Goal: Task Accomplishment & Management: Use online tool/utility

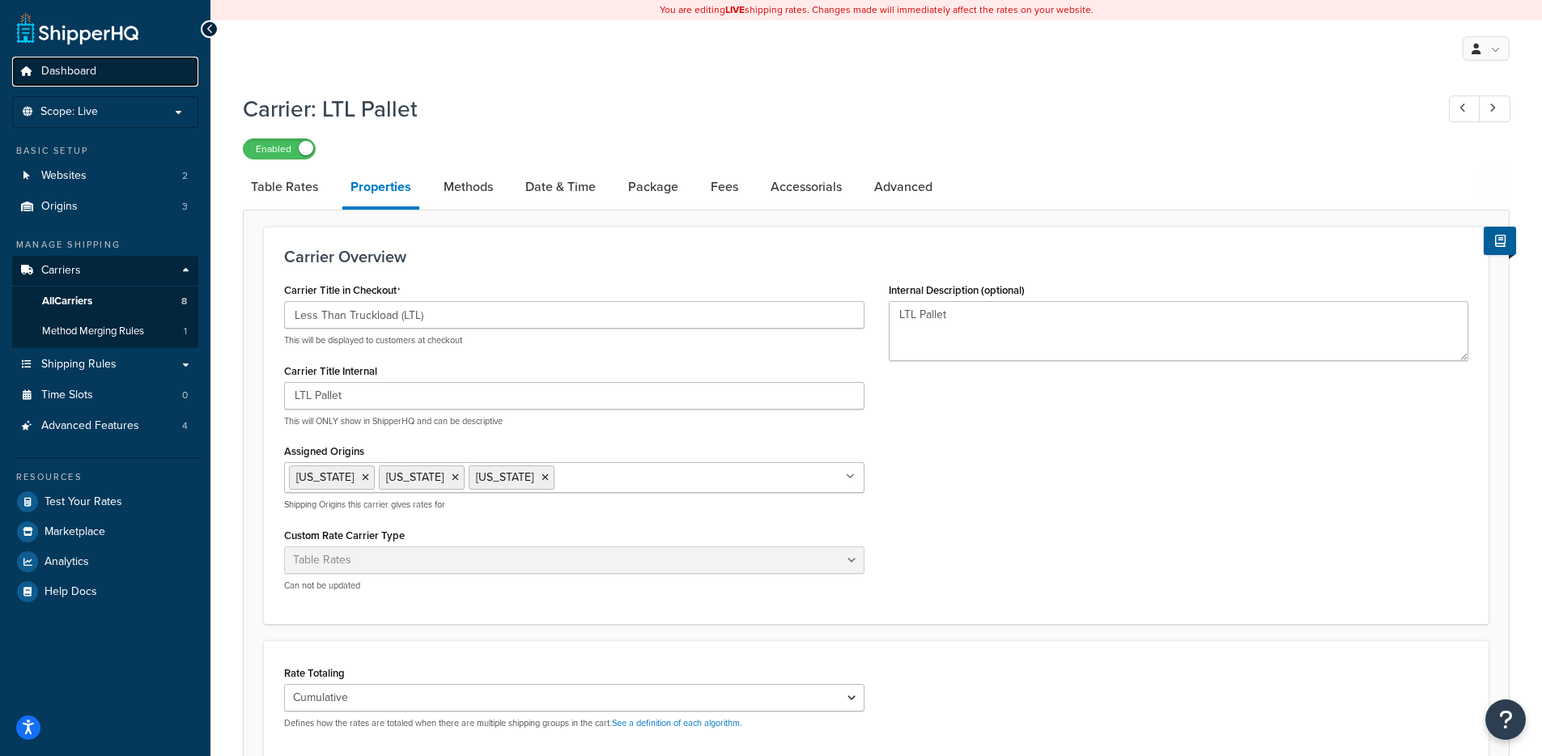
click at [78, 66] on span "Dashboard" at bounding box center [68, 72] width 55 height 14
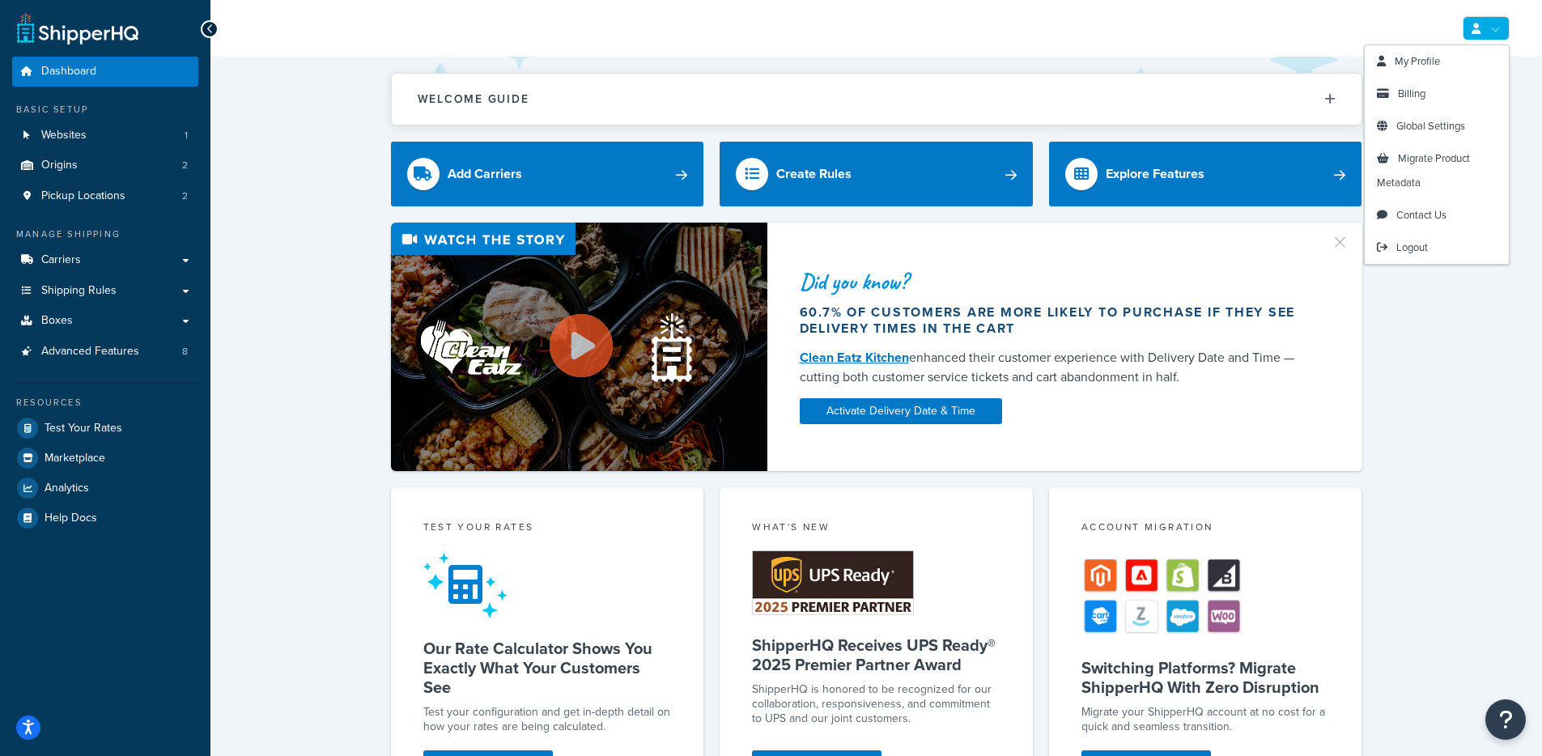
click at [1467, 29] on link at bounding box center [1485, 28] width 47 height 24
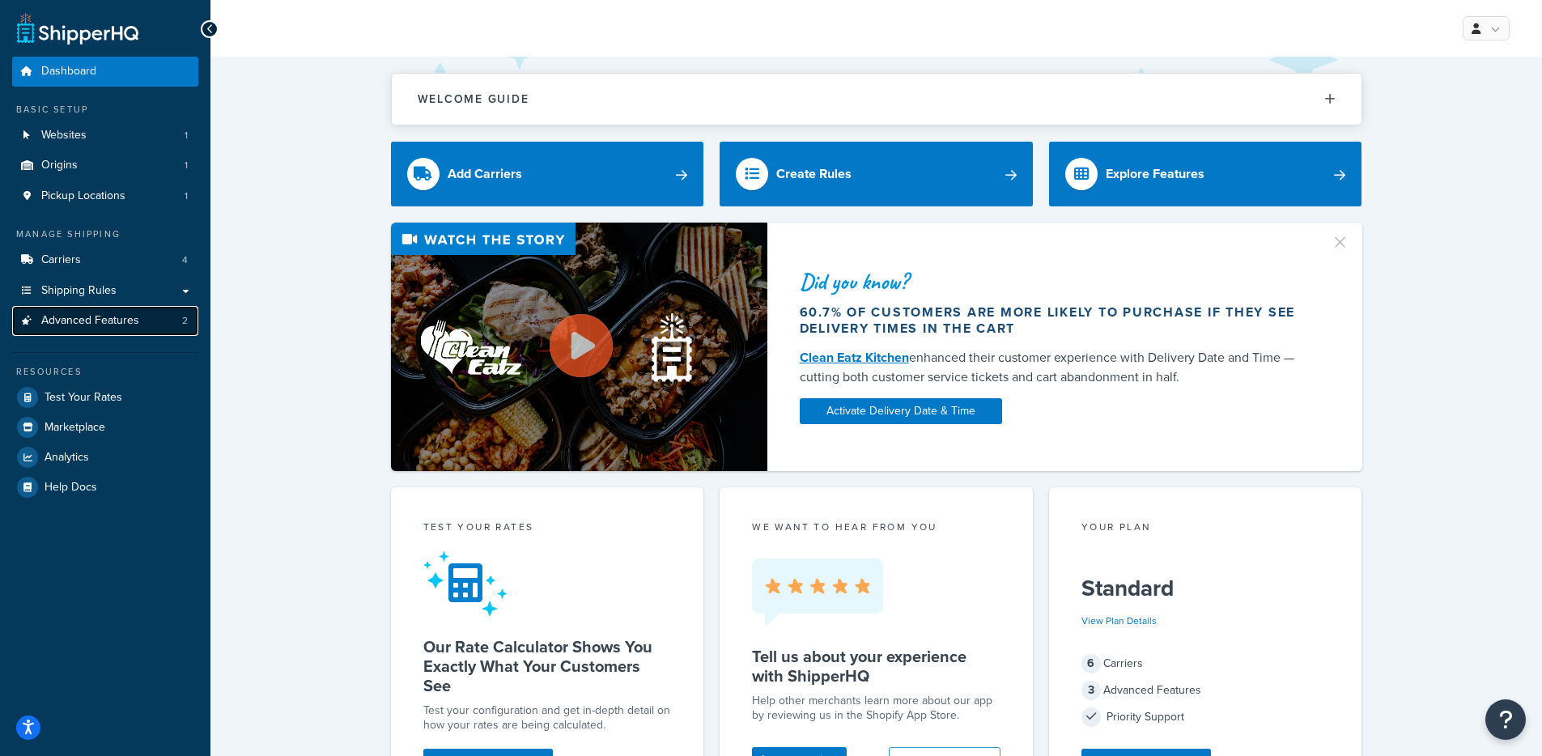
click at [106, 320] on span "Advanced Features" at bounding box center [90, 321] width 98 height 14
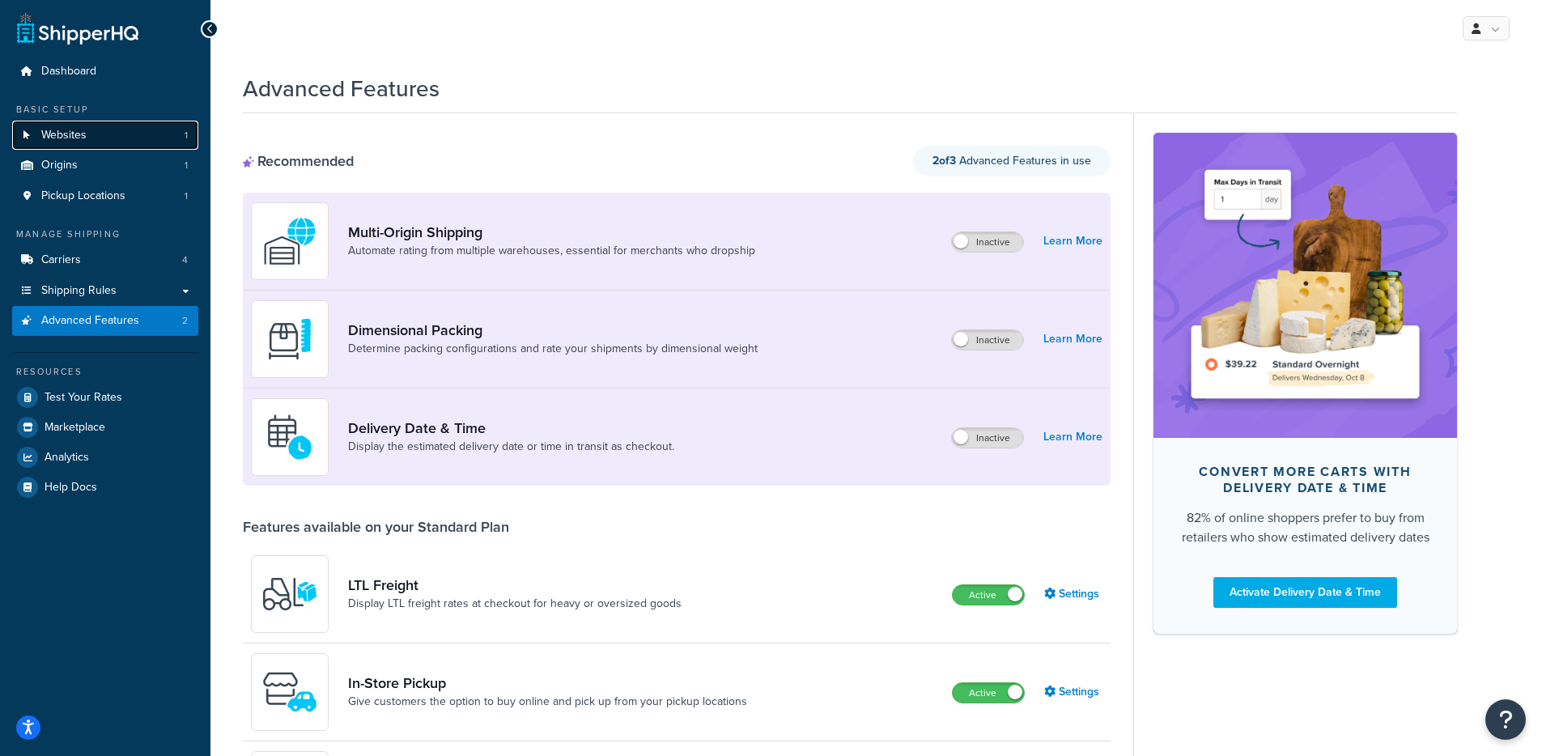
click at [66, 146] on link "Websites 1" at bounding box center [105, 136] width 186 height 30
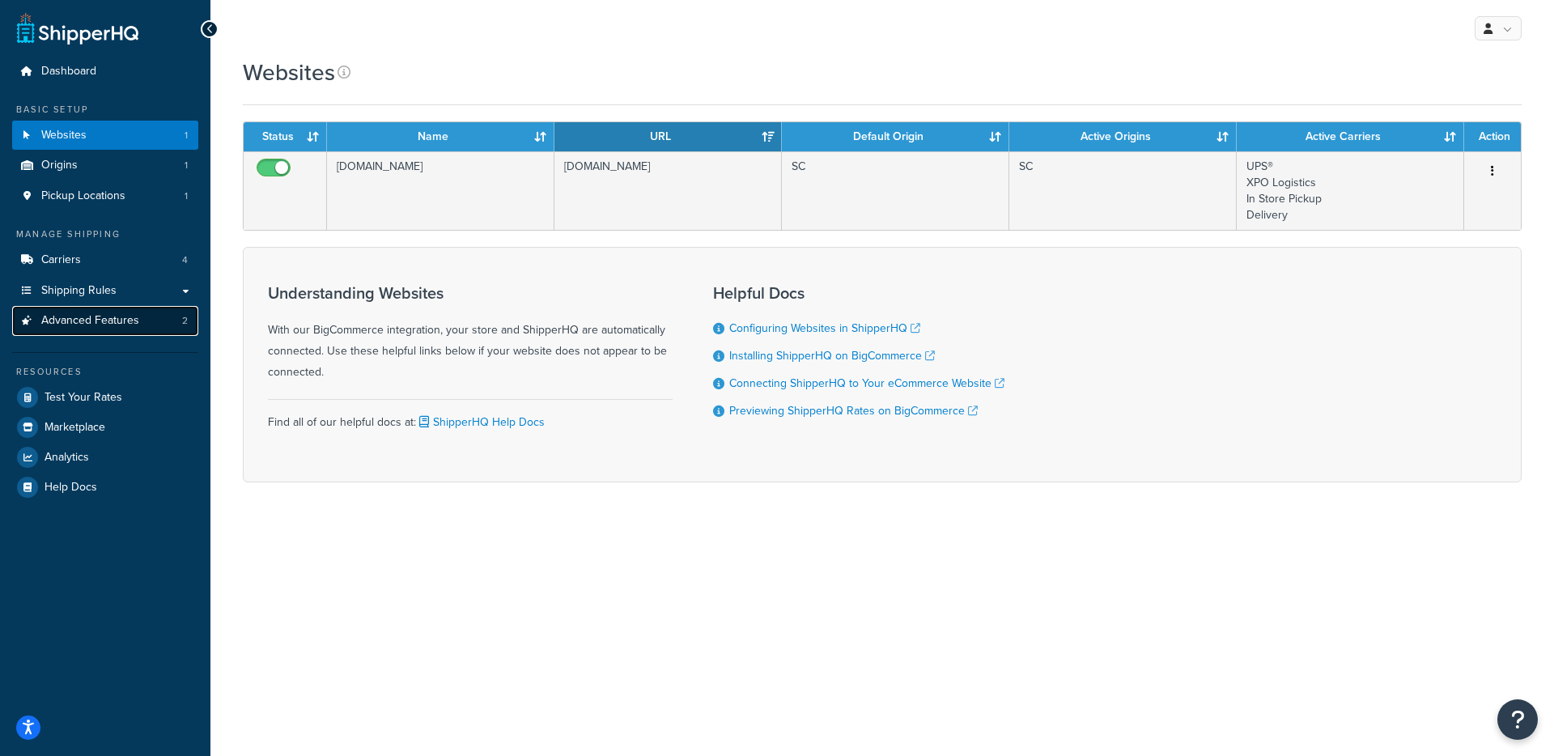
click at [117, 324] on span "Advanced Features" at bounding box center [90, 321] width 98 height 14
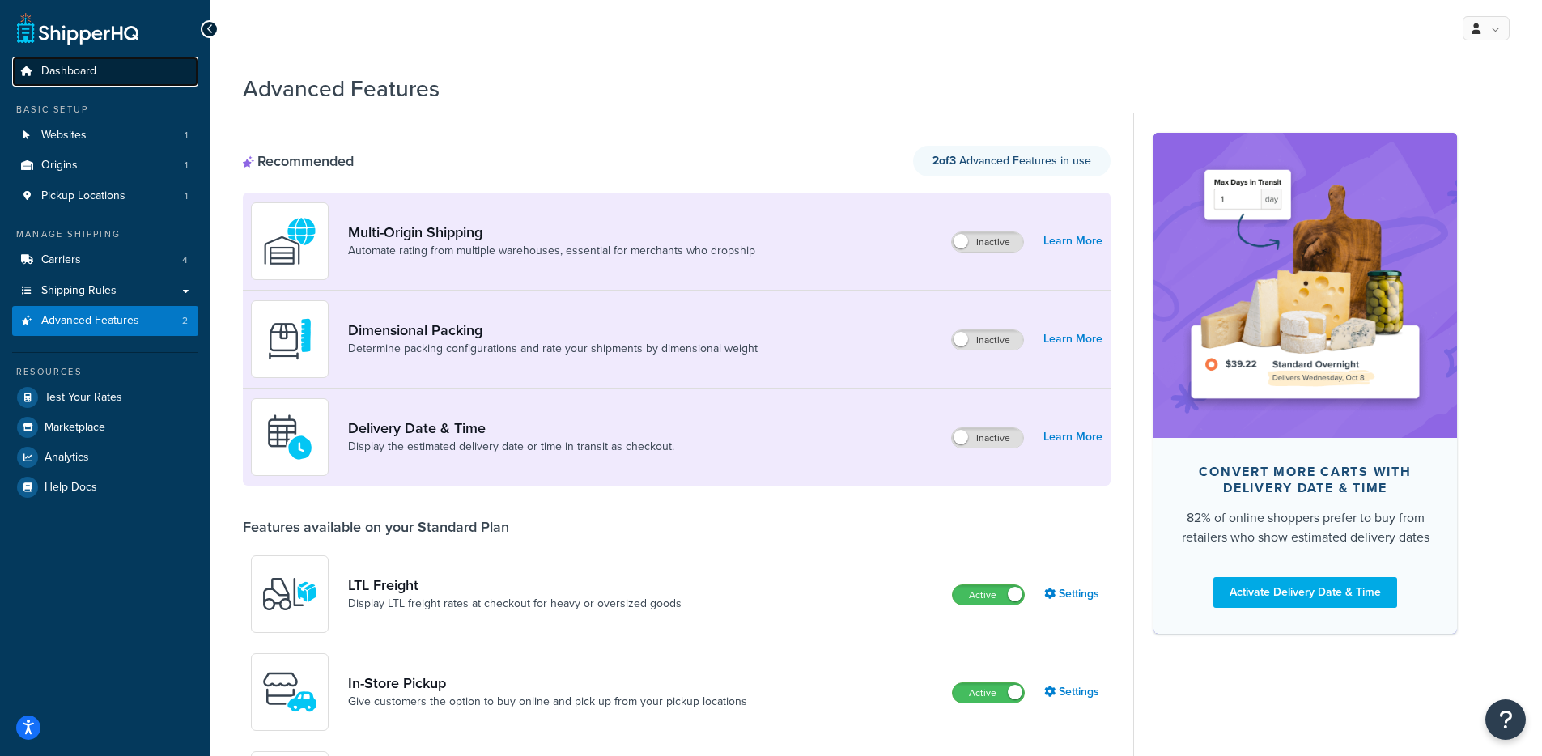
click at [108, 78] on link "Dashboard" at bounding box center [105, 72] width 186 height 30
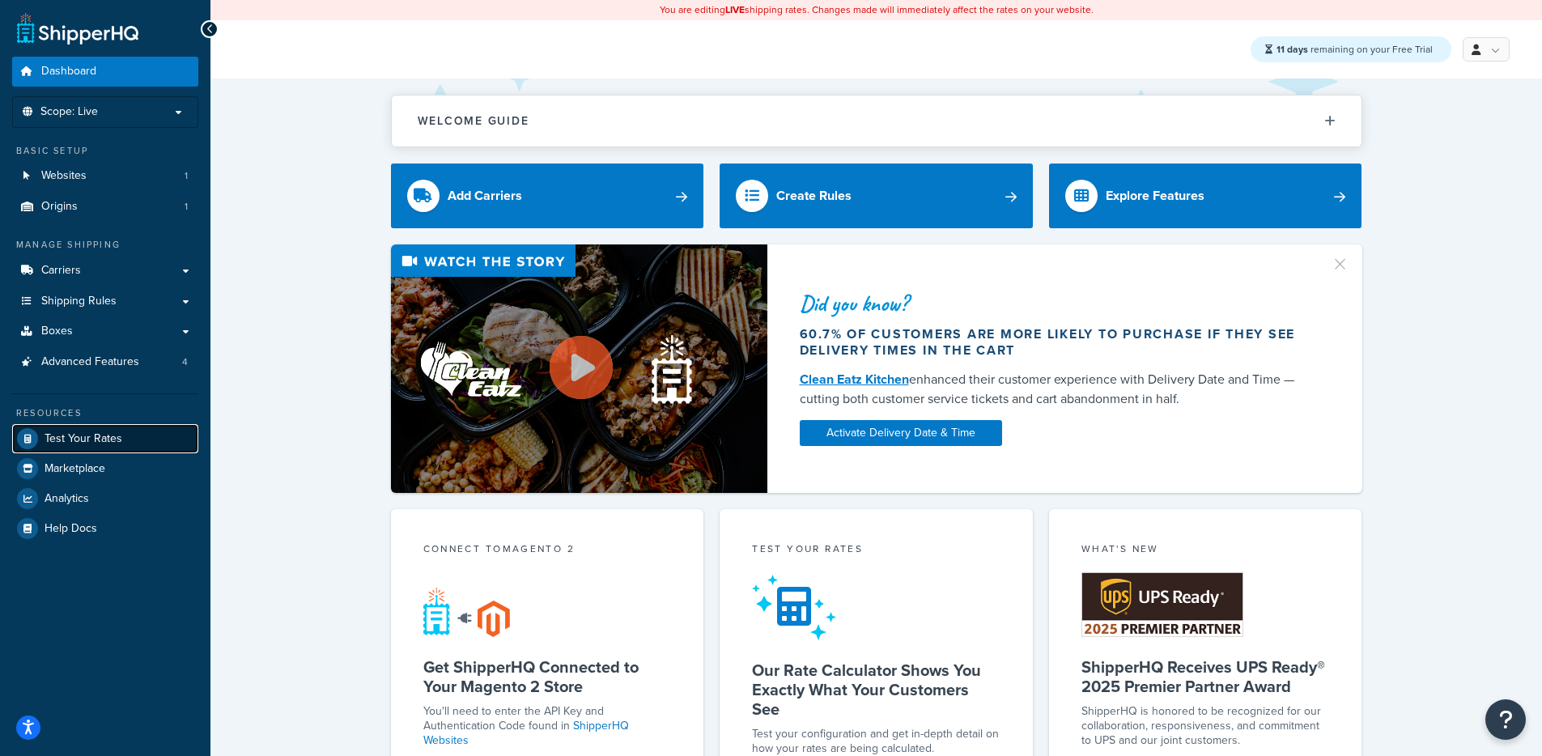
click at [96, 440] on span "Test Your Rates" at bounding box center [84, 439] width 78 height 14
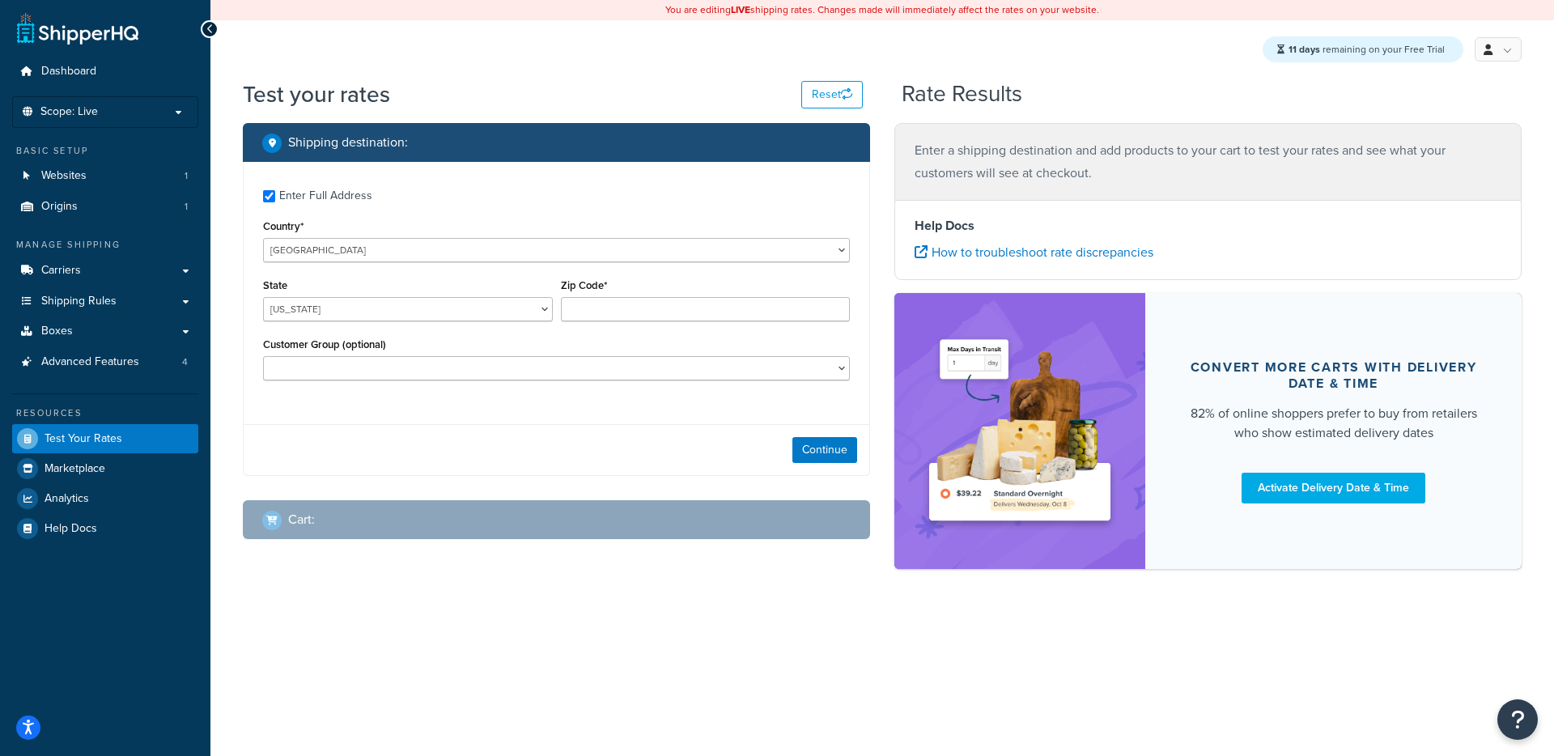
checkbox input "true"
type input "01040"
select select "MA"
select select
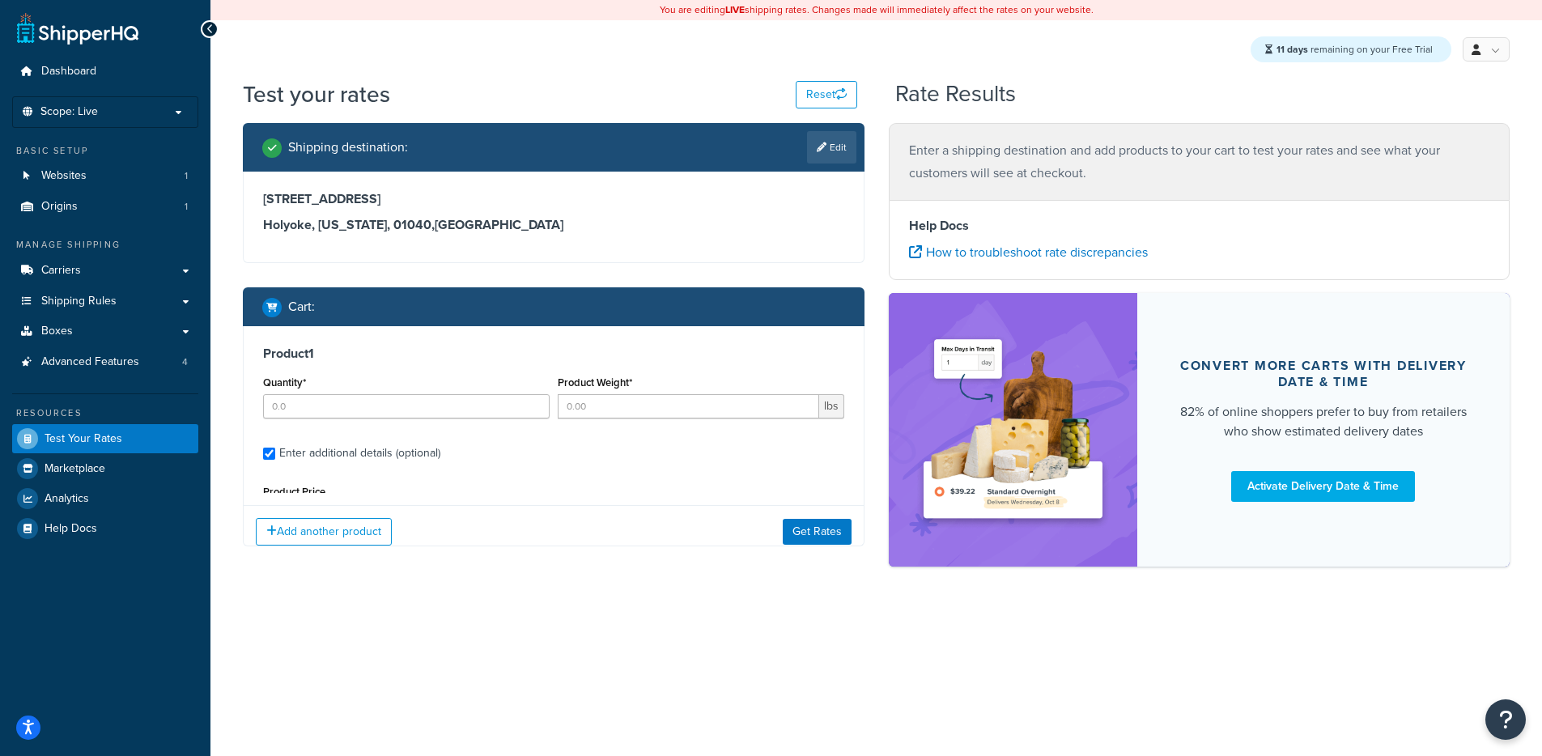
type input "4"
type input "11.5"
type input "182.99"
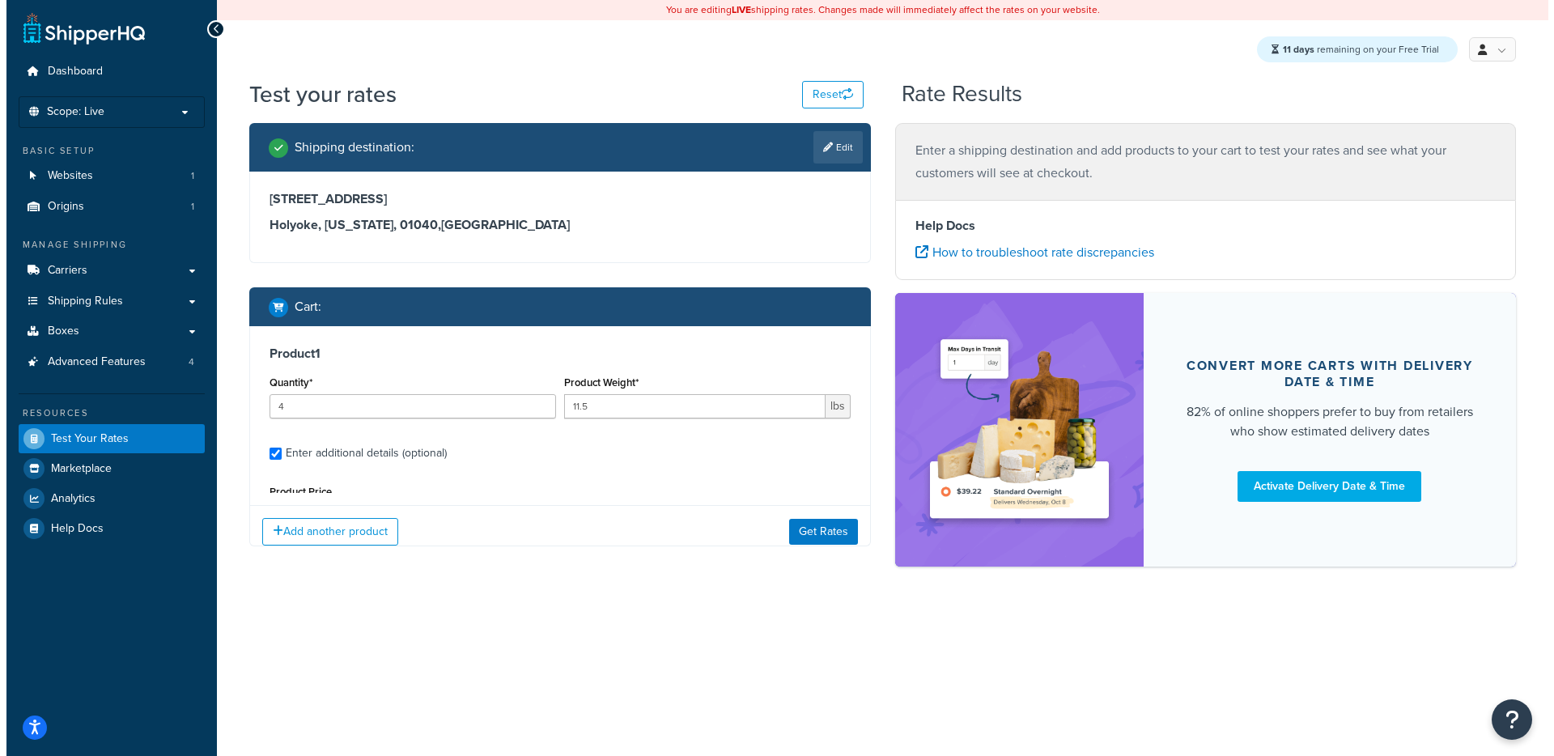
scroll to position [153, 0]
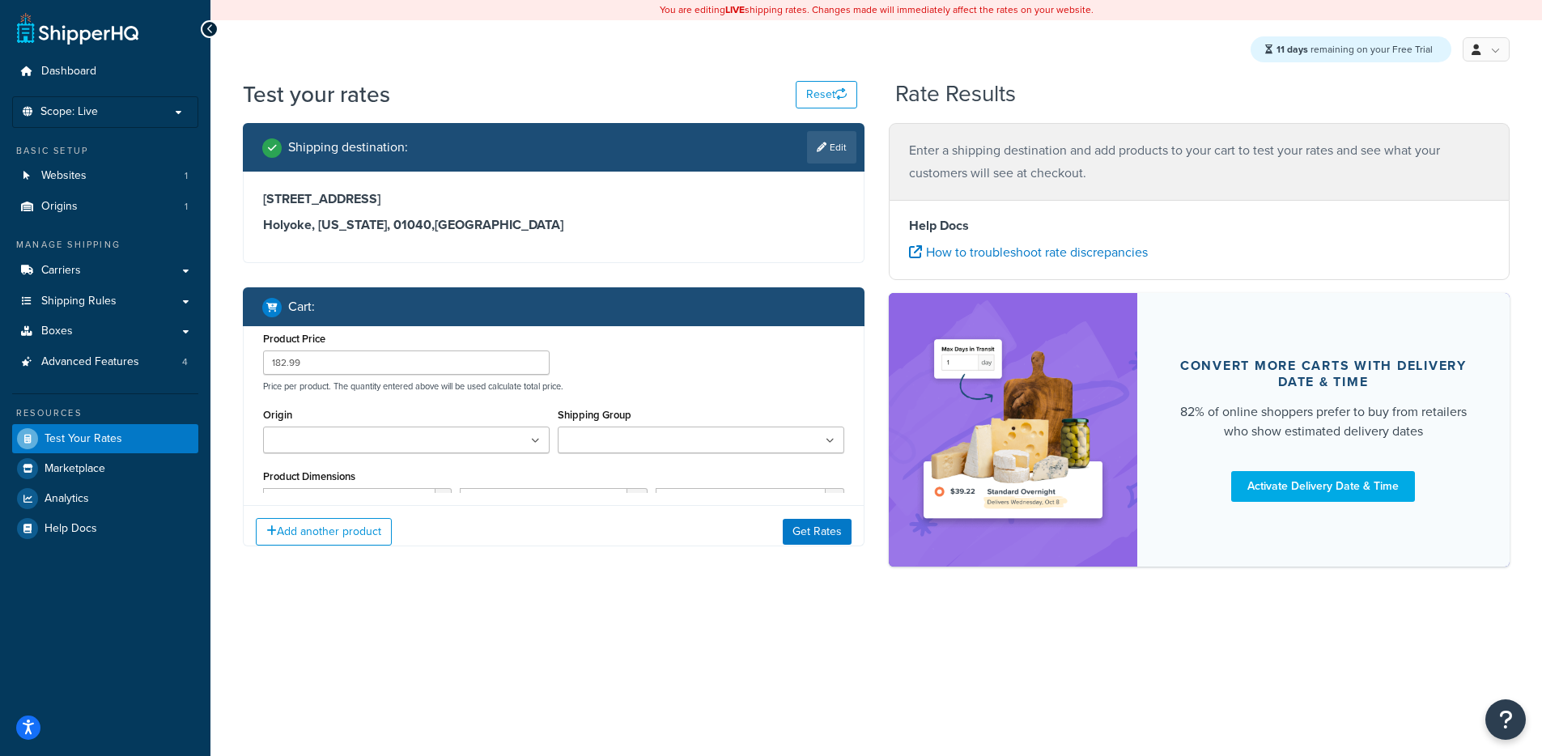
select select "400"
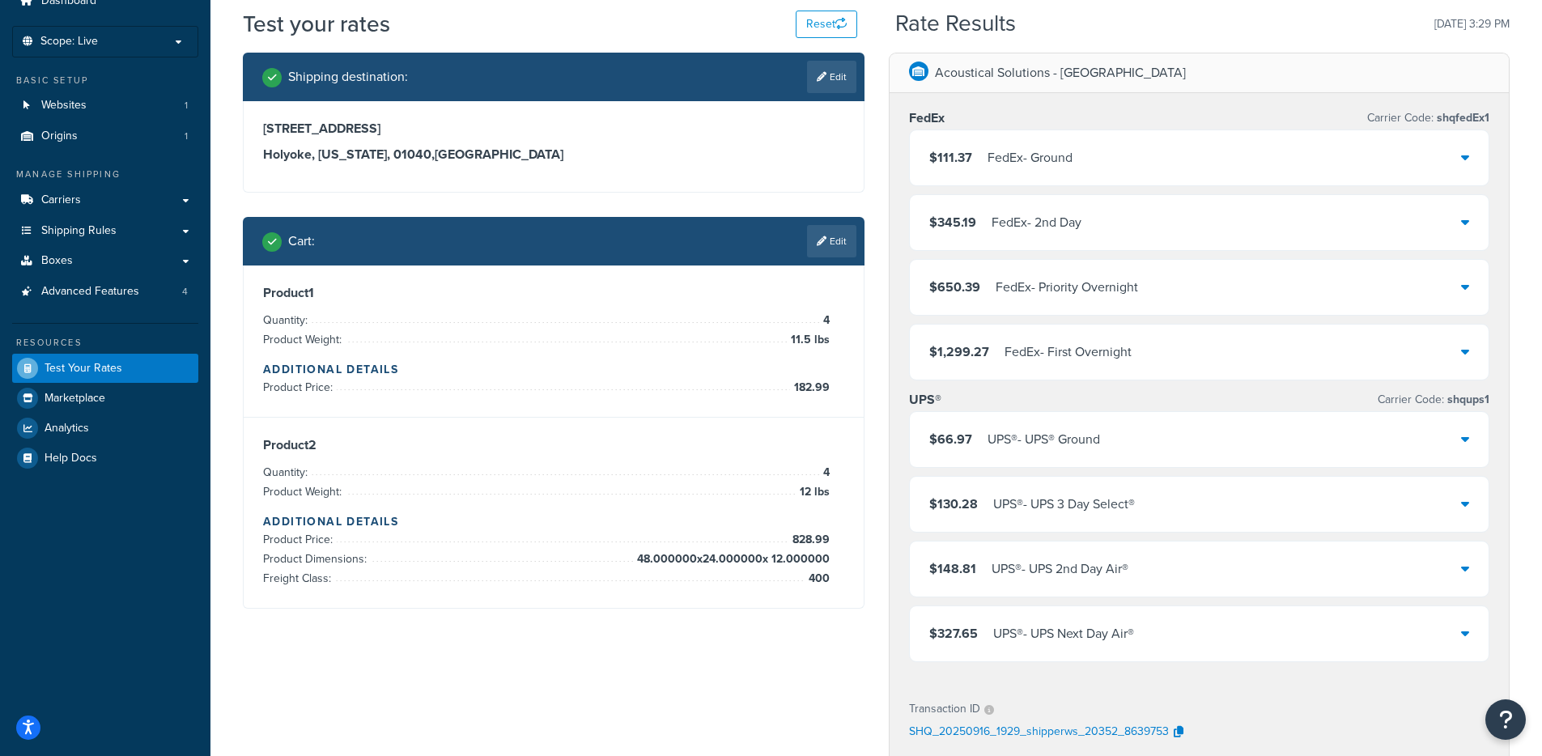
scroll to position [41, 0]
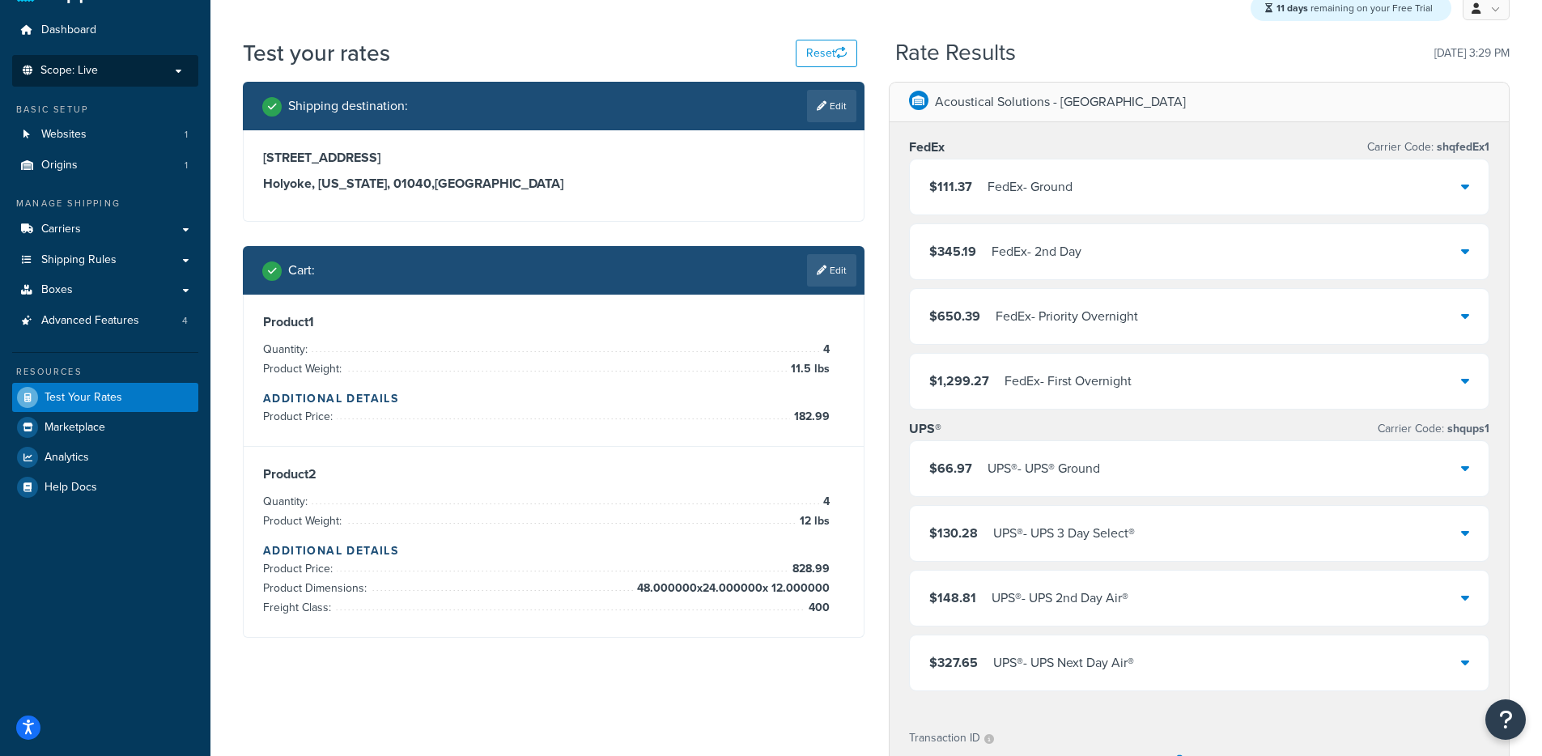
click at [93, 68] on span "Scope: Live" at bounding box center [68, 71] width 57 height 14
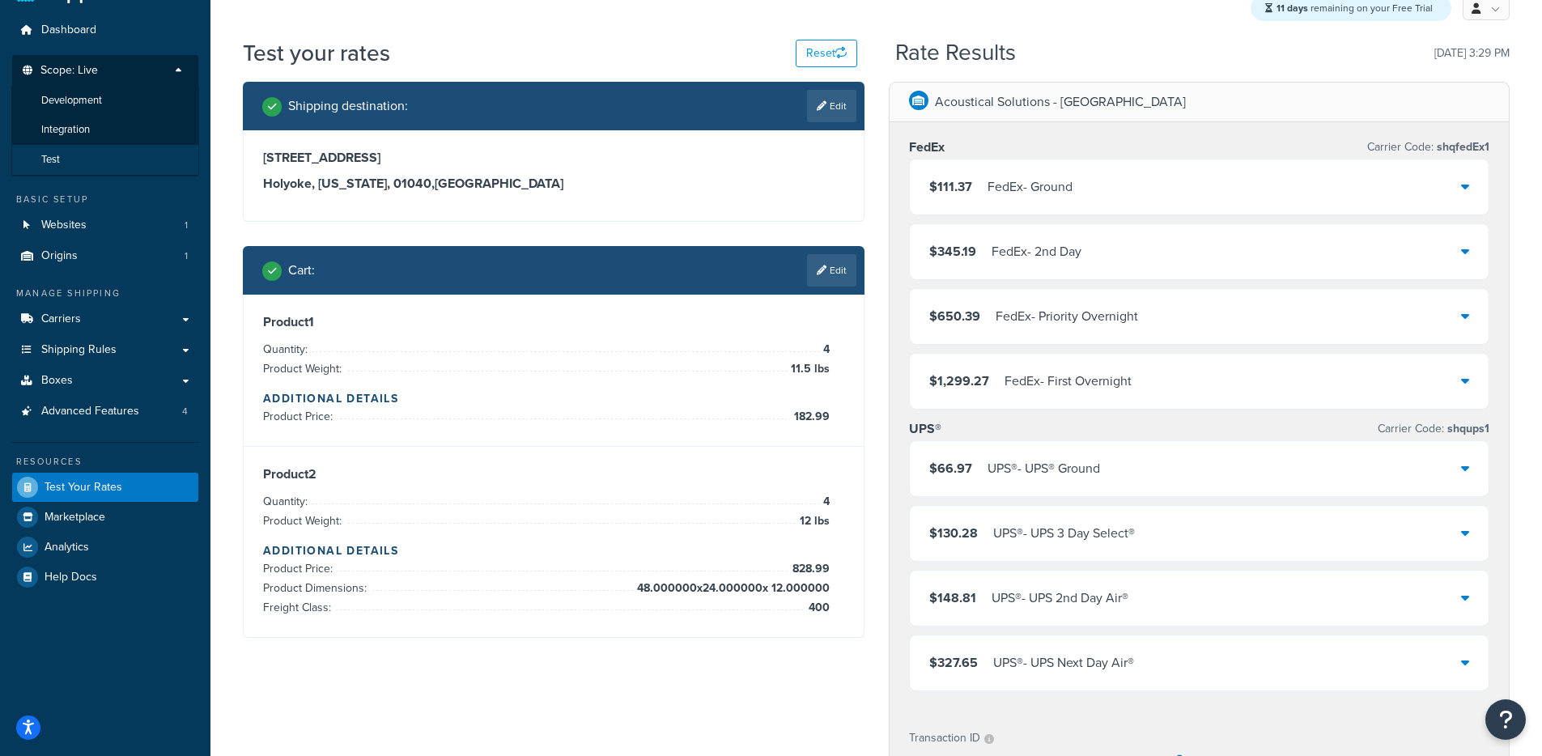
click at [87, 161] on li "Test" at bounding box center [105, 160] width 188 height 30
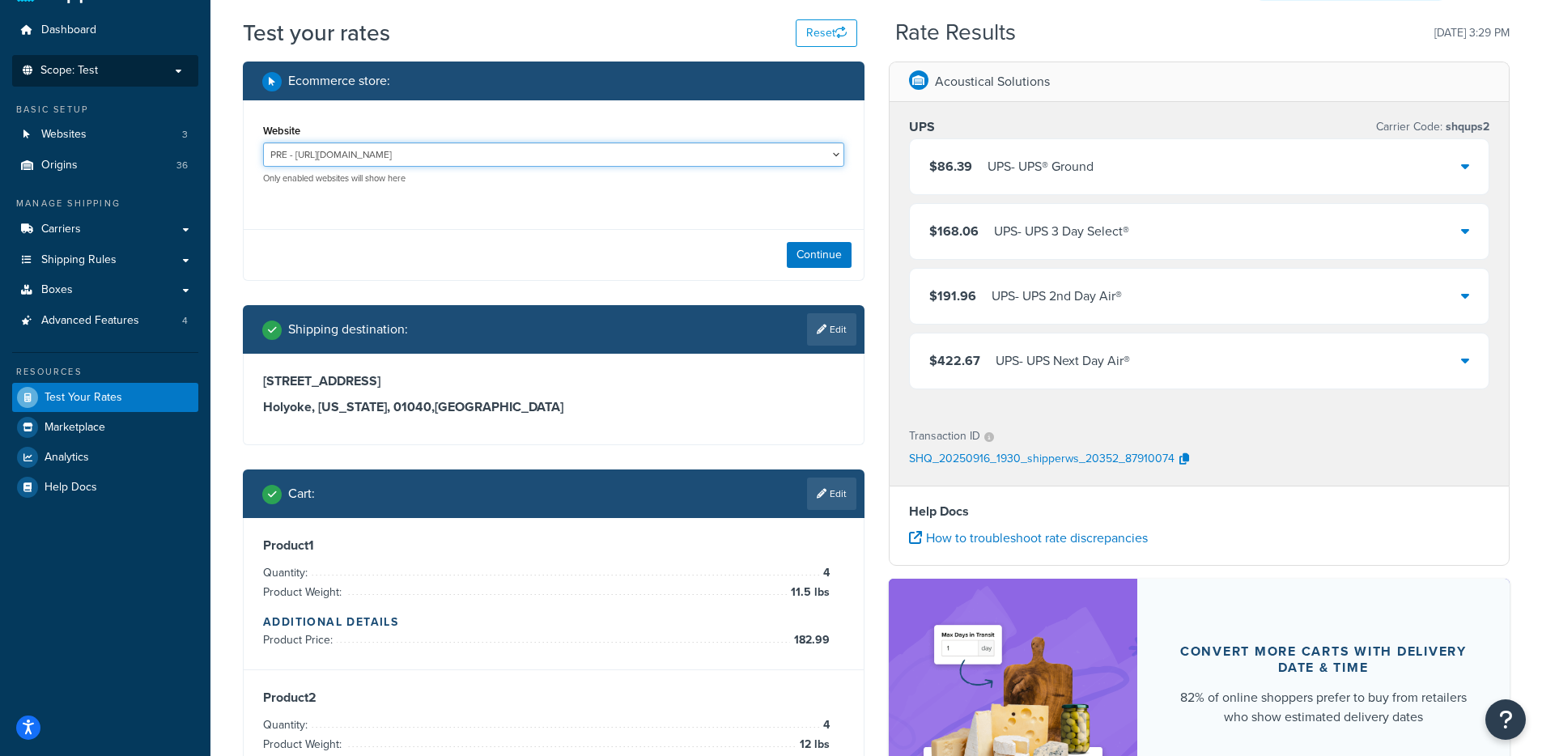
click at [378, 155] on select "PRE - https://acousticalsolutions.p.tomandco.uk/ UAT - https://acousticalsoluti…" at bounding box center [553, 154] width 581 height 24
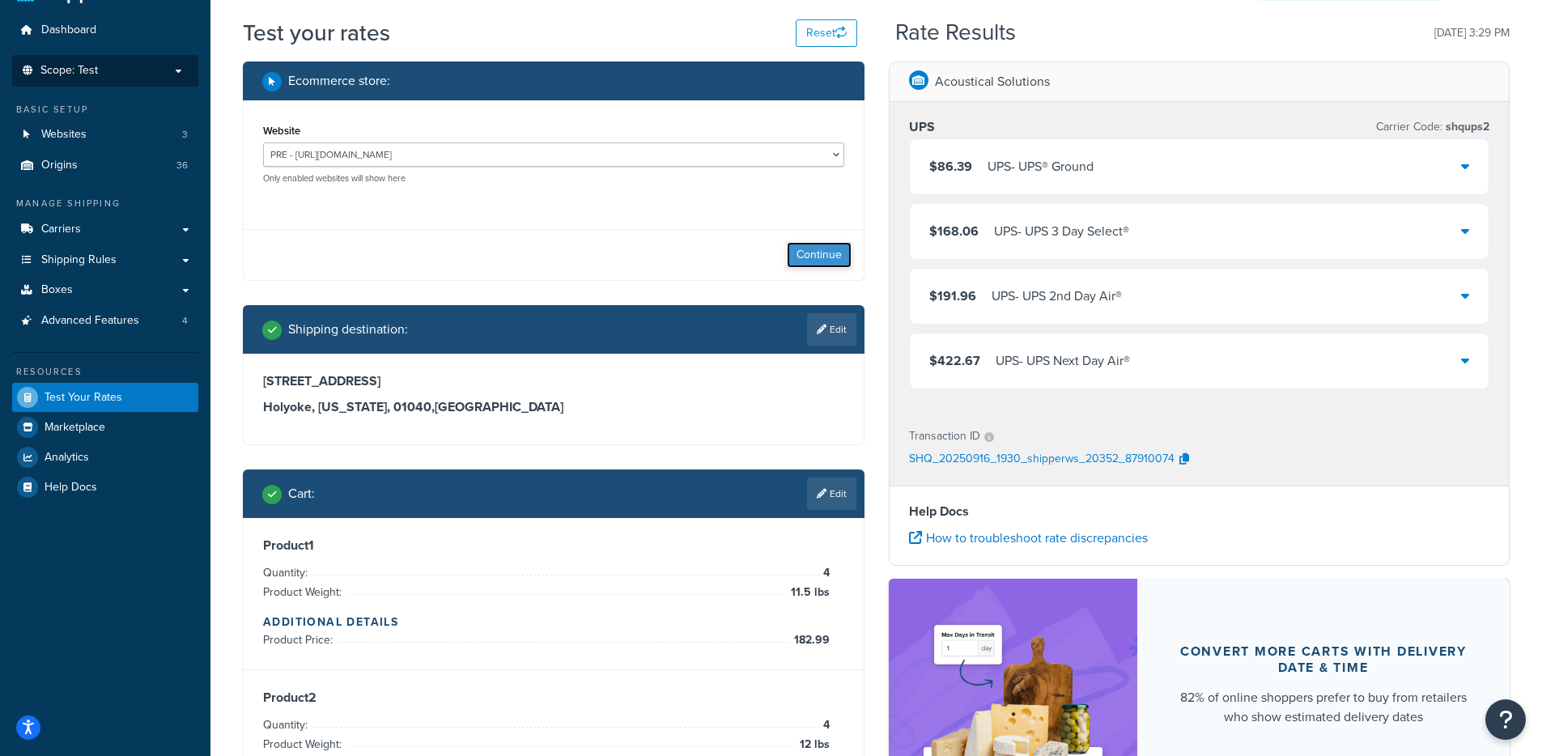
click at [842, 257] on button "Continue" at bounding box center [819, 255] width 65 height 26
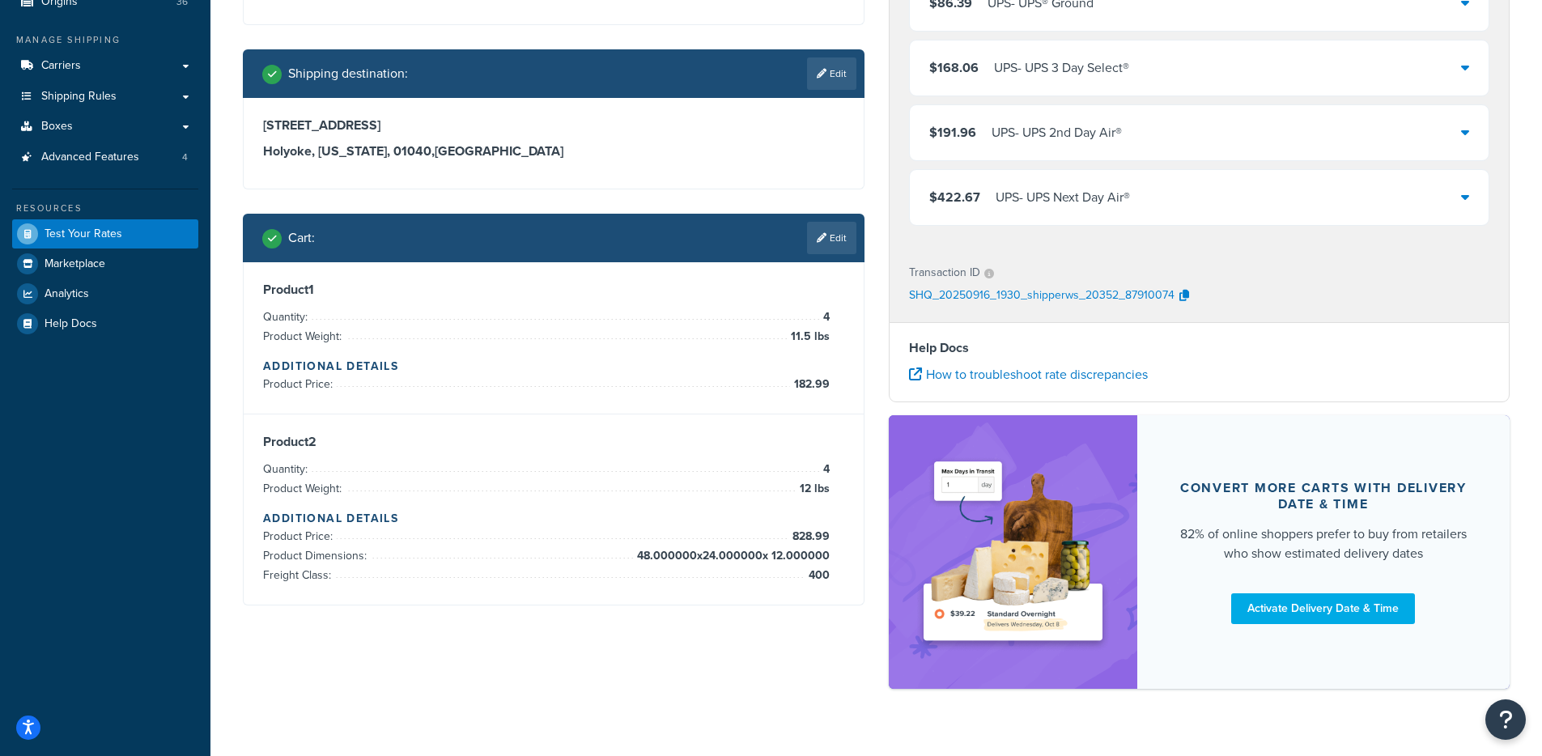
scroll to position [235, 0]
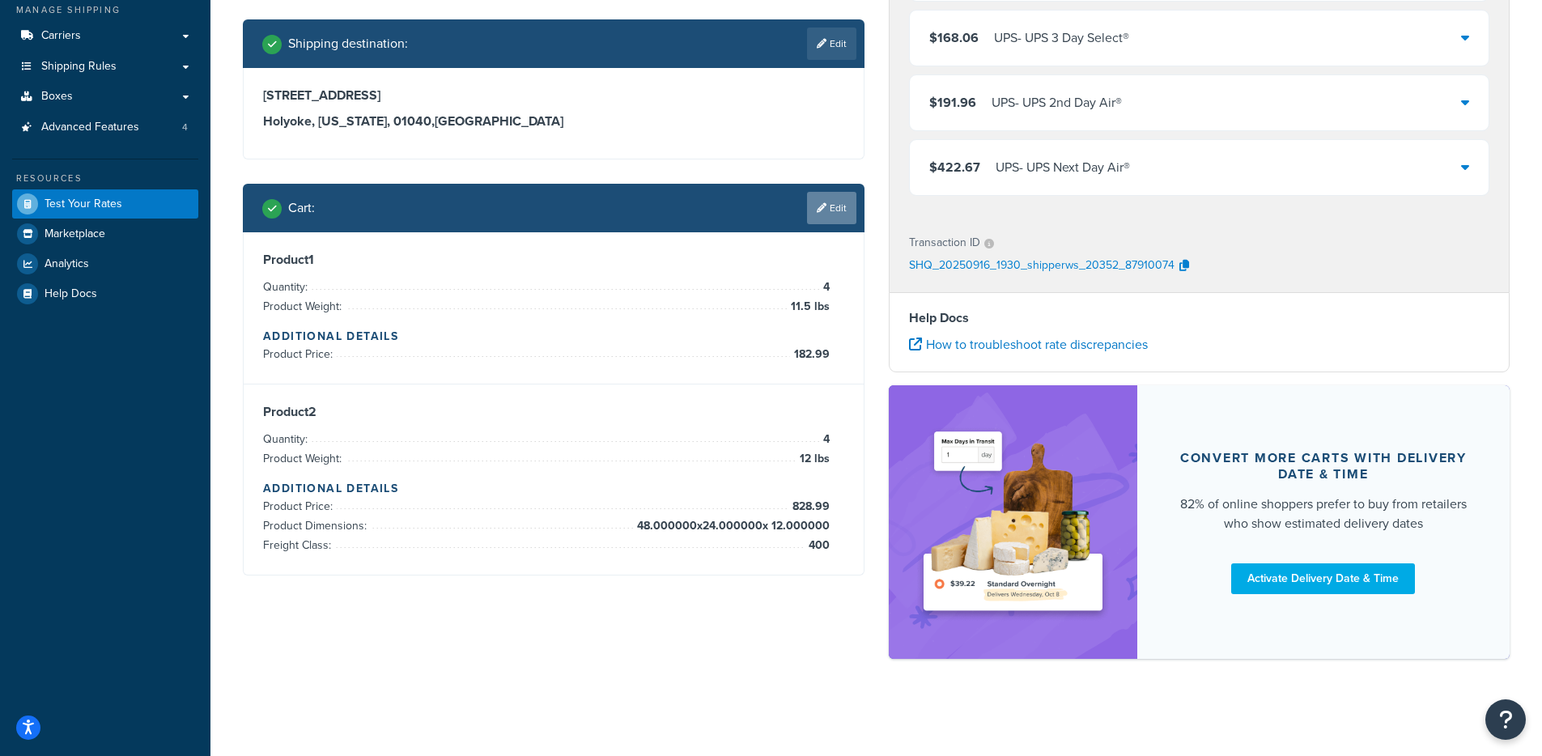
click at [851, 193] on link "Edit" at bounding box center [831, 208] width 49 height 32
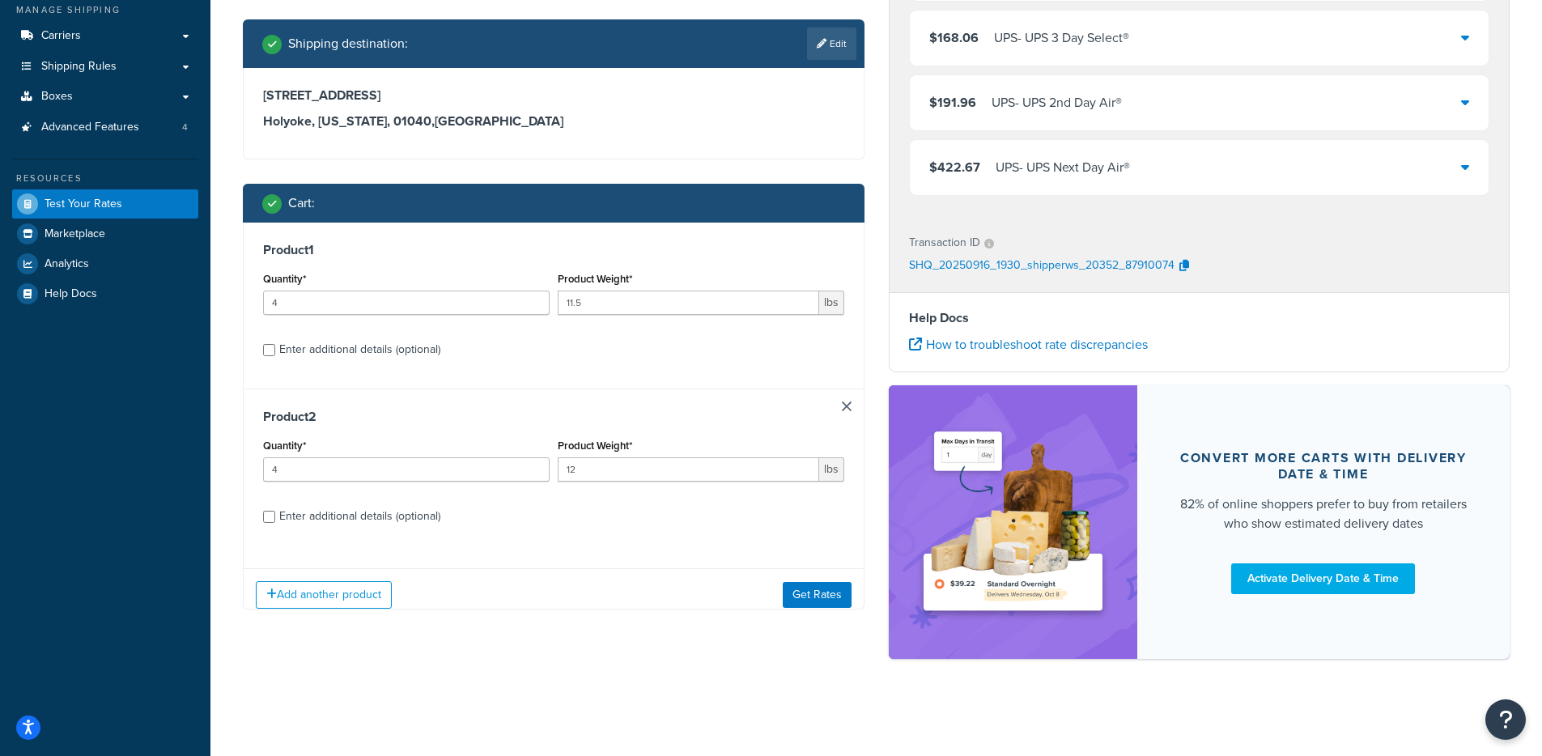
scroll to position [0, 0]
click at [311, 365] on div "Product 1 Quantity* 4 Product Weight* 11.5 lbs Enter additional details (option…" at bounding box center [554, 306] width 620 height 166
click at [314, 361] on div "Product 1 Quantity* 4 Product Weight* 11.5 lbs Enter additional details (option…" at bounding box center [554, 306] width 620 height 166
click at [317, 356] on div "Enter additional details (optional)" at bounding box center [359, 349] width 161 height 23
click at [275, 356] on input "Enter additional details (optional)" at bounding box center [269, 350] width 12 height 12
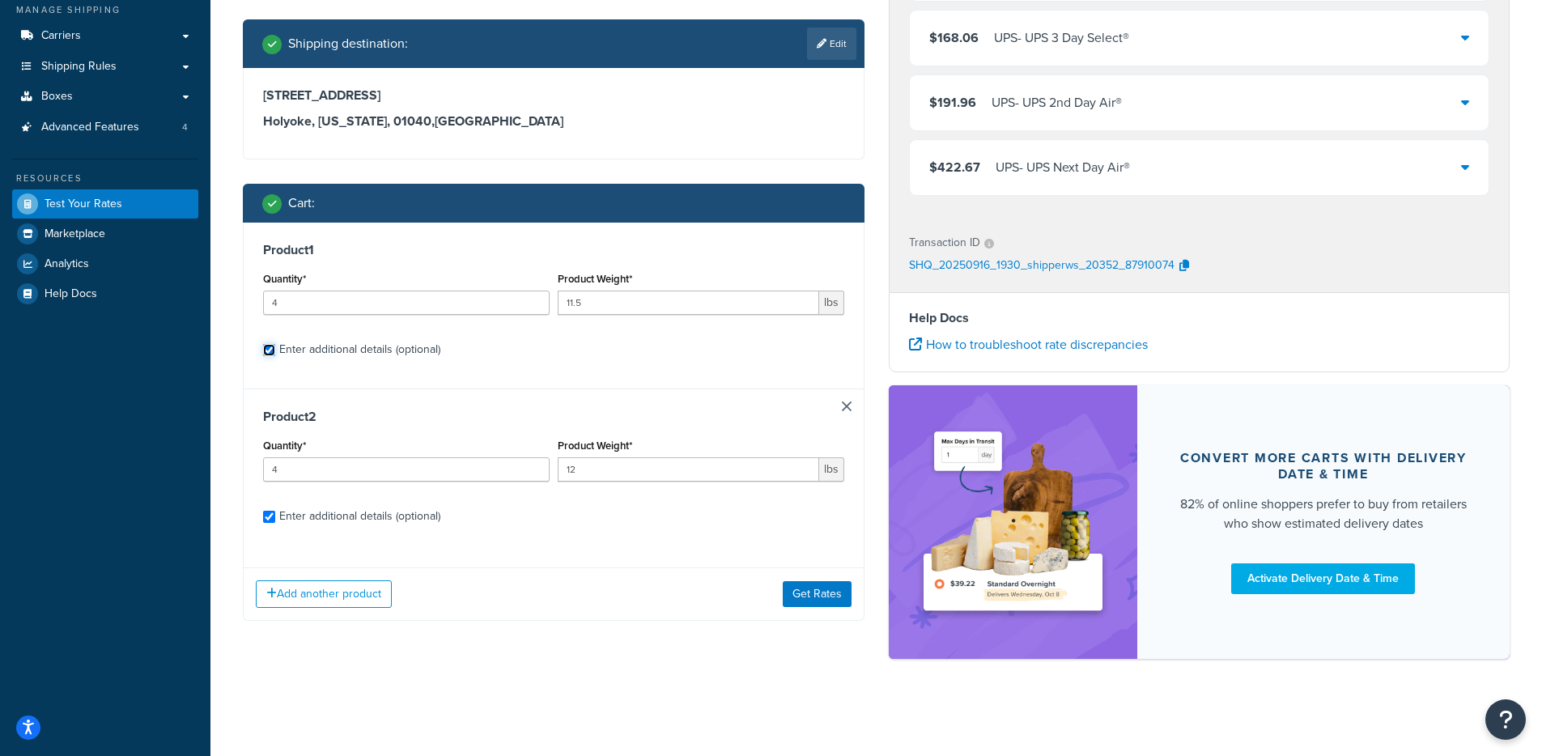
checkbox input "true"
select select "400"
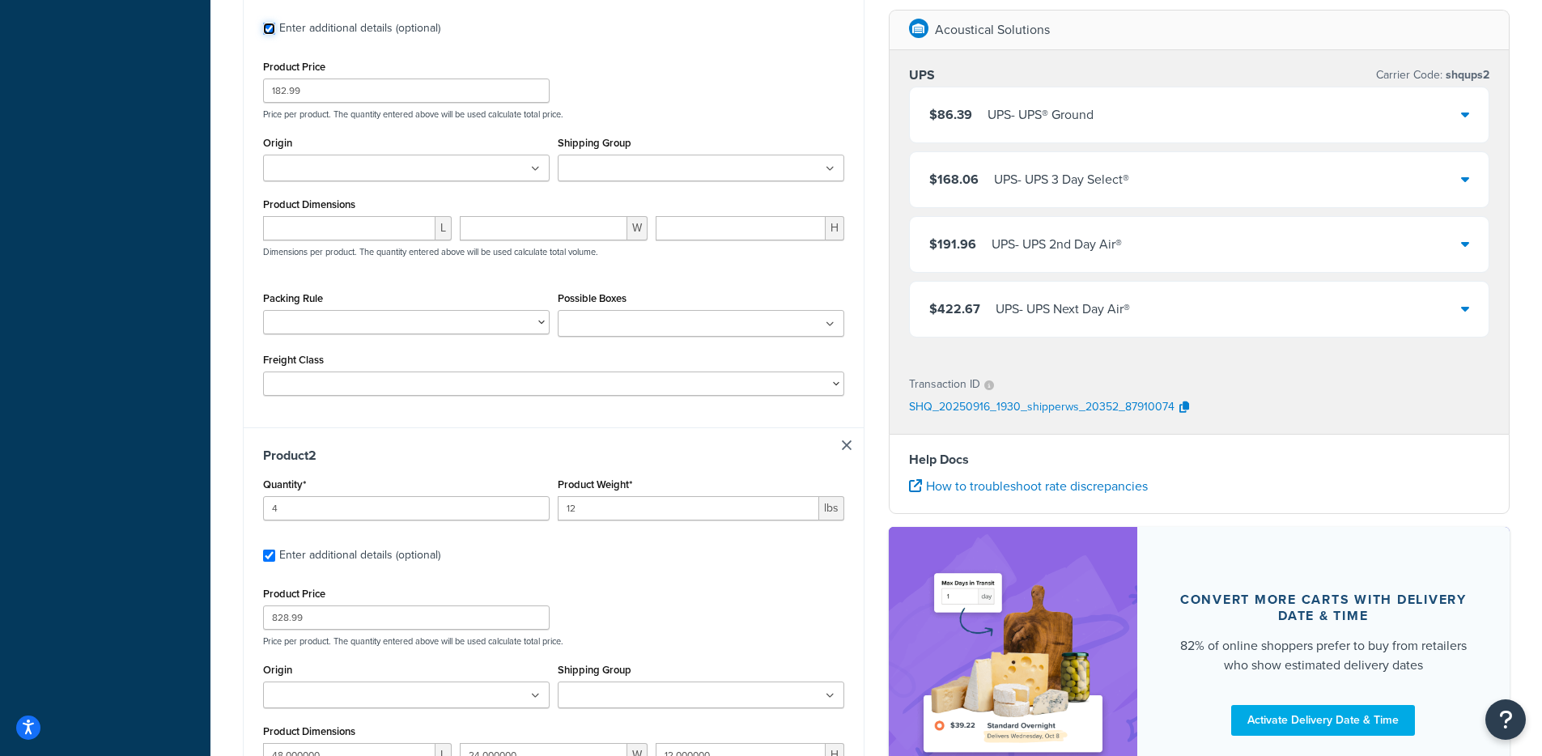
scroll to position [570, 0]
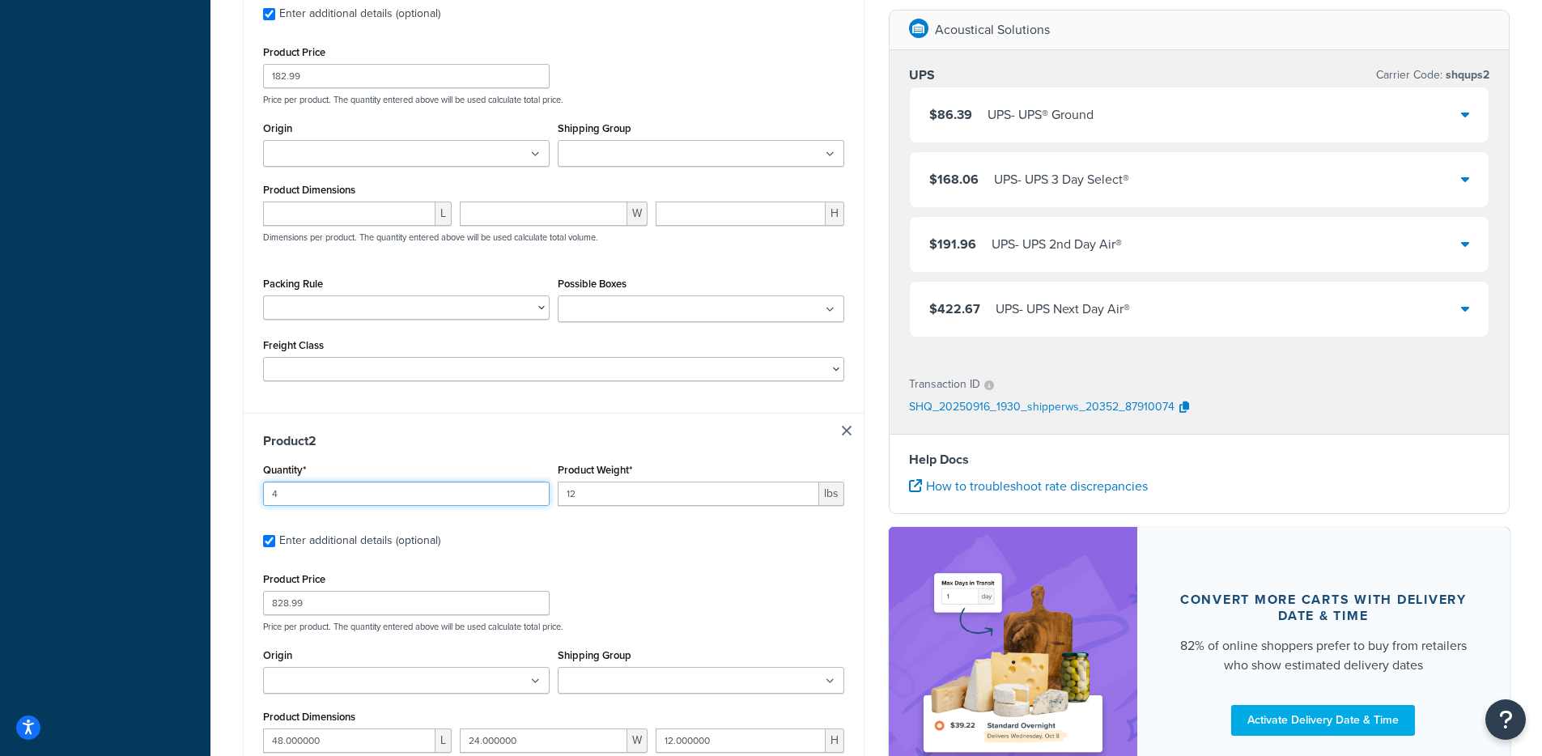
click at [383, 486] on input "4" at bounding box center [406, 493] width 286 height 24
type input "1"
click at [611, 498] on input "12" at bounding box center [688, 493] width 261 height 24
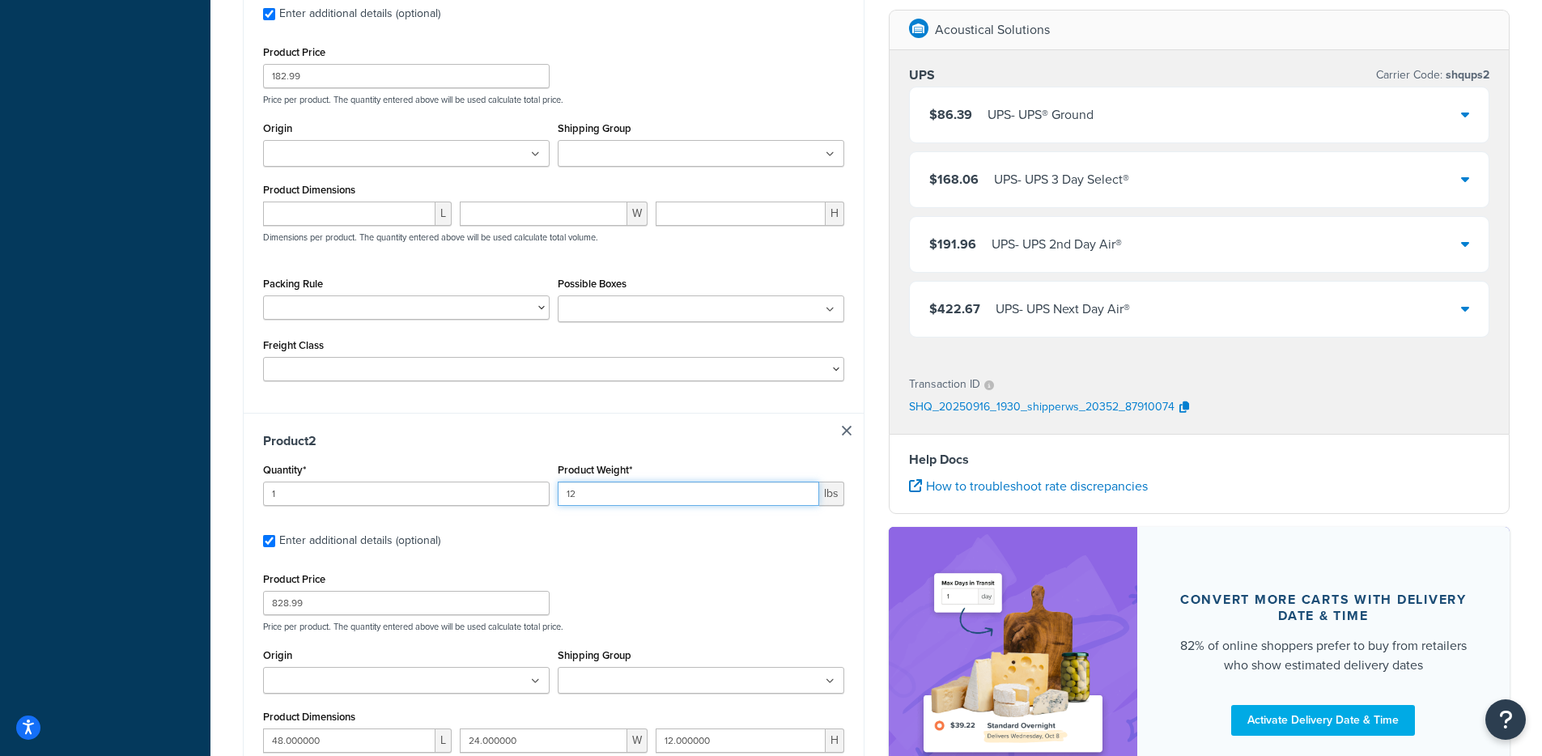
click at [611, 498] on input "12" at bounding box center [688, 493] width 261 height 24
type input "11.5"
click at [304, 449] on h3 "Product 2" at bounding box center [553, 441] width 581 height 16
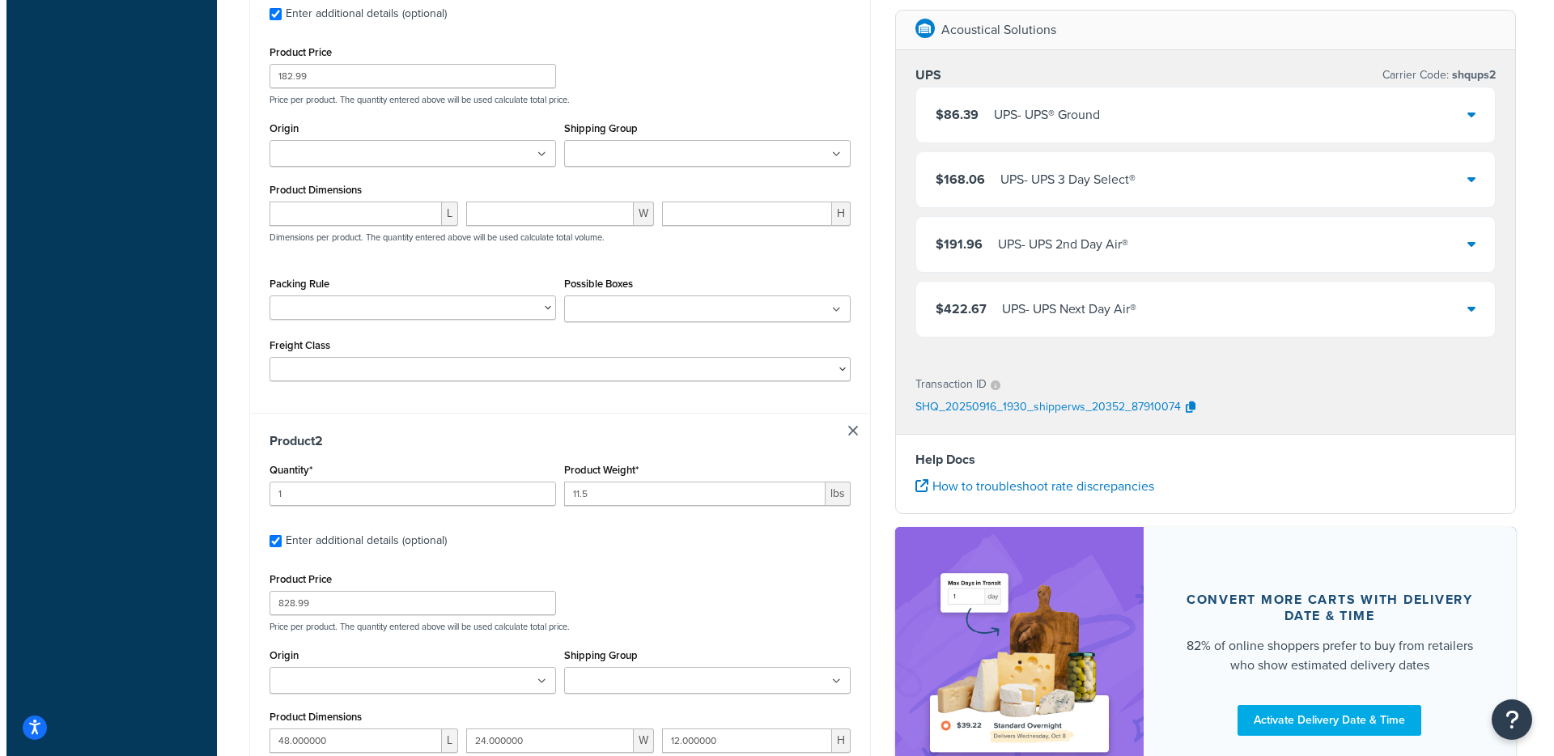
scroll to position [0, 0]
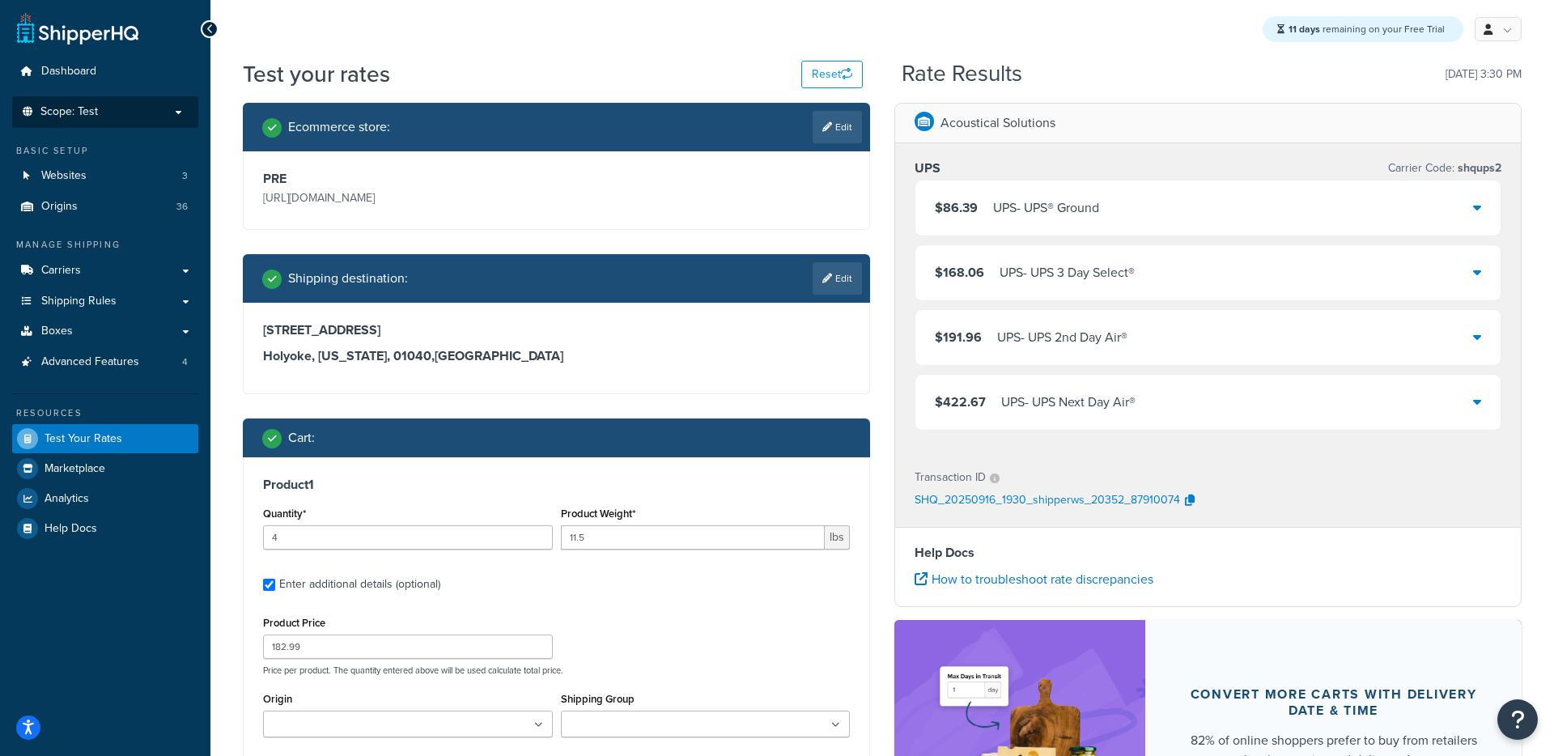
select select "MA"
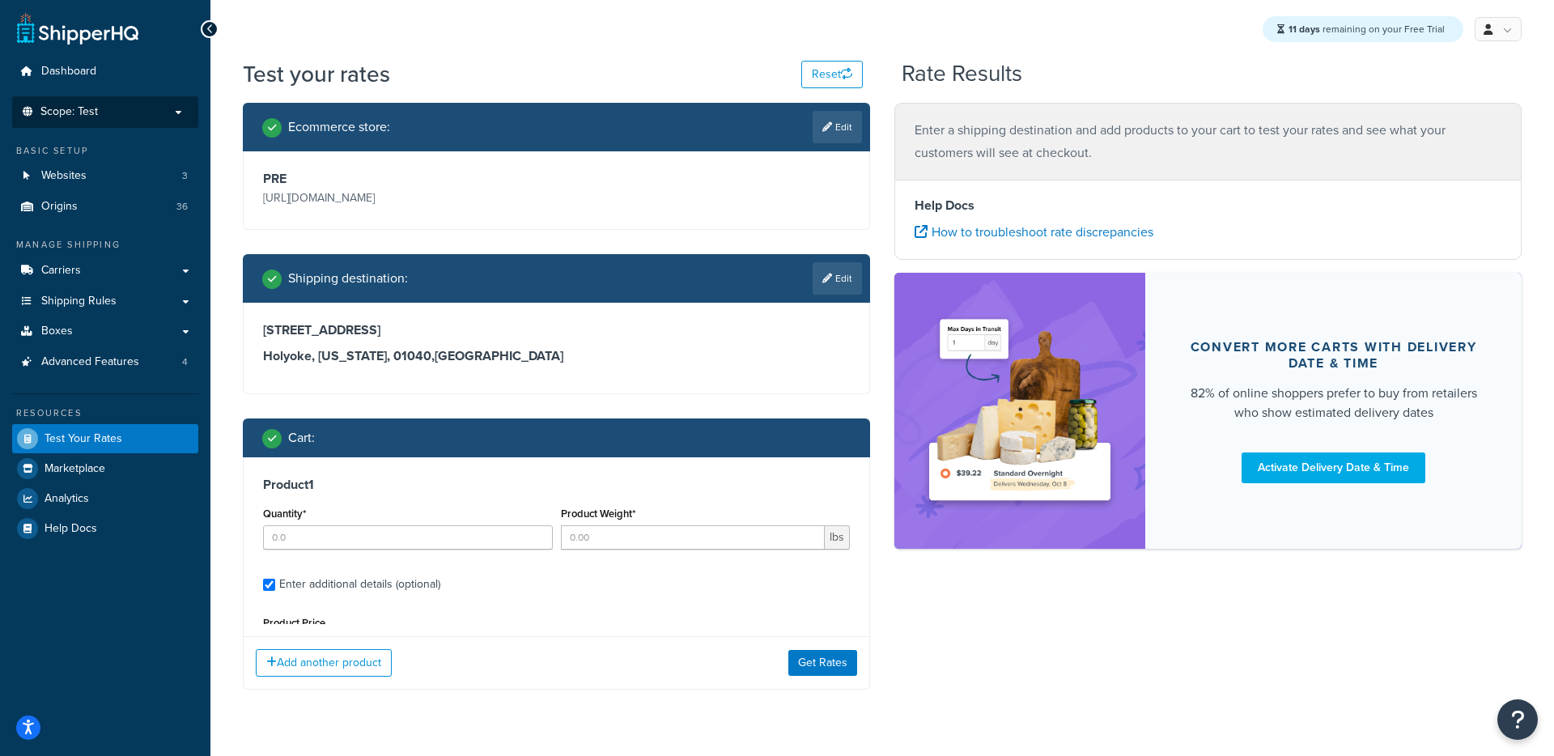
type input "4"
type input "11.5"
type input "182.99"
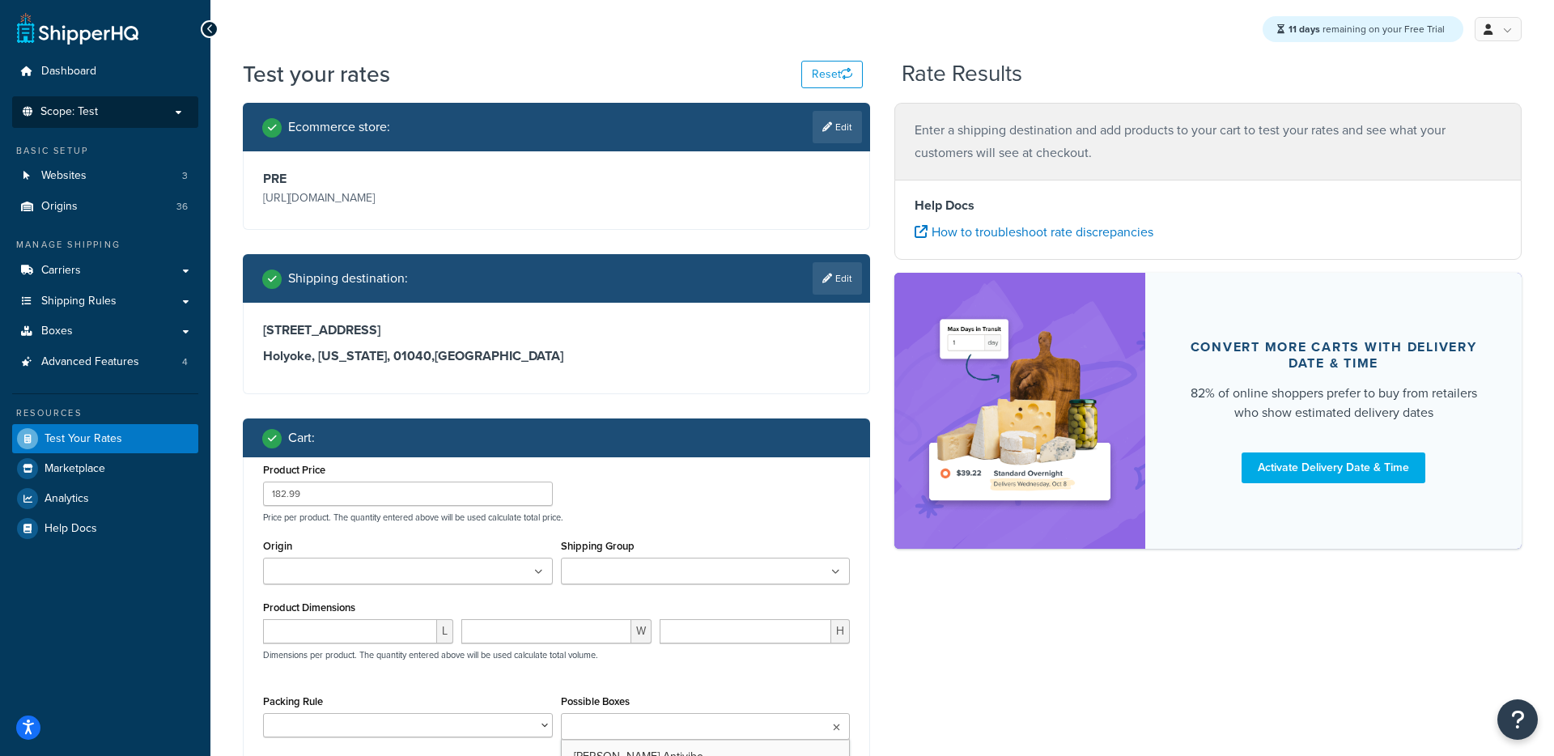
type input "4"
type input "12"
type input "828.99"
type input "48.000000"
type input "24.000000"
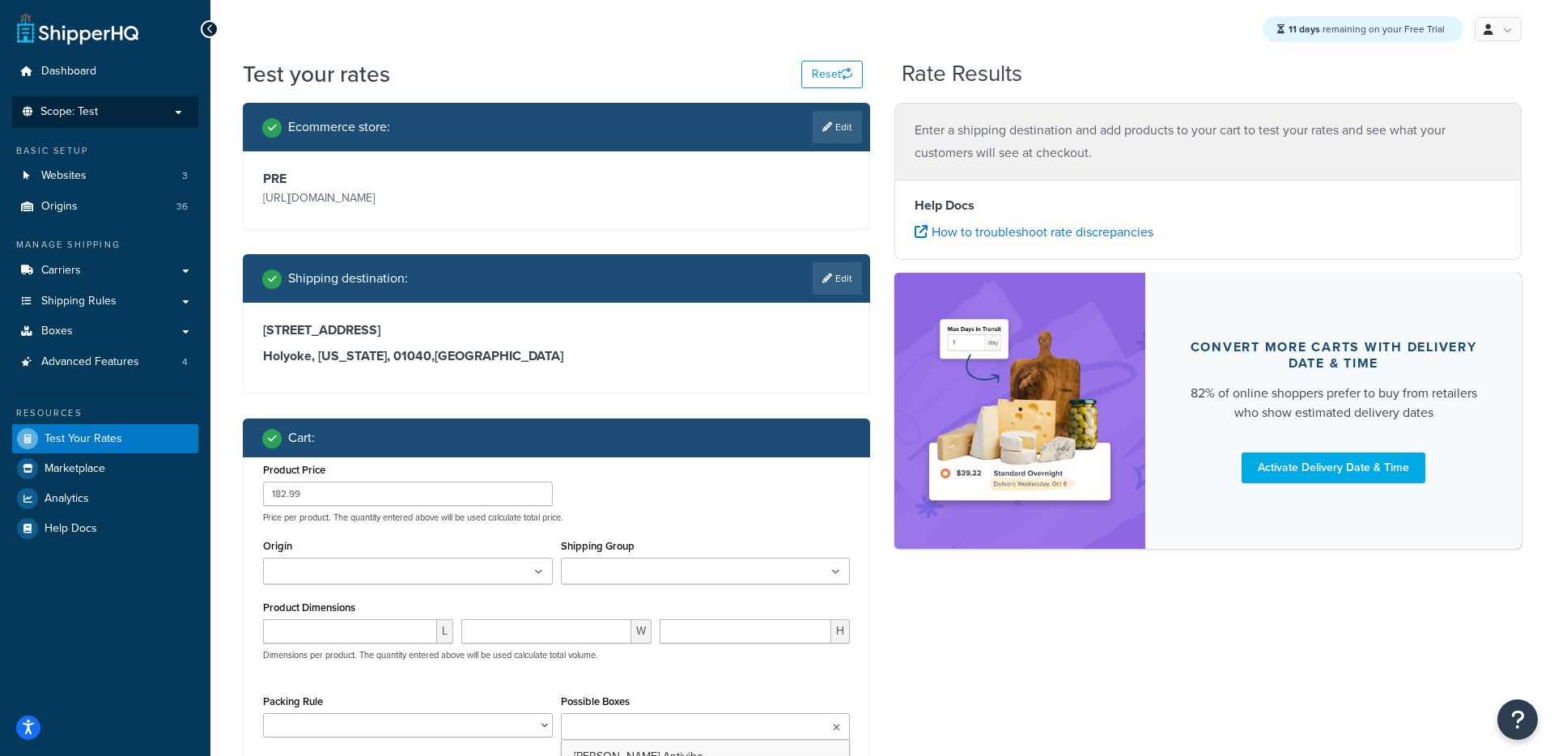
type input "12.000000"
select select "400"
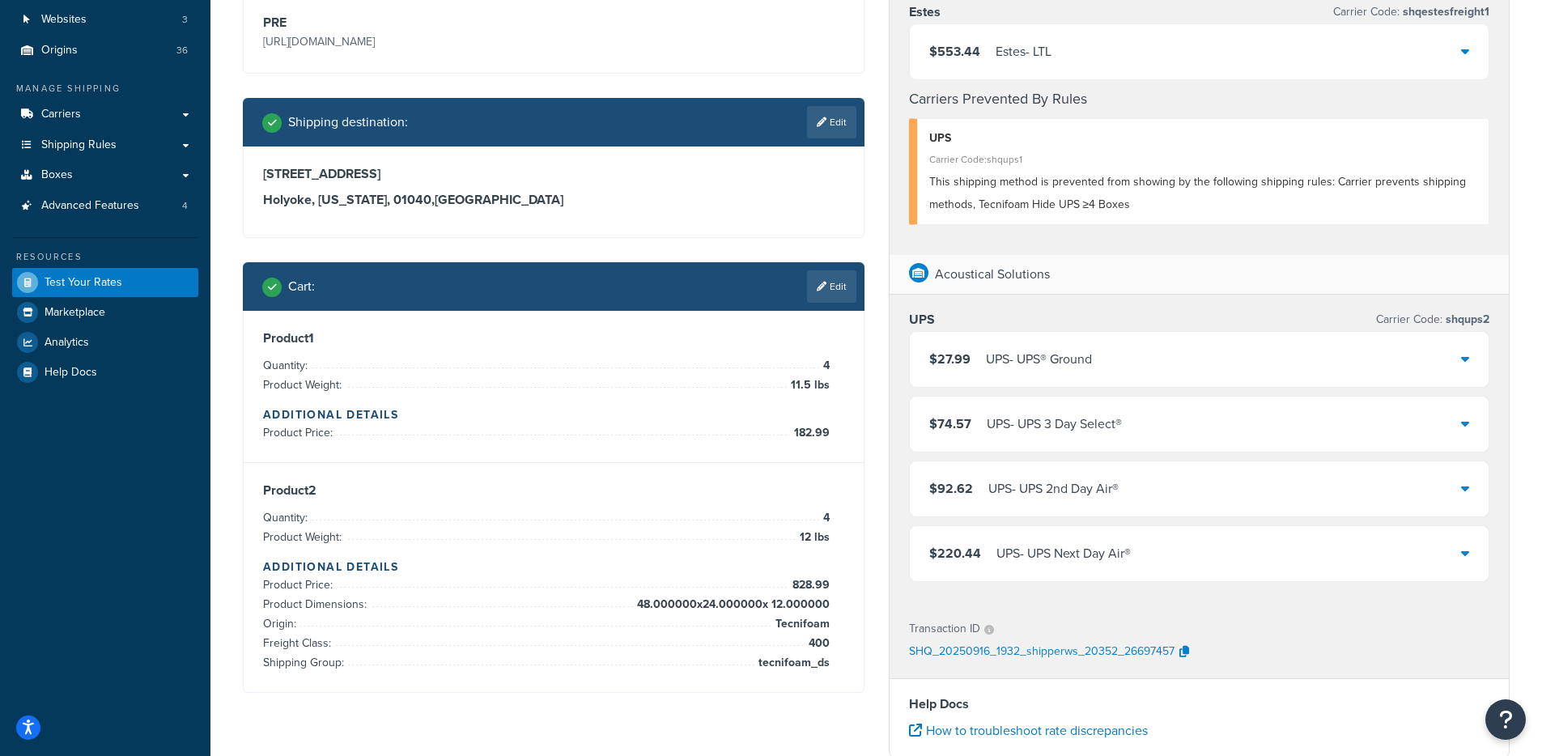
scroll to position [159, 0]
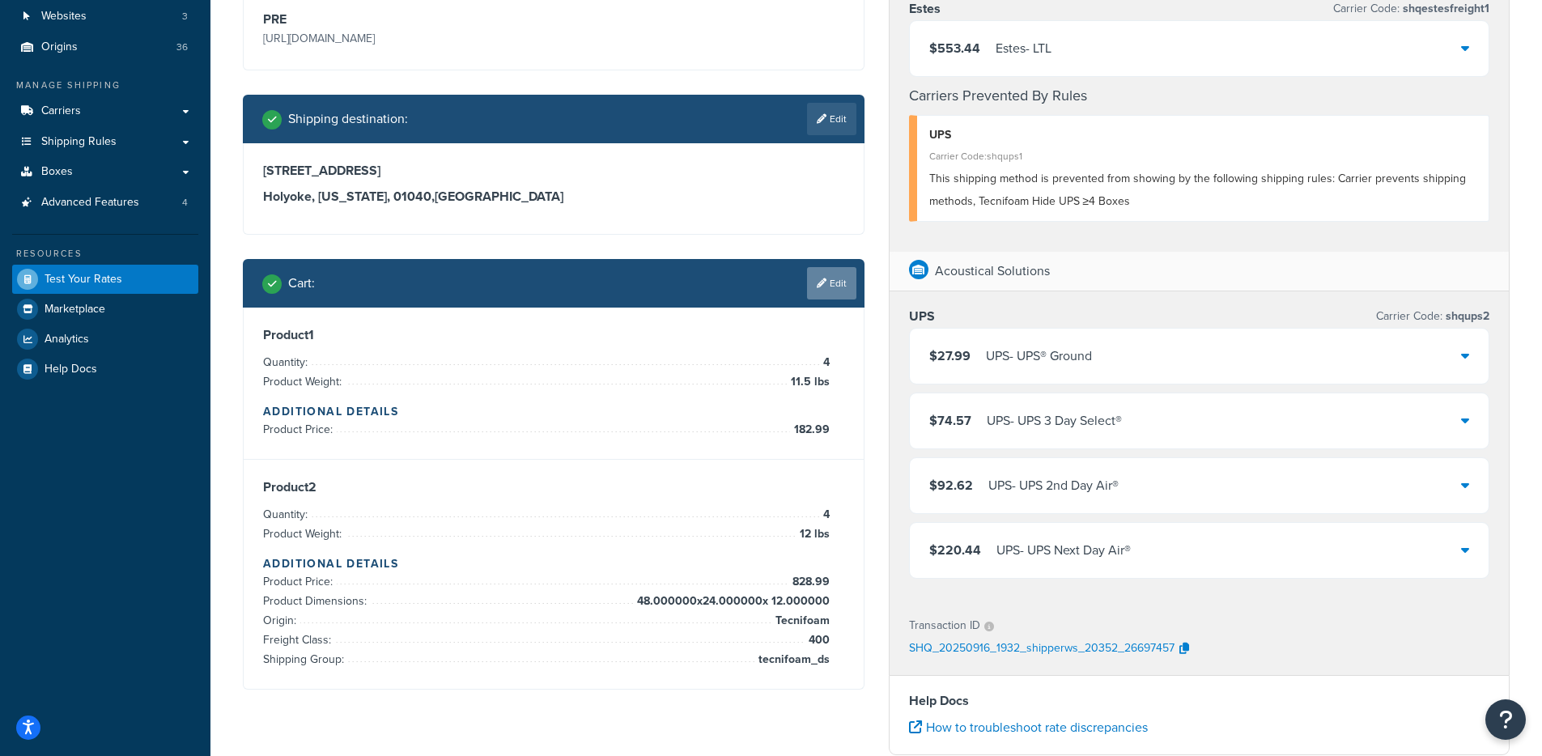
click at [829, 289] on link "Edit" at bounding box center [831, 283] width 49 height 32
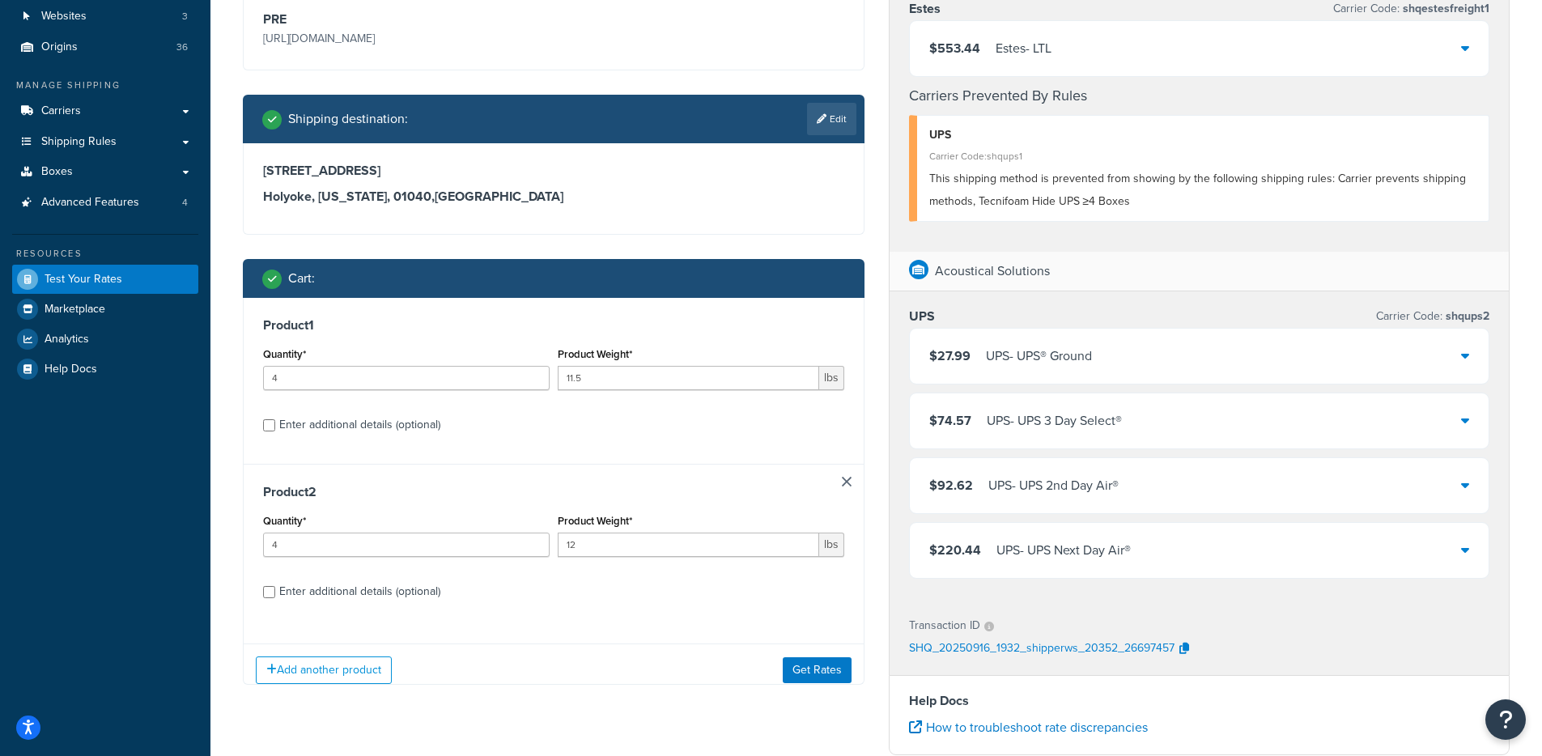
scroll to position [0, 0]
click at [307, 668] on button "Add another product" at bounding box center [324, 669] width 136 height 28
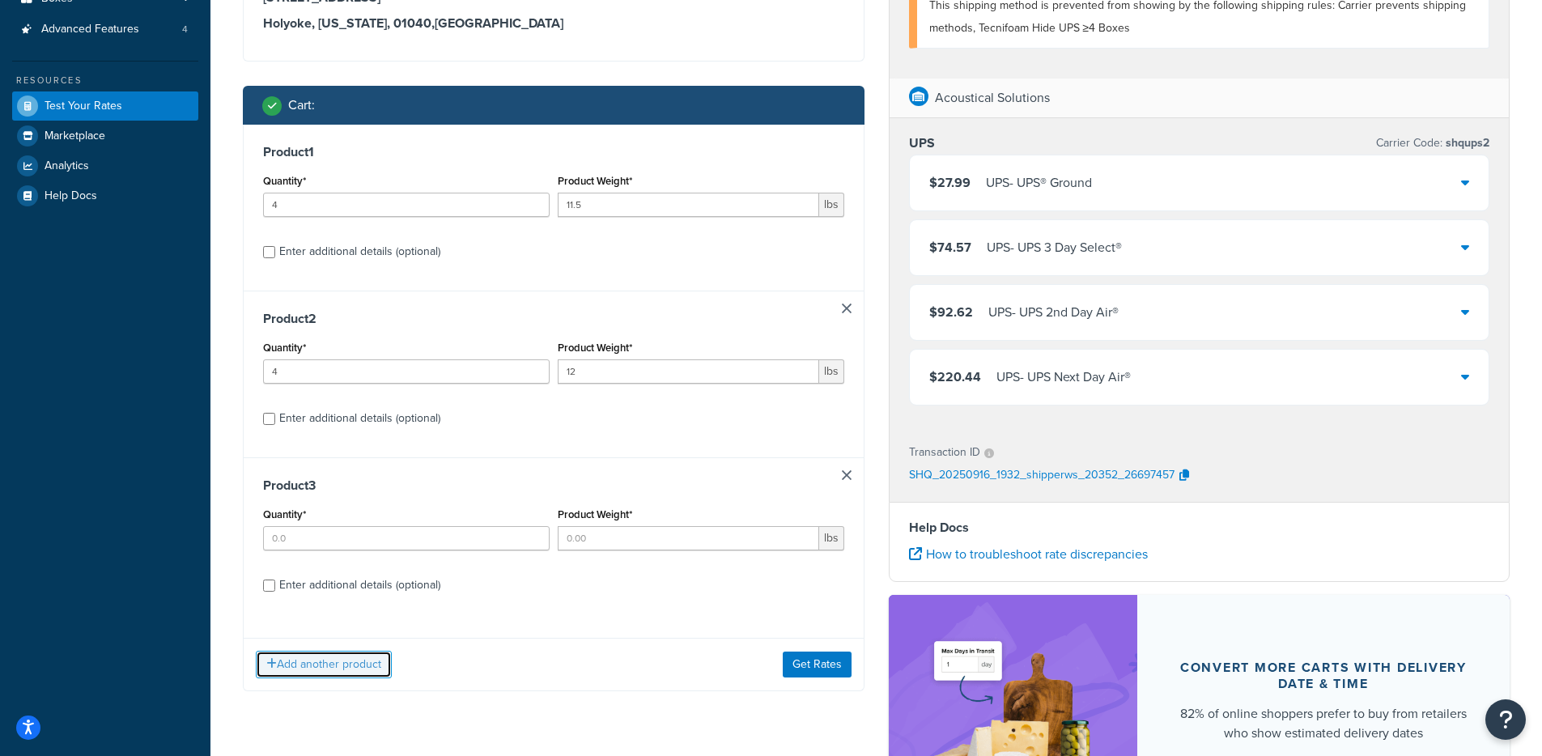
scroll to position [334, 0]
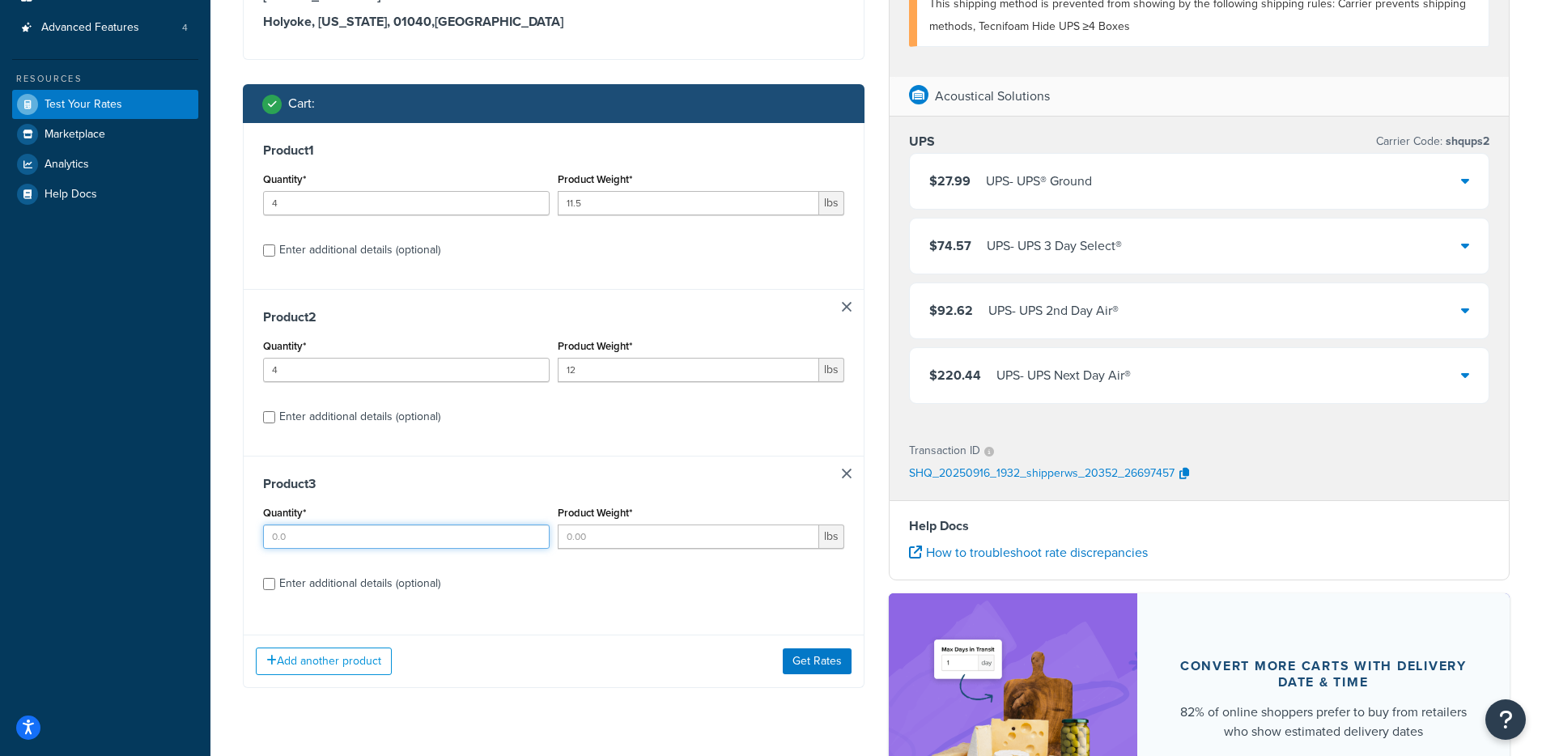
click at [334, 531] on input "Quantity*" at bounding box center [406, 536] width 286 height 24
type input "1"
click at [608, 528] on input "Product Weight*" at bounding box center [688, 536] width 261 height 24
type input "11.5"
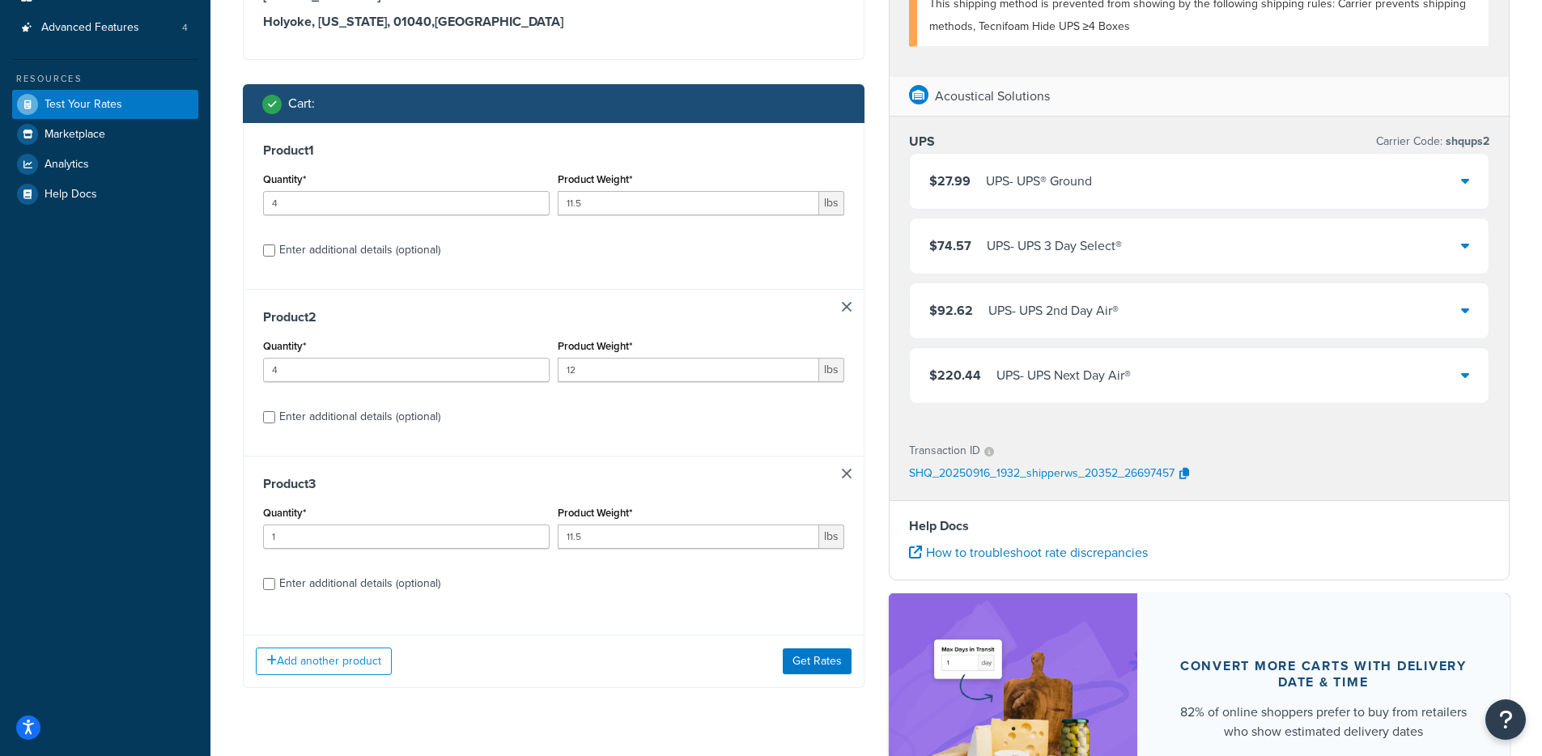
click at [422, 592] on div "Enter additional details (optional)" at bounding box center [359, 583] width 161 height 23
click at [275, 590] on input "Enter additional details (optional)" at bounding box center [269, 584] width 12 height 12
checkbox input "true"
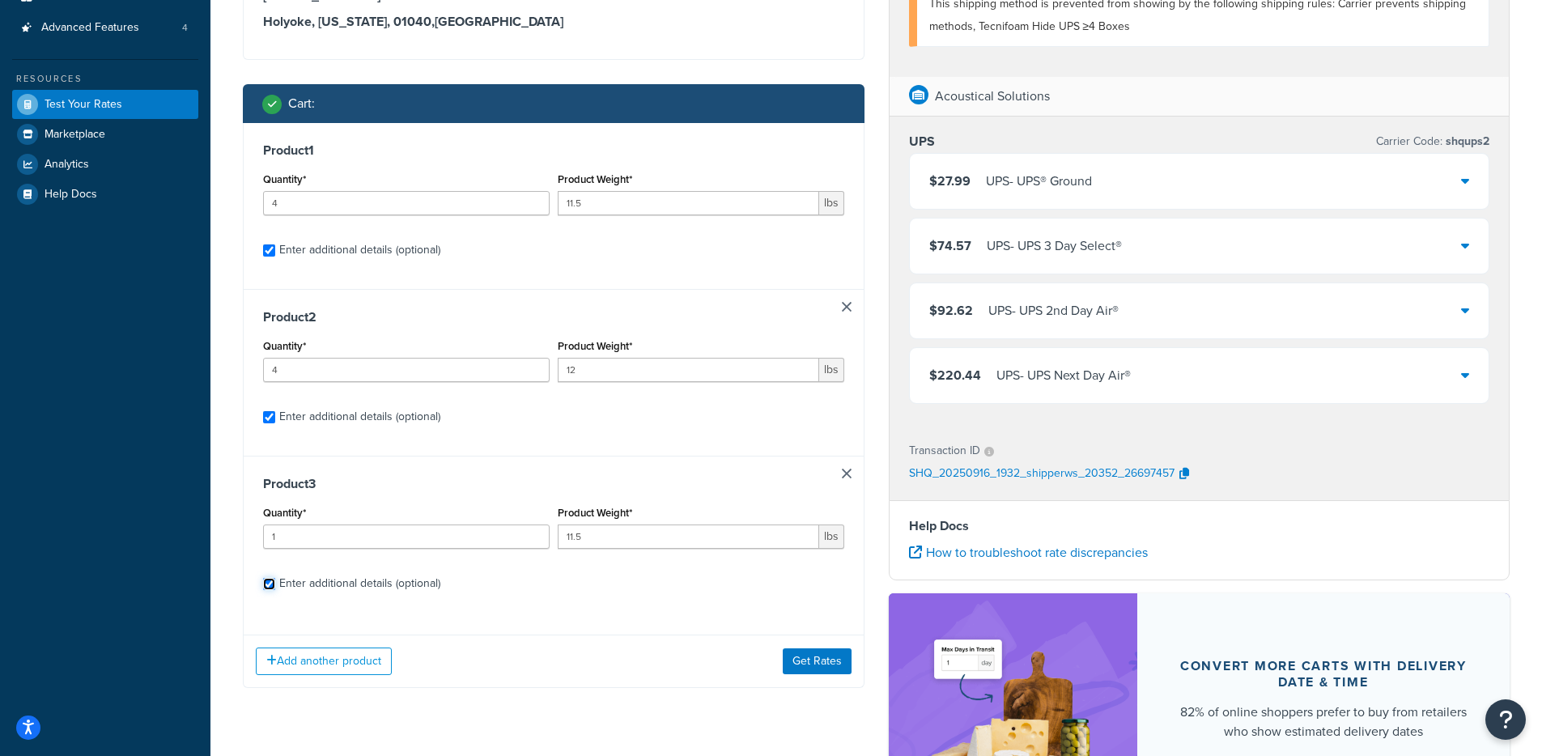
select select "400"
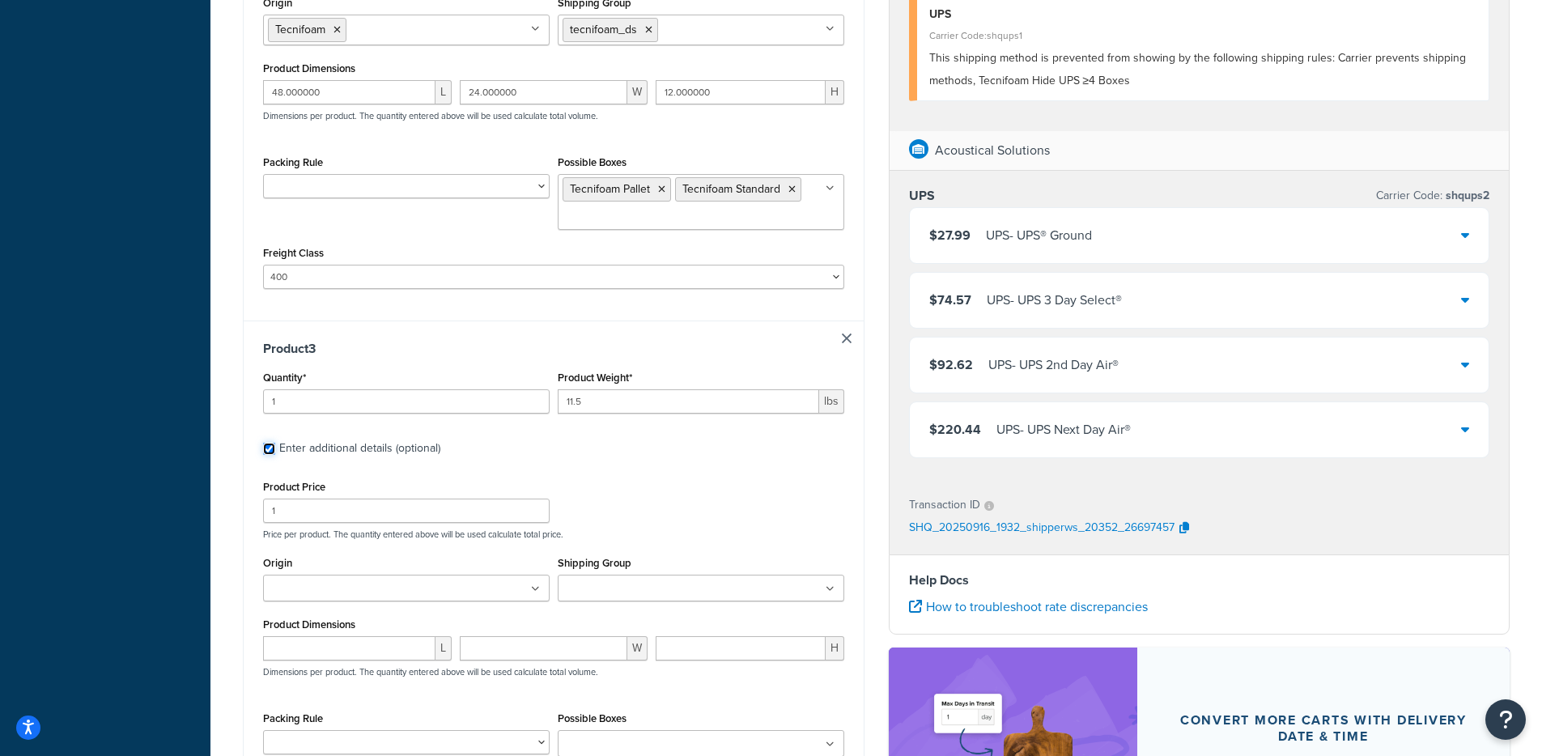
scroll to position [1249, 0]
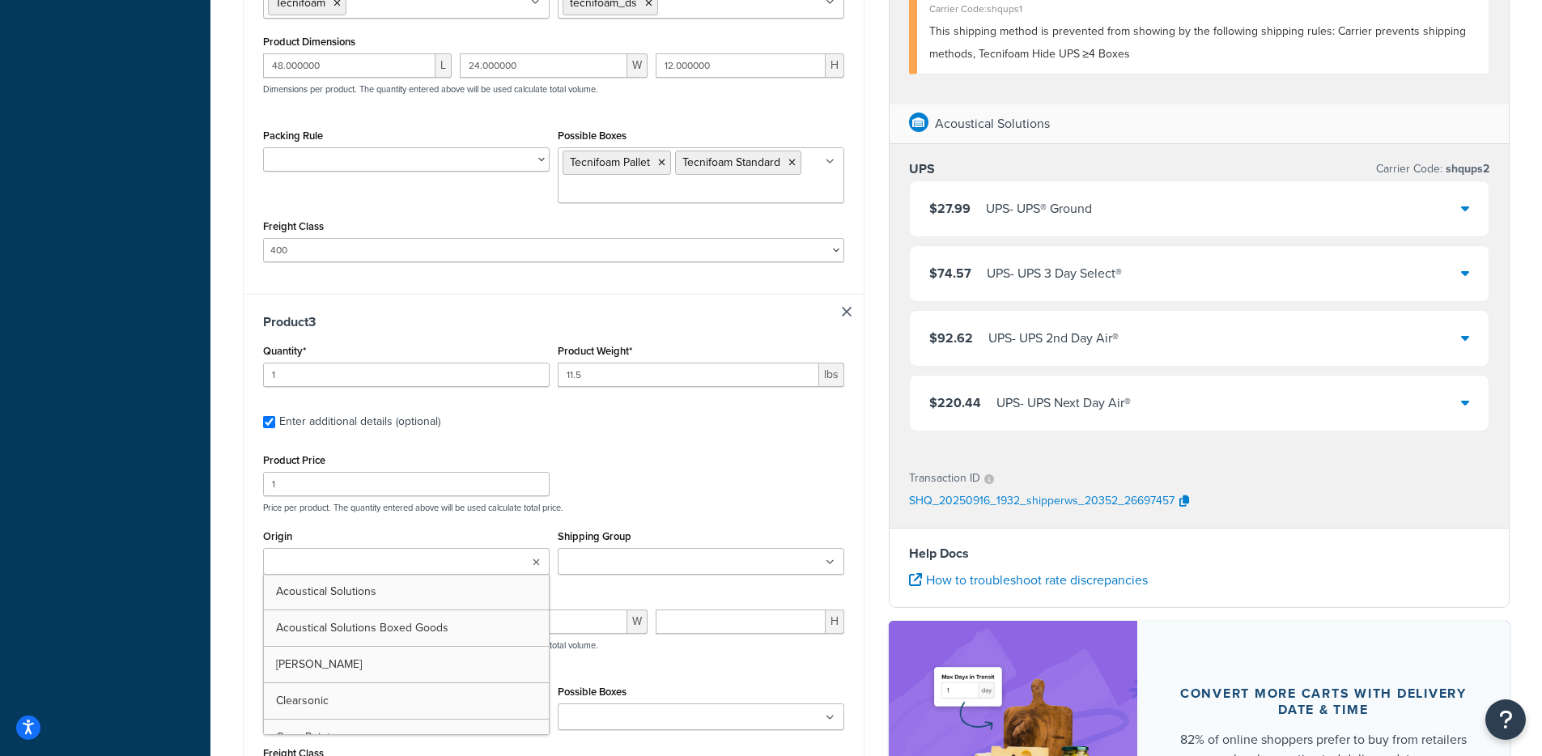
click at [468, 567] on ul at bounding box center [406, 561] width 286 height 27
type input "v"
type input "acou"
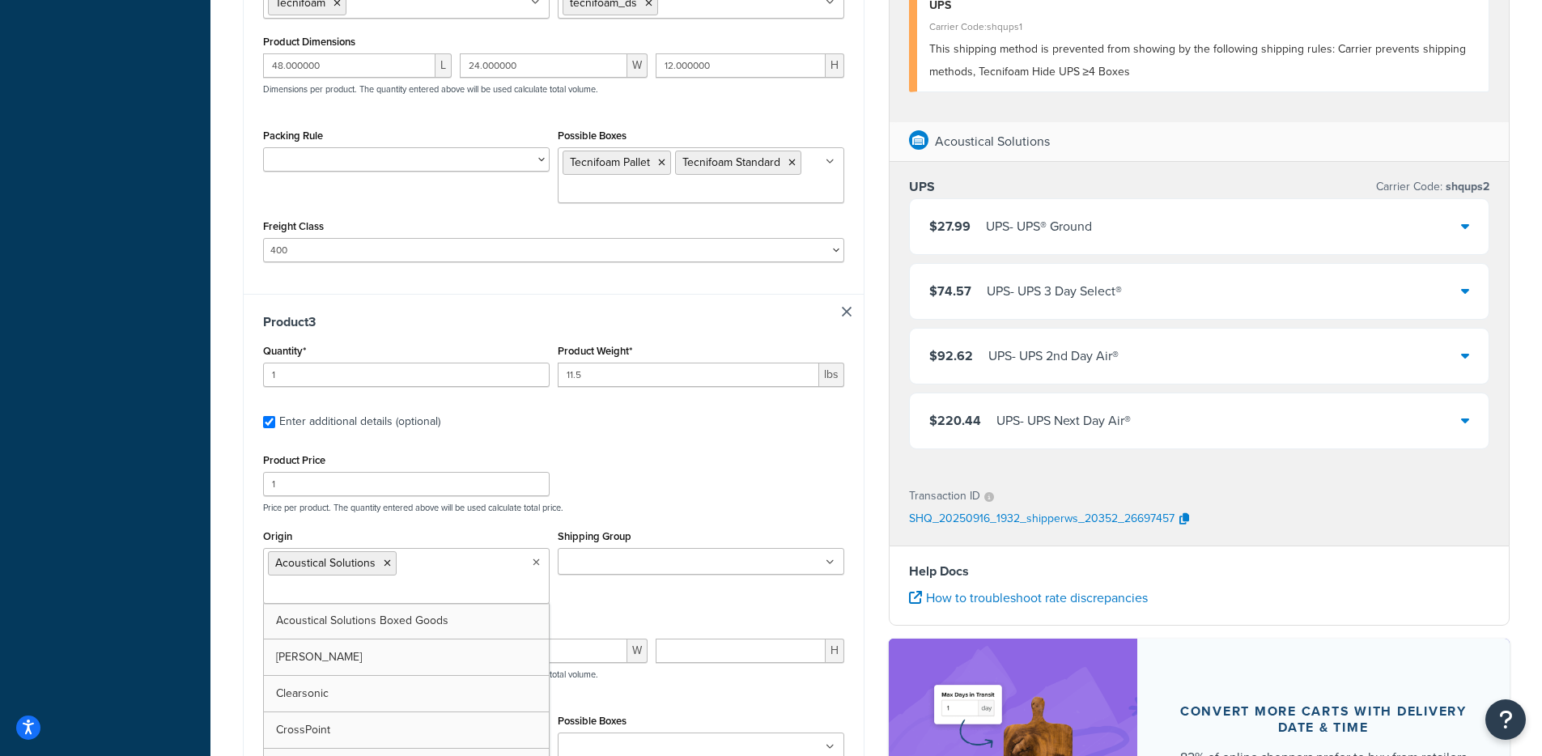
click at [622, 571] on input "Shipping Group" at bounding box center [633, 562] width 143 height 18
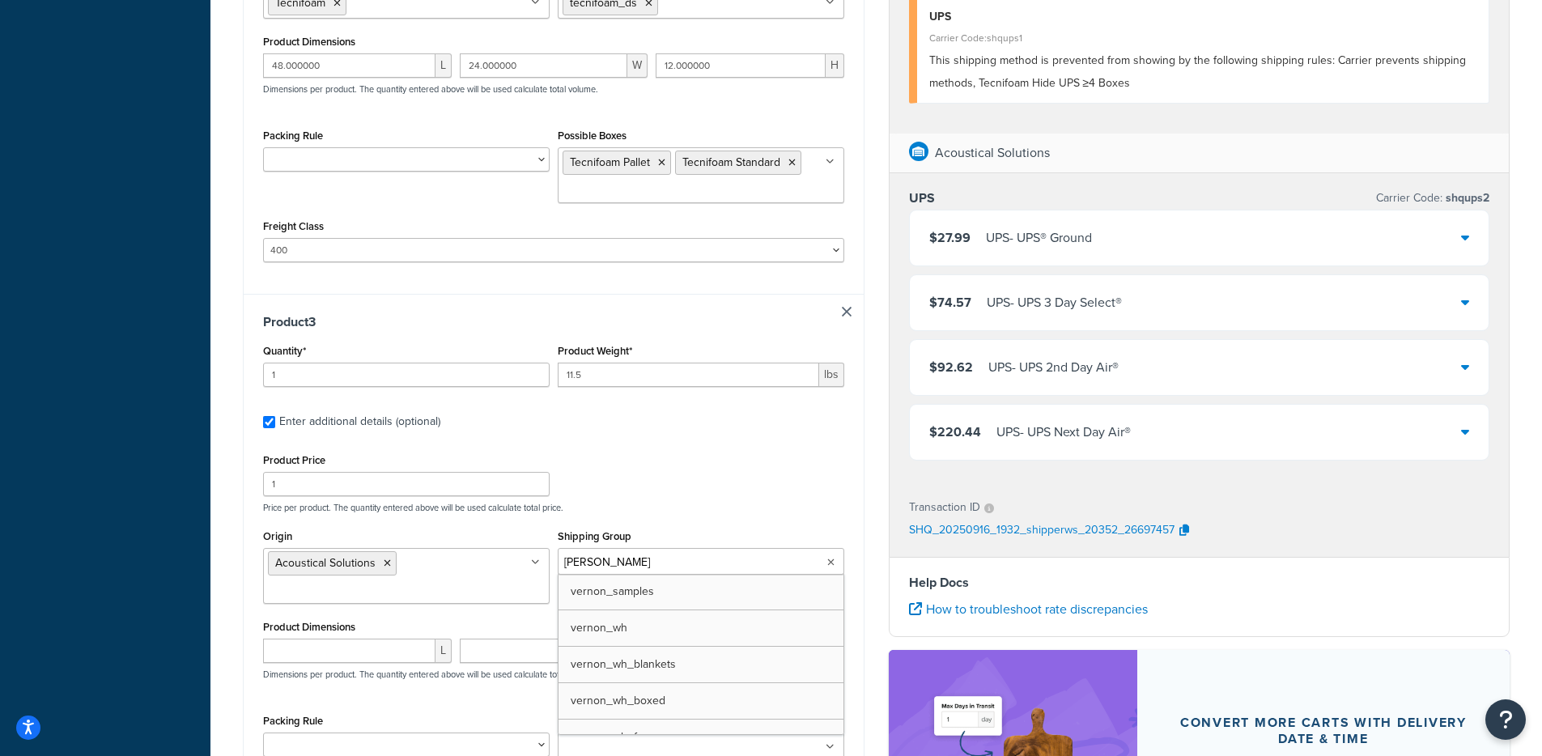
type input "vernon"
click at [329, 647] on input "number" at bounding box center [349, 650] width 172 height 24
type input "48"
click at [553, 659] on input "number" at bounding box center [544, 650] width 168 height 24
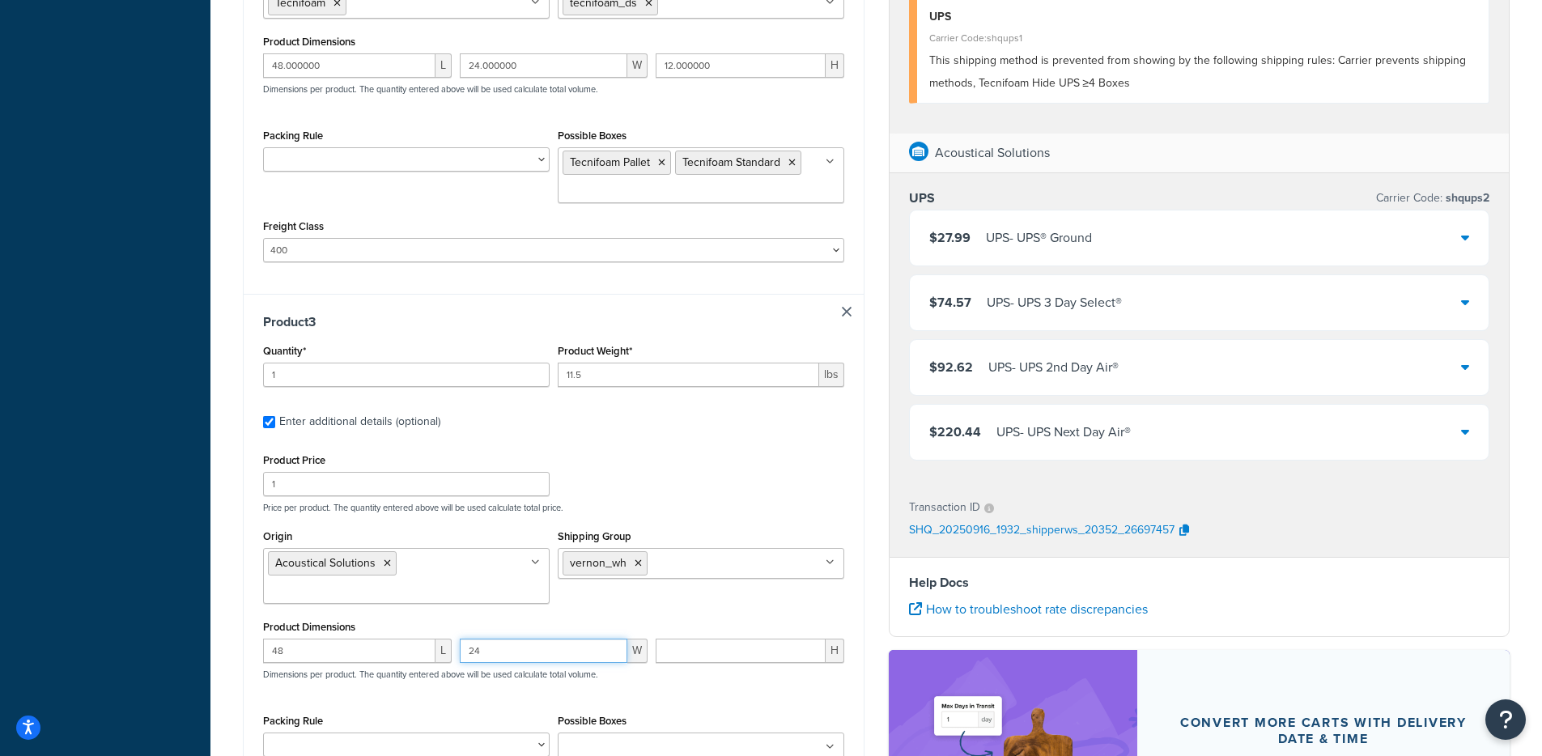
type input "24"
click at [745, 667] on div "H" at bounding box center [749, 656] width 197 height 36
click at [744, 661] on input "number" at bounding box center [740, 650] width 170 height 24
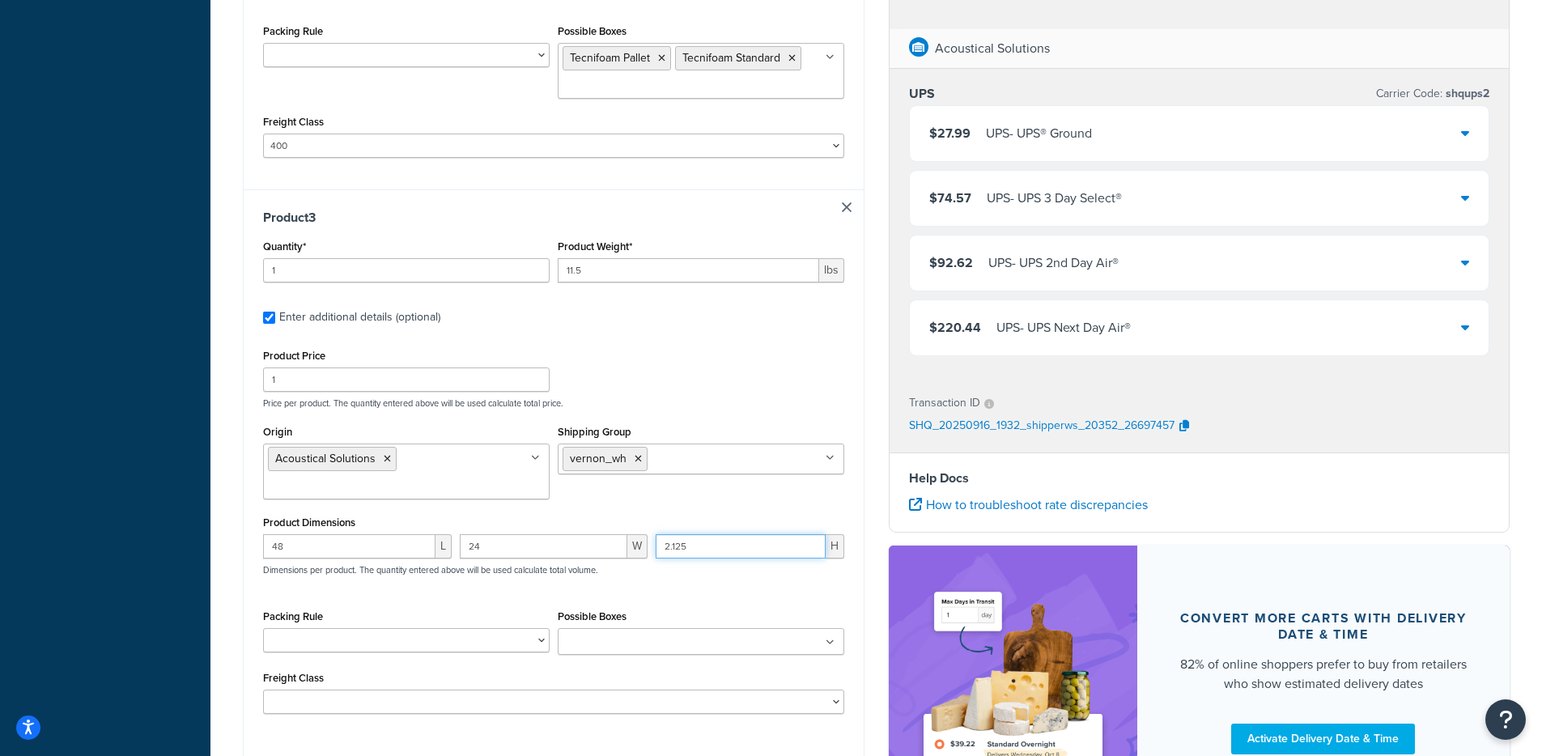
scroll to position [1375, 0]
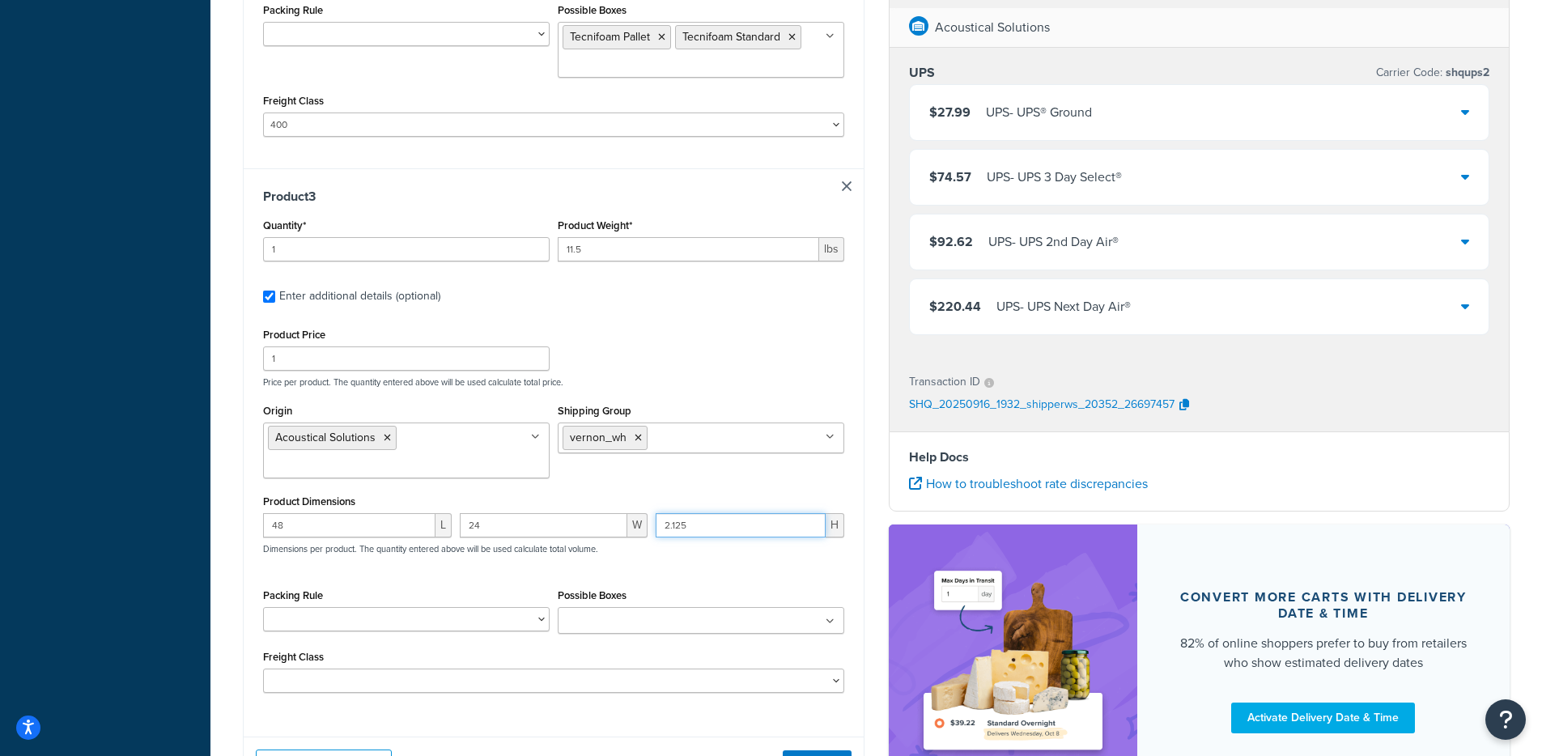
type input "2.125"
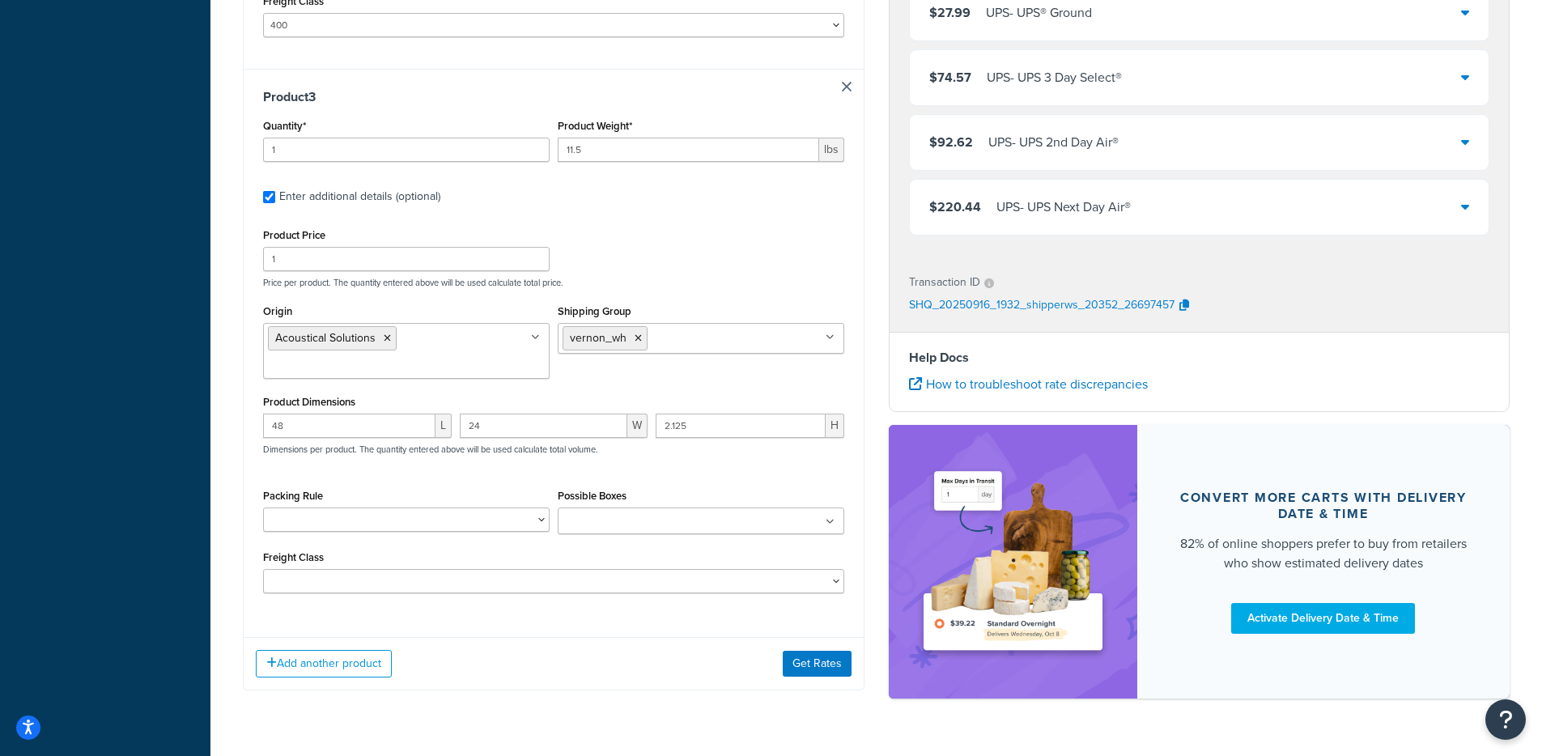
scroll to position [1519, 0]
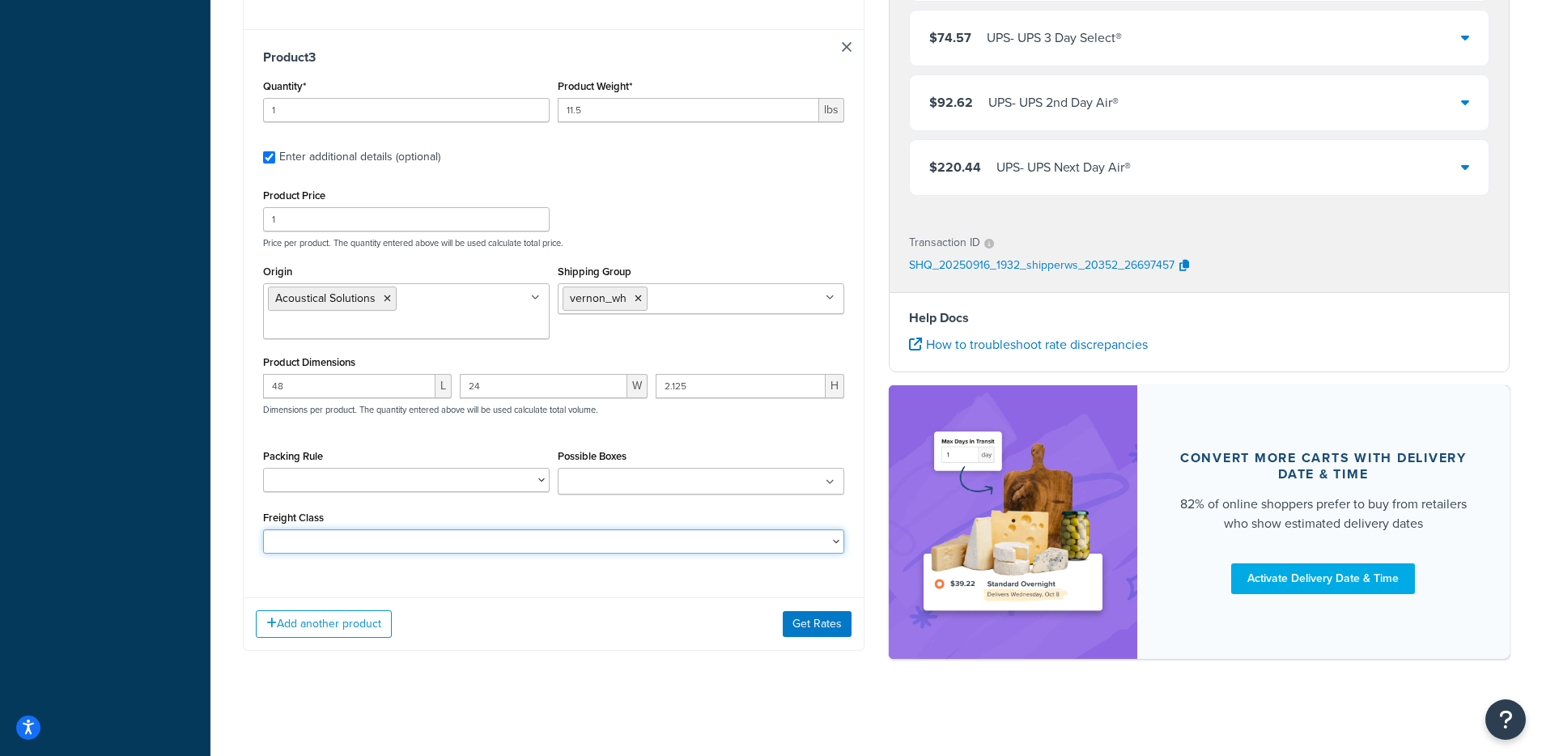
click at [405, 536] on select "50 55 60 65 70 77.5 85 92.5 100 110 125 150 175 200 250 300 400 500" at bounding box center [553, 541] width 581 height 24
select select "175"
click at [263, 529] on select "50 55 60 65 70 77.5 85 92.5 100 110 125 150 175 200 250 300 400 500" at bounding box center [553, 541] width 581 height 24
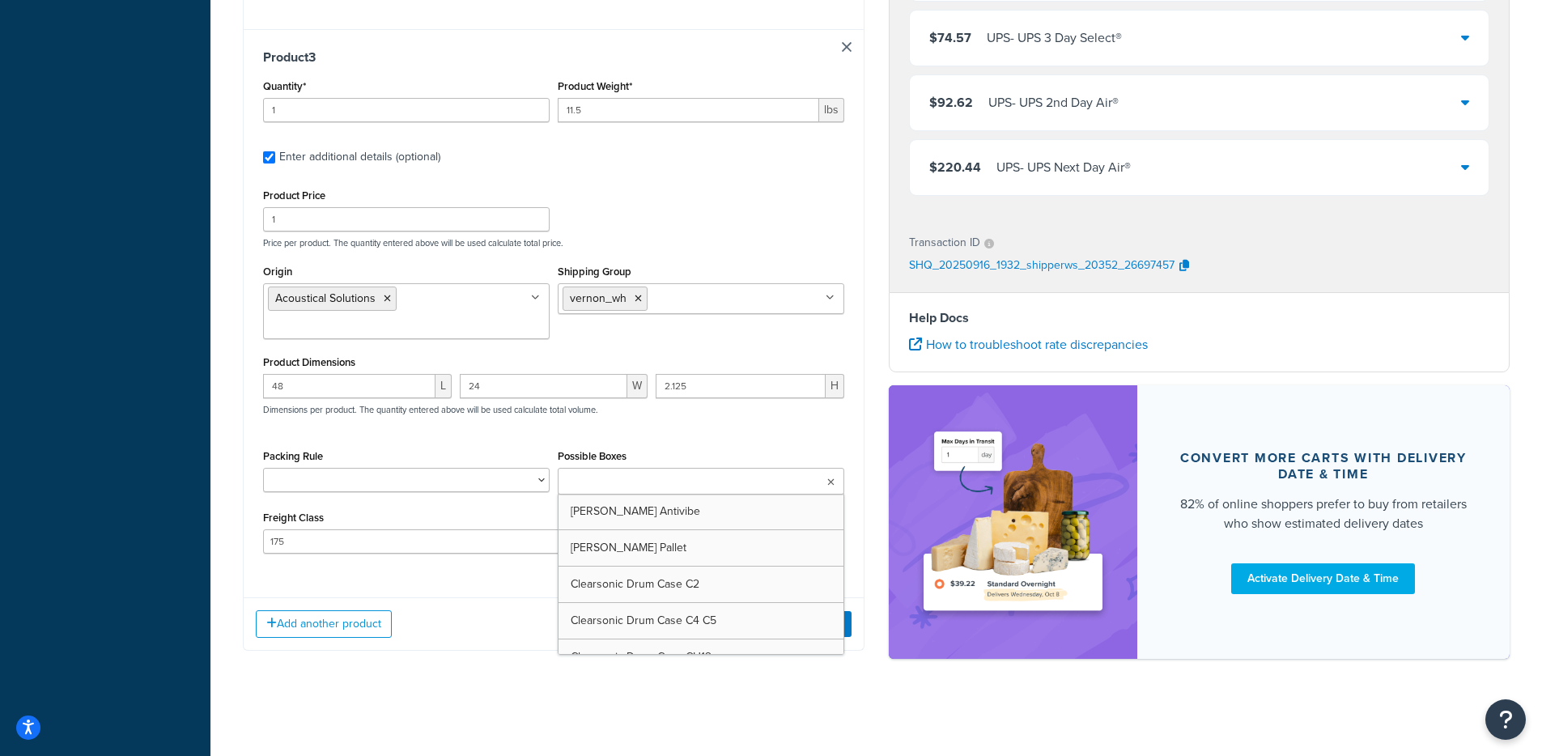
click at [655, 476] on input "Possible Boxes" at bounding box center [633, 482] width 143 height 18
type input "vernon"
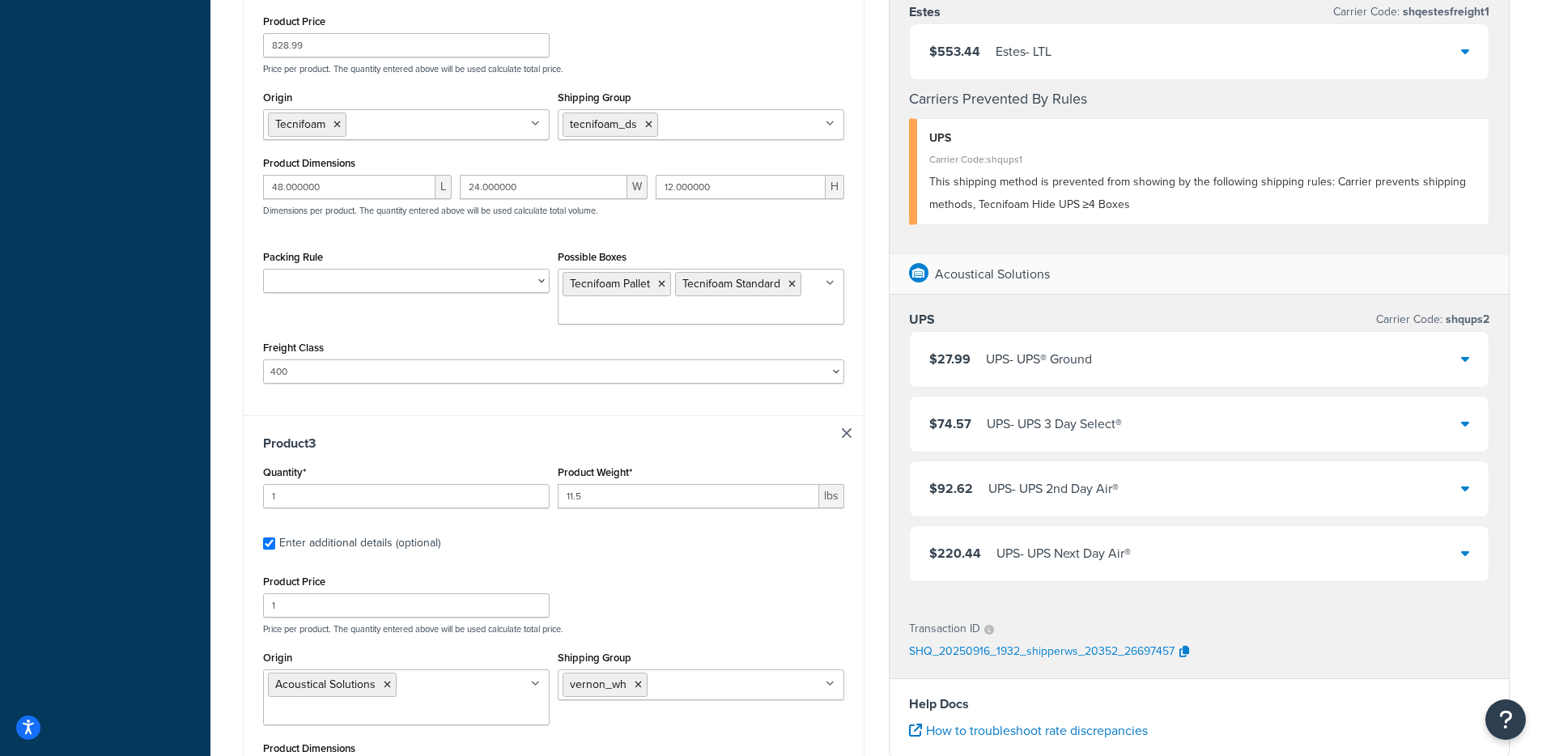
scroll to position [1119, 0]
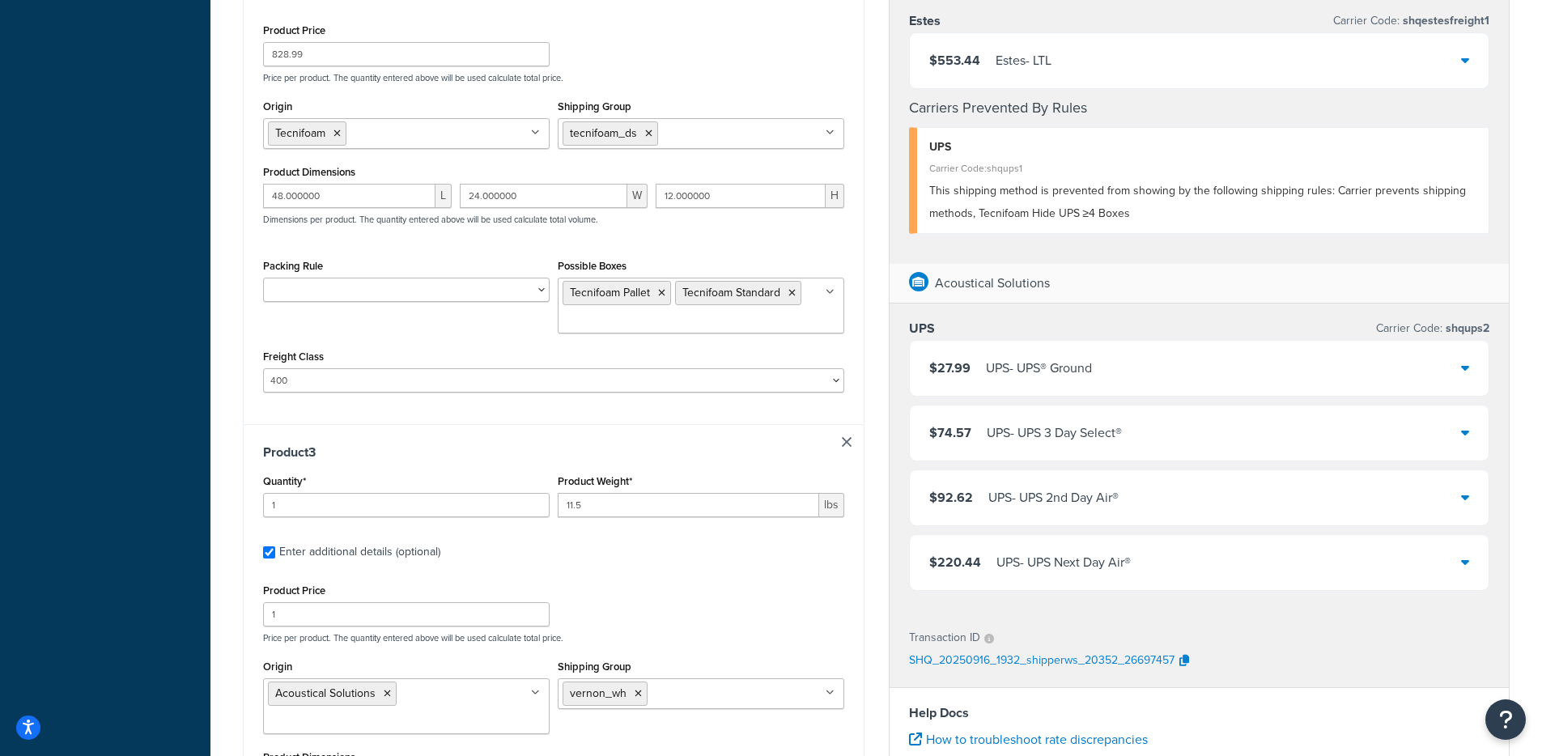
click at [846, 445] on link at bounding box center [847, 442] width 10 height 10
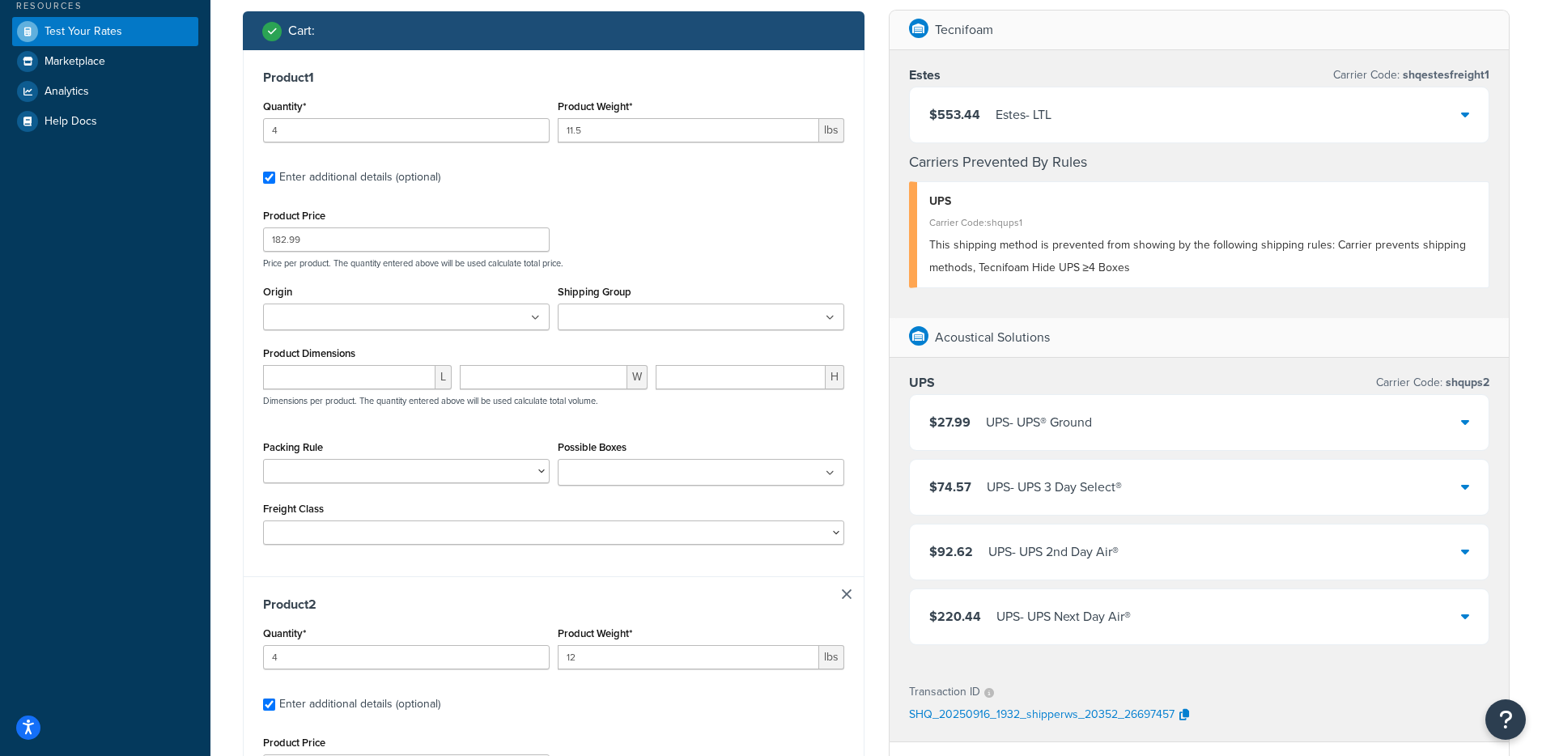
scroll to position [325, 0]
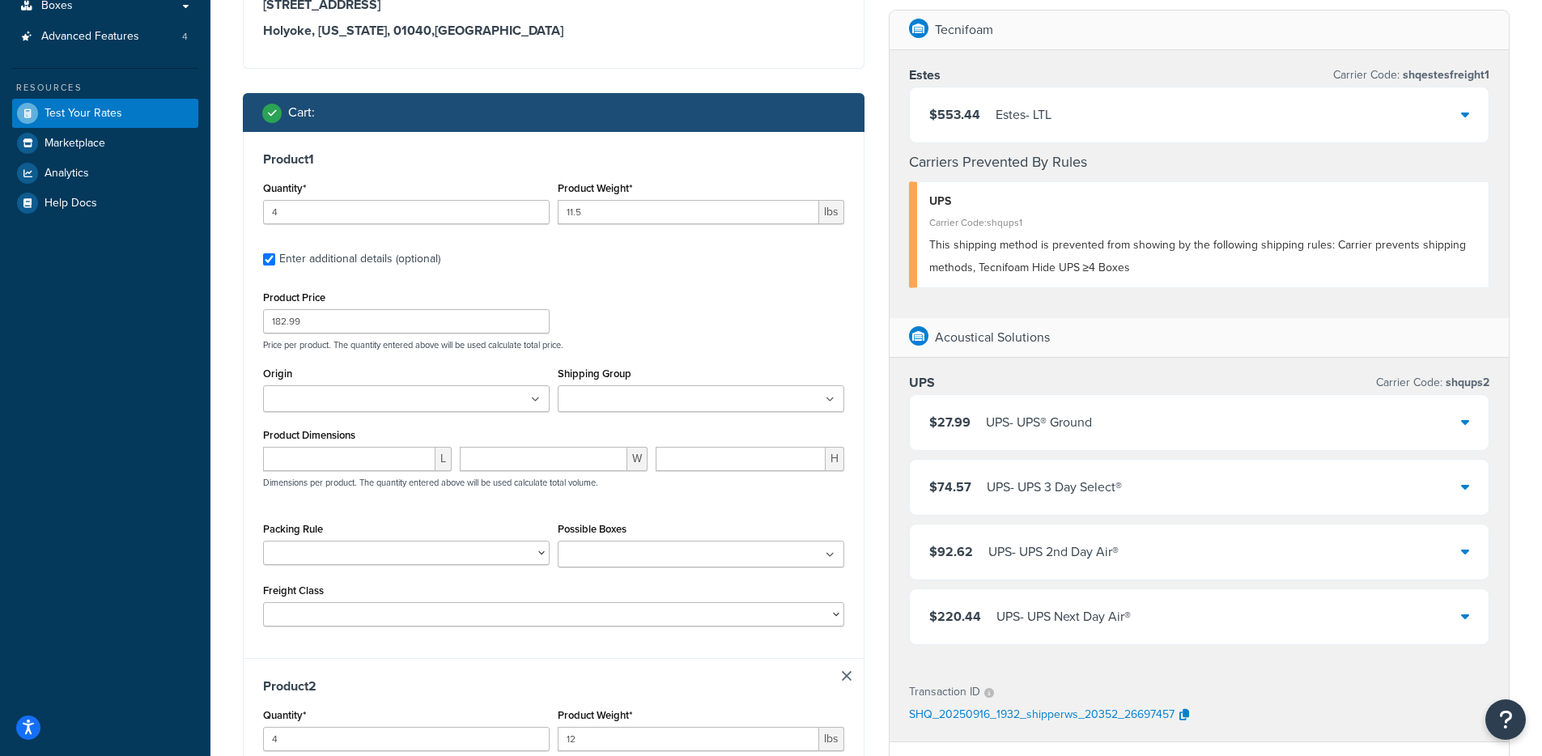
click at [575, 396] on input "Shipping Group" at bounding box center [633, 400] width 143 height 18
type input "vernon"
click at [421, 411] on div "Origin Acoustical Solutions Acoustical Solutions Boxed Goods Blachford Clearson…" at bounding box center [406, 393] width 295 height 61
click at [424, 405] on ul at bounding box center [406, 398] width 286 height 27
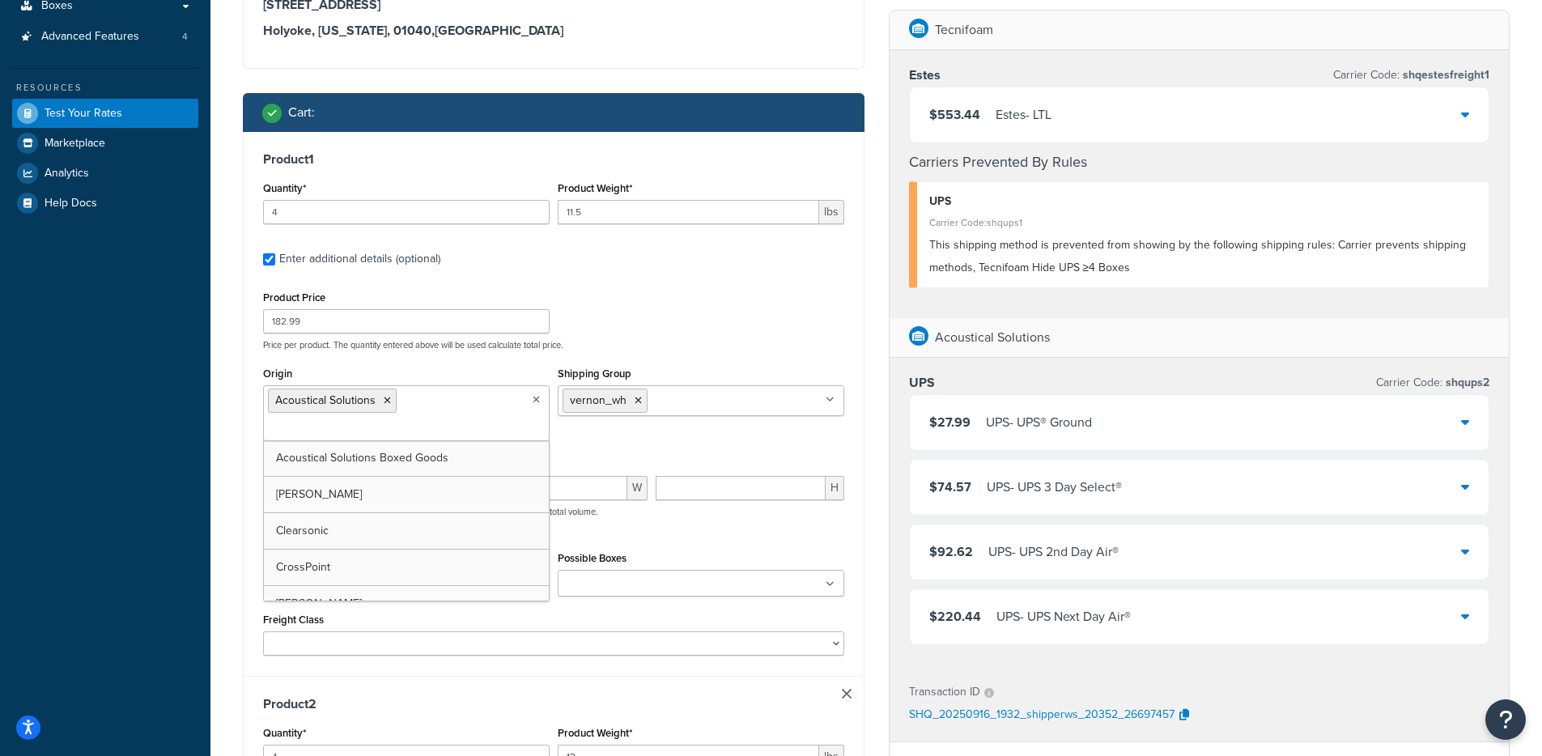
click at [180, 469] on div "Dashboard Scope: Test Basic Setup Websites 3 Origins 36 Manage Shipping Carrier…" at bounding box center [105, 541] width 210 height 1732
click at [361, 477] on input "number" at bounding box center [349, 488] width 172 height 24
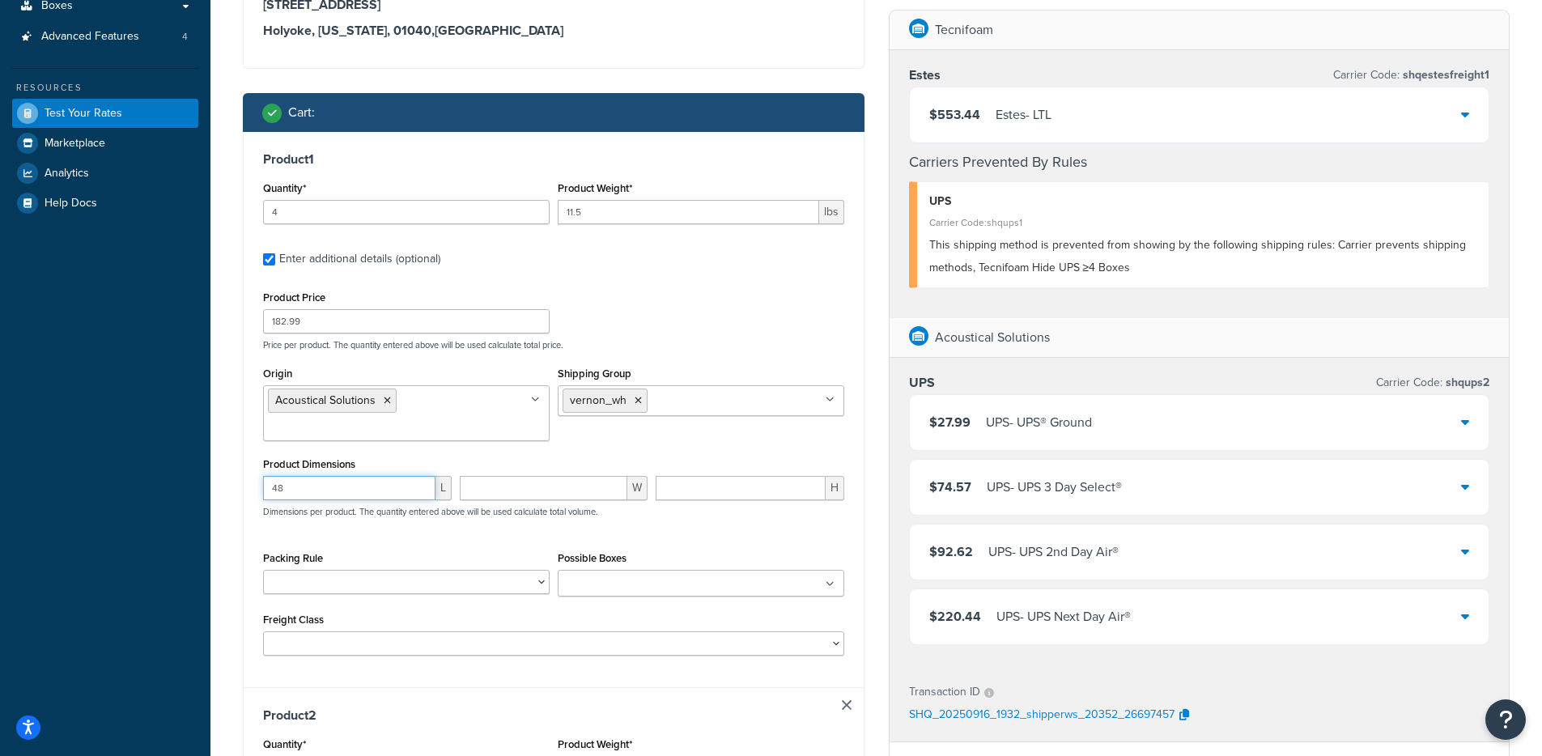
type input "48"
click at [512, 490] on input "number" at bounding box center [544, 488] width 168 height 24
type input "24"
click at [742, 483] on input "number" at bounding box center [740, 488] width 170 height 24
type input "2.125"
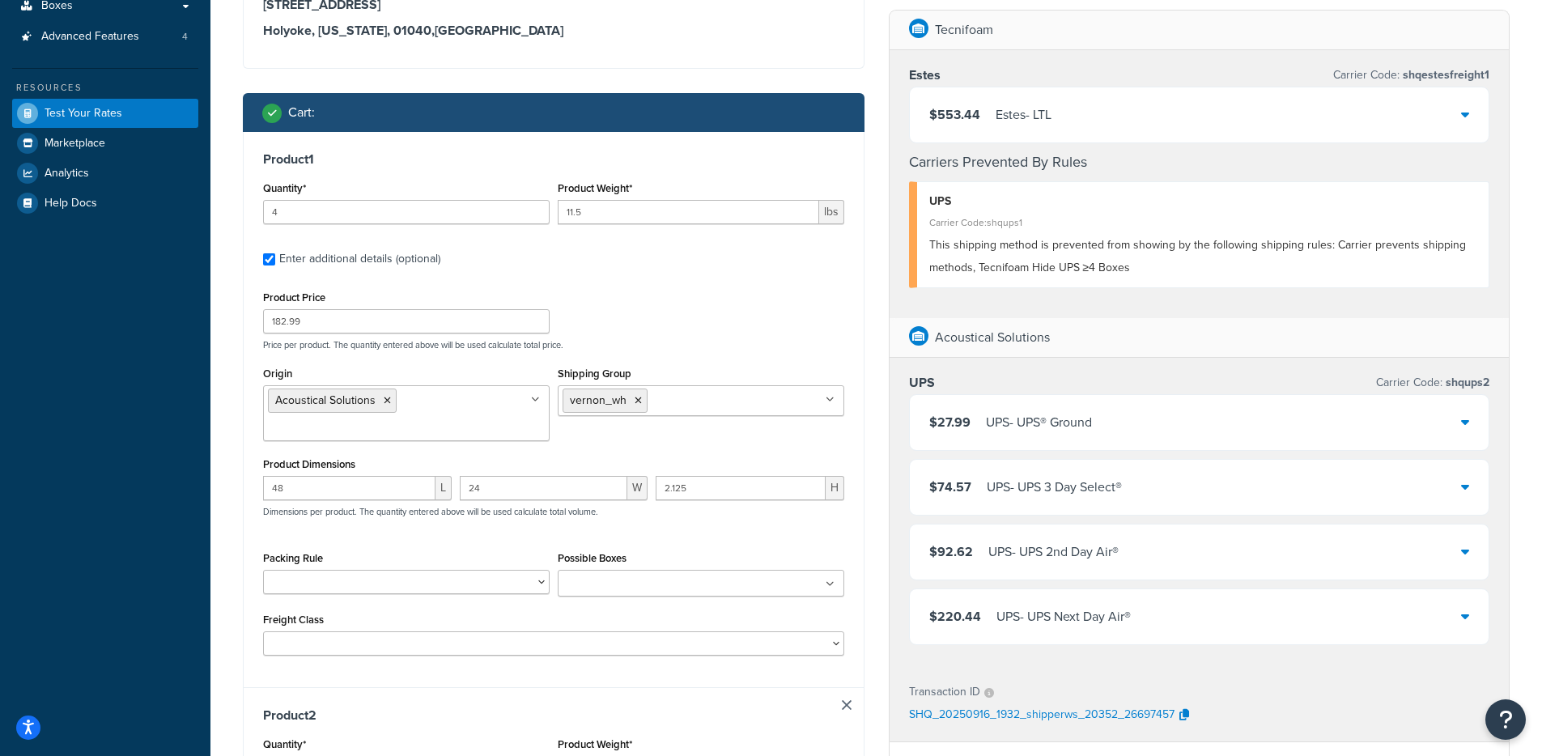
click at [246, 524] on div "Product 1 Quantity* 4 Product Weight* 11.5 lbs Enter additional details (option…" at bounding box center [554, 409] width 620 height 555
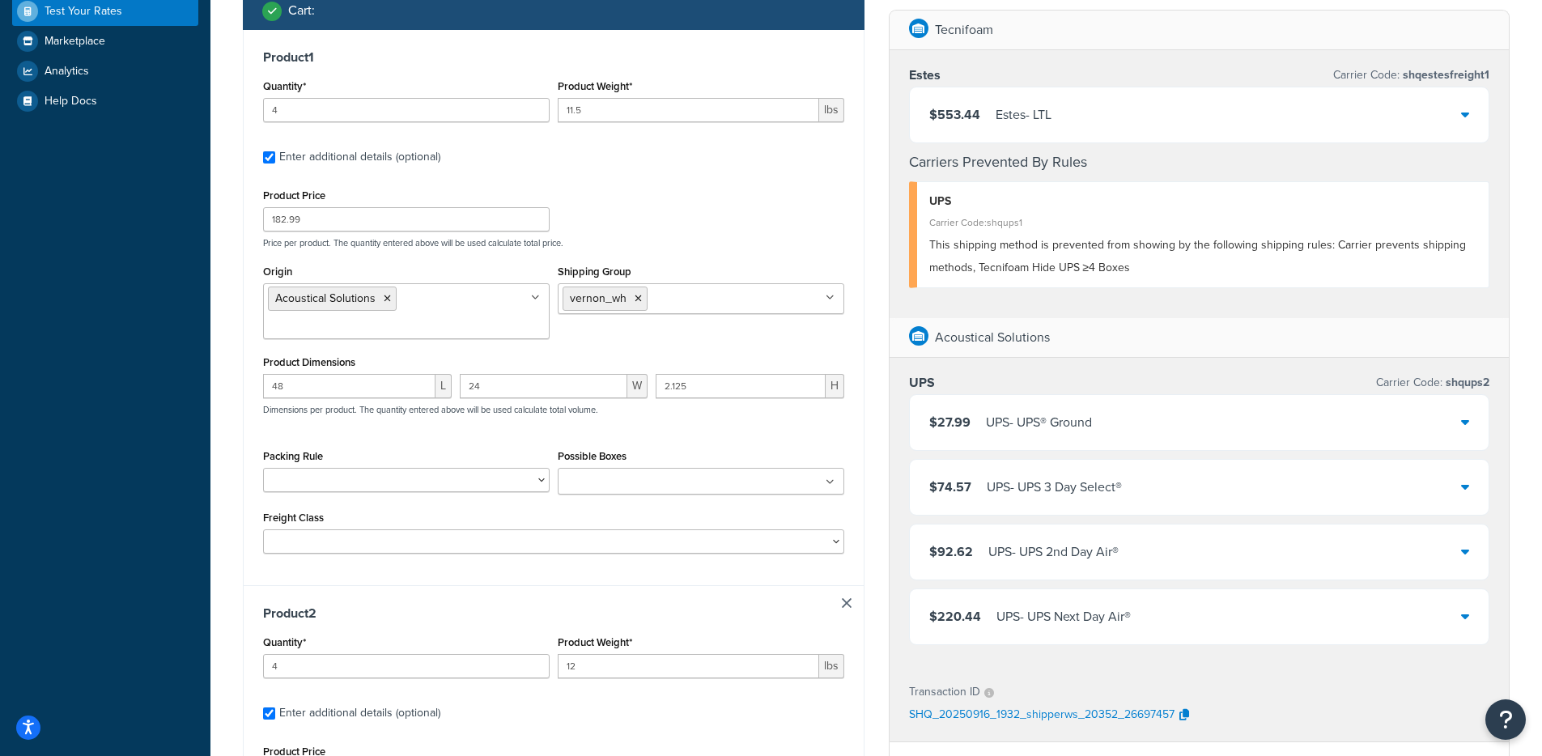
scroll to position [463, 0]
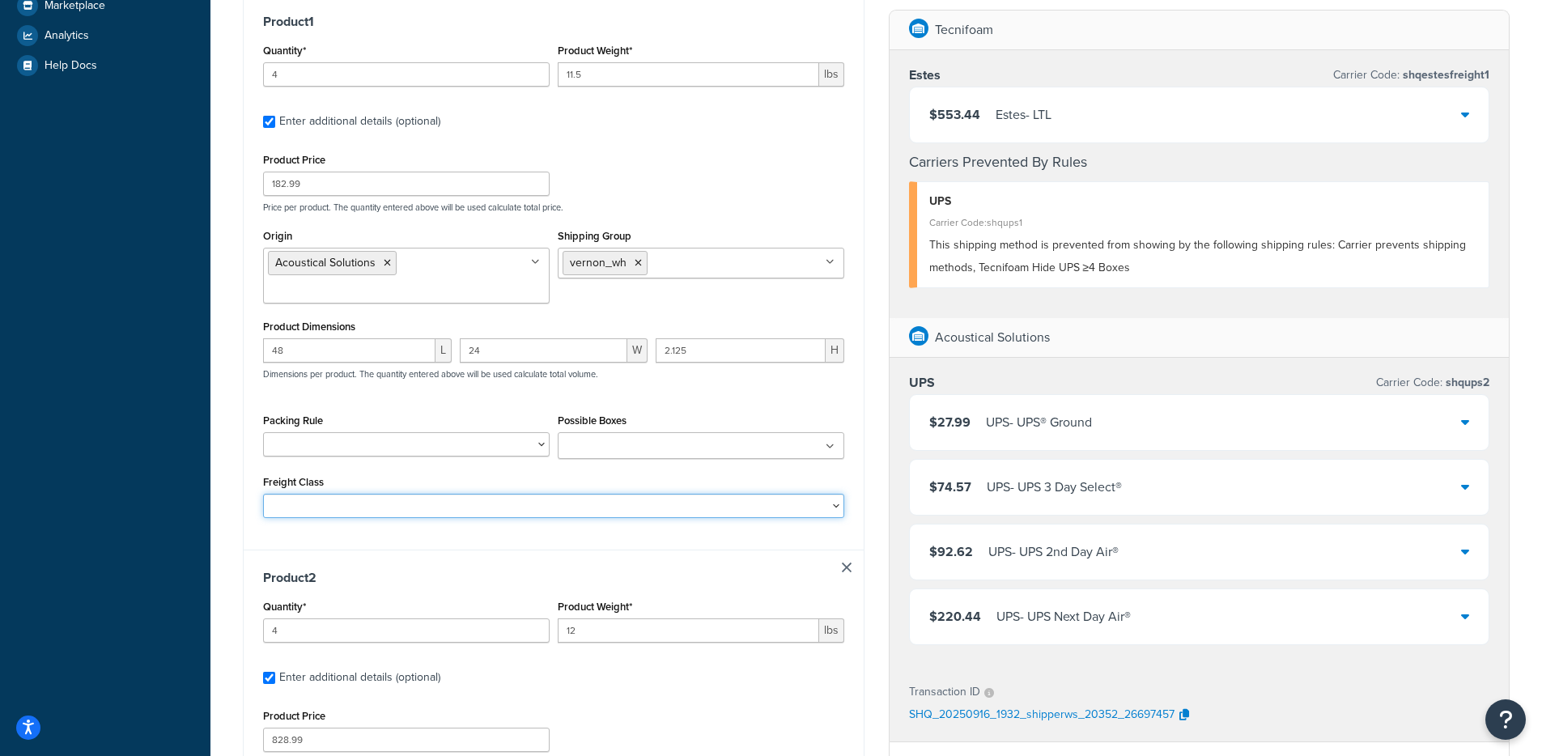
click at [458, 497] on select "50 55 60 65 70 77.5 85 92.5 100 110 125 150 175 200 250 300 400 500" at bounding box center [553, 506] width 581 height 24
select select "175"
click at [263, 495] on select "50 55 60 65 70 77.5 85 92.5 100 110 125 150 175 200 250 300 400 500" at bounding box center [553, 506] width 581 height 24
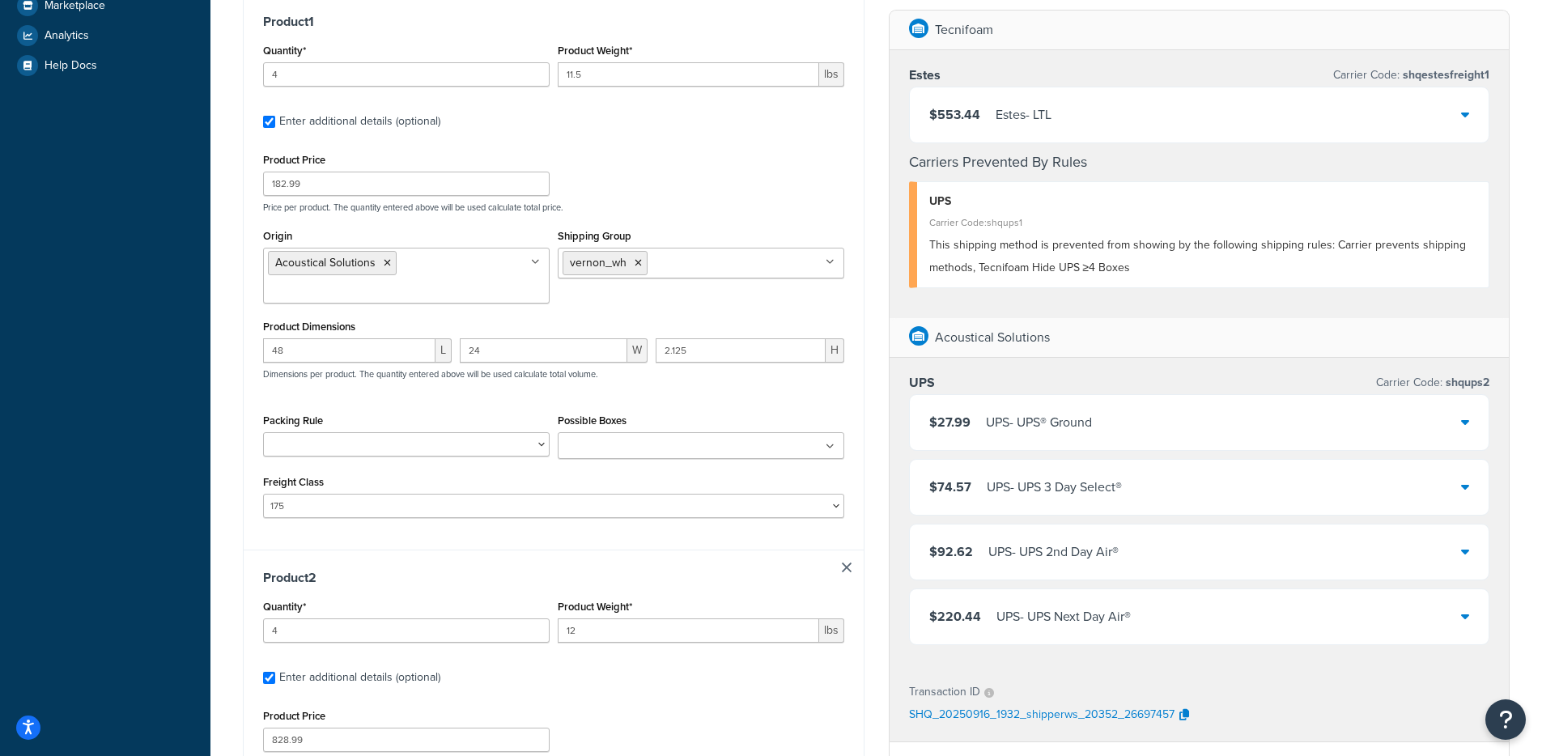
click at [610, 435] on ul at bounding box center [701, 445] width 286 height 27
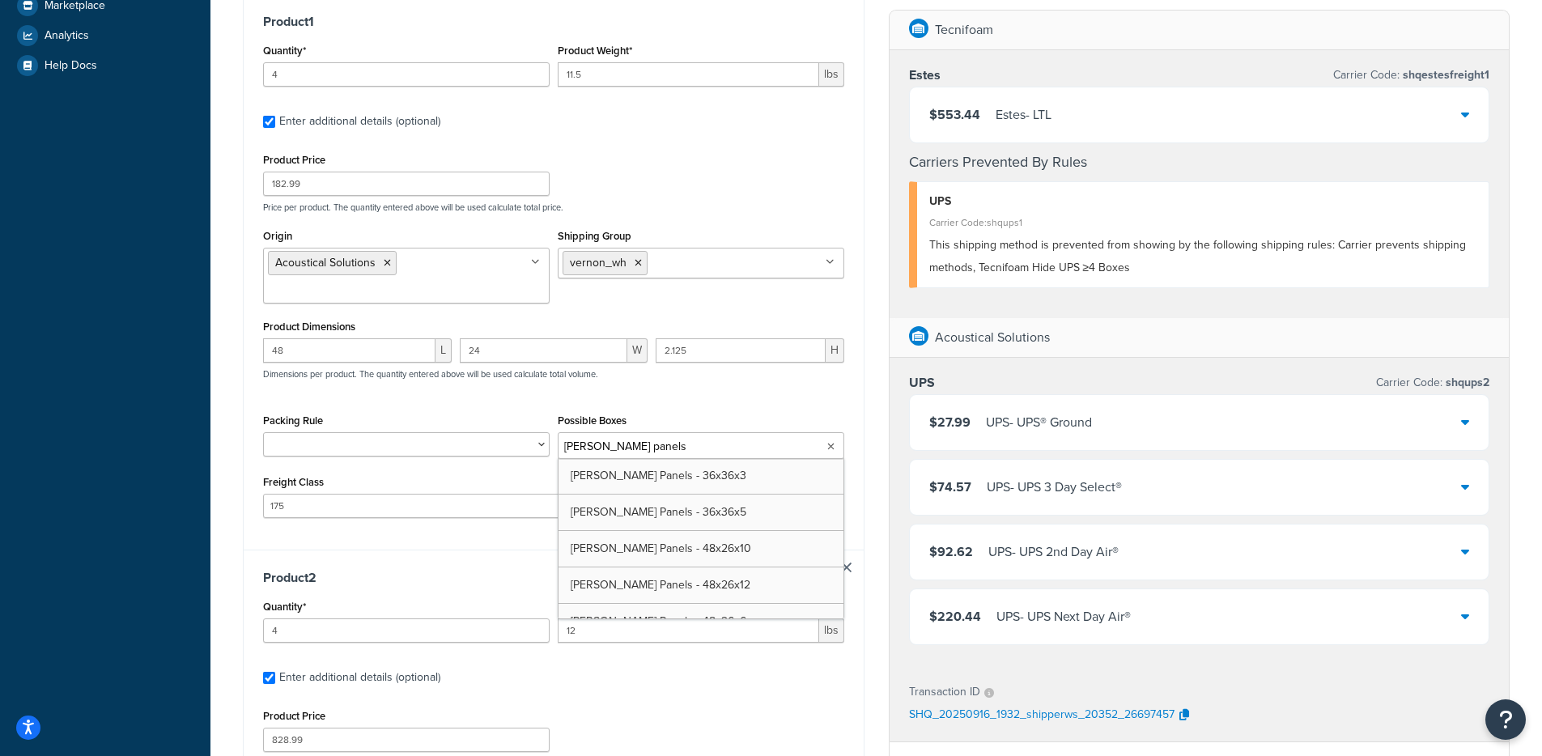
type input "vernon panels -"
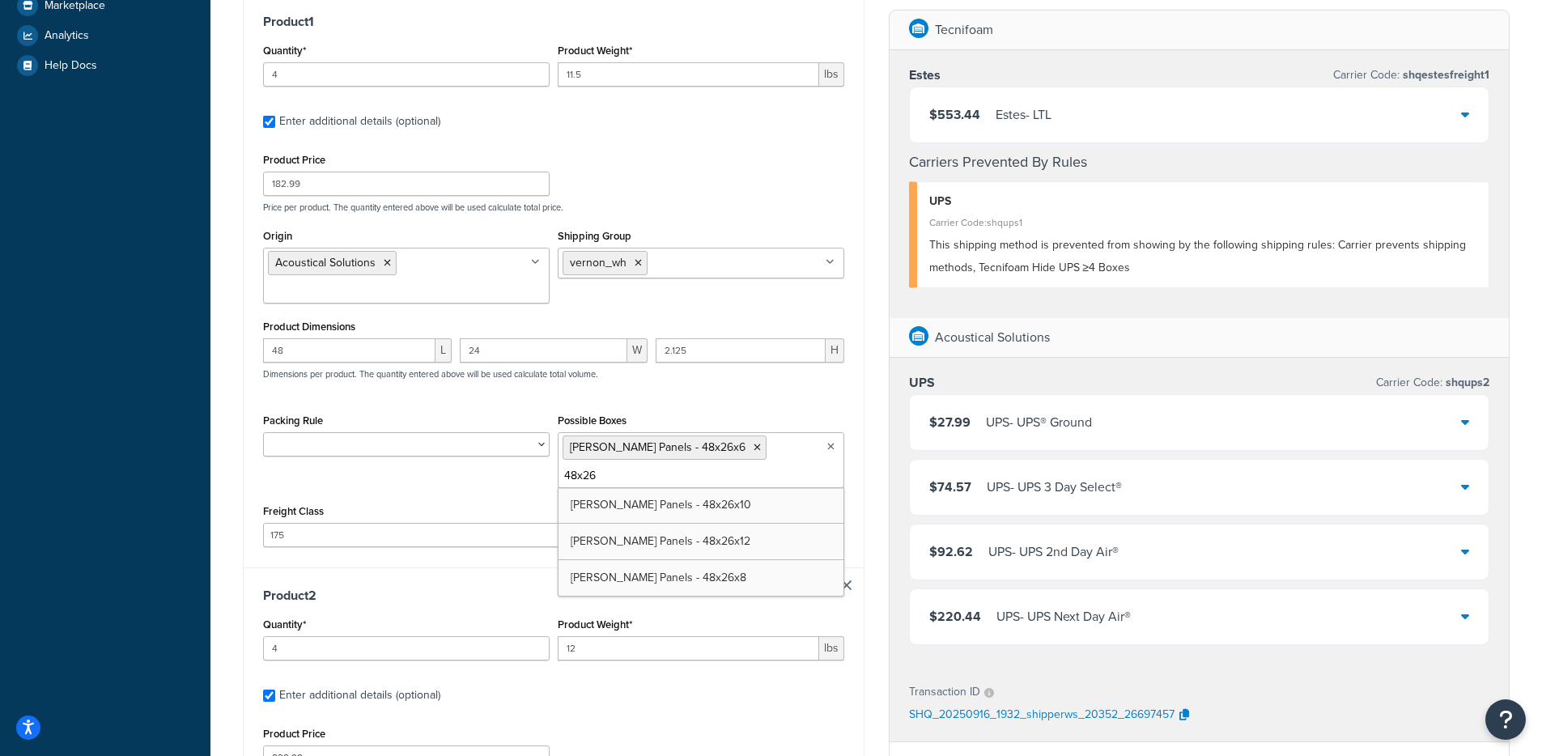
scroll to position [0, 0]
type input "48x26x10"
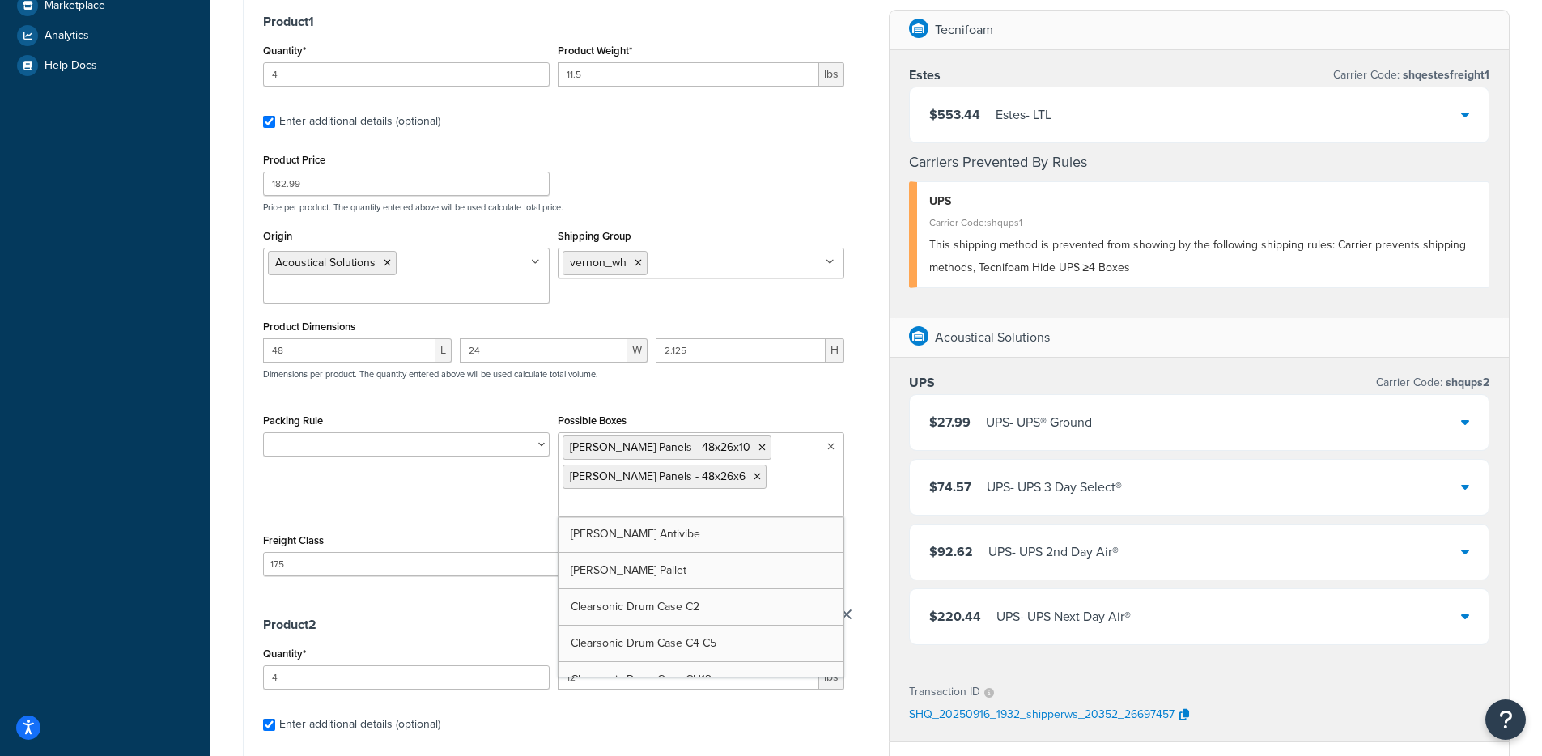
type input "2"
type input "48x26"
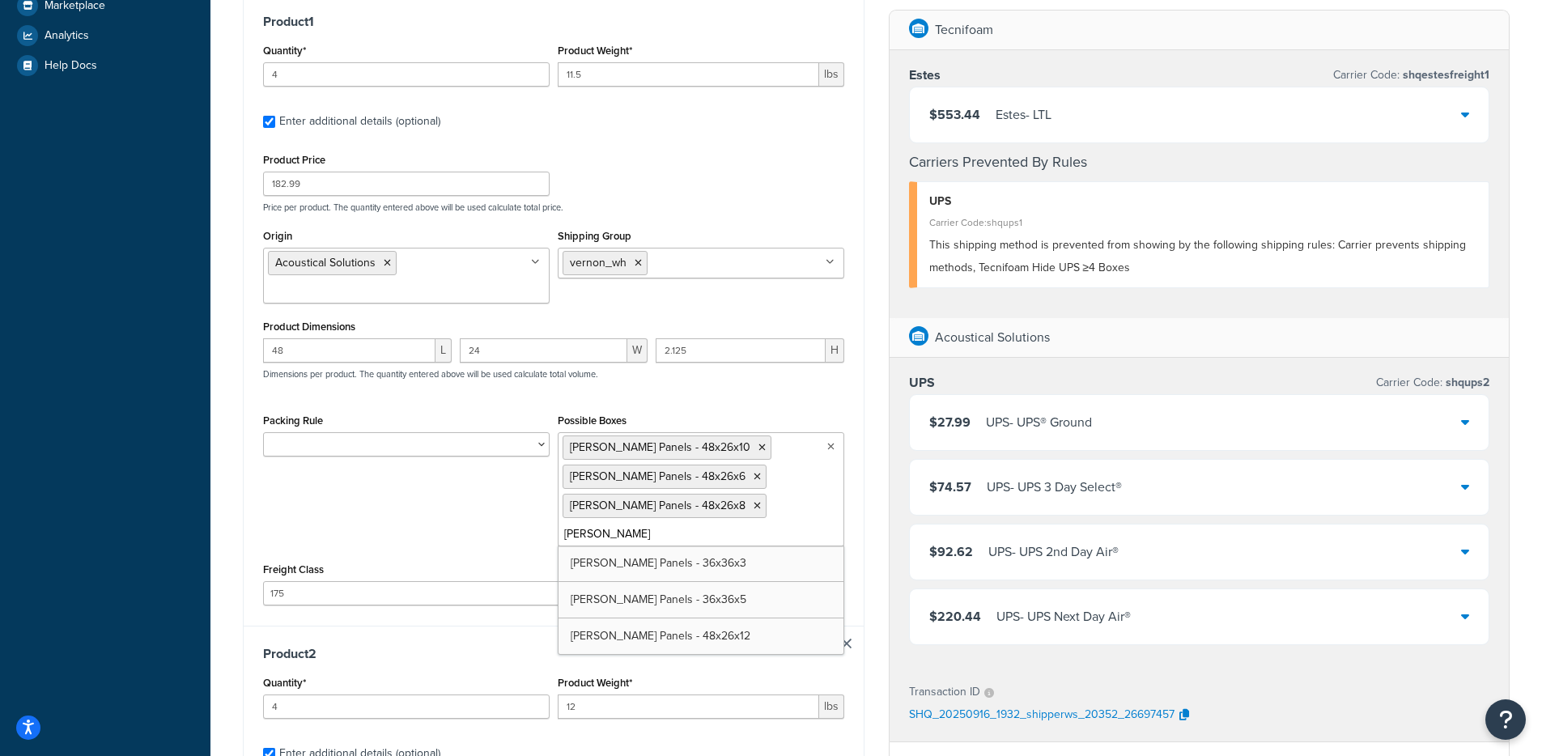
type input "vernon panel"
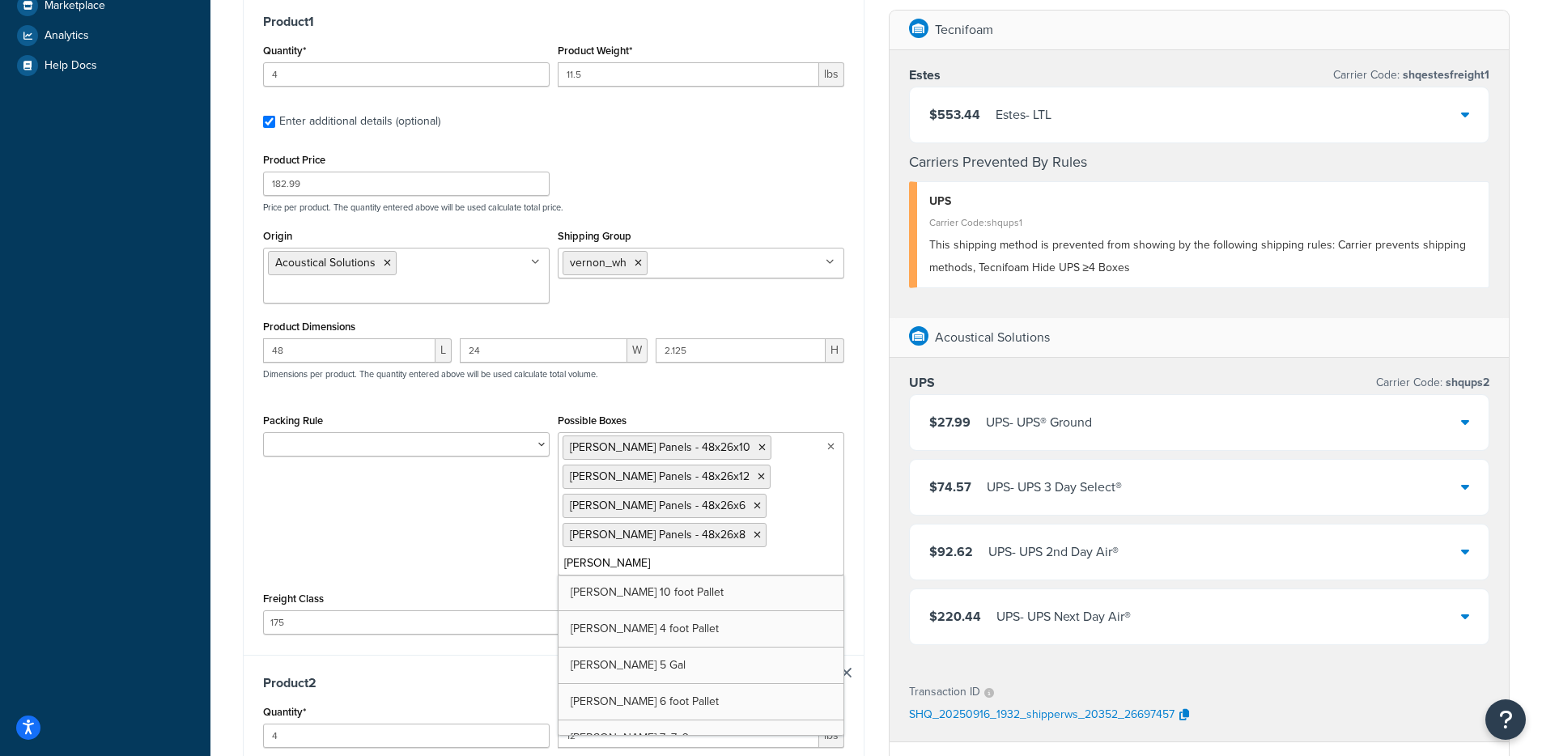
type input "vernon"
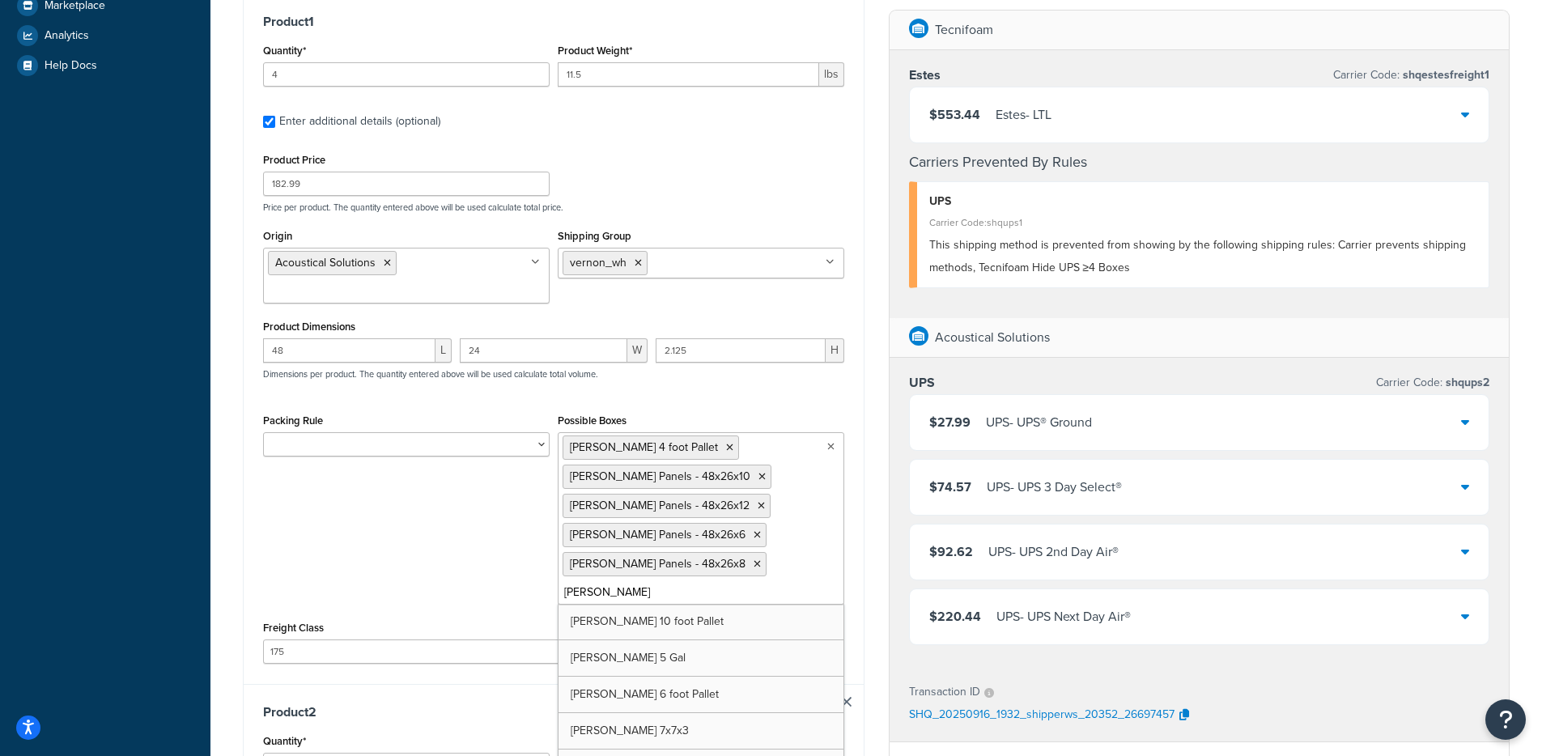
type input "vernon"
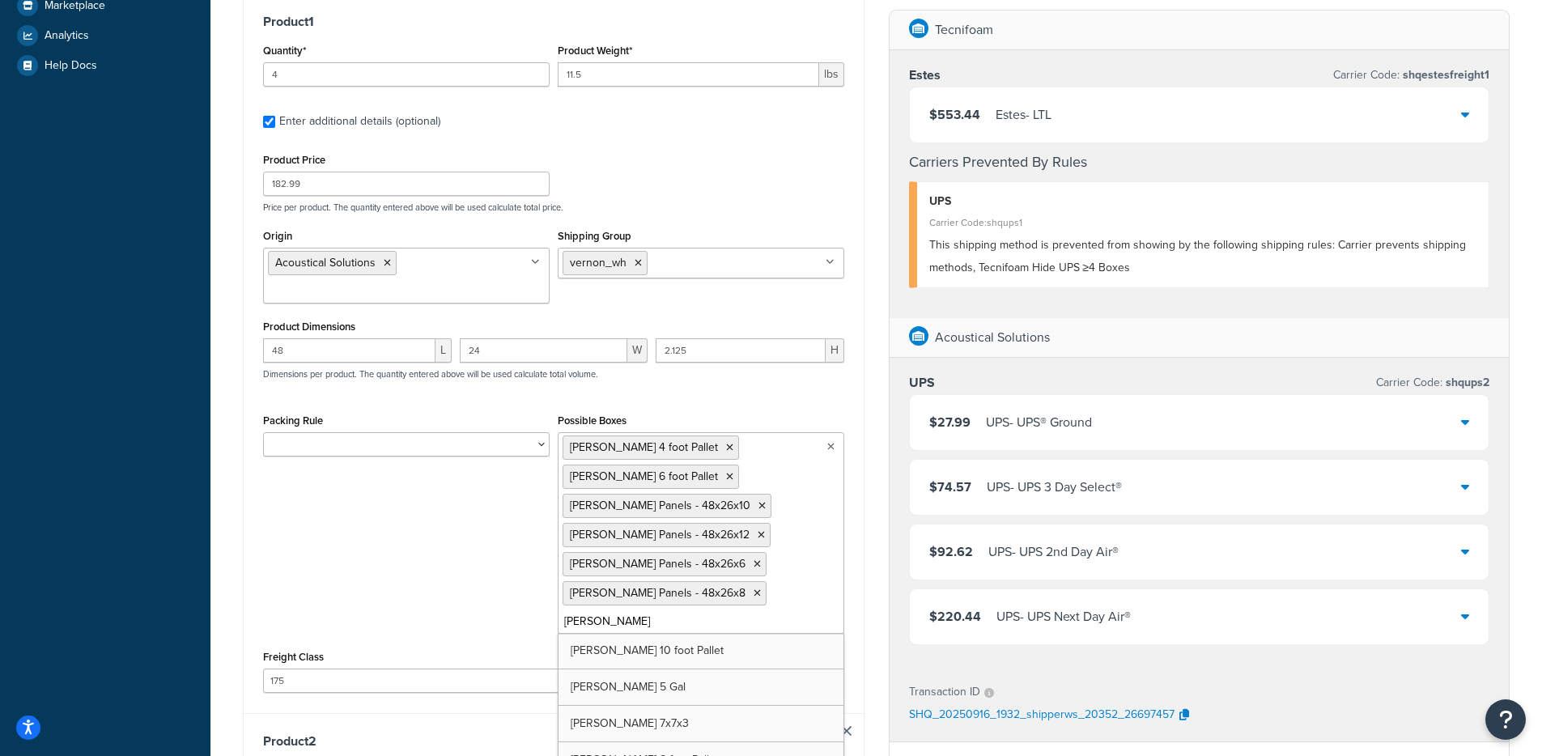
type input "vernon"
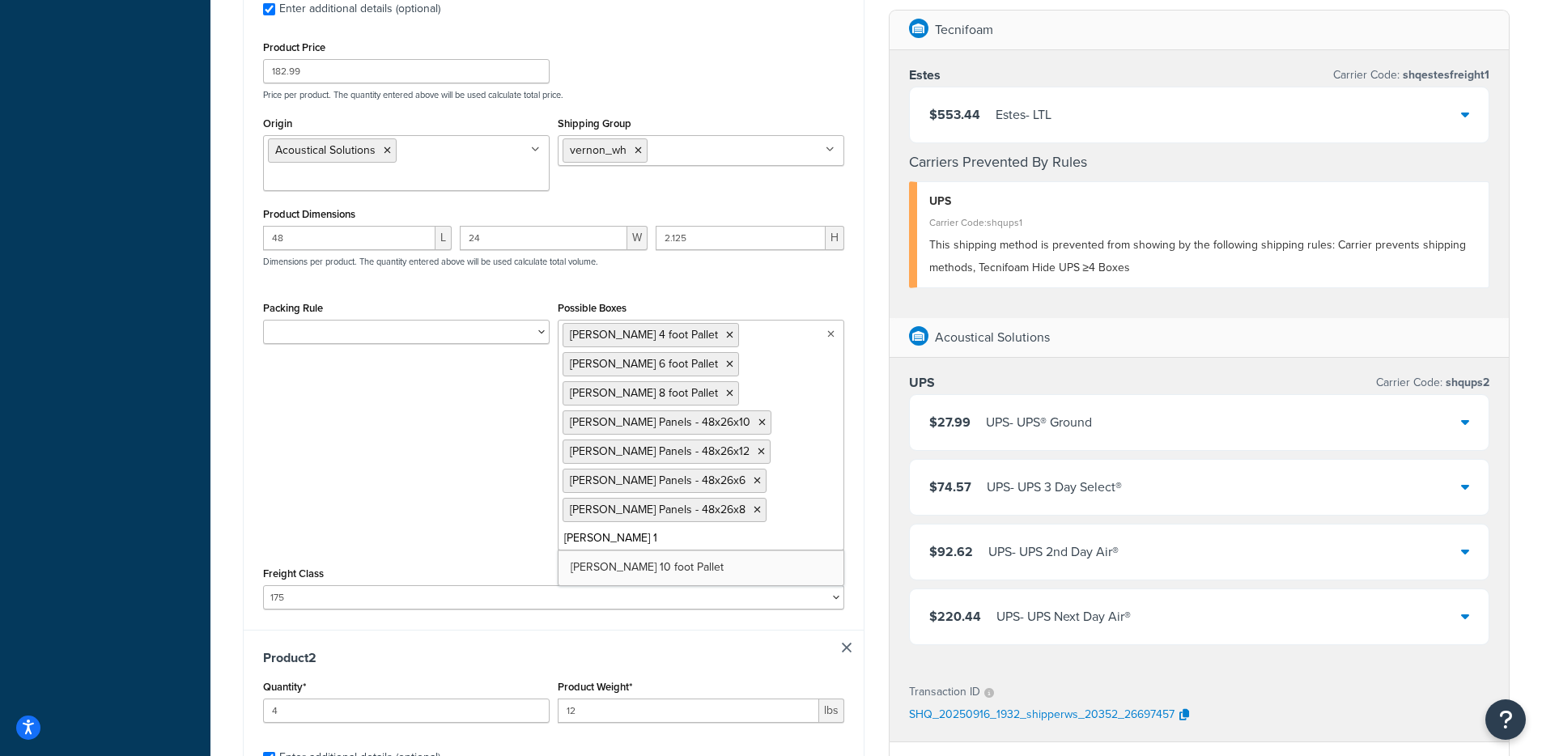
type input "vernon 10"
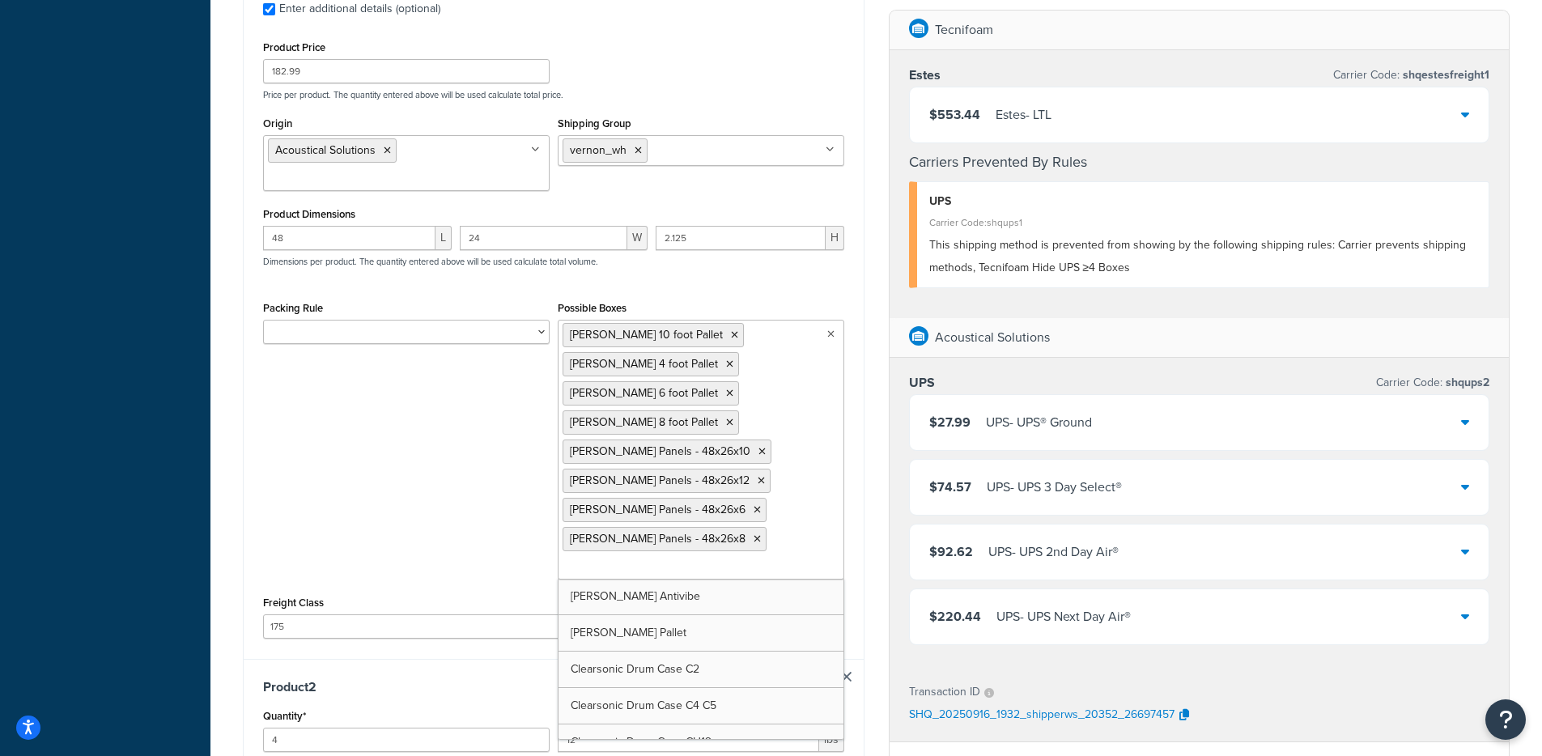
click at [419, 447] on div "Packing Rule Clearsonic AmpPac 10 Clearsonic AmpPac 20 Clearsonic AmpPac 21 Cle…" at bounding box center [553, 444] width 589 height 295
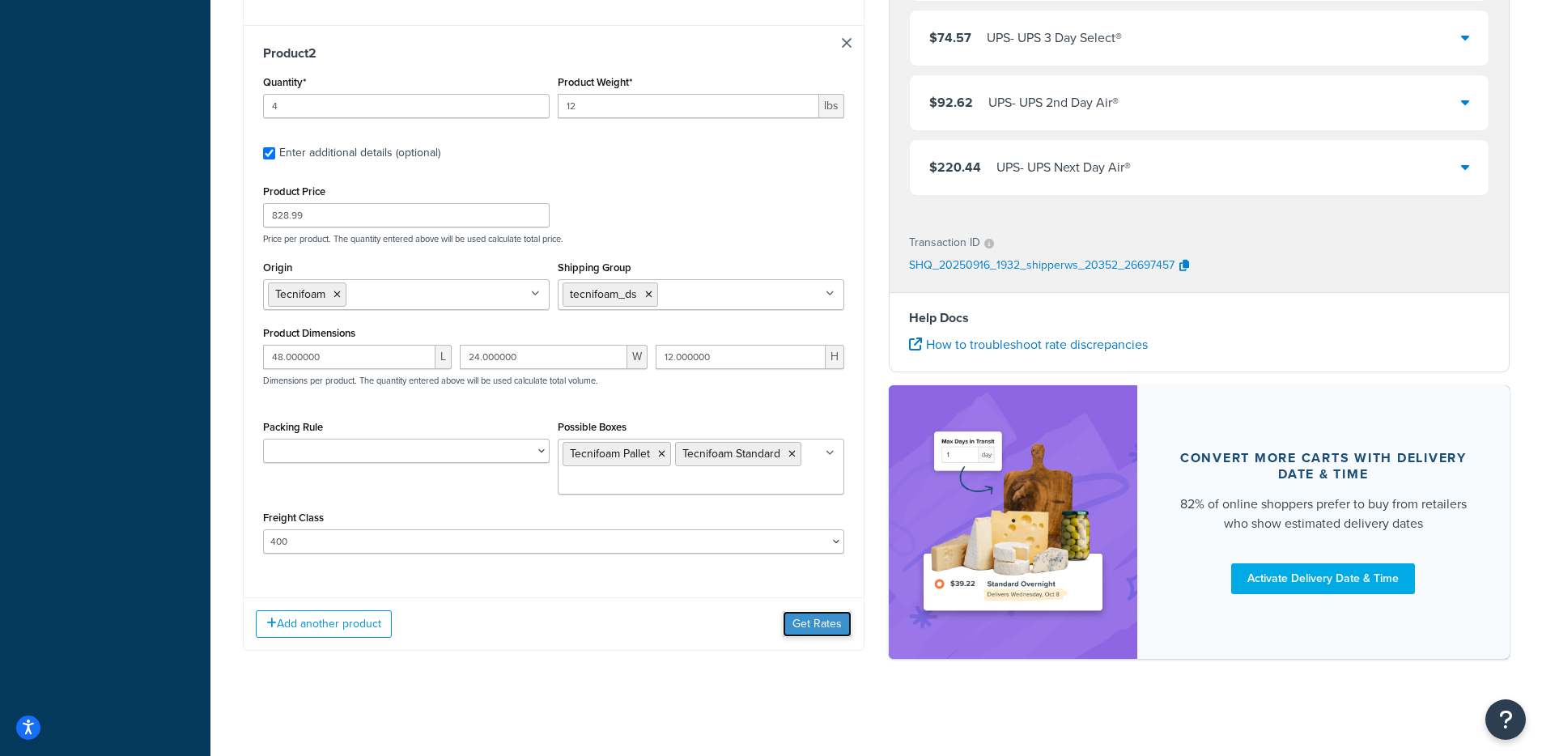
click at [802, 625] on button "Get Rates" at bounding box center [816, 624] width 69 height 26
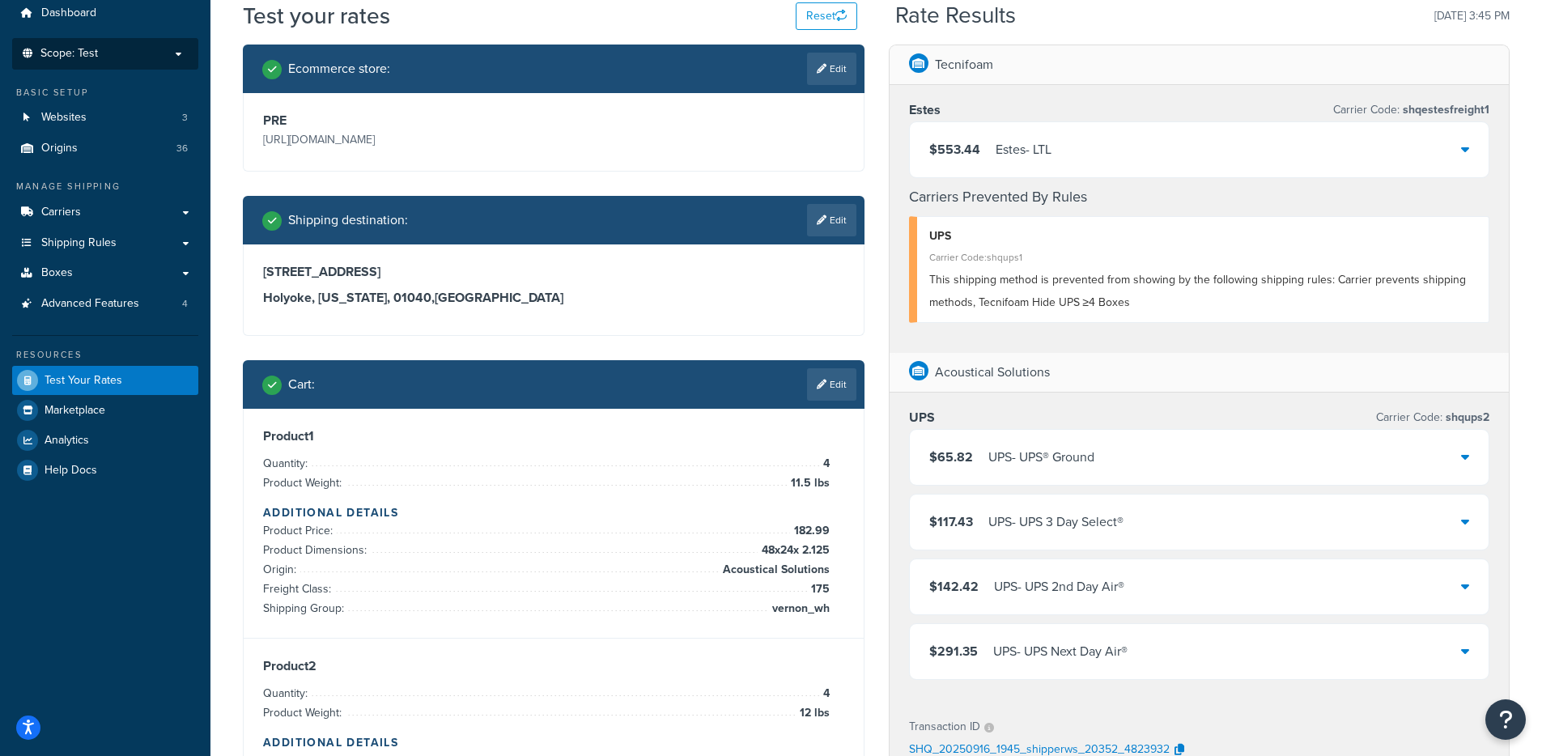
scroll to position [63, 0]
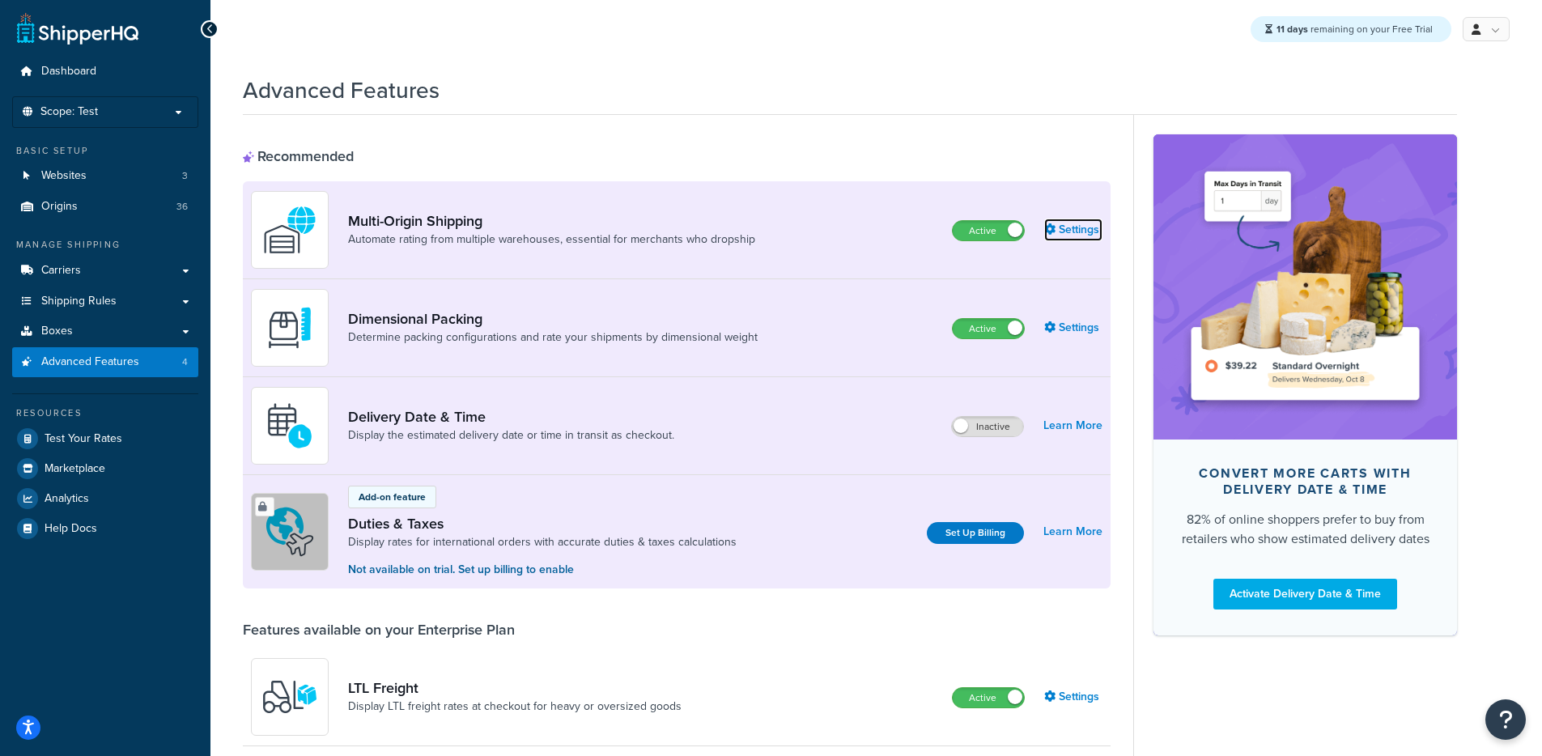
click at [1055, 229] on link "Settings" at bounding box center [1073, 229] width 58 height 23
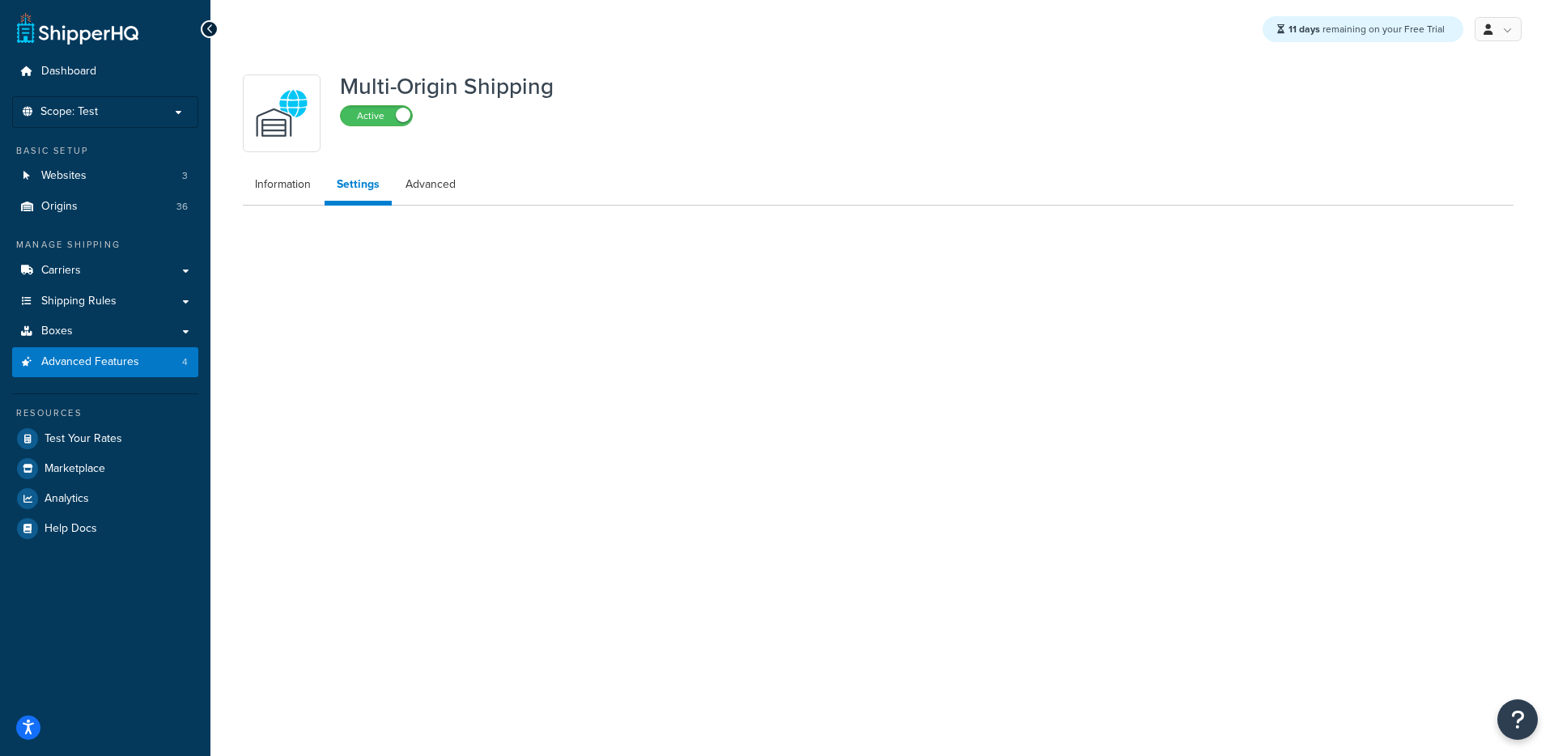
select select "false"
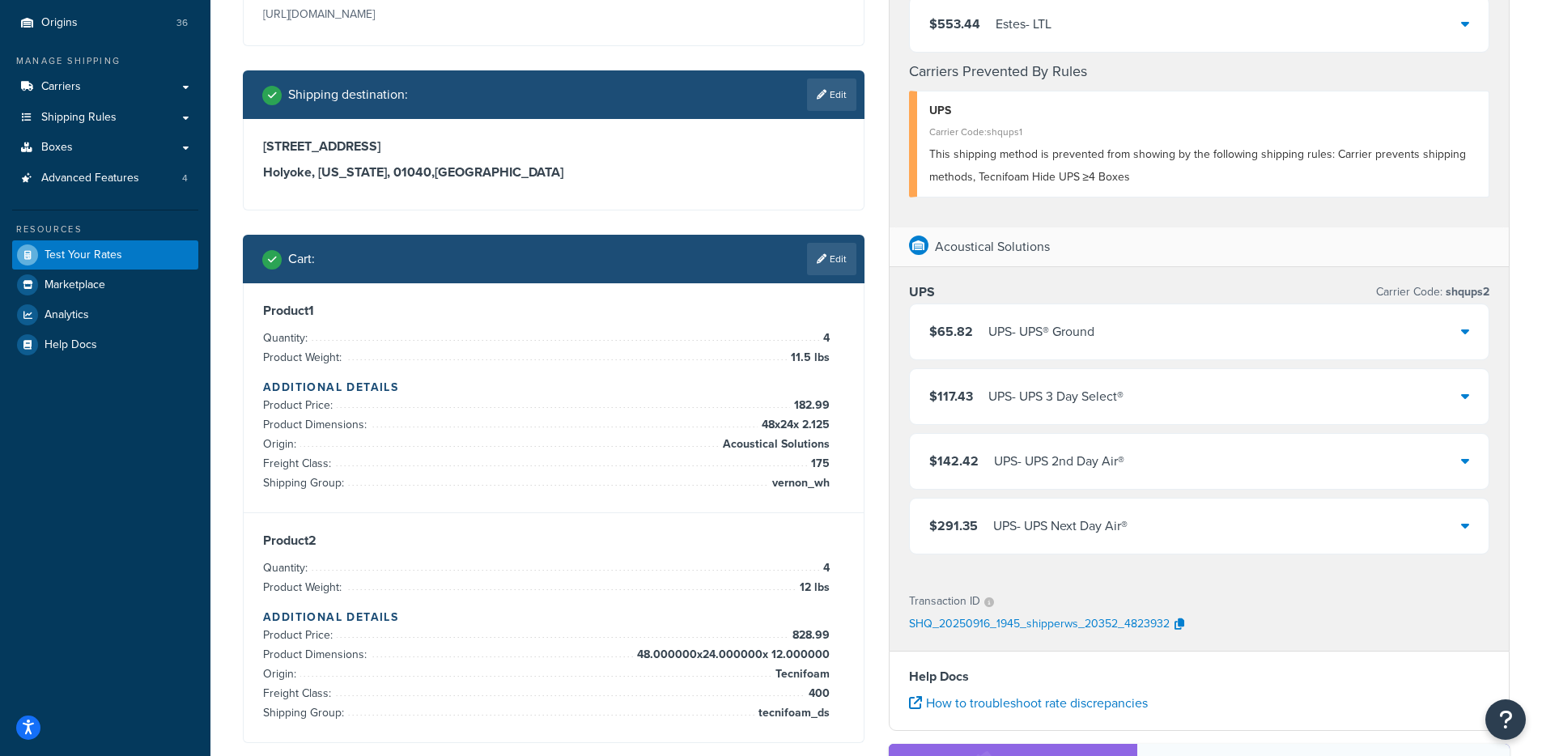
scroll to position [214, 0]
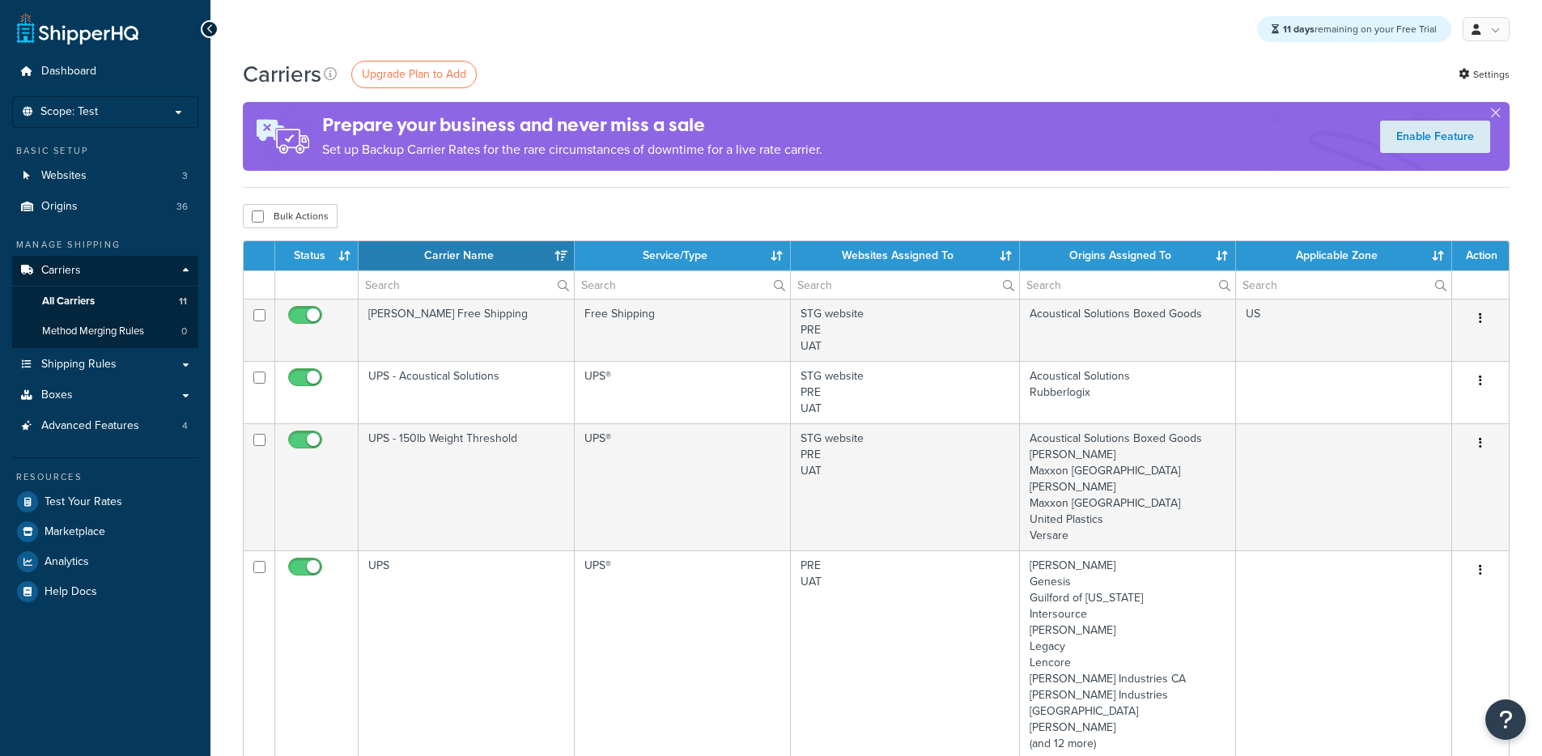
select select "15"
click at [132, 334] on span "Method Merging Rules" at bounding box center [93, 331] width 102 height 14
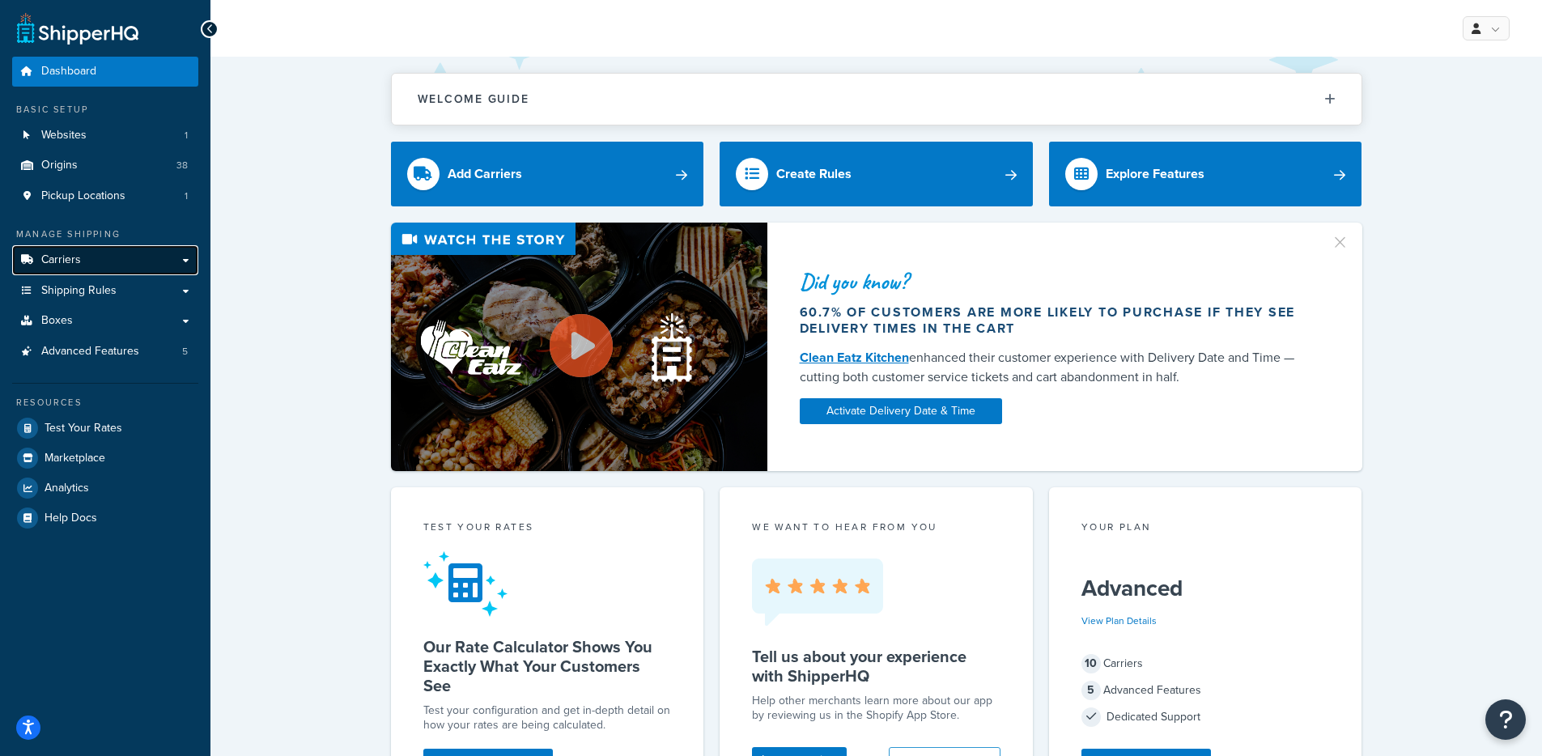
click at [68, 262] on span "Carriers" at bounding box center [61, 260] width 40 height 14
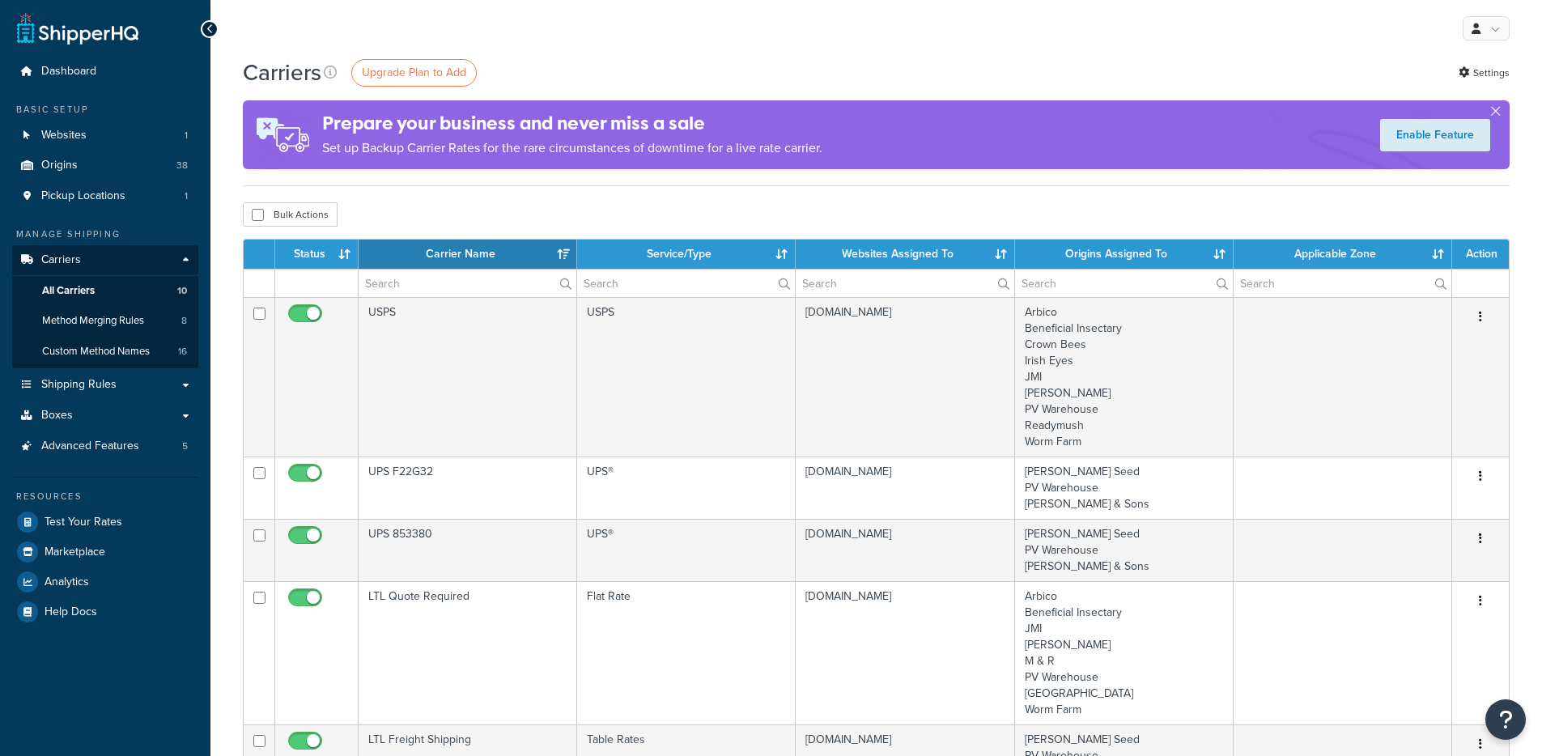
select select "15"
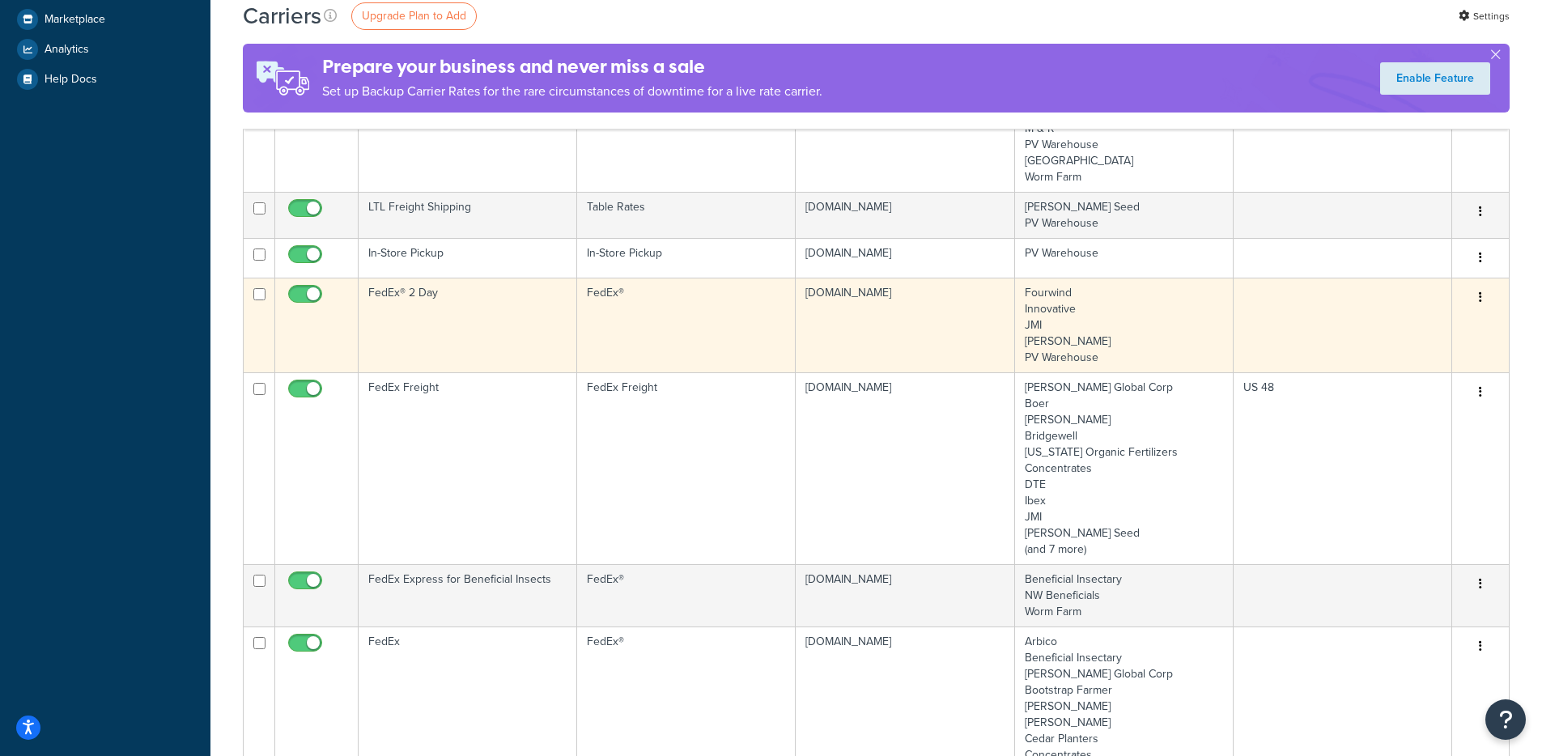
scroll to position [529, 0]
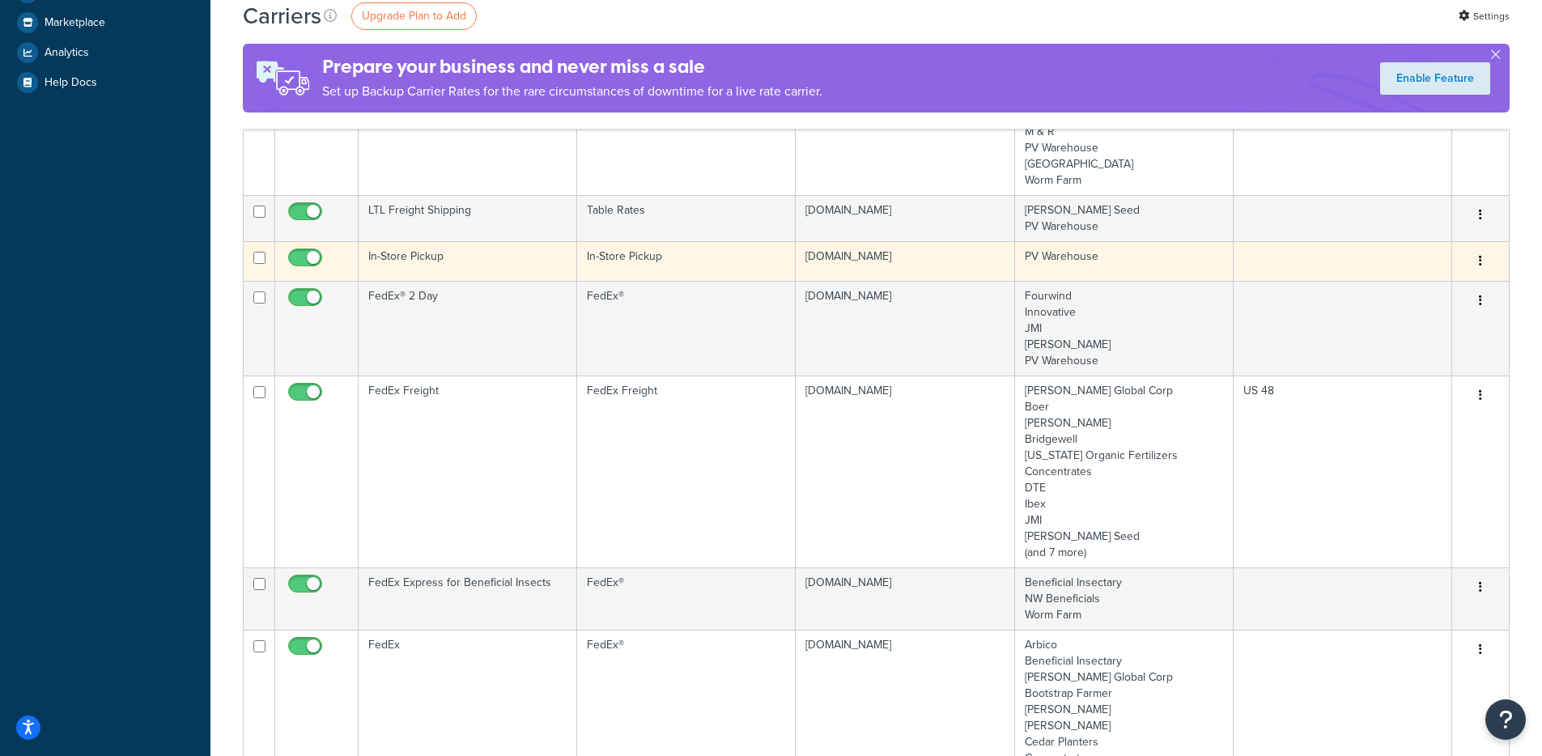
click at [511, 269] on td "In-Store Pickup" at bounding box center [467, 261] width 218 height 40
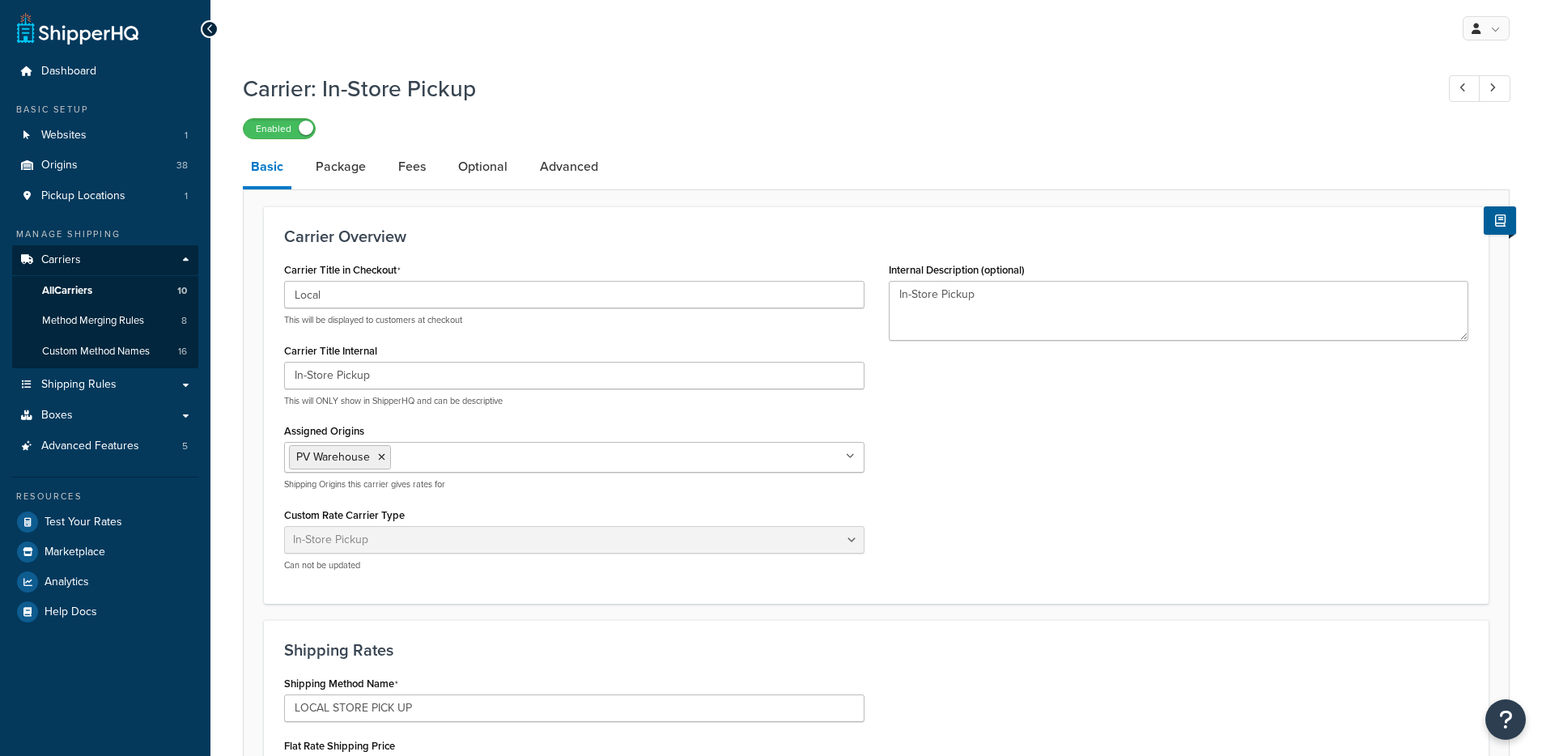
select select "pickup"
click at [301, 165] on li "Basic" at bounding box center [275, 168] width 65 height 42
click at [371, 178] on link "Package" at bounding box center [340, 166] width 66 height 39
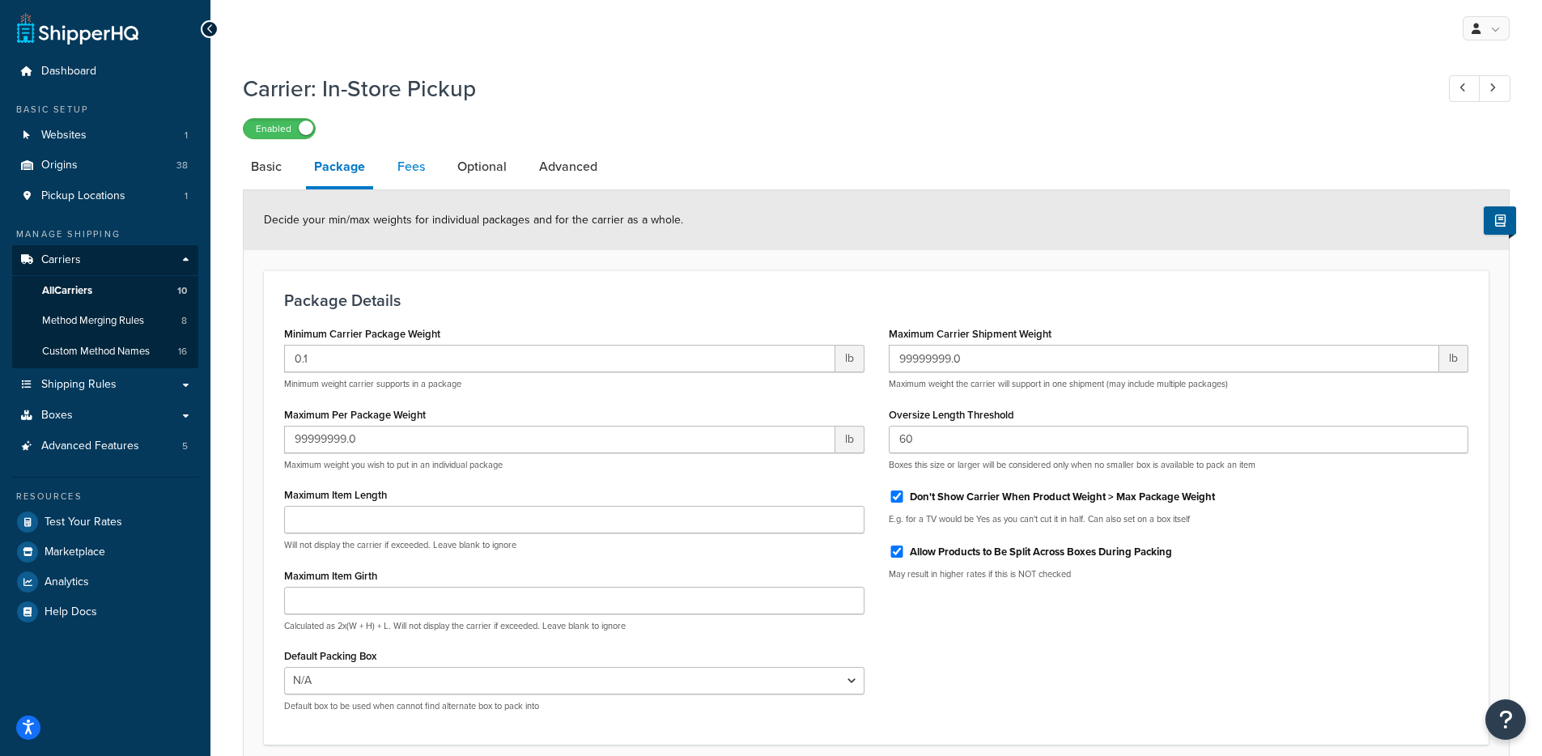
click at [423, 170] on link "Fees" at bounding box center [411, 166] width 44 height 39
select select "AFTER"
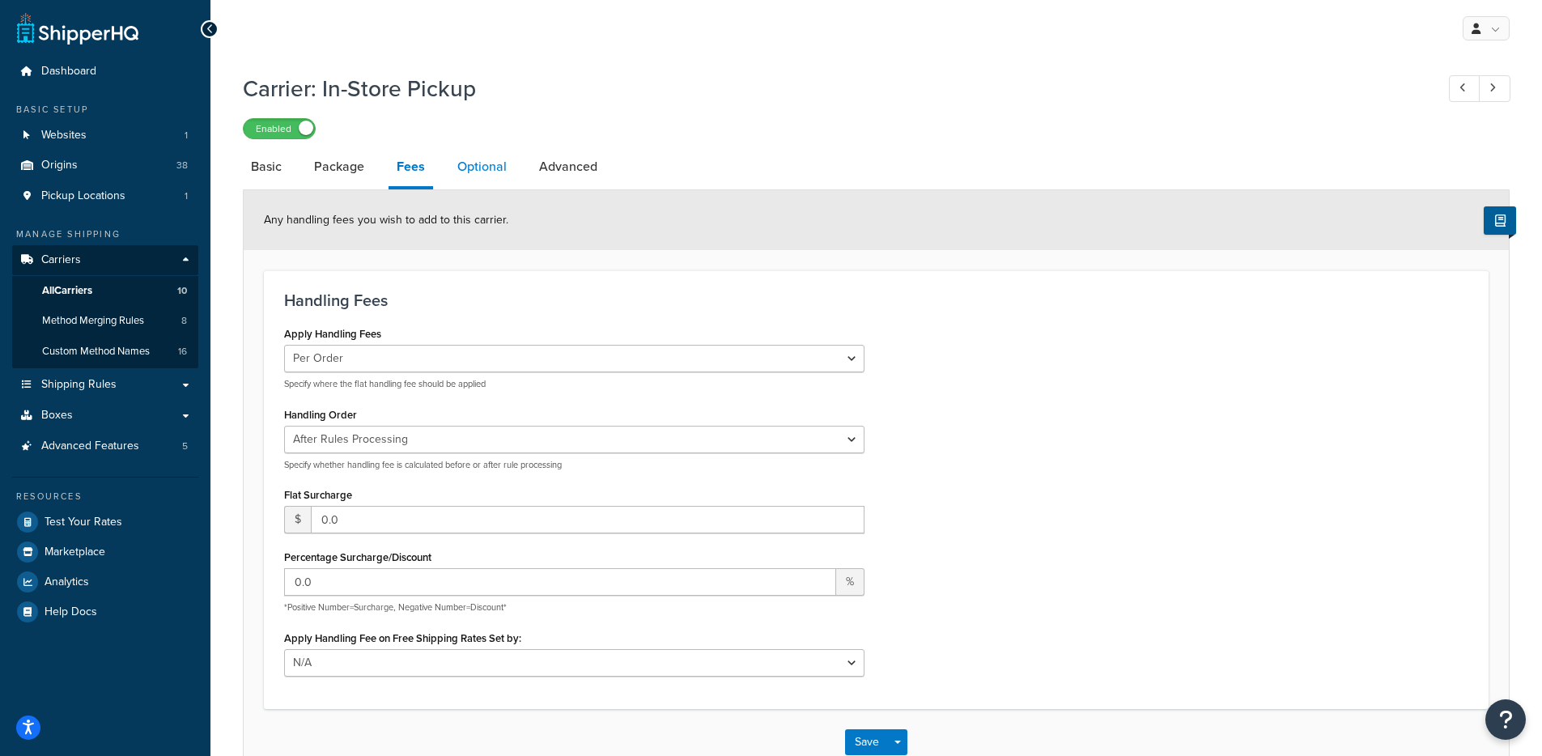
click at [471, 172] on link "Optional" at bounding box center [482, 166] width 66 height 39
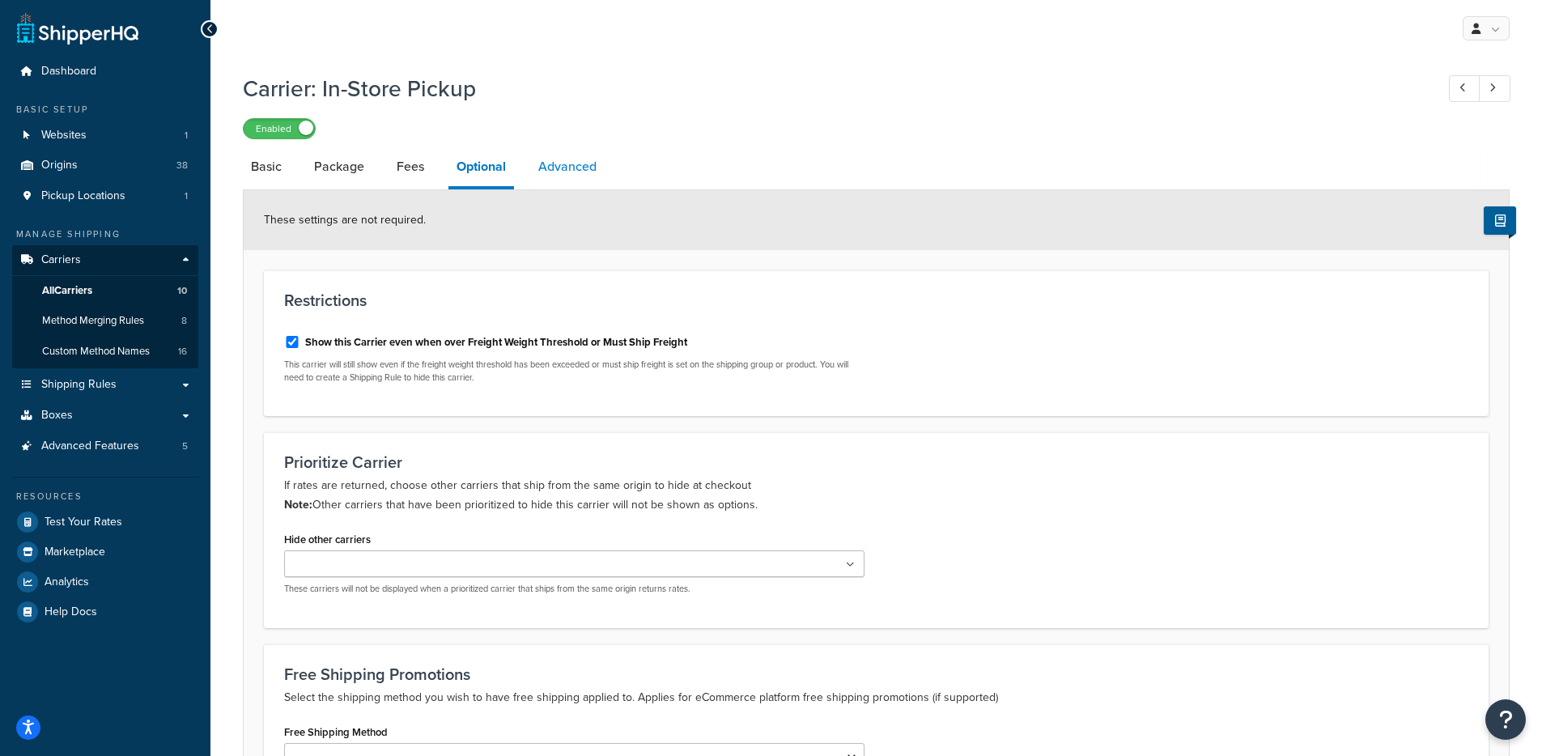
click at [564, 173] on link "Advanced" at bounding box center [567, 166] width 74 height 39
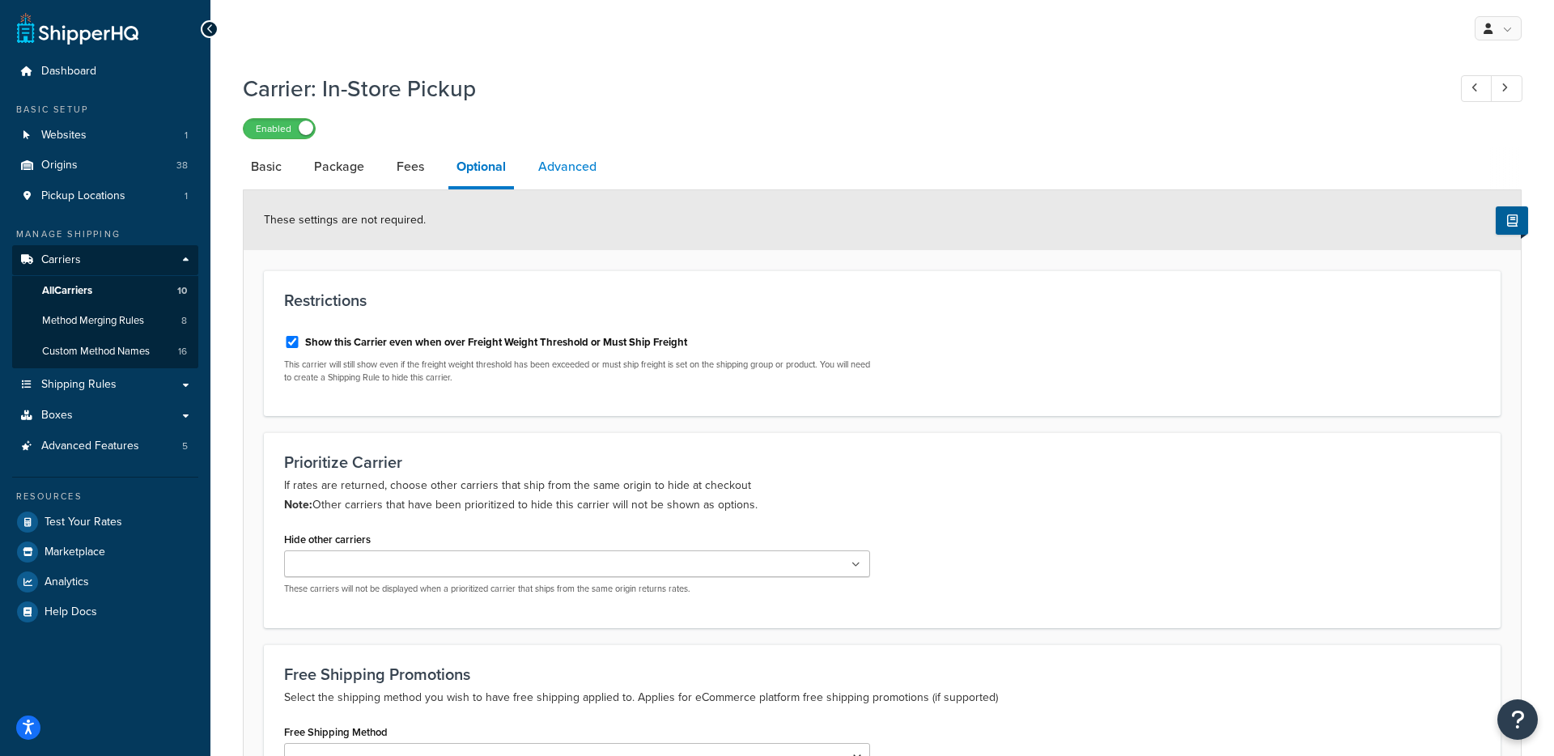
select select "false"
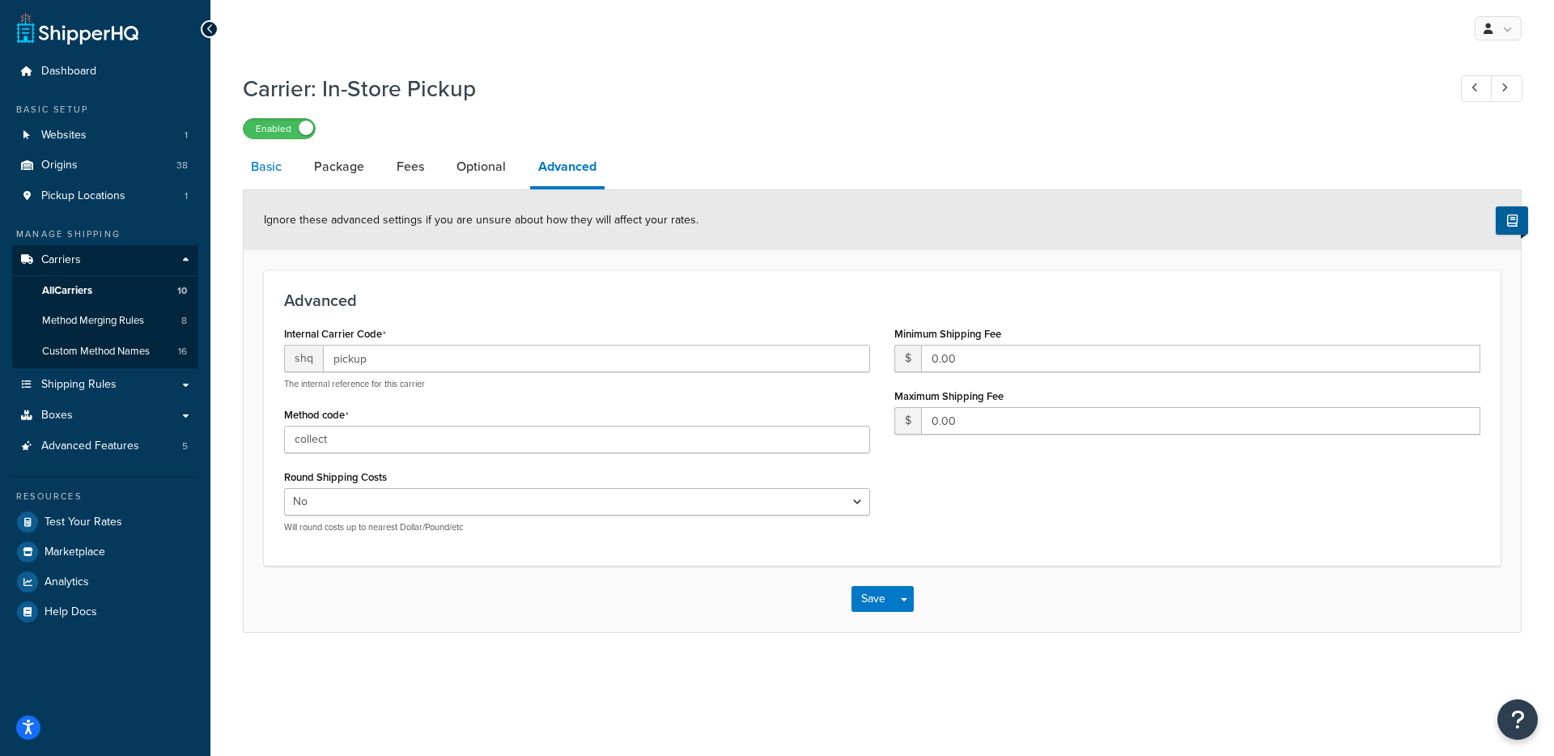
click at [242, 172] on div "Carrier: In-Store Pickup Enabled Basic Package Fees Optional Advanced Ignore th…" at bounding box center [881, 369] width 1343 height 609
click at [249, 172] on link "Basic" at bounding box center [266, 166] width 47 height 39
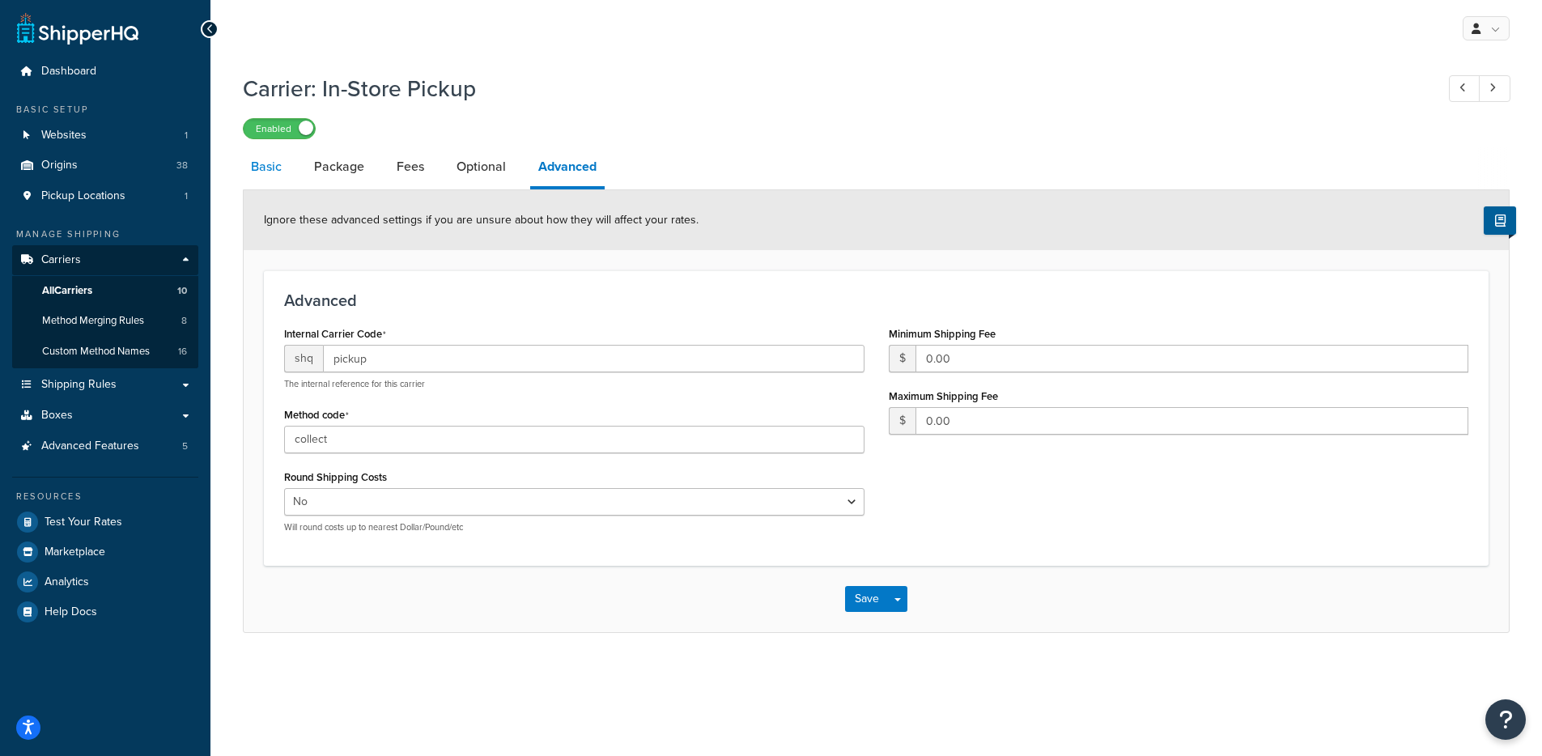
select select "pickup"
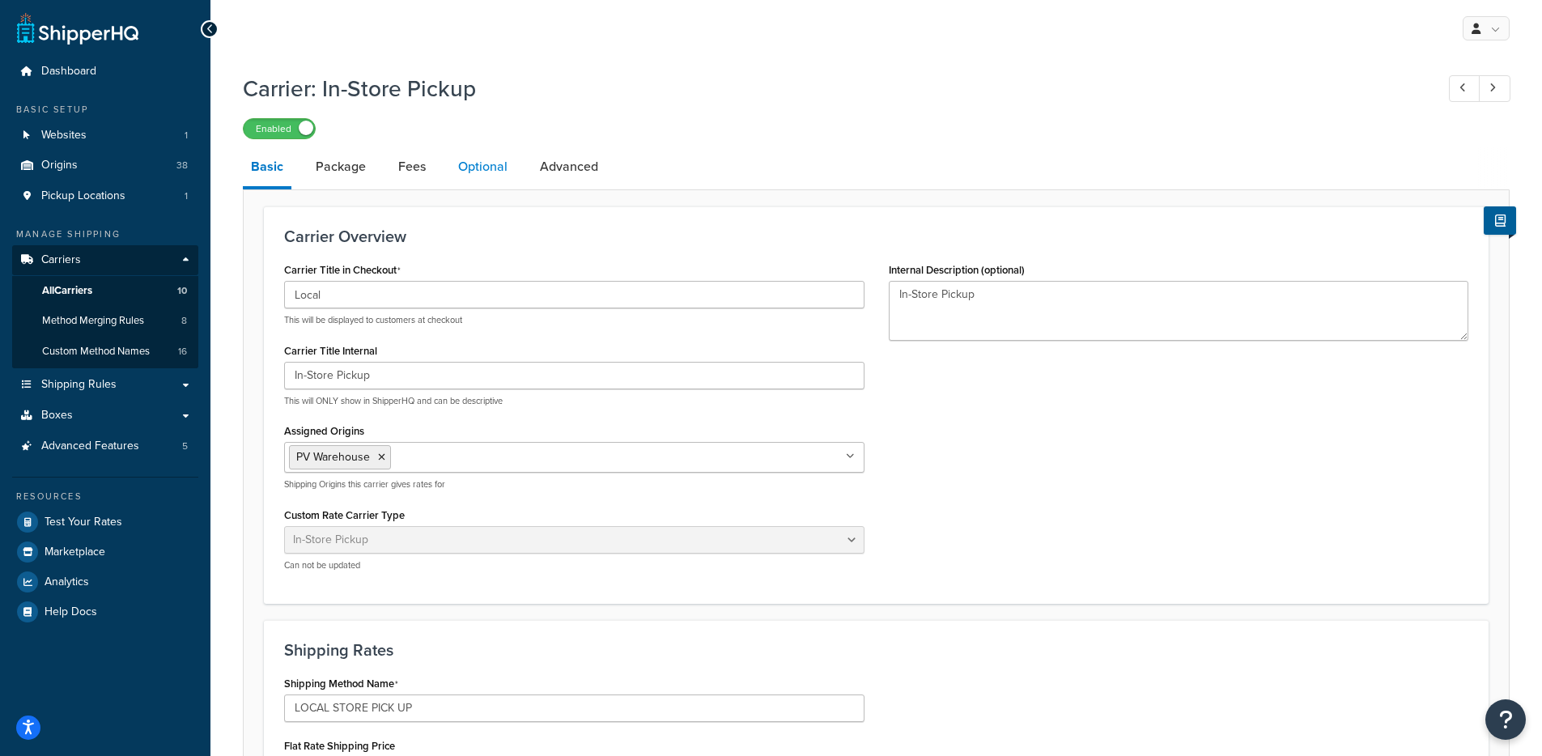
click at [510, 179] on link "Optional" at bounding box center [483, 166] width 66 height 39
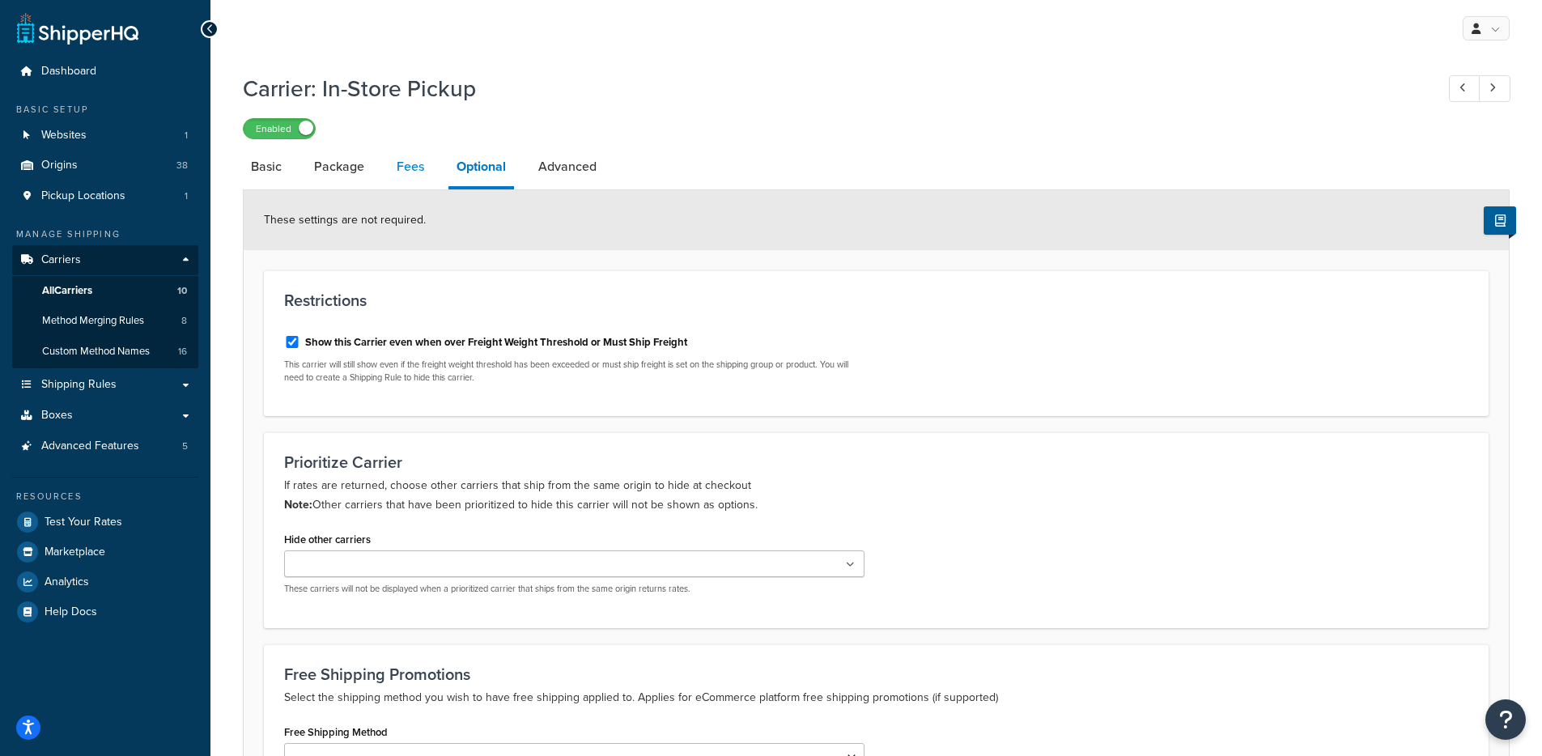
click at [417, 178] on link "Fees" at bounding box center [410, 166] width 44 height 39
select select "AFTER"
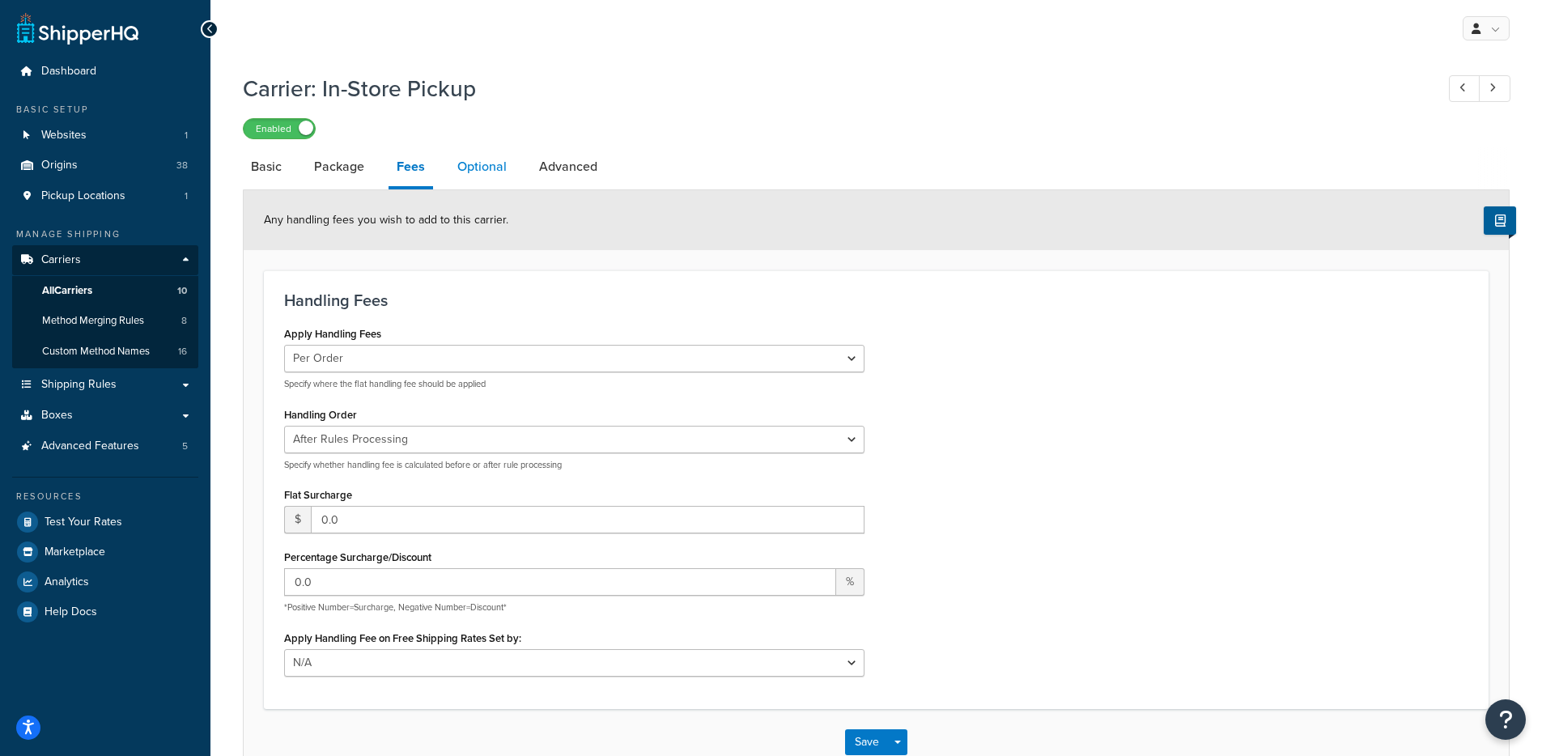
click at [494, 171] on link "Optional" at bounding box center [482, 166] width 66 height 39
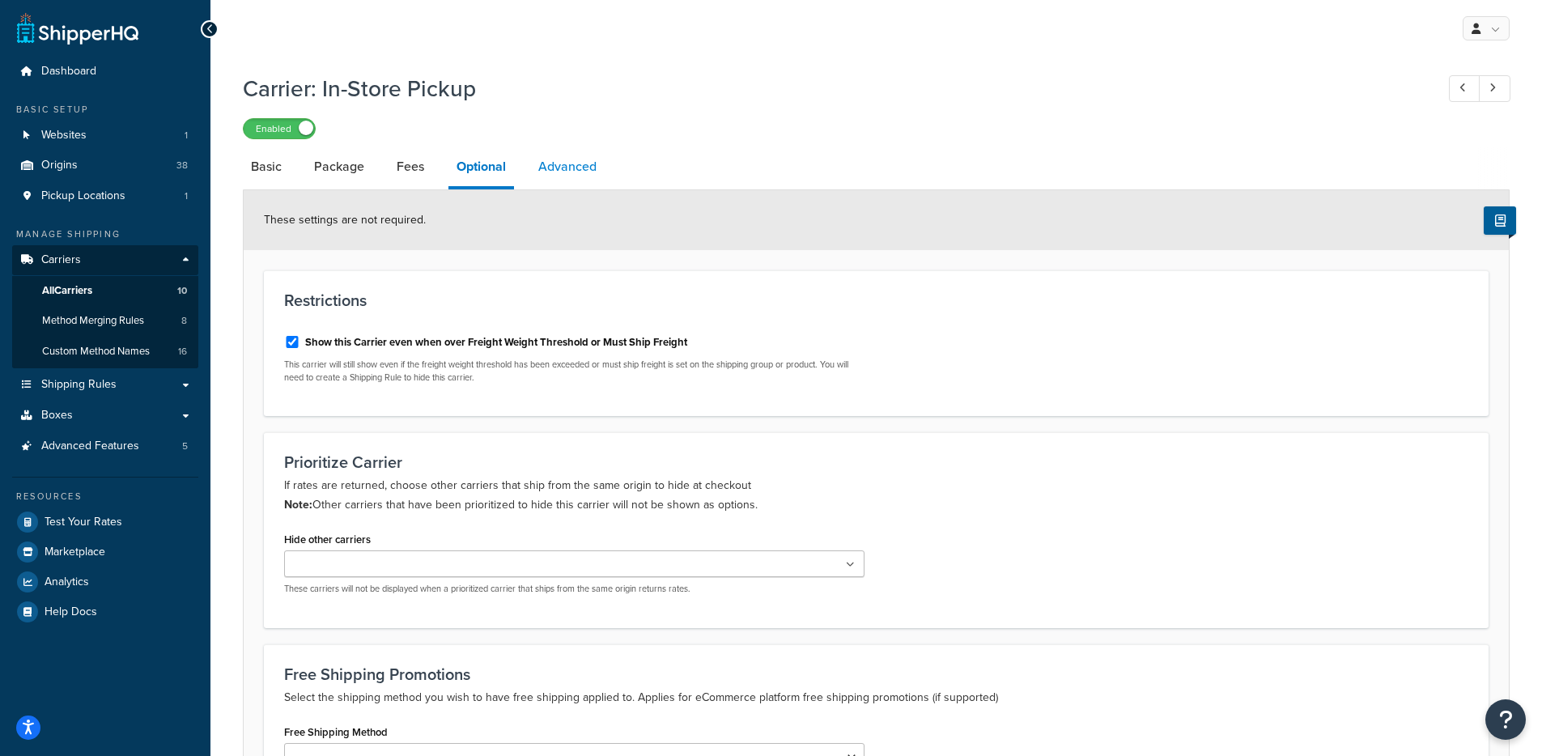
click at [553, 156] on link "Advanced" at bounding box center [567, 166] width 74 height 39
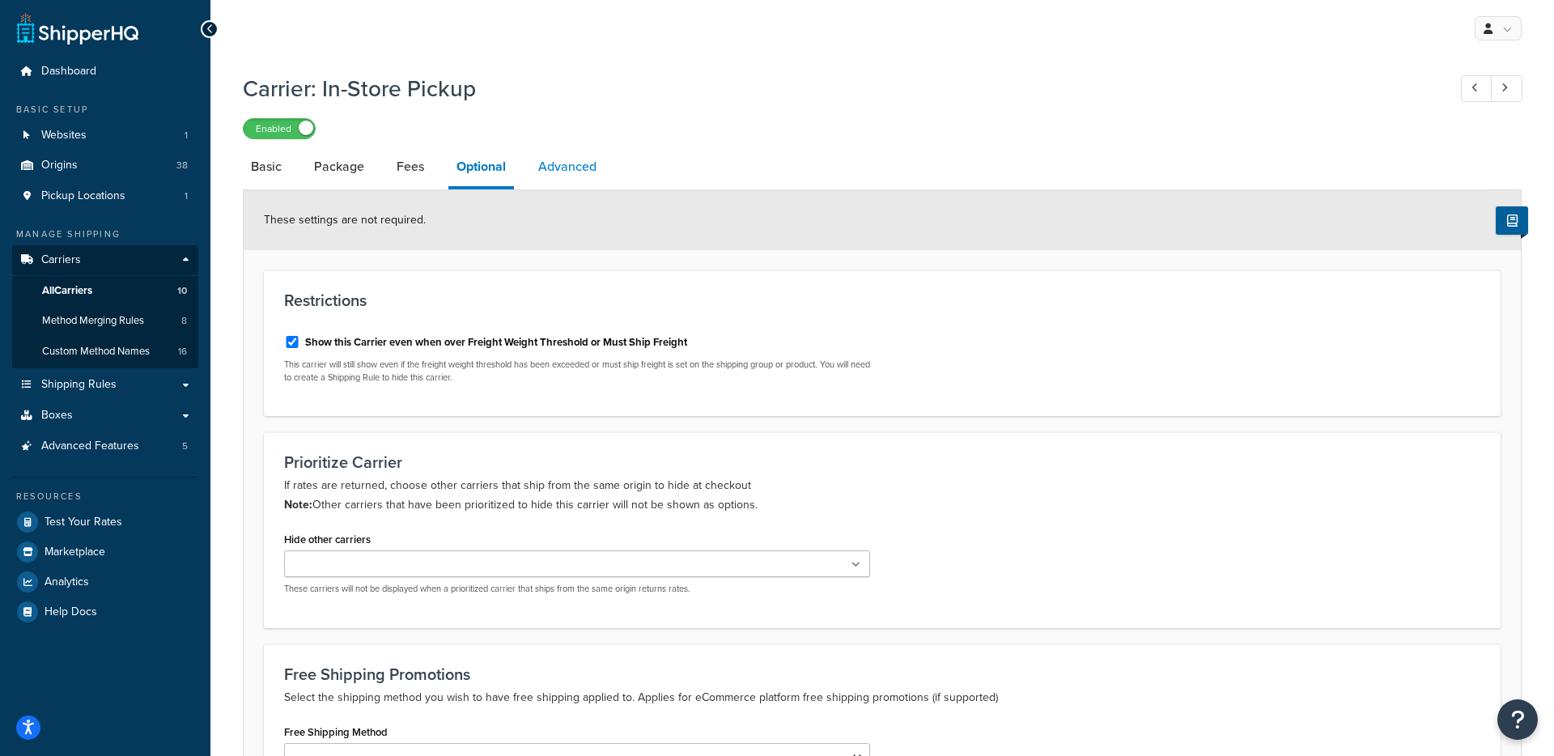
select select "false"
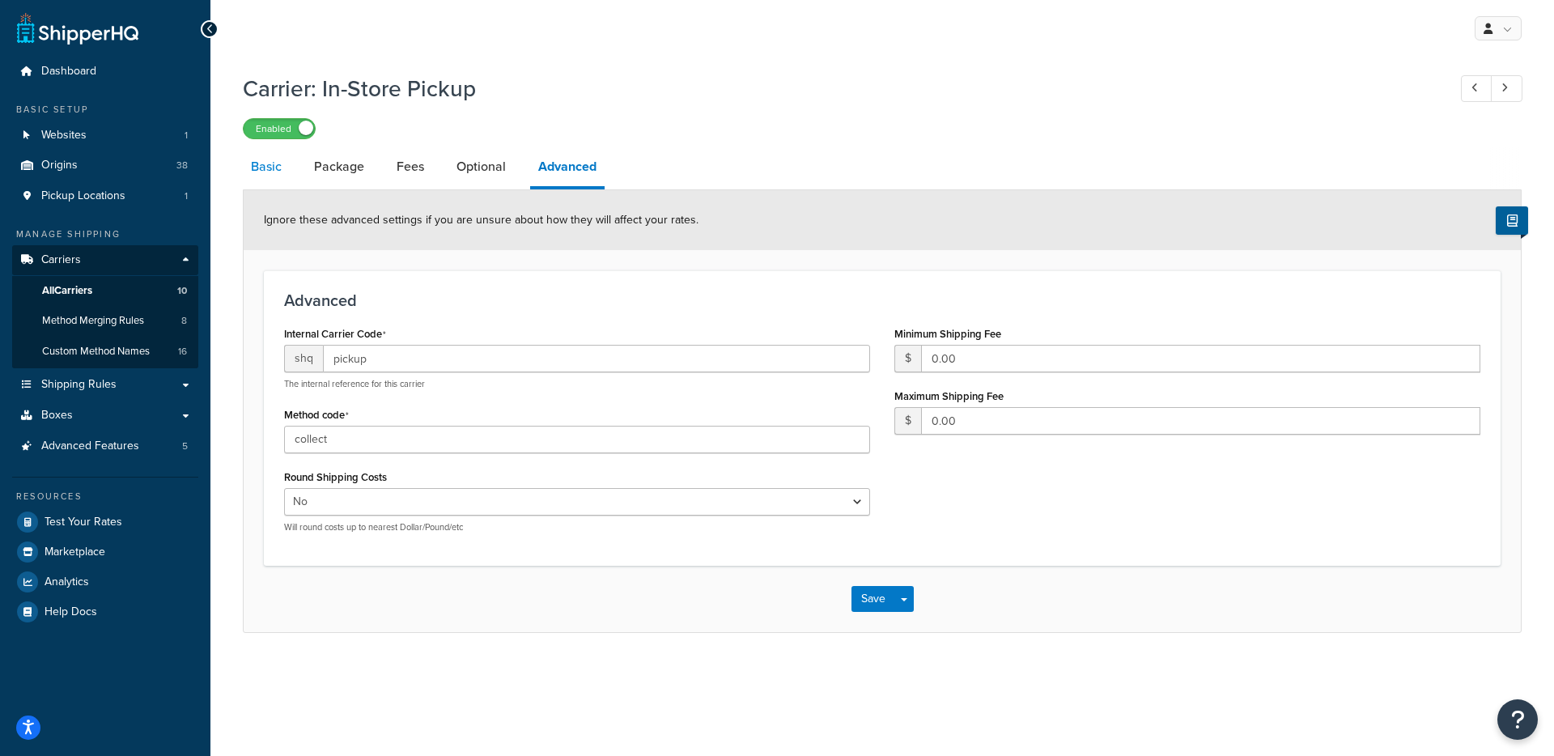
click at [270, 175] on link "Basic" at bounding box center [266, 166] width 47 height 39
select select "pickup"
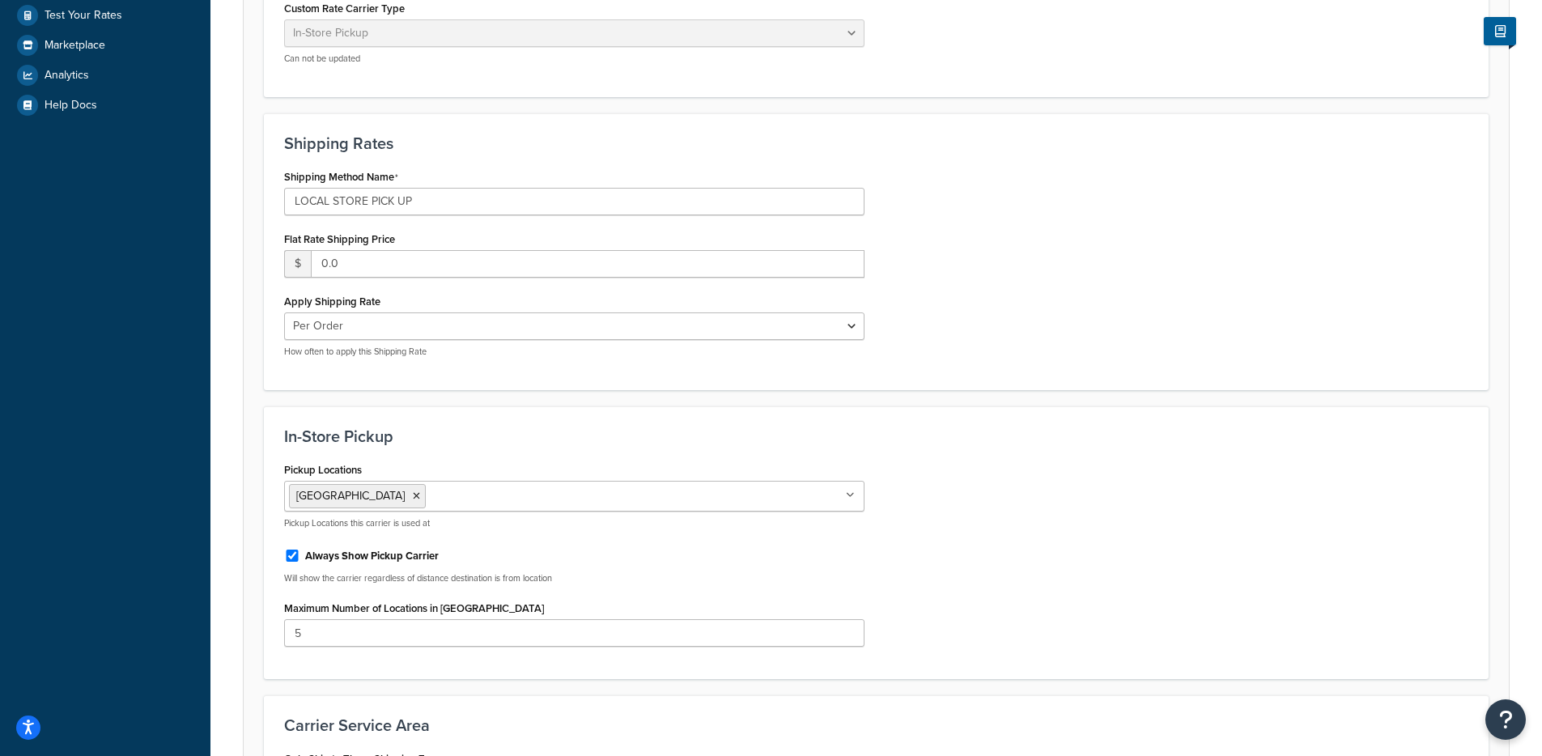
scroll to position [510, 0]
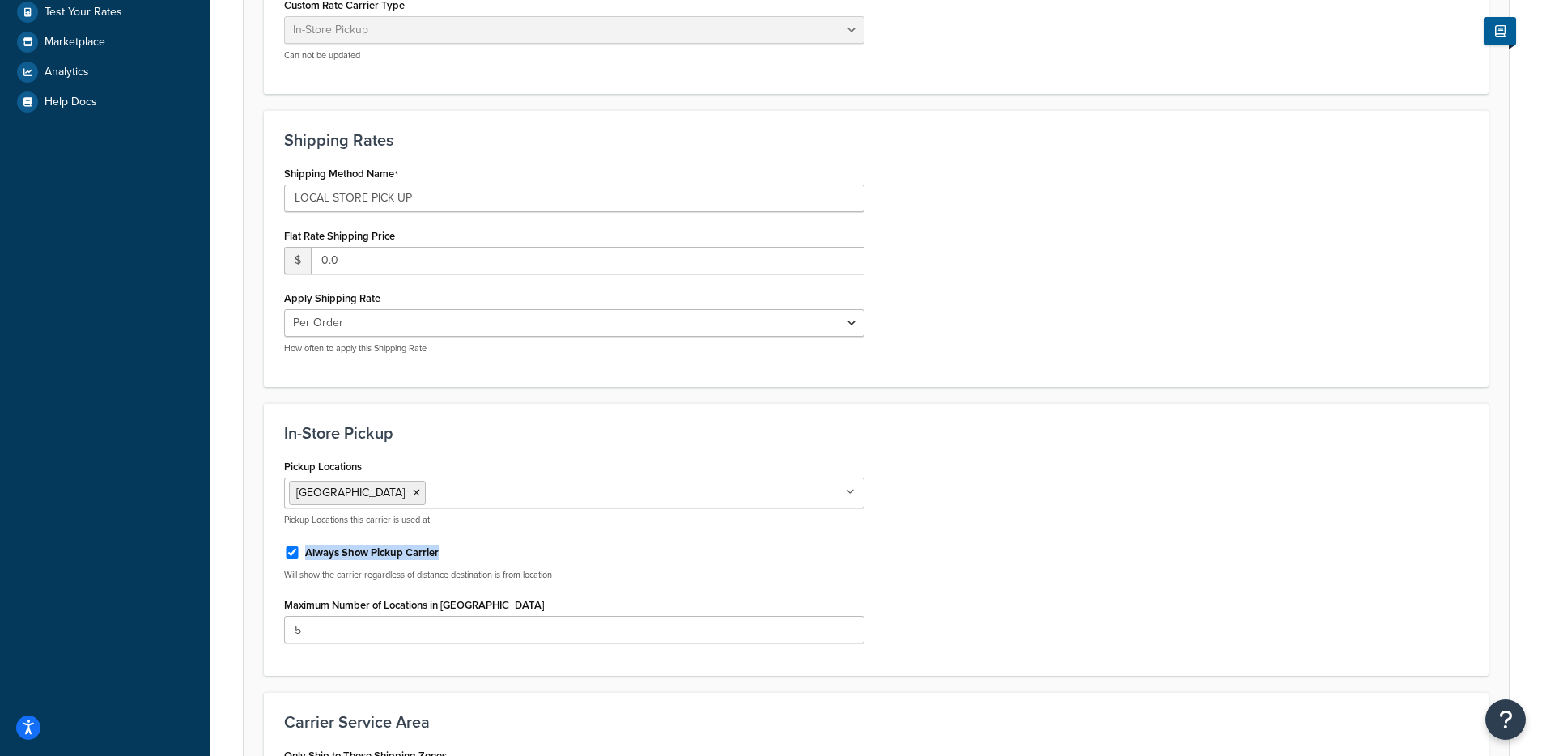
drag, startPoint x: 389, startPoint y: 549, endPoint x: 298, endPoint y: 548, distance: 91.5
click at [298, 548] on div "Always Show Pickup Carrier" at bounding box center [574, 551] width 580 height 24
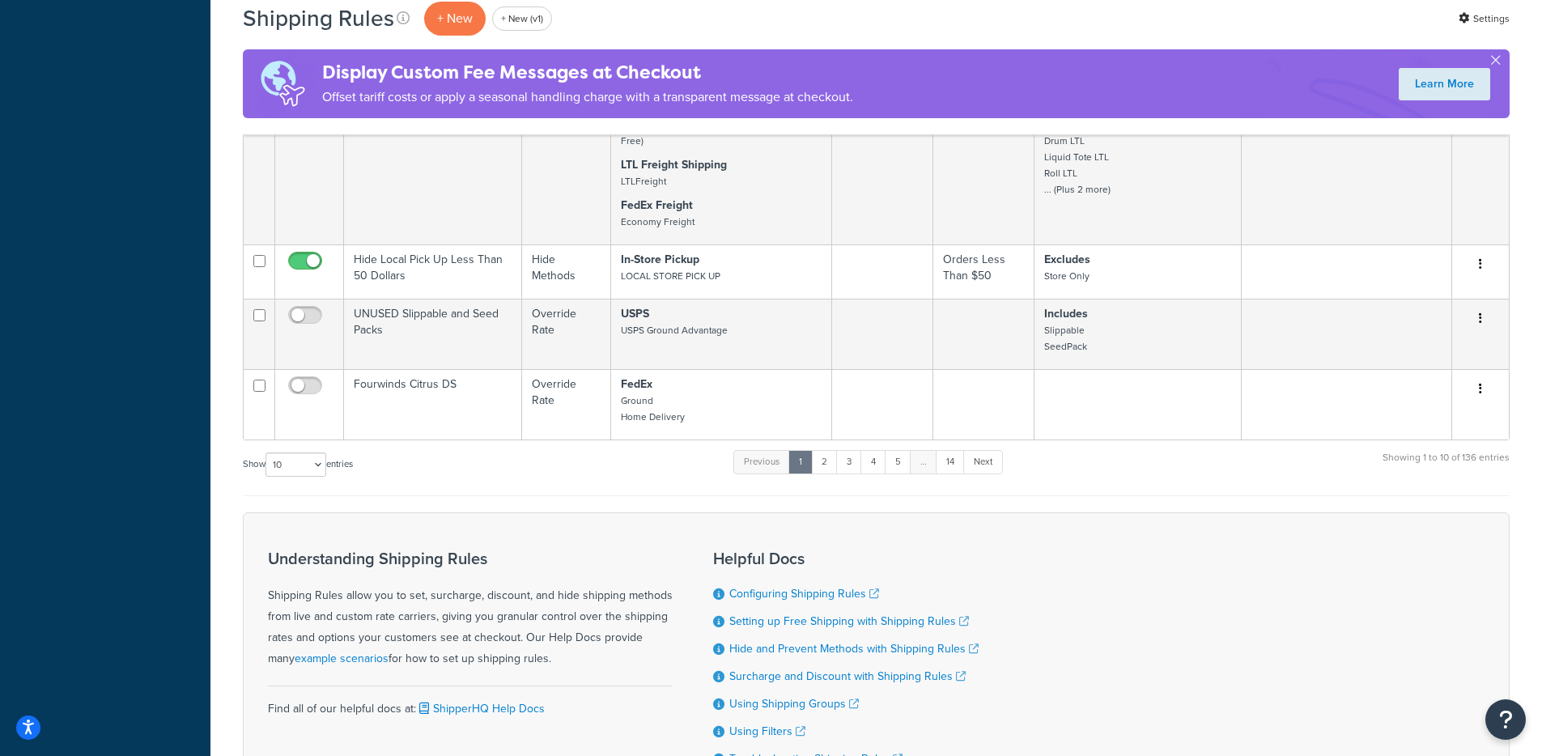
scroll to position [852, 0]
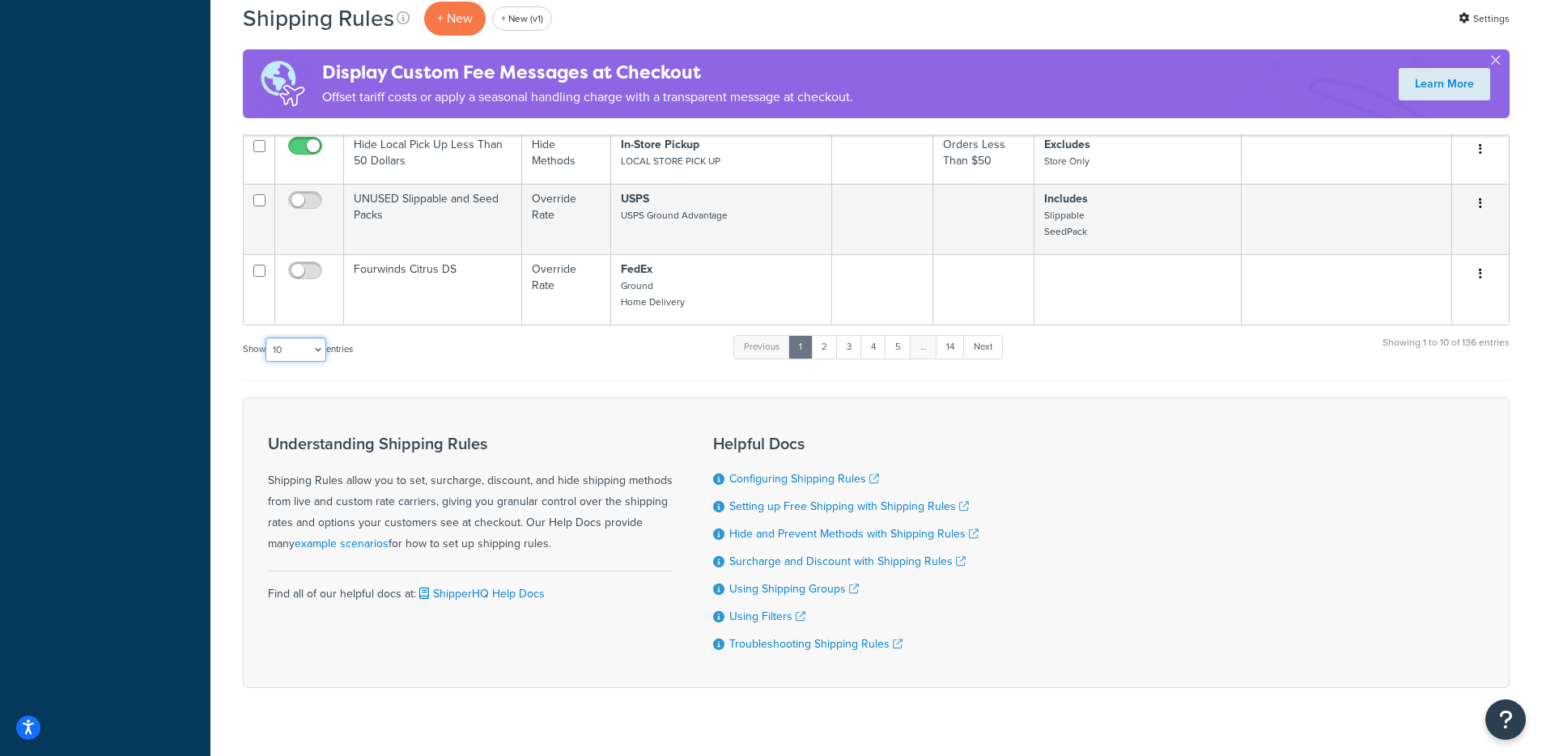
click at [295, 350] on select "10 15 25 50 100 1000" at bounding box center [295, 349] width 61 height 24
select select "1000"
click at [267, 338] on select "10 15 25 50 100 1000" at bounding box center [295, 349] width 61 height 24
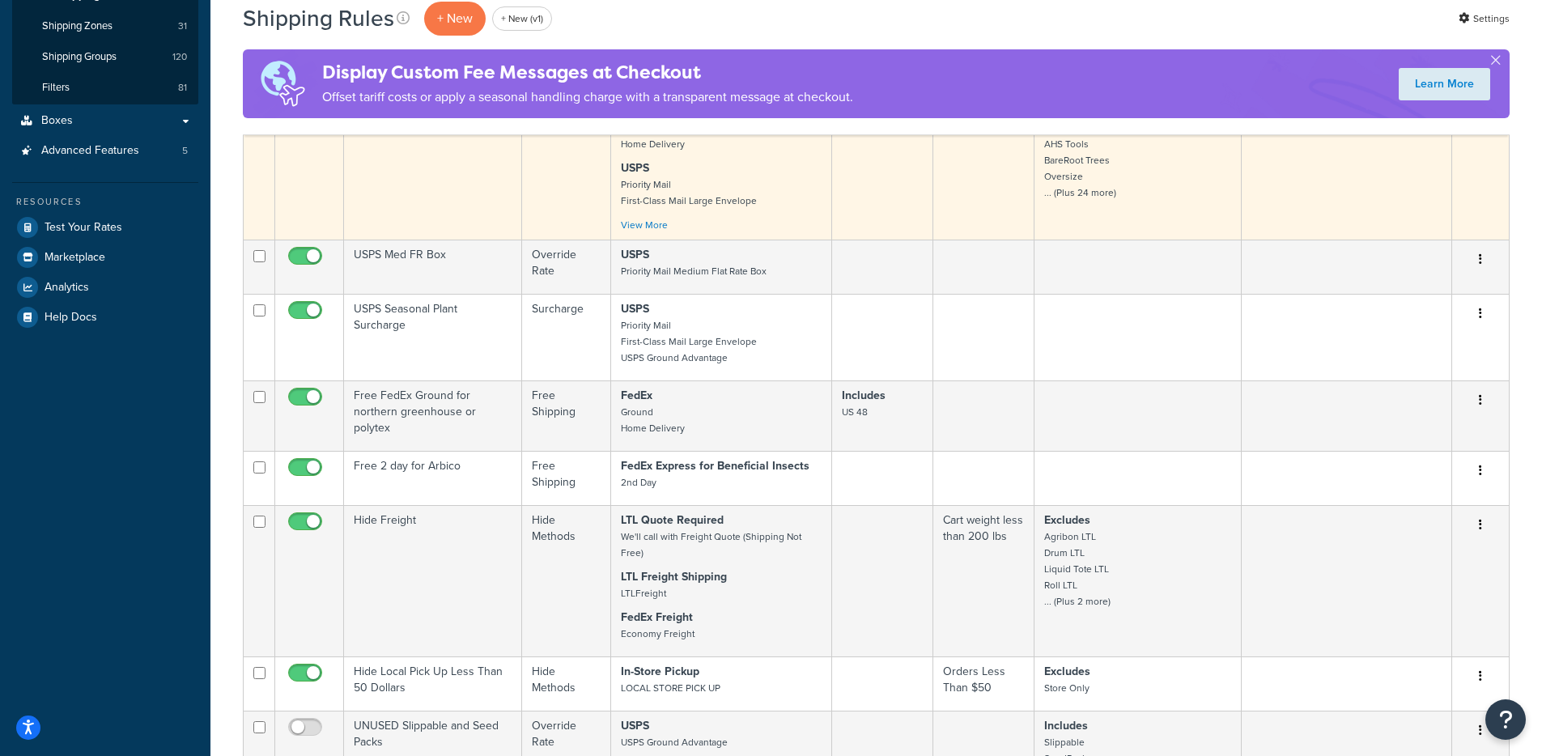
scroll to position [0, 0]
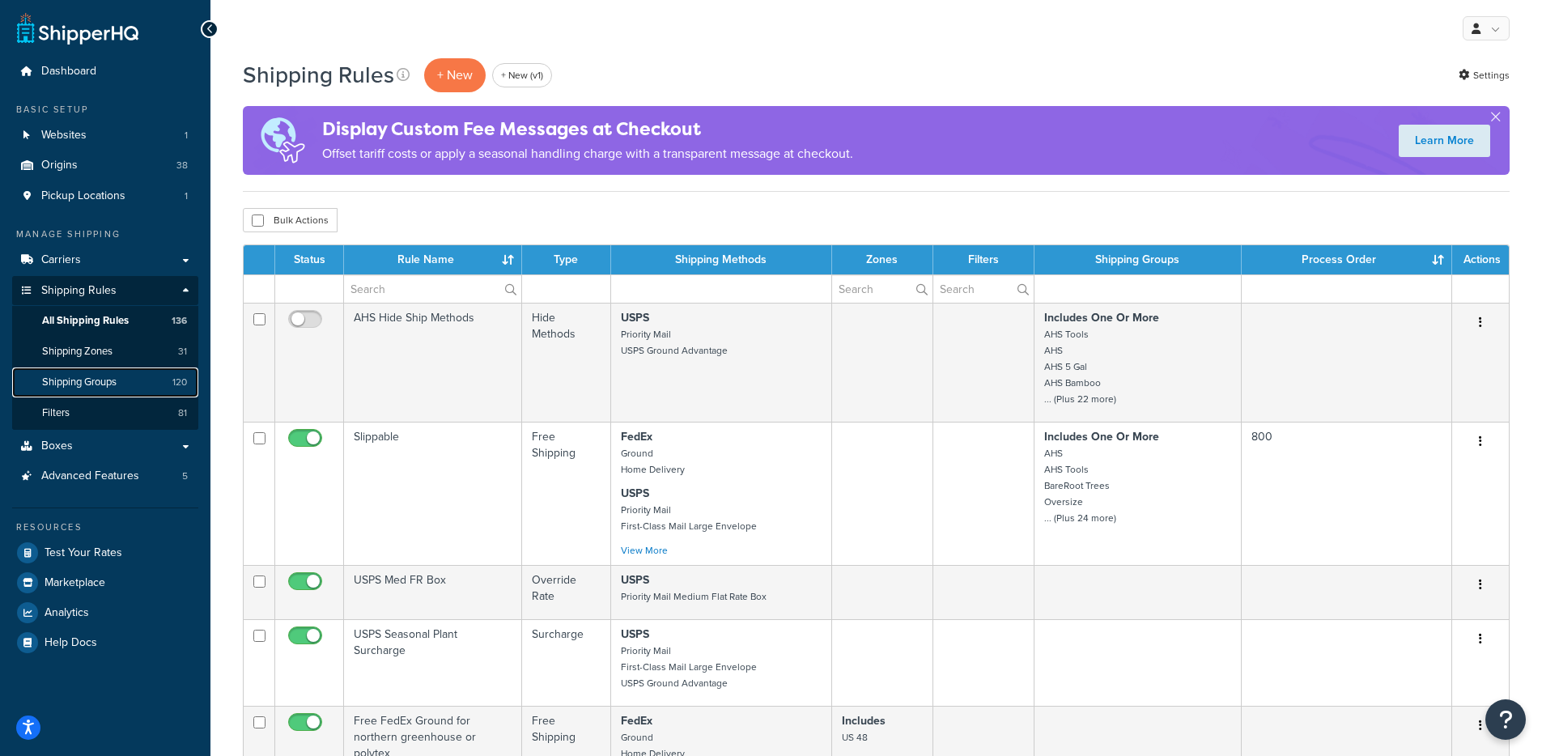
click at [155, 371] on link "Shipping Groups 120" at bounding box center [105, 382] width 186 height 30
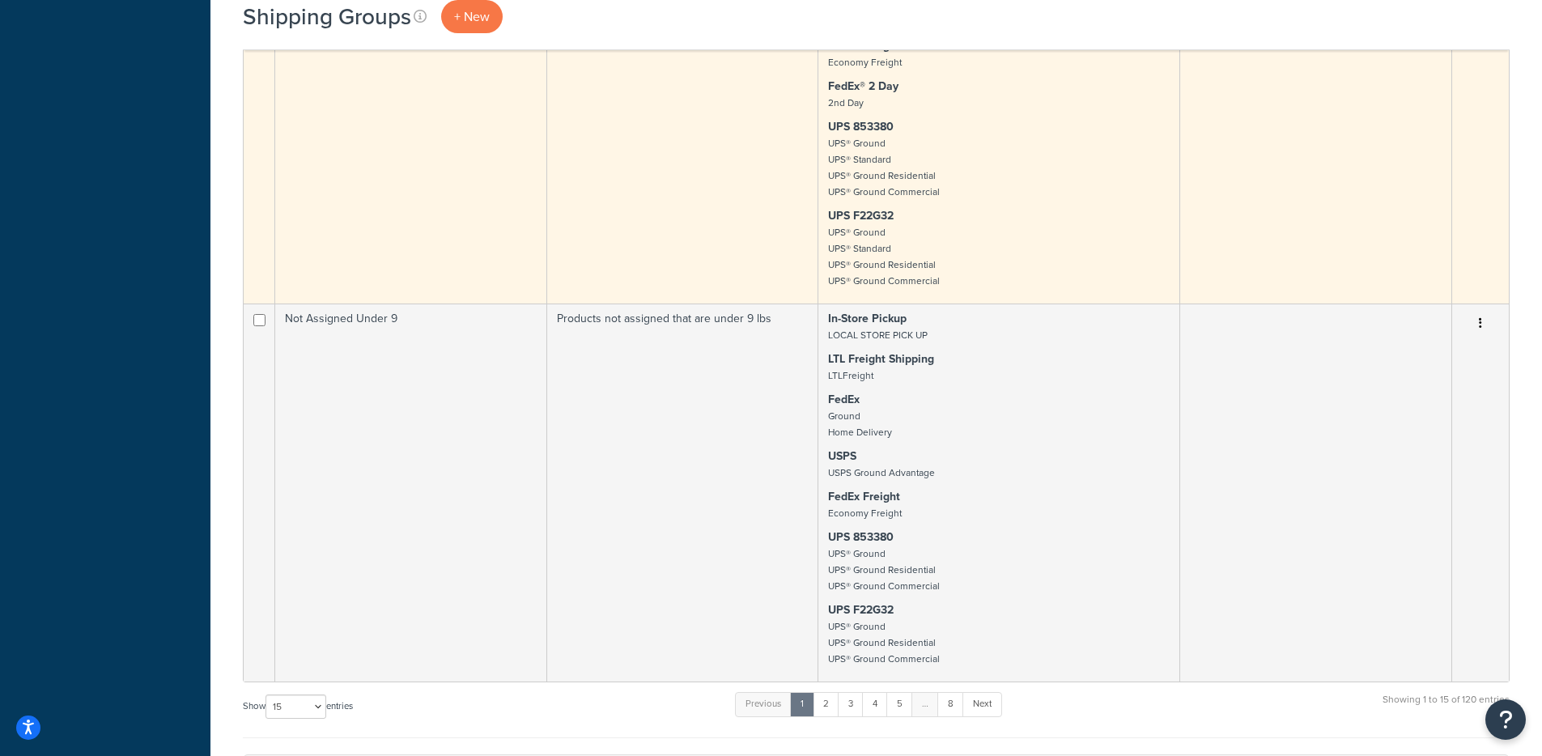
scroll to position [3653, 0]
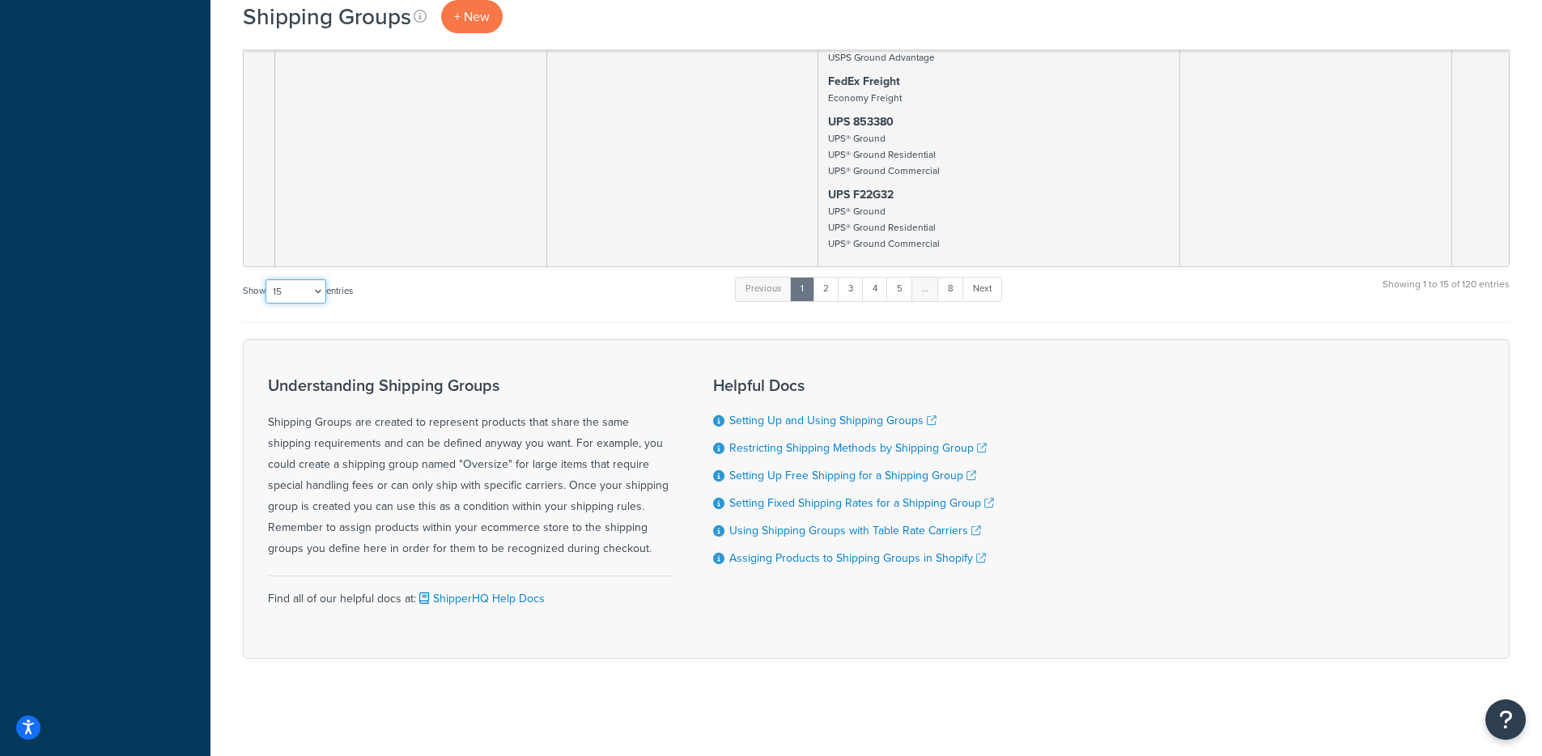
click at [290, 284] on select "10 15 25 50 100" at bounding box center [295, 291] width 61 height 24
select select "100"
click at [267, 303] on select "10 15 25 50 100" at bounding box center [295, 291] width 61 height 24
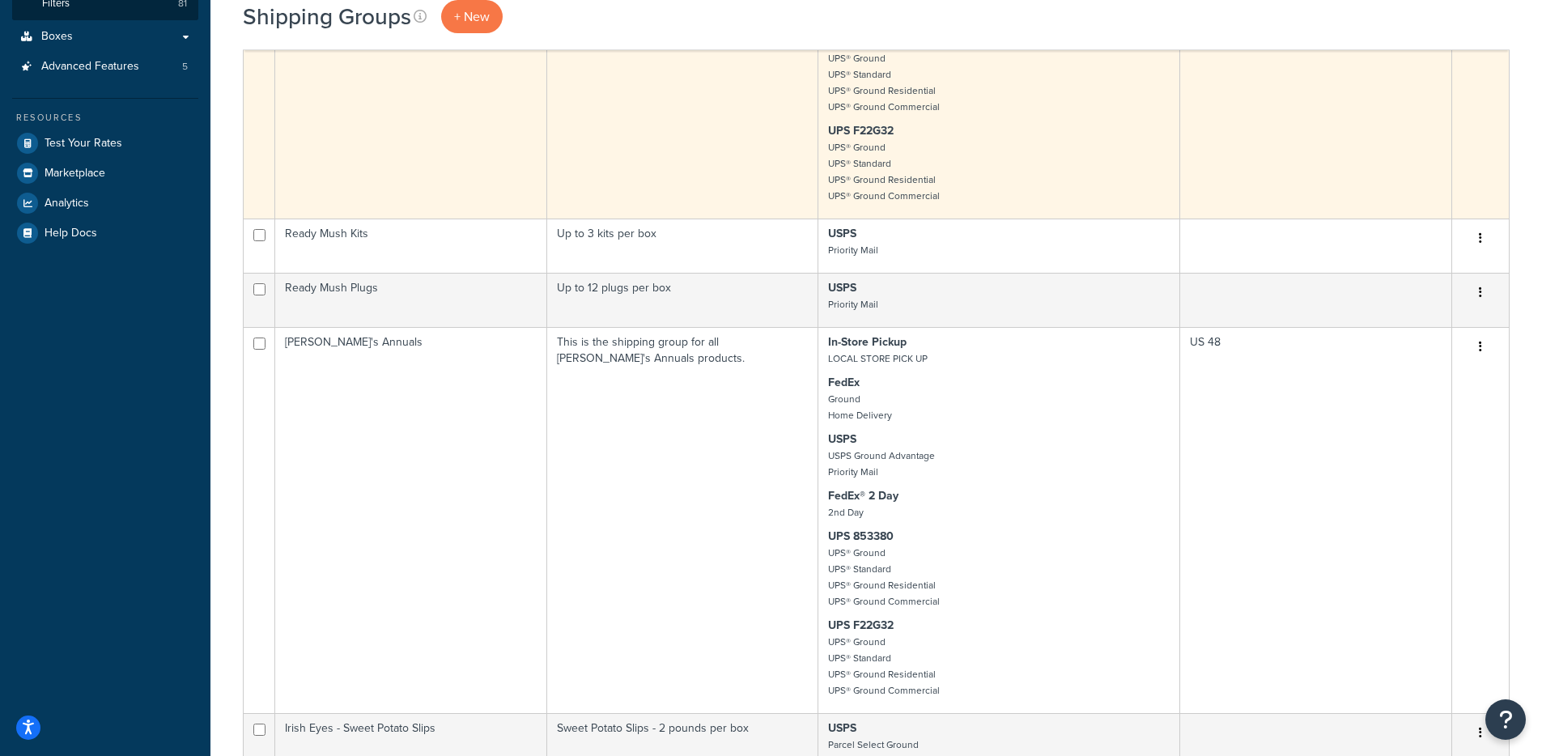
scroll to position [481, 0]
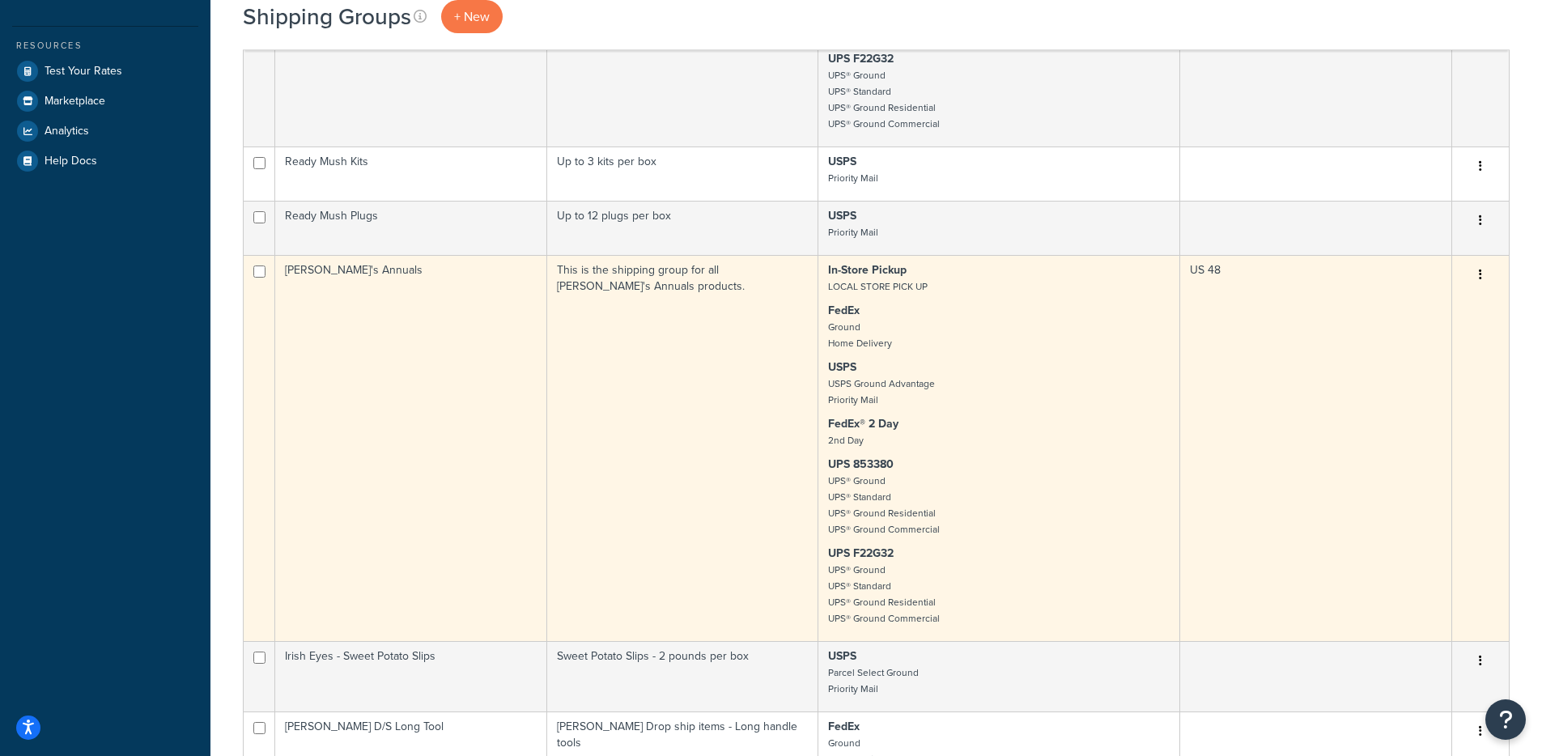
click at [439, 337] on td "Annie's Annuals" at bounding box center [411, 448] width 272 height 386
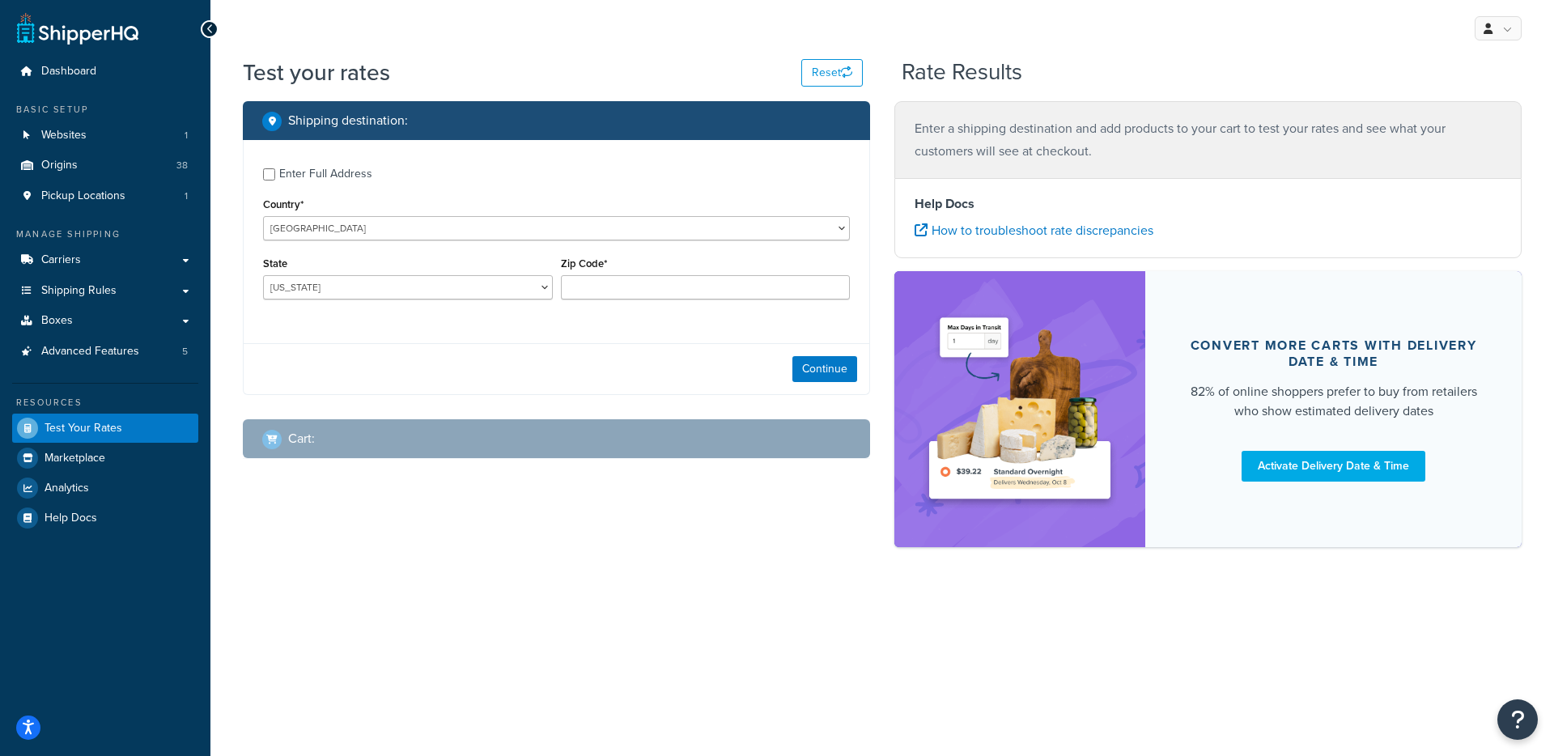
click at [288, 172] on div "Enter Full Address" at bounding box center [325, 174] width 93 height 23
click at [275, 172] on input "Enter Full Address" at bounding box center [269, 174] width 12 height 12
checkbox input "true"
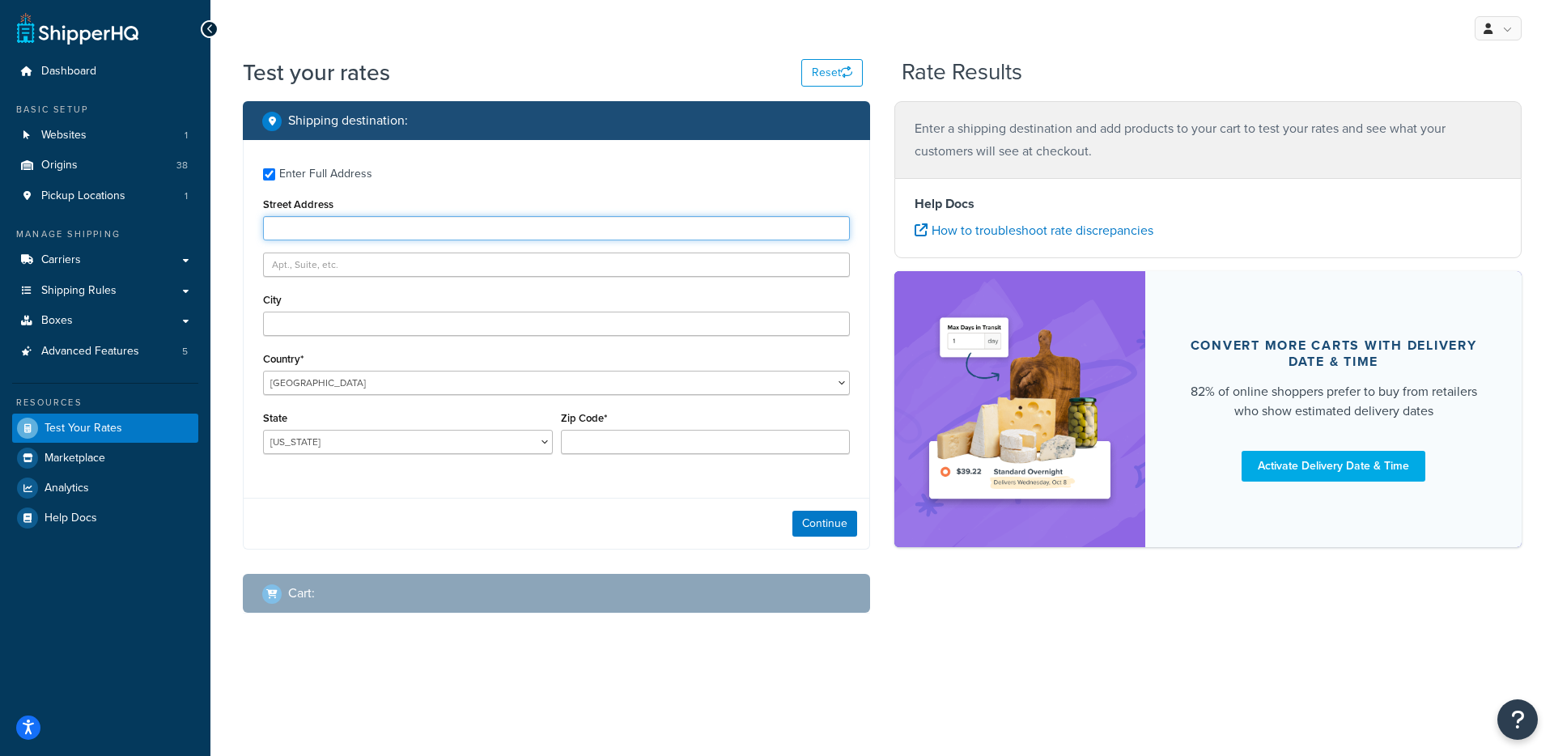
click at [332, 223] on input "Street Address" at bounding box center [556, 228] width 587 height 24
type input "[STREET_ADDRESS]"
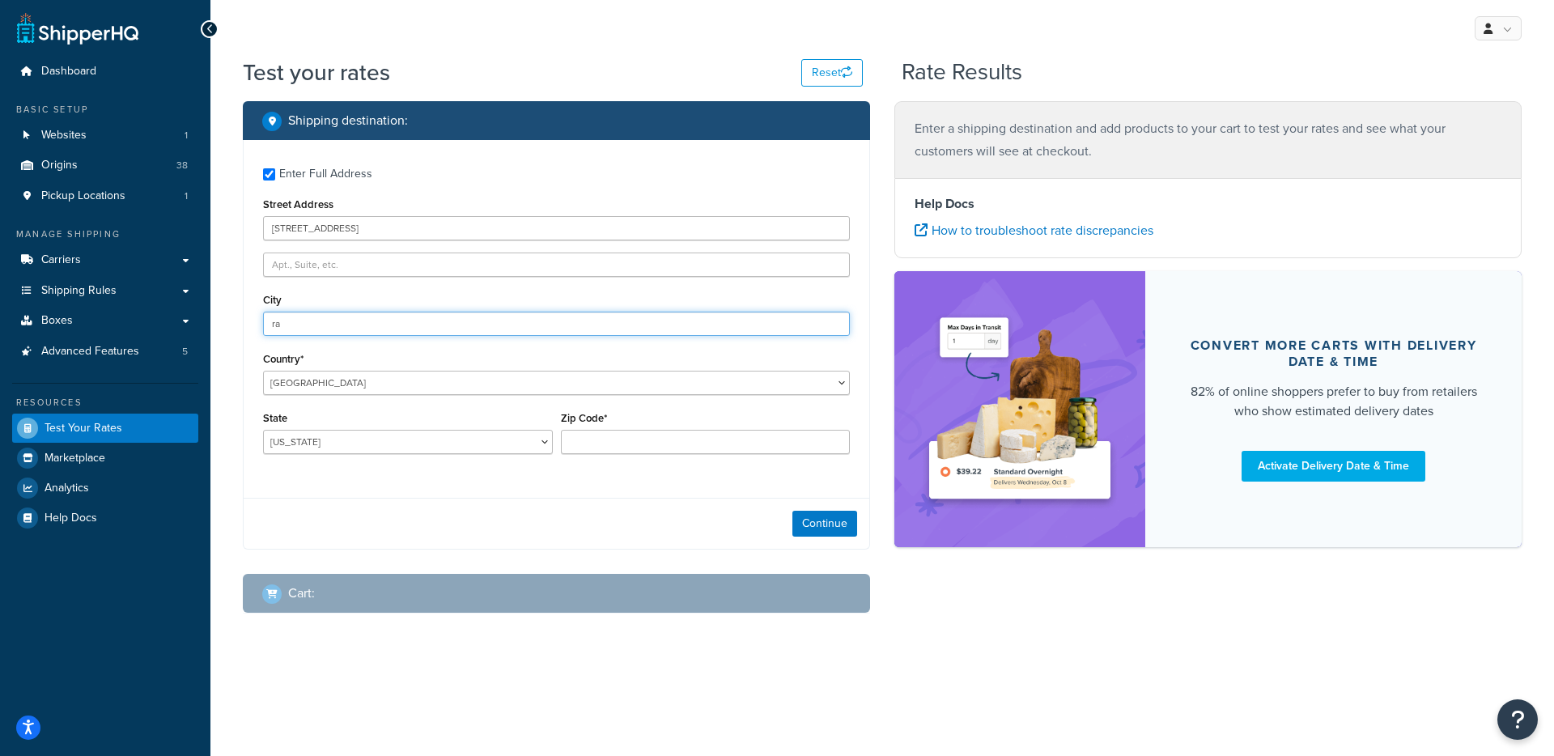
type input "r"
type input "[GEOGRAPHIC_DATA]"
select select "CA"
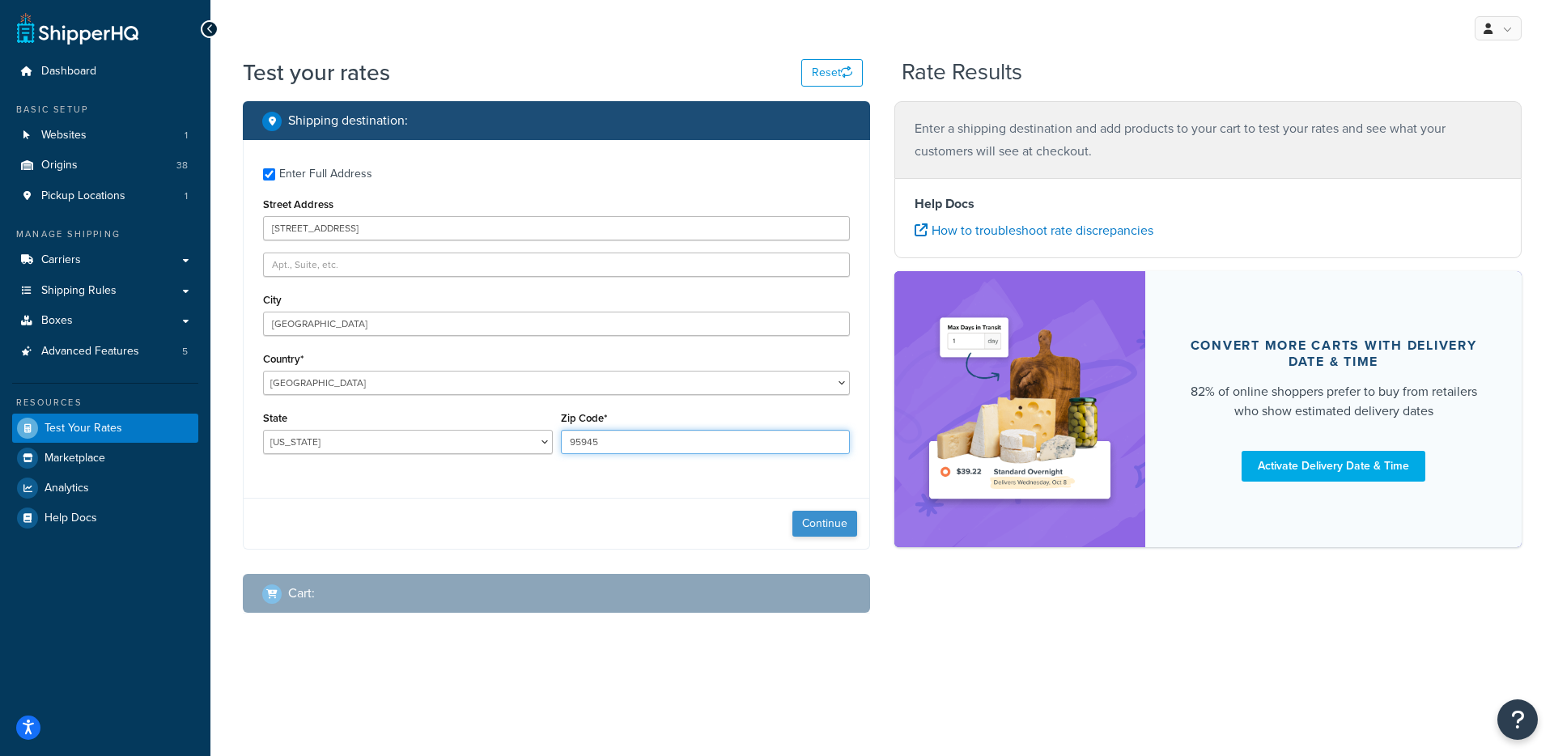
type input "95945"
click at [808, 530] on button "Continue" at bounding box center [824, 524] width 65 height 26
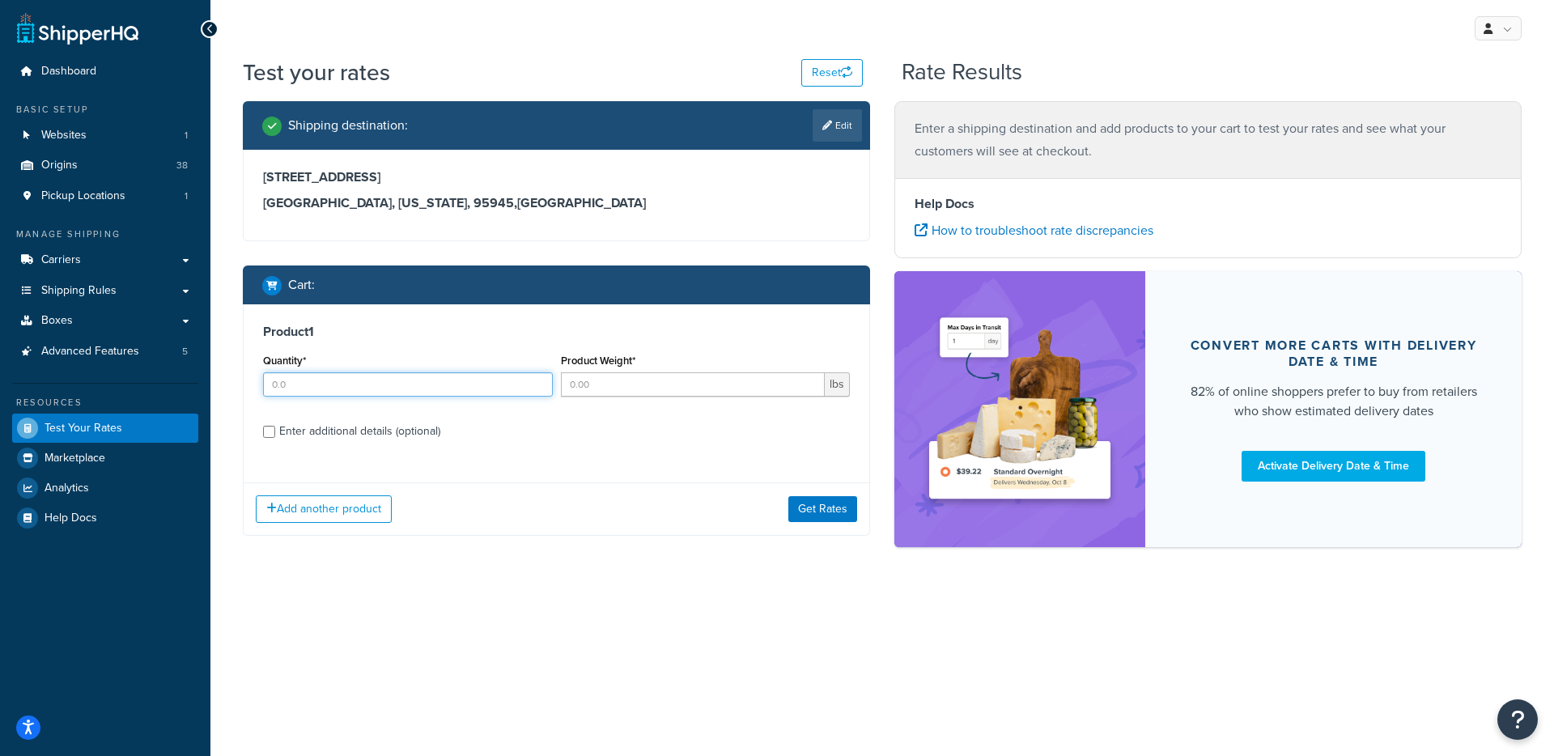
click at [450, 384] on input "Quantity*" at bounding box center [408, 384] width 290 height 24
type input "5"
click at [649, 384] on input "Product Weight*" at bounding box center [693, 384] width 265 height 24
type input "1.1"
click at [368, 432] on div "Enter additional details (optional)" at bounding box center [359, 431] width 161 height 23
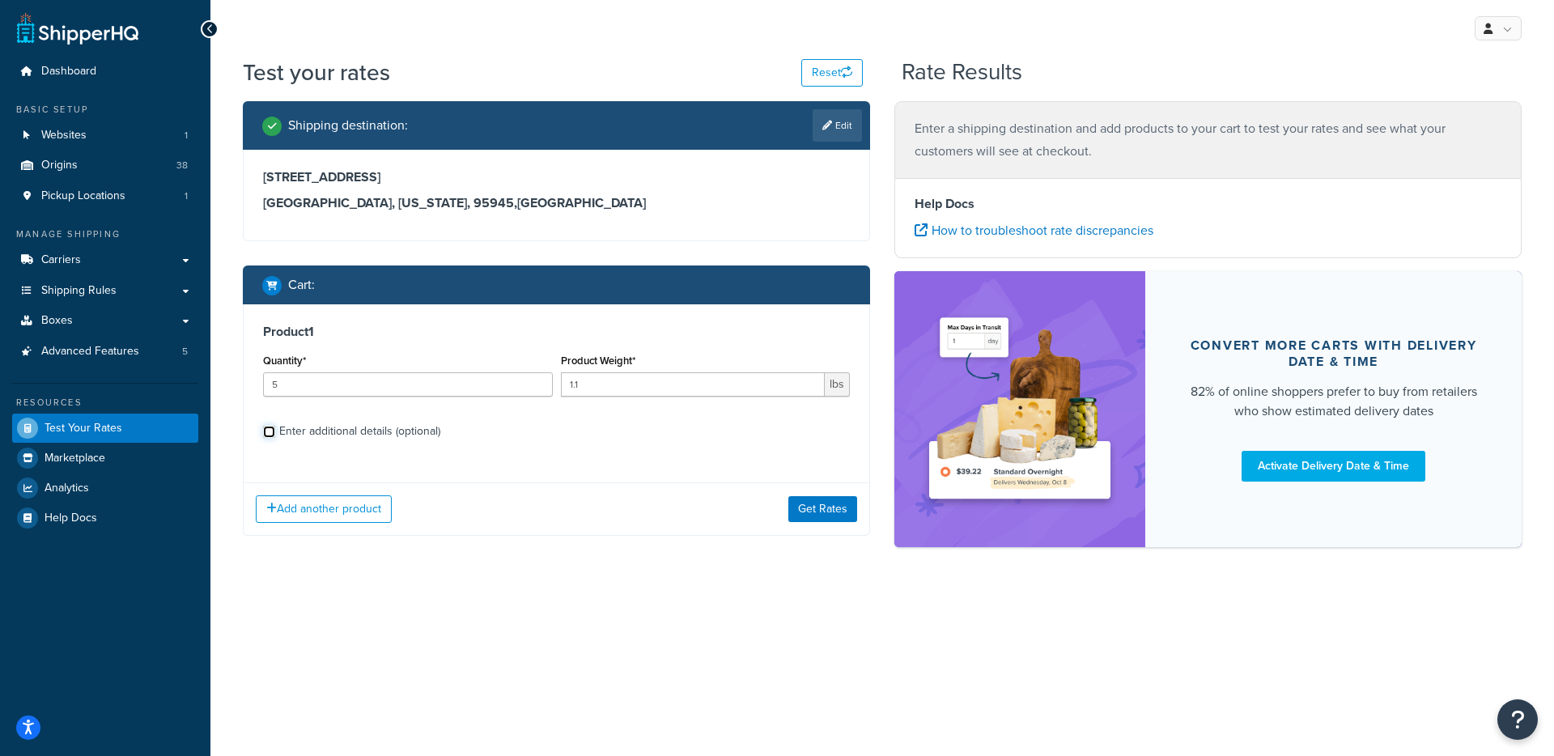
click at [275, 432] on input "Enter additional details (optional)" at bounding box center [269, 432] width 12 height 12
checkbox input "true"
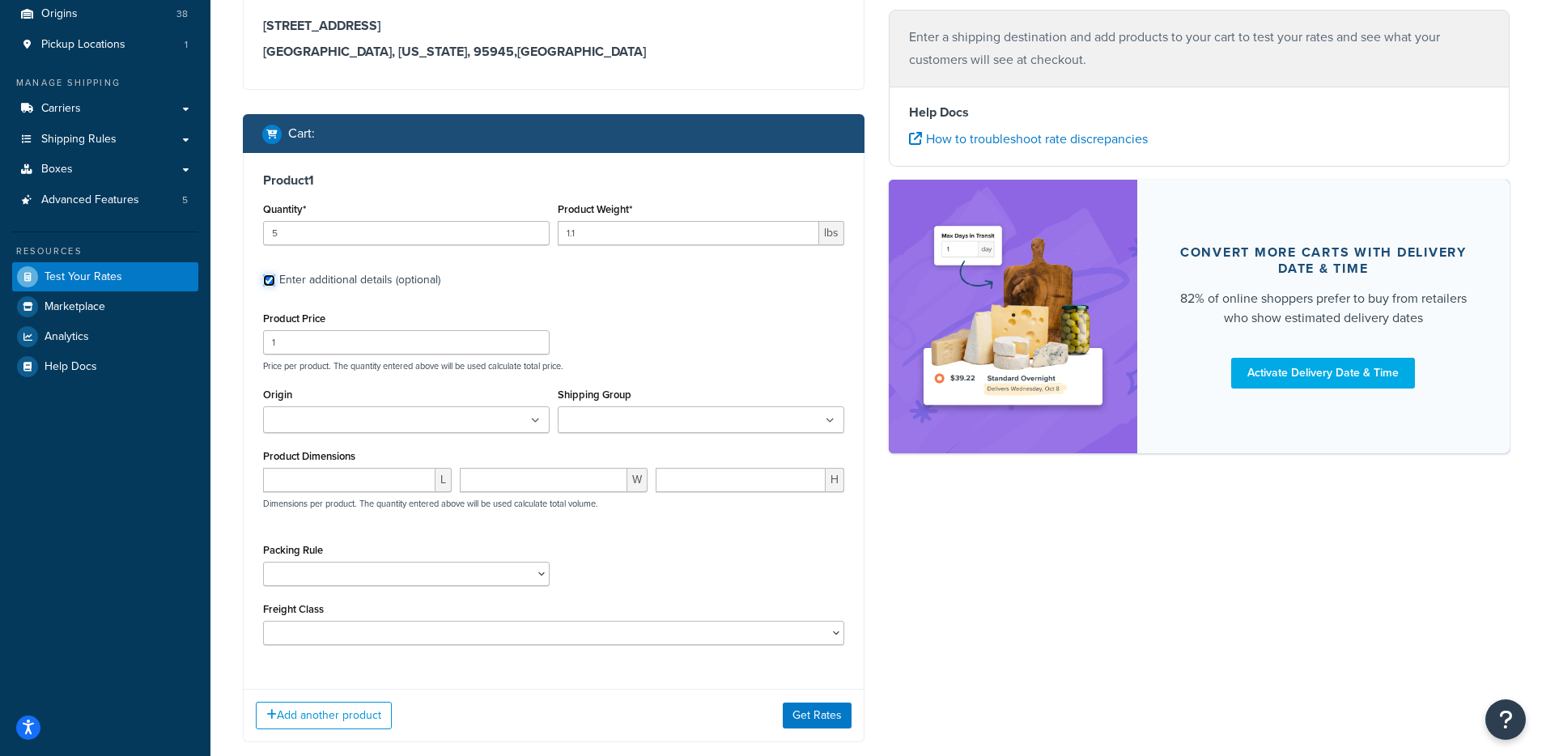
scroll to position [154, 0]
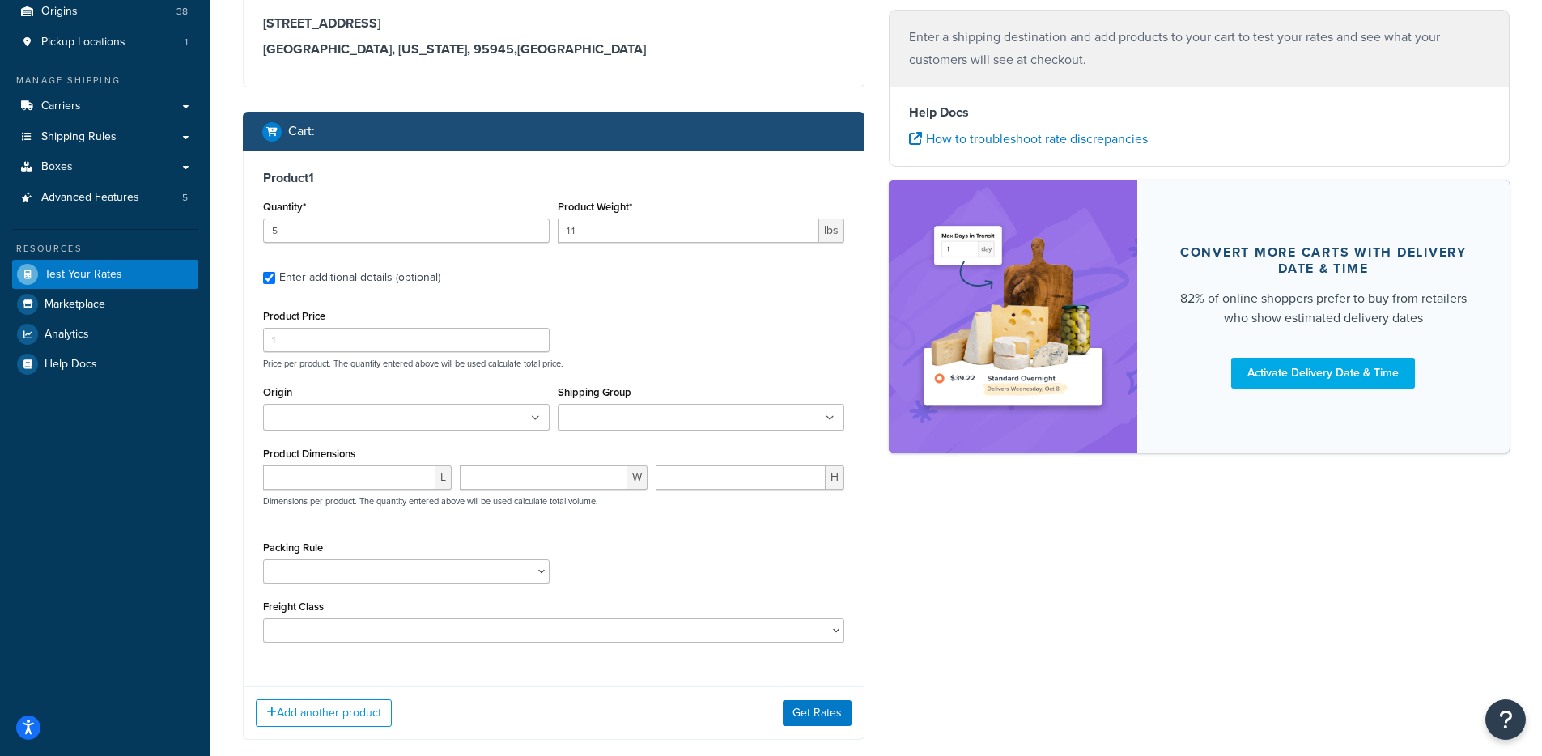
click at [384, 403] on div "Origin Arbico Beneficial Insectary Berry Global Corp Boer Bootstrap Farmer Bran…" at bounding box center [406, 405] width 286 height 49
click at [376, 414] on input "Origin" at bounding box center [339, 418] width 143 height 18
type input "pv"
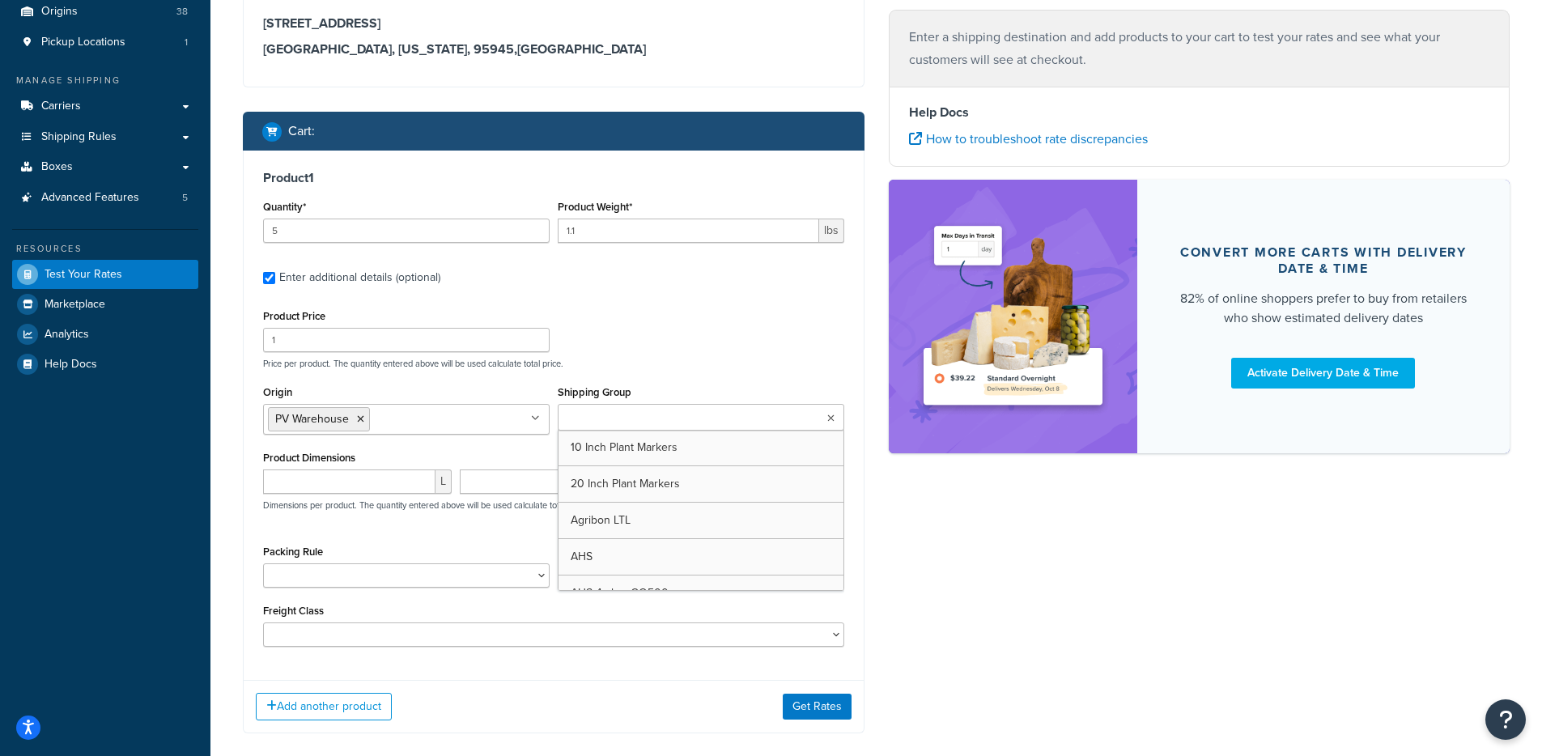
click at [626, 418] on input "Shipping Group" at bounding box center [633, 418] width 143 height 18
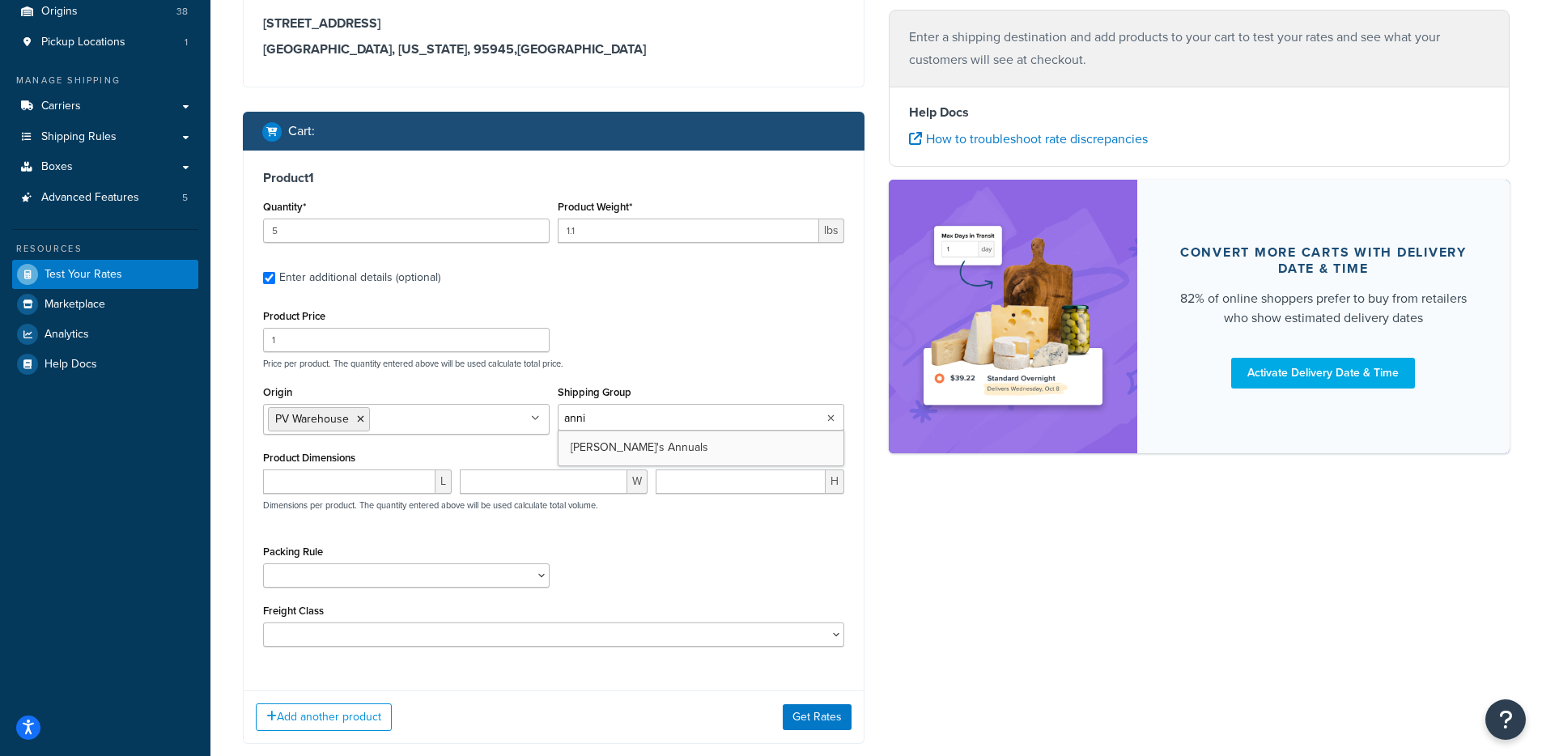
type input "annie"
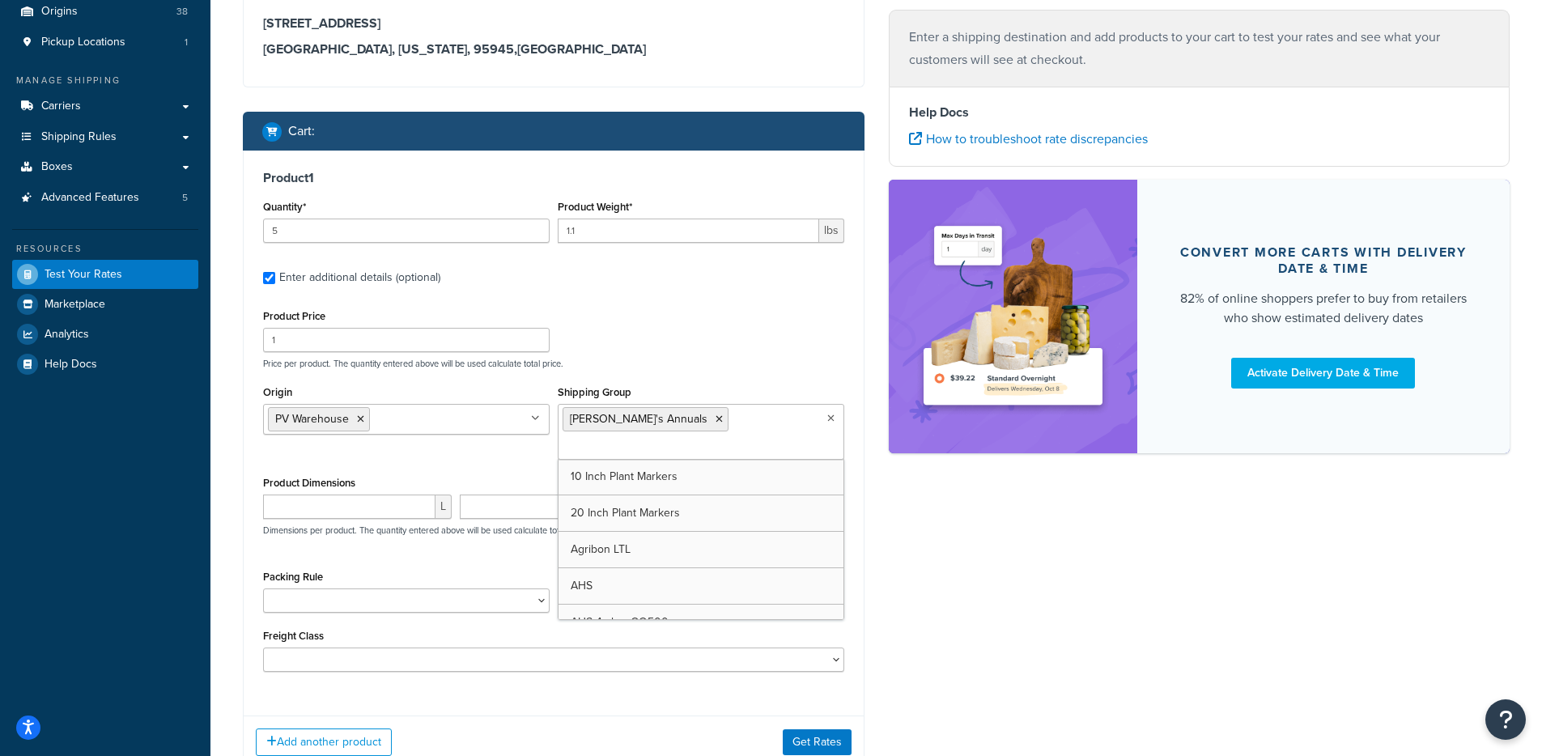
click at [710, 359] on p "Price per product. The quantity entered above will be used calculate total pric…" at bounding box center [553, 363] width 589 height 11
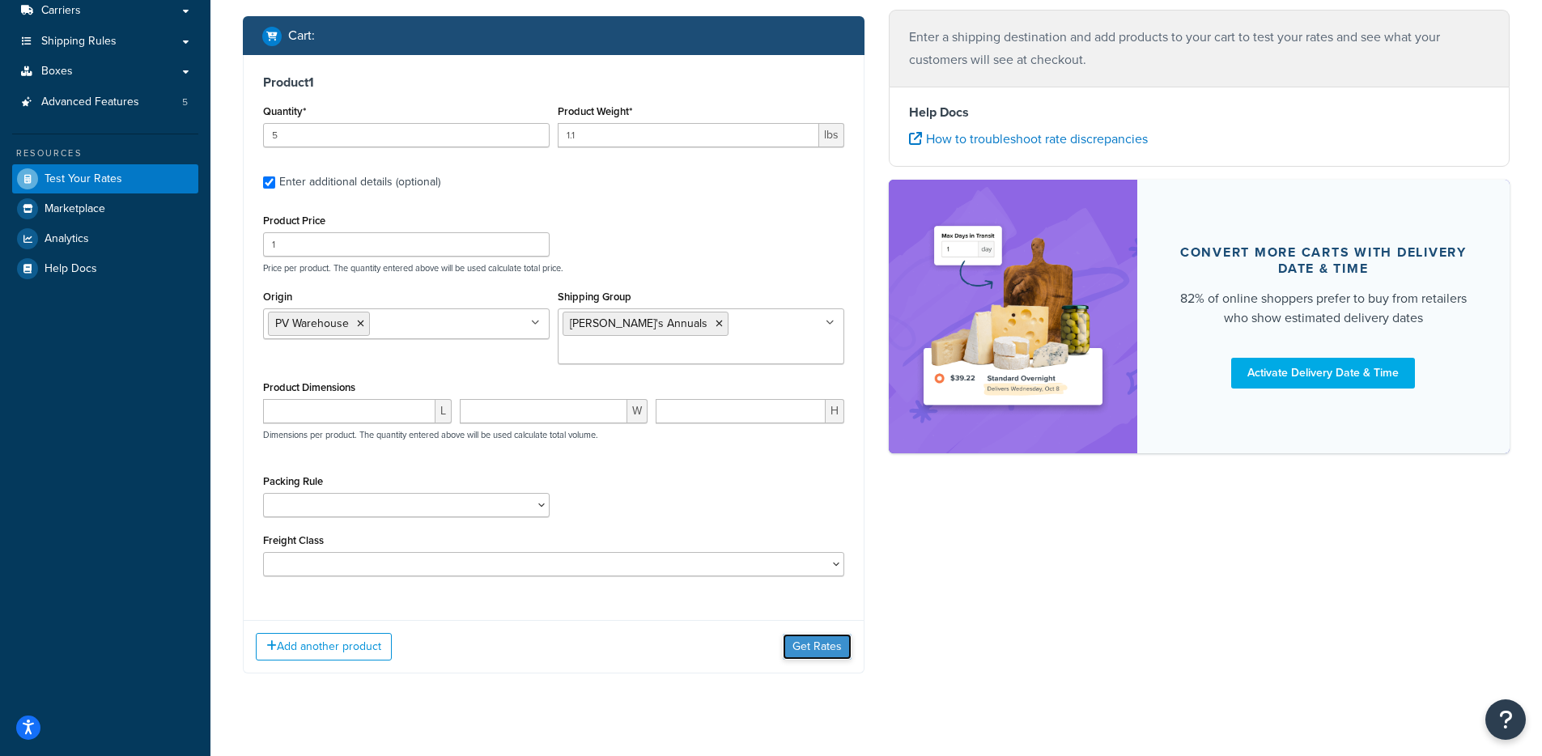
click at [797, 634] on button "Get Rates" at bounding box center [816, 647] width 69 height 26
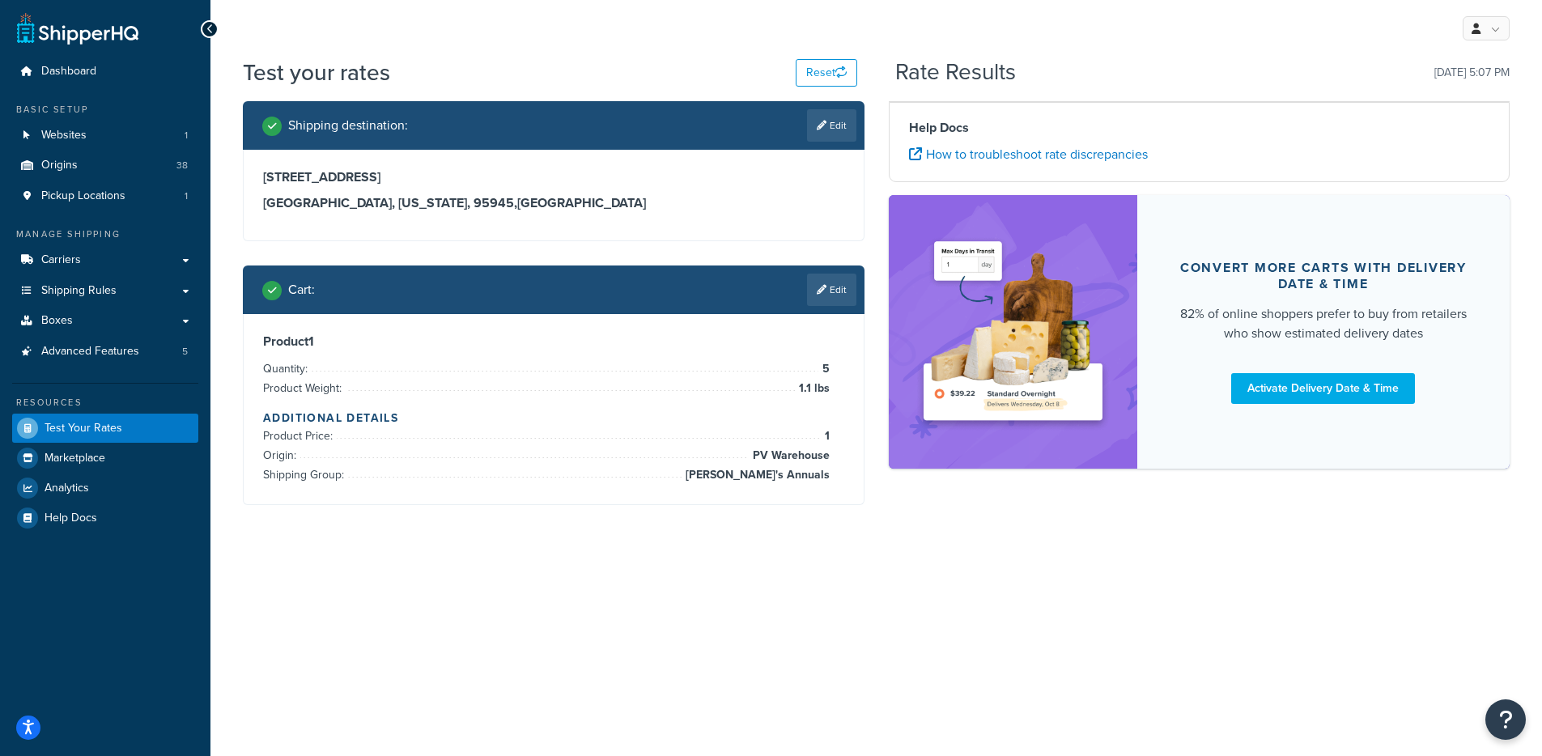
scroll to position [0, 0]
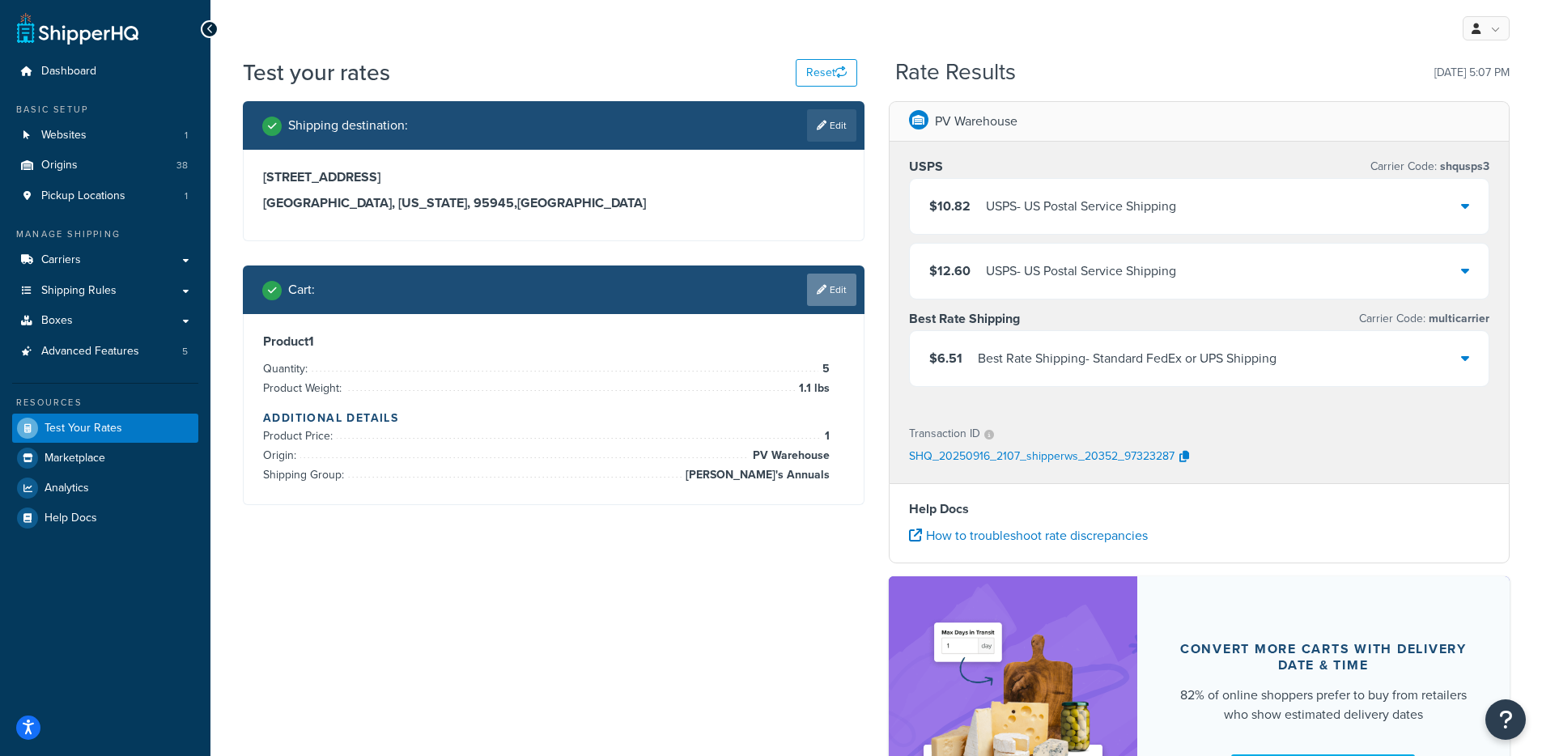
click at [829, 284] on link "Edit" at bounding box center [831, 290] width 49 height 32
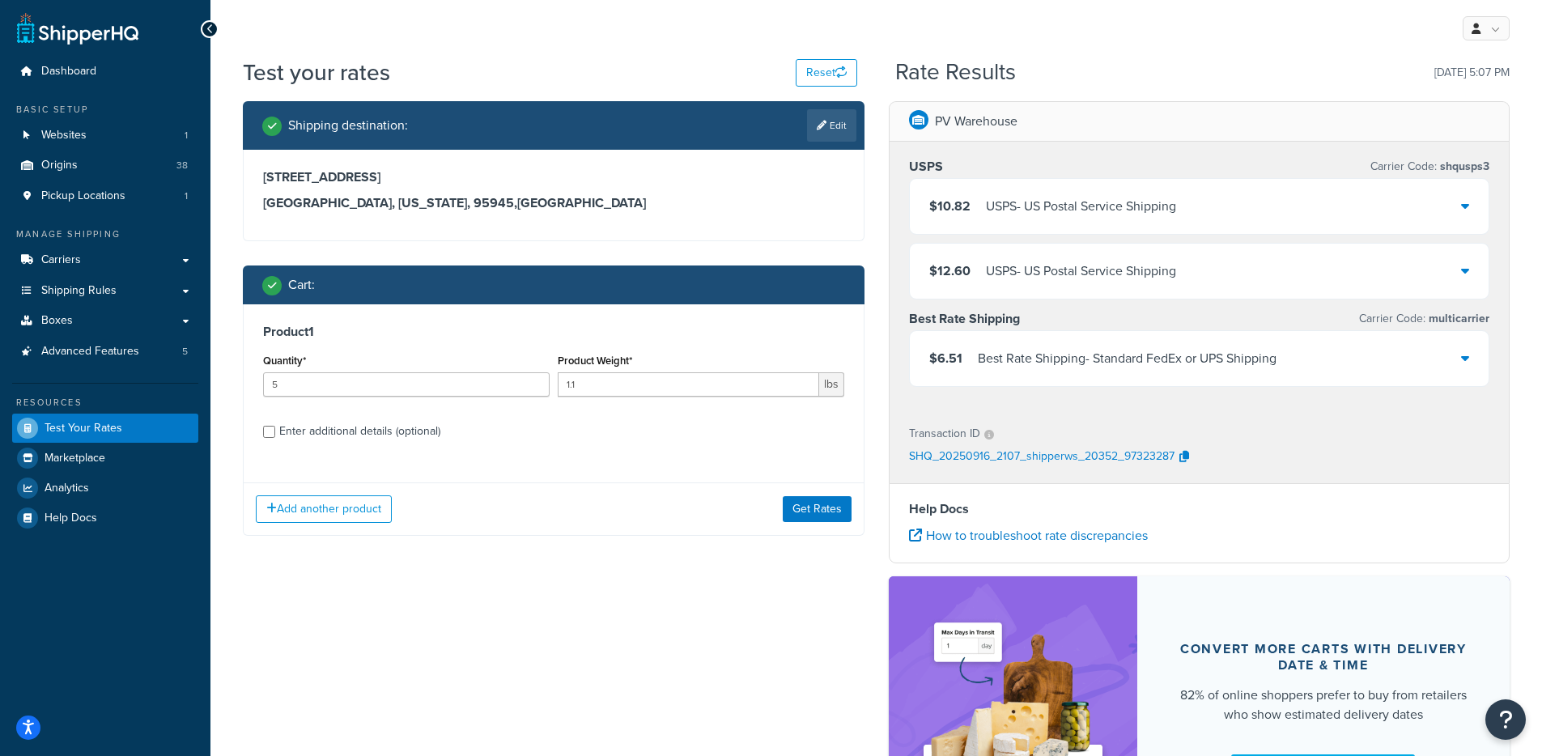
click at [333, 438] on div "Enter additional details (optional)" at bounding box center [359, 431] width 161 height 23
click at [275, 438] on input "Enter additional details (optional)" at bounding box center [269, 432] width 12 height 12
checkbox input "true"
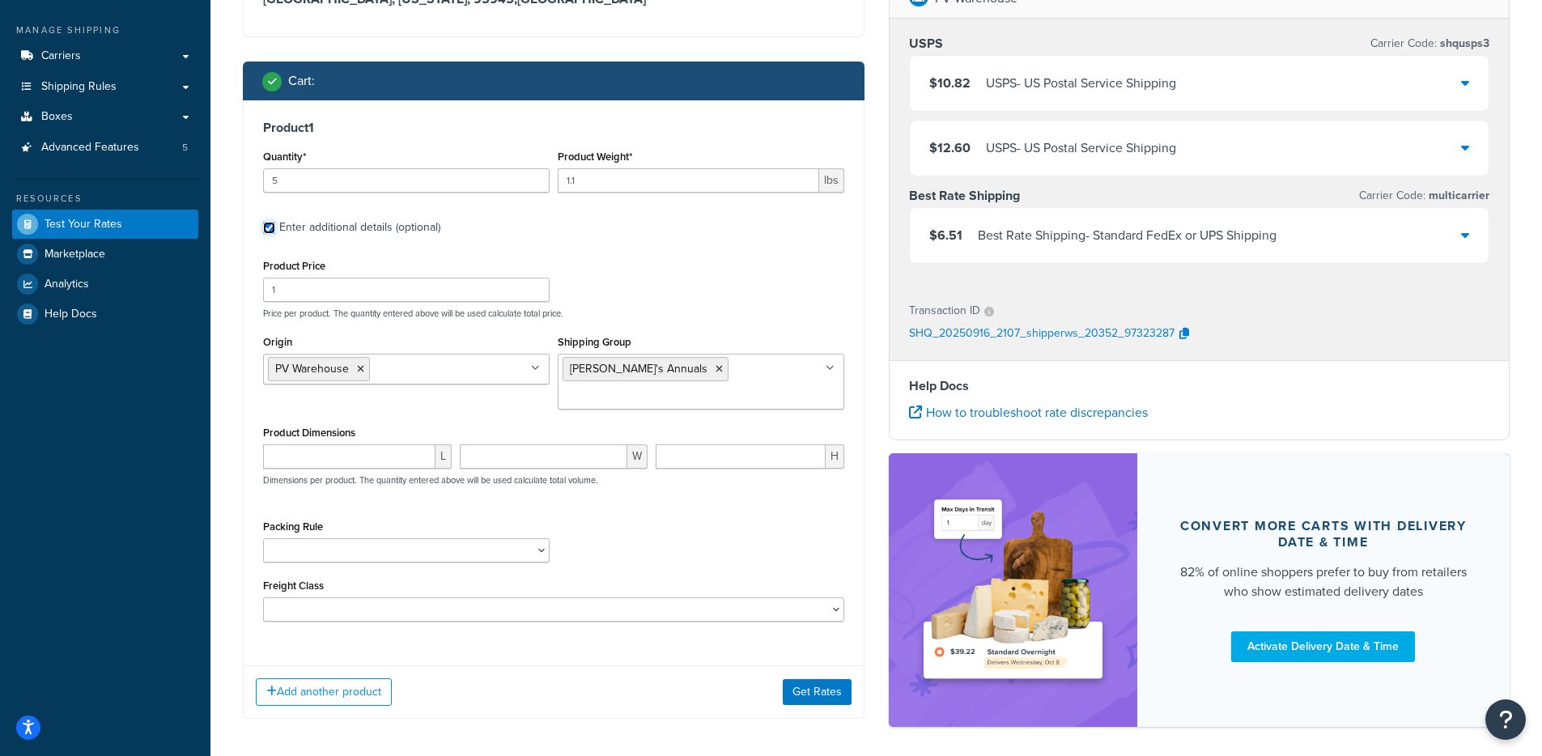
scroll to position [205, 0]
click at [339, 537] on select "1 Gallon 10 Inch Plant Markers 20 Inch Plant Markers AHS 4 claw GO500 AHS 5 Gal…" at bounding box center [406, 549] width 286 height 24
select select "84863"
click at [263, 537] on select "1 Gallon 10 Inch Plant Markers 20 Inch Plant Markers AHS 4 claw GO500 AHS 5 Gal…" at bounding box center [406, 549] width 286 height 24
click at [787, 678] on button "Get Rates" at bounding box center [816, 691] width 69 height 26
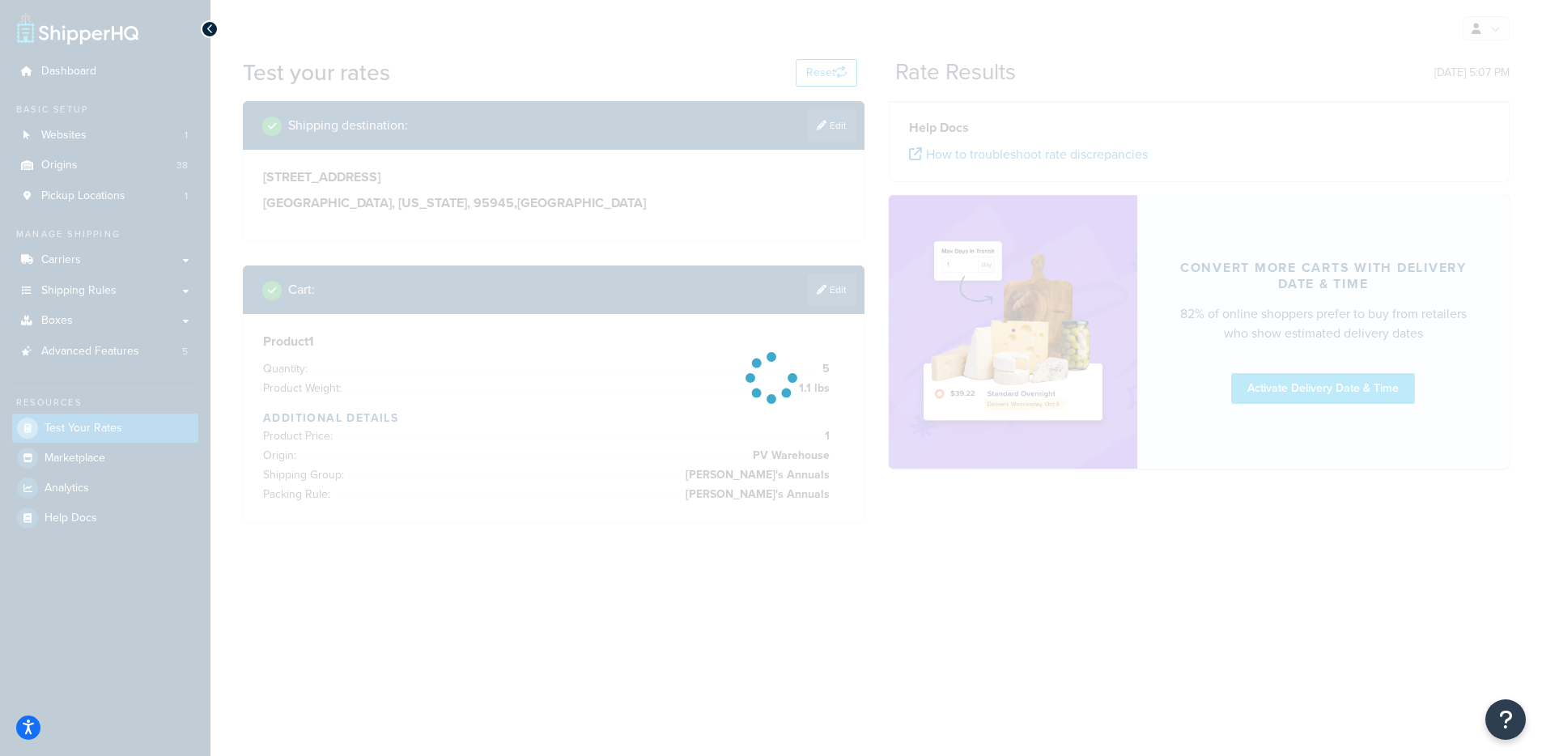
scroll to position [0, 0]
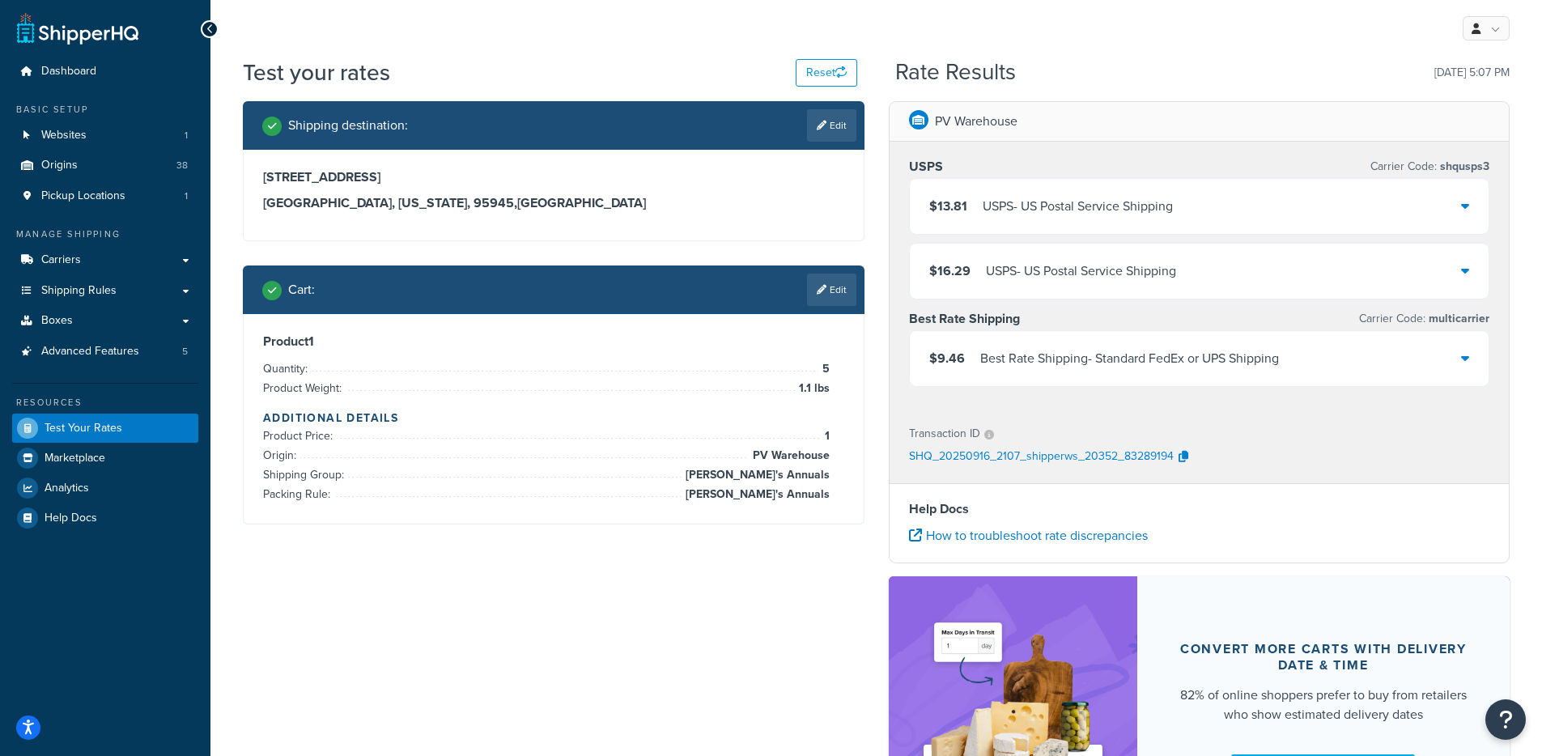
click at [1144, 357] on div "Best Rate Shipping - Standard FedEx or UPS Shipping" at bounding box center [1129, 358] width 299 height 23
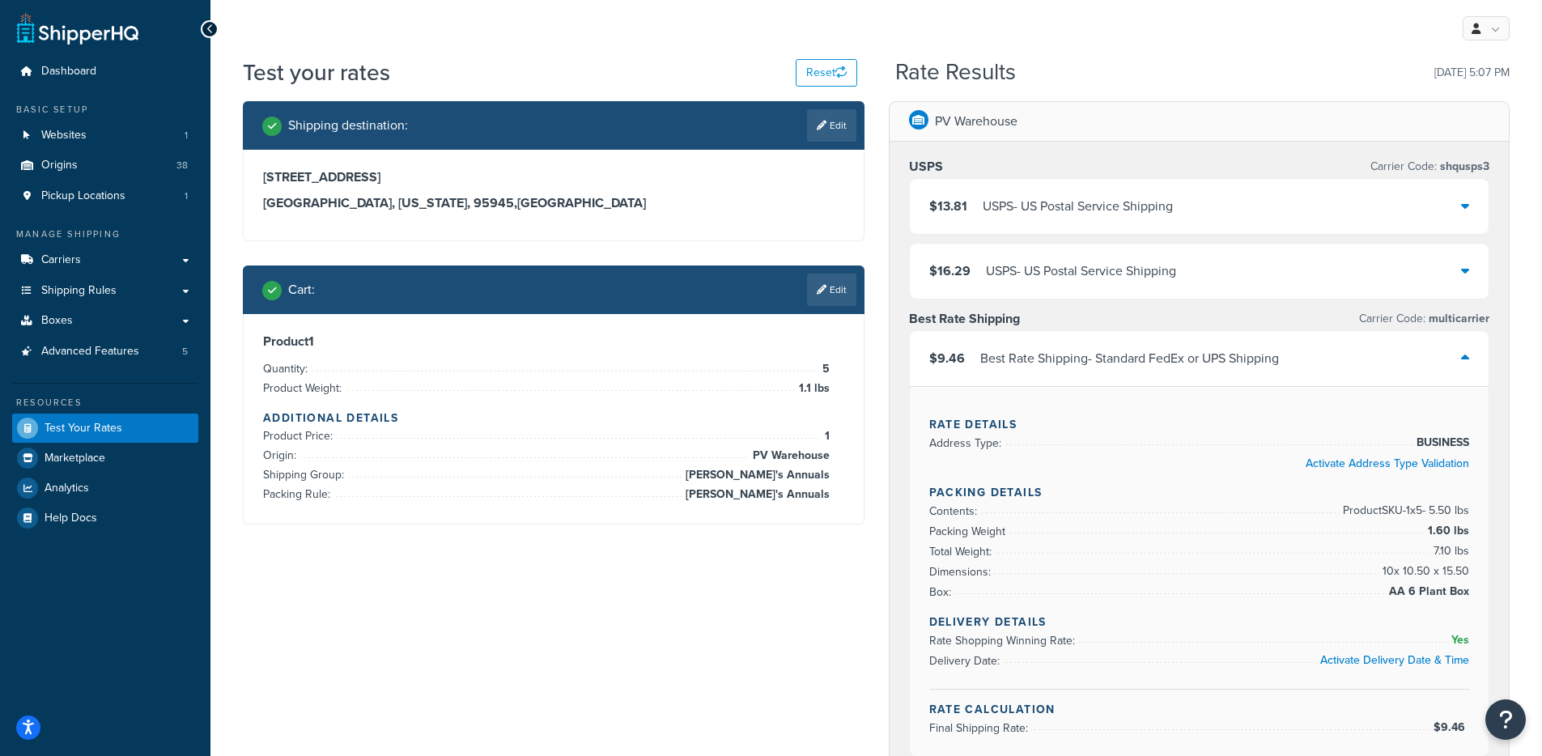
click at [1079, 357] on div "Best Rate Shipping - Standard FedEx or UPS Shipping" at bounding box center [1129, 358] width 299 height 23
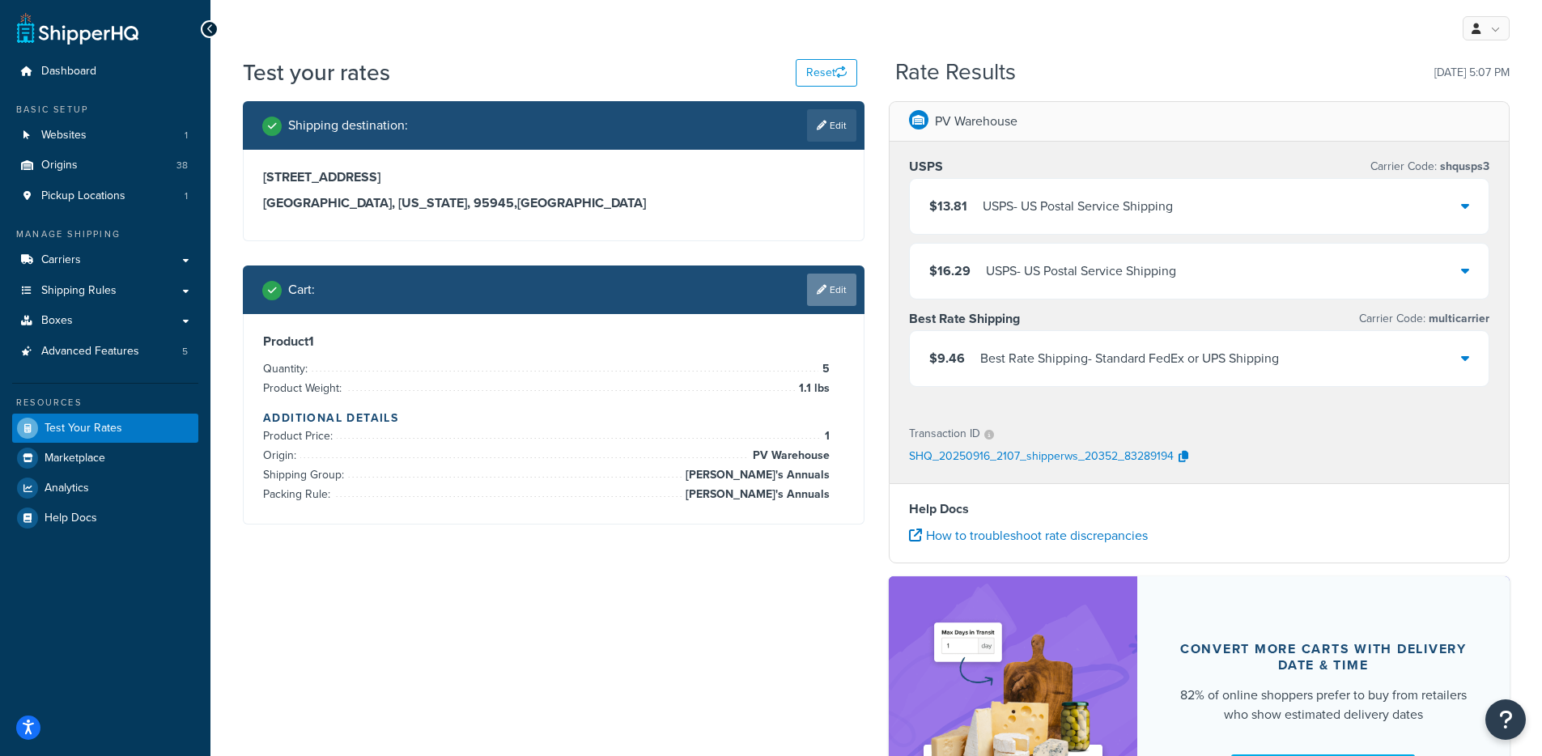
click at [825, 303] on link "Edit" at bounding box center [831, 290] width 49 height 32
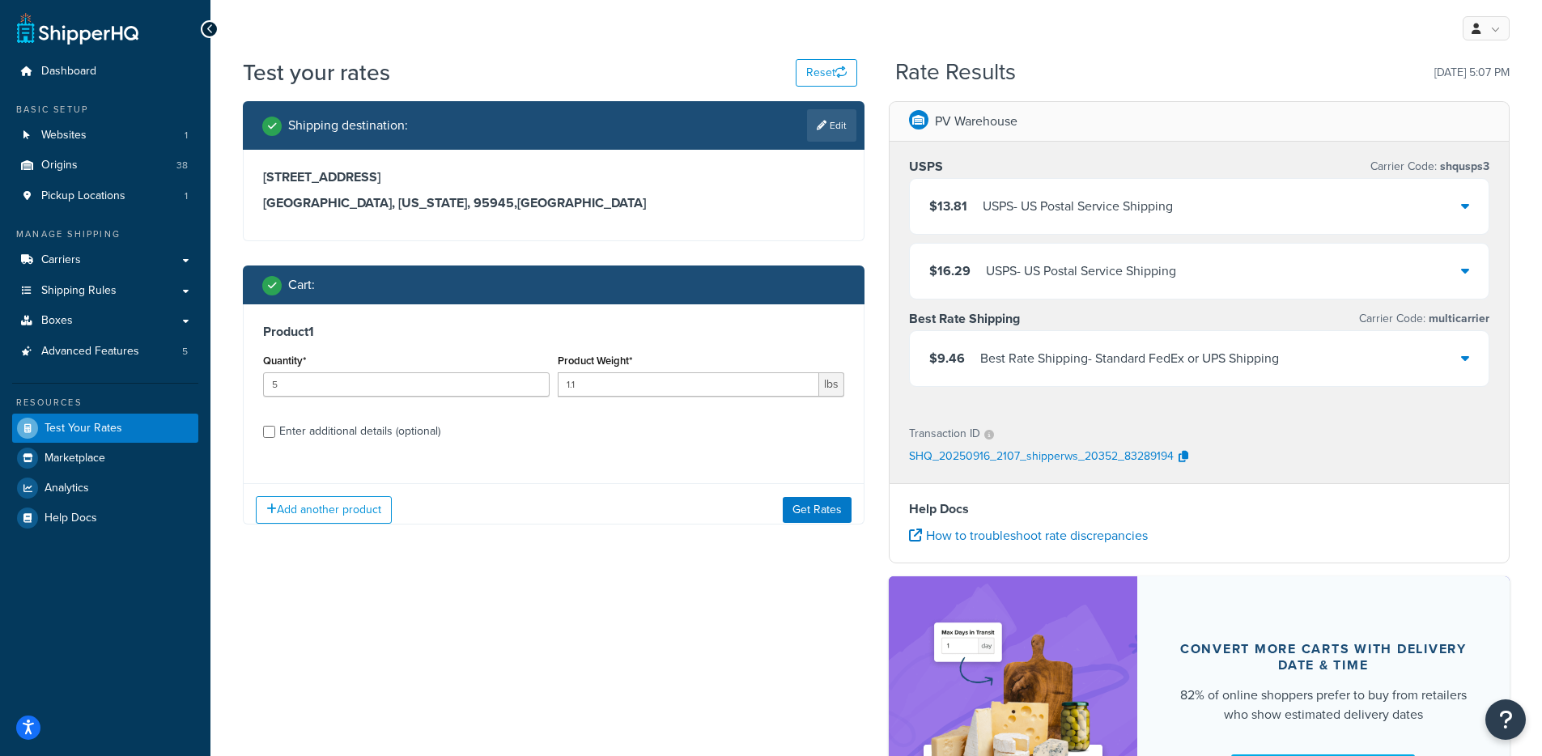
click at [333, 430] on div "Enter additional details (optional)" at bounding box center [359, 431] width 161 height 23
click at [275, 430] on input "Enter additional details (optional)" at bounding box center [269, 432] width 12 height 12
checkbox input "true"
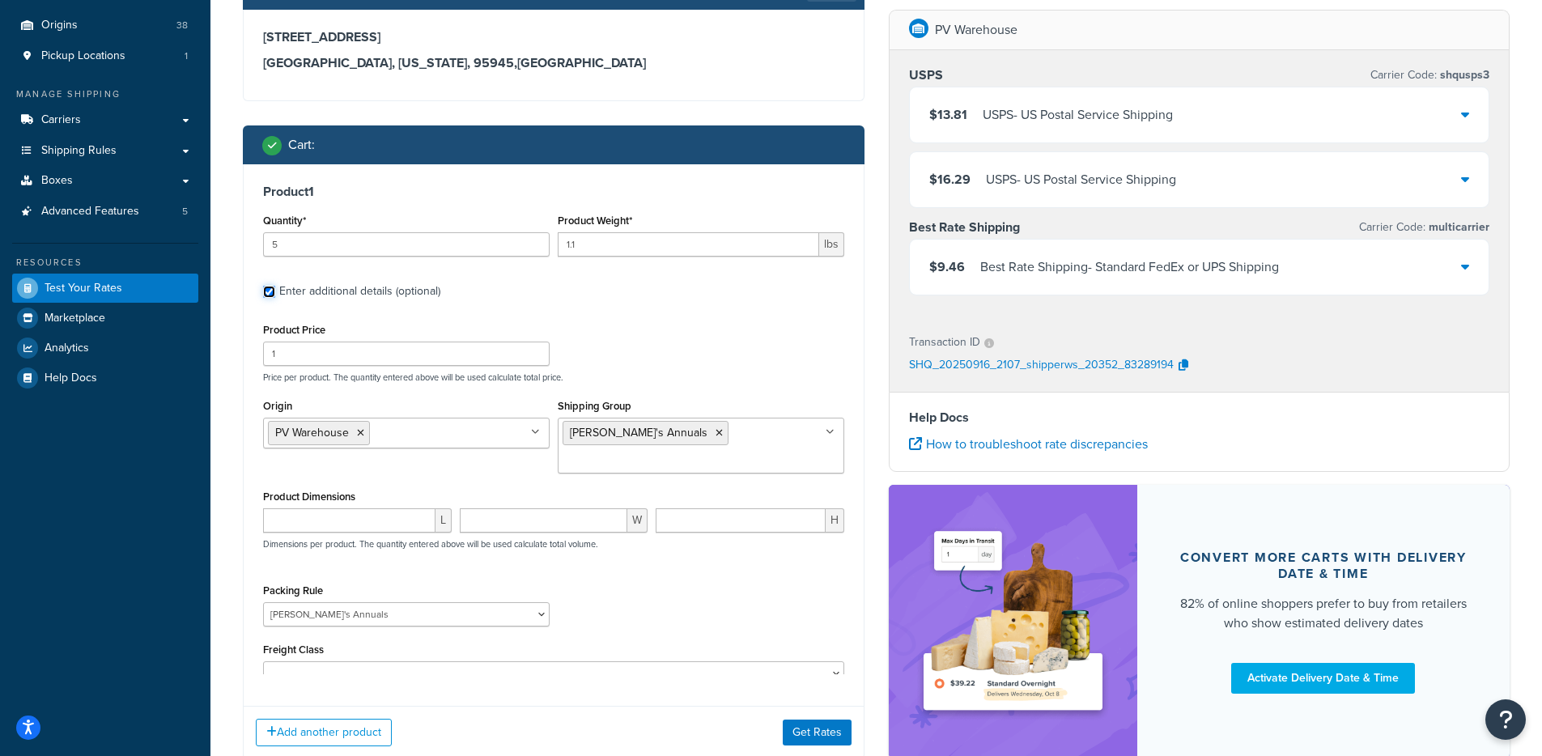
scroll to position [150, 0]
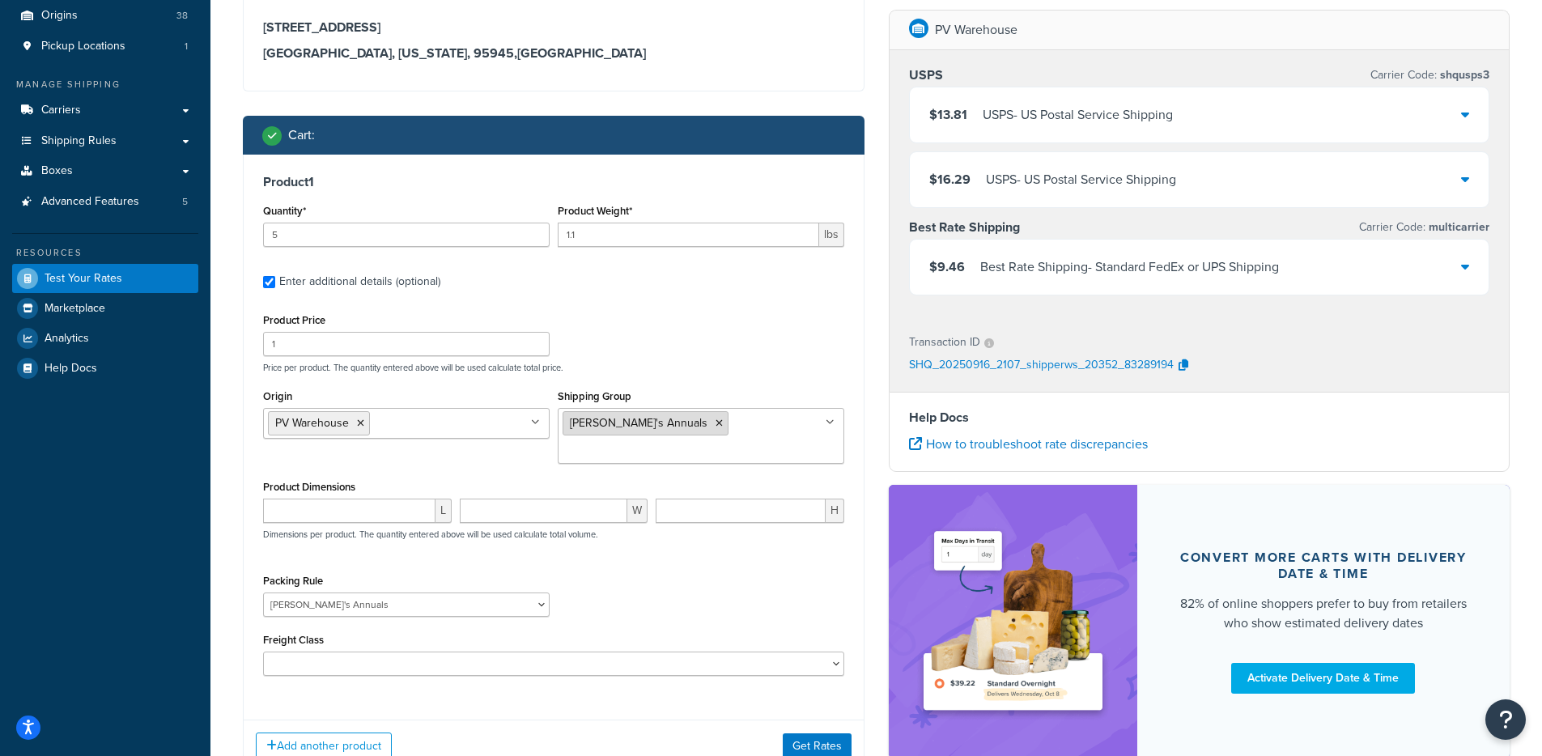
click at [715, 422] on icon at bounding box center [718, 423] width 7 height 10
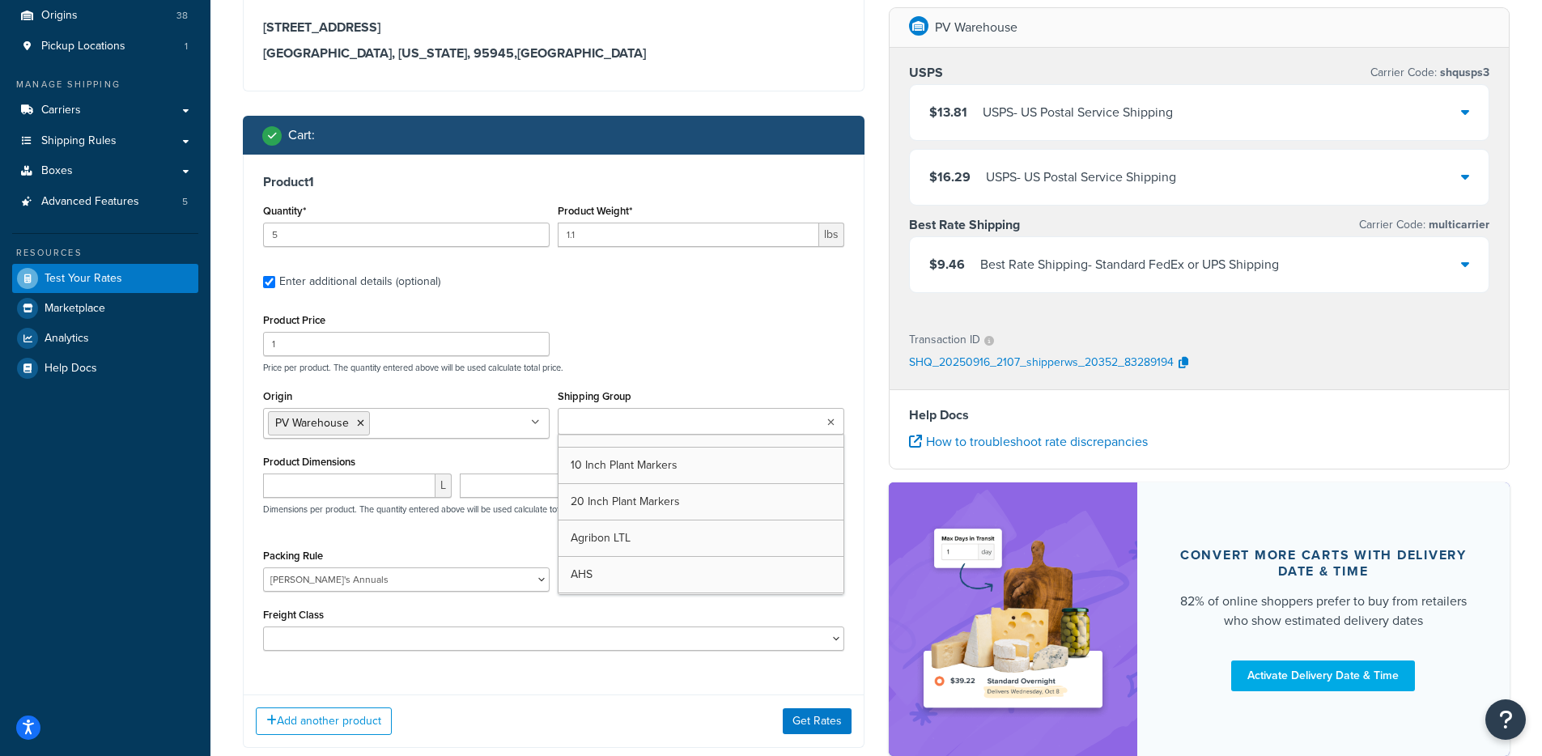
click at [488, 532] on div "L W H Dimensions per product. The quantity entered above will be used calculate…" at bounding box center [553, 502] width 589 height 59
click at [542, 583] on select "1 Gallon 10 Inch Plant Markers 20 Inch Plant Markers AHS 4 claw GO500 AHS 5 Gal…" at bounding box center [406, 579] width 286 height 24
select select "23092"
click at [263, 569] on select "1 Gallon 10 Inch Plant Markers 20 Inch Plant Markers AHS 4 claw GO500 AHS 5 Gal…" at bounding box center [406, 579] width 286 height 24
click at [430, 582] on select "1 Gallon 10 Inch Plant Markers 20 Inch Plant Markers AHS 4 claw GO500 AHS 5 Gal…" at bounding box center [406, 579] width 286 height 24
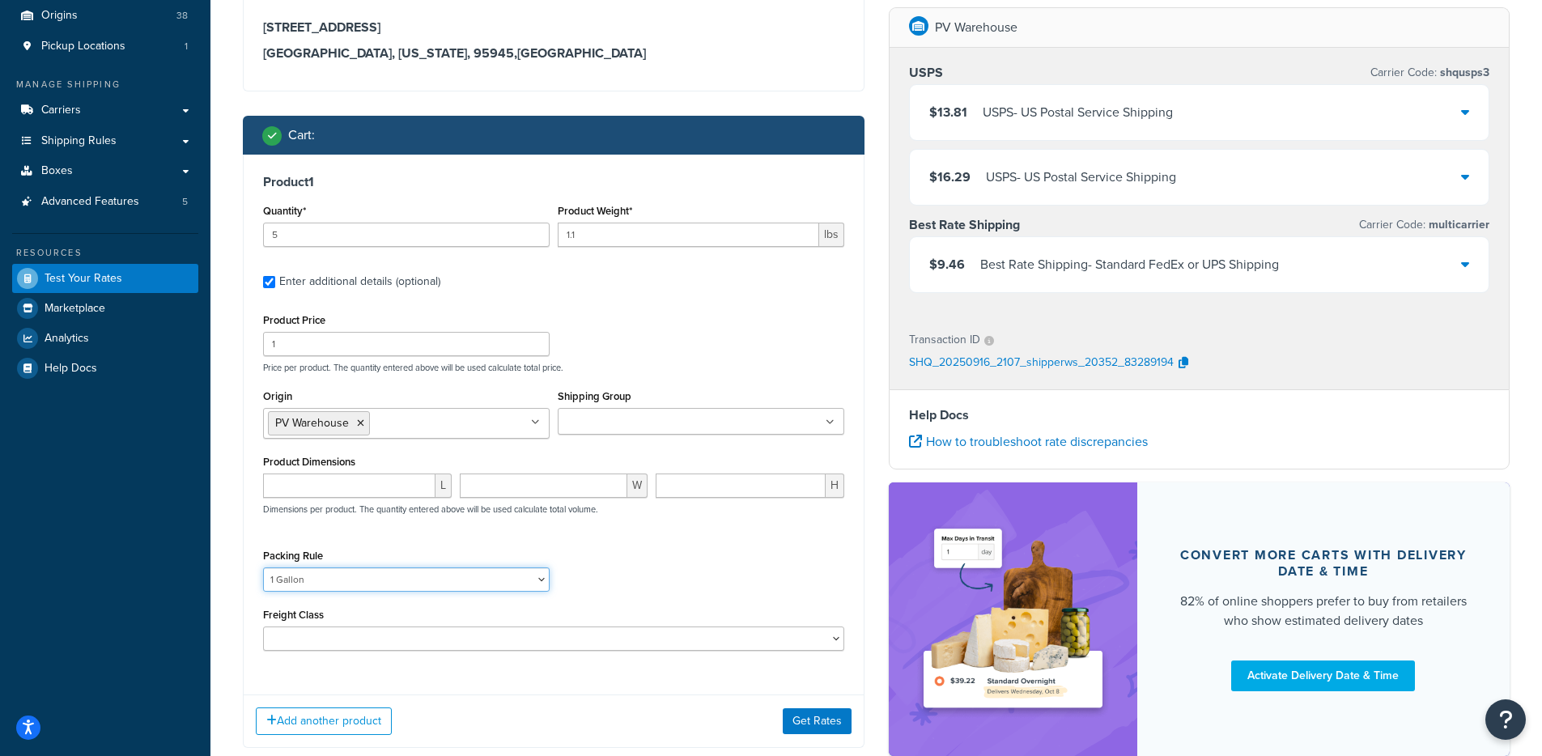
select select
click at [263, 569] on select "1 Gallon 10 Inch Plant Markers 20 Inch Plant Markers AHS 4 claw GO500 AHS 5 Gal…" at bounding box center [406, 579] width 286 height 24
click at [808, 718] on button "Get Rates" at bounding box center [816, 721] width 69 height 26
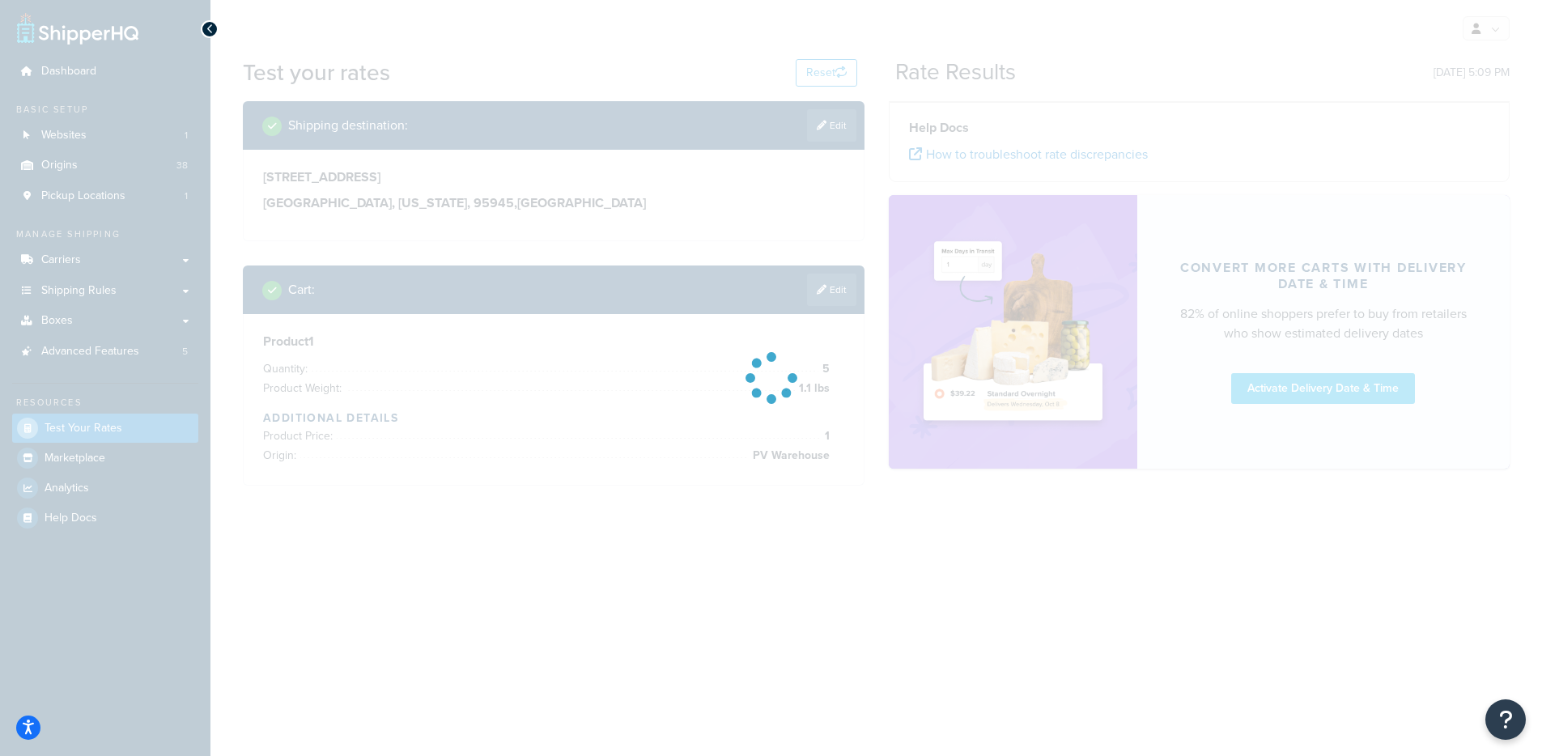
scroll to position [0, 0]
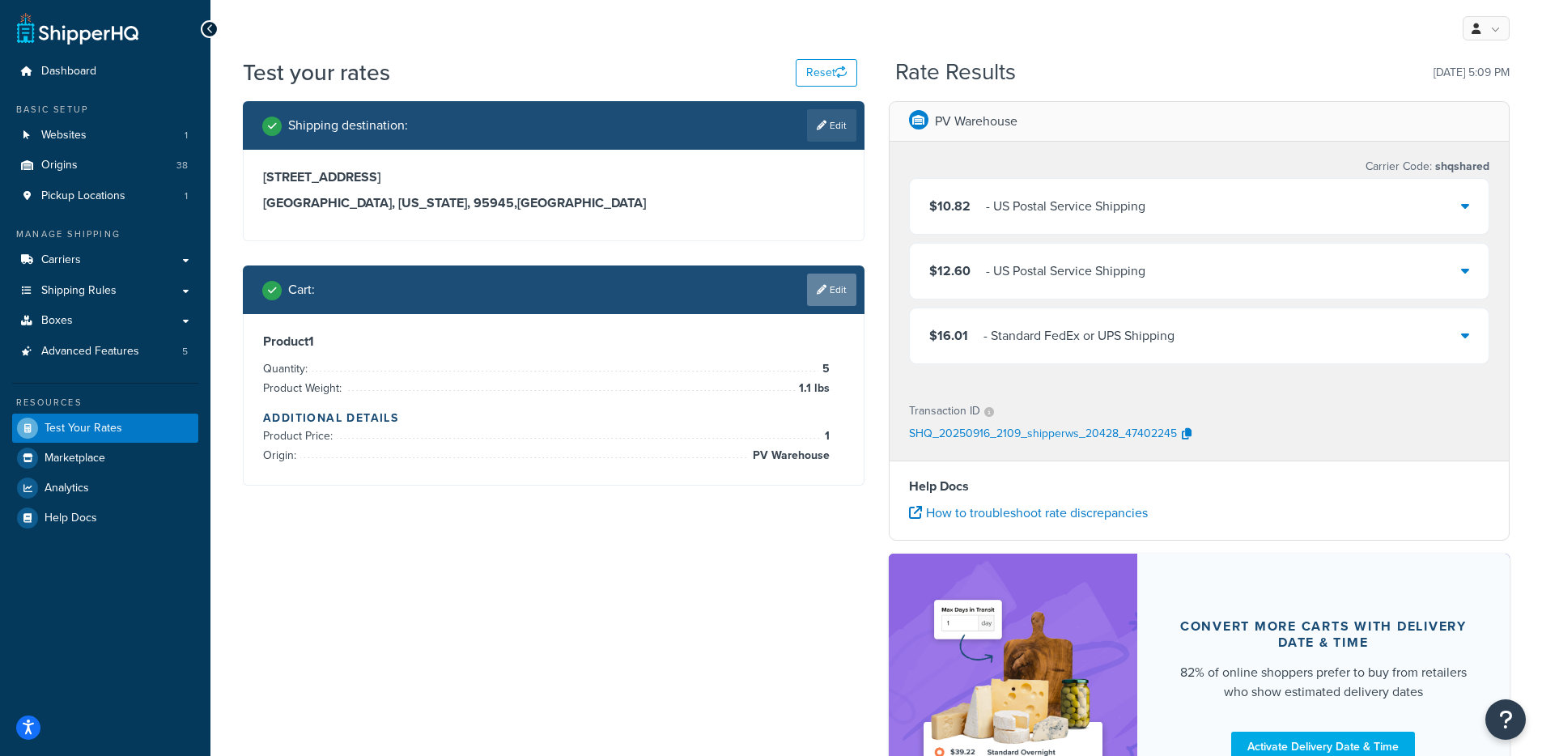
click at [834, 303] on link "Edit" at bounding box center [831, 290] width 49 height 32
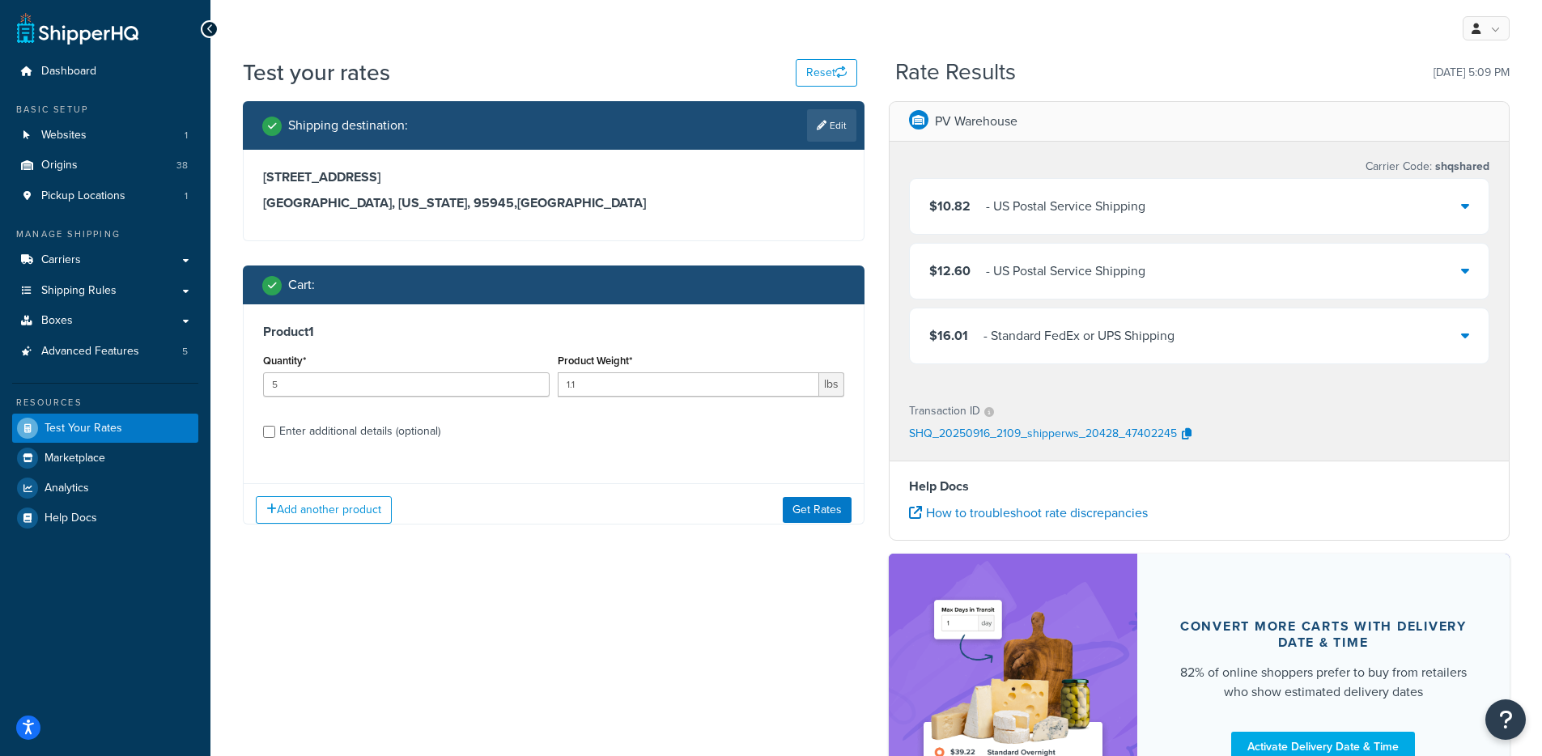
click at [367, 435] on div "Enter additional details (optional)" at bounding box center [359, 431] width 161 height 23
click at [275, 435] on input "Enter additional details (optional)" at bounding box center [269, 432] width 12 height 12
checkbox input "true"
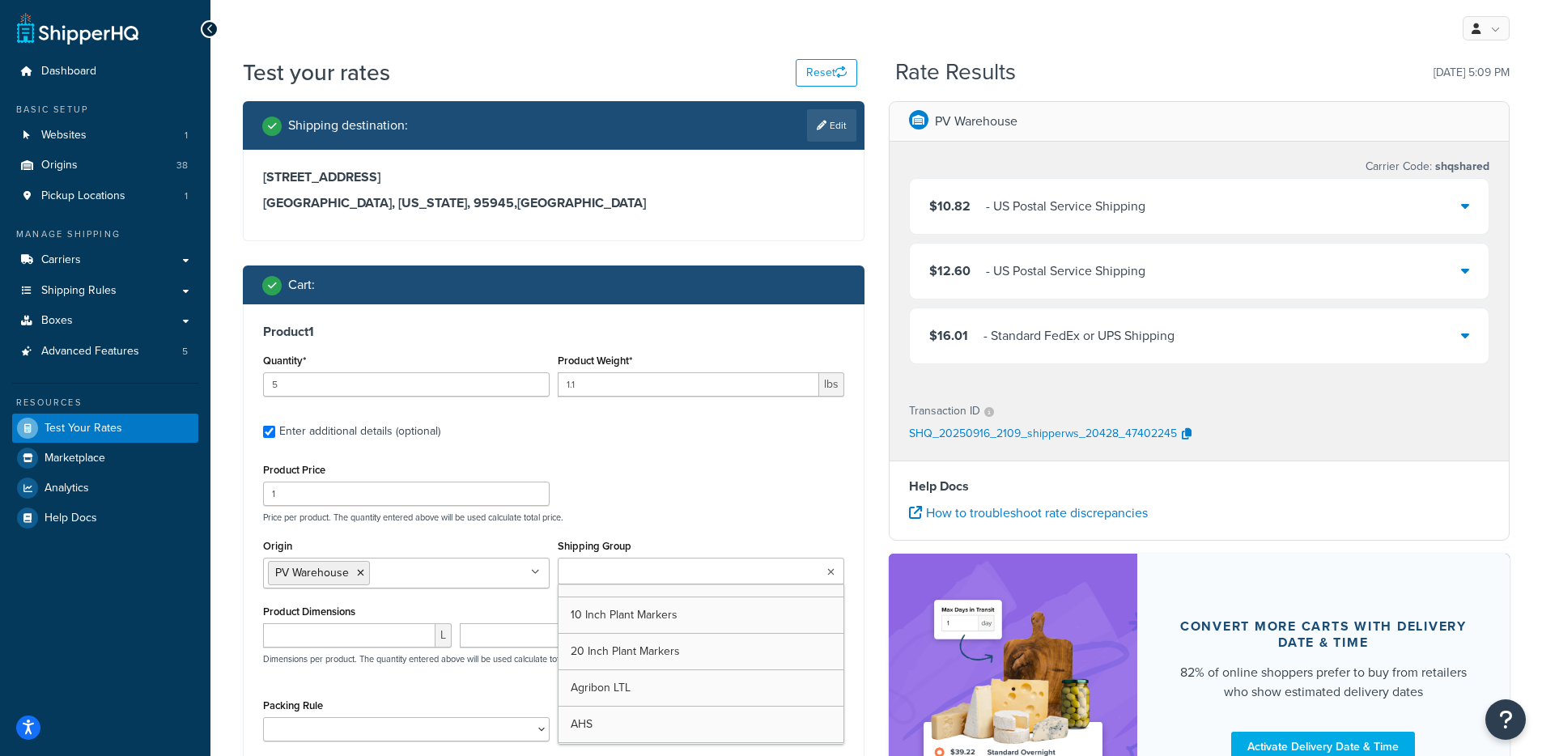
click at [616, 580] on input "Shipping Group" at bounding box center [633, 572] width 143 height 18
type input "annie"
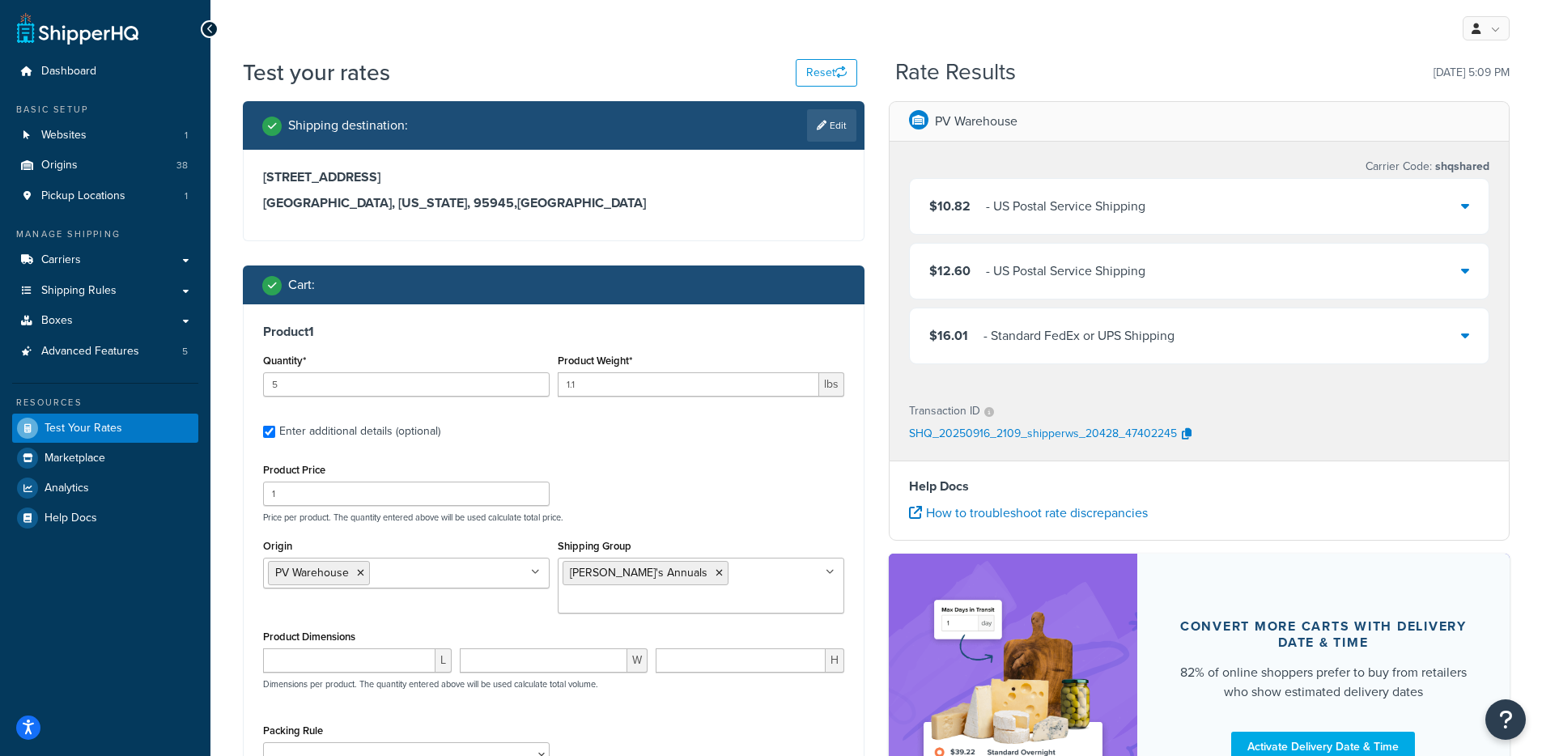
click at [723, 498] on div "Product Price 1 Price per product. The quantity entered above will be used calc…" at bounding box center [553, 491] width 589 height 64
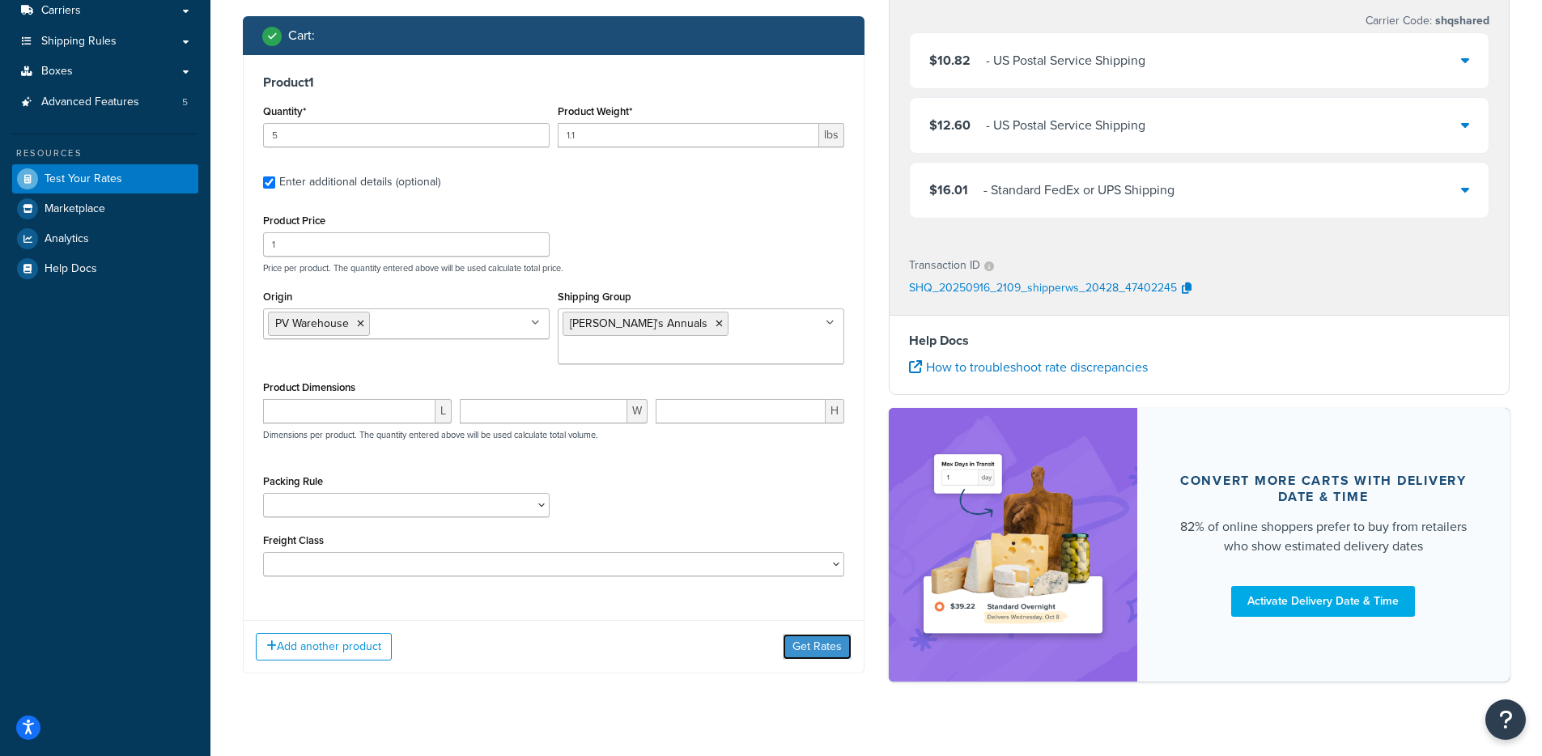
click at [788, 634] on button "Get Rates" at bounding box center [816, 647] width 69 height 26
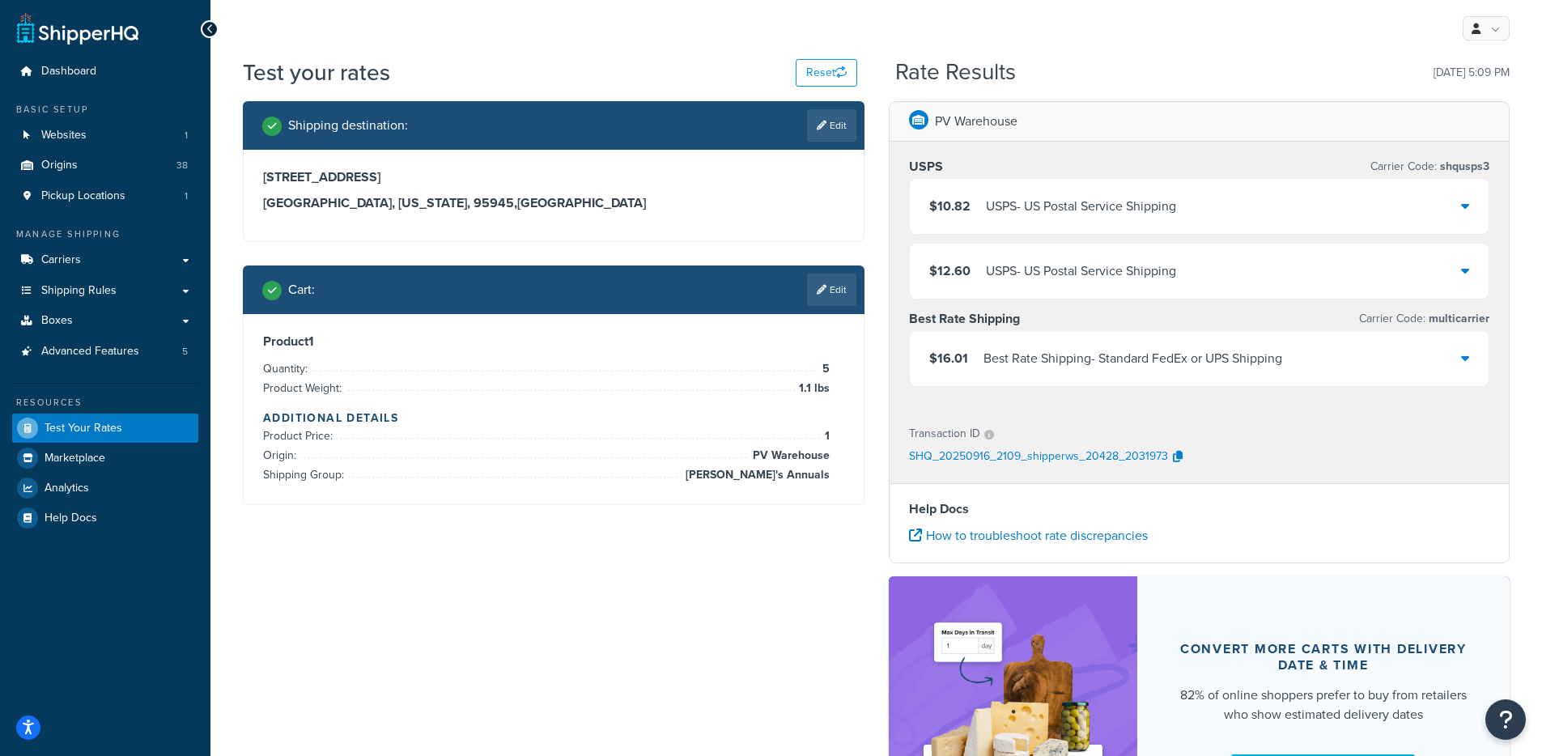
click at [1071, 223] on div "$10.82 USPS - US Postal Service Shipping" at bounding box center [1199, 206] width 579 height 55
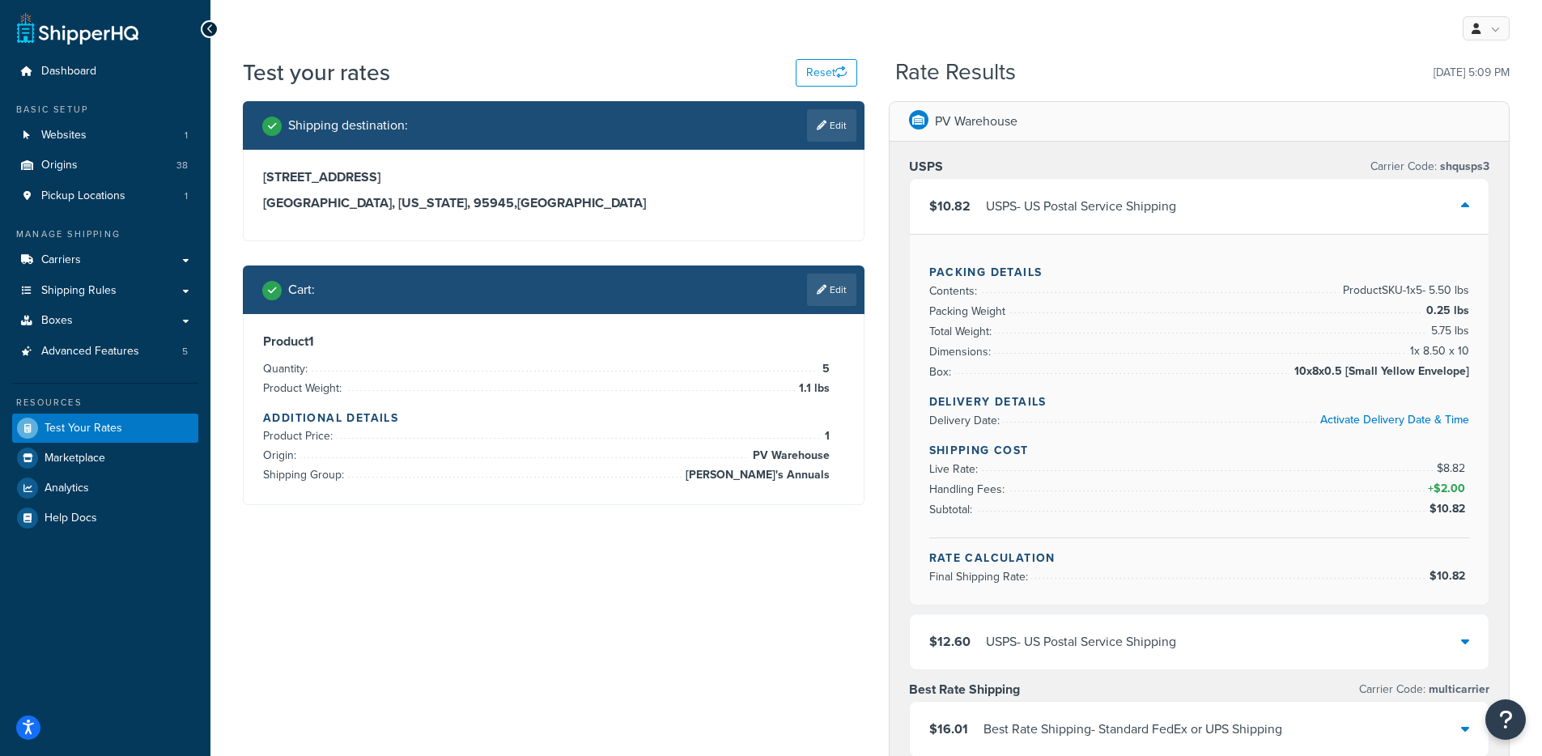
click at [1071, 223] on div "$10.82 USPS - US Postal Service Shipping" at bounding box center [1199, 206] width 579 height 55
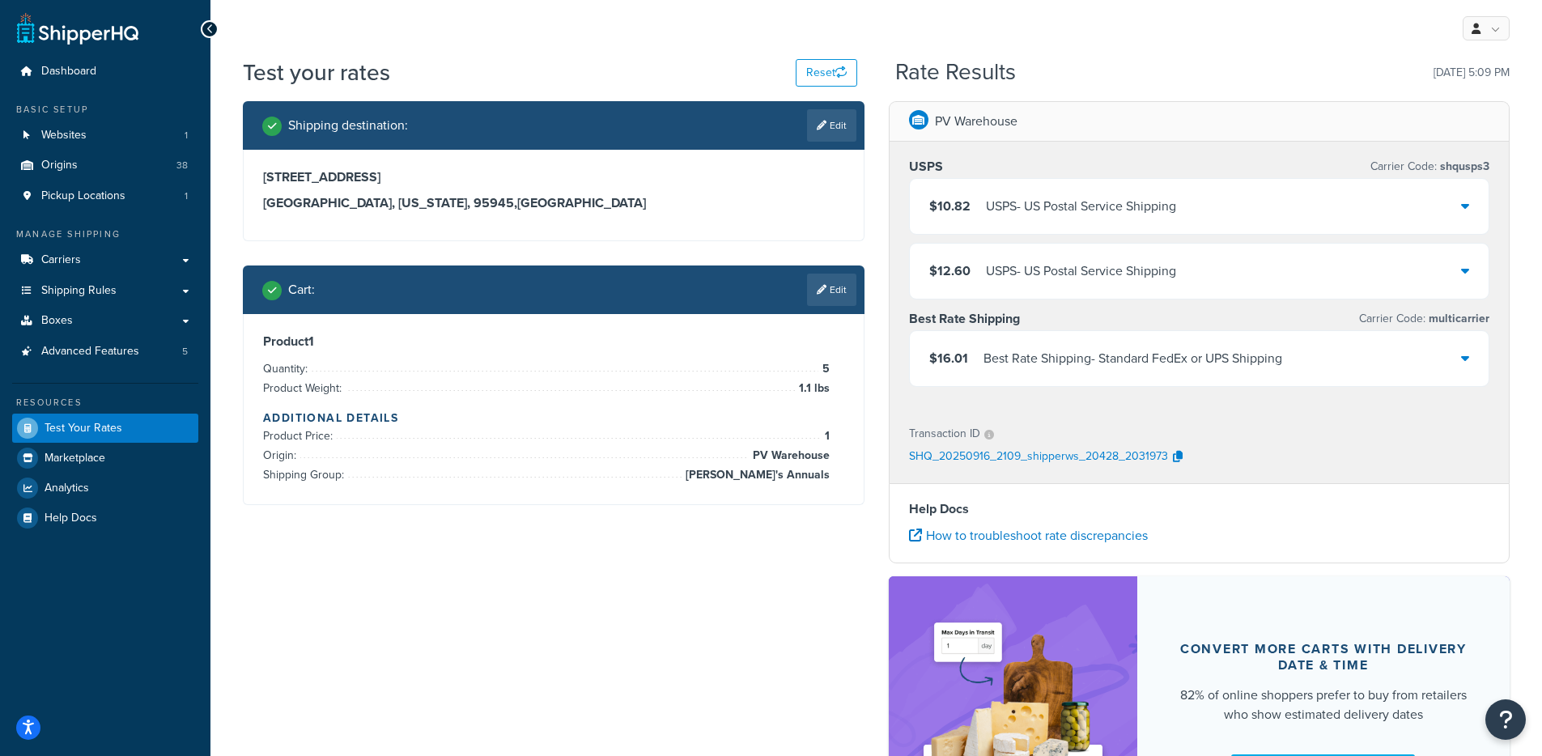
click at [1095, 288] on div "$12.60 USPS - US Postal Service Shipping" at bounding box center [1199, 271] width 579 height 55
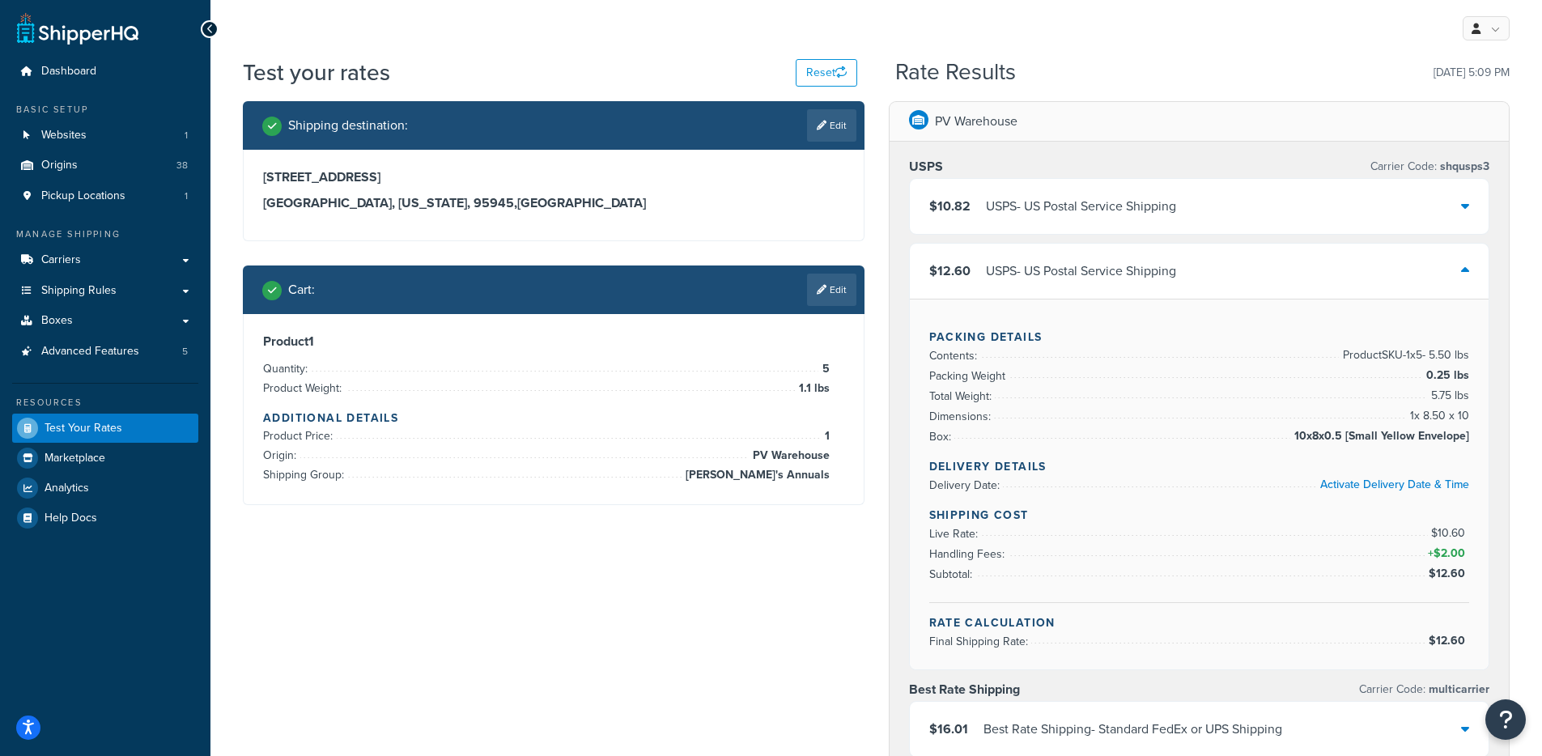
click at [1095, 288] on div "$12.60 USPS - US Postal Service Shipping" at bounding box center [1199, 271] width 579 height 55
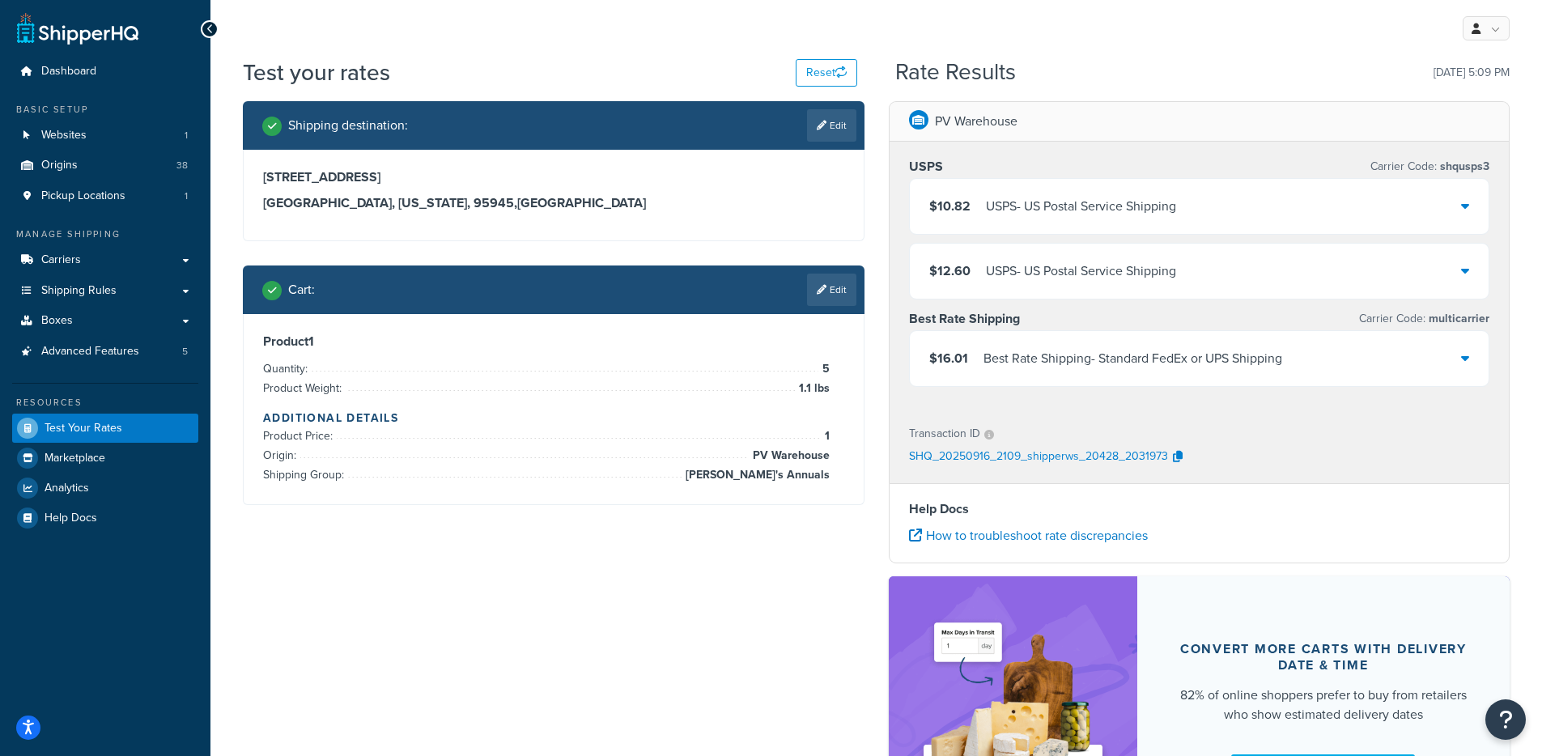
click at [1079, 214] on div "USPS - US Postal Service Shipping" at bounding box center [1081, 206] width 190 height 23
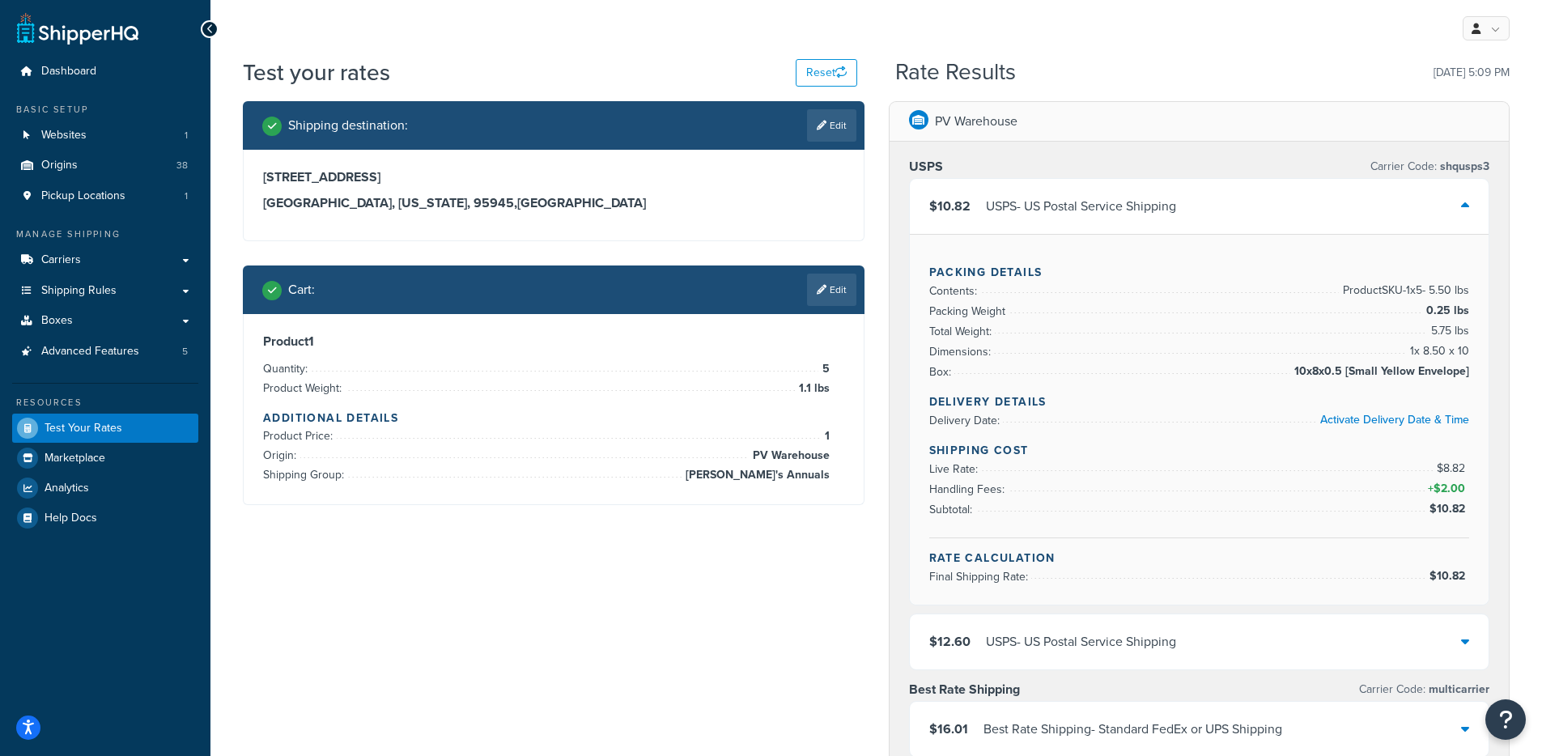
click at [1079, 214] on div "USPS - US Postal Service Shipping" at bounding box center [1081, 206] width 190 height 23
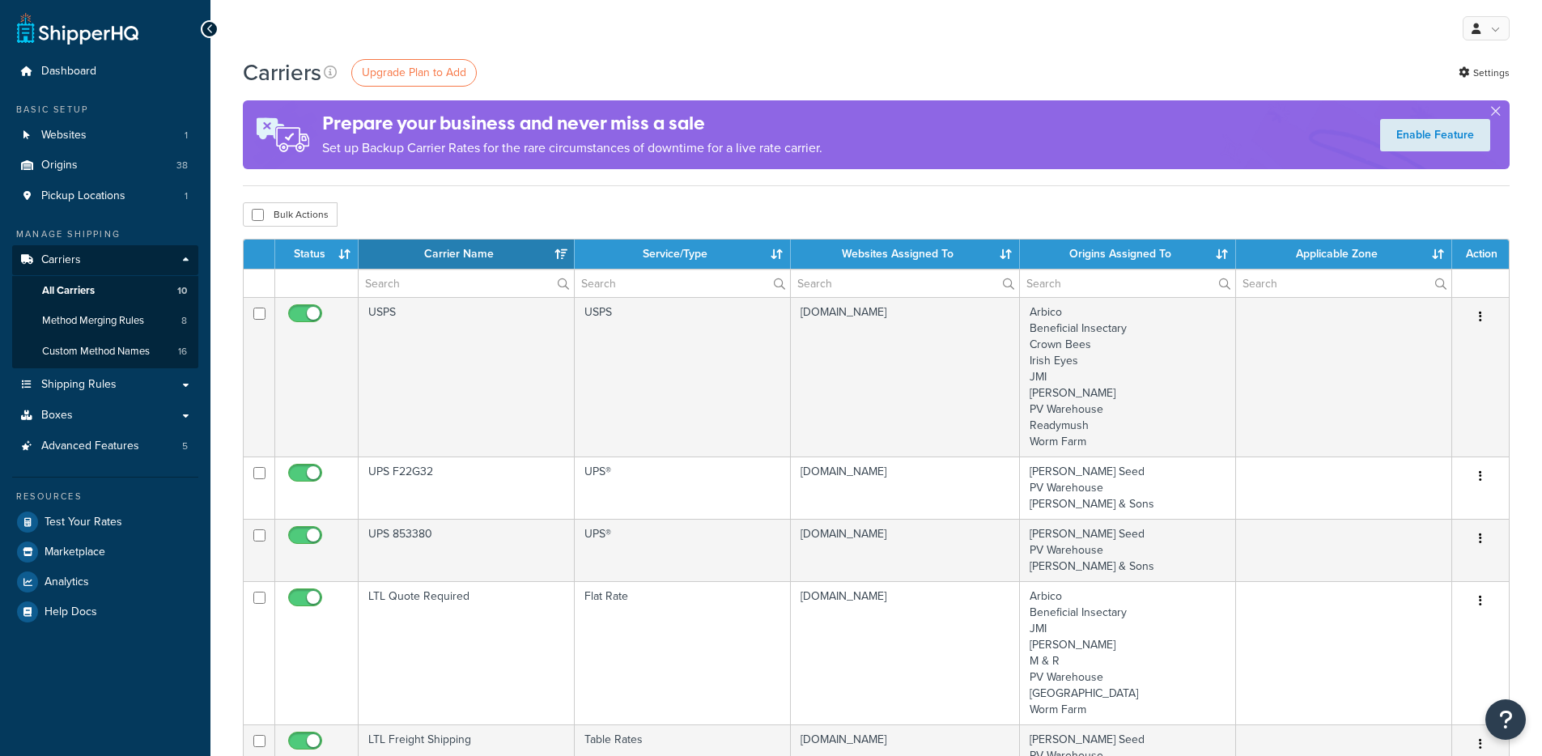
select select "15"
click at [108, 324] on span "Method Merging Rules" at bounding box center [93, 321] width 102 height 14
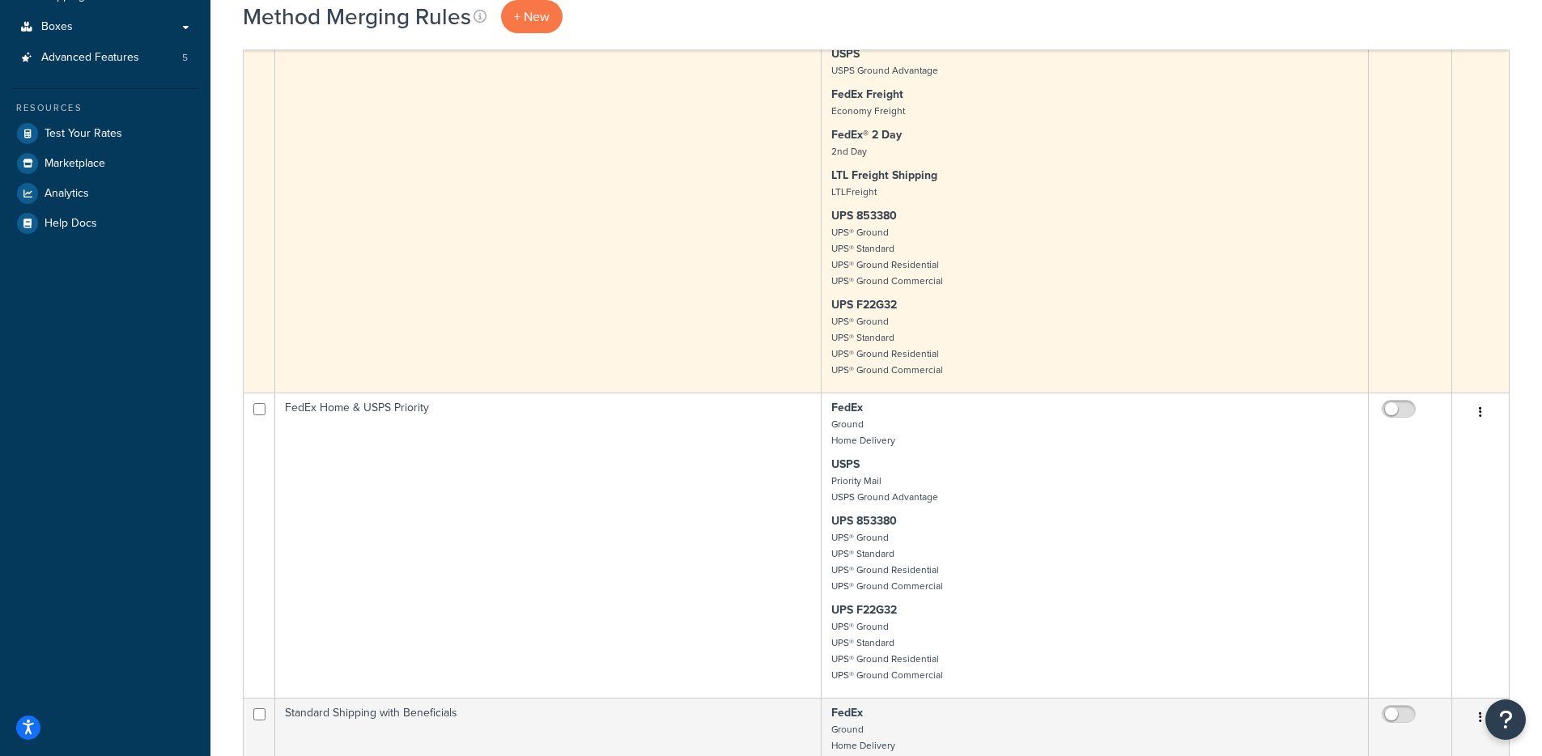
scroll to position [263, 0]
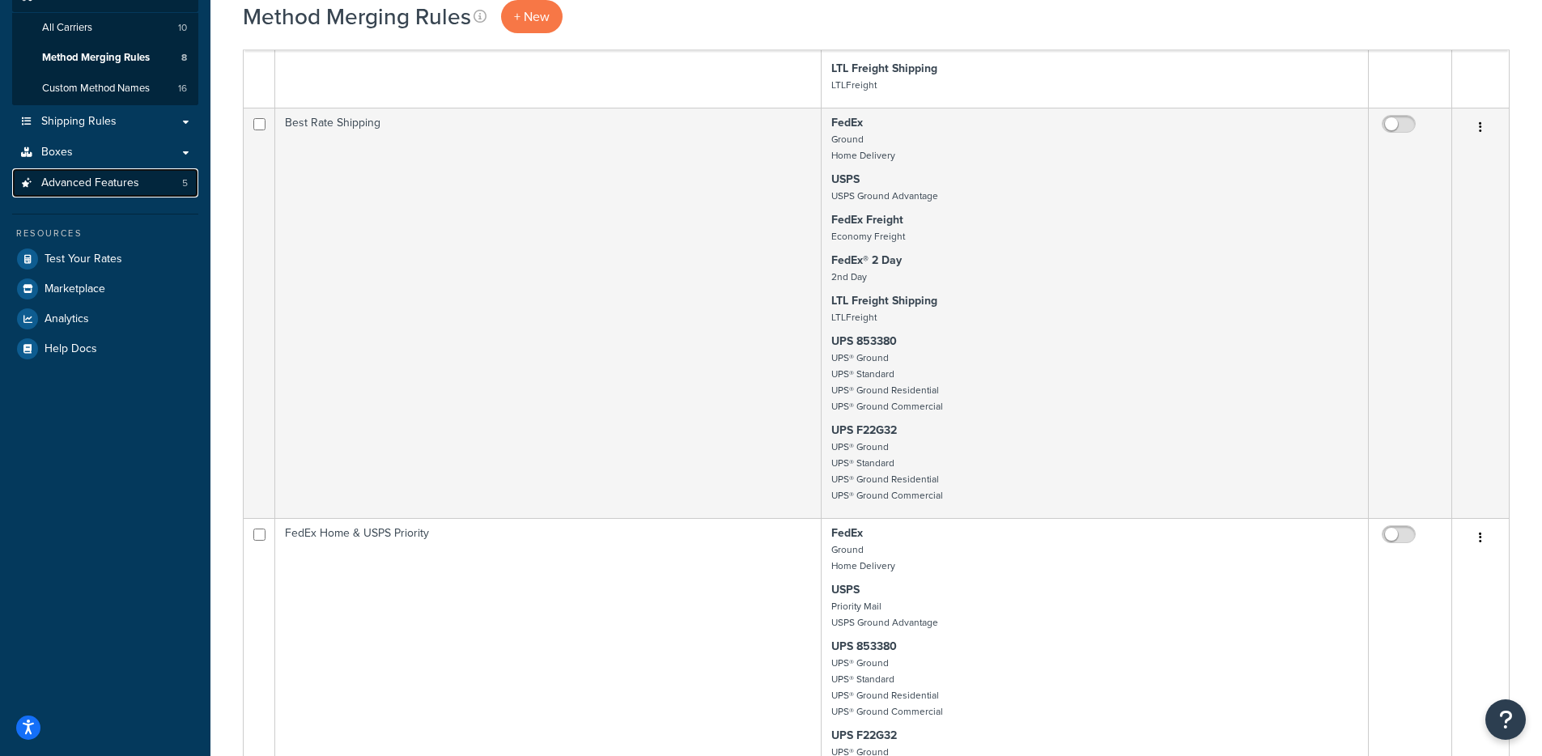
click at [163, 176] on link "Advanced Features 5" at bounding box center [105, 183] width 186 height 30
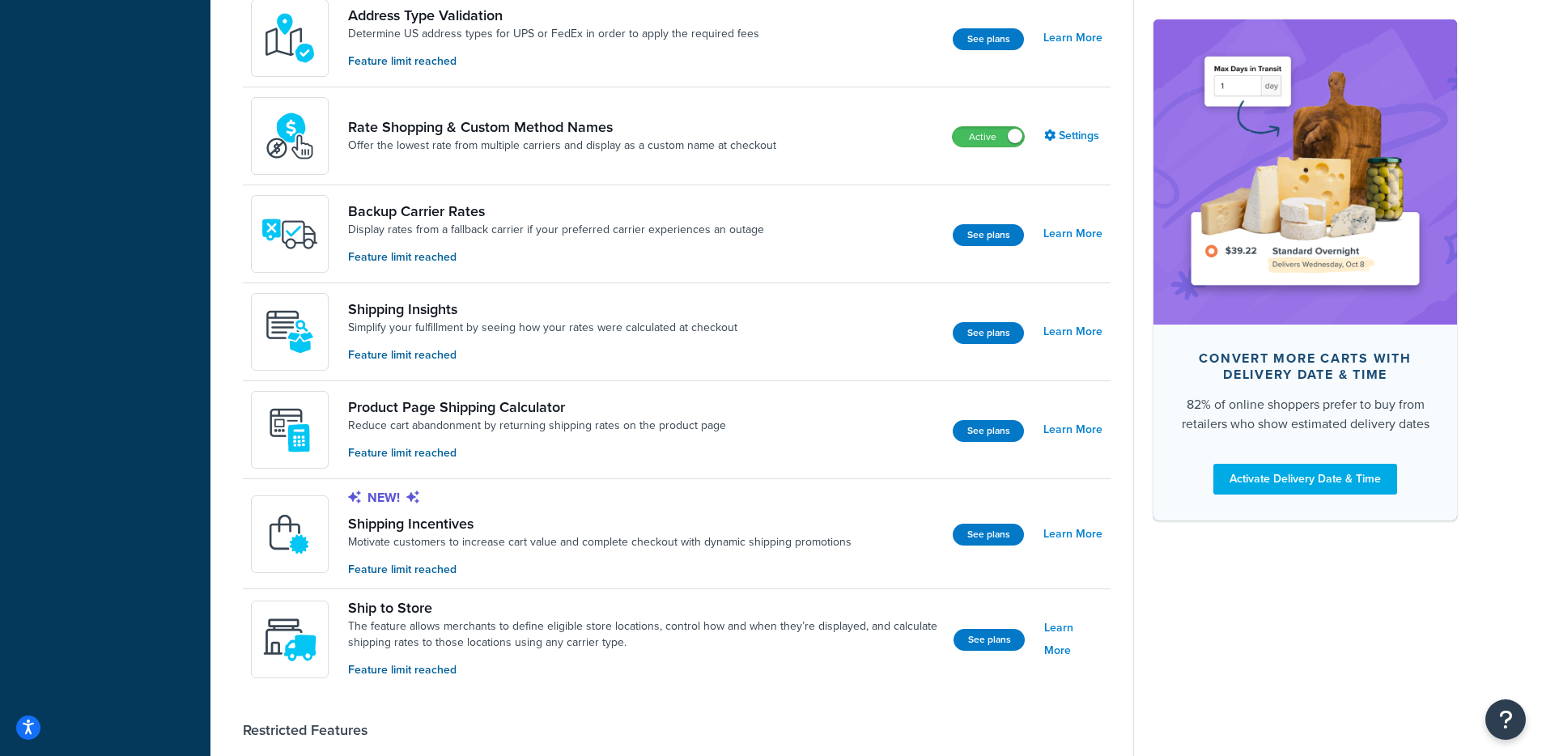
scroll to position [596, 0]
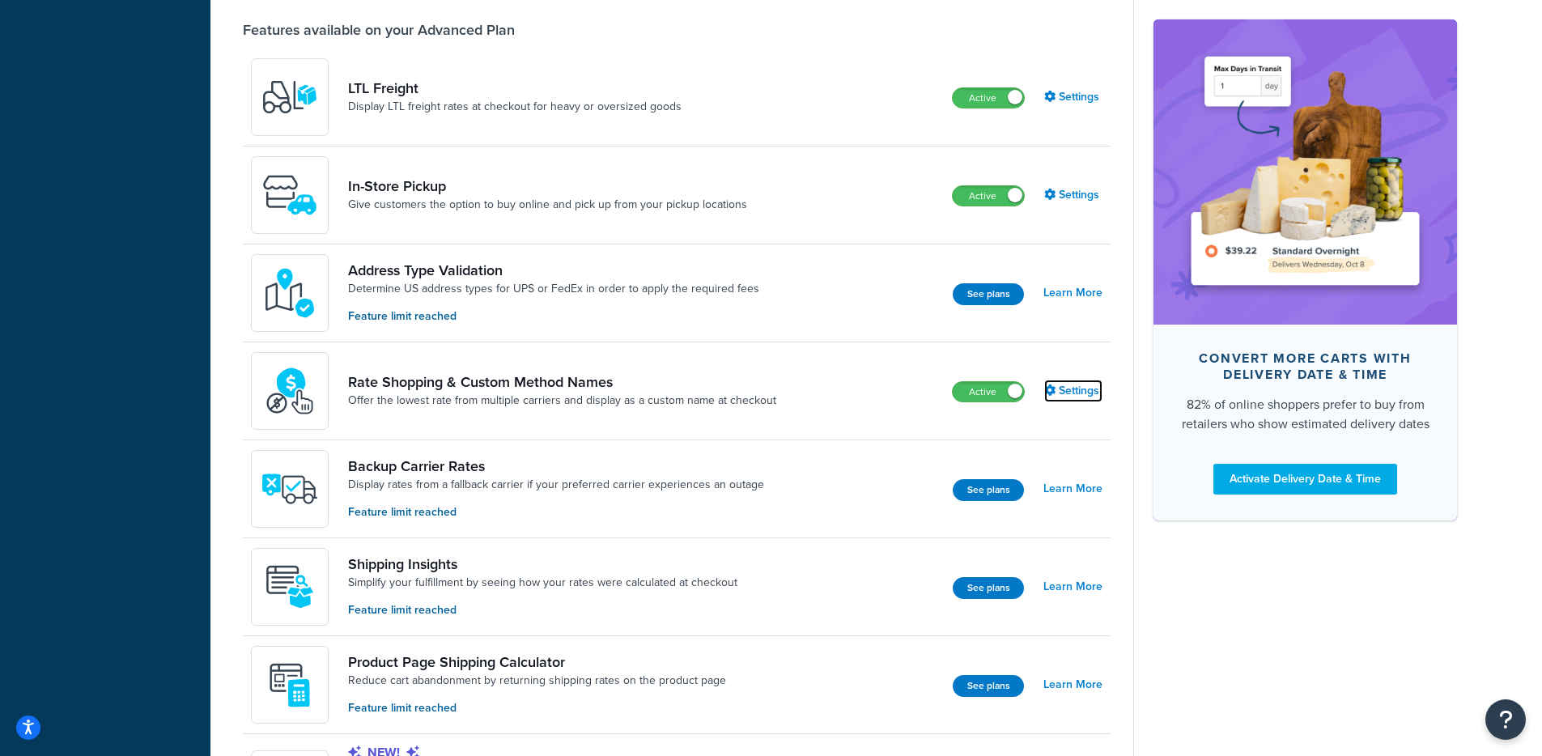
click at [1064, 395] on link "Settings" at bounding box center [1073, 391] width 58 height 23
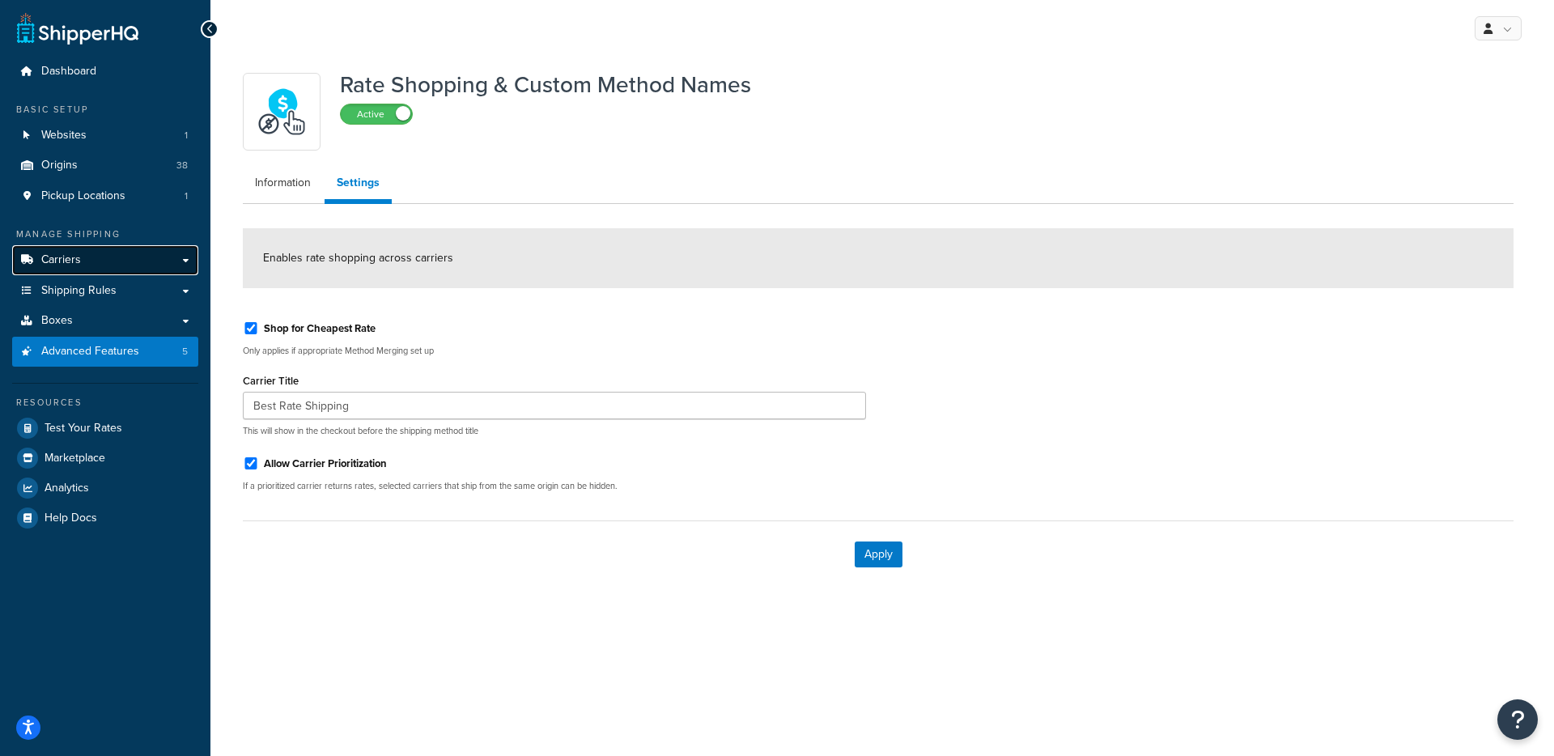
click at [114, 265] on link "Carriers" at bounding box center [105, 260] width 186 height 30
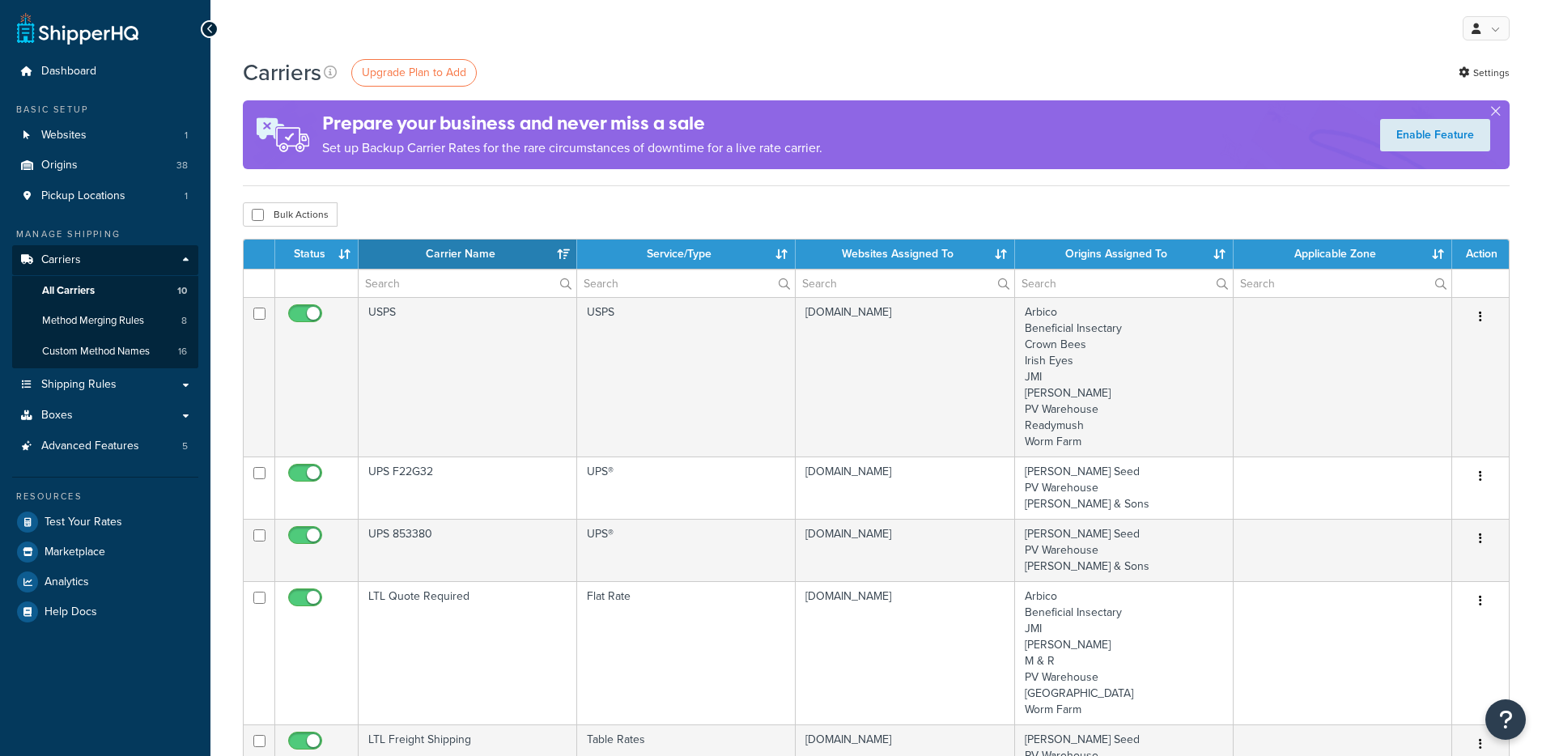
select select "15"
click at [136, 316] on span "Method Merging Rules" at bounding box center [93, 321] width 102 height 14
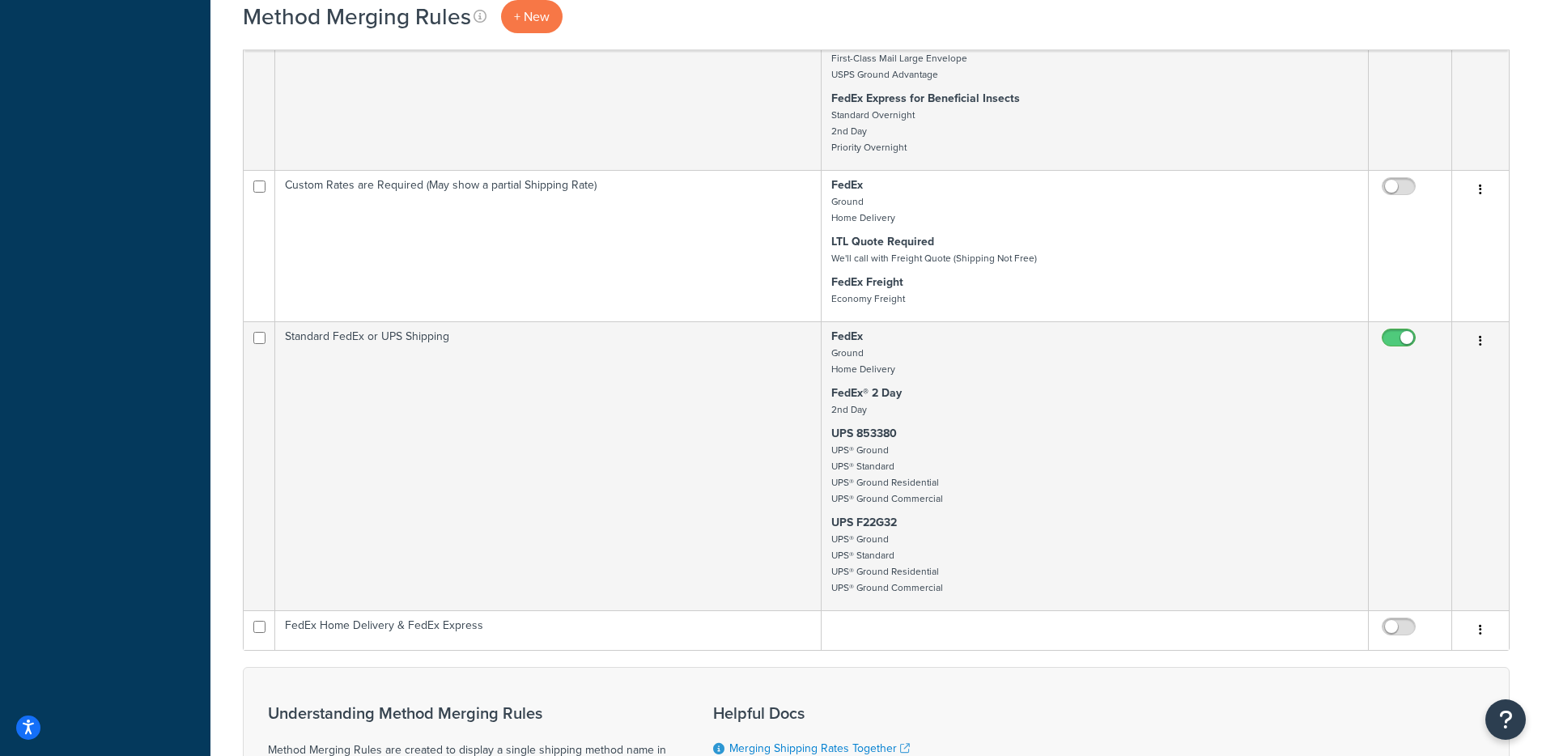
scroll to position [1156, 0]
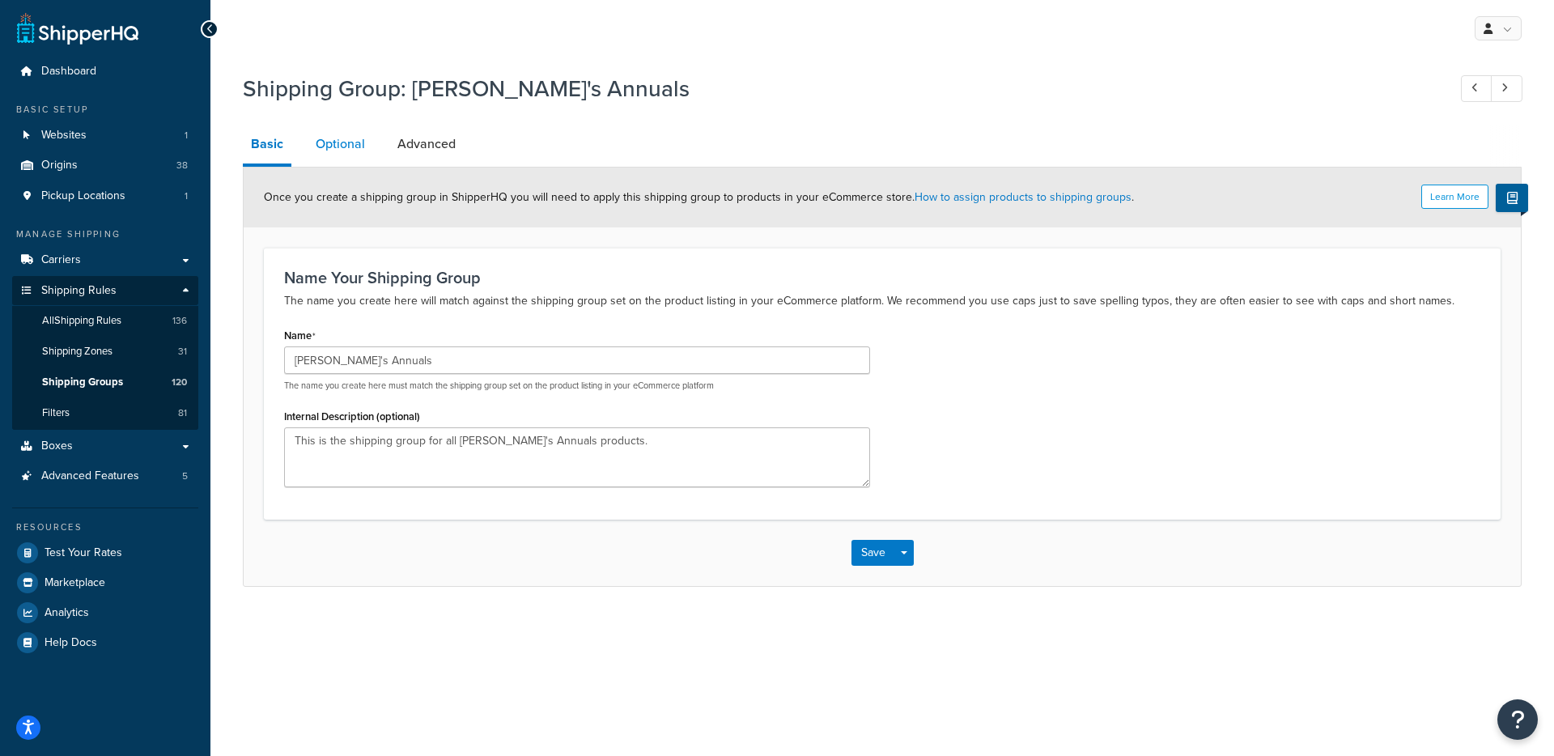
click at [325, 138] on link "Optional" at bounding box center [340, 144] width 66 height 39
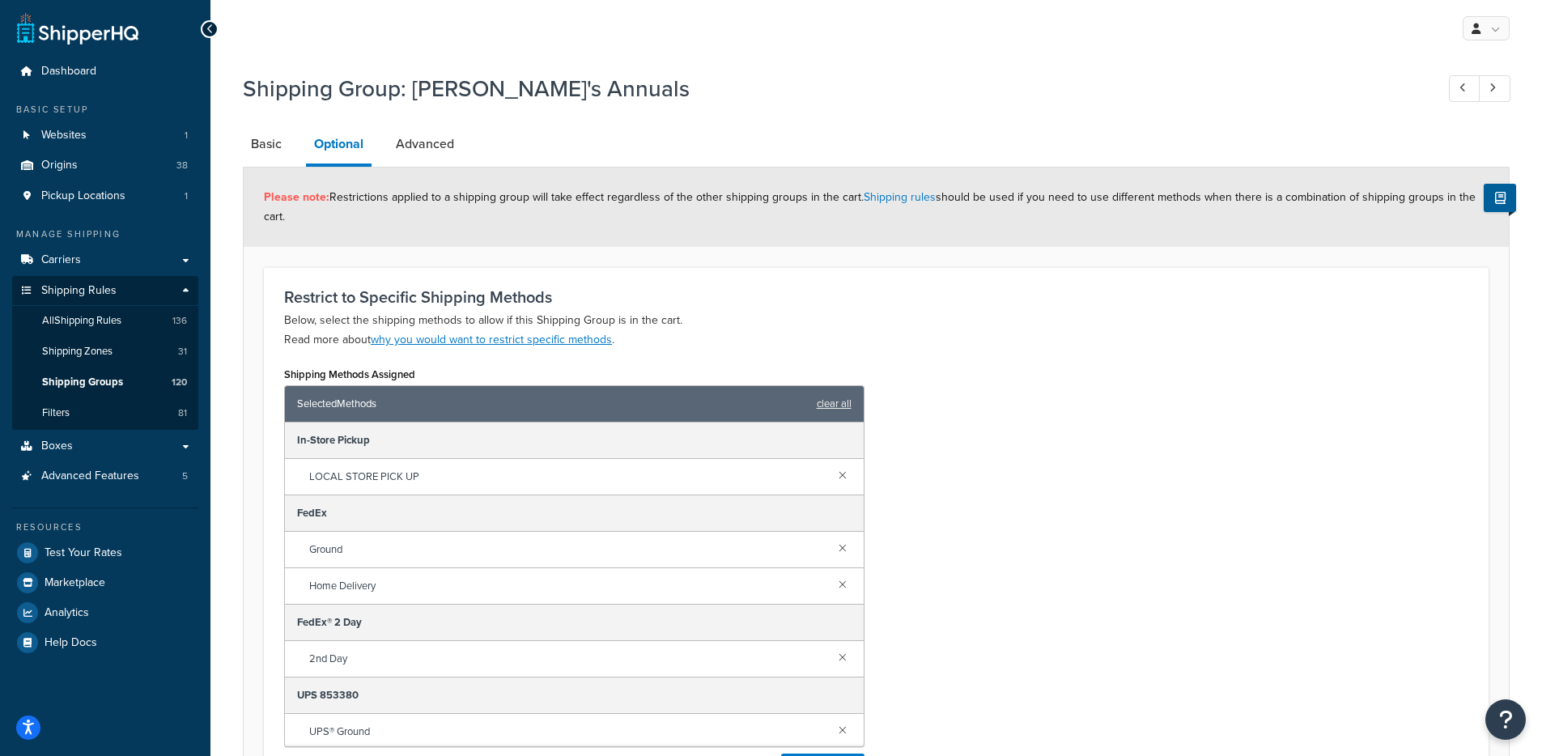
click at [463, 134] on li "Advanced" at bounding box center [433, 144] width 91 height 39
click at [395, 171] on div "Please note: Restrictions applied to a shipping group will take effect regardle…" at bounding box center [876, 207] width 1265 height 79
click at [416, 136] on link "Advanced" at bounding box center [425, 144] width 74 height 39
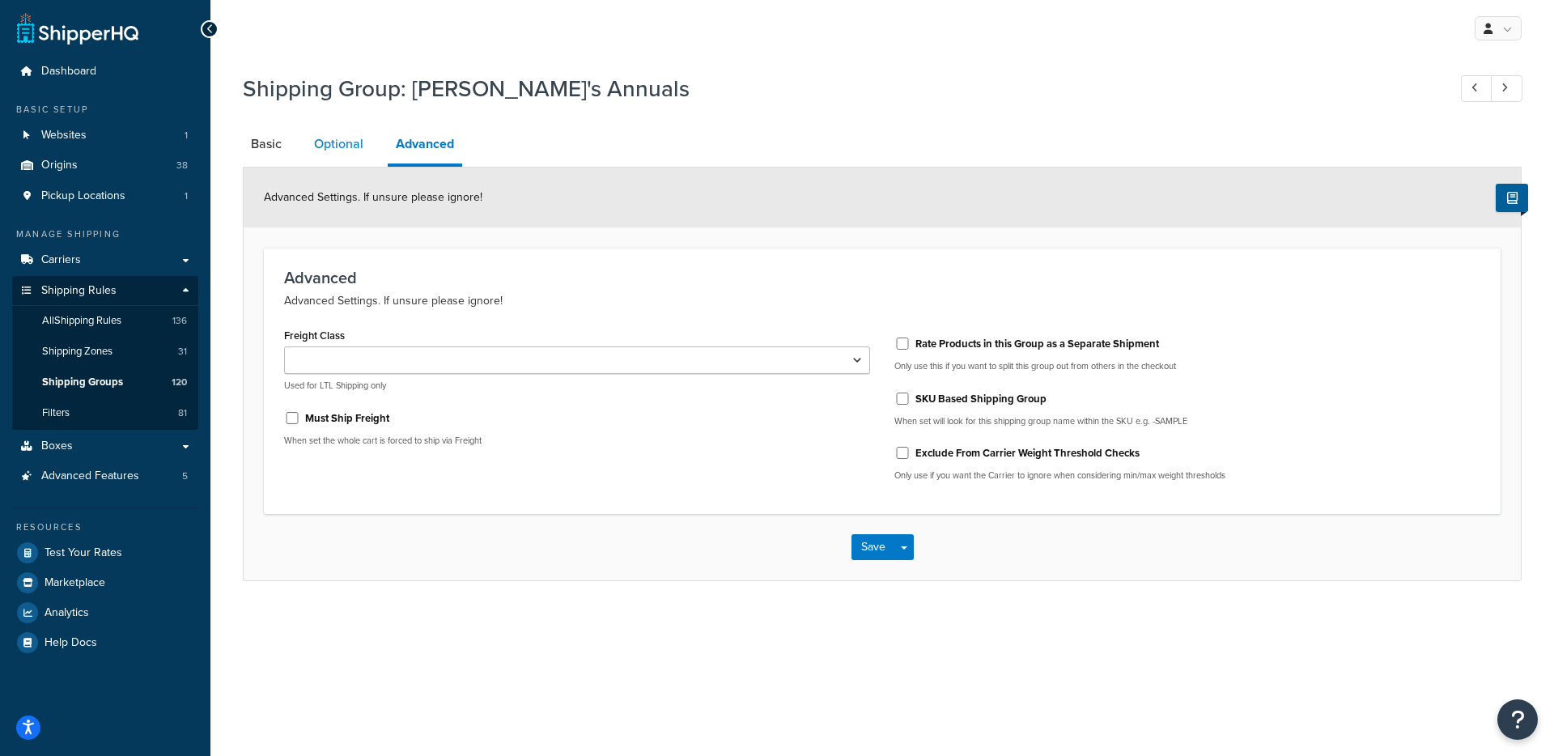
click at [352, 139] on link "Optional" at bounding box center [339, 144] width 66 height 39
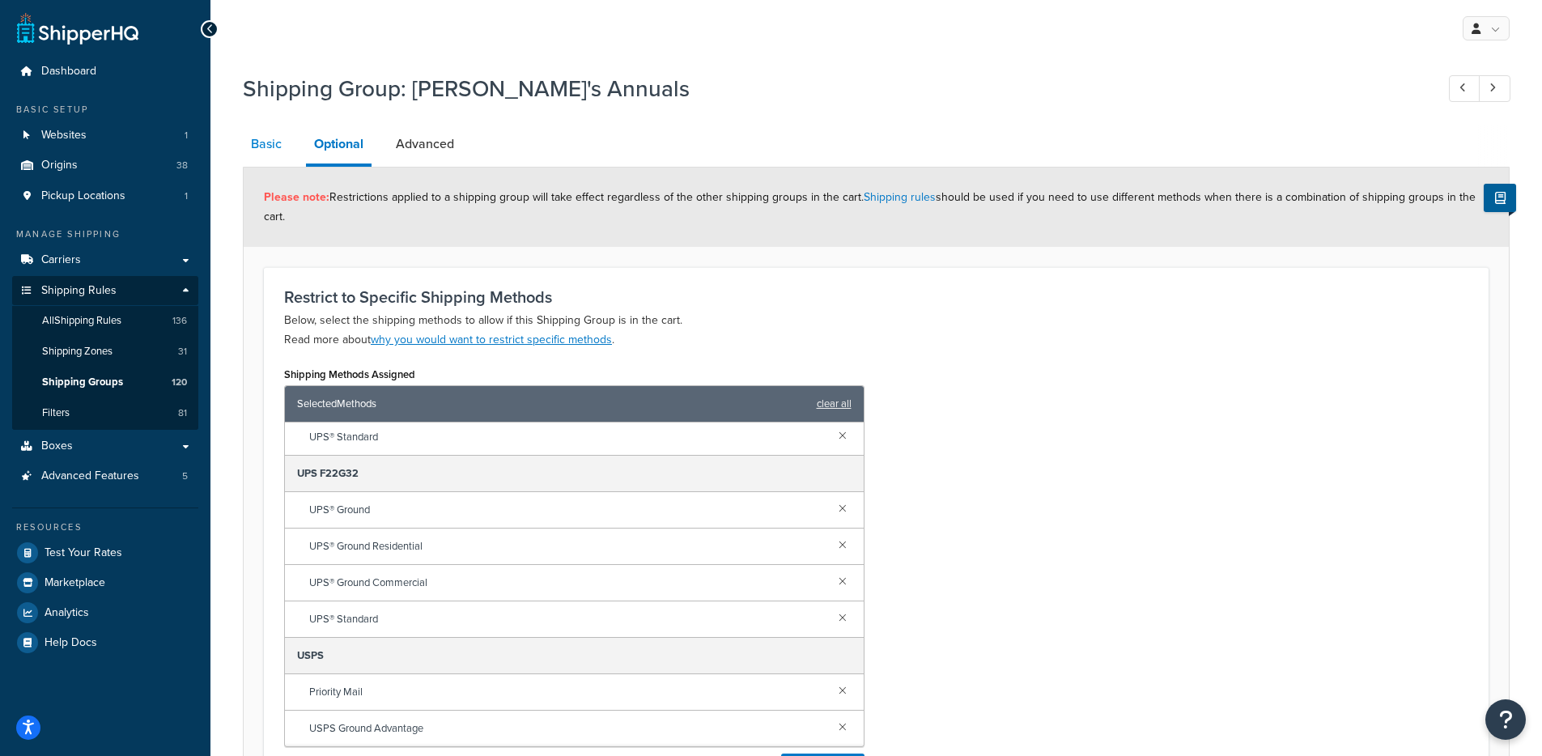
click at [277, 142] on link "Basic" at bounding box center [266, 144] width 47 height 39
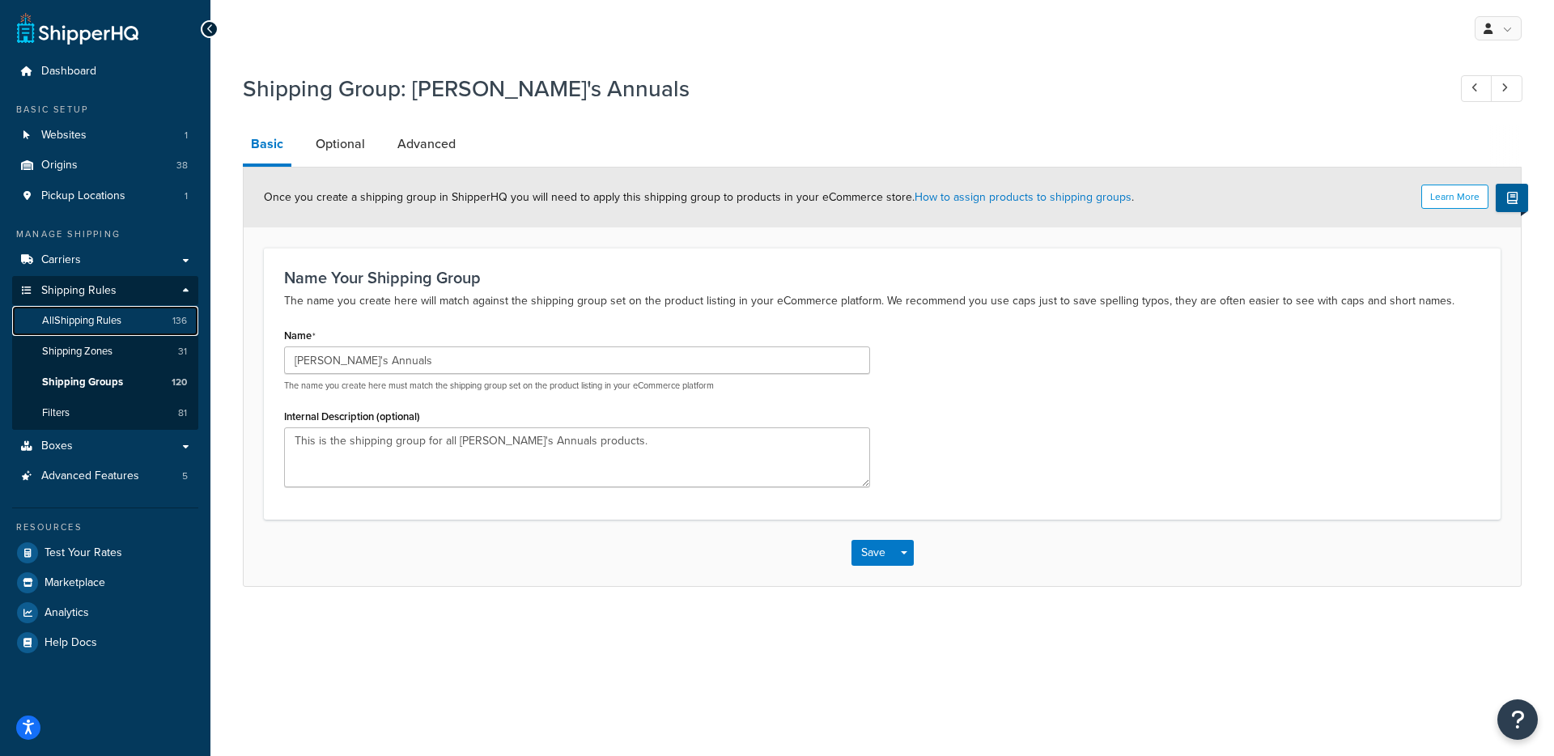
click at [121, 327] on span "All Shipping Rules" at bounding box center [81, 321] width 79 height 14
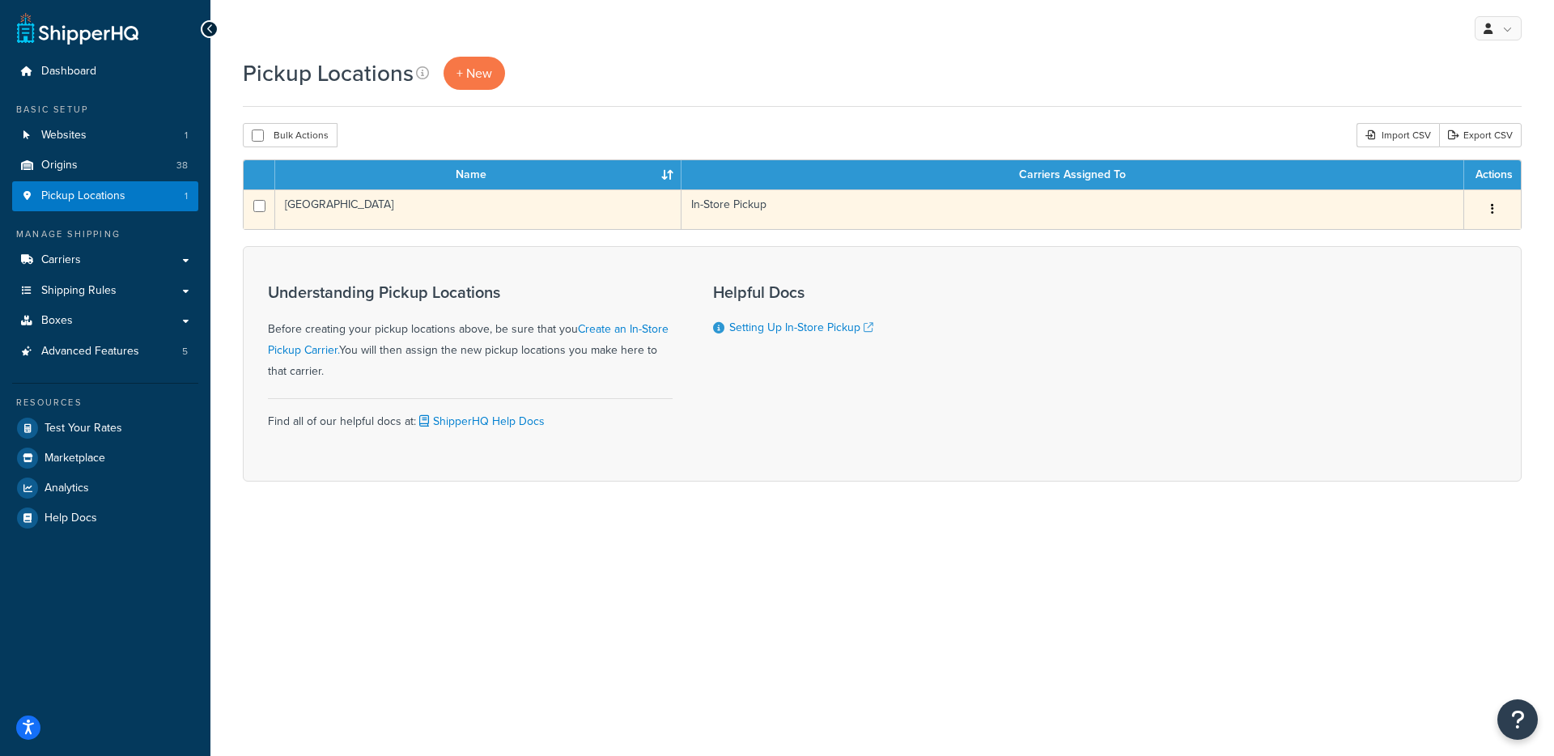
click at [640, 214] on td "Grass Valley" at bounding box center [478, 209] width 406 height 40
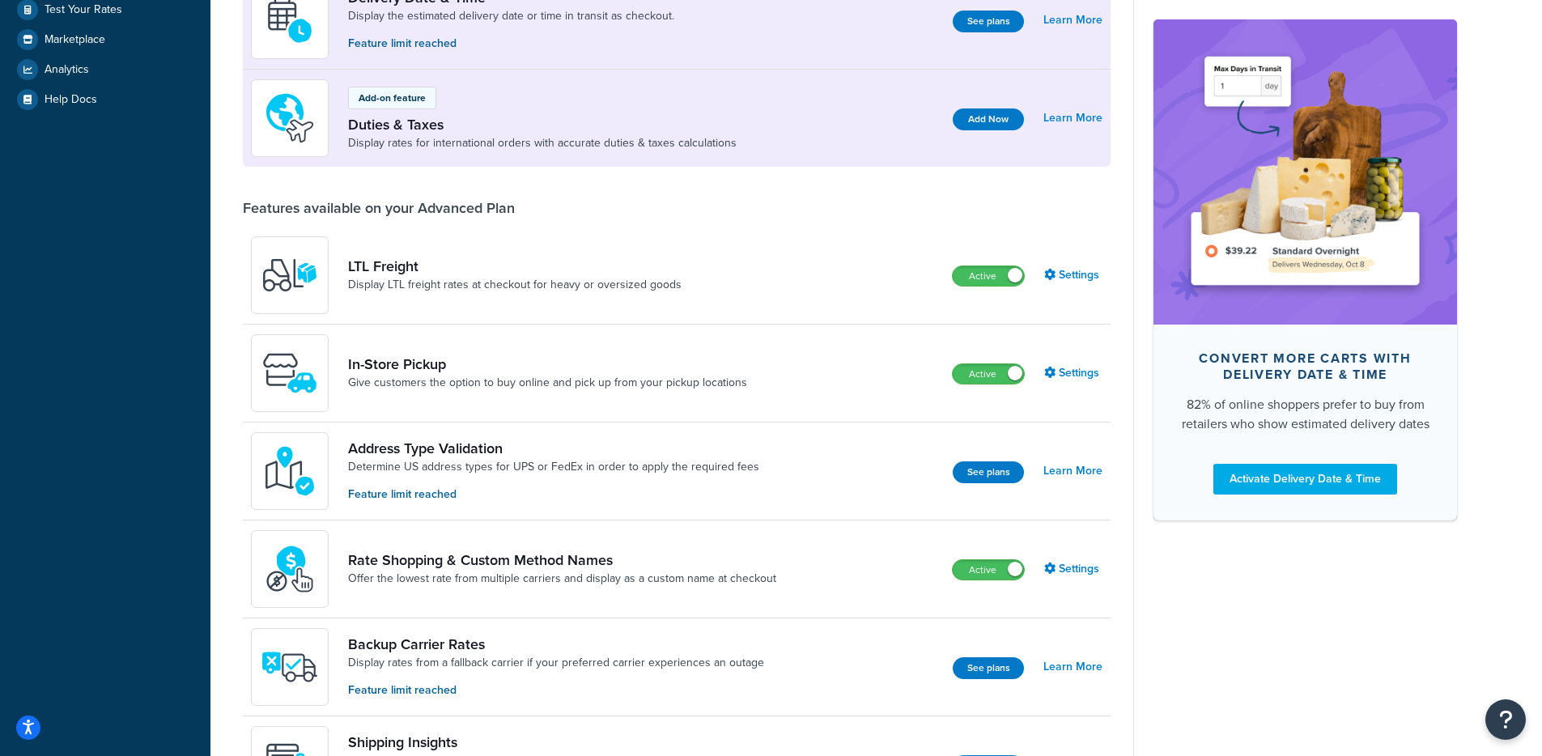
scroll to position [457, 0]
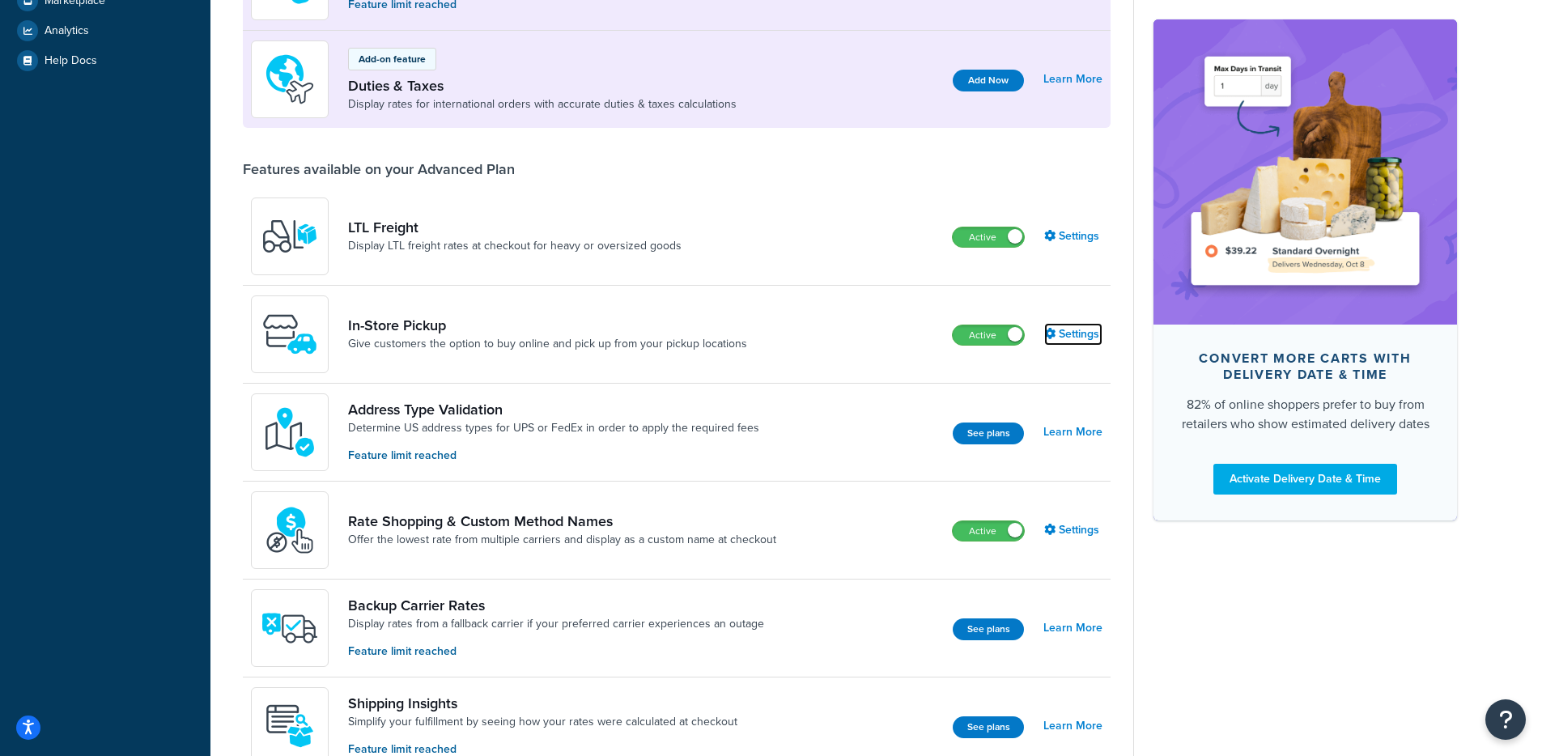
click at [1092, 331] on link "Settings" at bounding box center [1073, 334] width 58 height 23
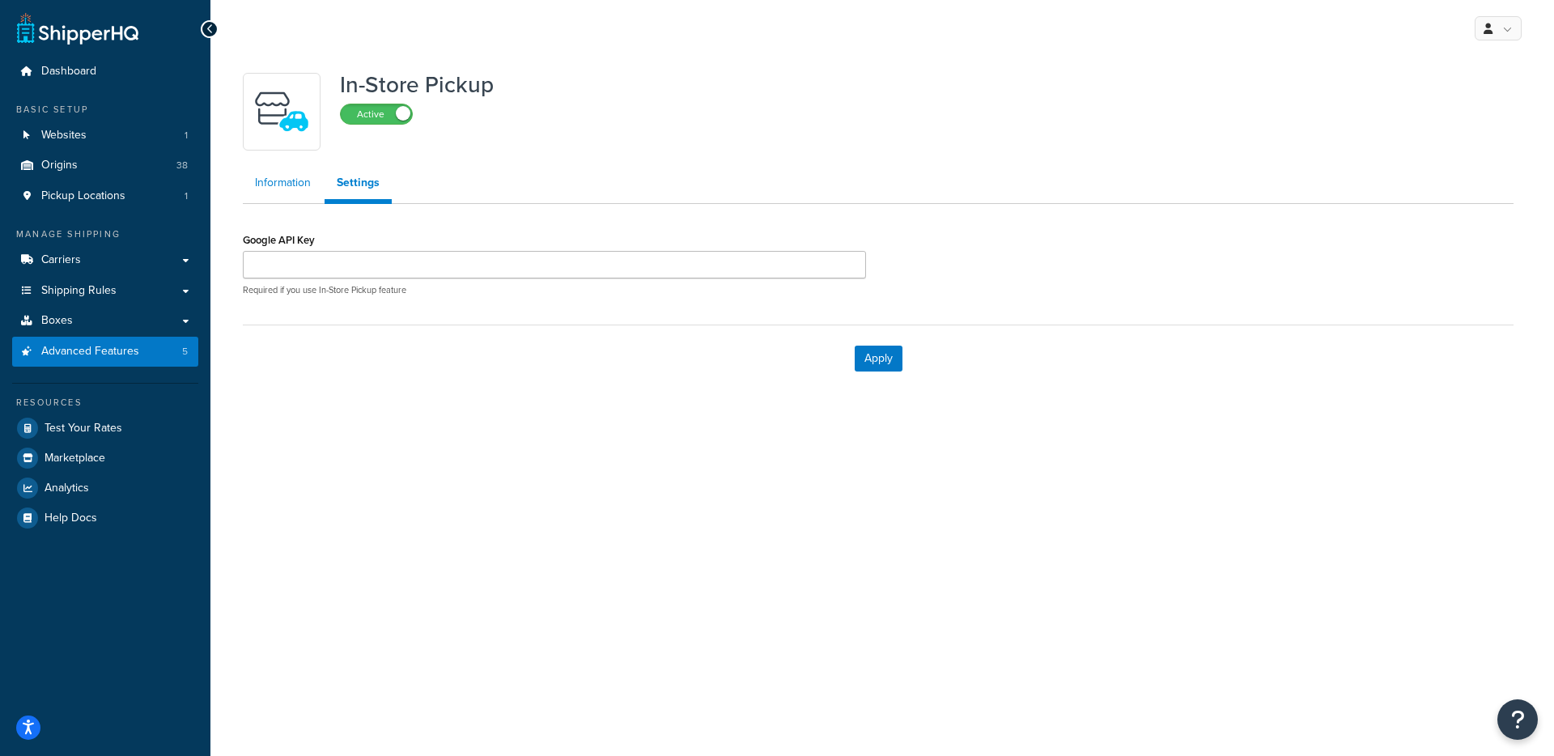
click at [288, 184] on link "Information" at bounding box center [283, 183] width 80 height 32
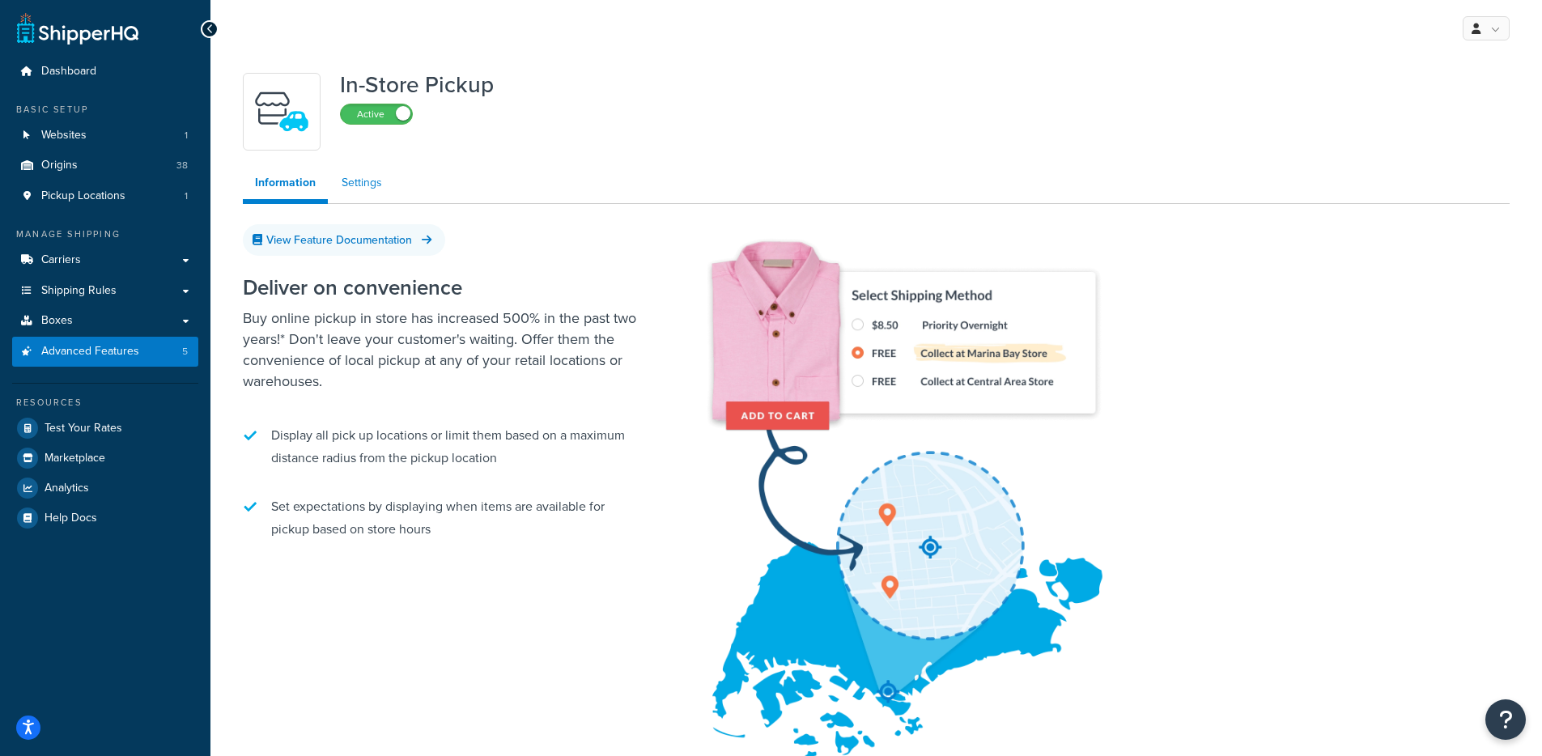
click at [346, 177] on link "Settings" at bounding box center [361, 183] width 65 height 32
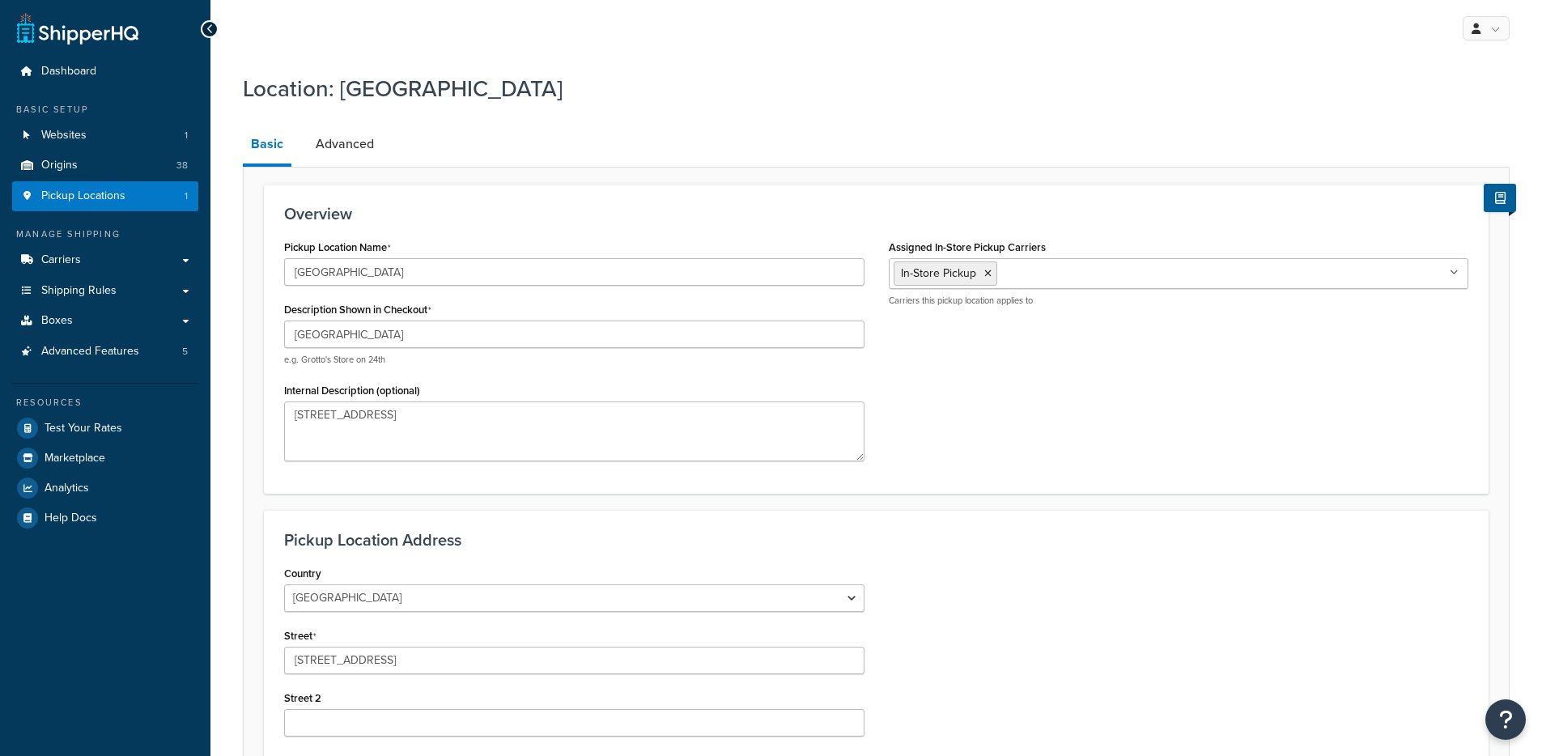
select select "5"
click at [376, 161] on link "Advanced" at bounding box center [344, 144] width 74 height 39
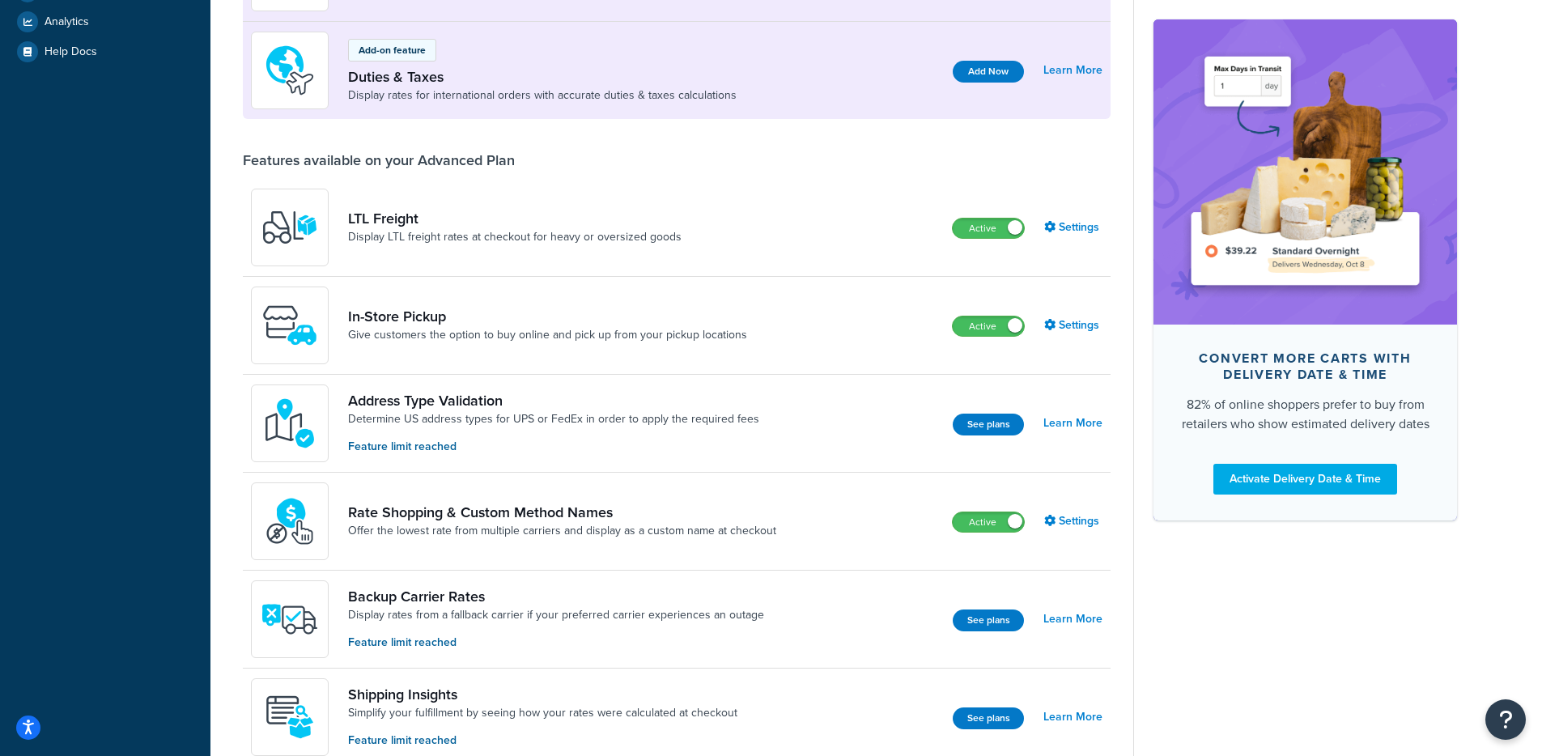
scroll to position [469, 0]
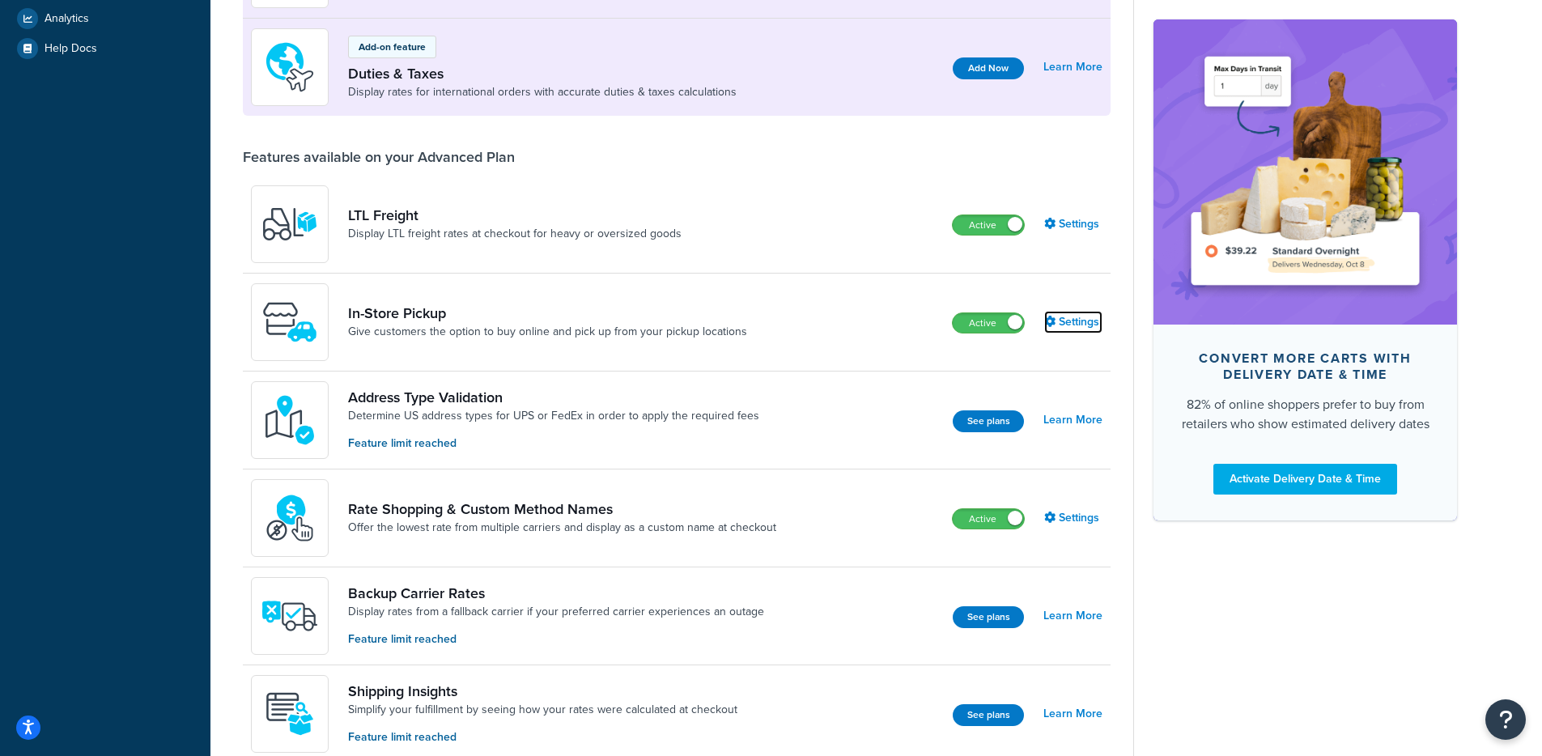
click at [1071, 317] on link "Settings" at bounding box center [1073, 322] width 58 height 23
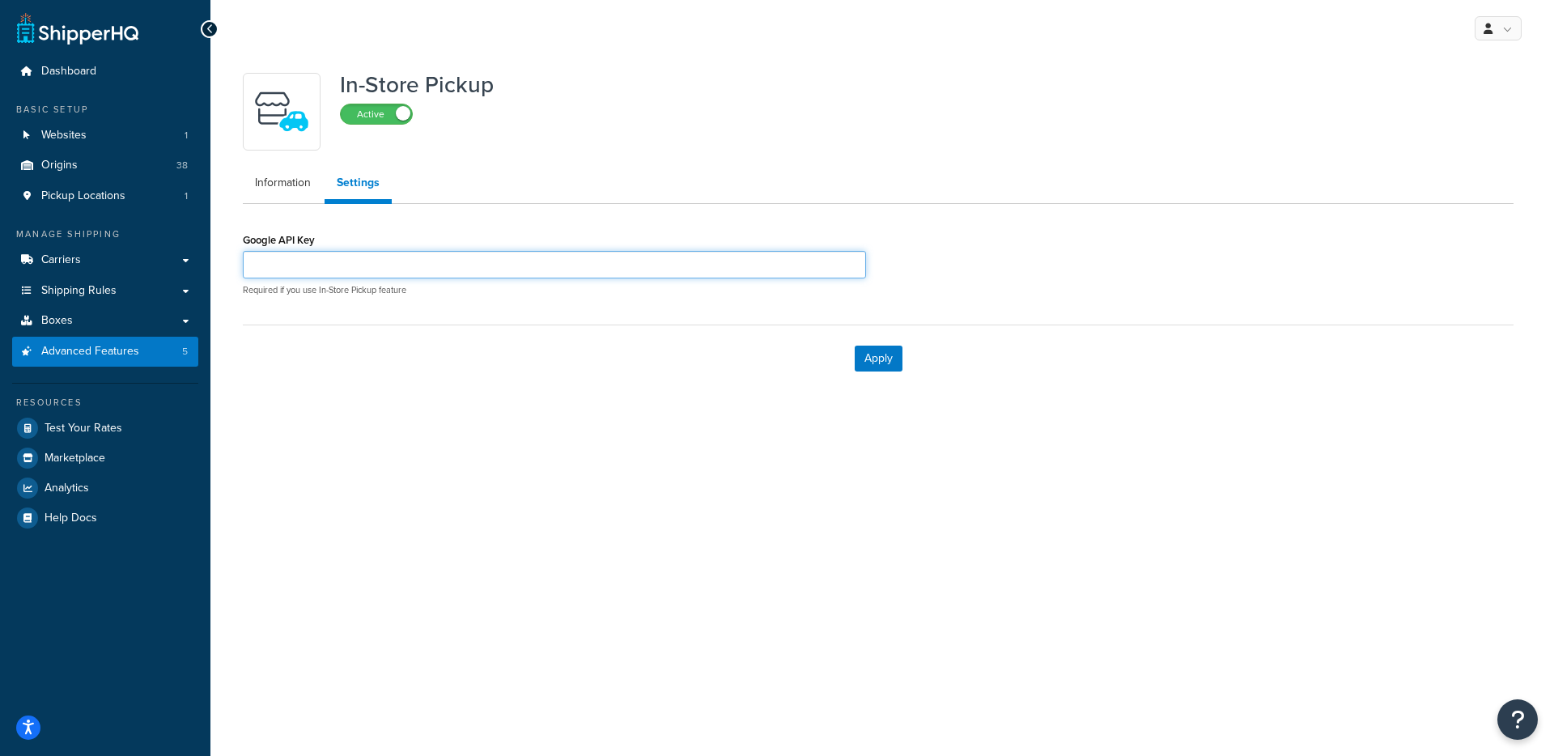
click at [303, 260] on input "Google API Key" at bounding box center [554, 265] width 623 height 28
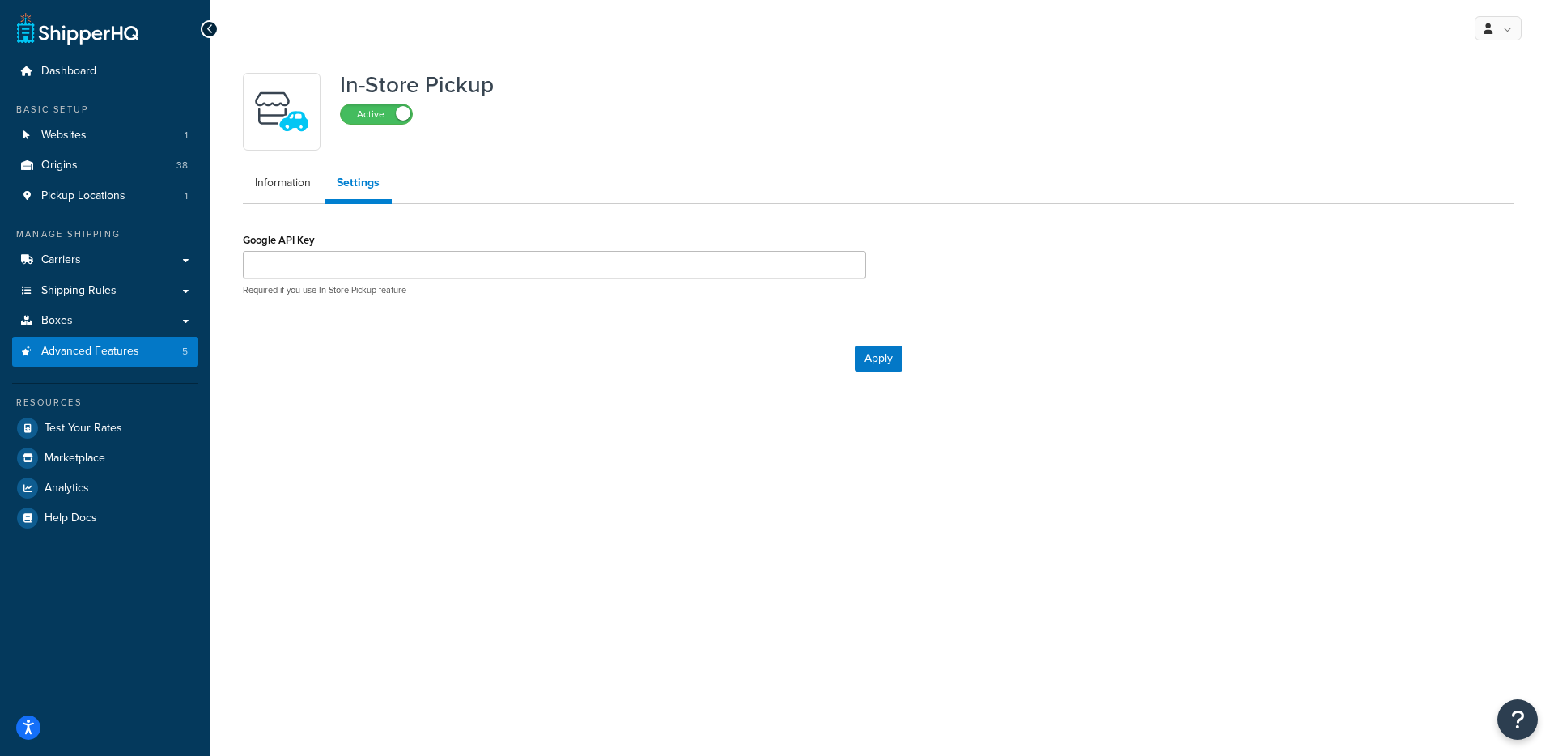
click at [257, 365] on div "Apply" at bounding box center [878, 357] width 1270 height 67
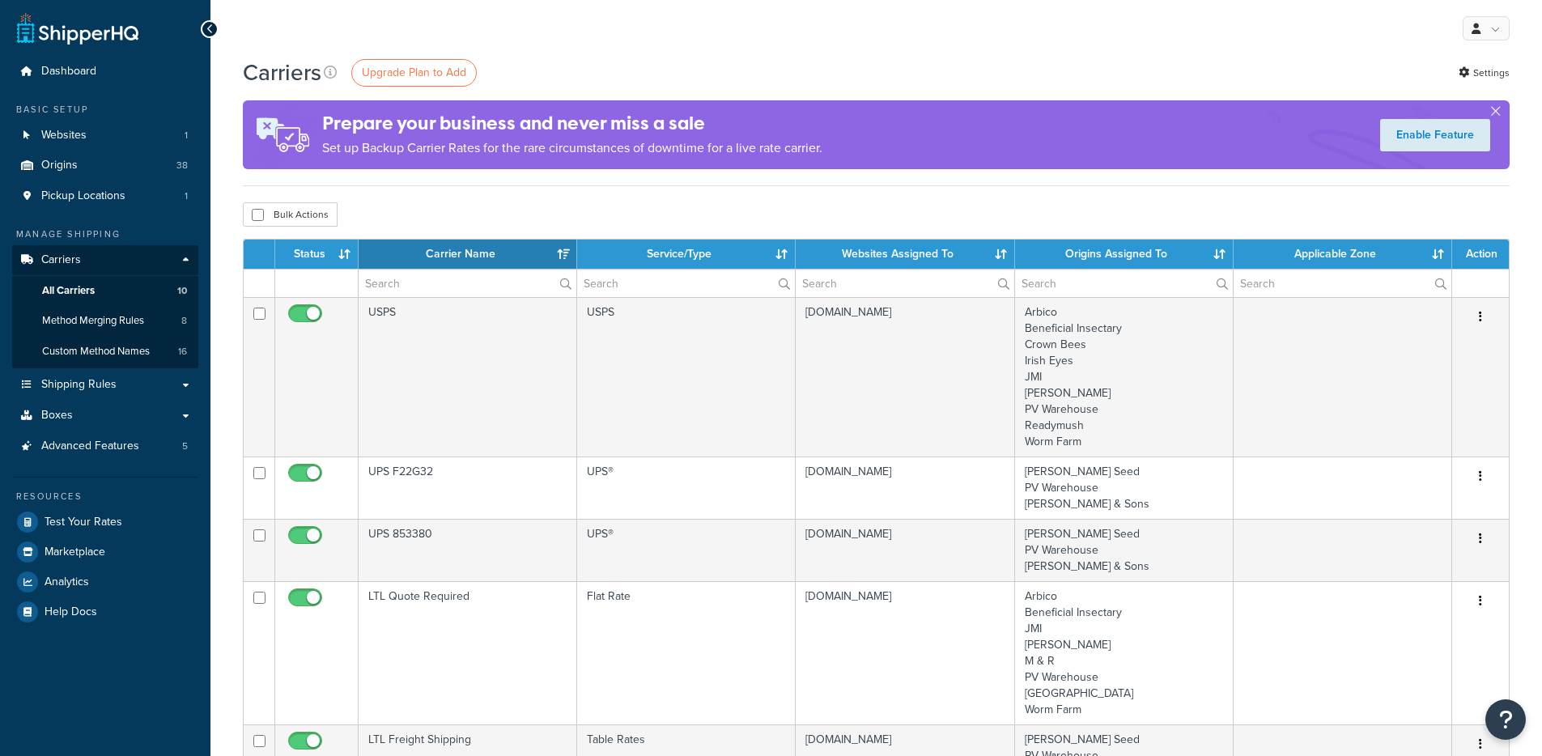
select select "15"
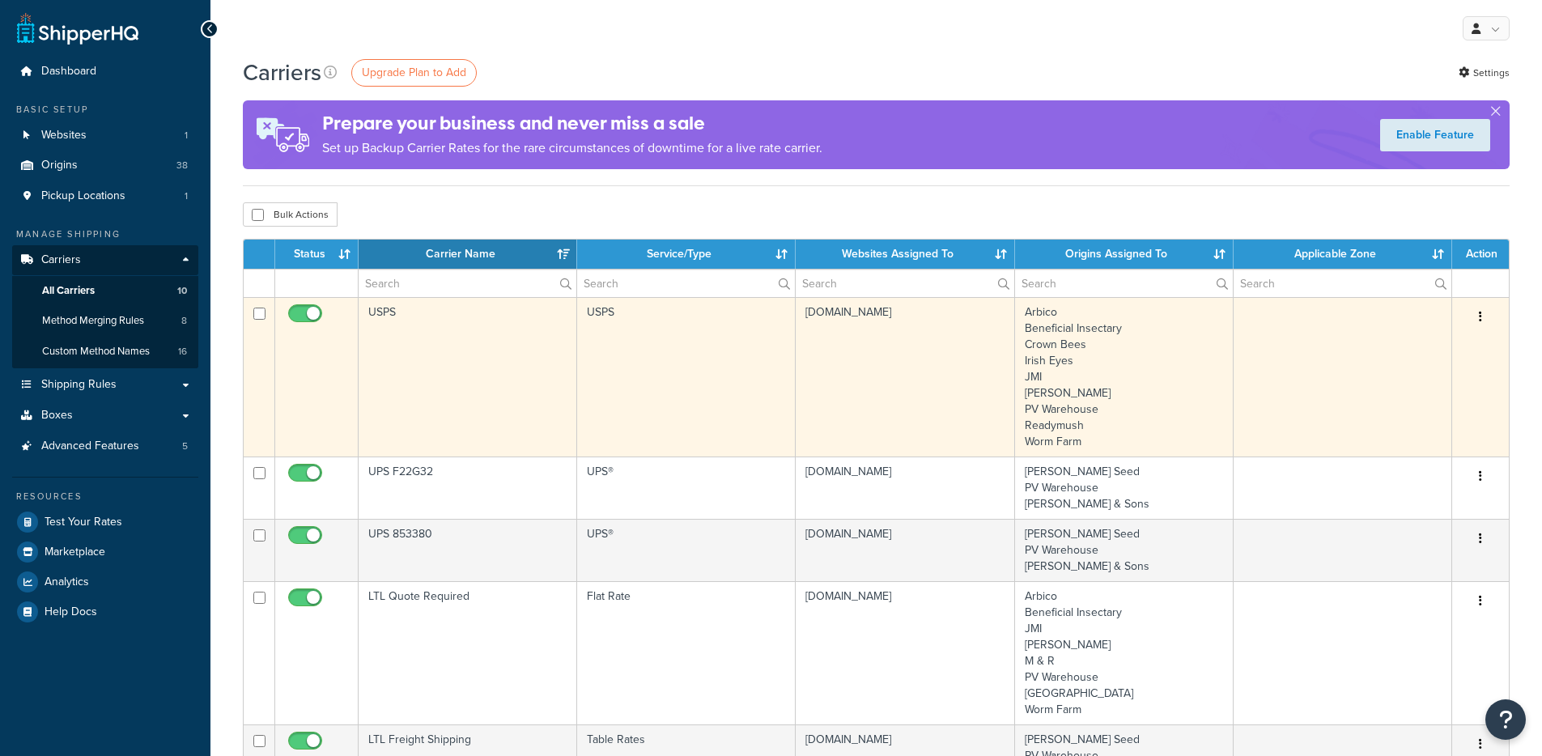
click at [549, 362] on td "USPS" at bounding box center [467, 376] width 218 height 159
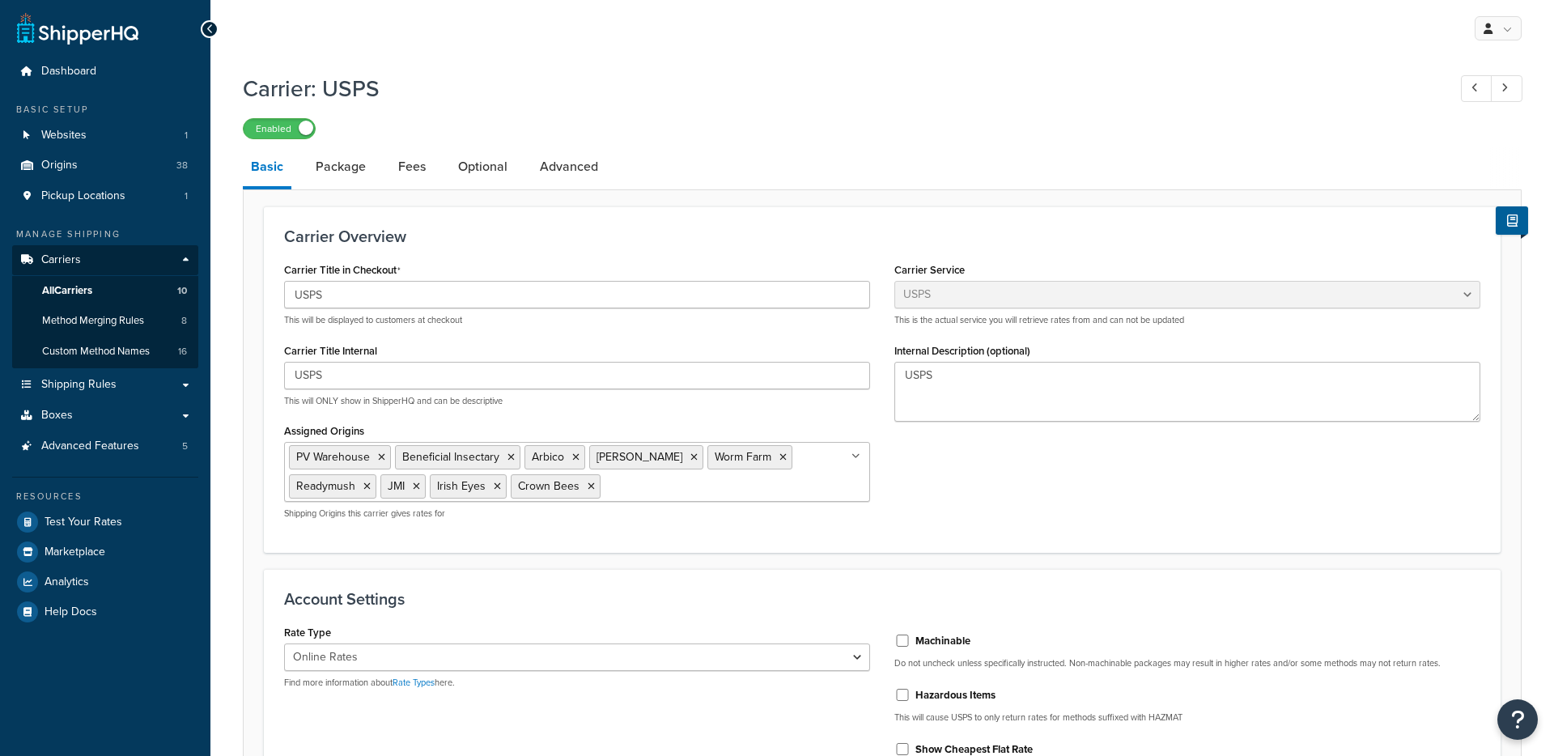
select select "usps"
select select "ONLINE"
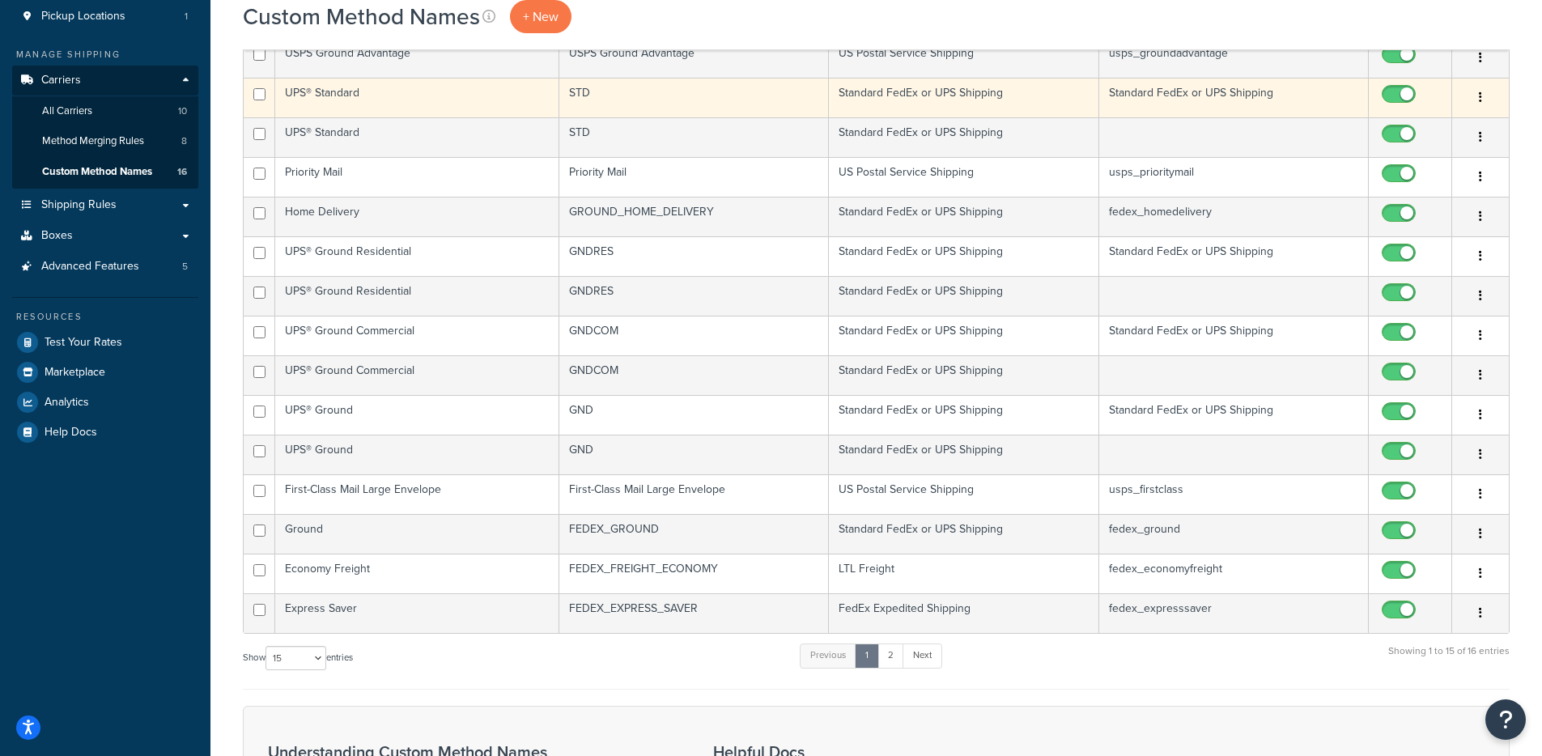
scroll to position [194, 0]
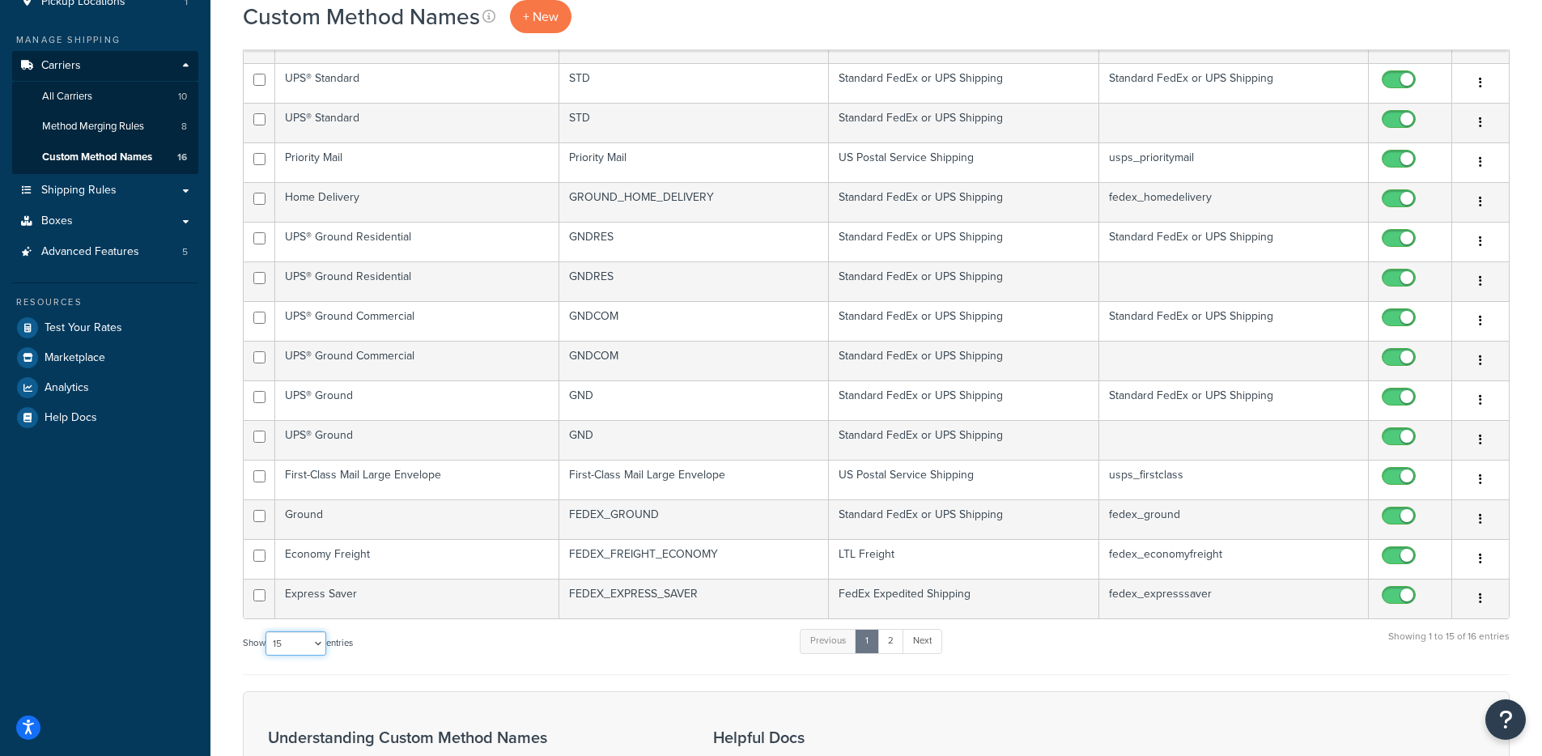
click at [273, 647] on select "10 15 25 50 100" at bounding box center [295, 643] width 61 height 24
select select "100"
click at [267, 655] on select "10 15 25 50 100" at bounding box center [295, 643] width 61 height 24
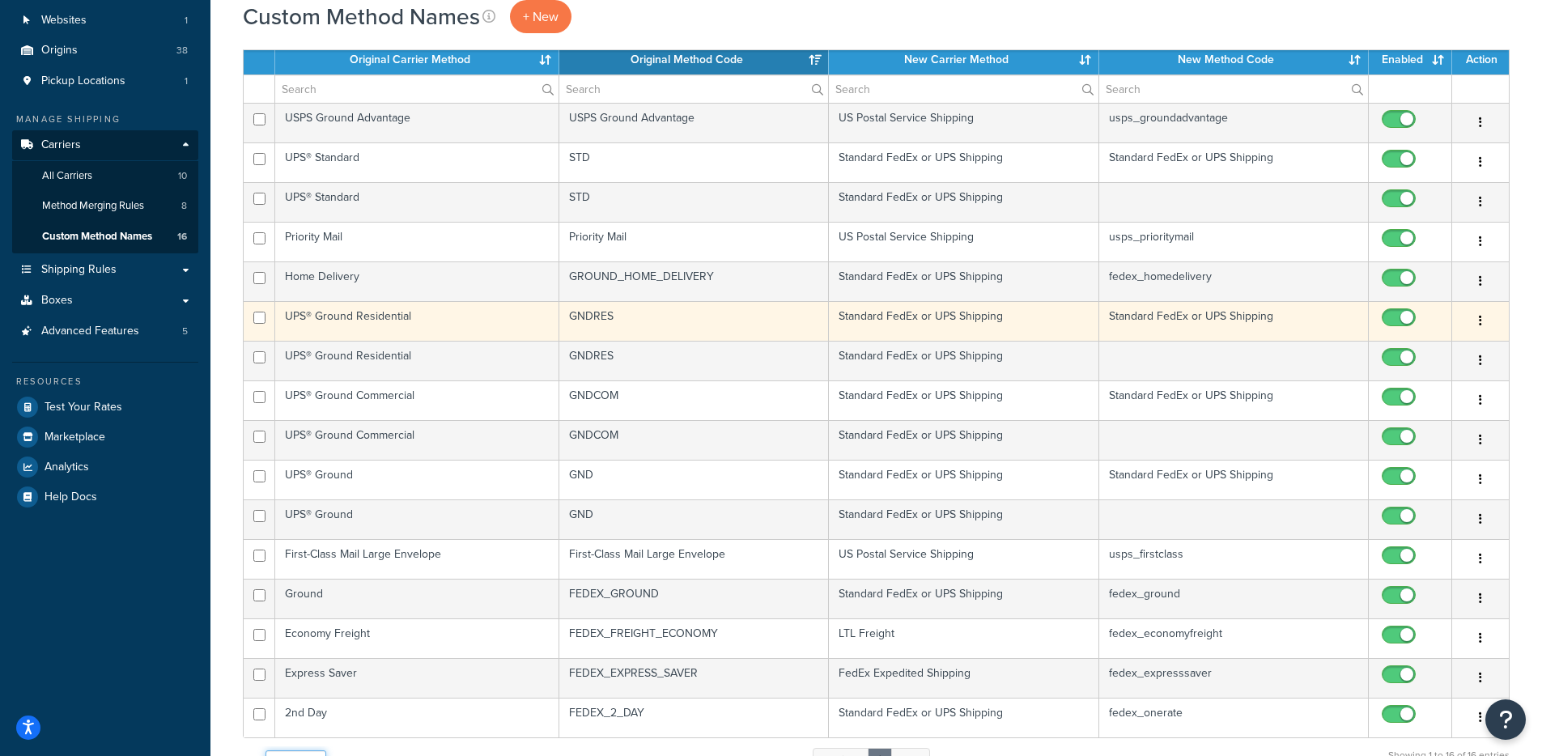
scroll to position [0, 0]
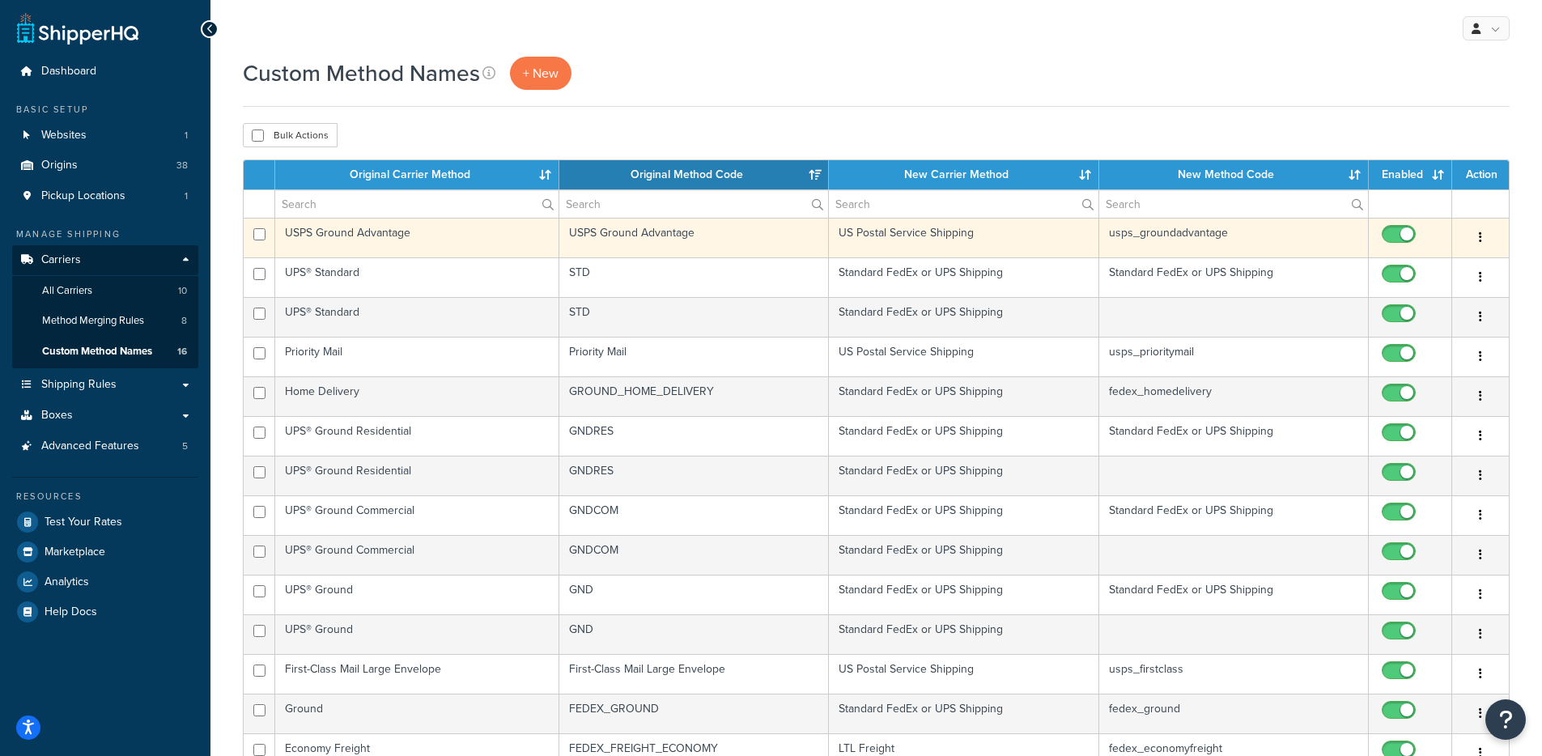
click at [1397, 235] on input "checkbox" at bounding box center [1400, 238] width 45 height 20
checkbox input "false"
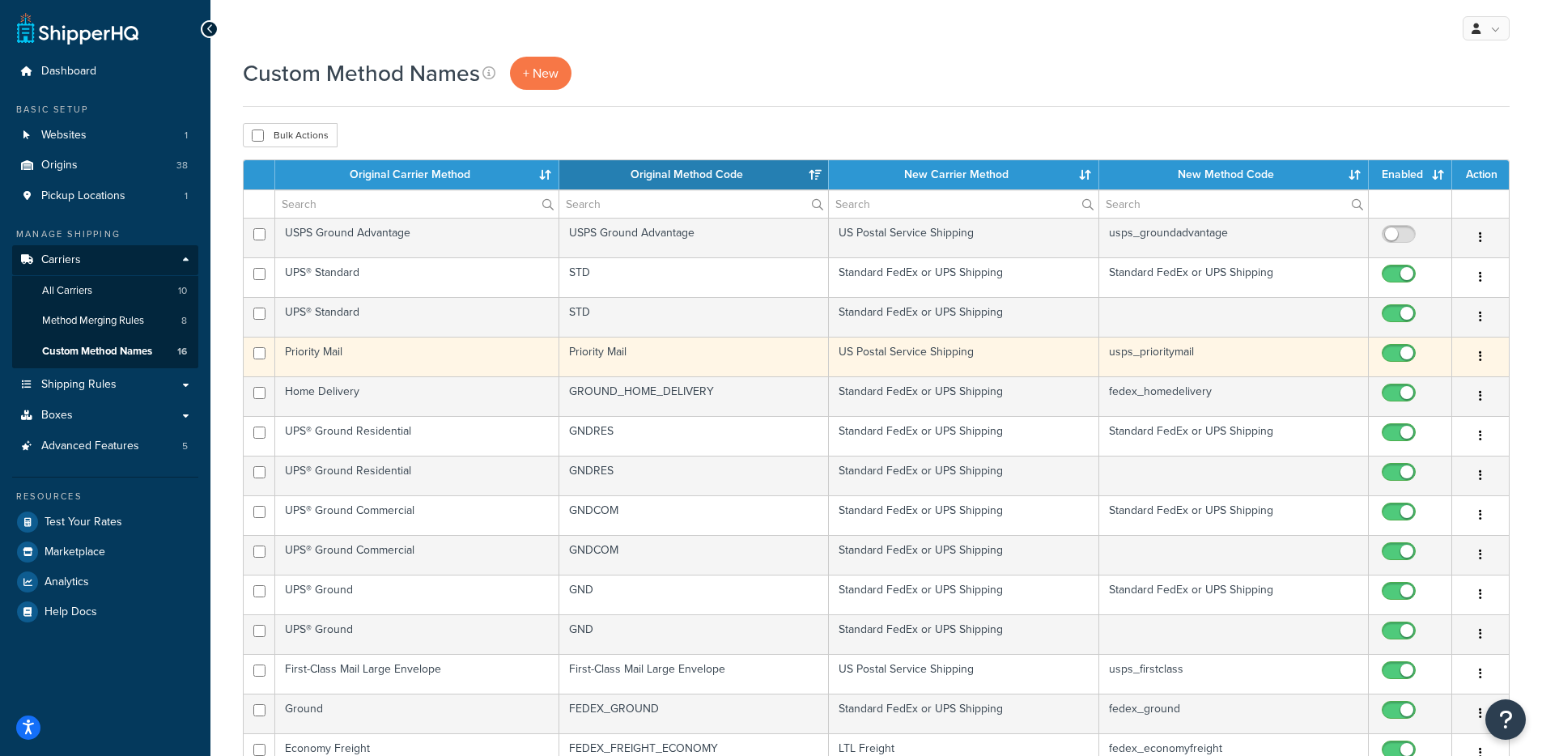
click at [1401, 357] on input "checkbox" at bounding box center [1400, 357] width 45 height 20
checkbox input "false"
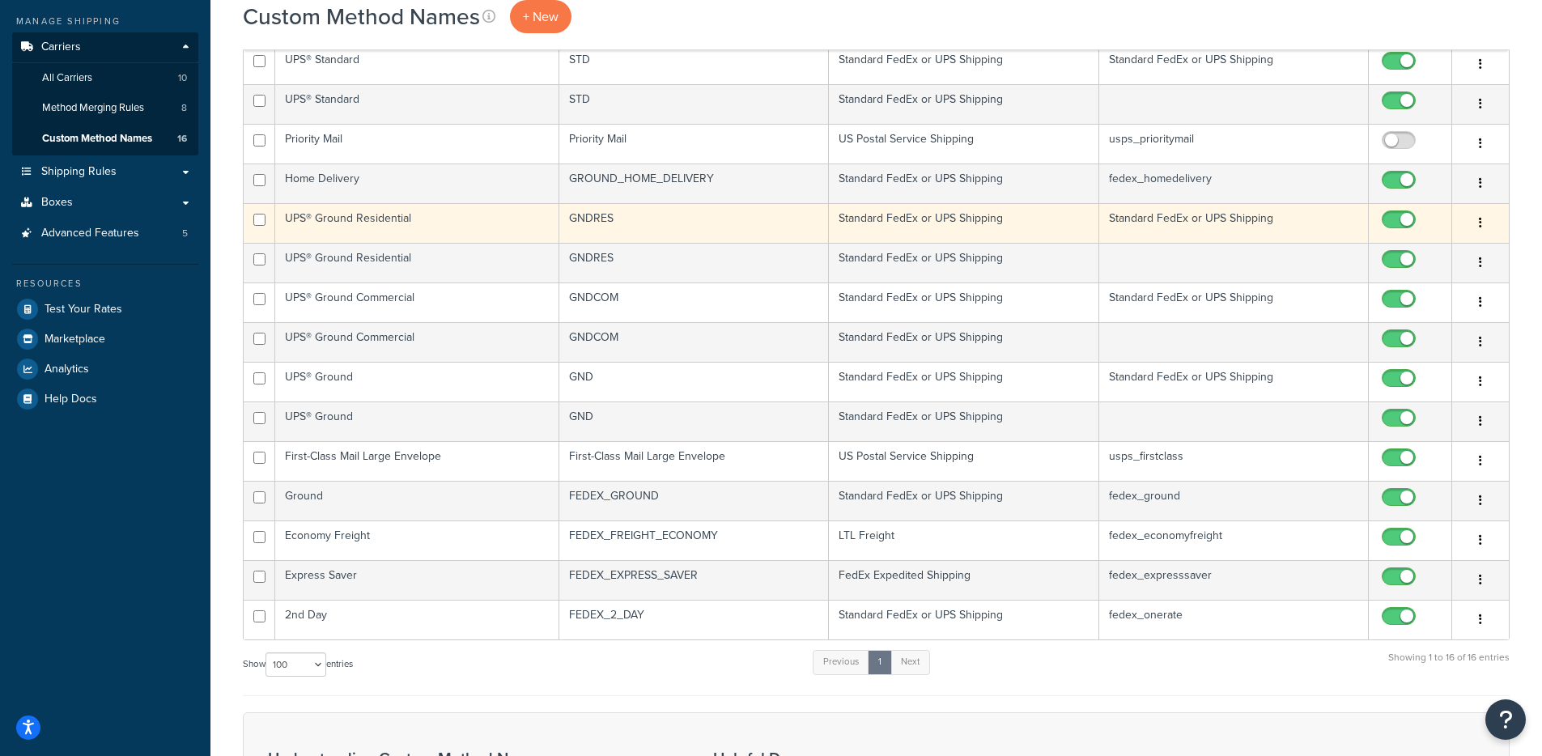
scroll to position [221, 0]
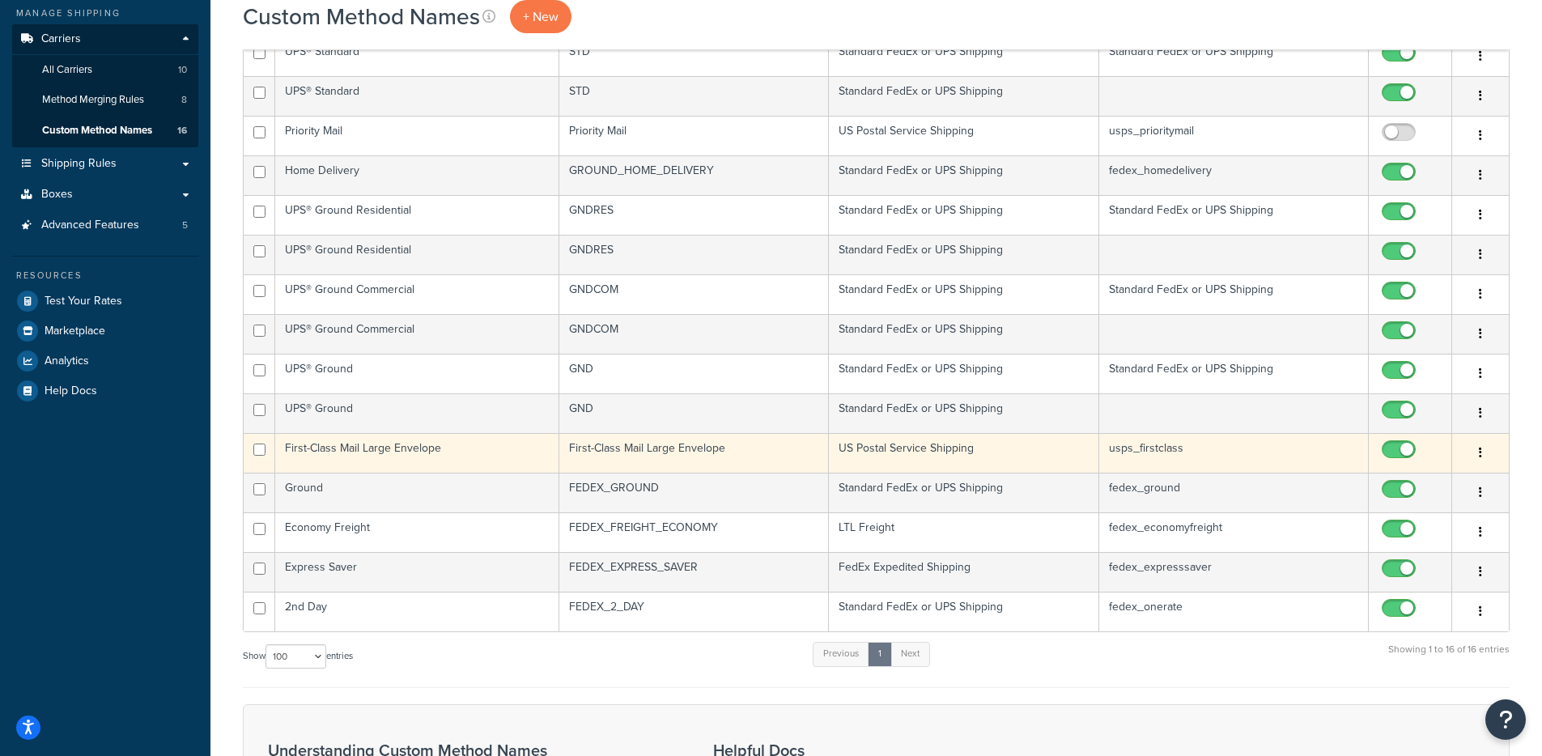
click at [1390, 453] on input "checkbox" at bounding box center [1400, 453] width 45 height 20
checkbox input "false"
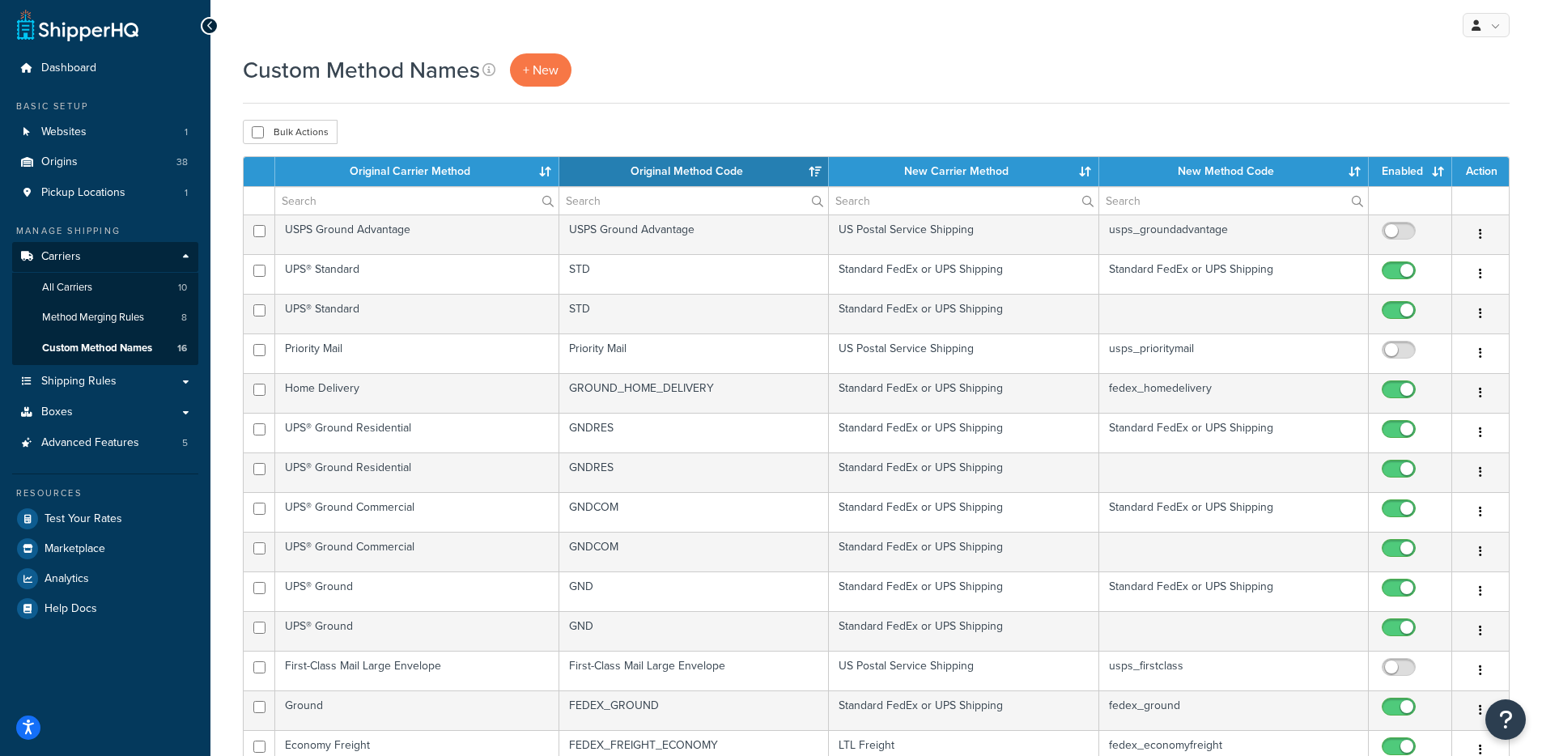
scroll to position [0, 0]
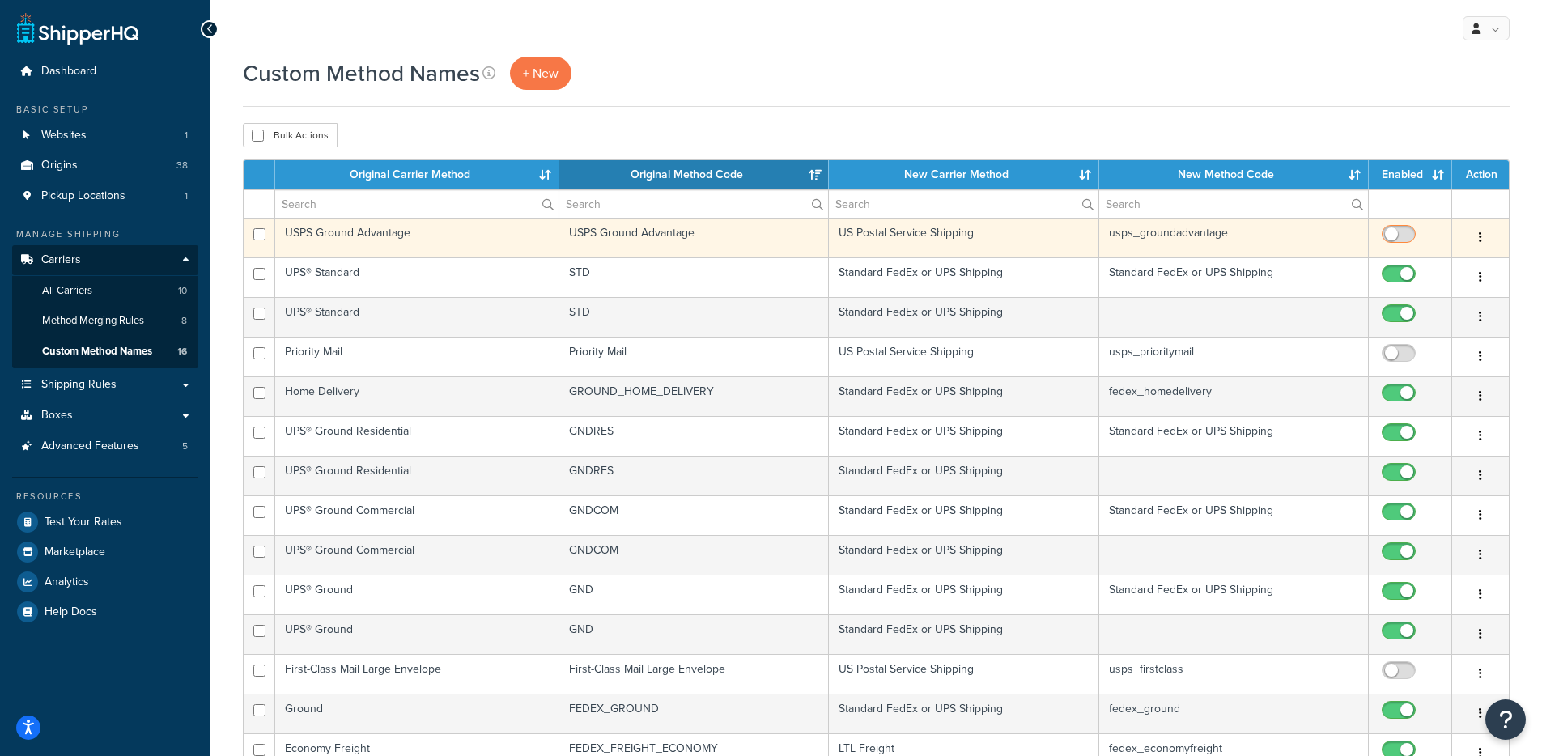
click at [1390, 242] on input "checkbox" at bounding box center [1400, 238] width 45 height 20
checkbox input "true"
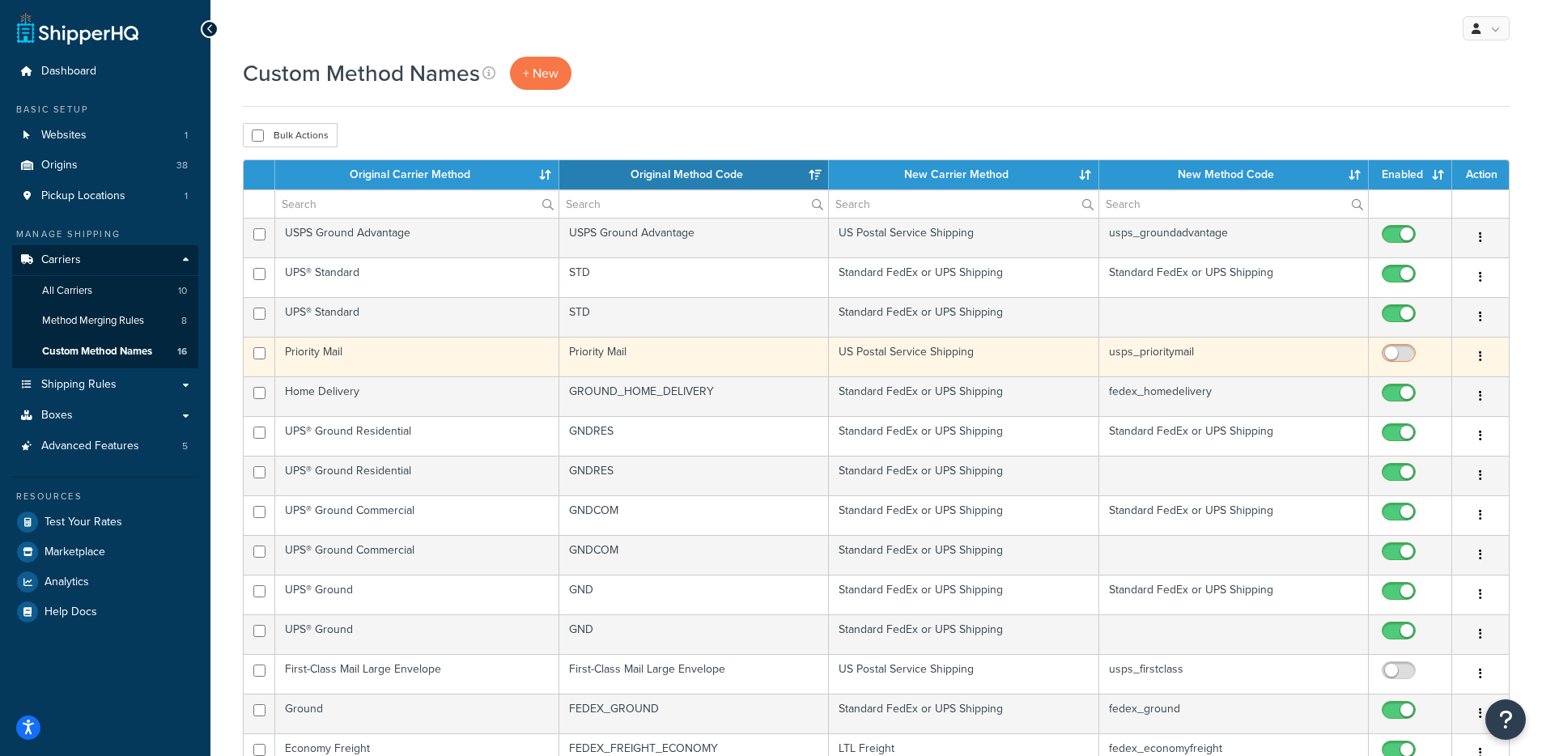
click at [1389, 348] on input "checkbox" at bounding box center [1400, 357] width 45 height 20
checkbox input "true"
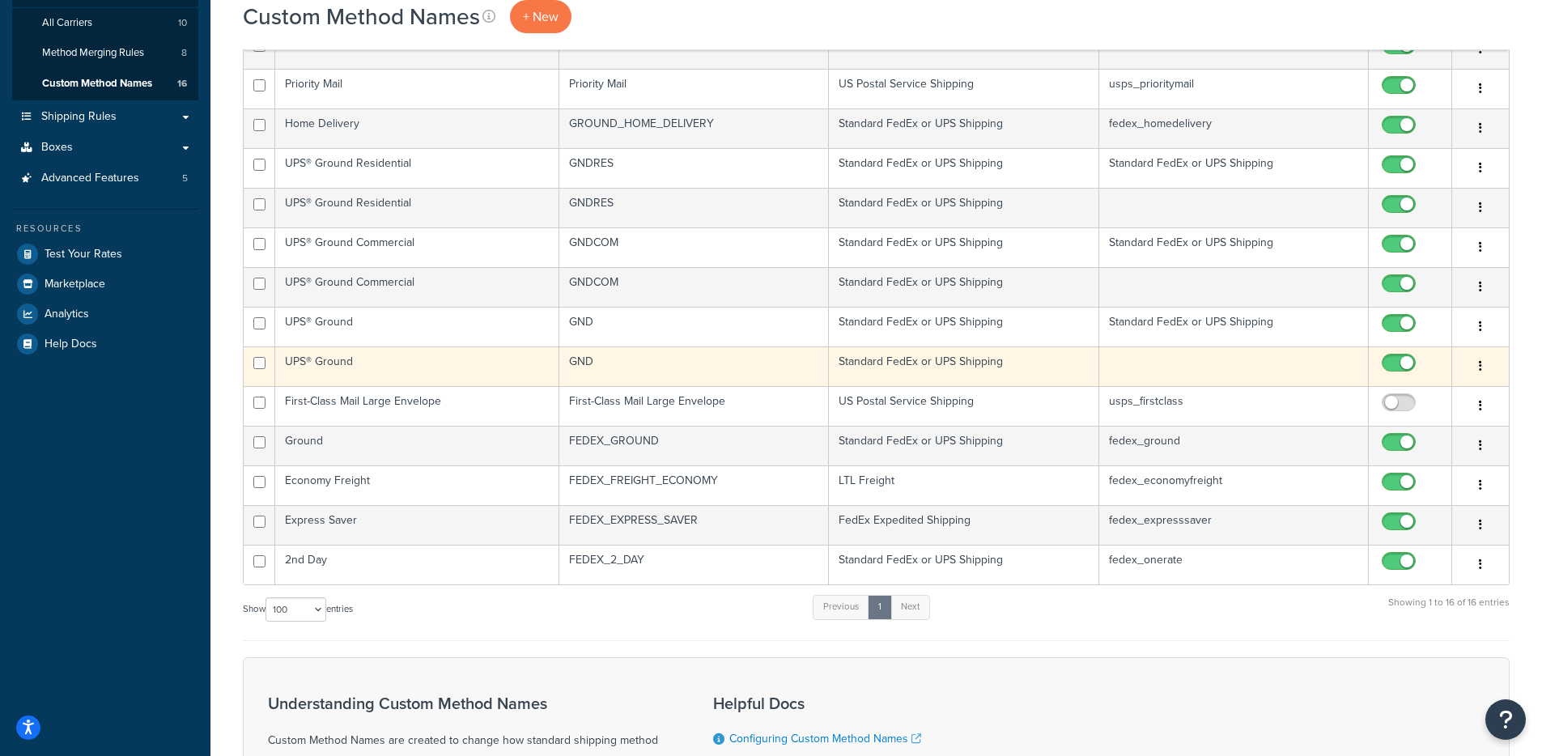
scroll to position [280, 0]
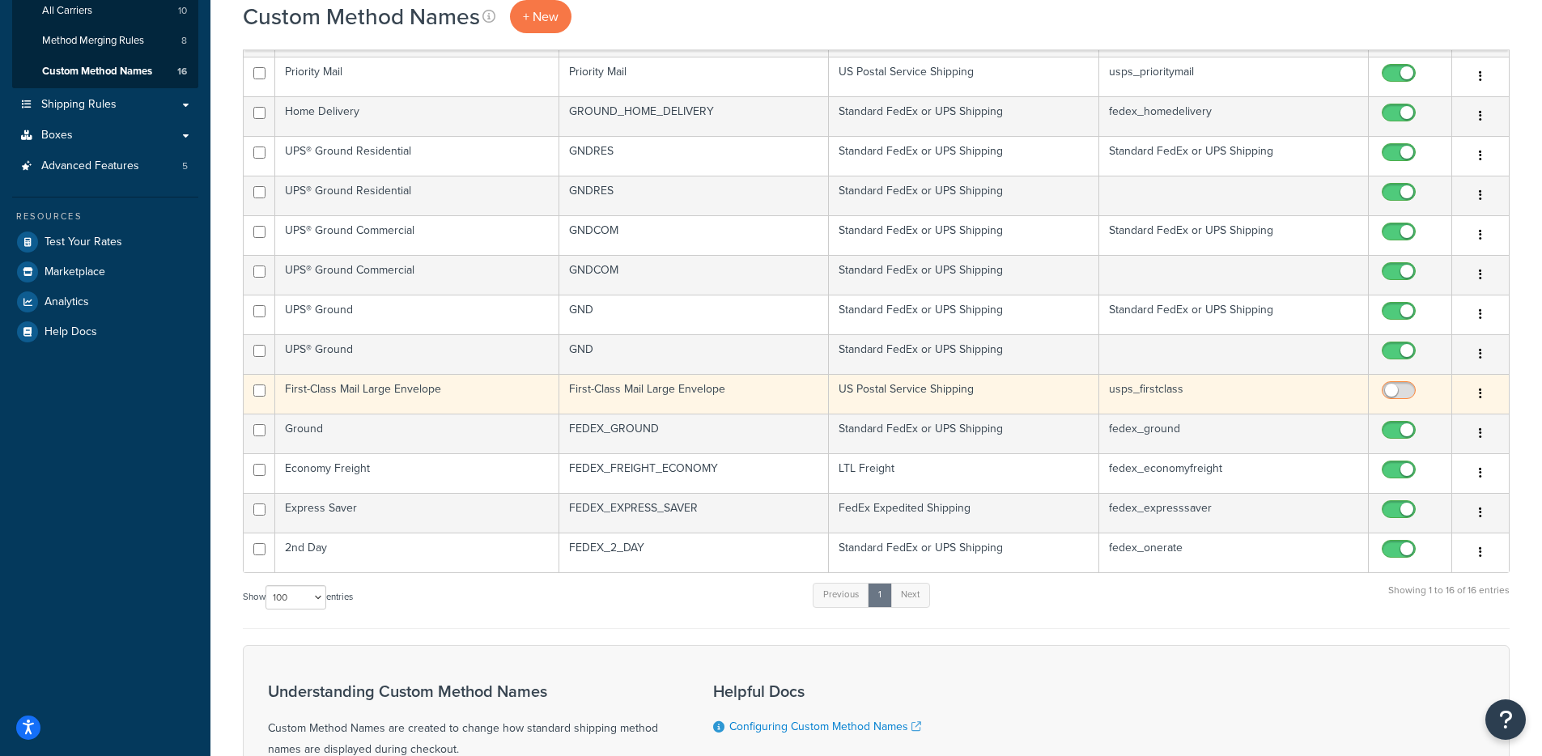
click at [1393, 392] on input "checkbox" at bounding box center [1400, 394] width 45 height 20
checkbox input "true"
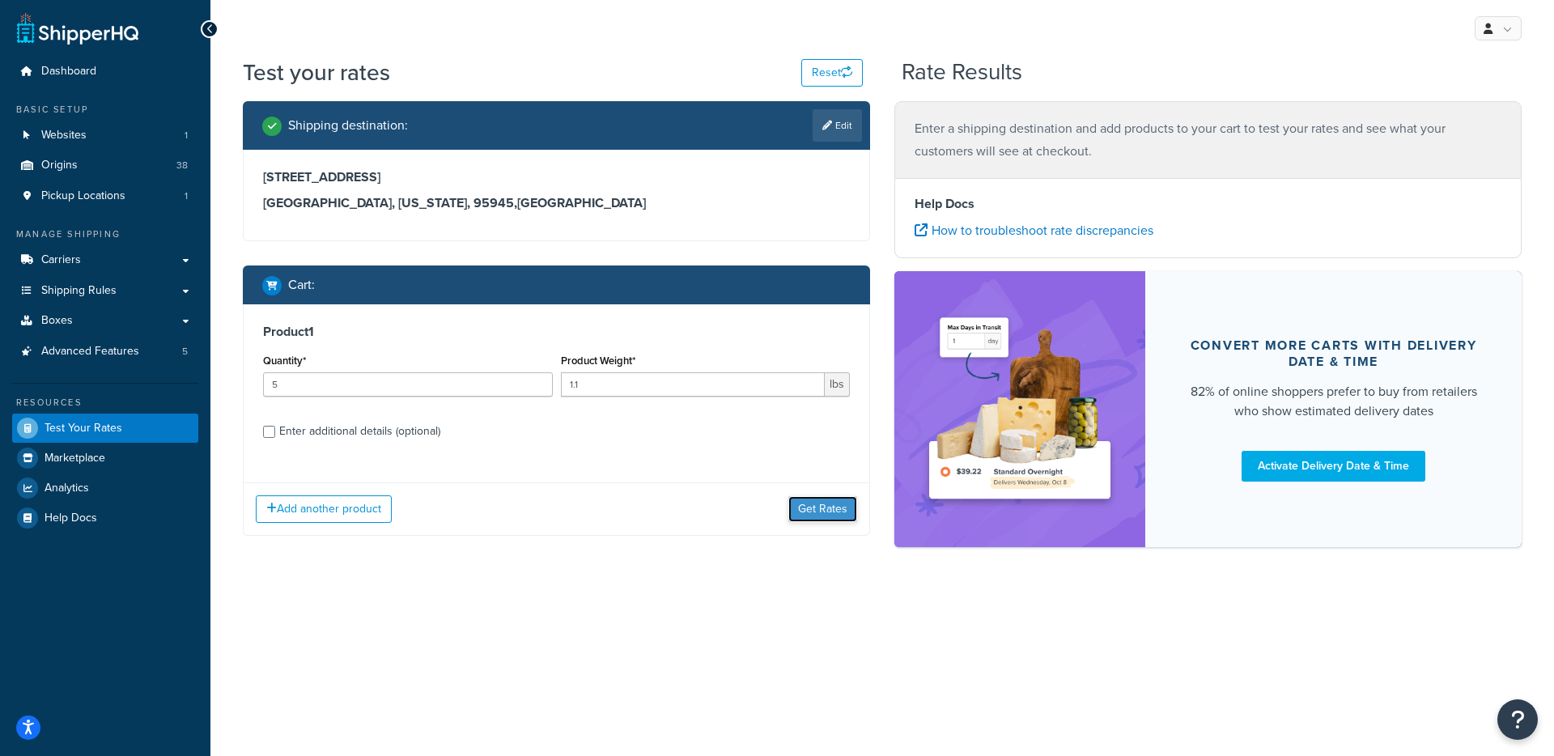
click at [817, 504] on button "Get Rates" at bounding box center [822, 509] width 69 height 26
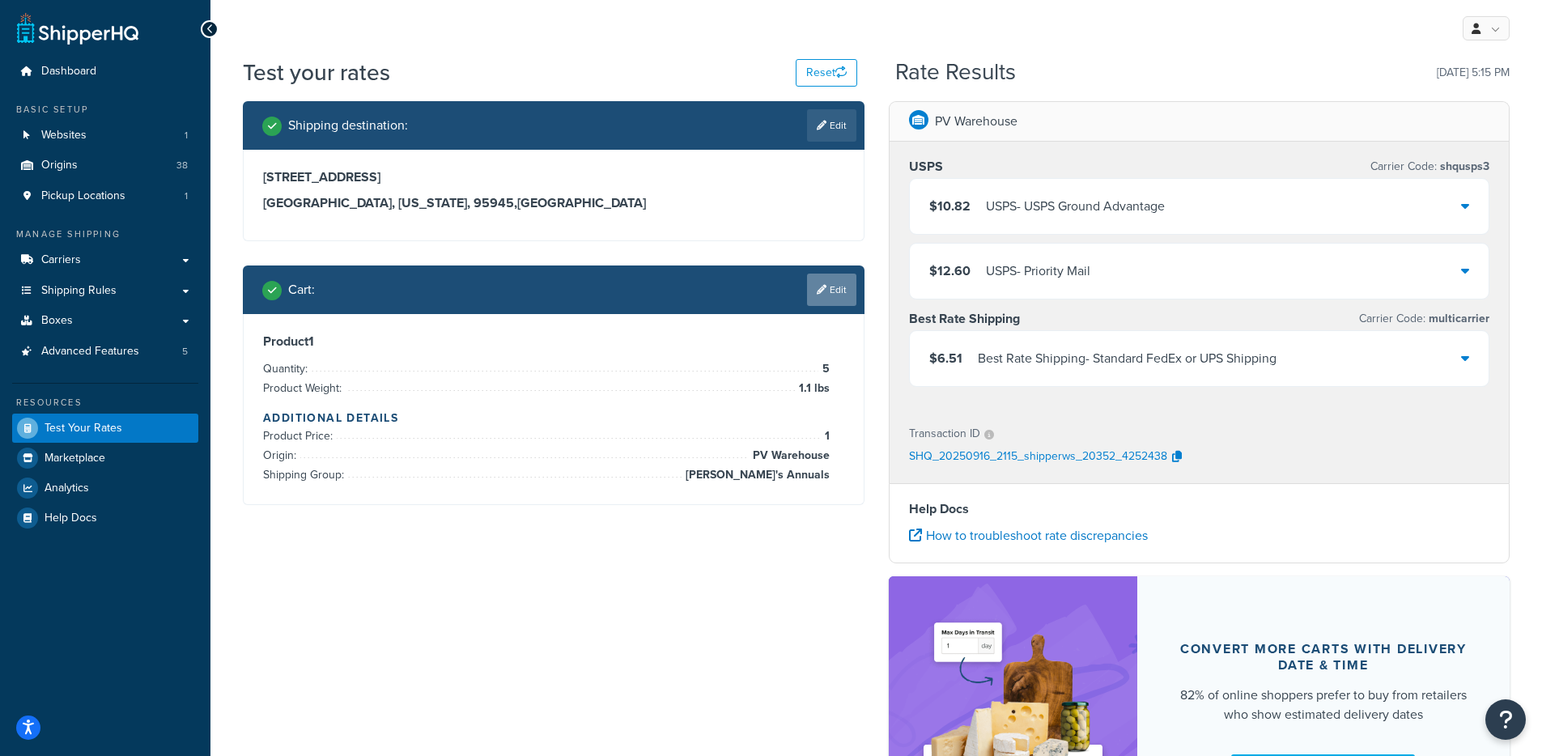
click at [810, 287] on link "Edit" at bounding box center [831, 290] width 49 height 32
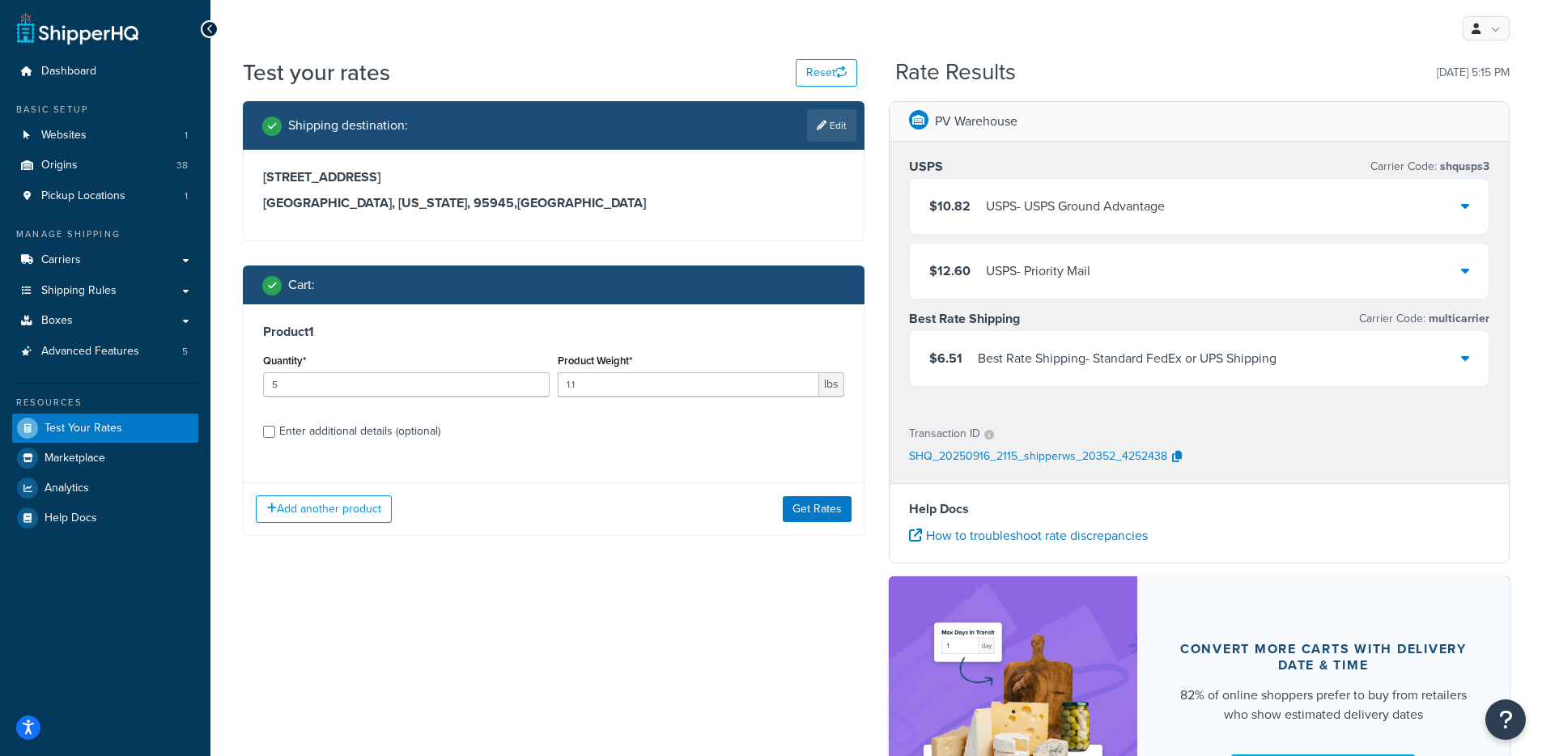
click at [296, 430] on div "Enter additional details (optional)" at bounding box center [359, 431] width 161 height 23
click at [275, 430] on input "Enter additional details (optional)" at bounding box center [269, 432] width 12 height 12
checkbox input "true"
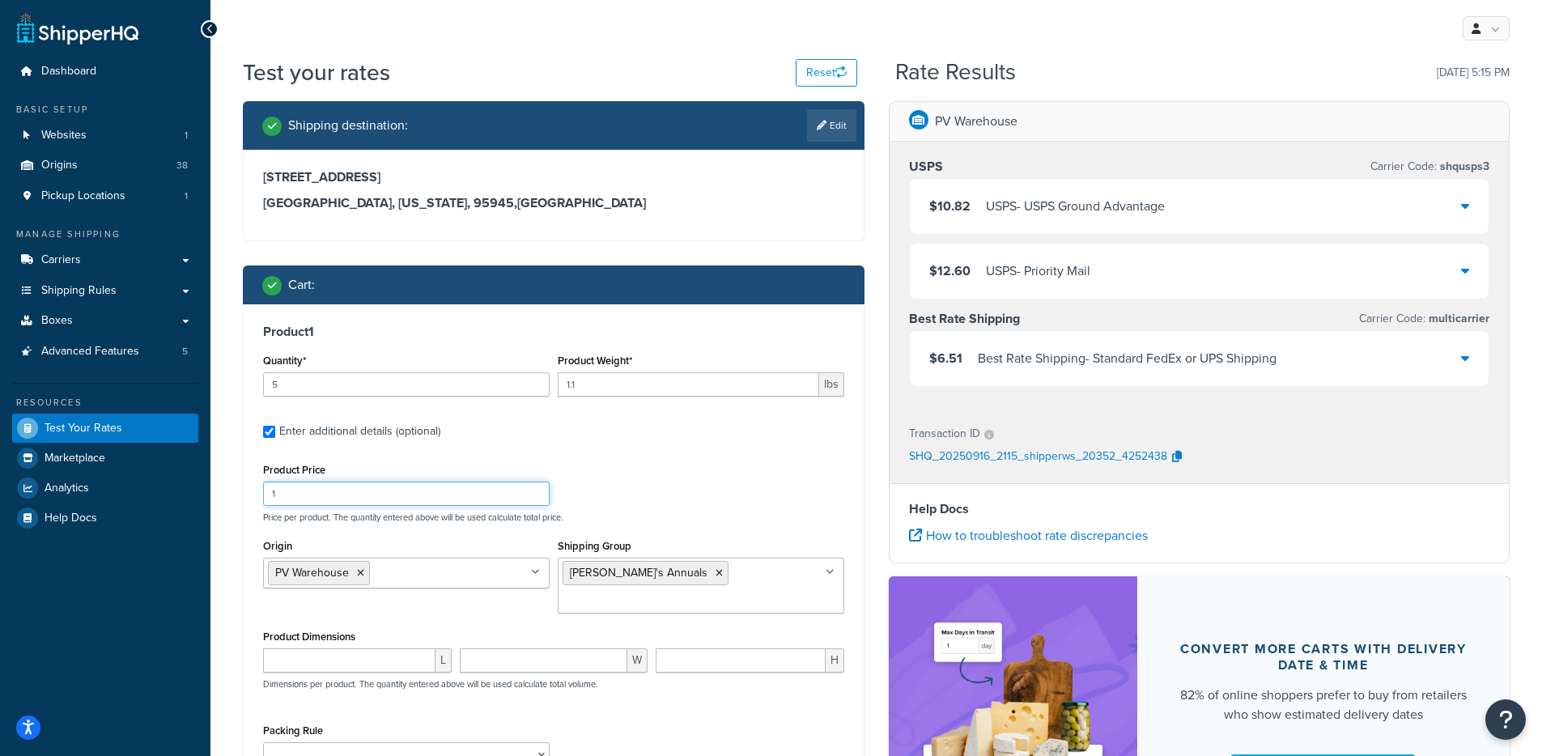
click at [276, 494] on input "1" at bounding box center [406, 493] width 286 height 24
click at [615, 490] on div "Product Price 60 Price per product. The quantity entered above will be used cal…" at bounding box center [553, 491] width 589 height 64
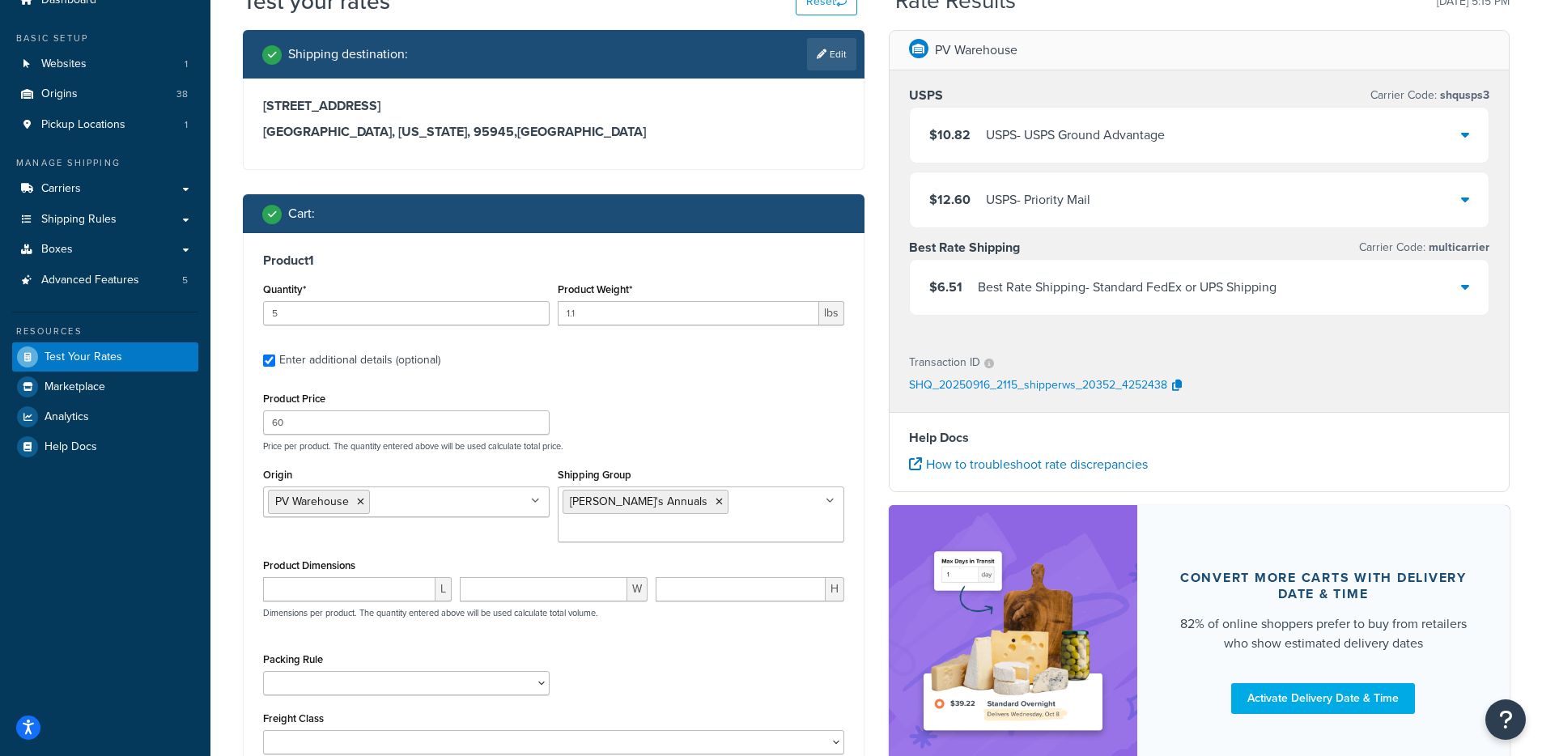
scroll to position [73, 0]
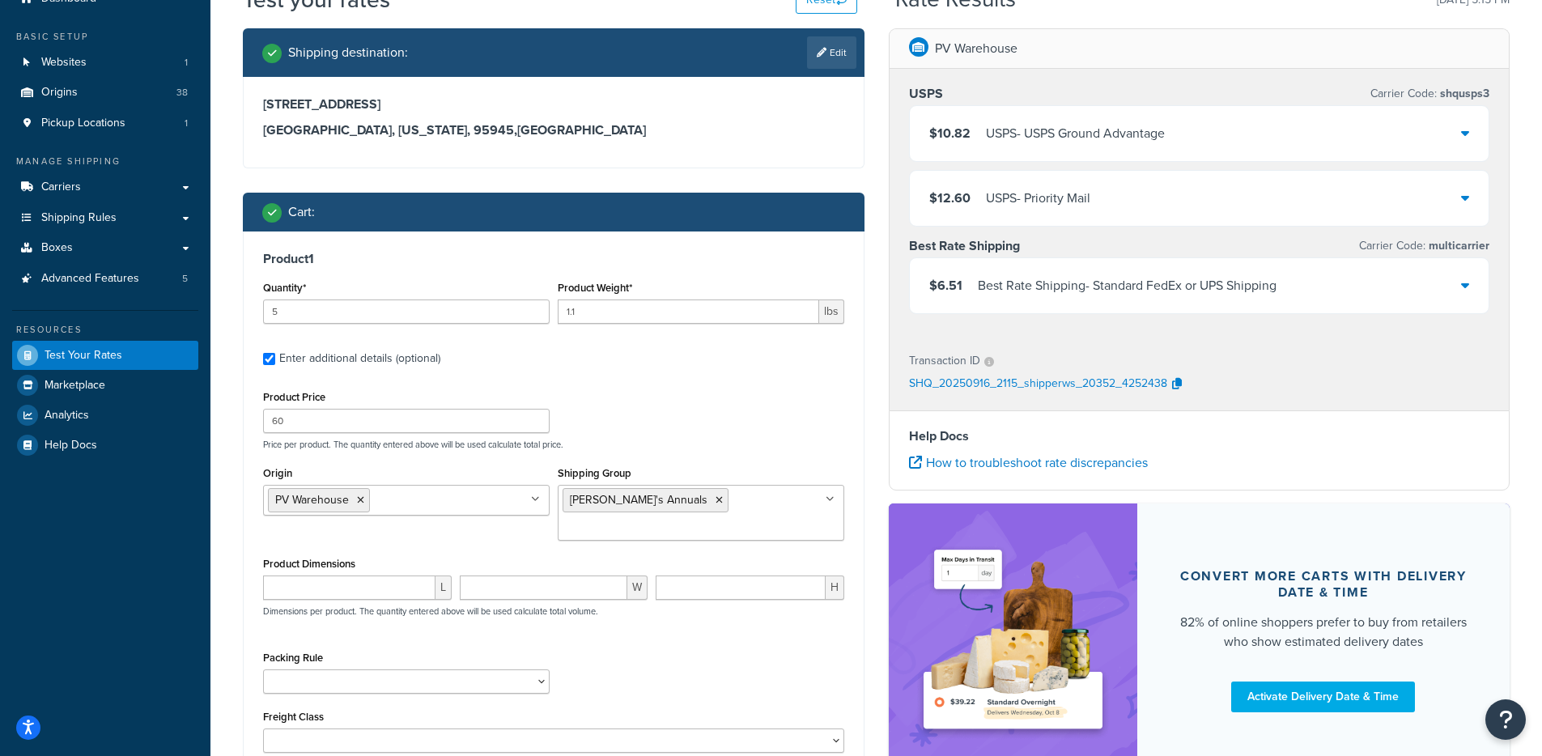
click at [437, 435] on div "Product Price 60 Price per product. The quantity entered above will be used cal…" at bounding box center [553, 418] width 589 height 64
click at [443, 429] on input "60" at bounding box center [406, 421] width 286 height 24
type input "40"
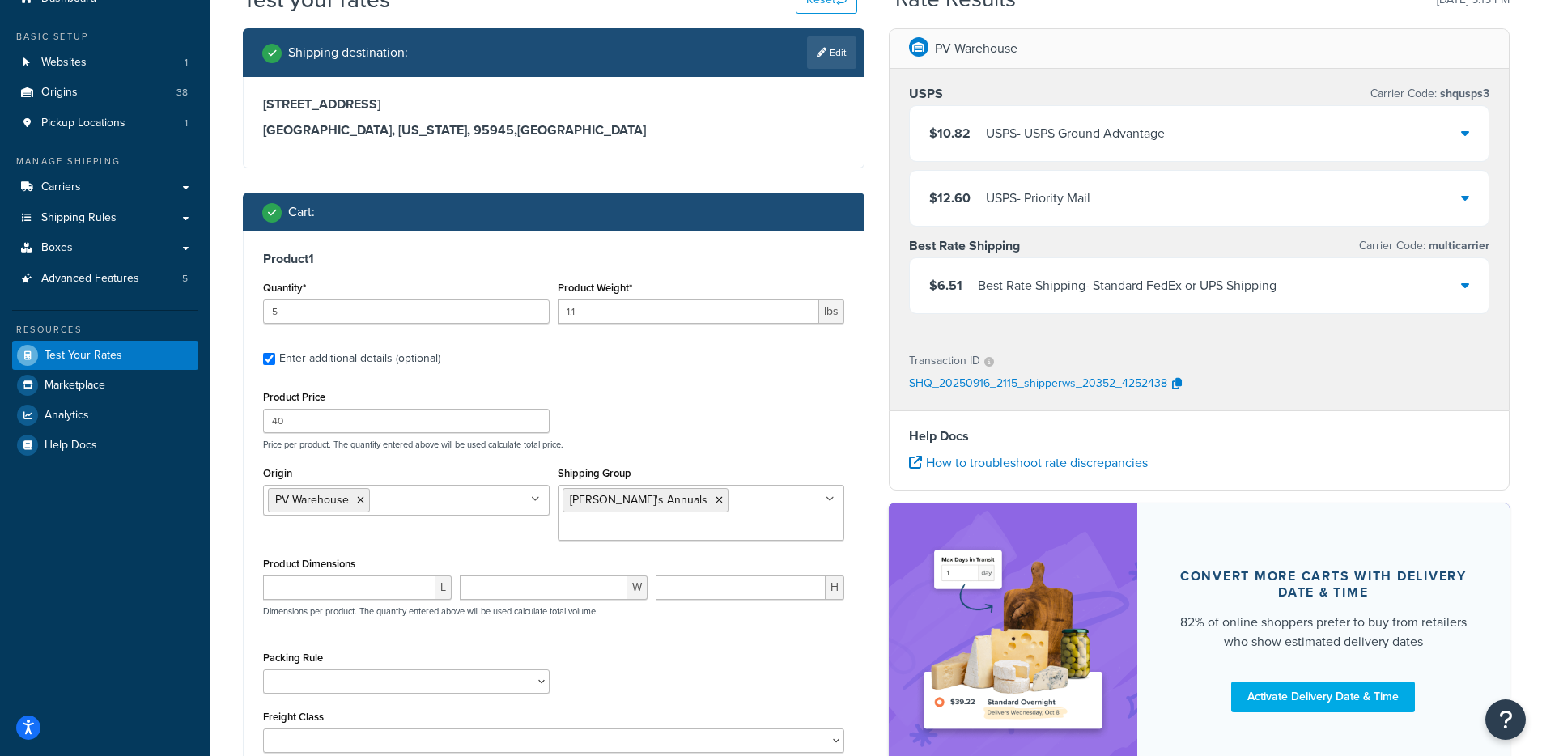
click at [638, 402] on div "Product Price 40 Price per product. The quantity entered above will be used cal…" at bounding box center [553, 418] width 589 height 64
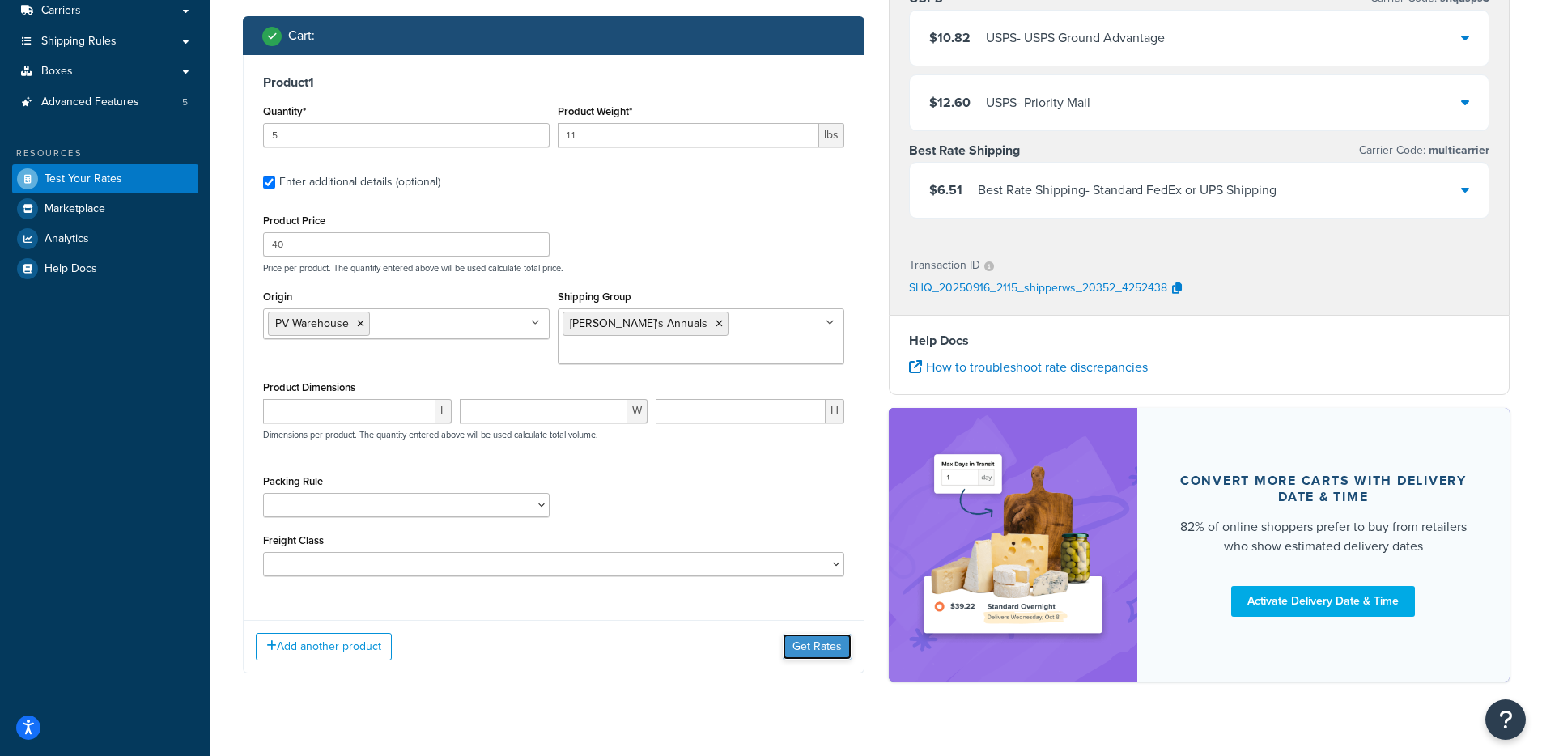
click at [819, 634] on button "Get Rates" at bounding box center [816, 647] width 69 height 26
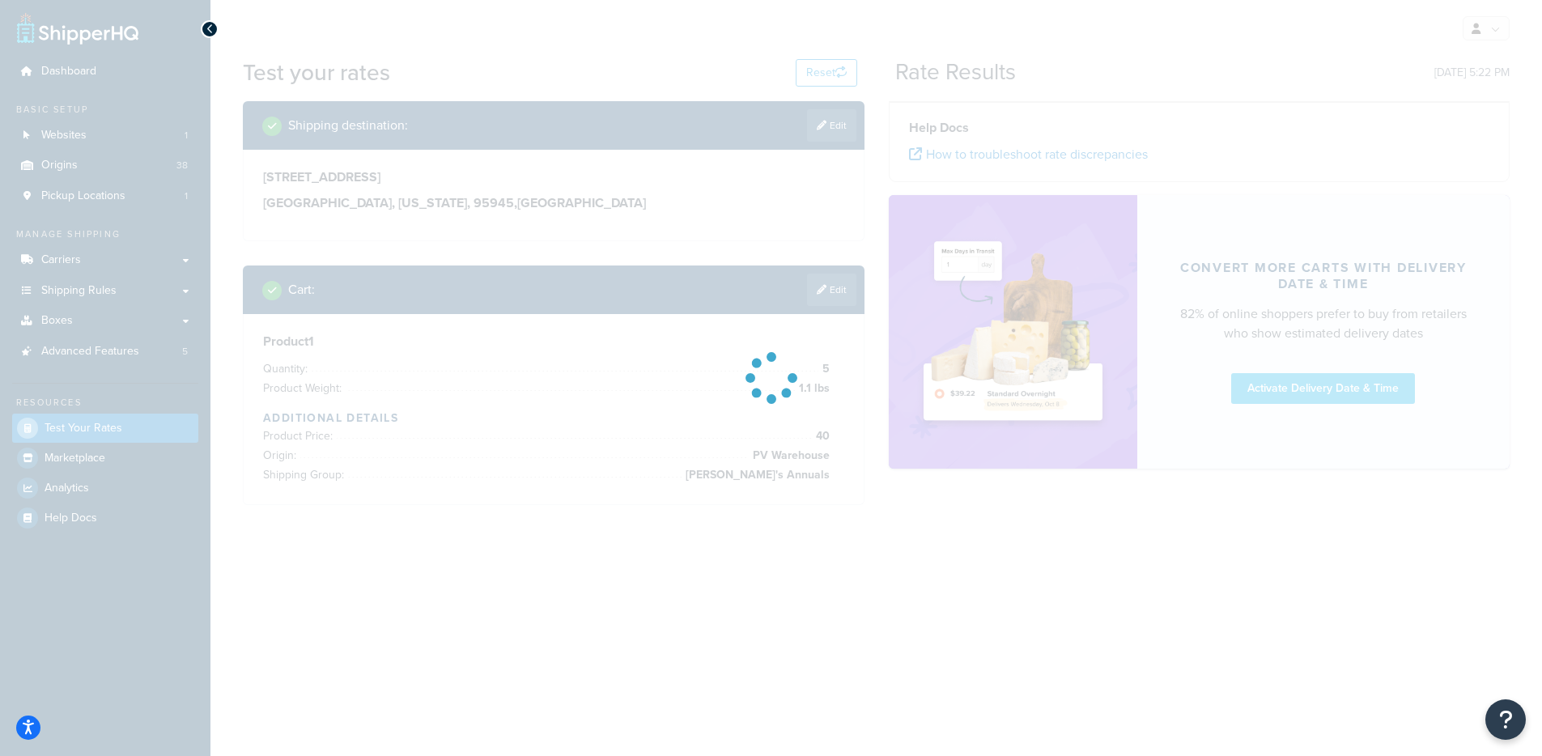
scroll to position [0, 0]
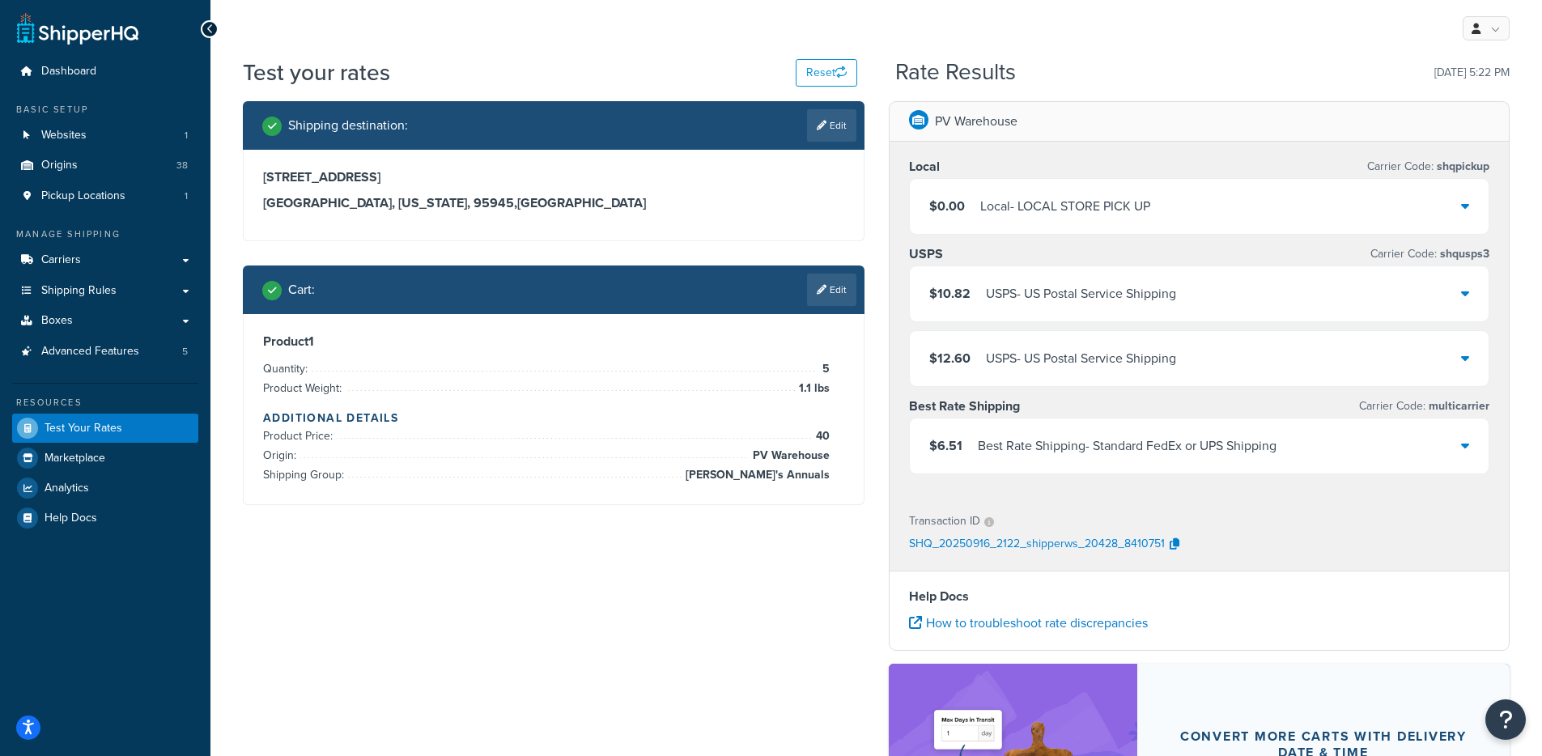
click at [1131, 216] on div "Local - LOCAL STORE PICK UP" at bounding box center [1065, 206] width 170 height 23
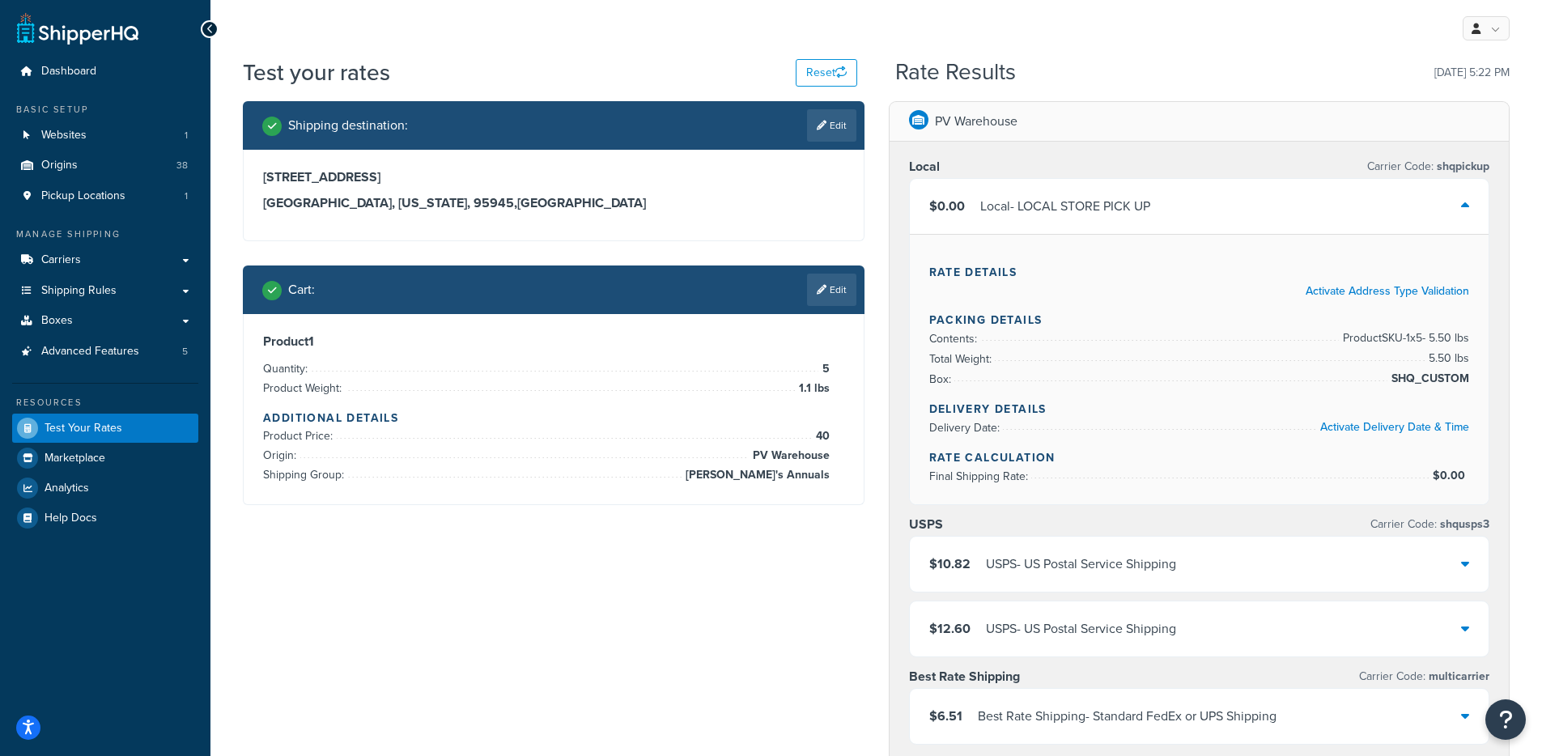
click at [1131, 216] on div "Local - LOCAL STORE PICK UP" at bounding box center [1065, 206] width 170 height 23
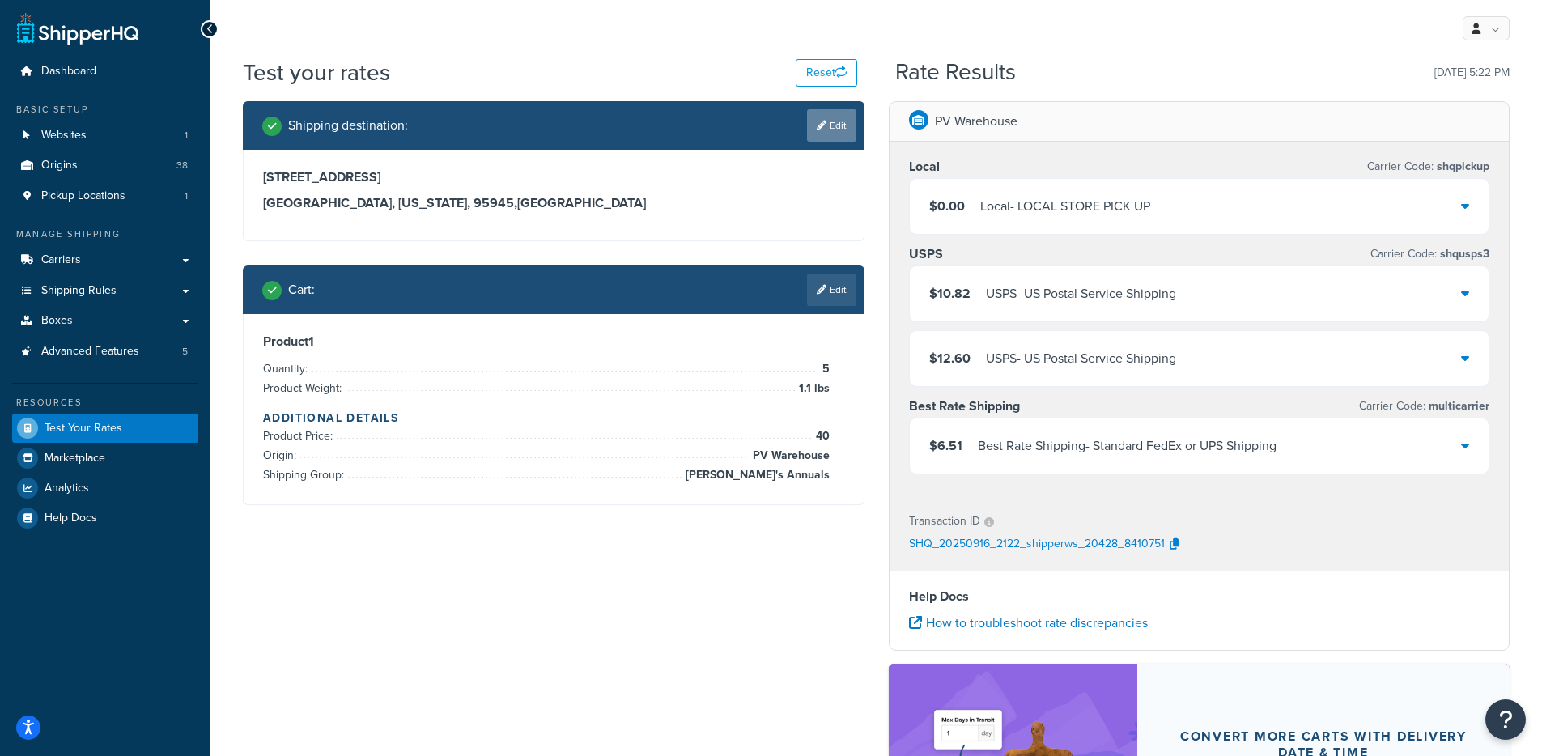
click at [855, 127] on link "Edit" at bounding box center [831, 125] width 49 height 32
select select "CA"
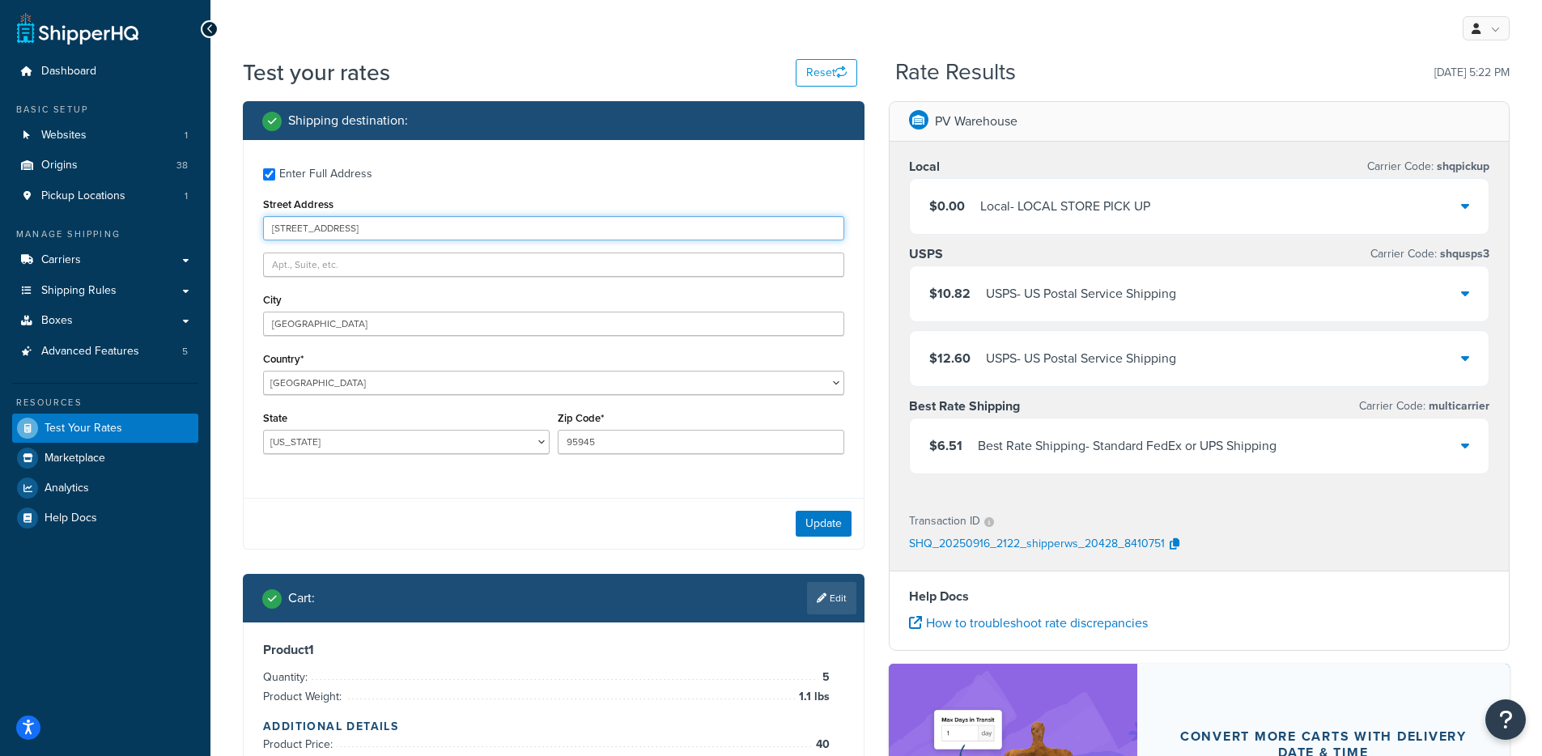
click at [395, 234] on input "125 clydesdale ct." at bounding box center [553, 228] width 581 height 24
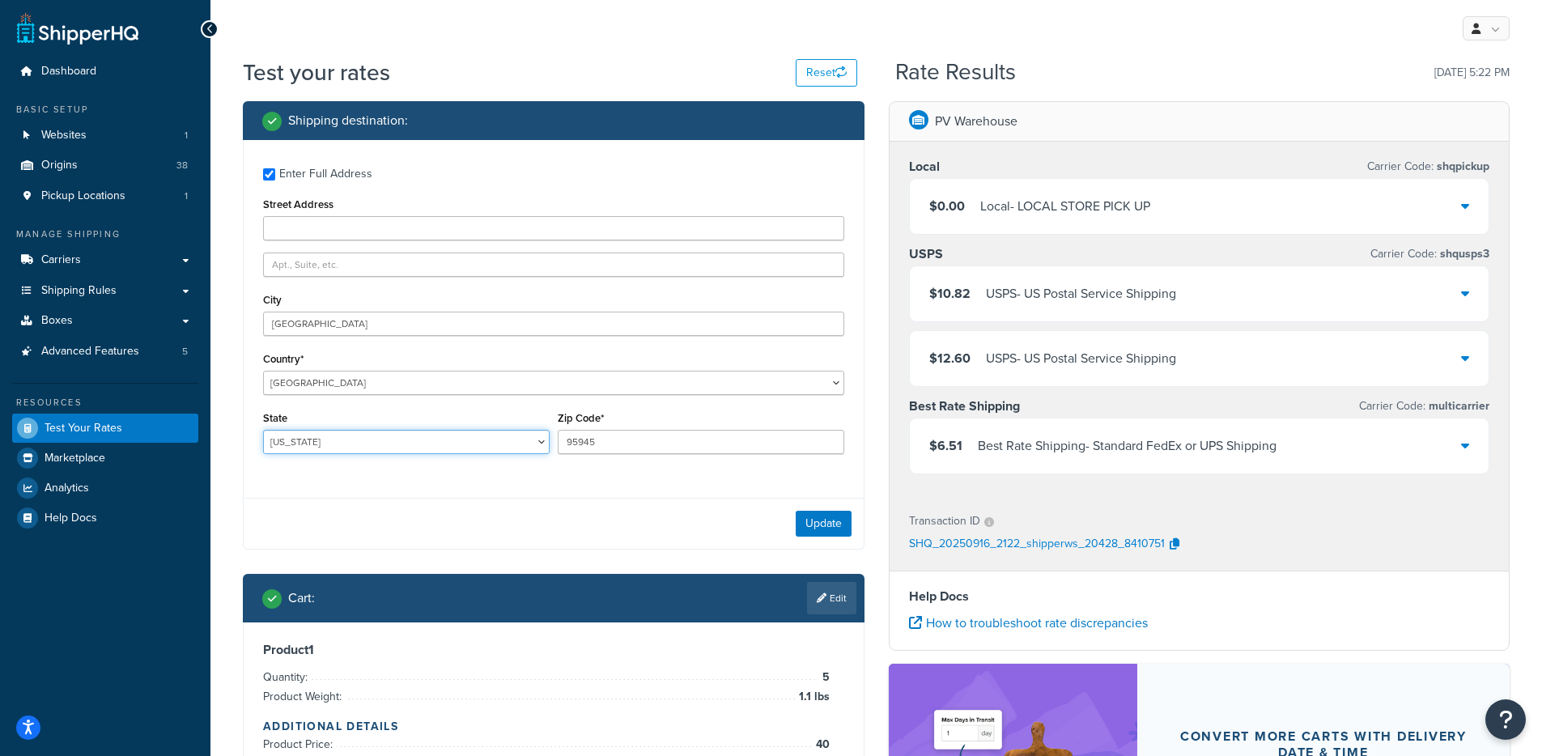
click at [532, 448] on select "Alabama Alaska American Samoa Arizona Arkansas Armed Forces Americas Armed Forc…" at bounding box center [406, 442] width 286 height 24
click at [263, 430] on select "Alabama Alaska American Samoa Arizona Arkansas Armed Forces Americas Armed Forc…" at bounding box center [406, 442] width 286 height 24
click at [352, 439] on select "Alabama Alaska American Samoa Arizona Arkansas Armed Forces Americas Armed Forc…" at bounding box center [406, 442] width 286 height 24
select select "NY"
click at [263, 430] on select "Alabama Alaska American Samoa Arizona Arkansas Armed Forces Americas Armed Forc…" at bounding box center [406, 442] width 286 height 24
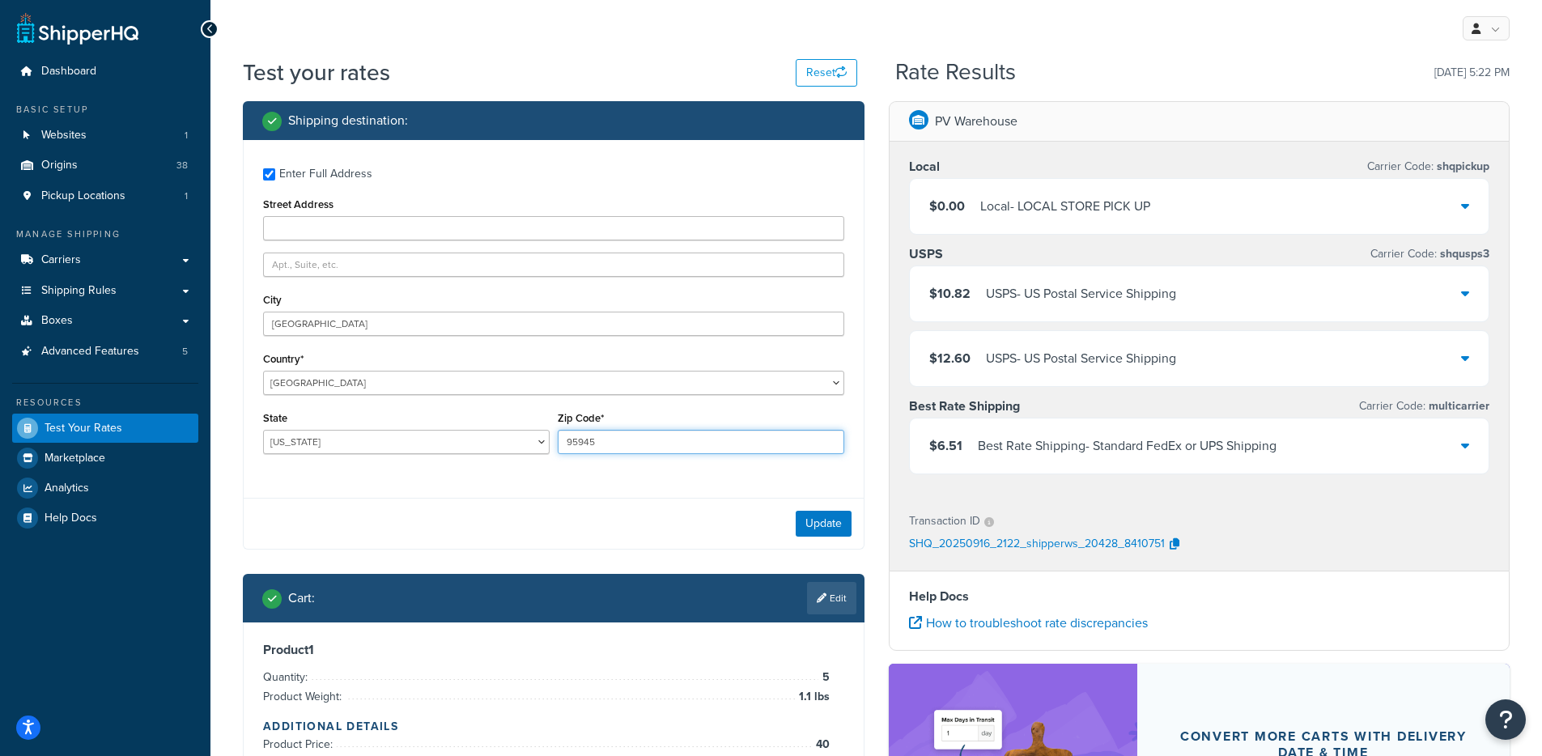
click at [594, 435] on input "95945" at bounding box center [701, 442] width 286 height 24
paste input "10461"
type input "10461"
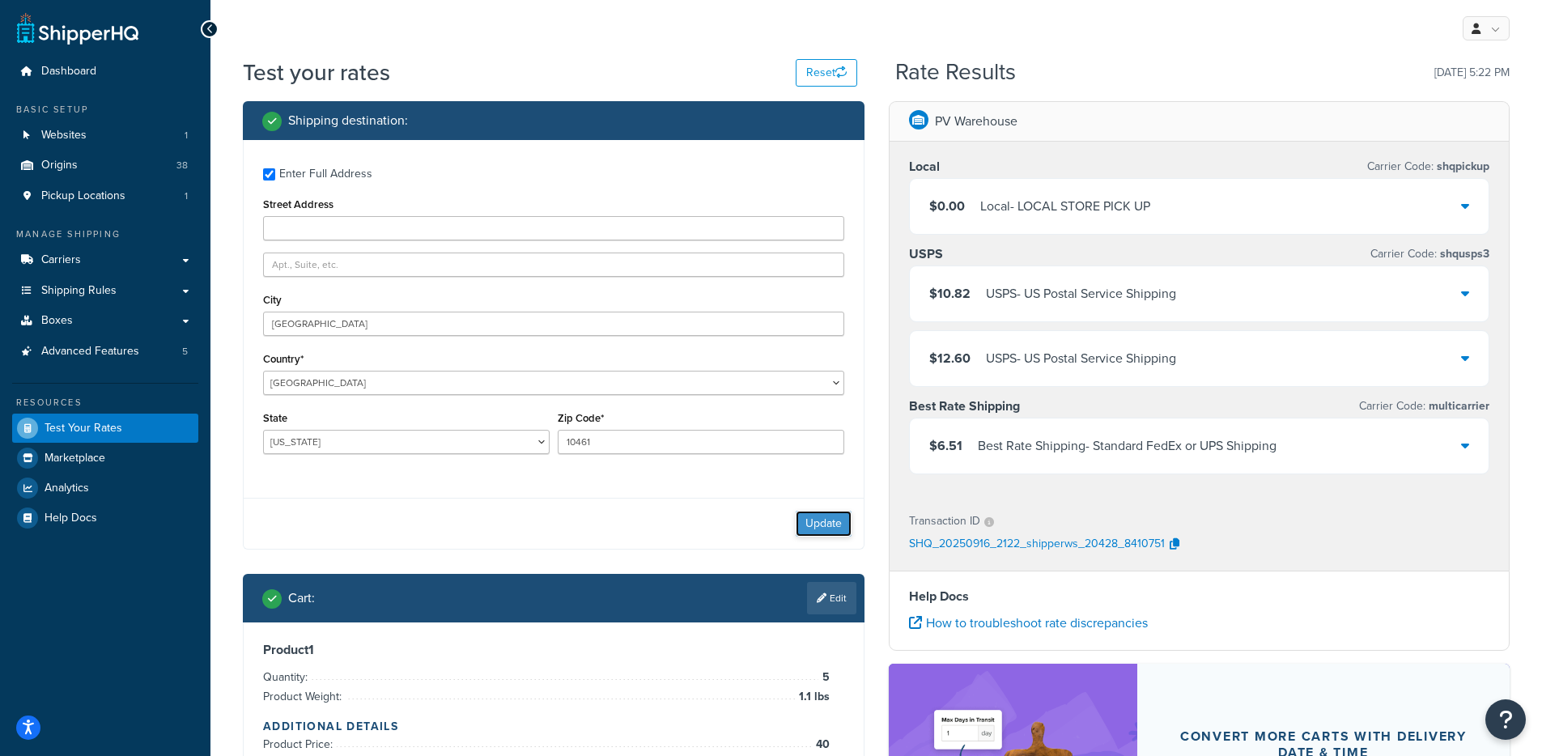
click at [831, 517] on button "Update" at bounding box center [823, 524] width 56 height 26
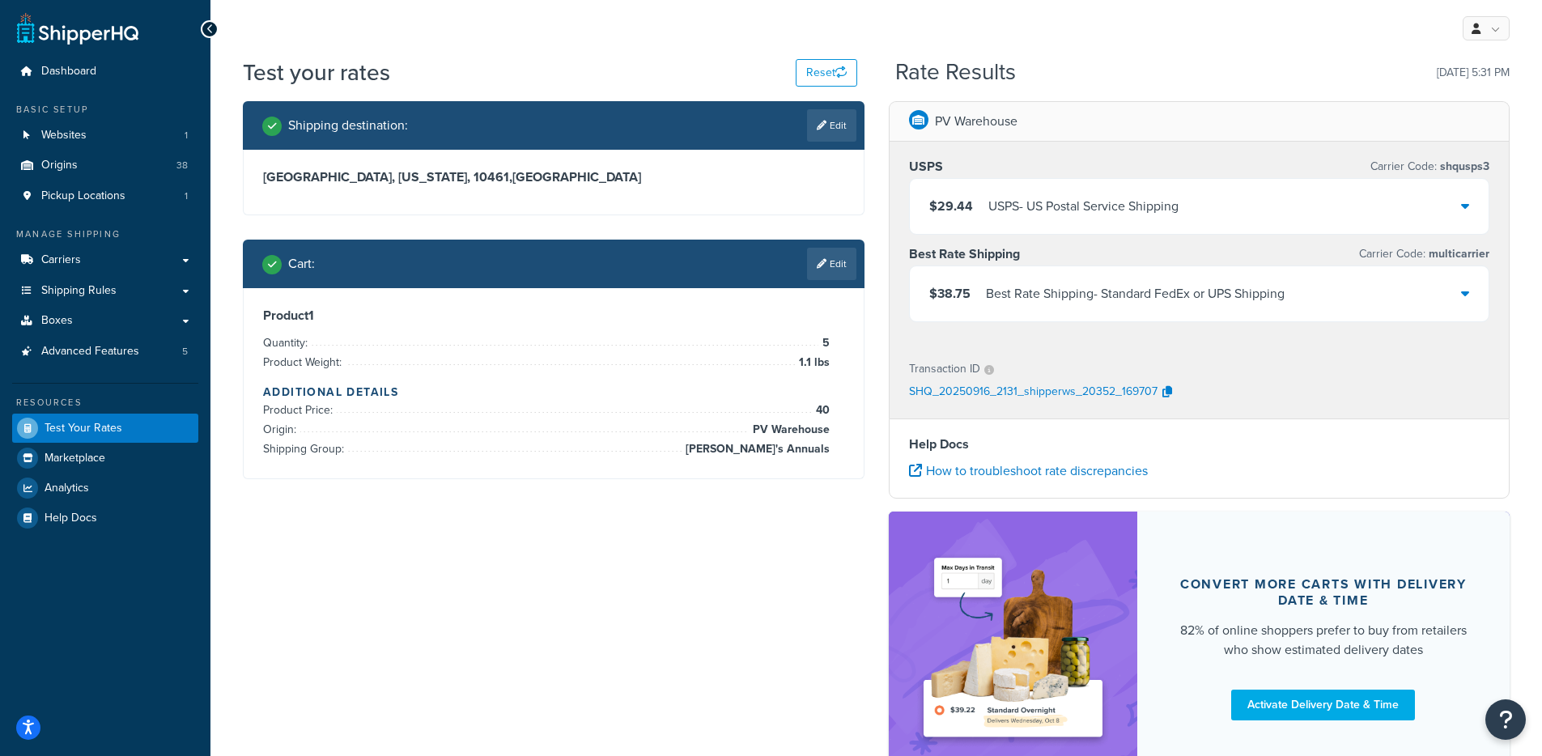
click at [1201, 290] on div "Best Rate Shipping - Standard FedEx or UPS Shipping" at bounding box center [1135, 293] width 299 height 23
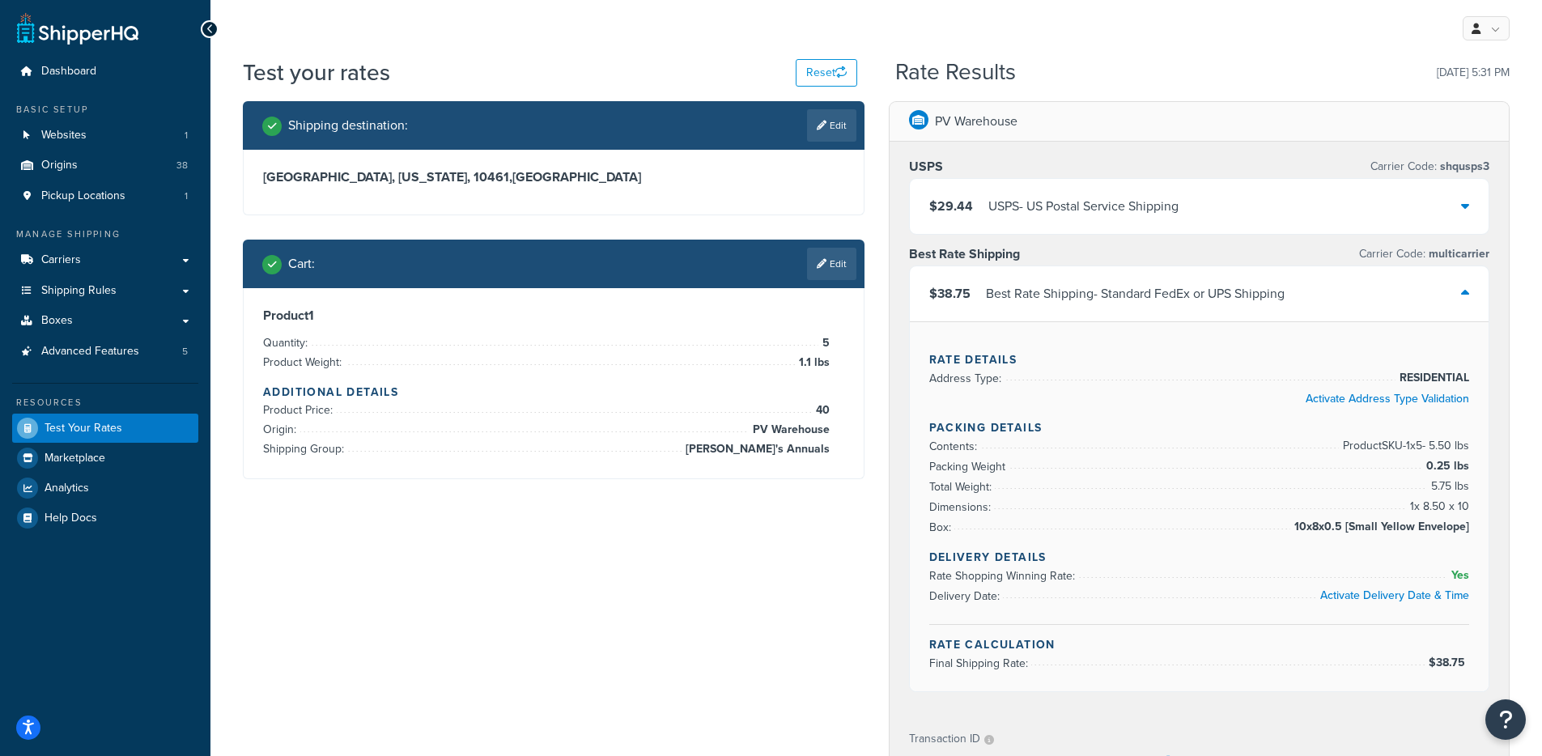
click at [1201, 290] on div "Best Rate Shipping - Standard FedEx or UPS Shipping" at bounding box center [1135, 293] width 299 height 23
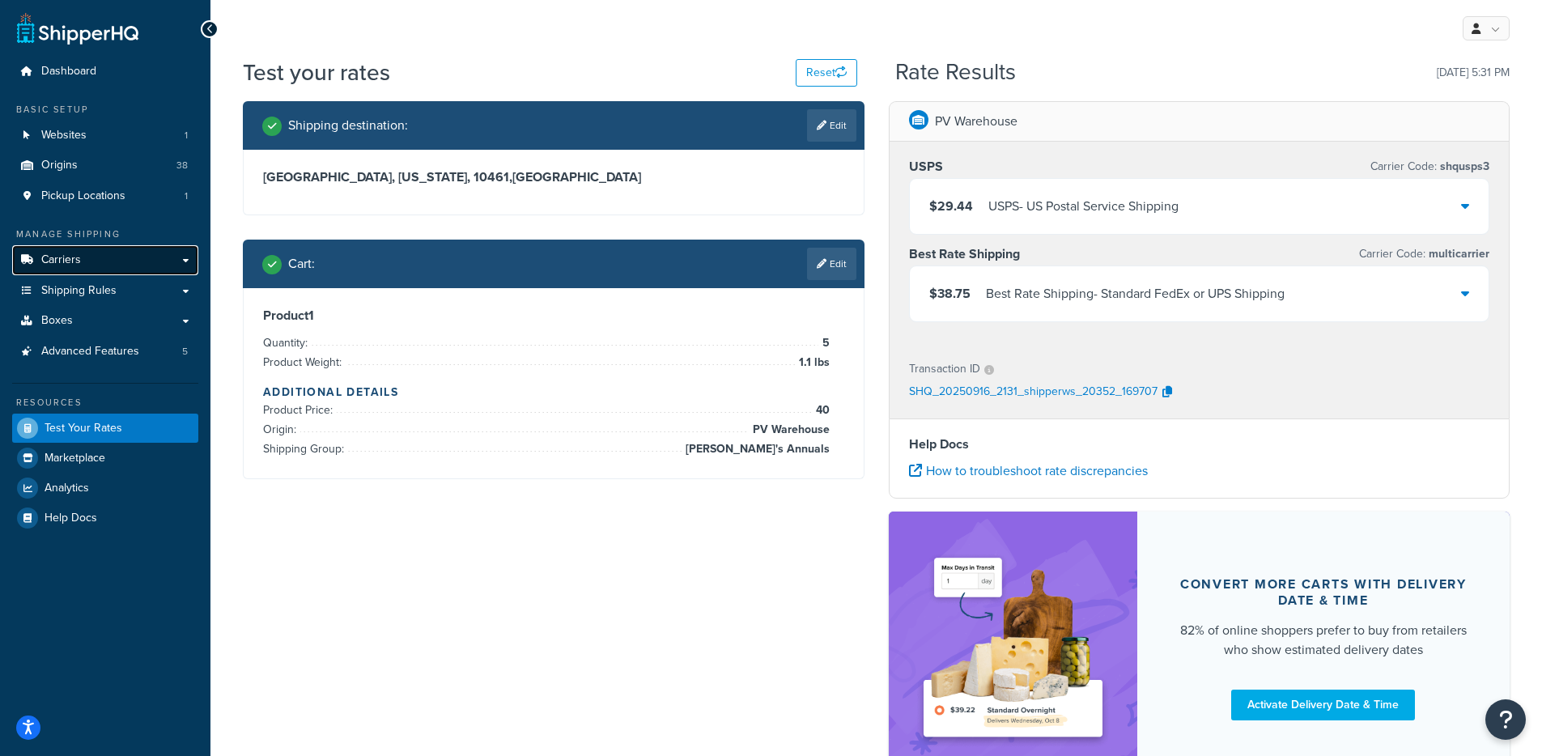
scroll to position [3, 0]
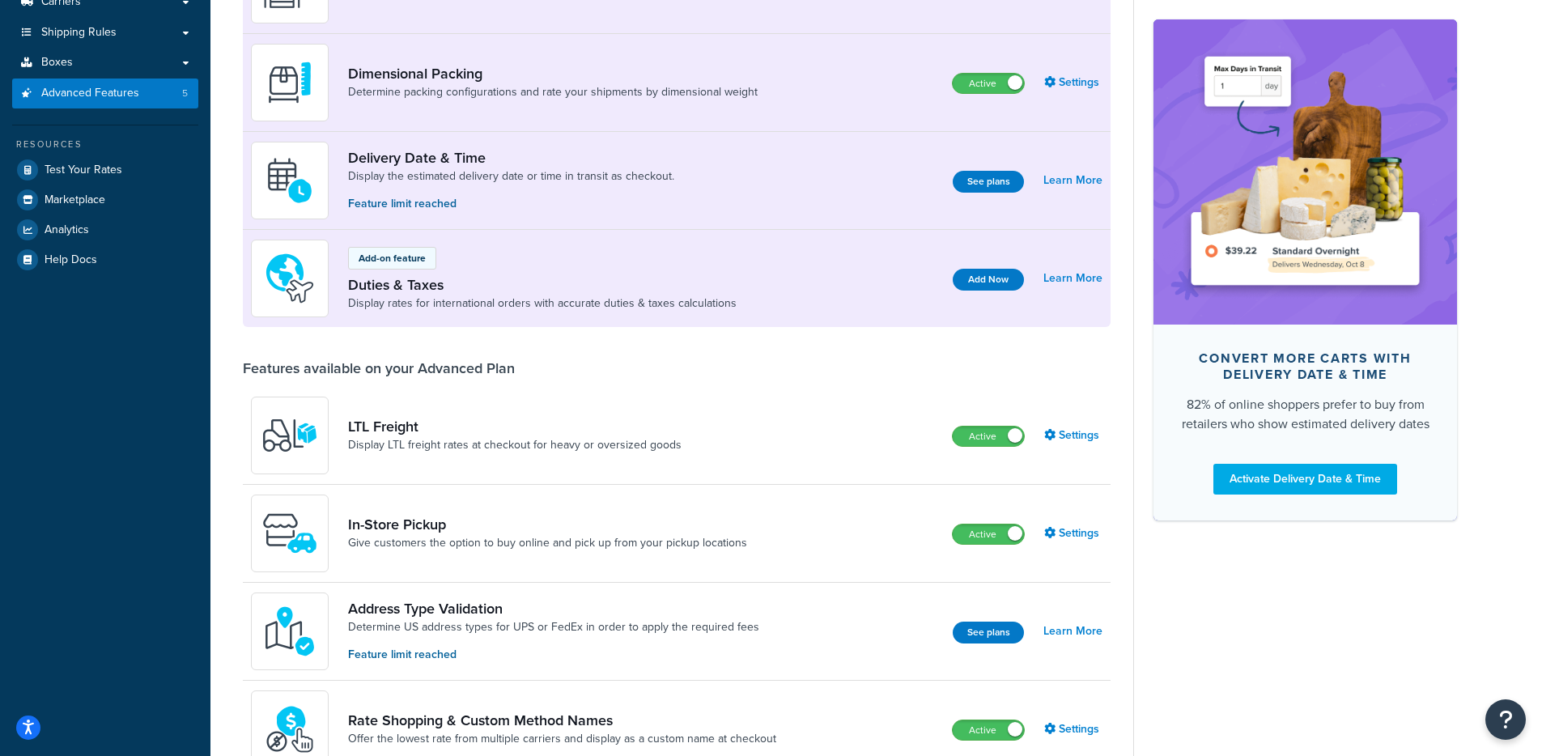
scroll to position [553, 0]
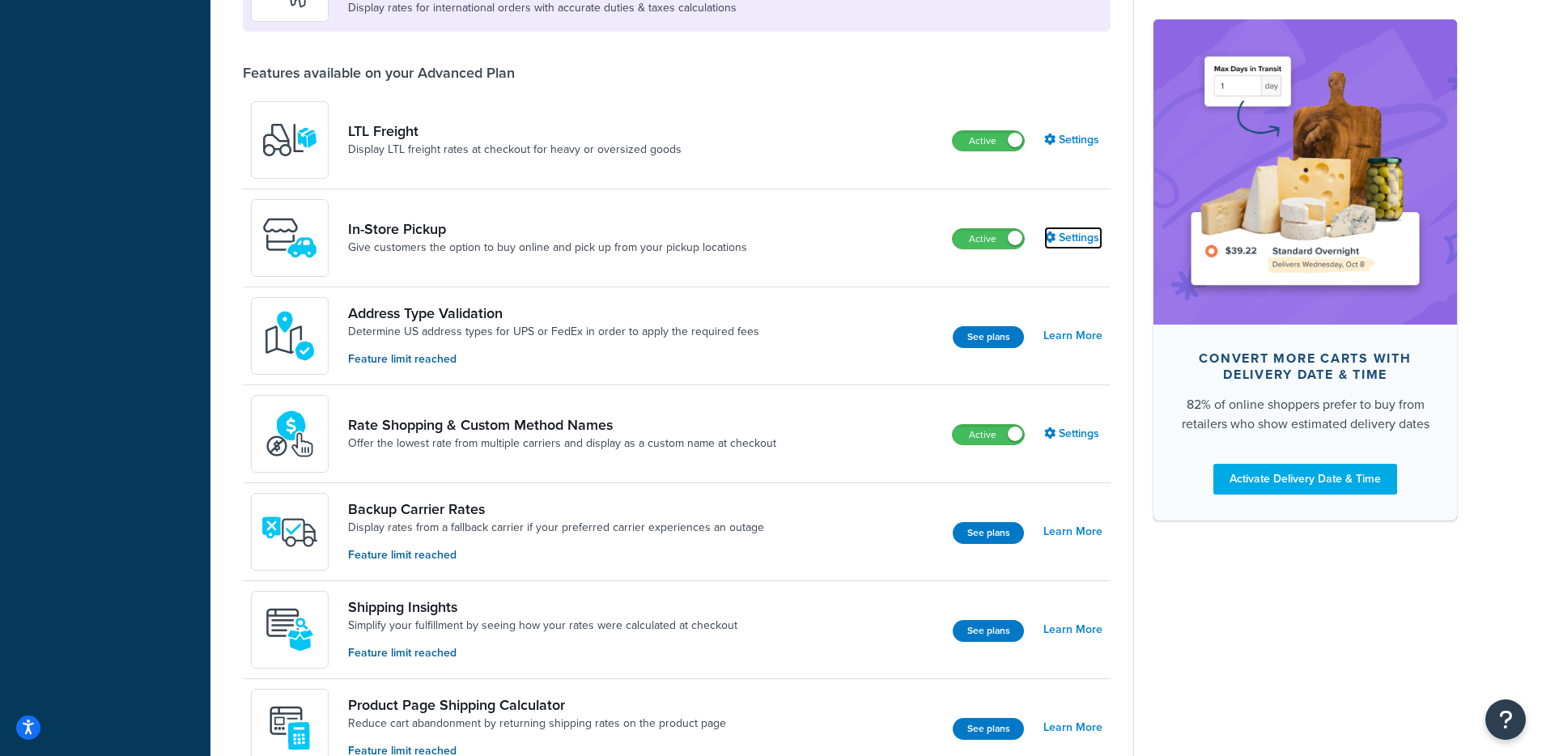
click at [1082, 241] on link "Settings" at bounding box center [1073, 238] width 58 height 23
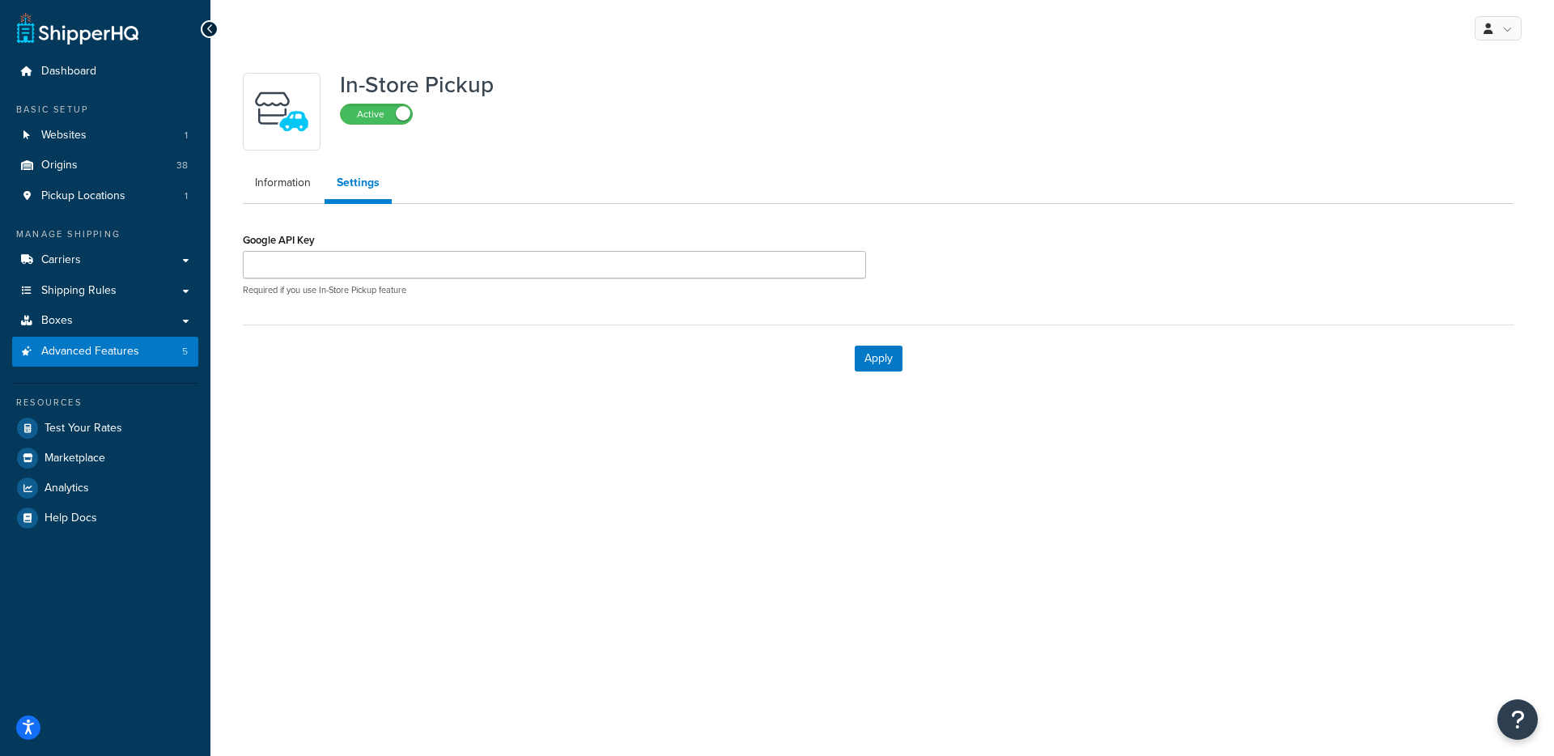
click at [254, 244] on label "Google API Key" at bounding box center [279, 240] width 72 height 12
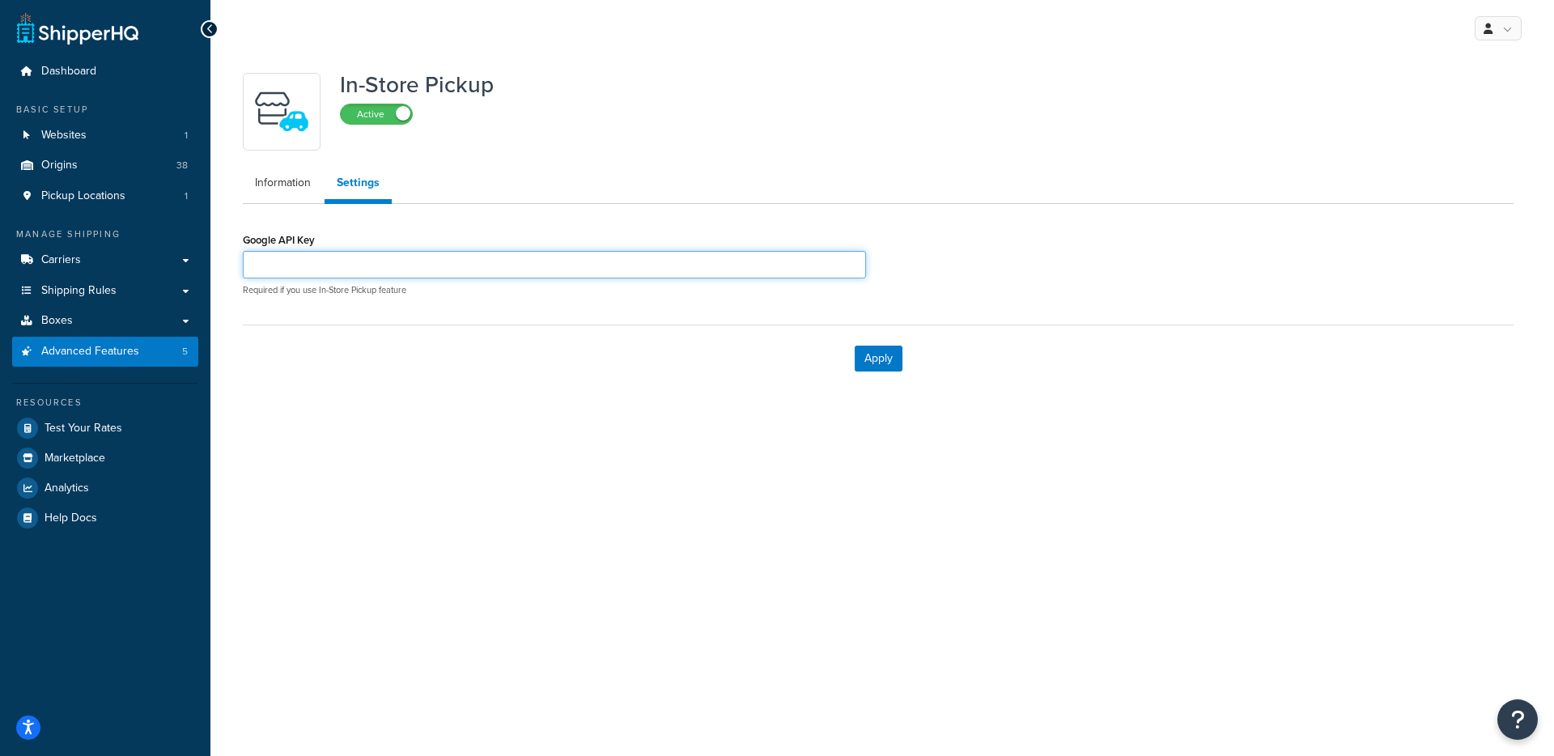
click at [254, 251] on input "Google API Key" at bounding box center [554, 265] width 623 height 28
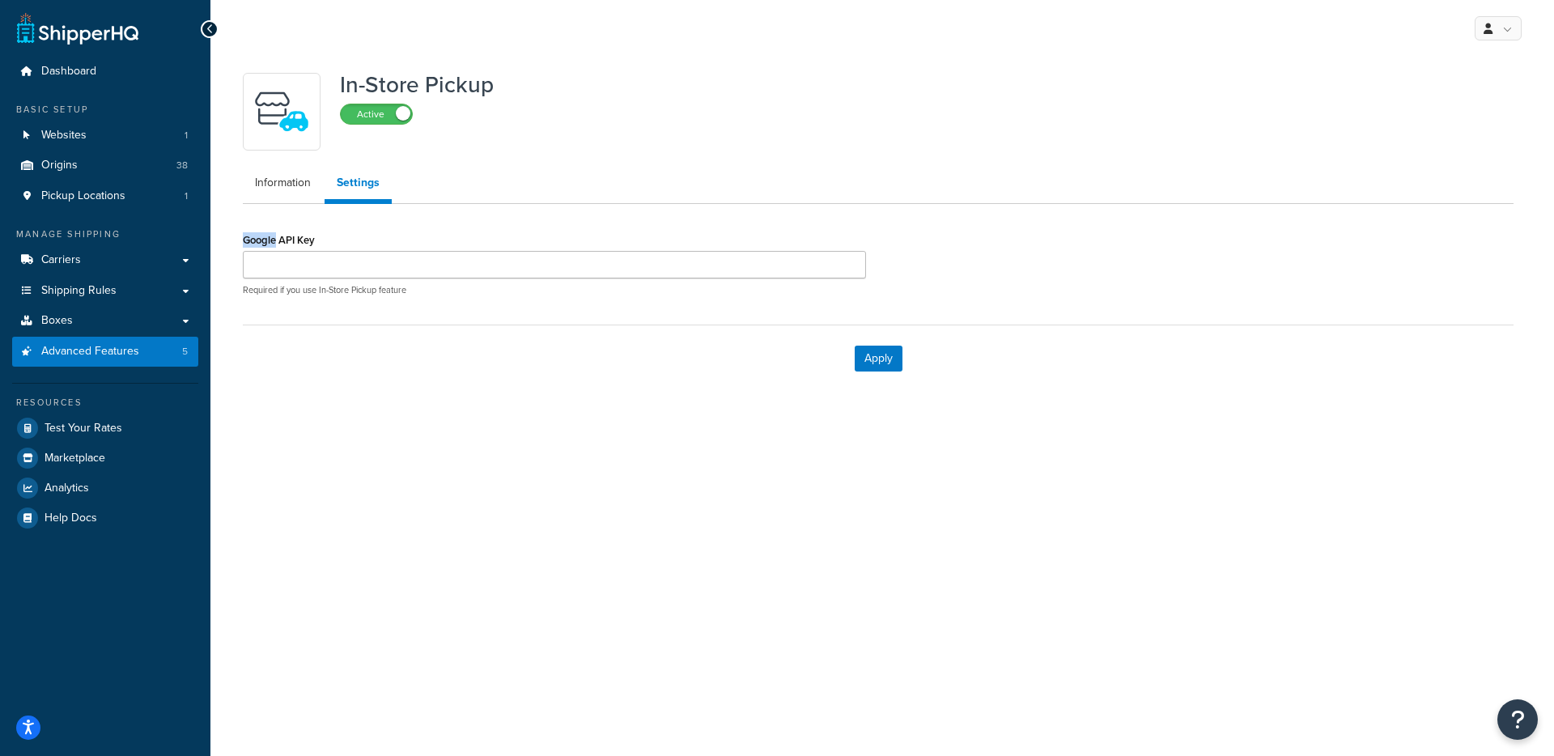
click at [254, 244] on label "Google API Key" at bounding box center [279, 240] width 72 height 12
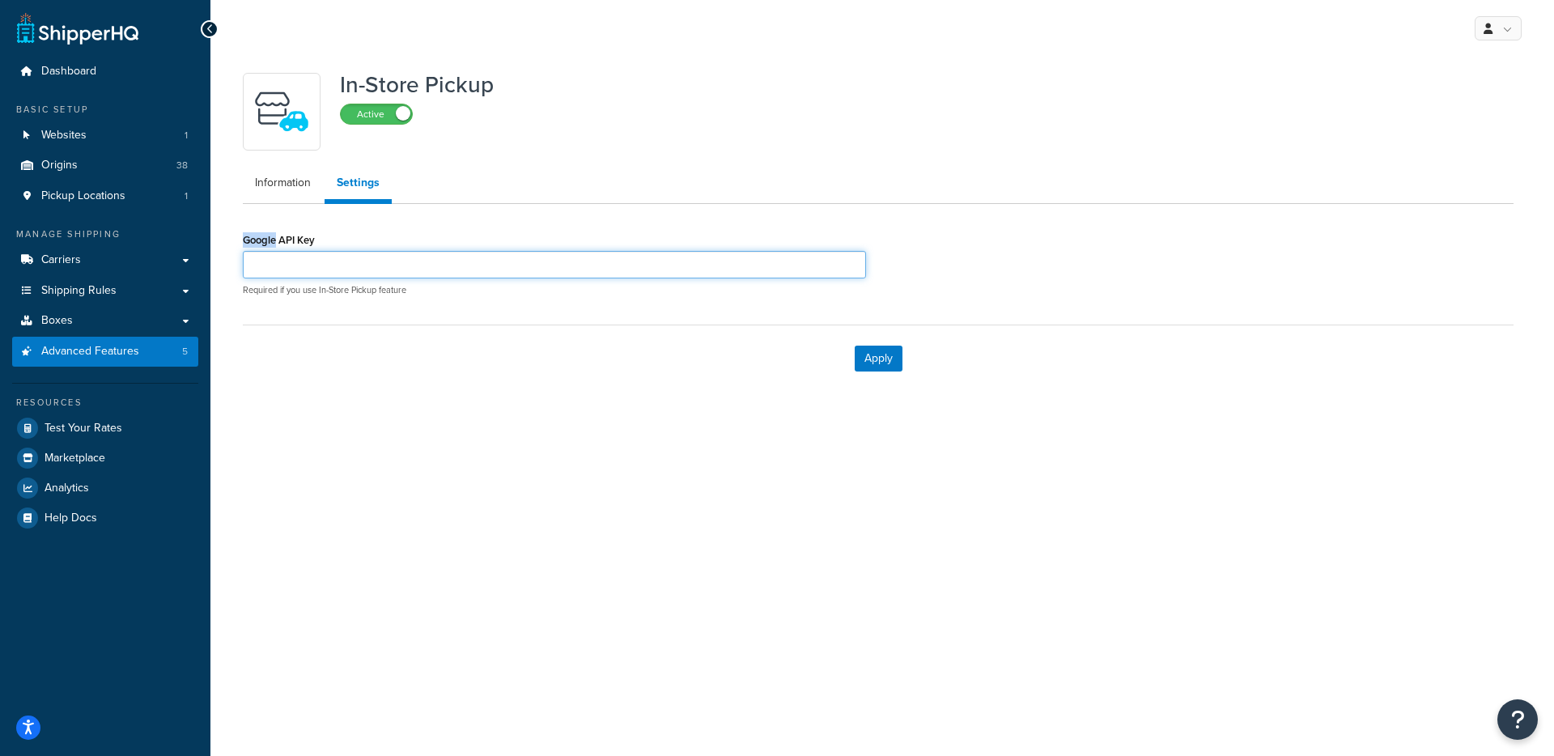
click at [254, 251] on input "Google API Key" at bounding box center [554, 265] width 623 height 28
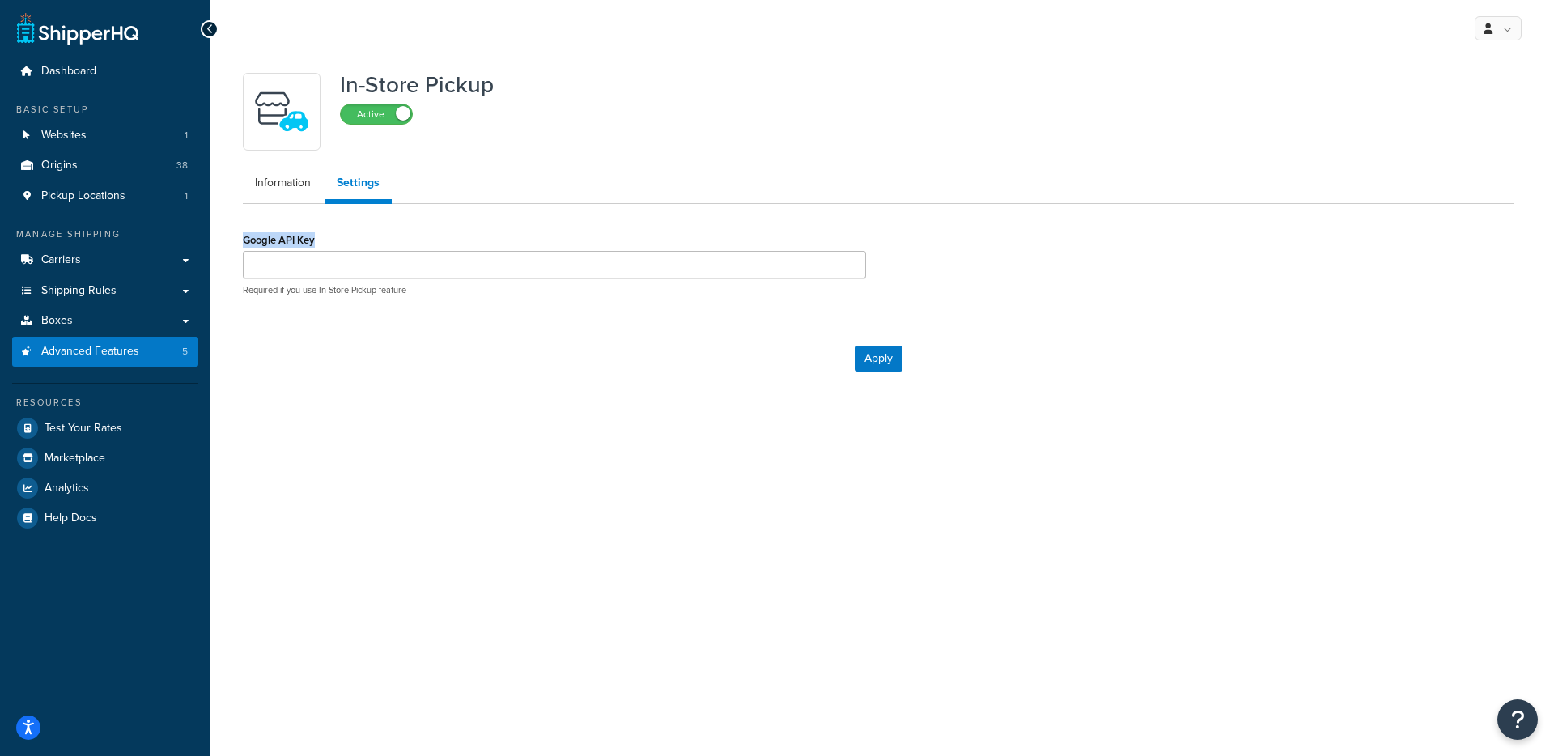
click at [254, 244] on label "Google API Key" at bounding box center [279, 240] width 72 height 12
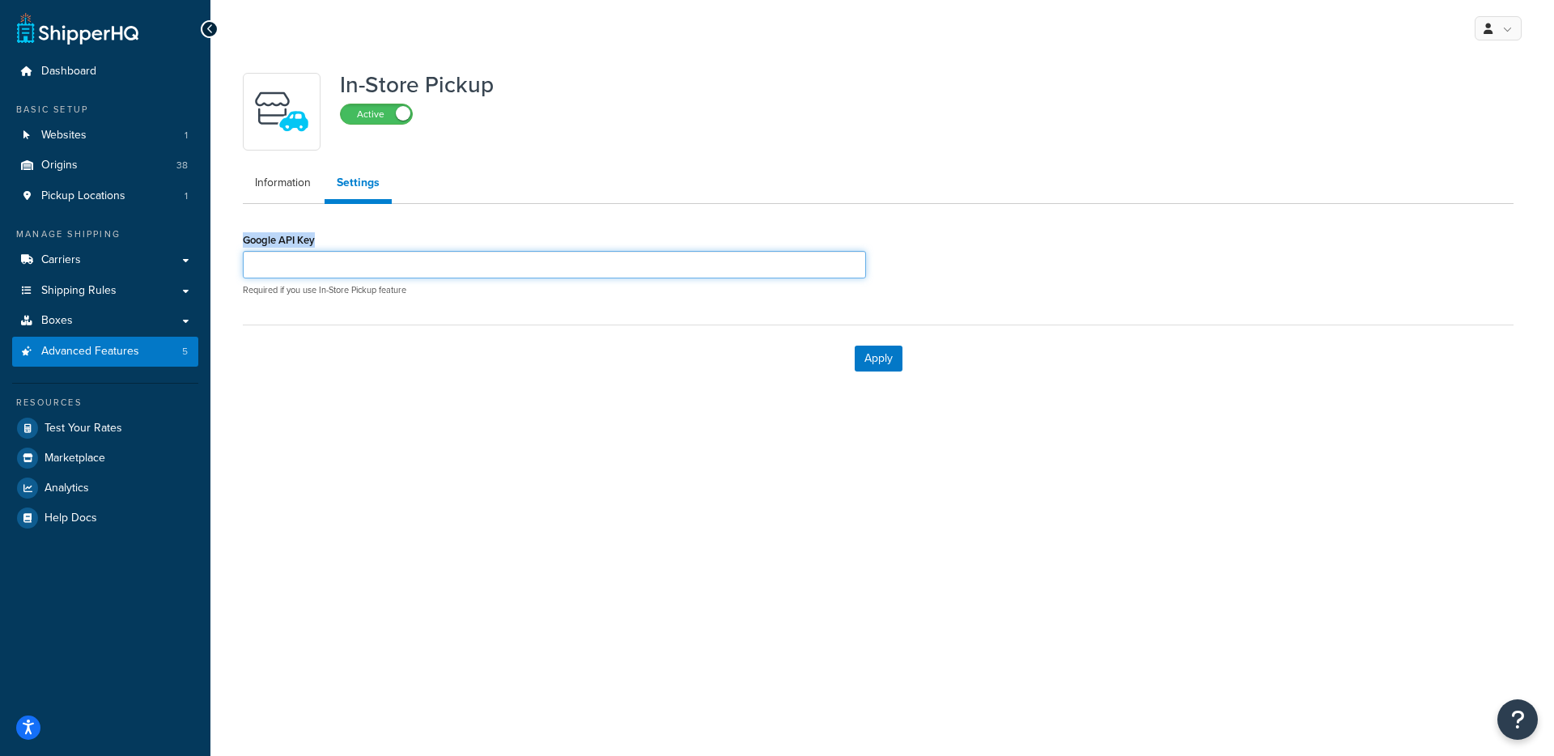
click at [254, 251] on input "Google API Key" at bounding box center [554, 265] width 623 height 28
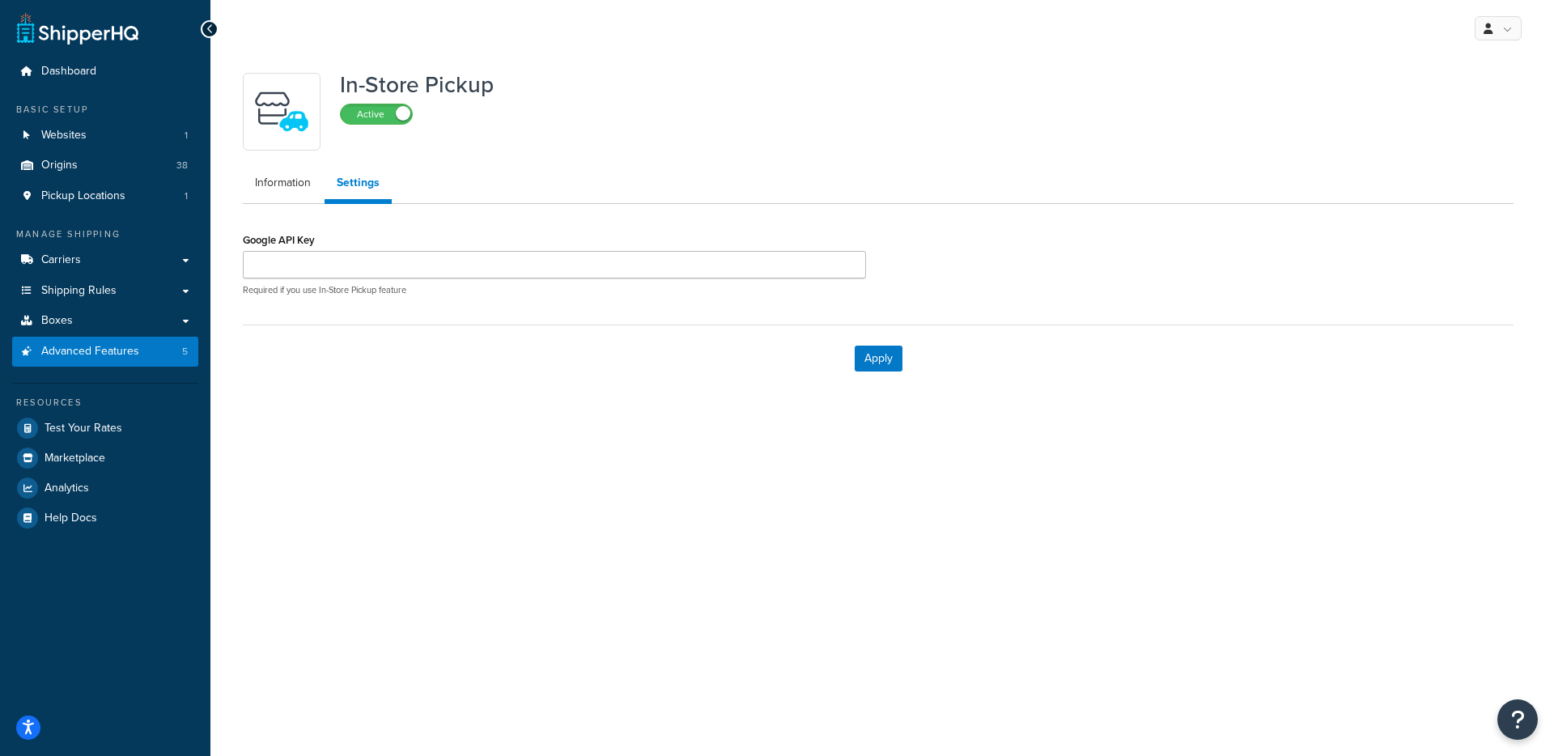
click at [254, 244] on label "Google API Key" at bounding box center [279, 240] width 72 height 12
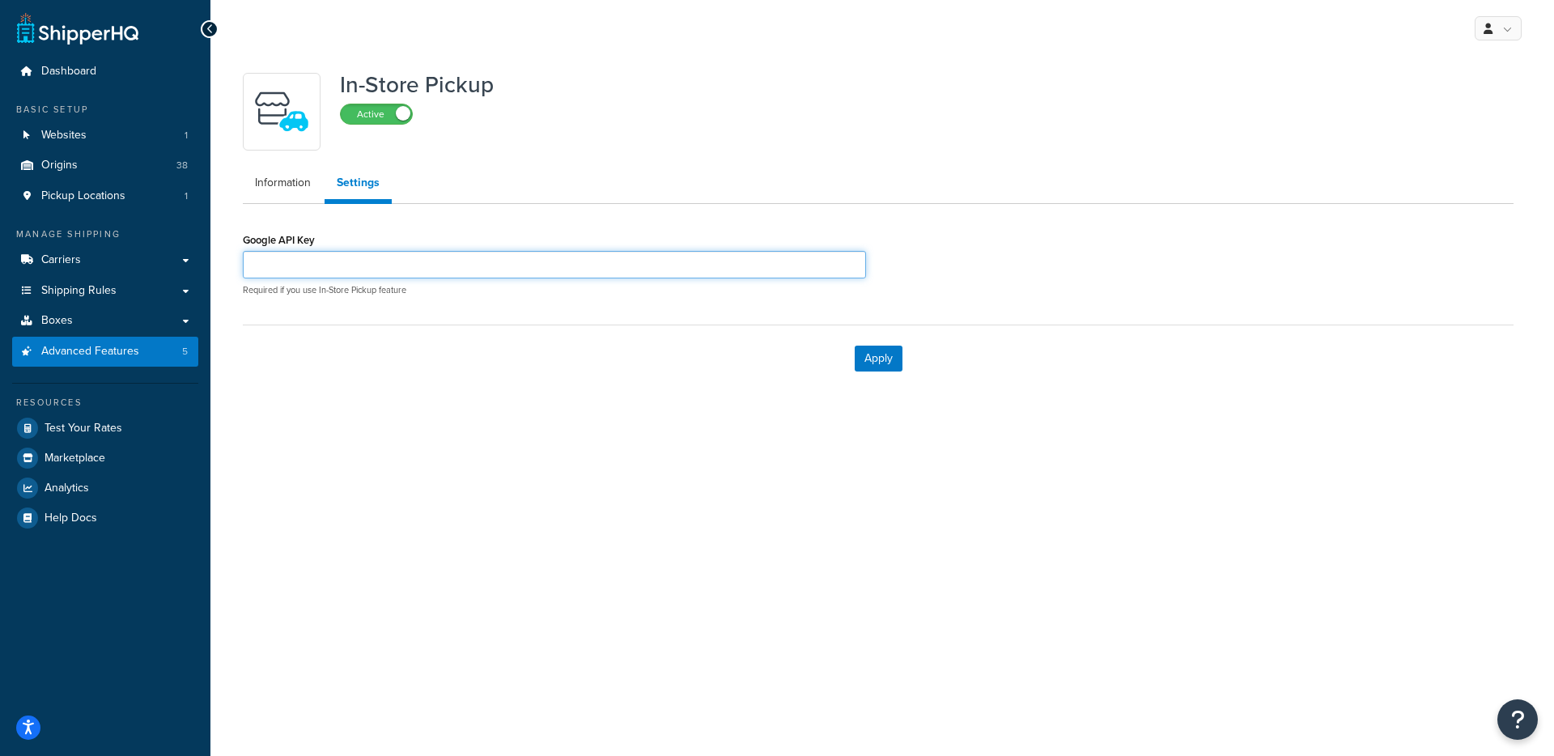
click at [254, 251] on input "Google API Key" at bounding box center [554, 265] width 623 height 28
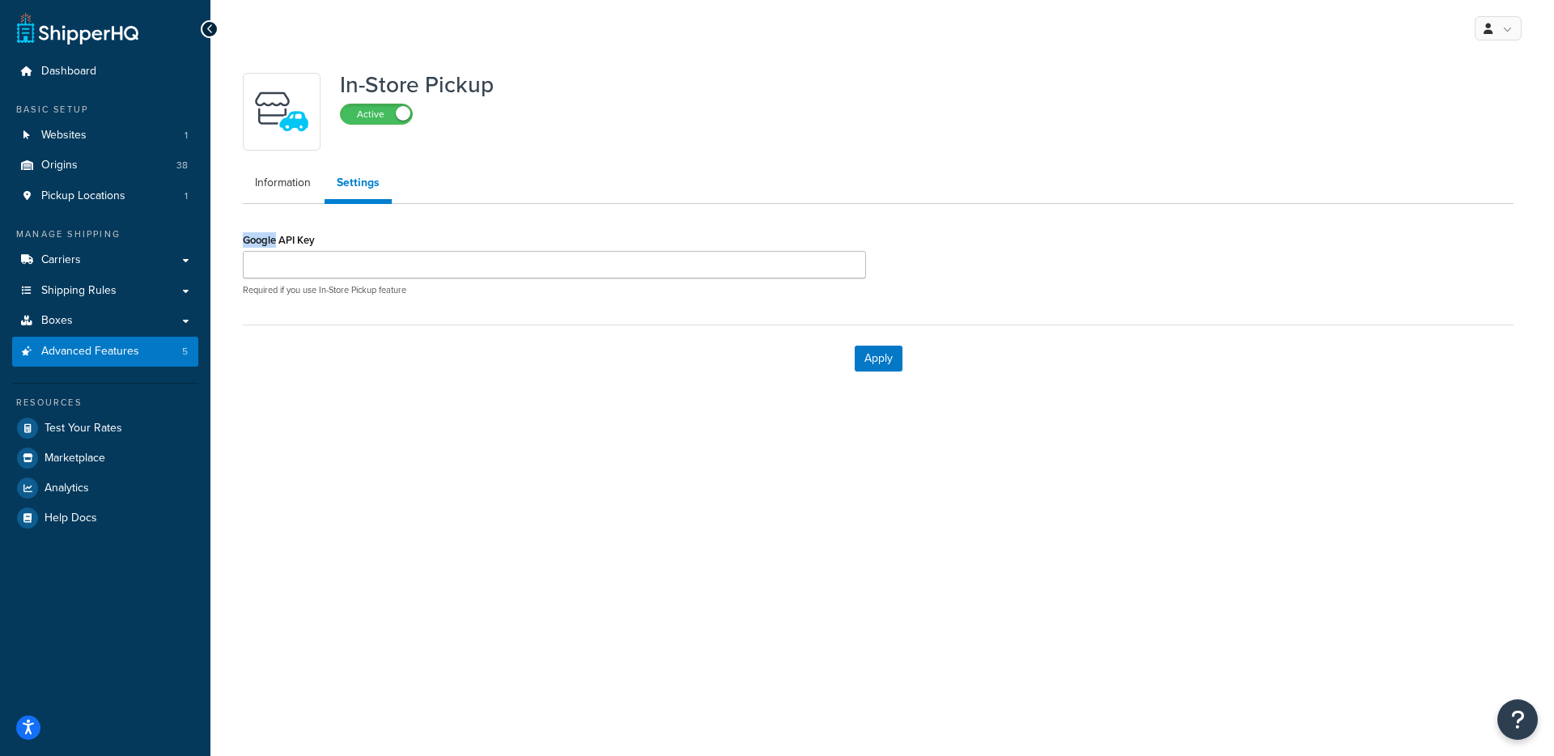
click at [254, 244] on label "Google API Key" at bounding box center [279, 240] width 72 height 12
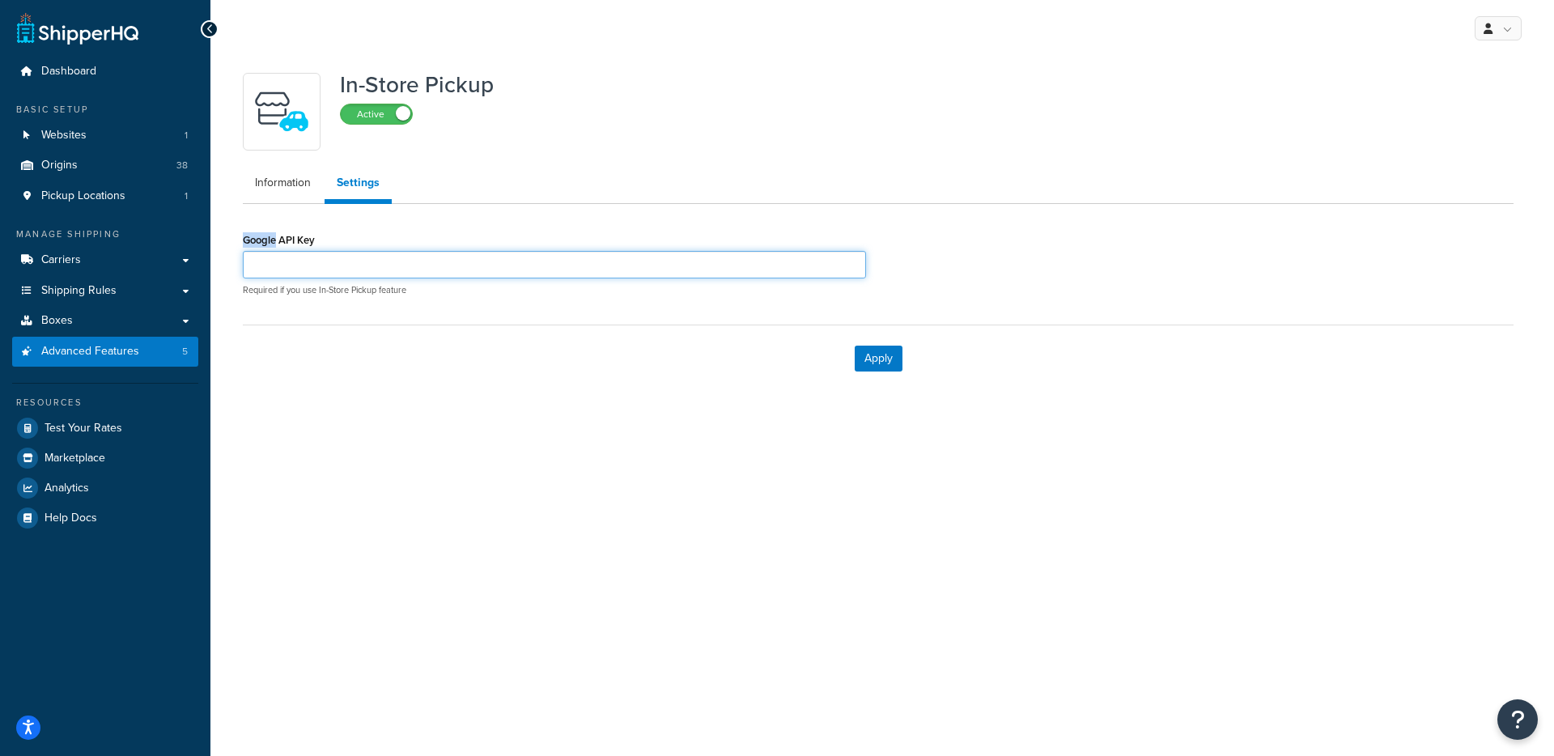
click at [254, 251] on input "Google API Key" at bounding box center [554, 265] width 623 height 28
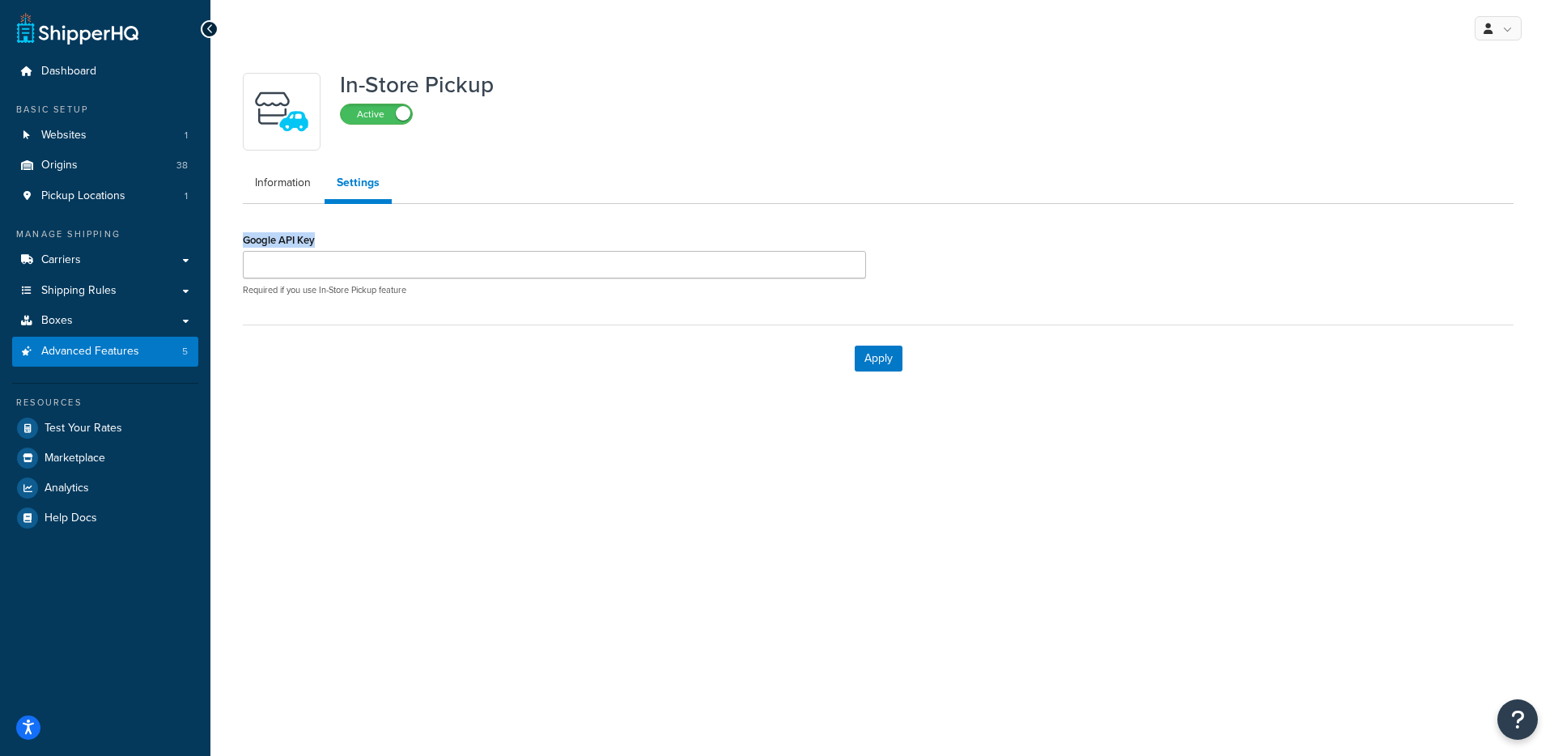
click at [254, 244] on label "Google API Key" at bounding box center [279, 240] width 72 height 12
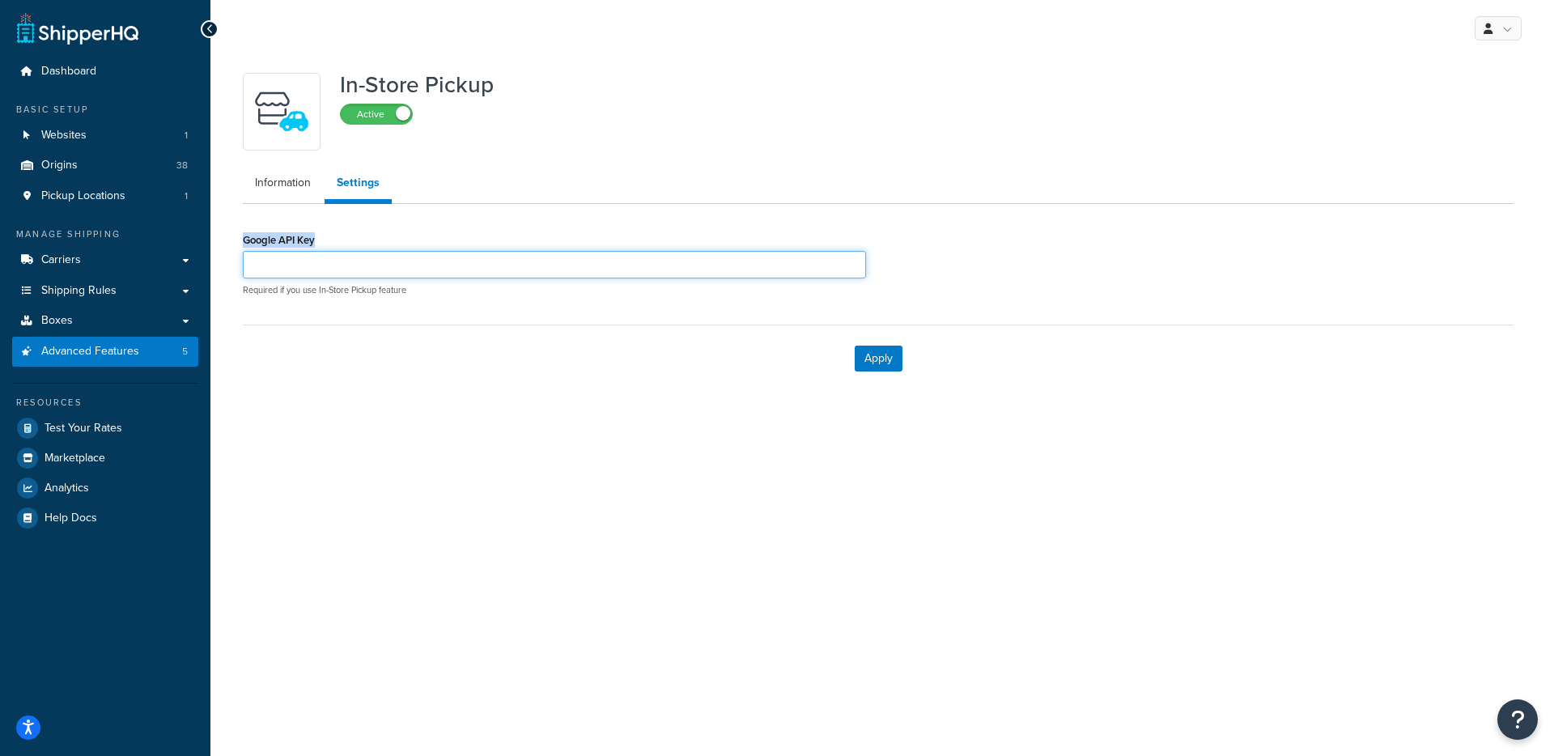
click at [254, 251] on input "Google API Key" at bounding box center [554, 265] width 623 height 28
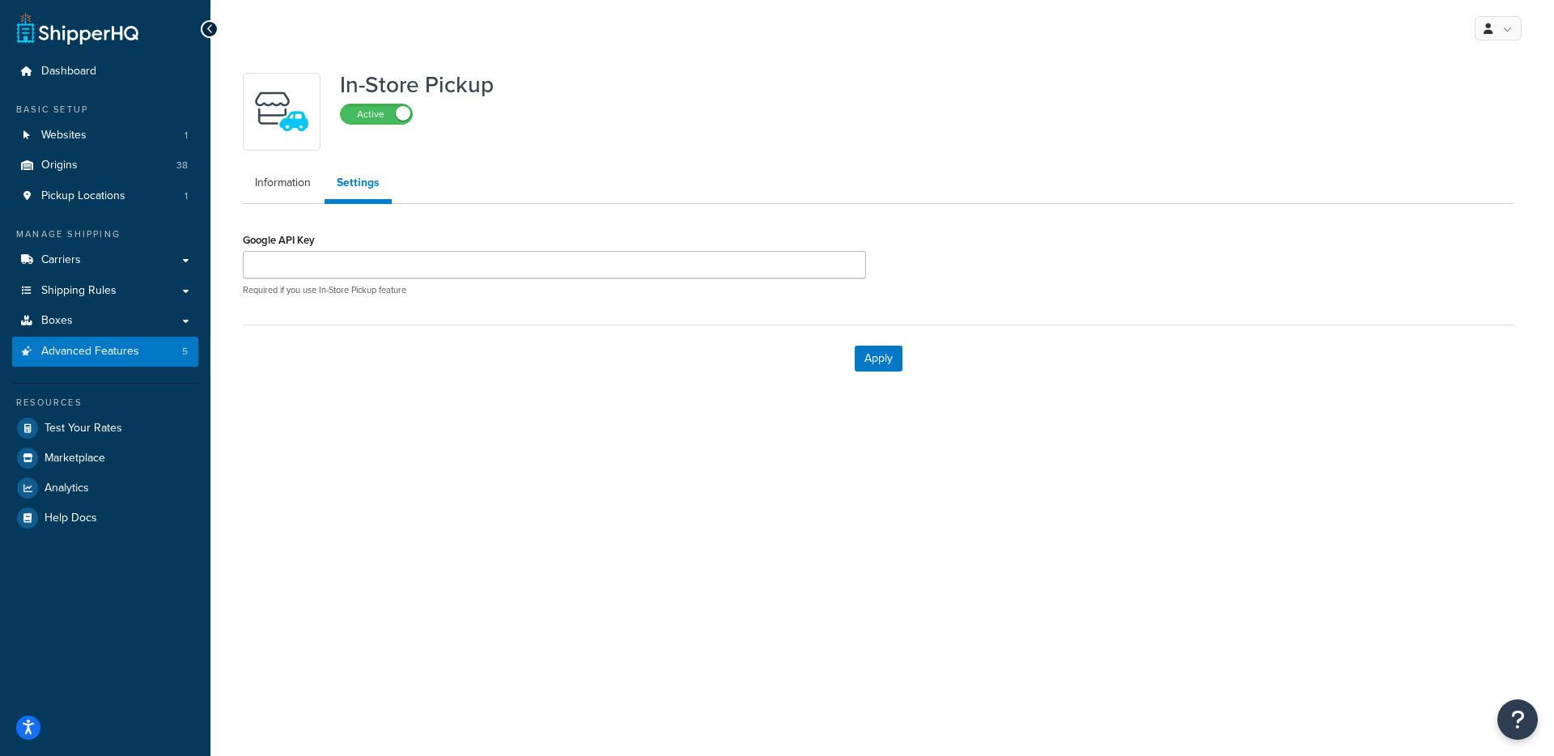
click at [329, 294] on p "Required if you use In-Store Pickup feature" at bounding box center [554, 290] width 623 height 12
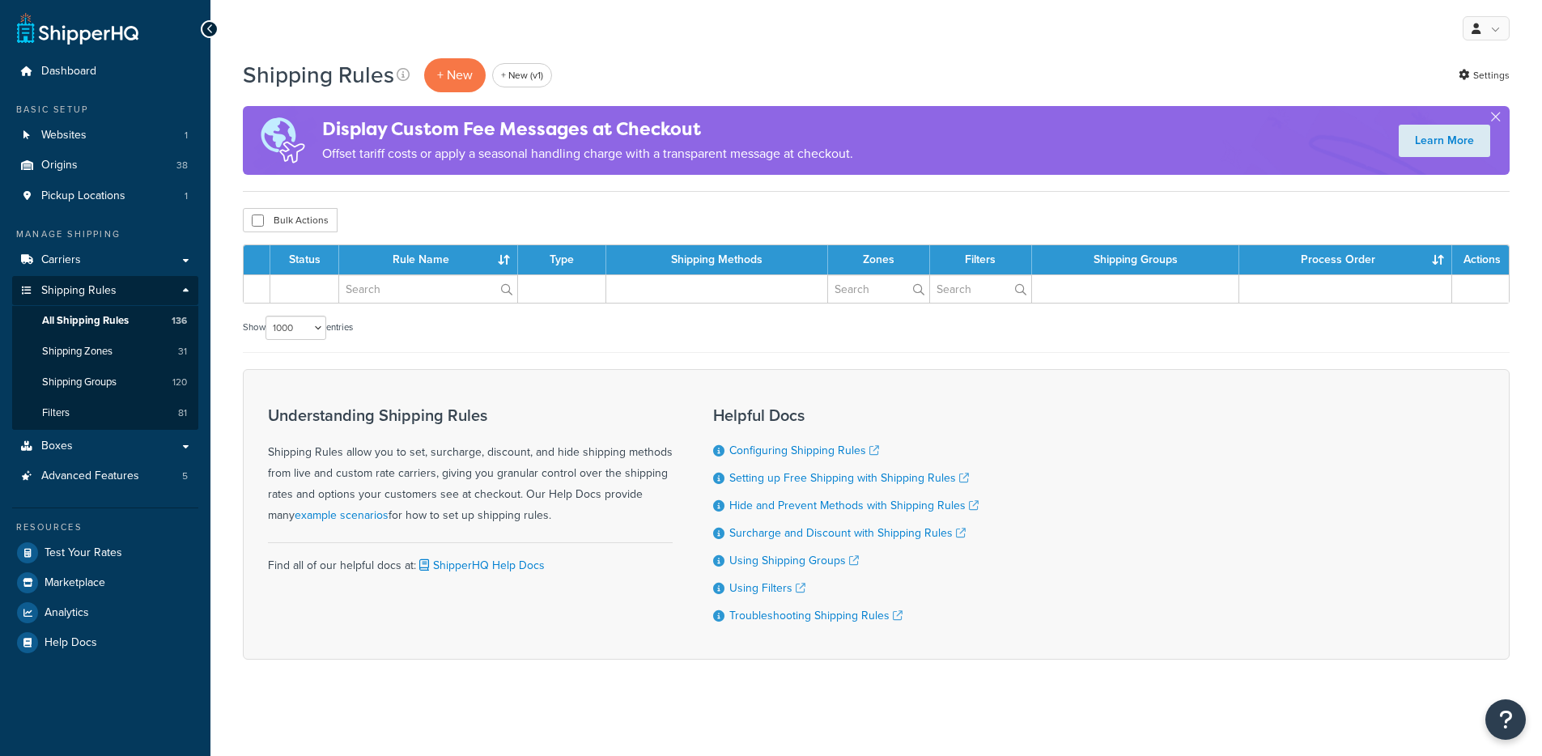
select select "1000"
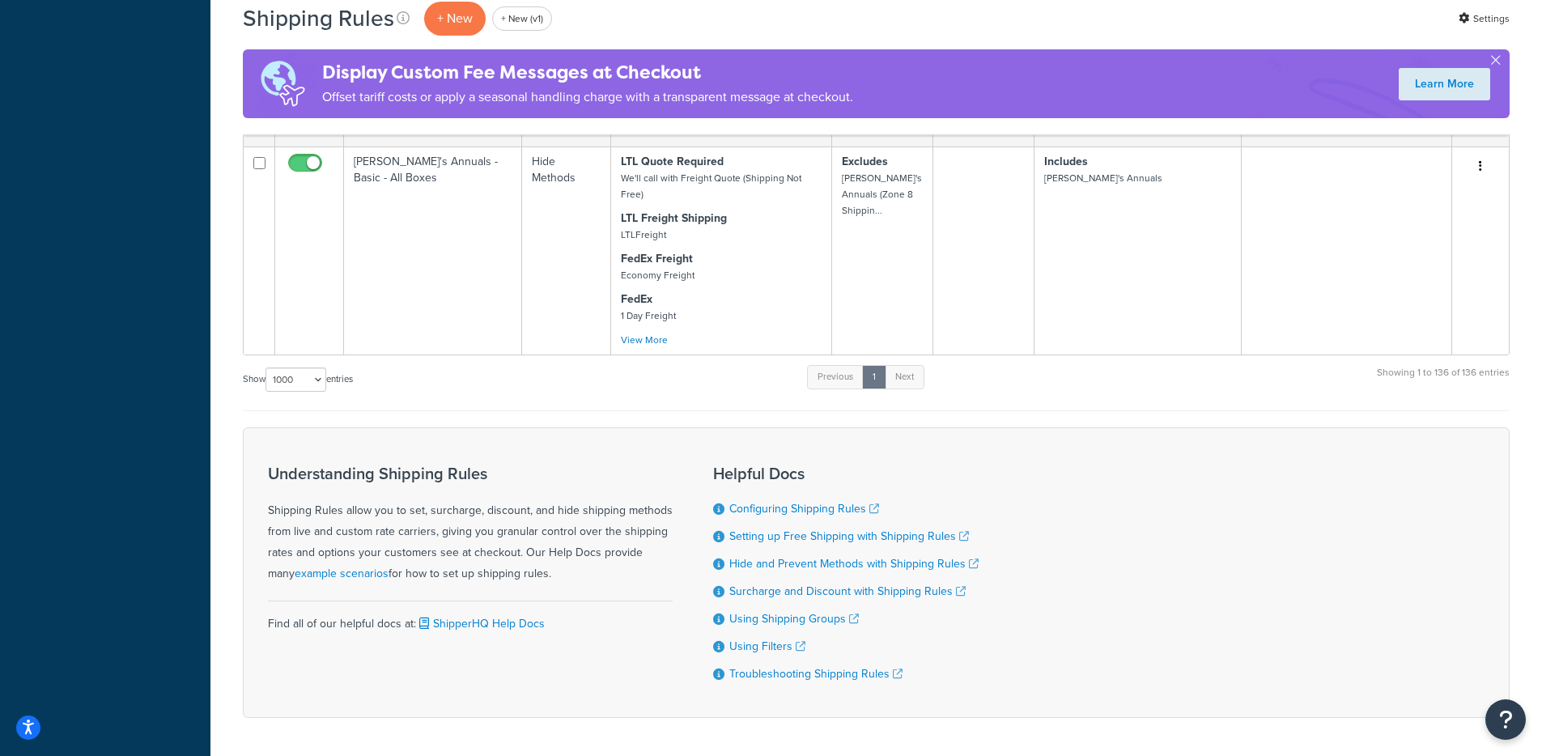
scroll to position [13103, 0]
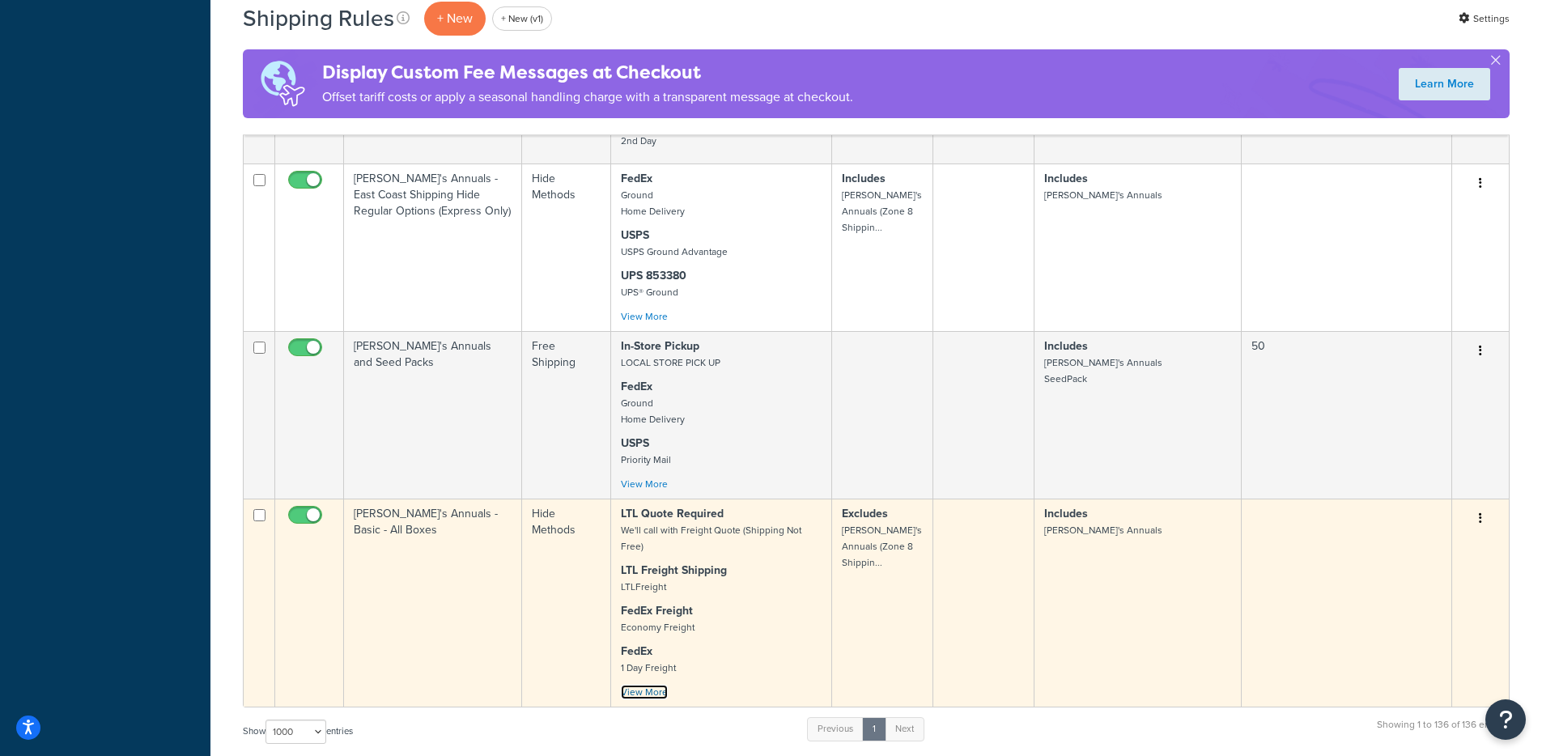
click at [637, 685] on link "View More" at bounding box center [644, 692] width 47 height 15
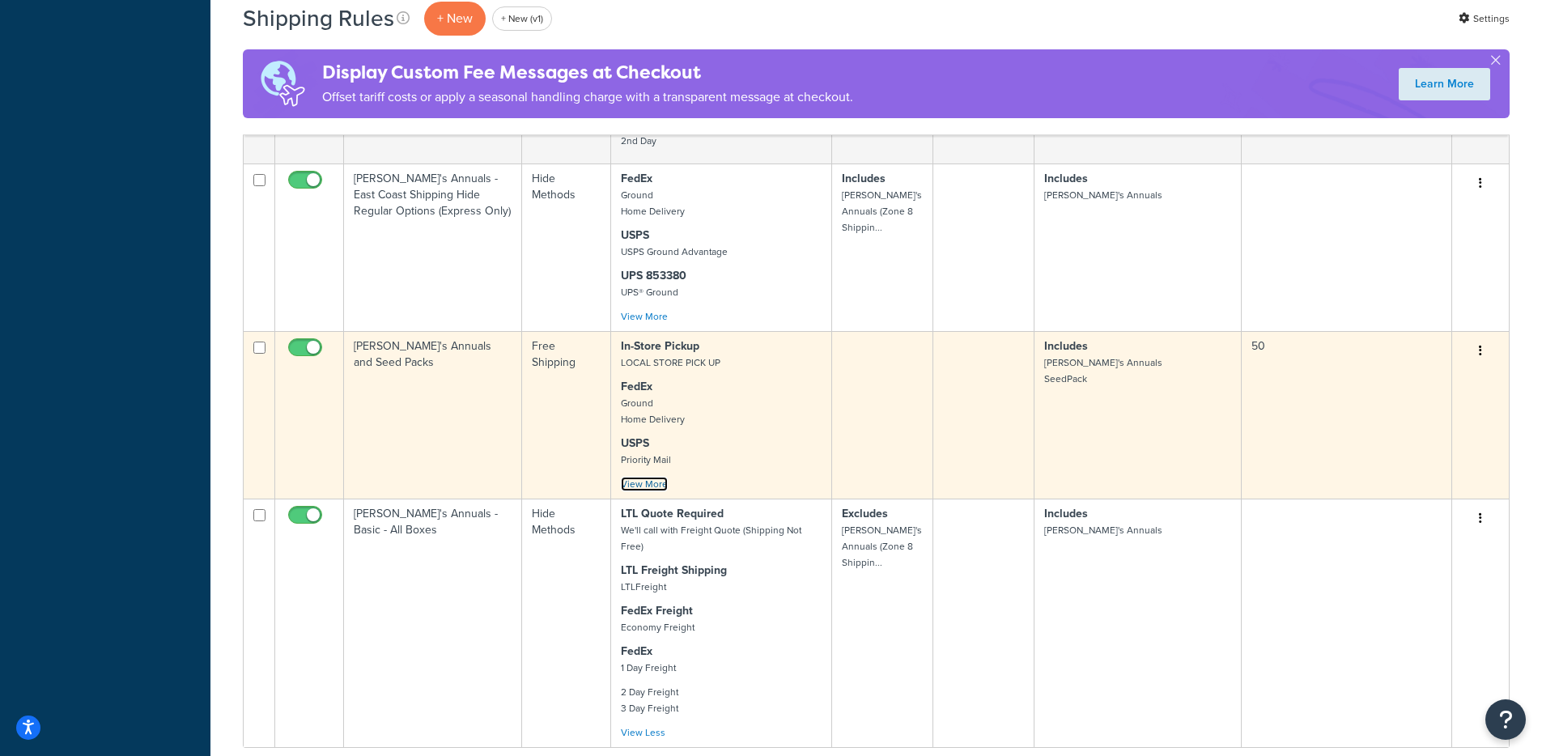
click at [643, 477] on link "View More" at bounding box center [644, 484] width 47 height 15
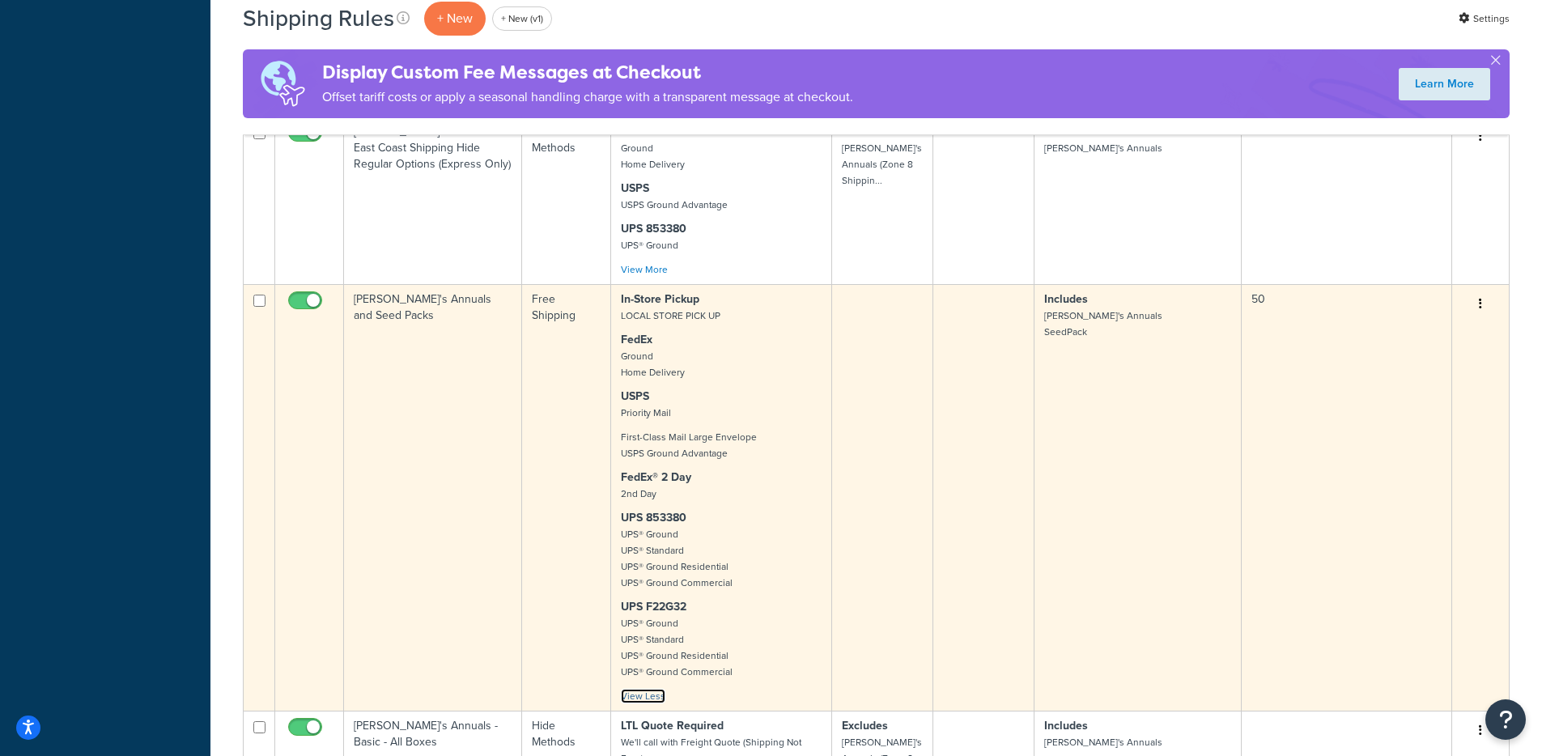
scroll to position [13132, 0]
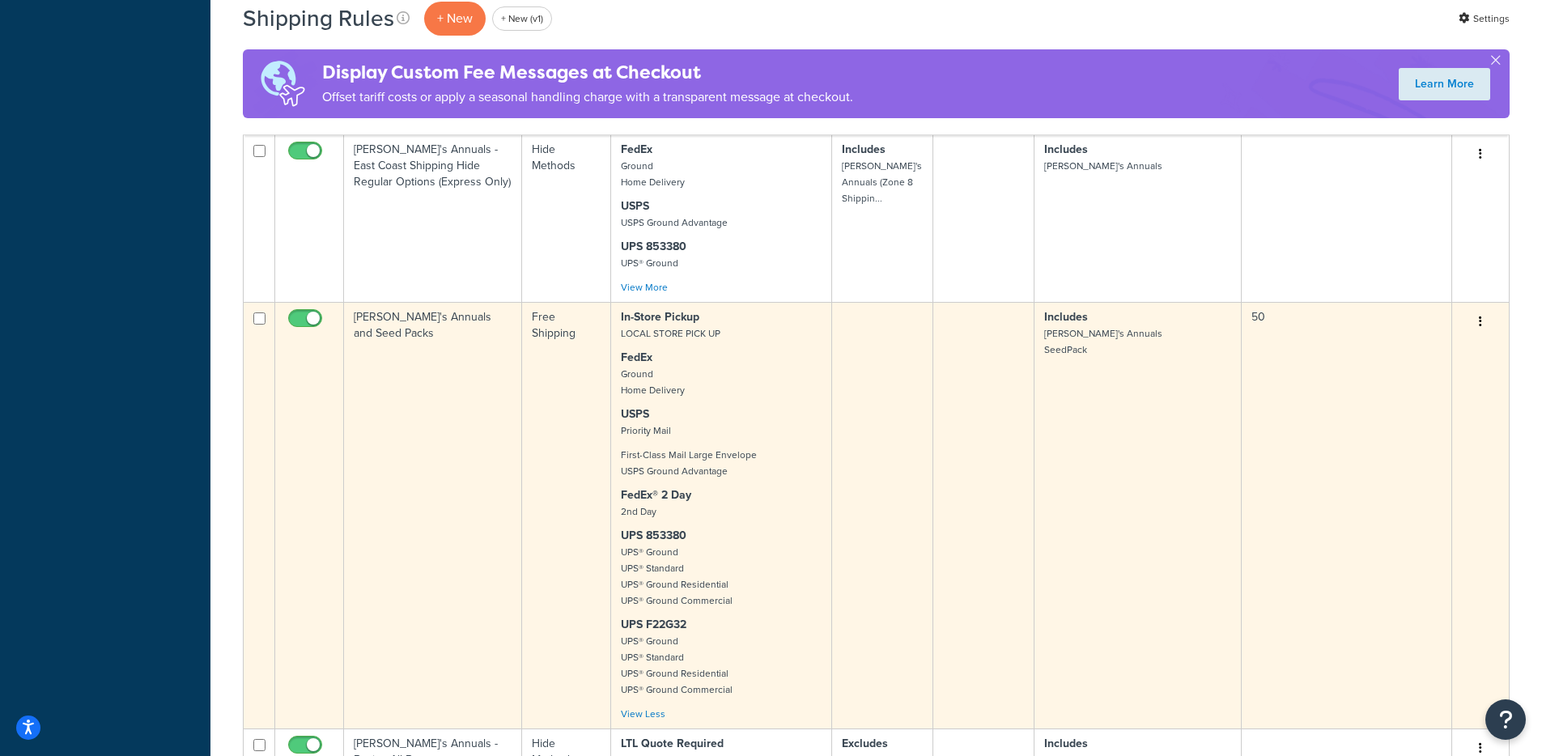
click at [1480, 316] on icon "button" at bounding box center [1479, 321] width 3 height 11
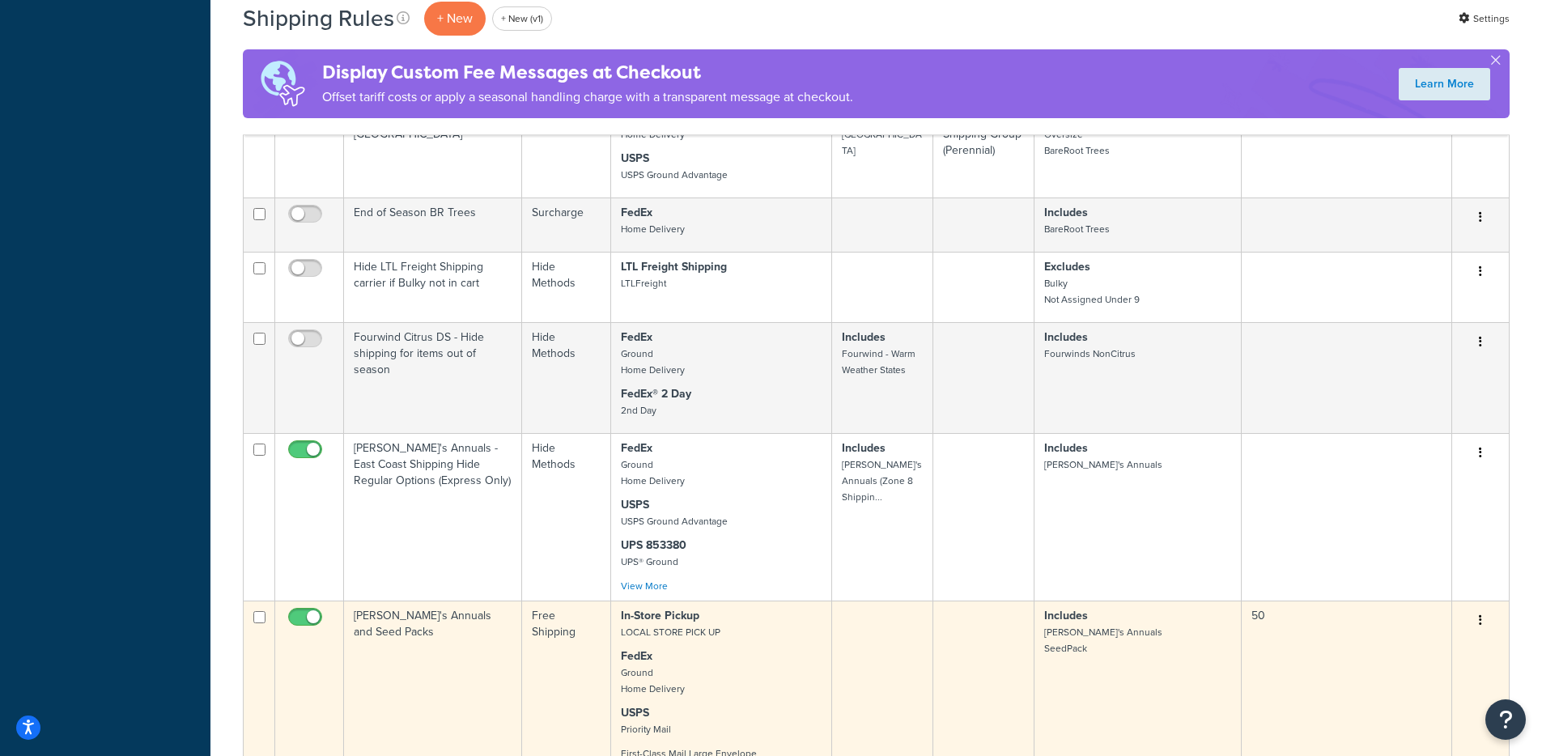
scroll to position [12788, 0]
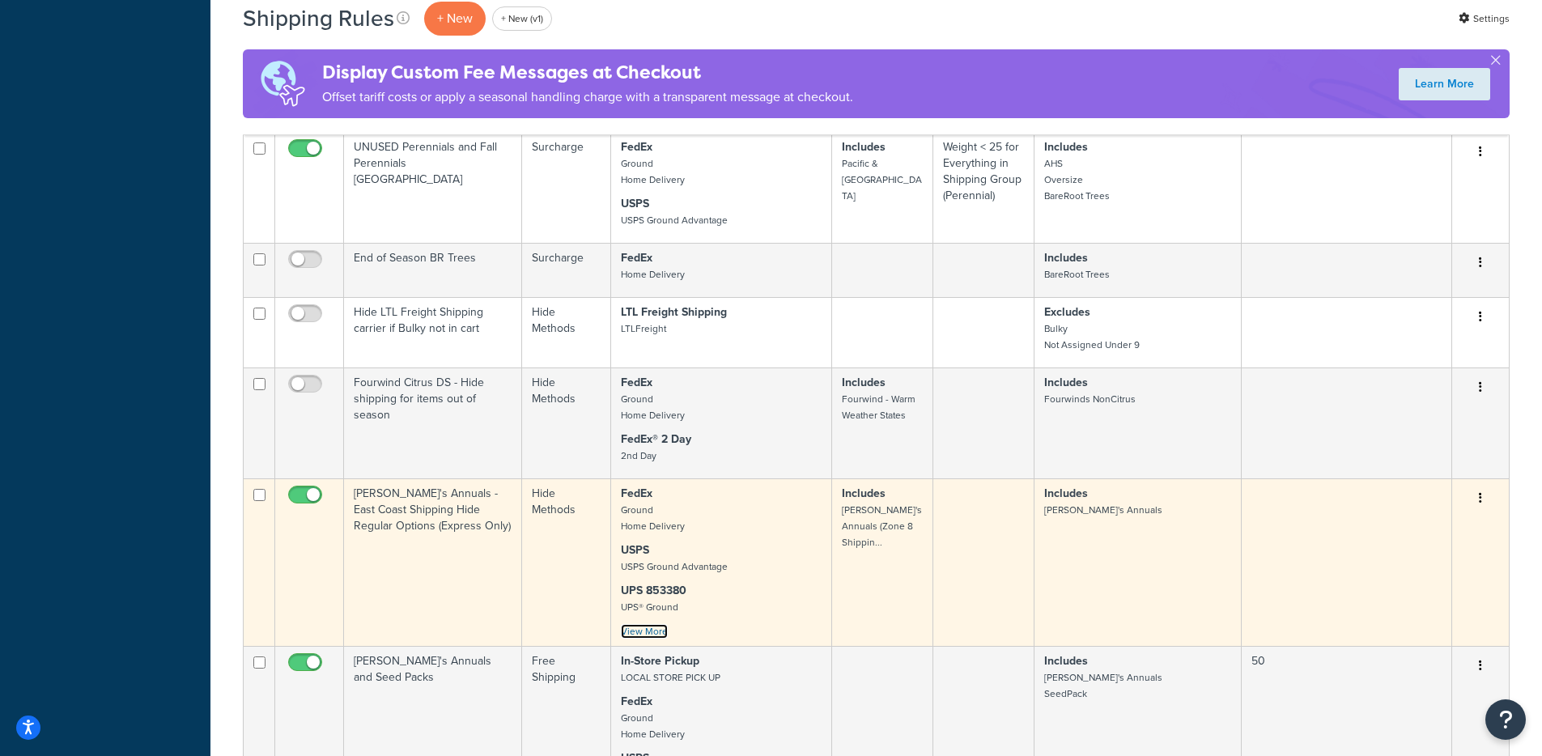
click at [643, 624] on link "View More" at bounding box center [644, 631] width 47 height 15
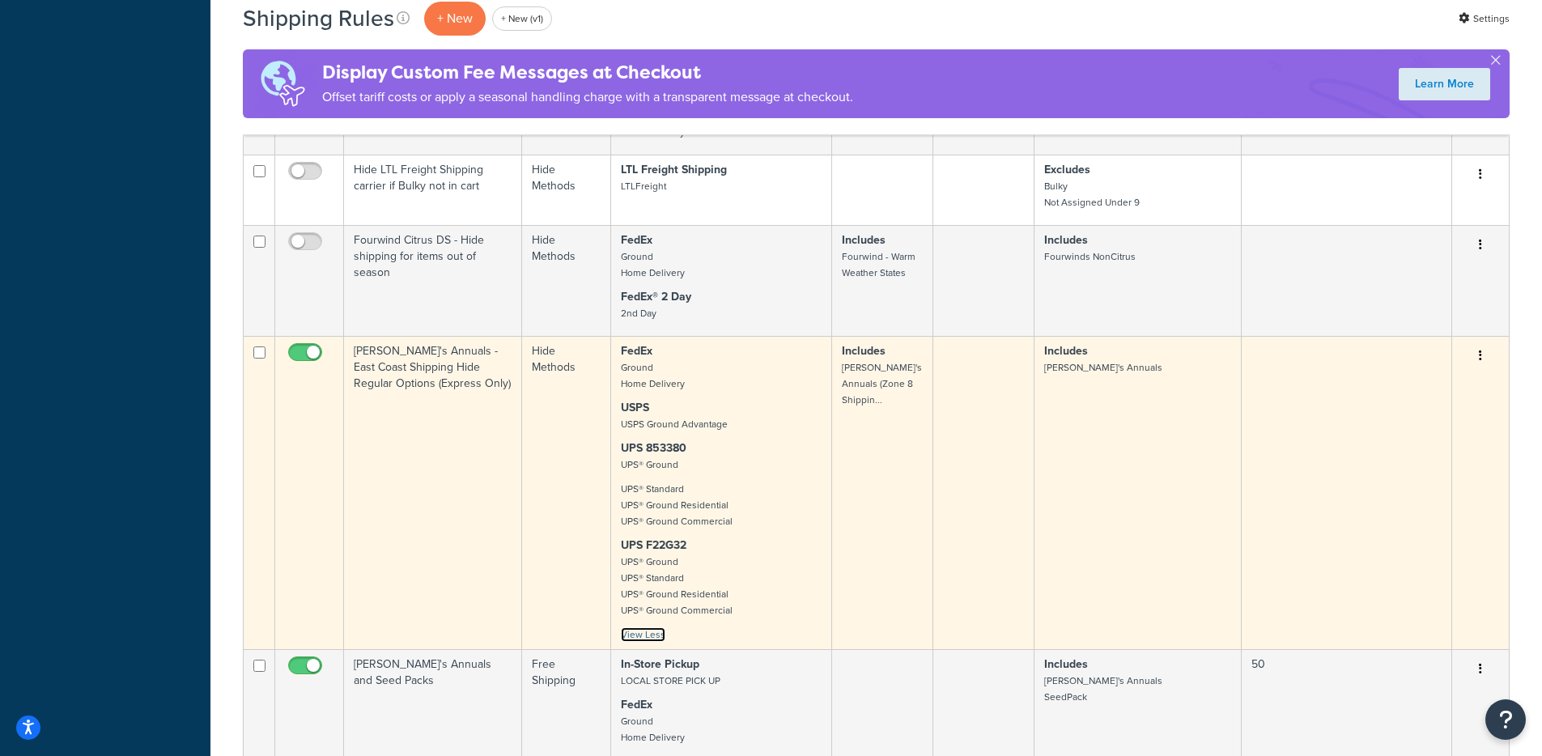
scroll to position [13047, 0]
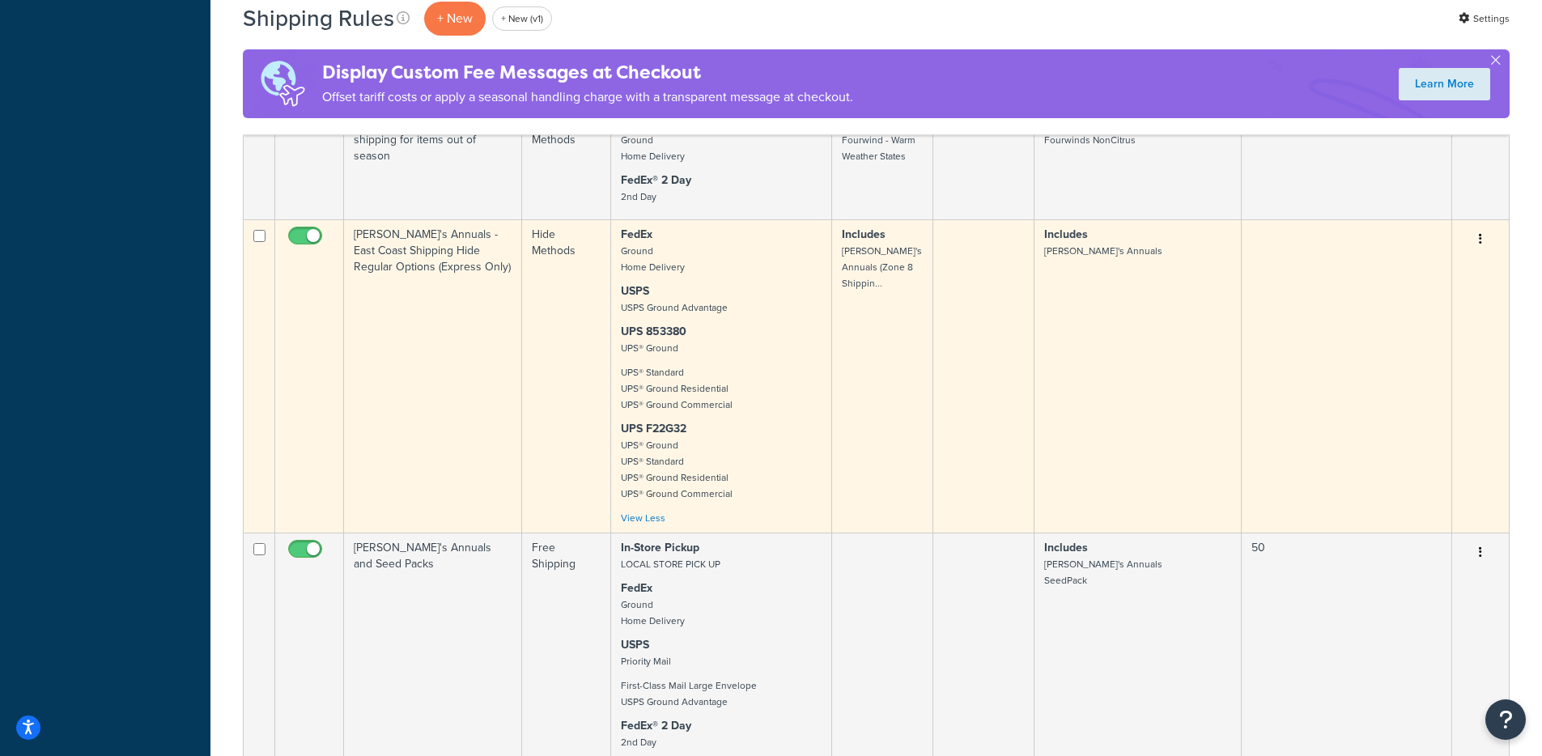
click at [466, 220] on td "Annie's Annuals - East Coast Shipping Hide Regular Options (Express Only)" at bounding box center [433, 375] width 178 height 313
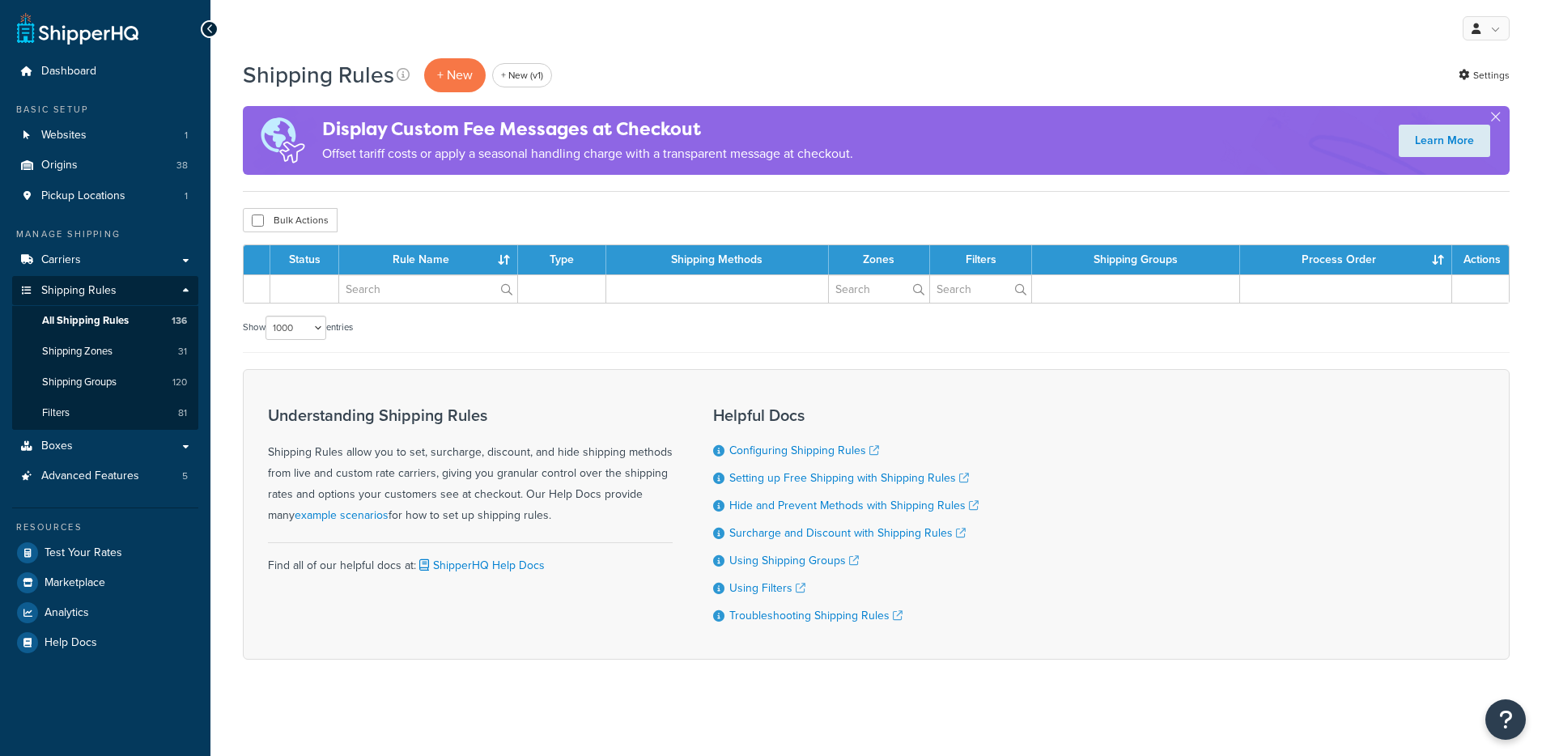
select select "1000"
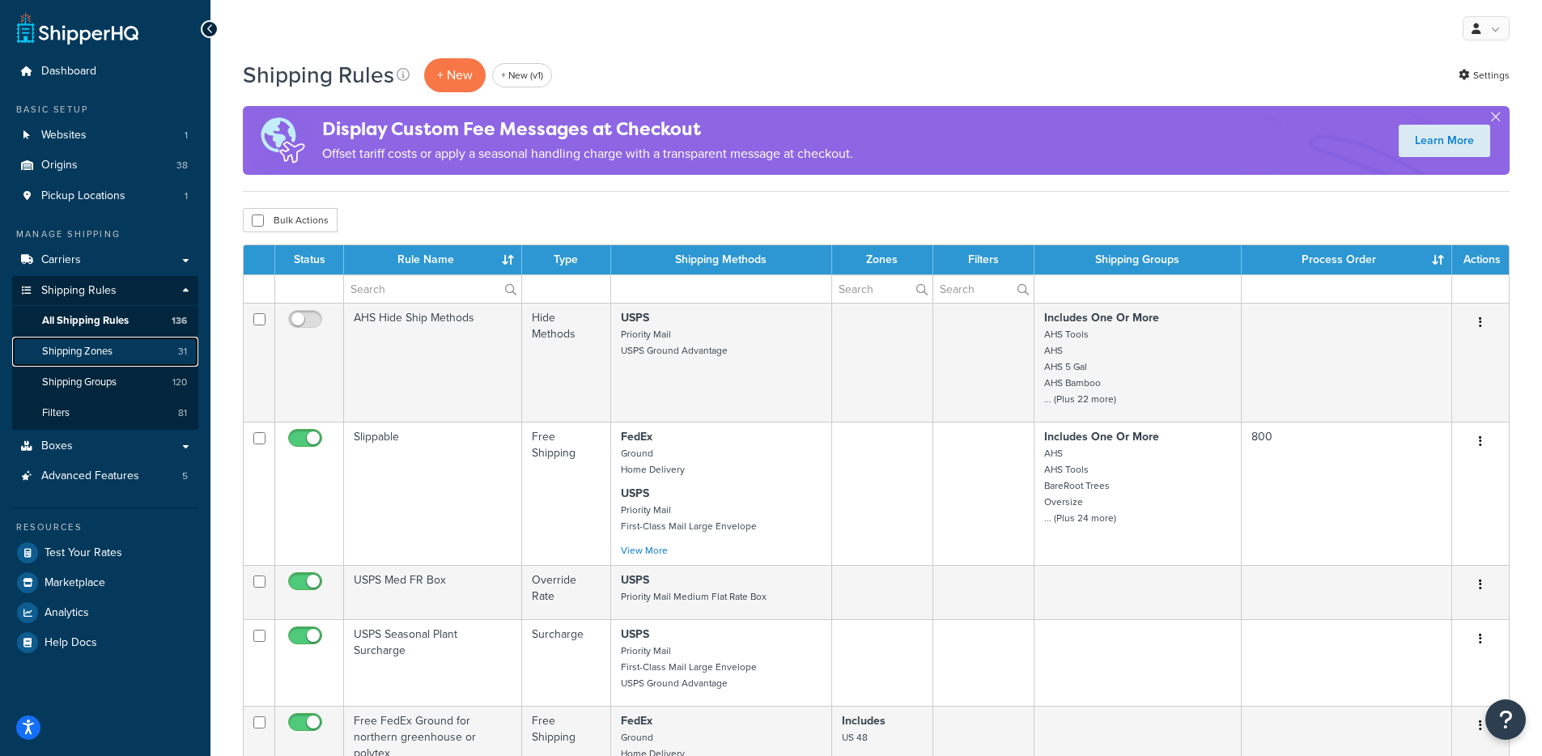
click at [121, 356] on link "Shipping Zones 31" at bounding box center [105, 352] width 186 height 30
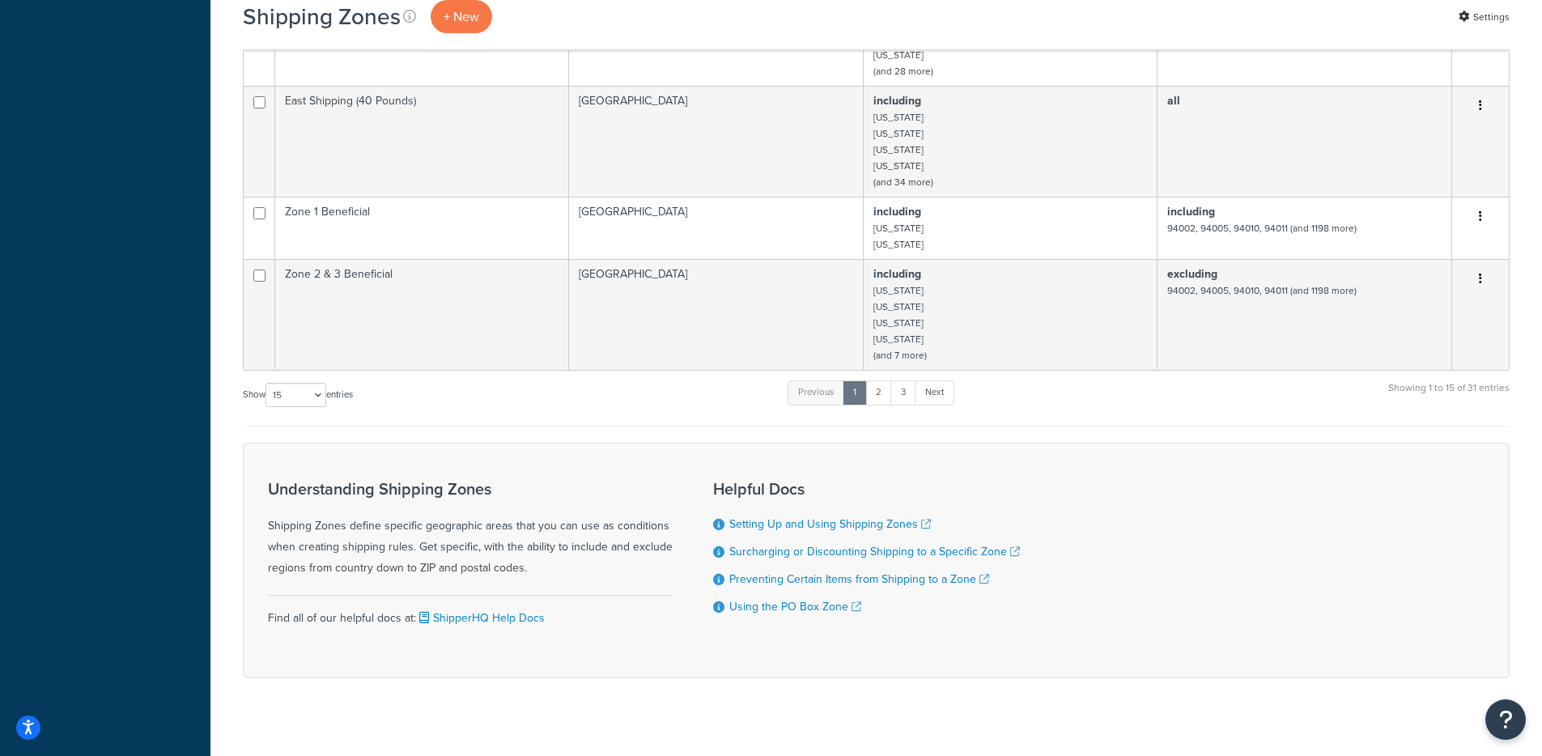
scroll to position [1307, 0]
click at [307, 384] on select "10 15 25 50 100" at bounding box center [295, 392] width 61 height 24
select select "100"
click at [267, 404] on select "10 15 25 50 100" at bounding box center [295, 392] width 61 height 24
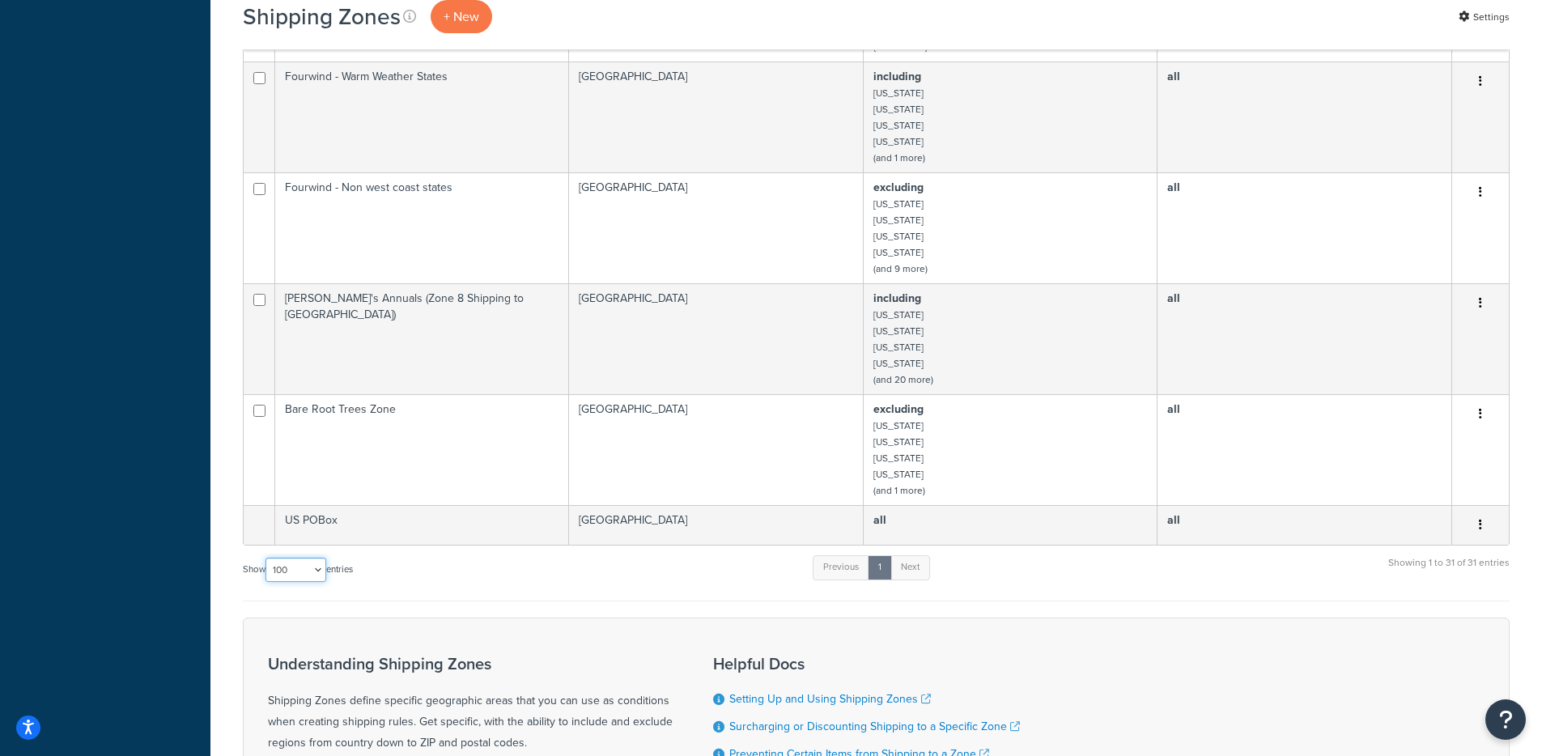
scroll to position [2585, 0]
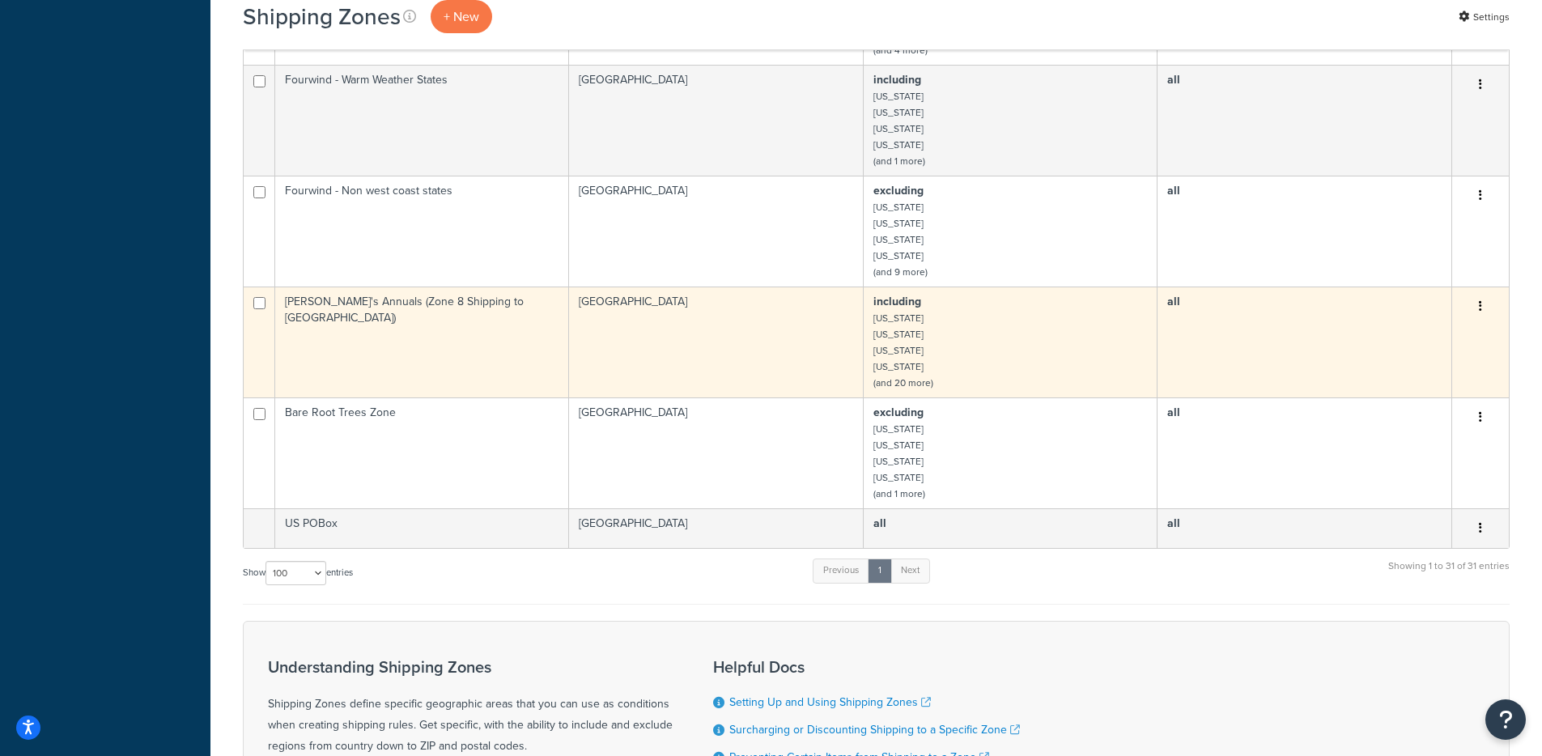
click at [456, 320] on td "[PERSON_NAME]'s Annuals (Zone 8 Shipping to [GEOGRAPHIC_DATA])" at bounding box center [422, 341] width 294 height 111
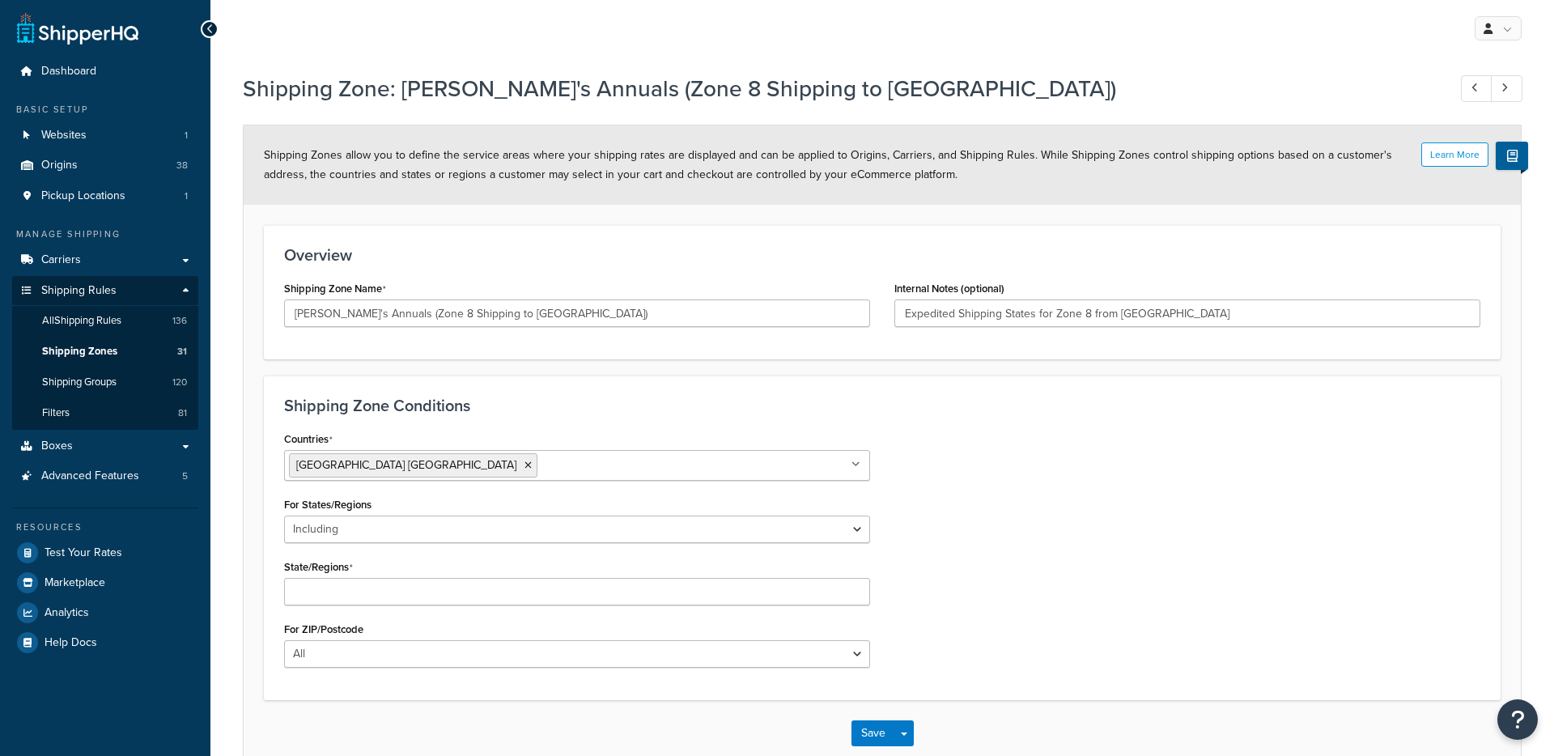
select select "including"
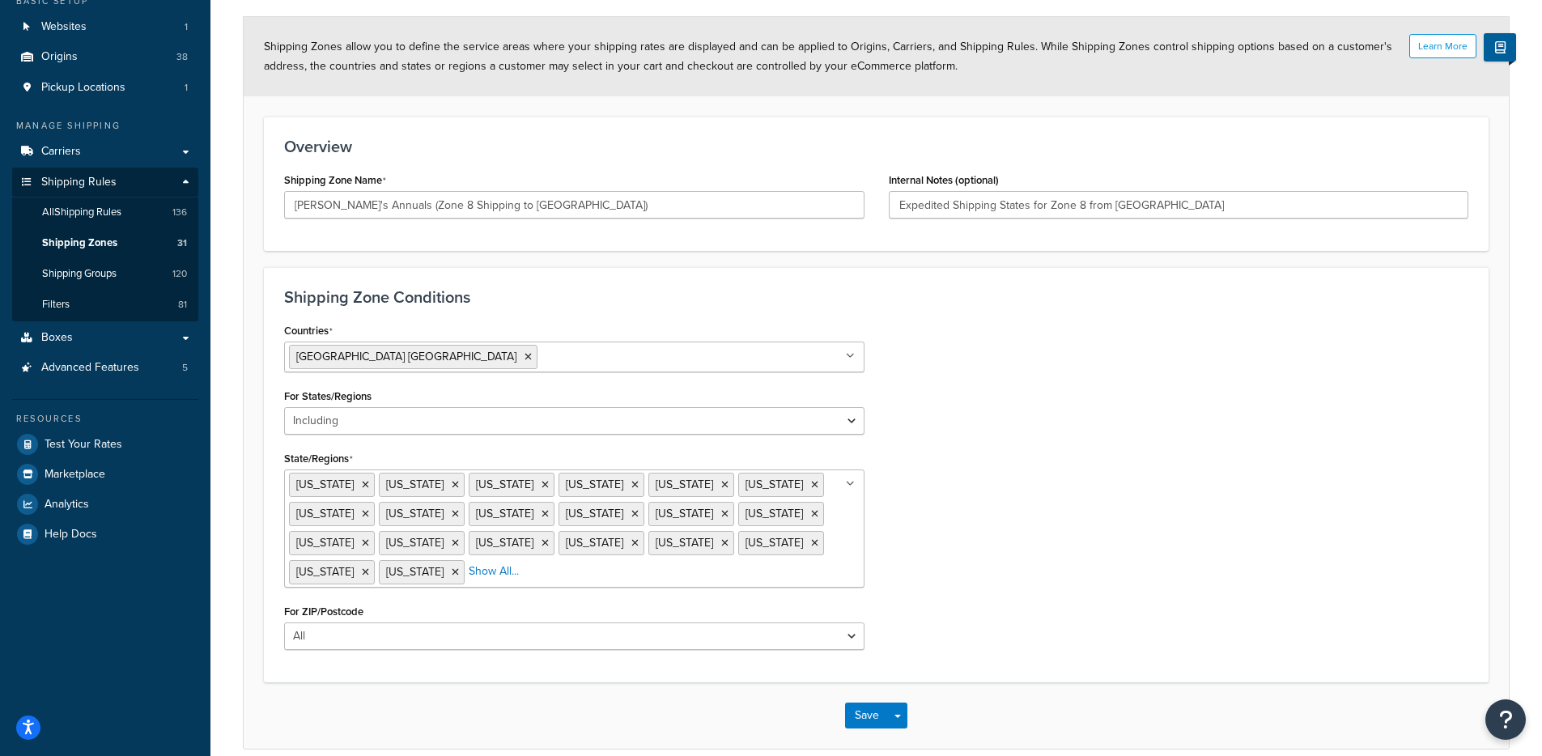
scroll to position [183, 0]
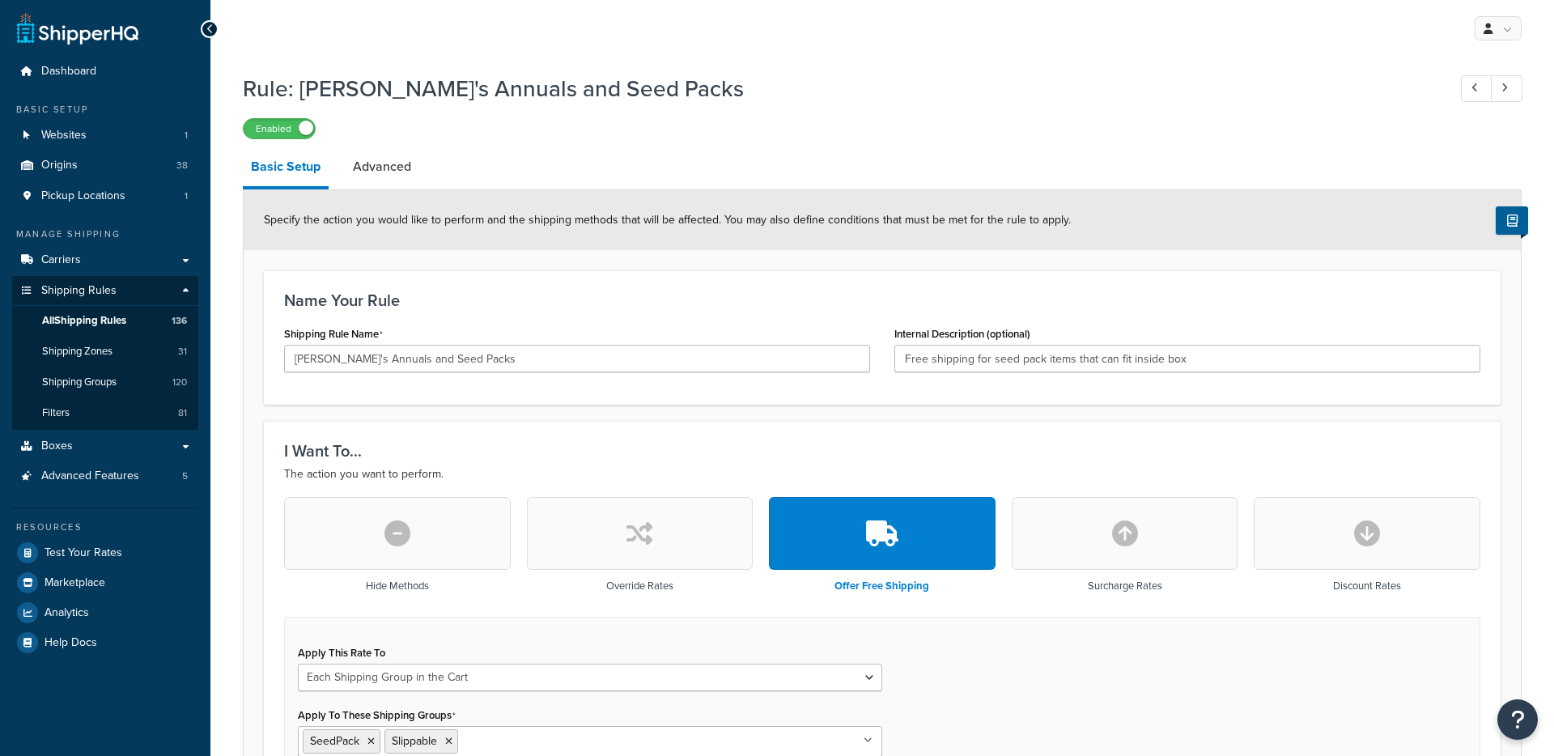
select select "SHIPPING_GROUP"
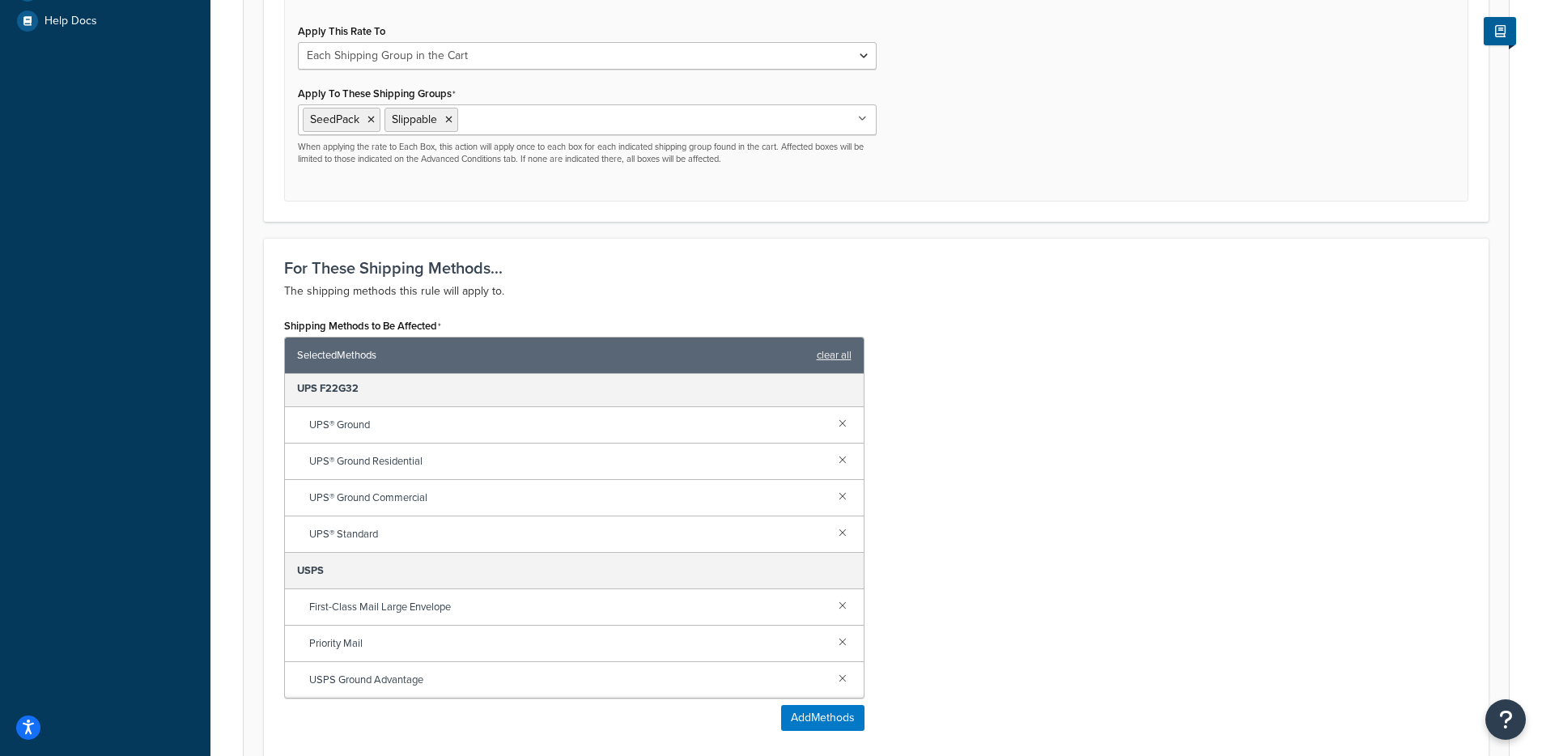
scroll to position [443, 0]
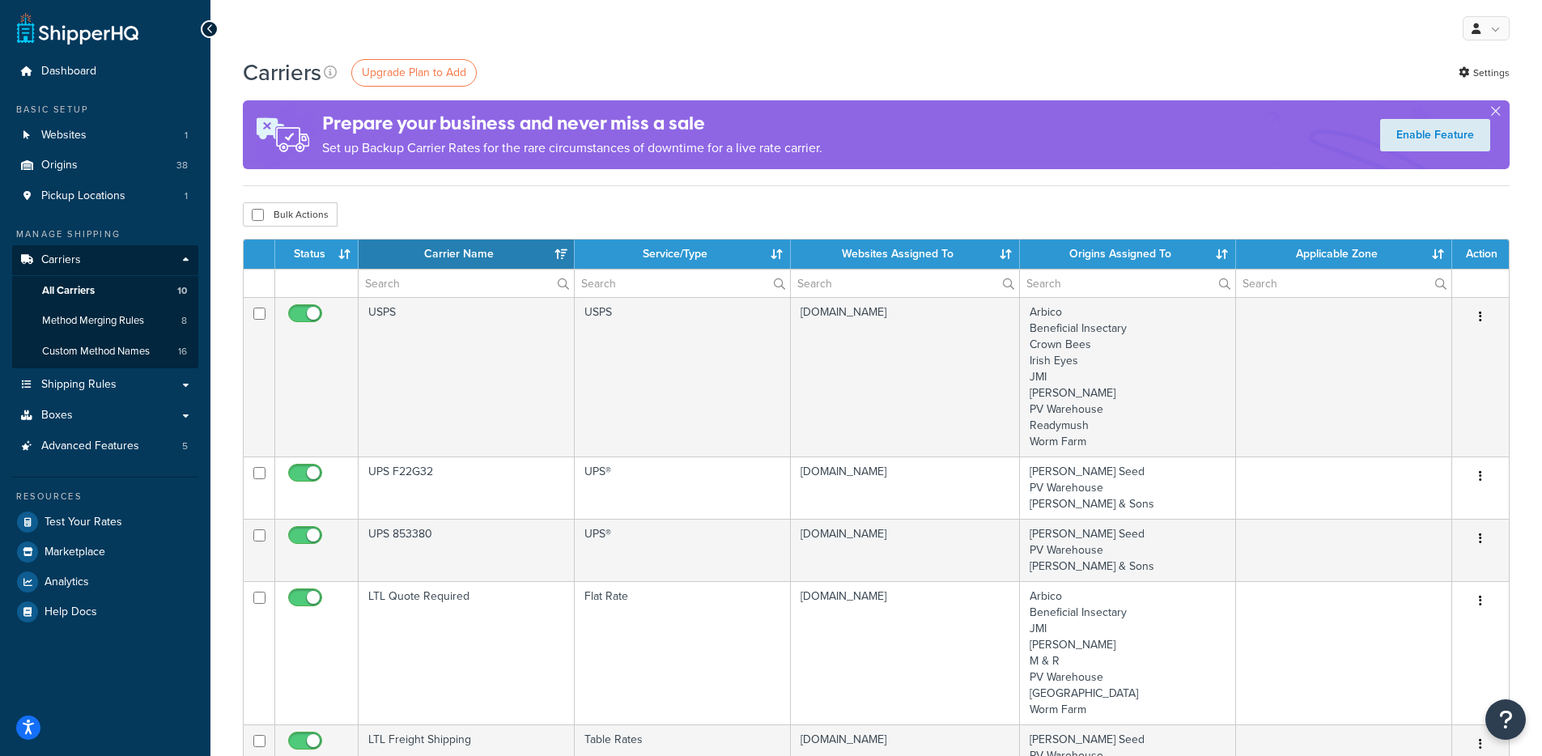
select select "15"
click at [123, 320] on span "Method Merging Rules" at bounding box center [93, 321] width 102 height 14
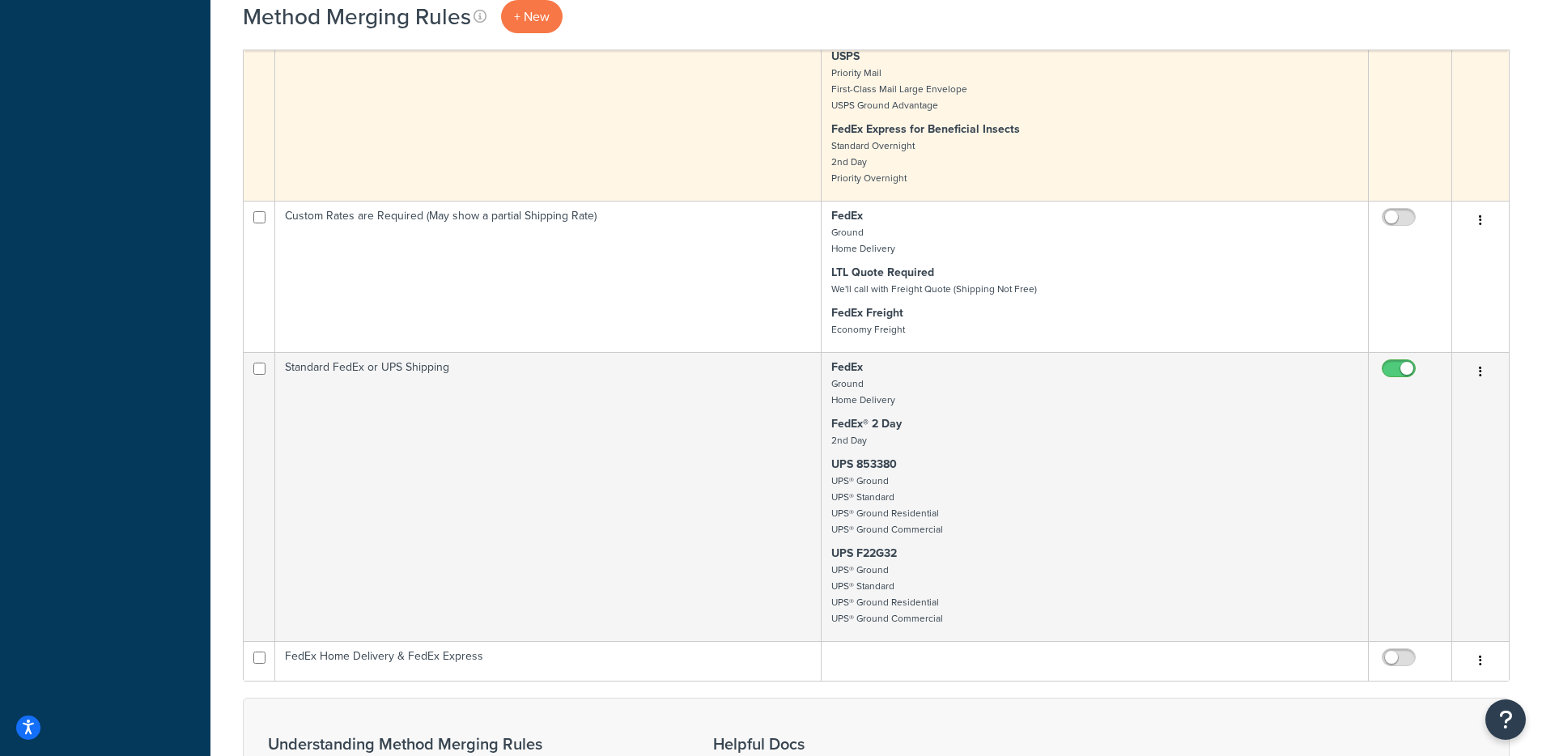
scroll to position [1106, 0]
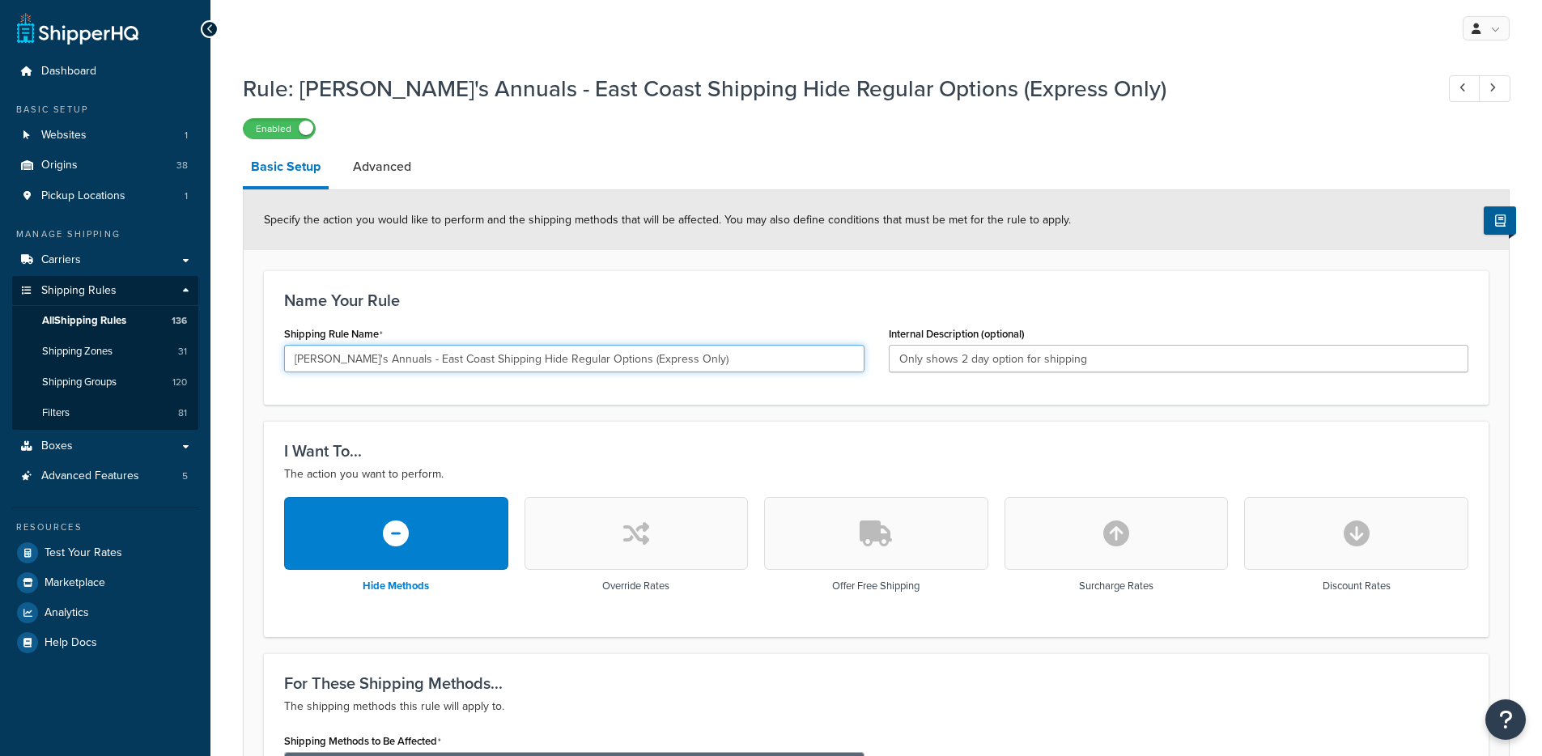
click at [390, 350] on input "Annie's Annuals - East Coast Shipping Hide Regular Options (Express Only)" at bounding box center [574, 359] width 580 height 28
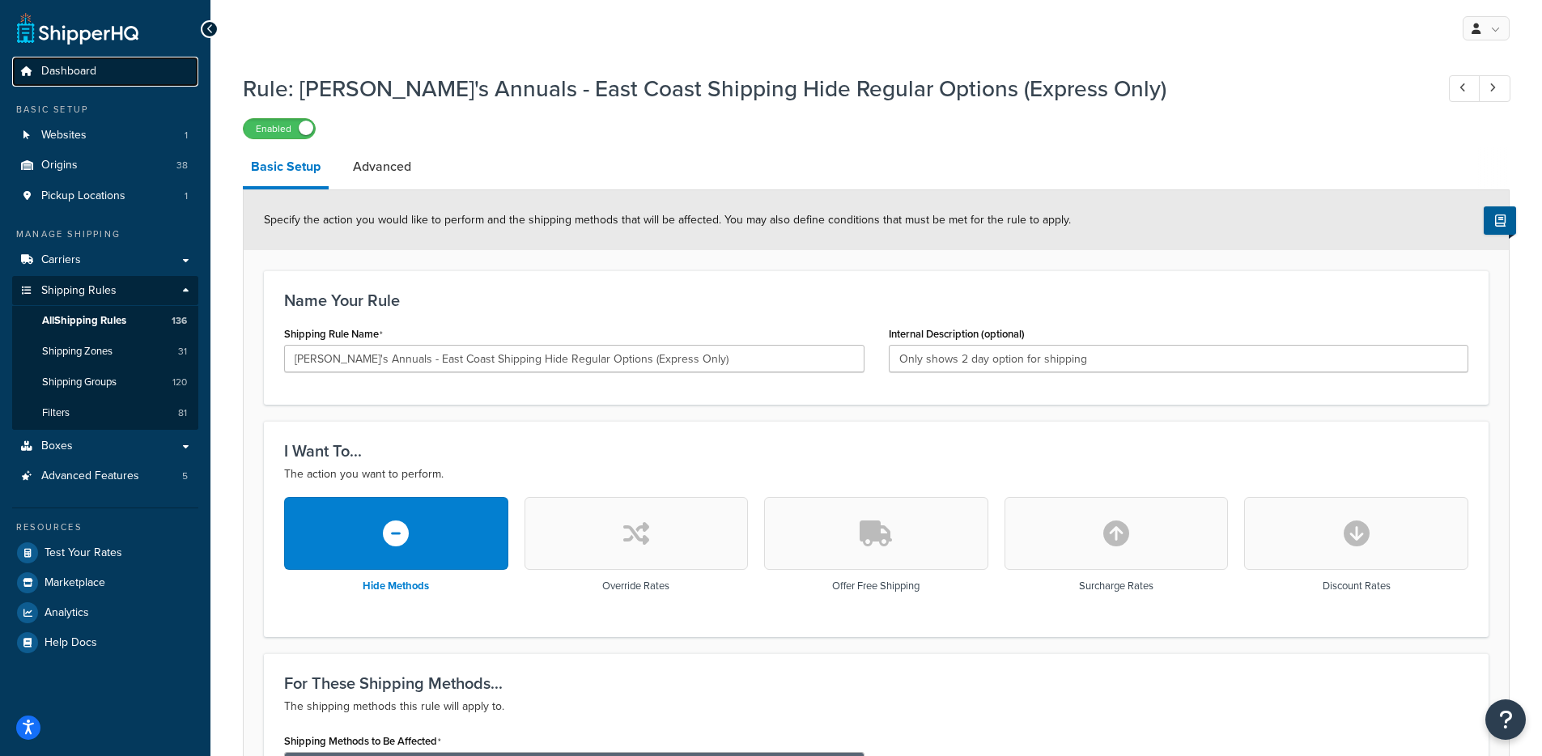
click at [104, 62] on link "Dashboard" at bounding box center [105, 72] width 186 height 30
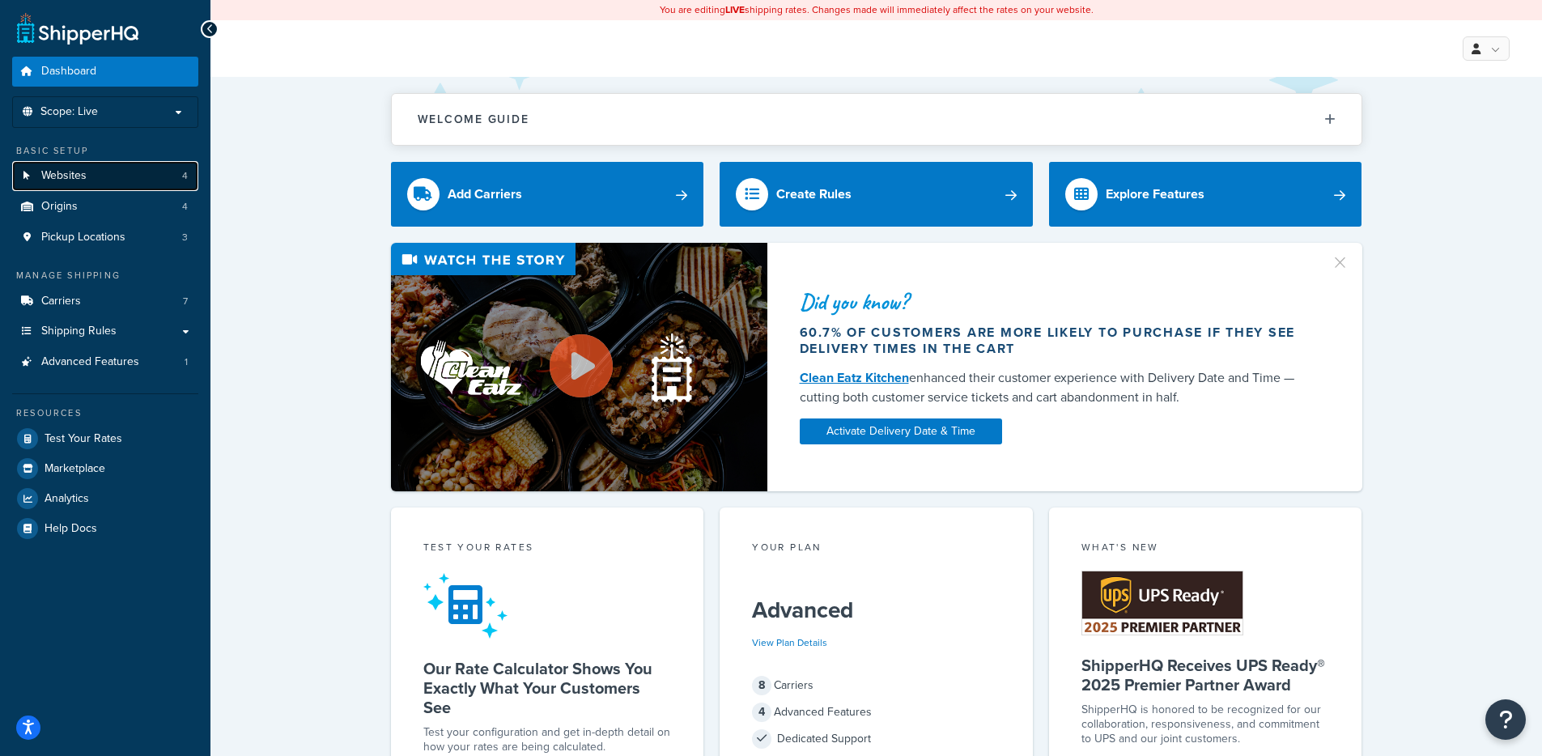
click at [121, 175] on link "Websites 4" at bounding box center [105, 176] width 186 height 30
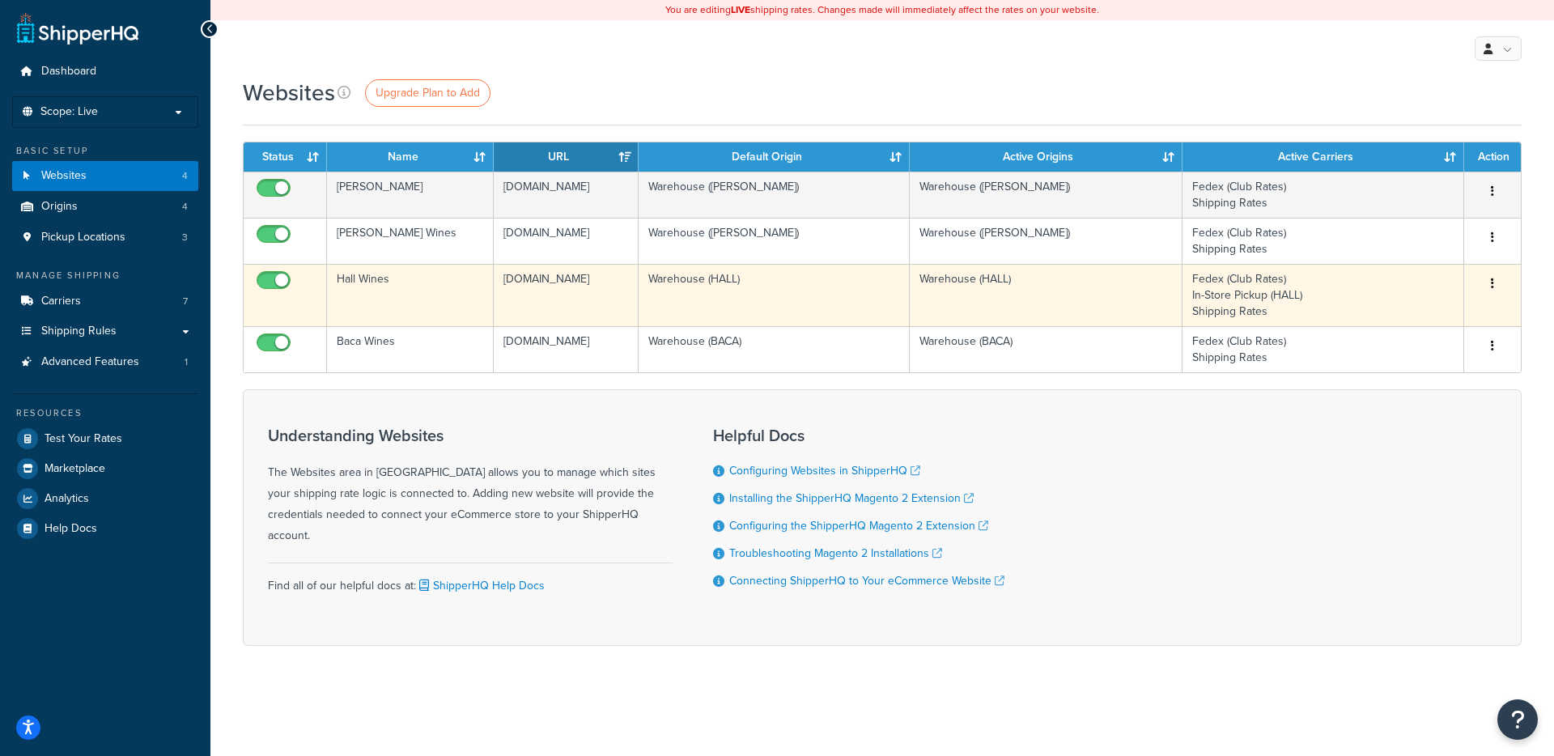
click at [555, 287] on td "[DOMAIN_NAME]" at bounding box center [566, 295] width 145 height 62
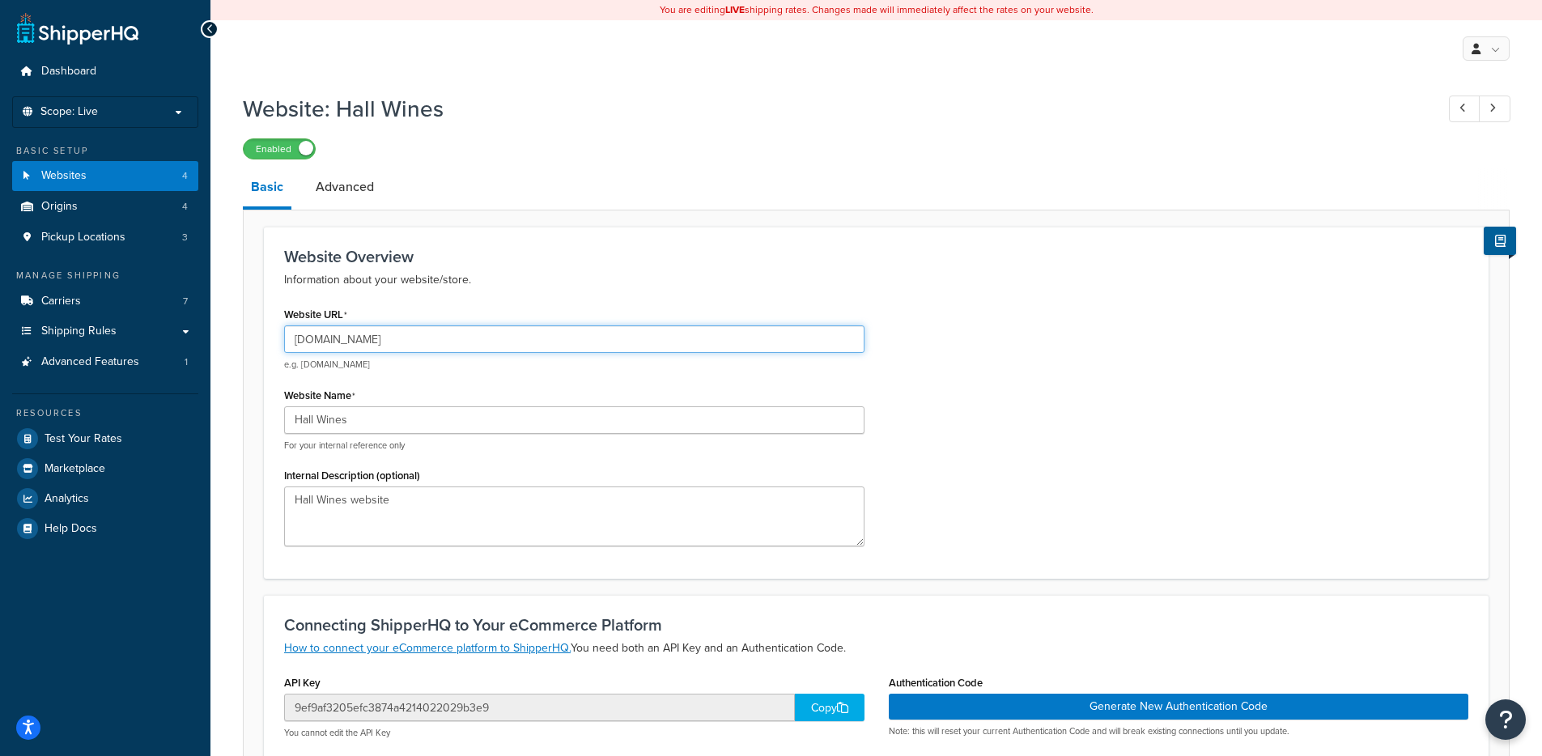
click at [388, 331] on input "[DOMAIN_NAME]" at bounding box center [574, 339] width 580 height 28
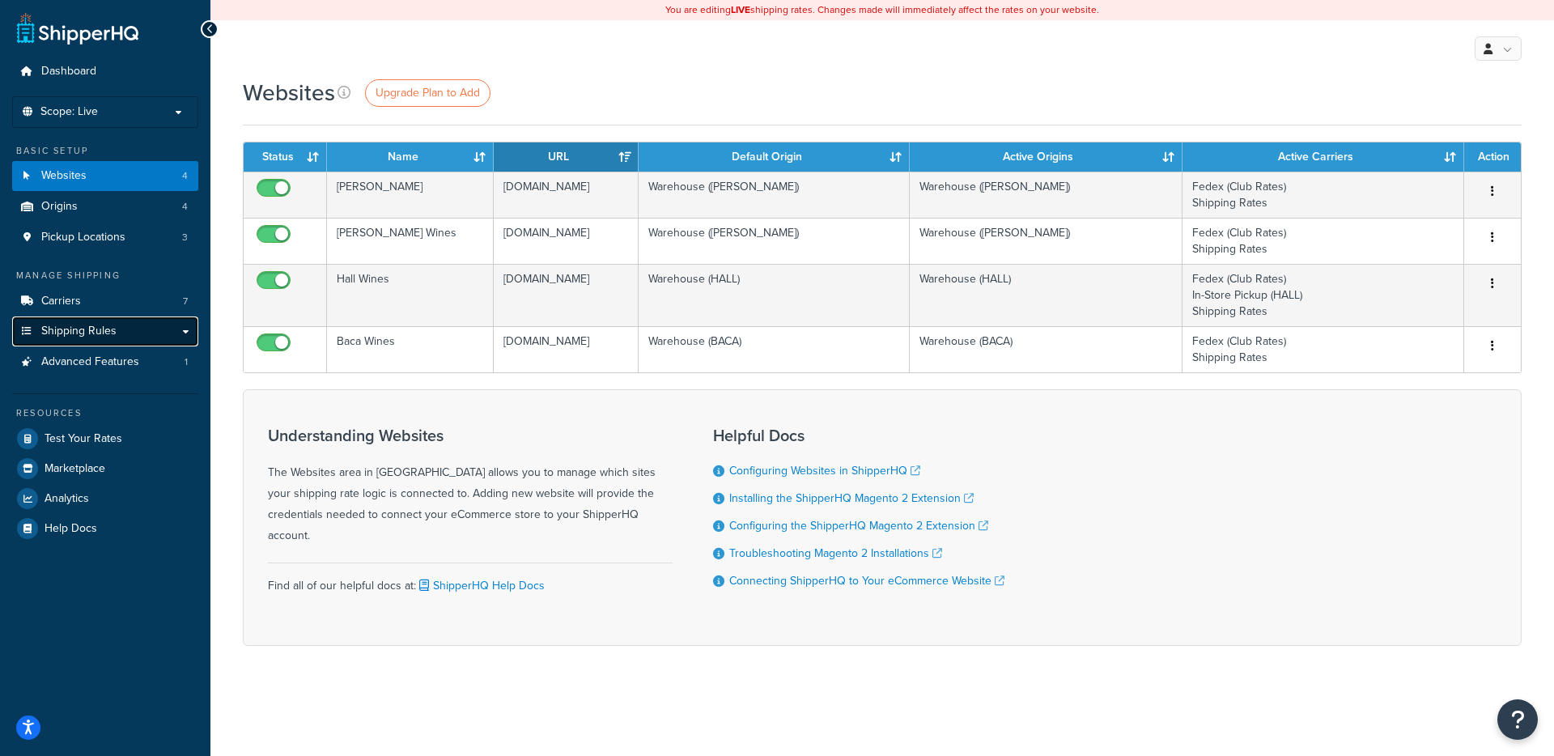
click at [131, 329] on link "Shipping Rules" at bounding box center [105, 331] width 186 height 30
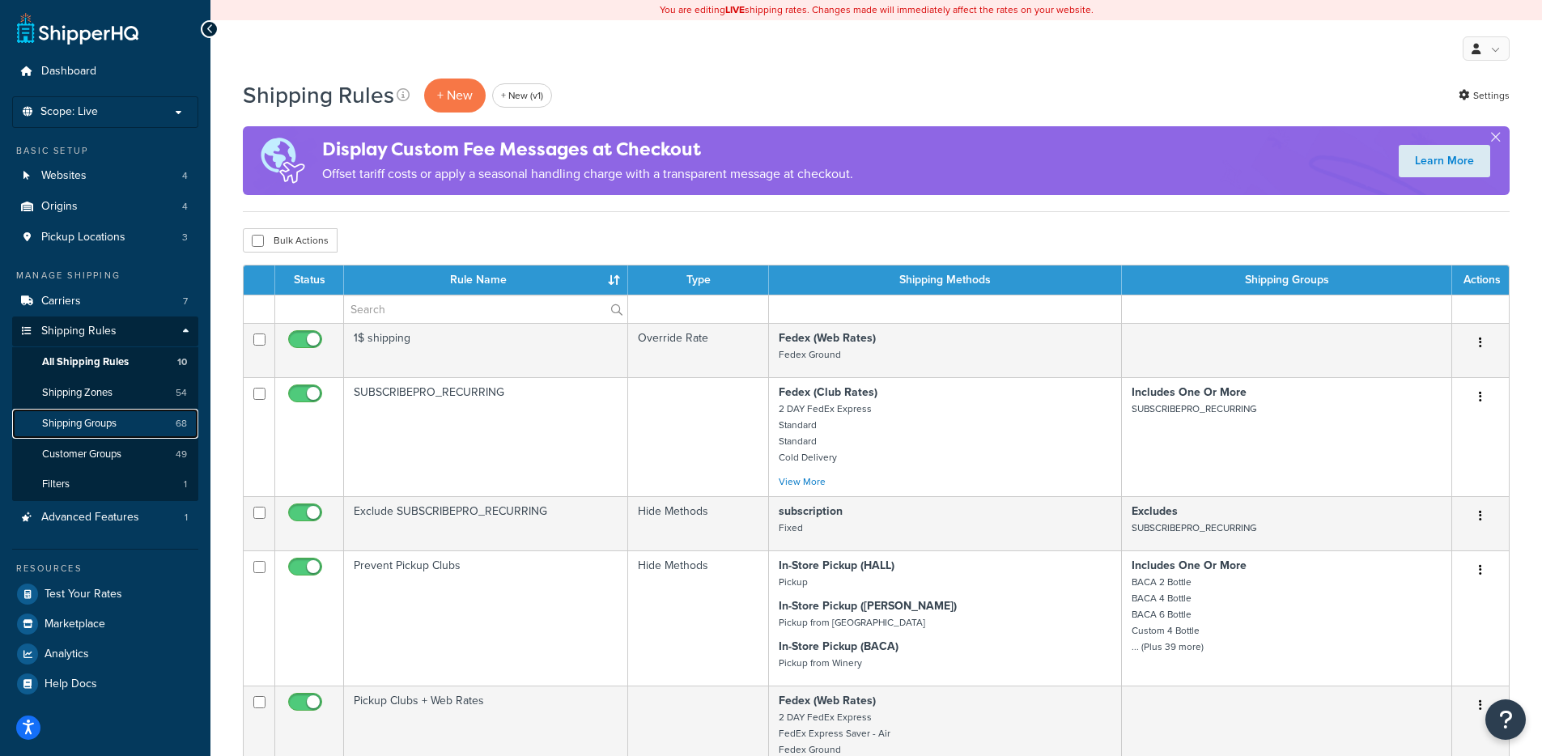
click at [85, 423] on span "Shipping Groups" at bounding box center [79, 424] width 74 height 14
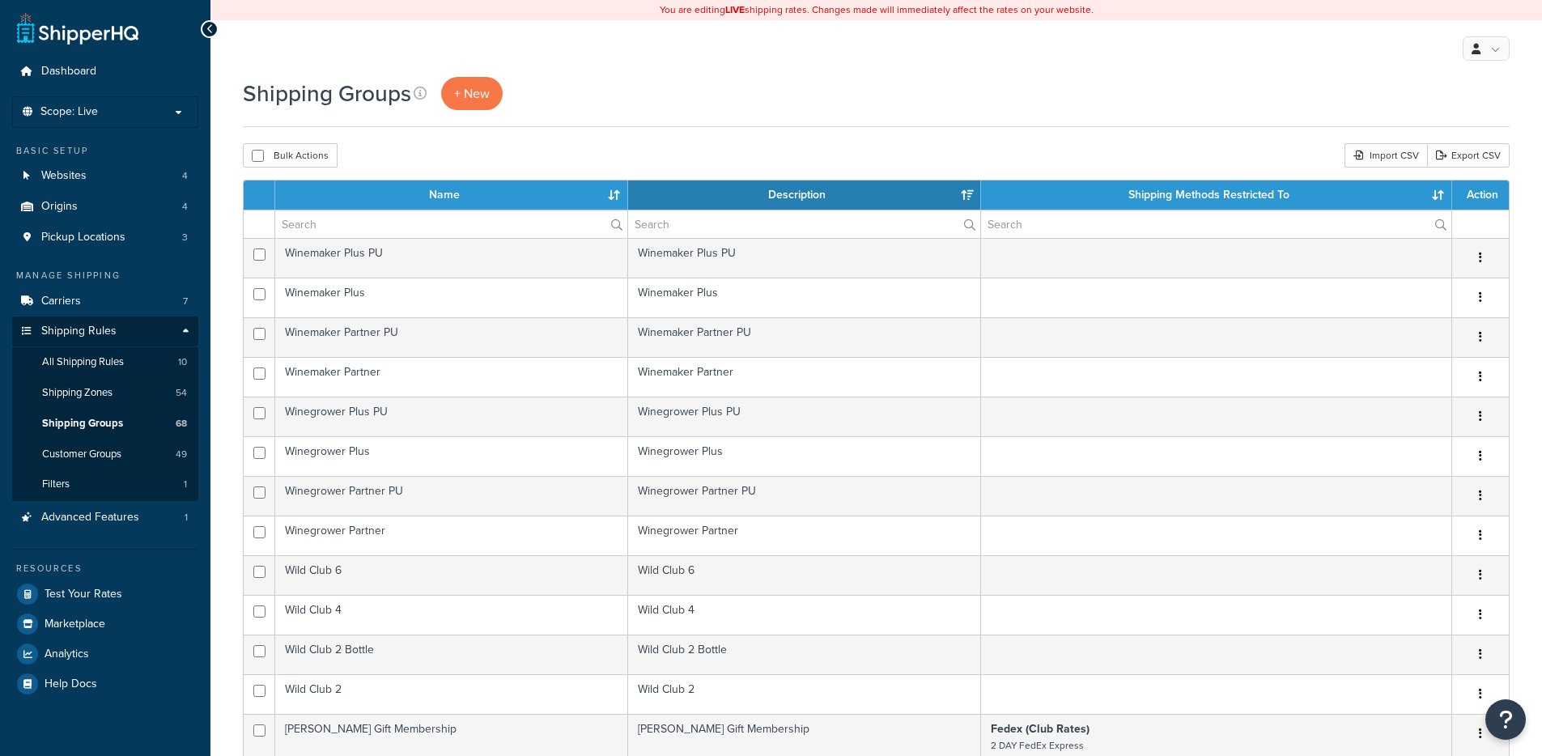
select select "15"
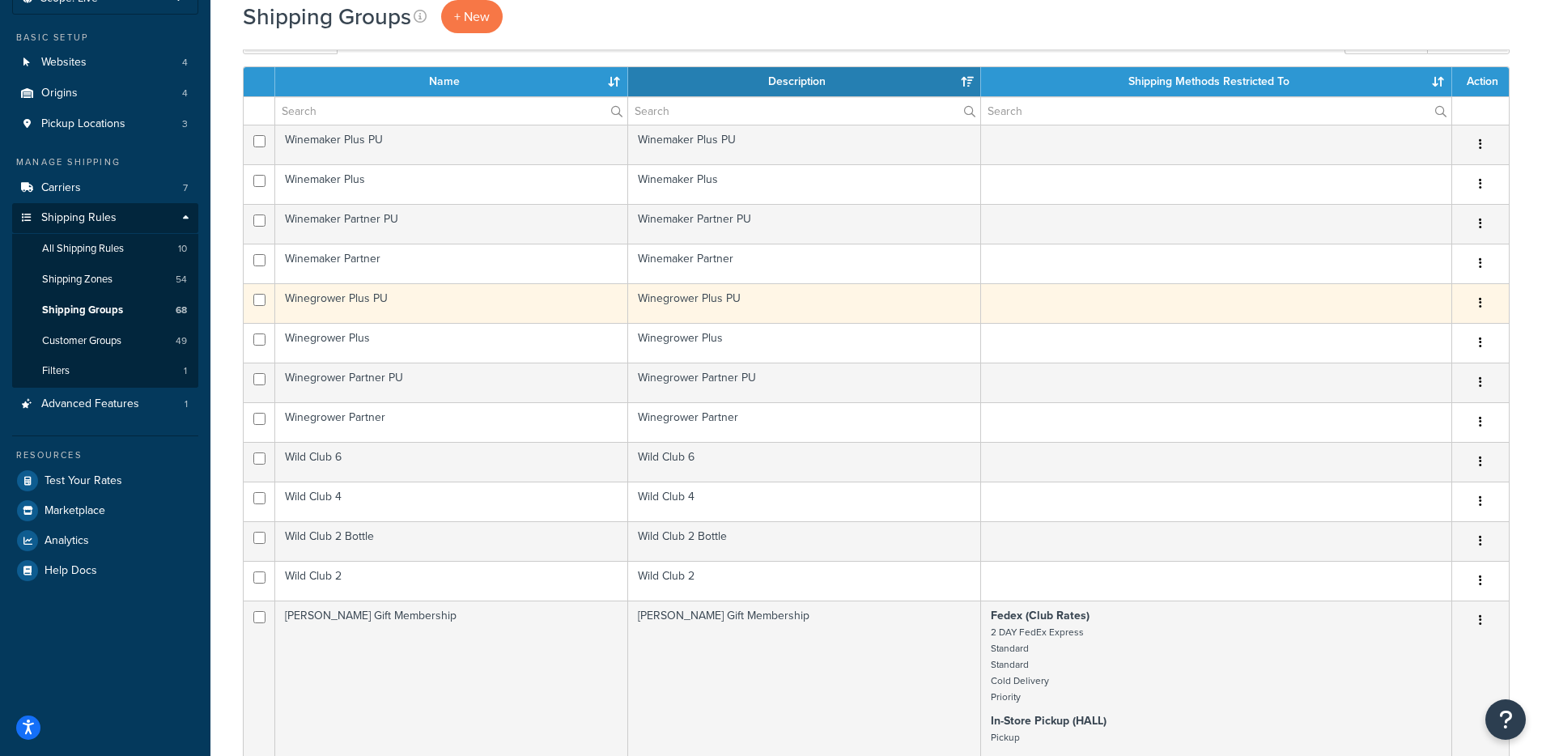
scroll to position [144, 0]
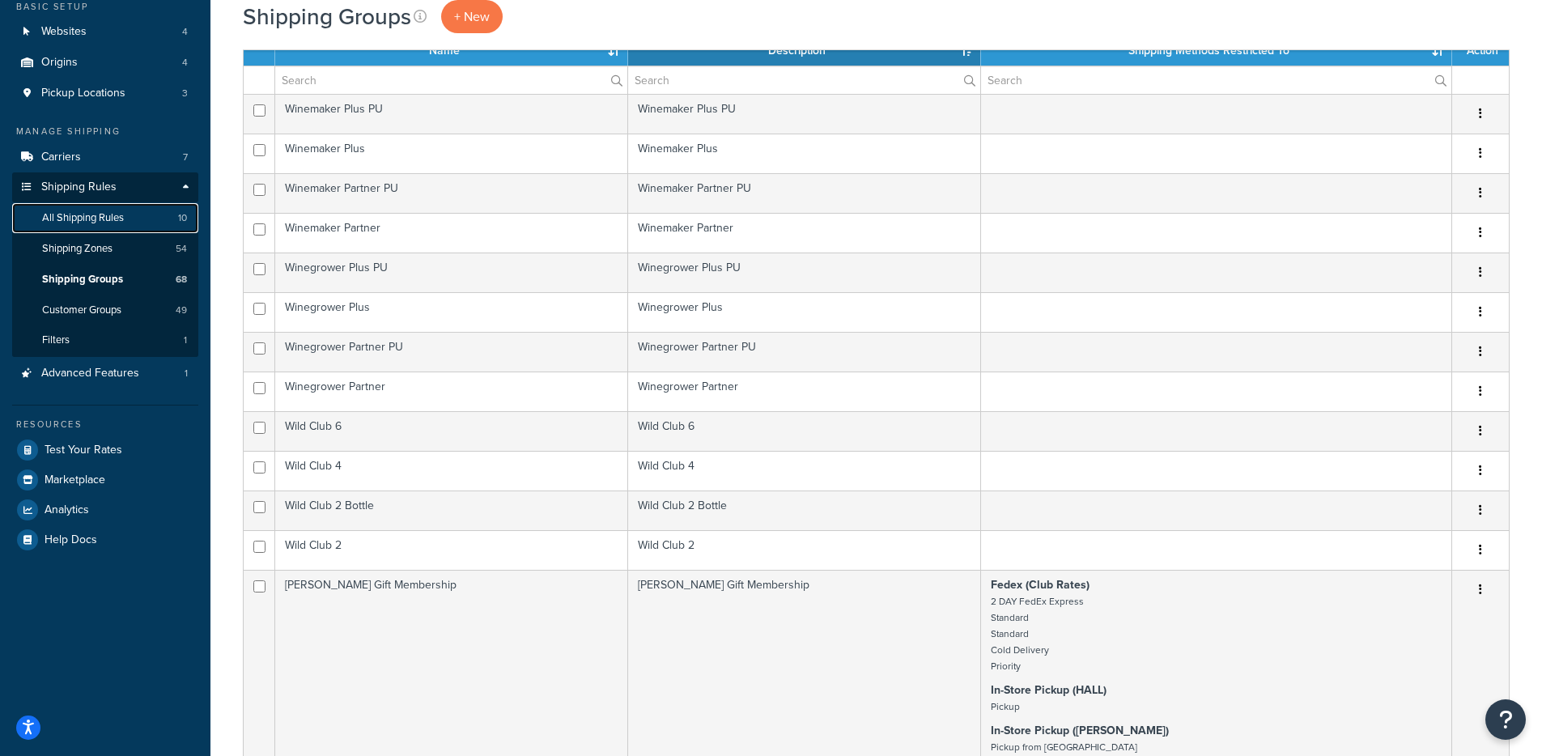
click at [178, 211] on span "10" at bounding box center [182, 218] width 9 height 14
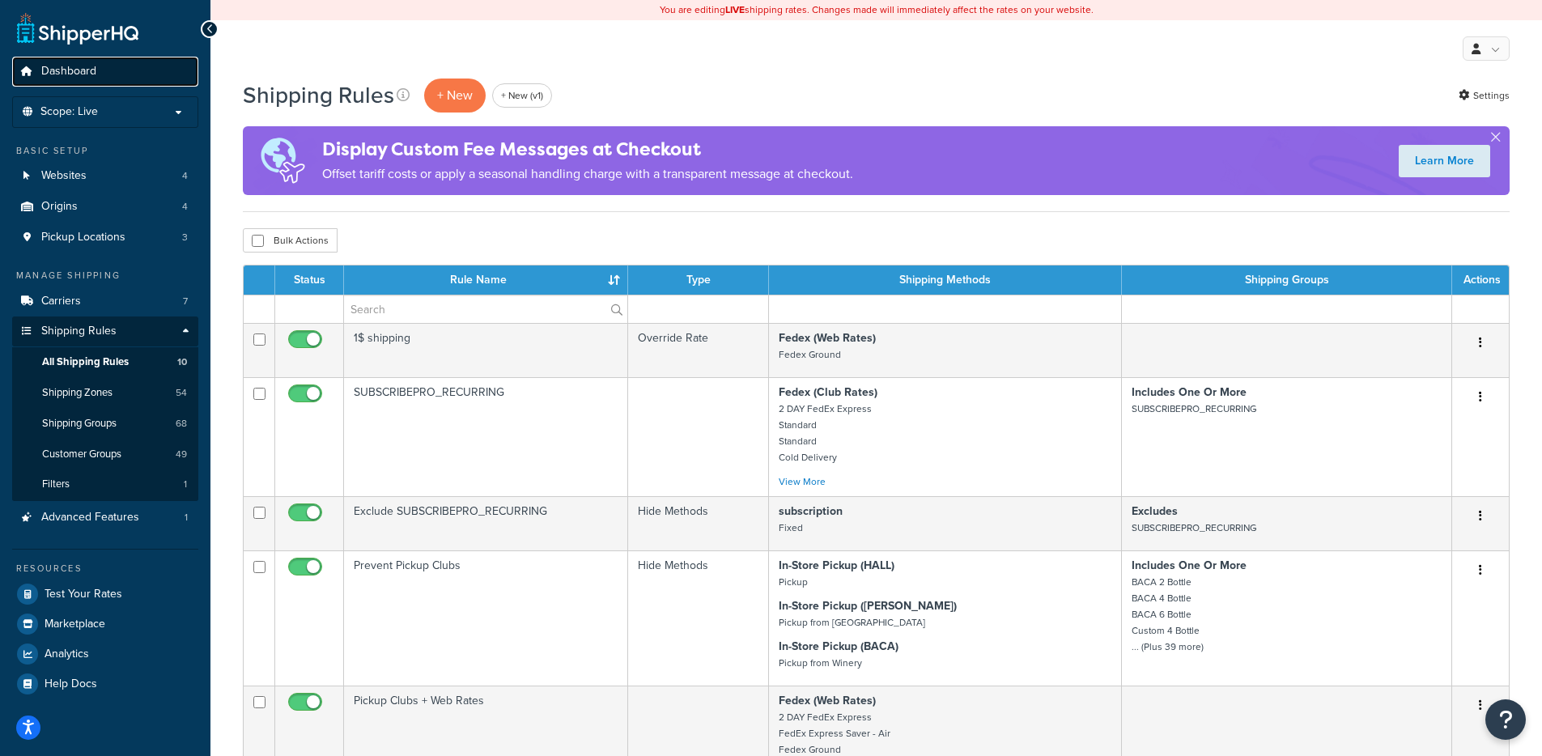
click at [93, 78] on span "Dashboard" at bounding box center [68, 72] width 55 height 14
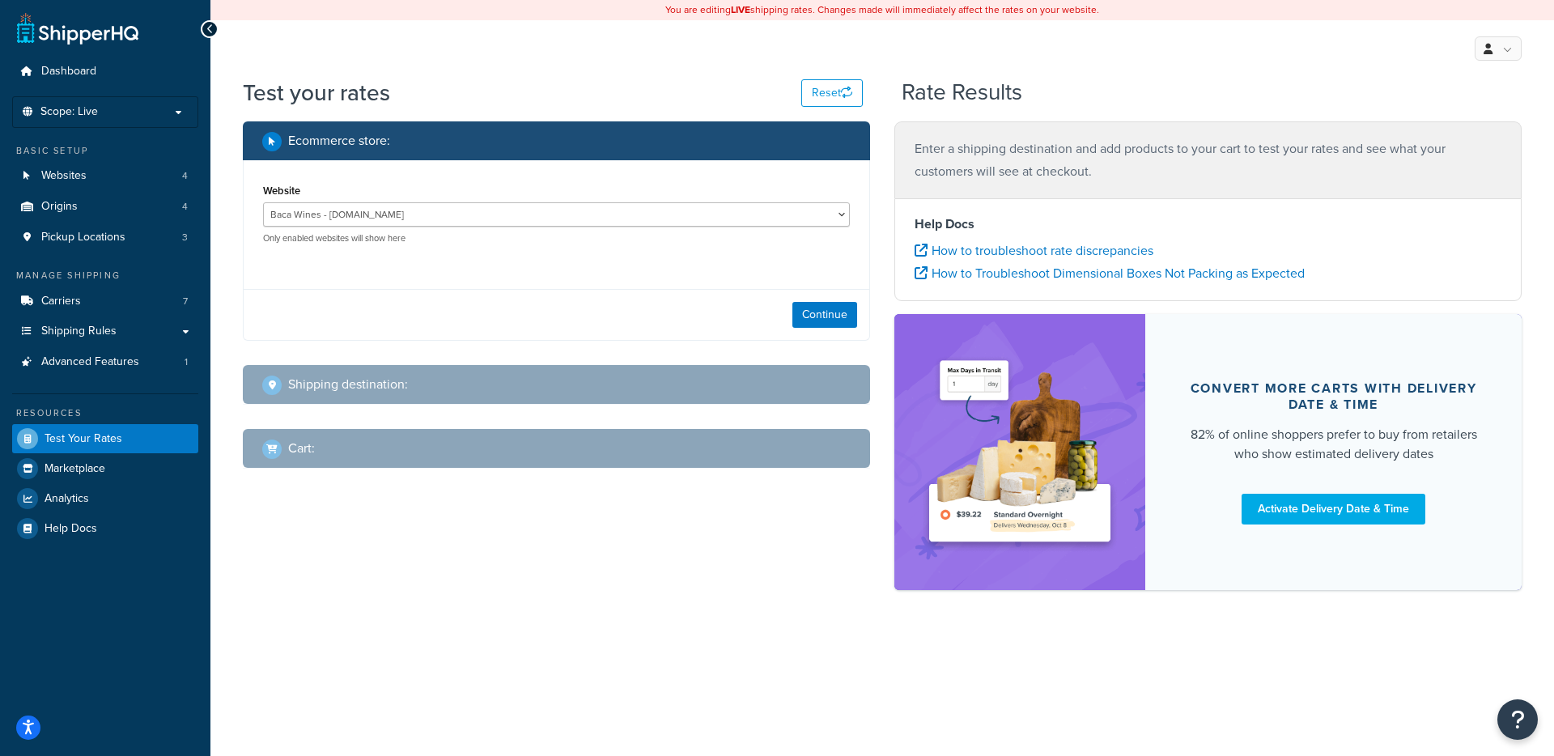
click at [537, 200] on div "Website Baca Wines - [DOMAIN_NAME] Hall Wines - [DOMAIN_NAME] [PERSON_NAME] Win…" at bounding box center [556, 212] width 587 height 65
click at [520, 215] on select "Baca Wines - [DOMAIN_NAME] Hall Wines - [DOMAIN_NAME] [PERSON_NAME] Wines - [DO…" at bounding box center [556, 214] width 587 height 24
select select "9ef9af3205efc3874a4214022029b3e9"
click at [263, 202] on select "Baca Wines - [DOMAIN_NAME] Hall Wines - [DOMAIN_NAME] [PERSON_NAME] Wines - [DO…" at bounding box center [556, 214] width 587 height 24
click at [839, 309] on button "Continue" at bounding box center [824, 315] width 65 height 26
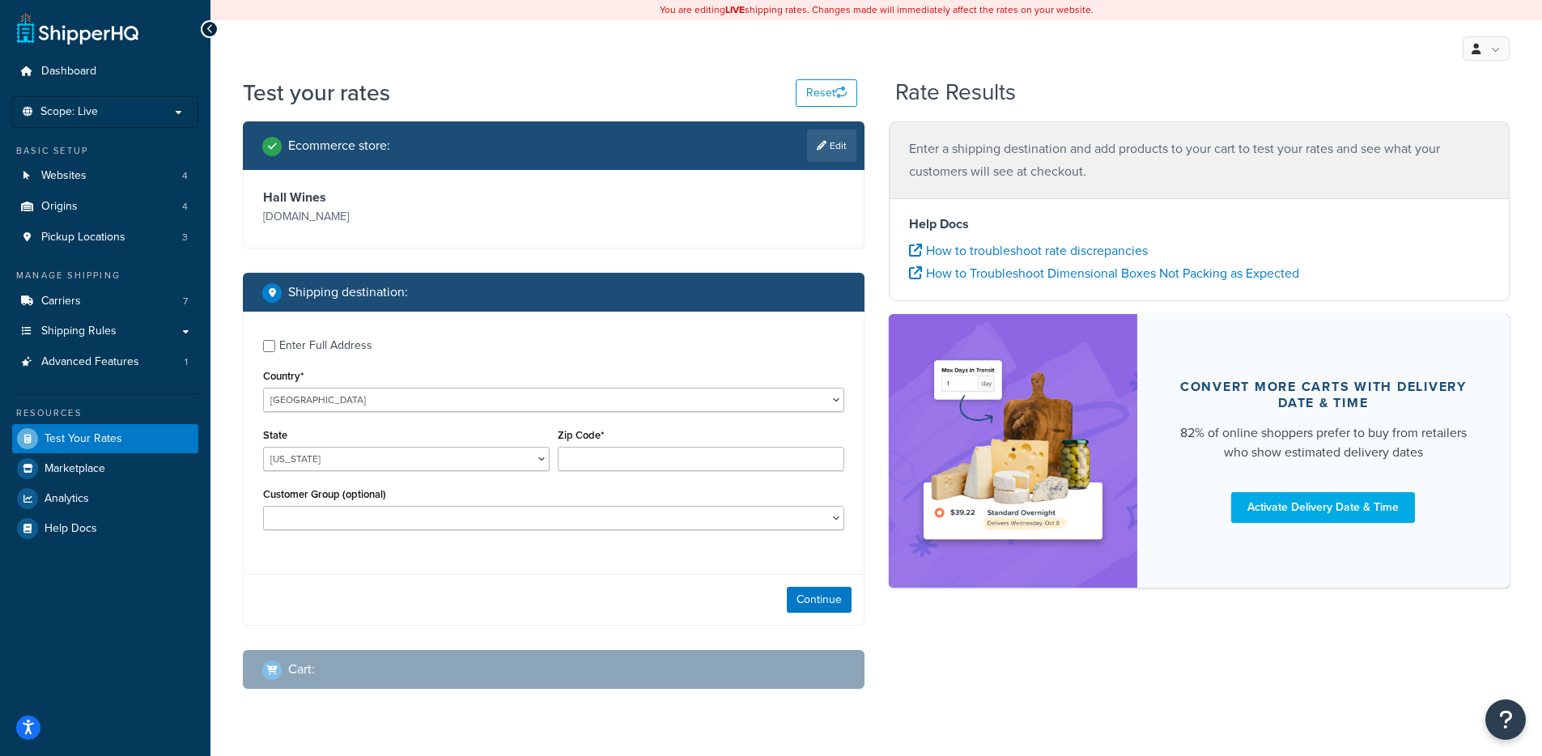
click at [354, 346] on div "Enter Full Address" at bounding box center [325, 345] width 93 height 23
click at [275, 346] on input "Enter Full Address" at bounding box center [269, 346] width 12 height 12
checkbox input "true"
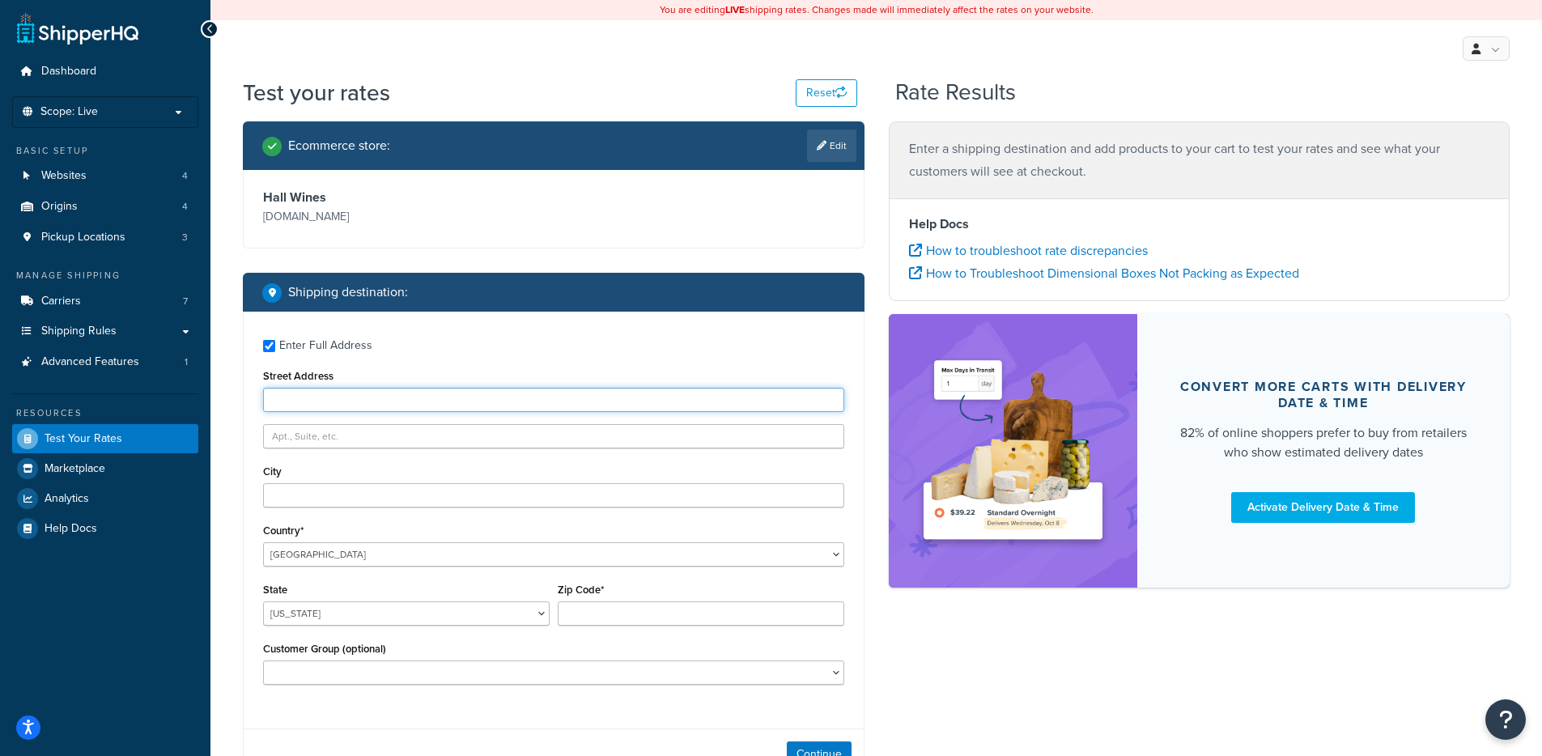
click at [374, 397] on input "Street Address" at bounding box center [553, 400] width 581 height 24
type input "3"
type input "Test st 123"
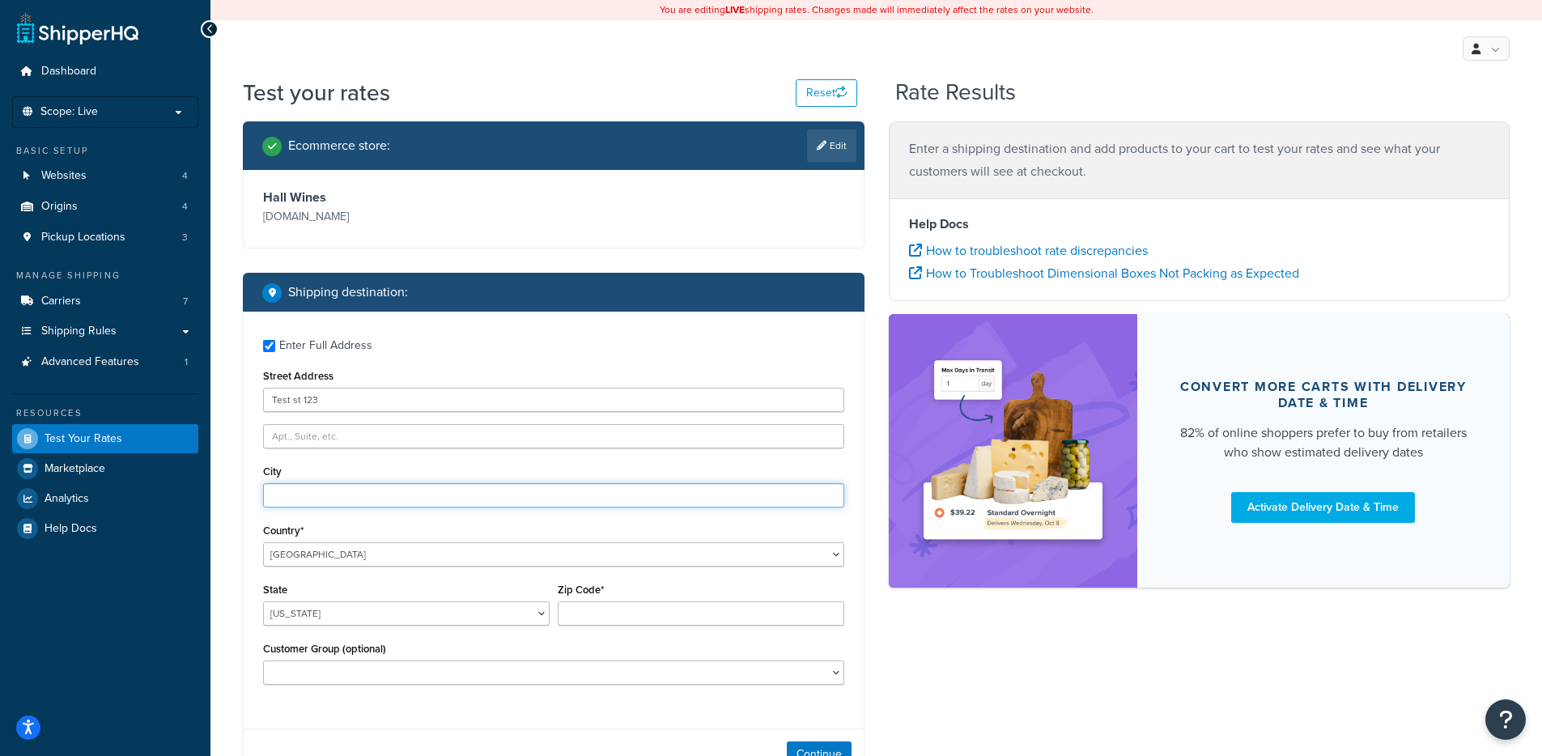
click at [371, 488] on input "City" at bounding box center [553, 495] width 581 height 24
type input "c"
type input "sonoma"
select select "CA"
type input "95476"
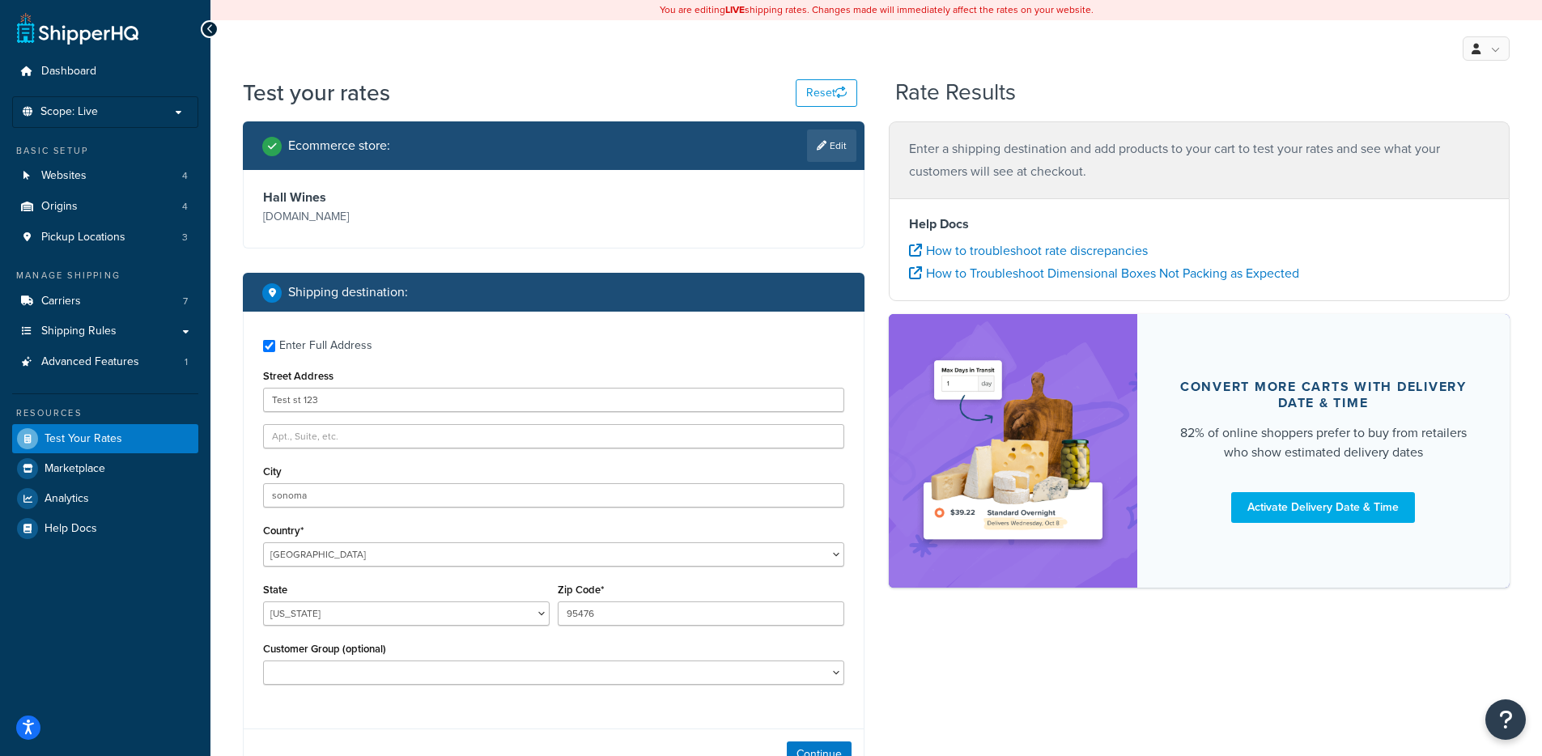
click at [278, 703] on div "Enter Full Address Street Address Test [GEOGRAPHIC_DATA] [GEOGRAPHIC_DATA] Coun…" at bounding box center [554, 514] width 620 height 405
click at [813, 743] on button "Continue" at bounding box center [819, 754] width 65 height 26
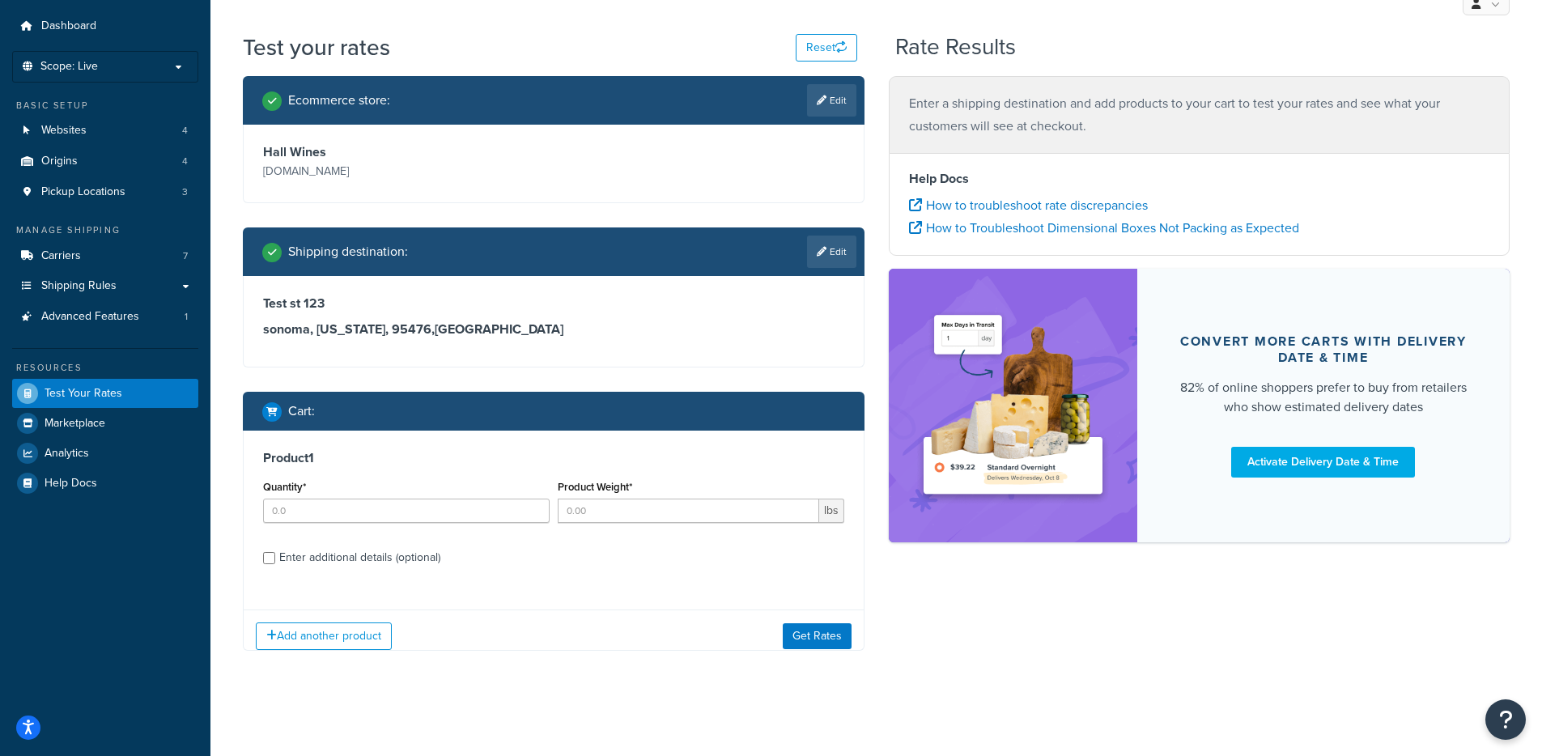
scroll to position [57, 0]
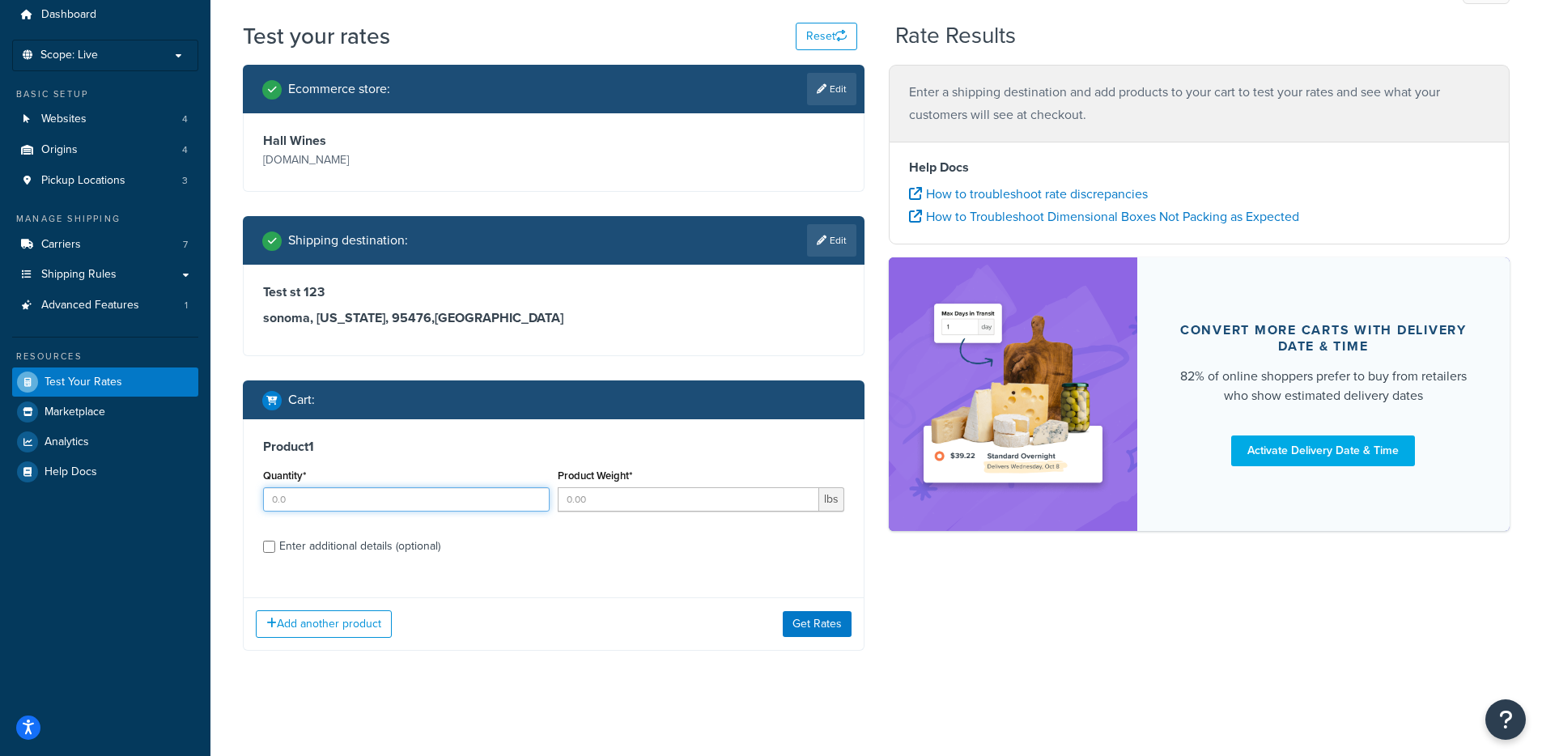
click at [439, 490] on input "Quantity*" at bounding box center [406, 499] width 286 height 24
type input "1"
click at [745, 505] on input "Product Weight*" at bounding box center [688, 499] width 261 height 24
type input "1"
click at [470, 528] on div "Product 1 Quantity* 1 Product Weight* 1 lbs Enter additional details (optional)" at bounding box center [554, 502] width 620 height 166
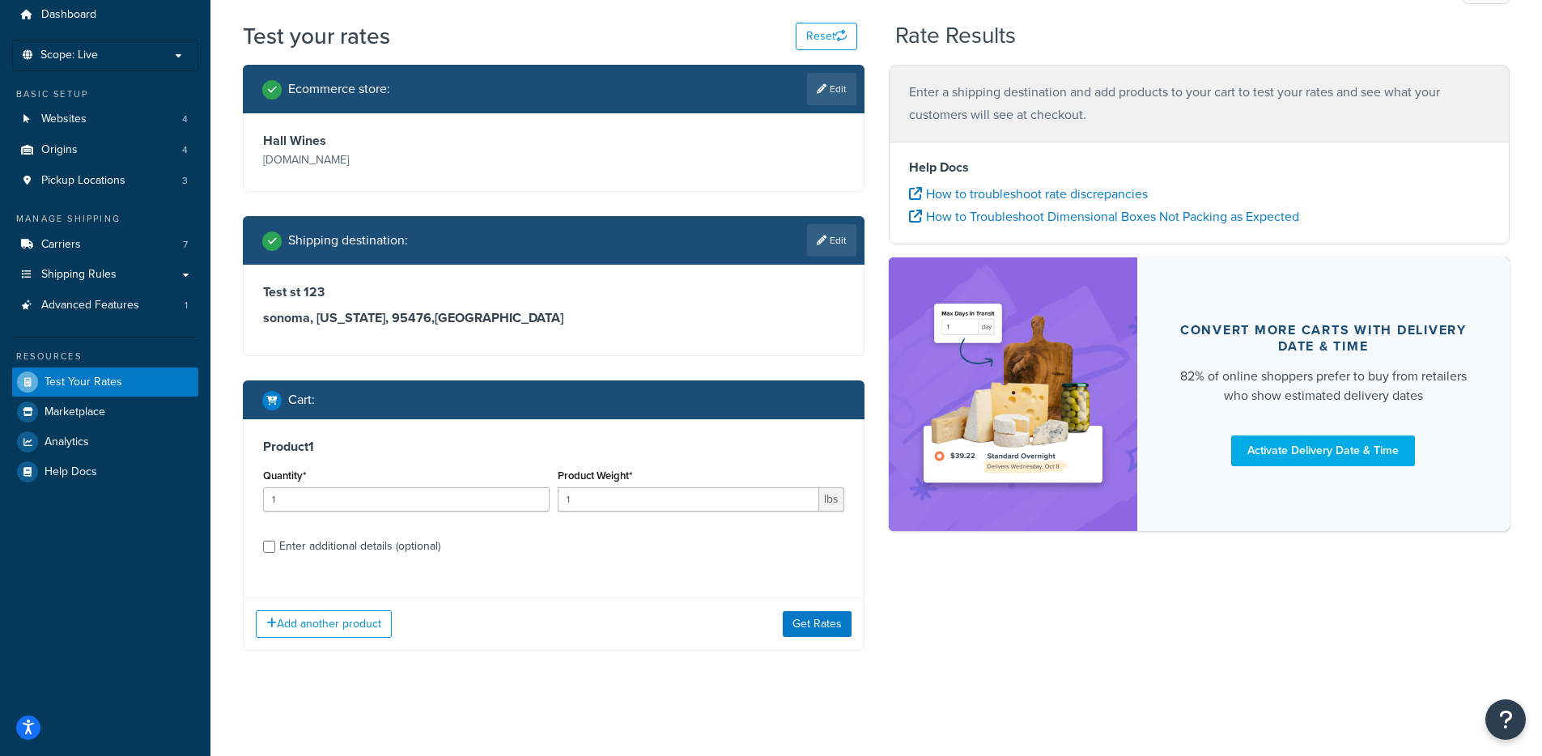
click at [456, 541] on label "Enter additional details (optional)" at bounding box center [561, 545] width 565 height 26
click at [275, 541] on input "Enter additional details (optional)" at bounding box center [269, 547] width 12 height 12
checkbox input "true"
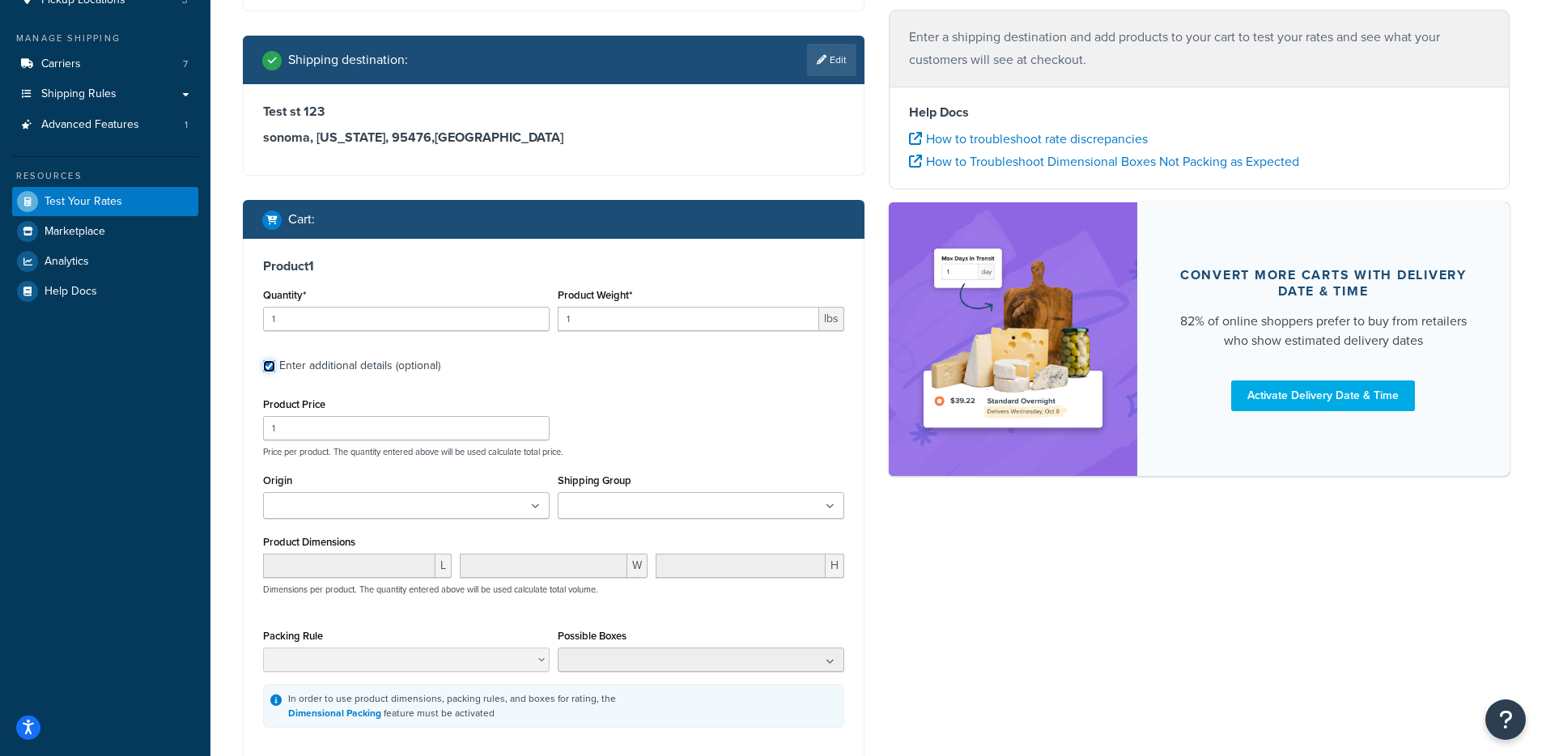
scroll to position [306, 0]
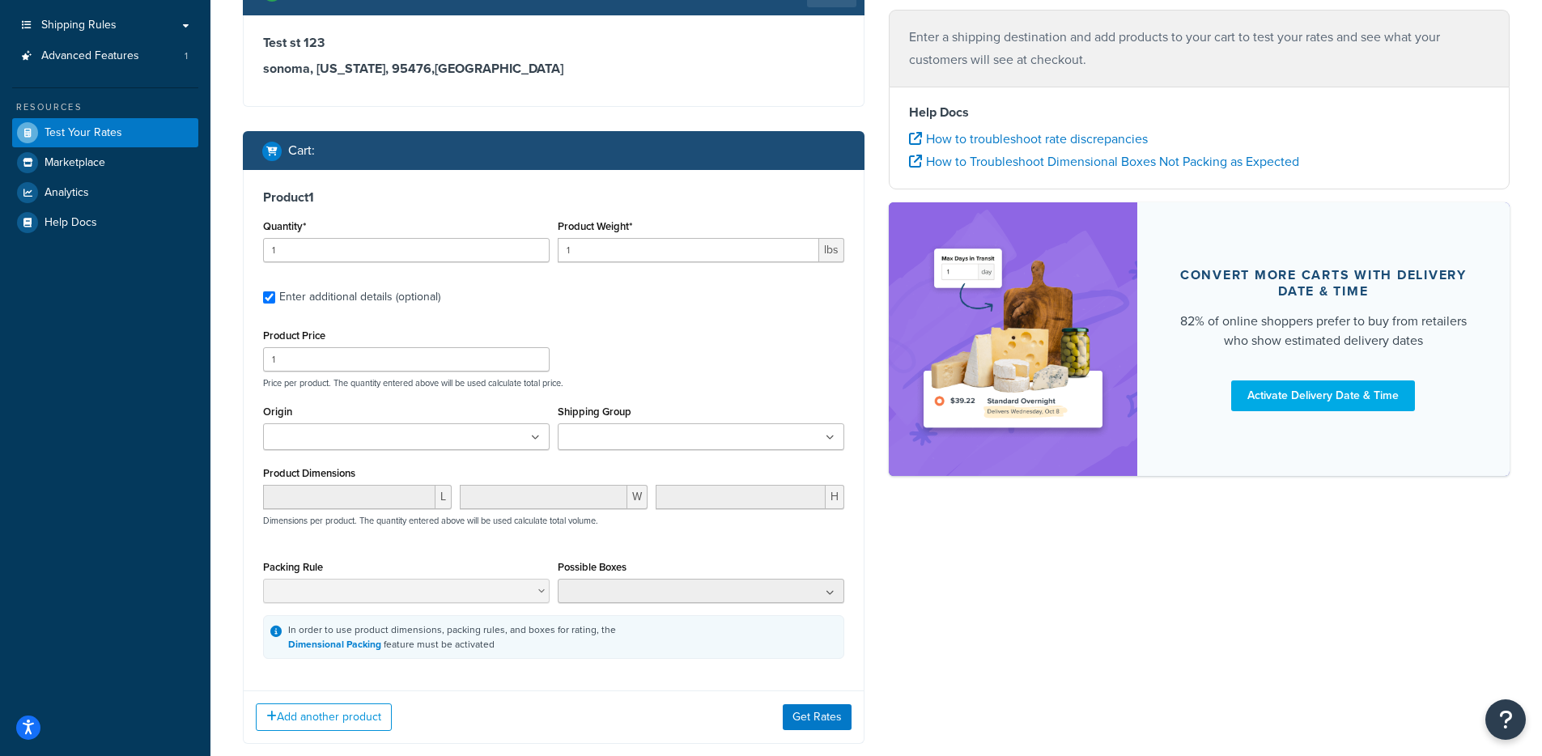
click at [689, 439] on ul at bounding box center [701, 436] width 286 height 27
type input "wild"
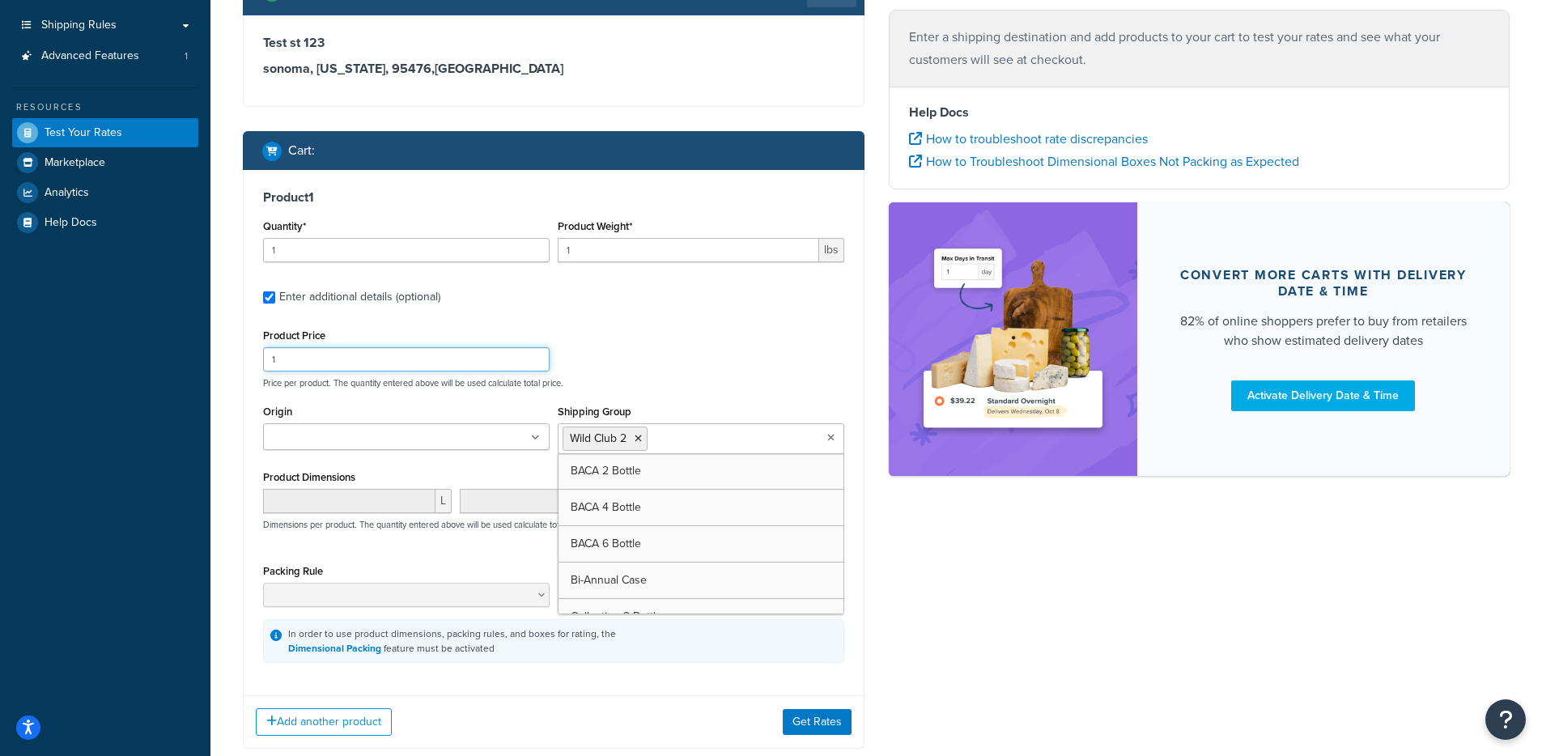
drag, startPoint x: 739, startPoint y: 367, endPoint x: 739, endPoint y: 405, distance: 37.2
click at [739, 367] on div "Product Price 1 Price per product. The quantity entered above will be used calc…" at bounding box center [553, 356] width 589 height 64
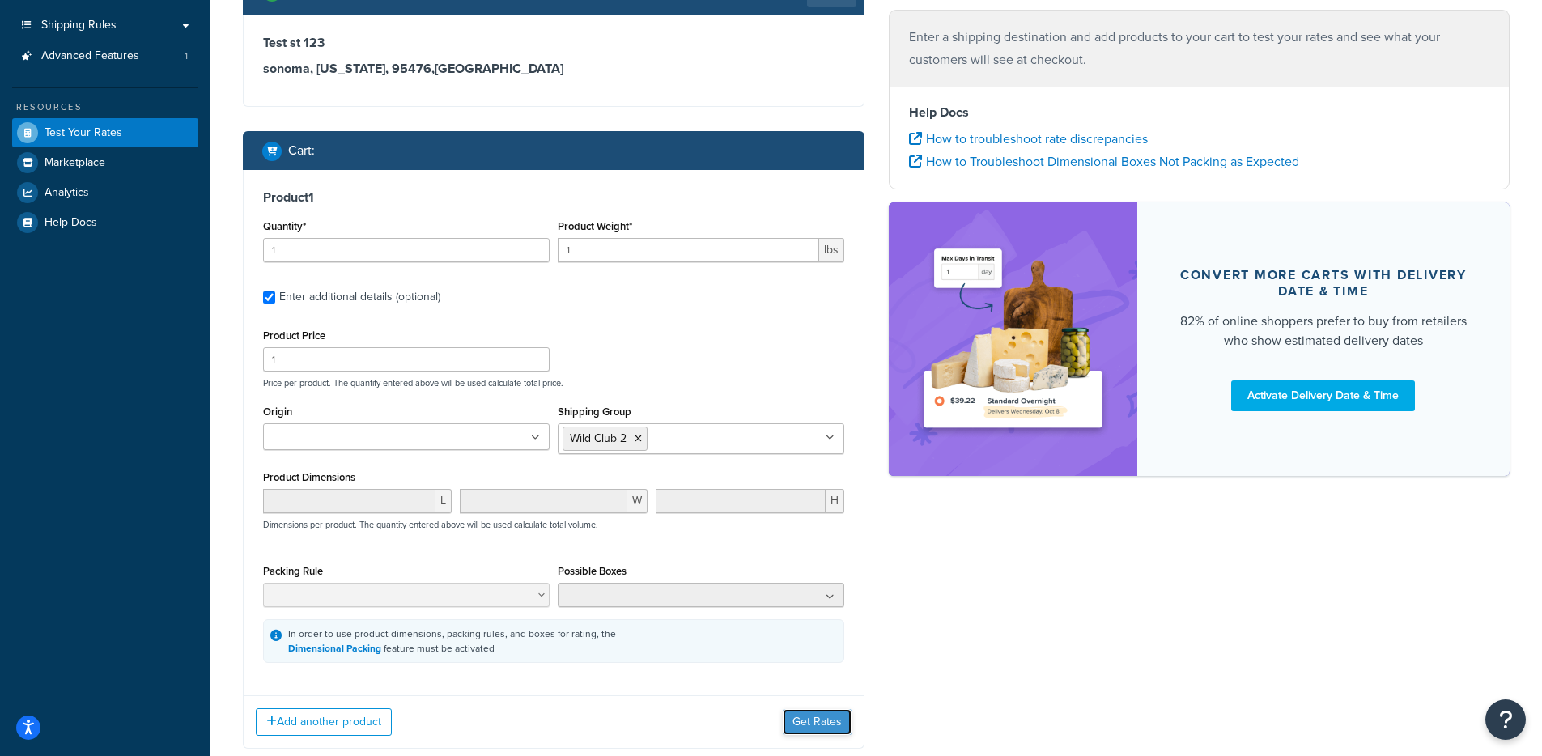
click at [811, 734] on button "Get Rates" at bounding box center [816, 722] width 69 height 26
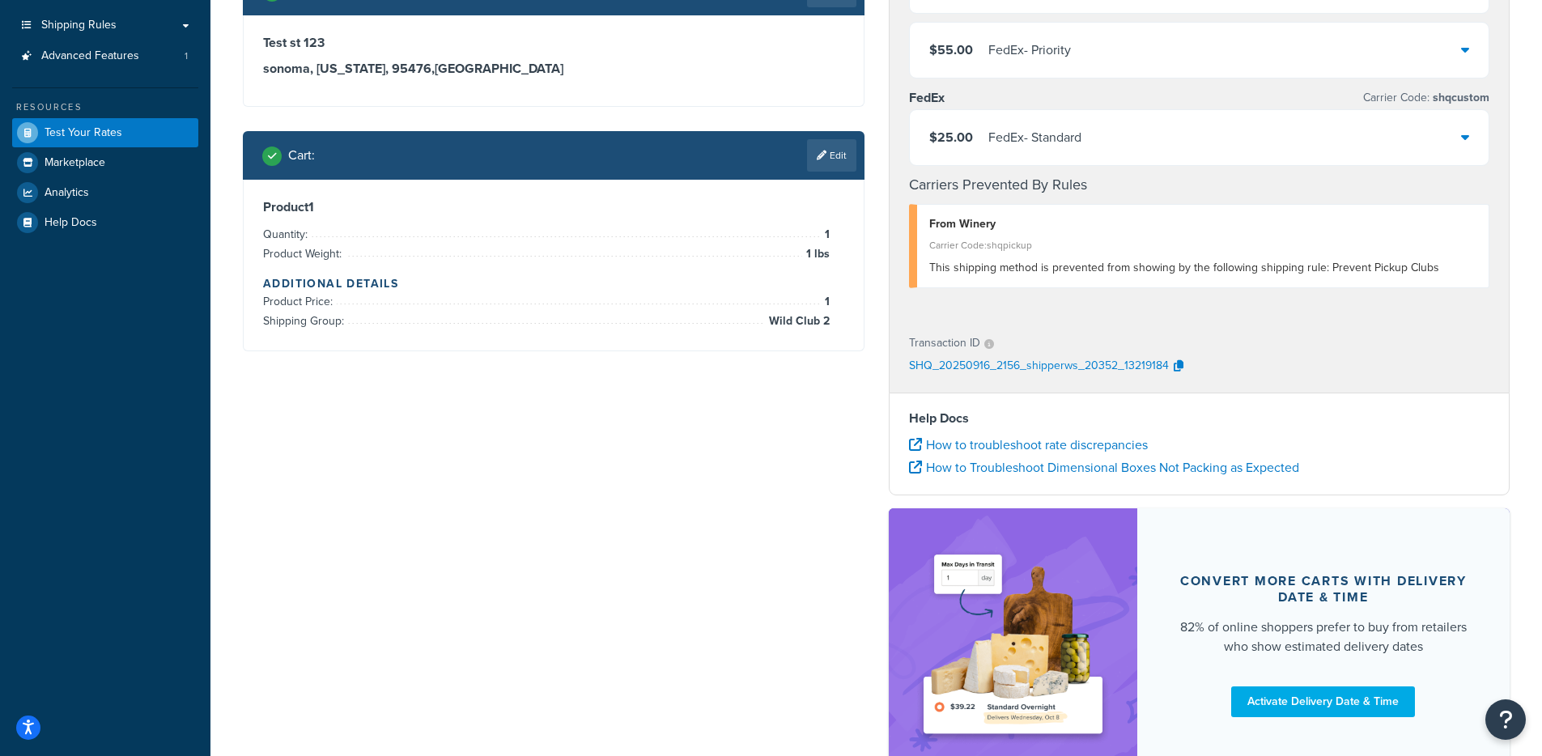
scroll to position [0, 0]
